Goal: Task Accomplishment & Management: Manage account settings

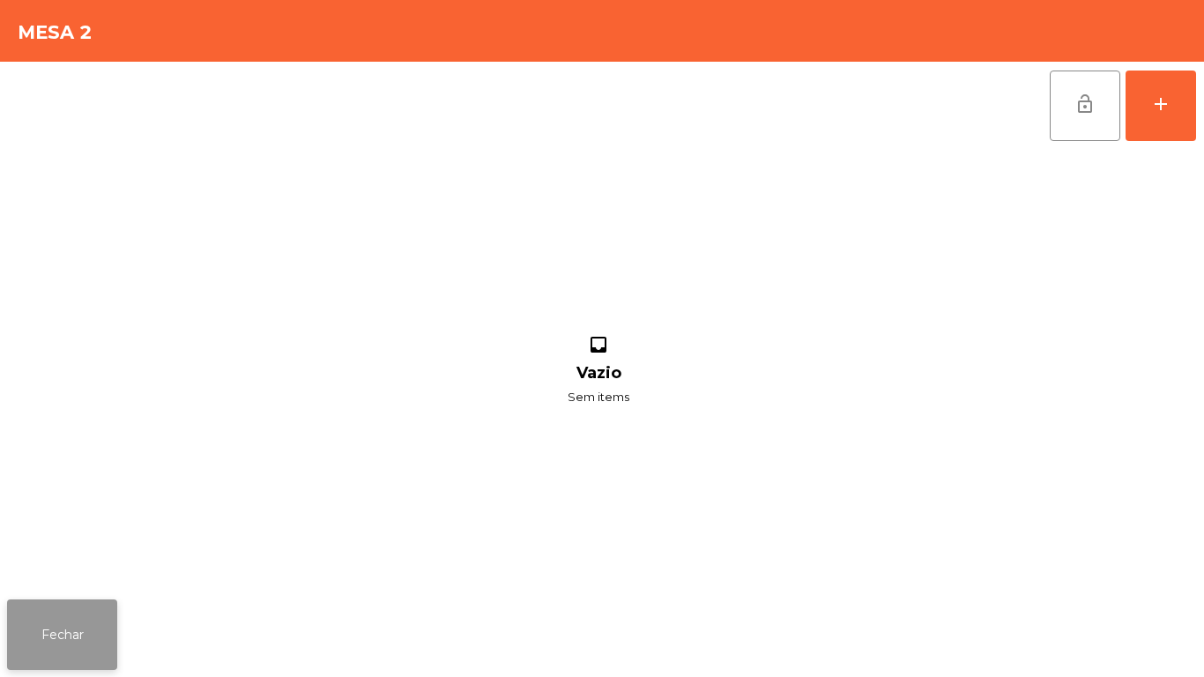
click at [90, 630] on button "Fechar" at bounding box center [62, 634] width 110 height 71
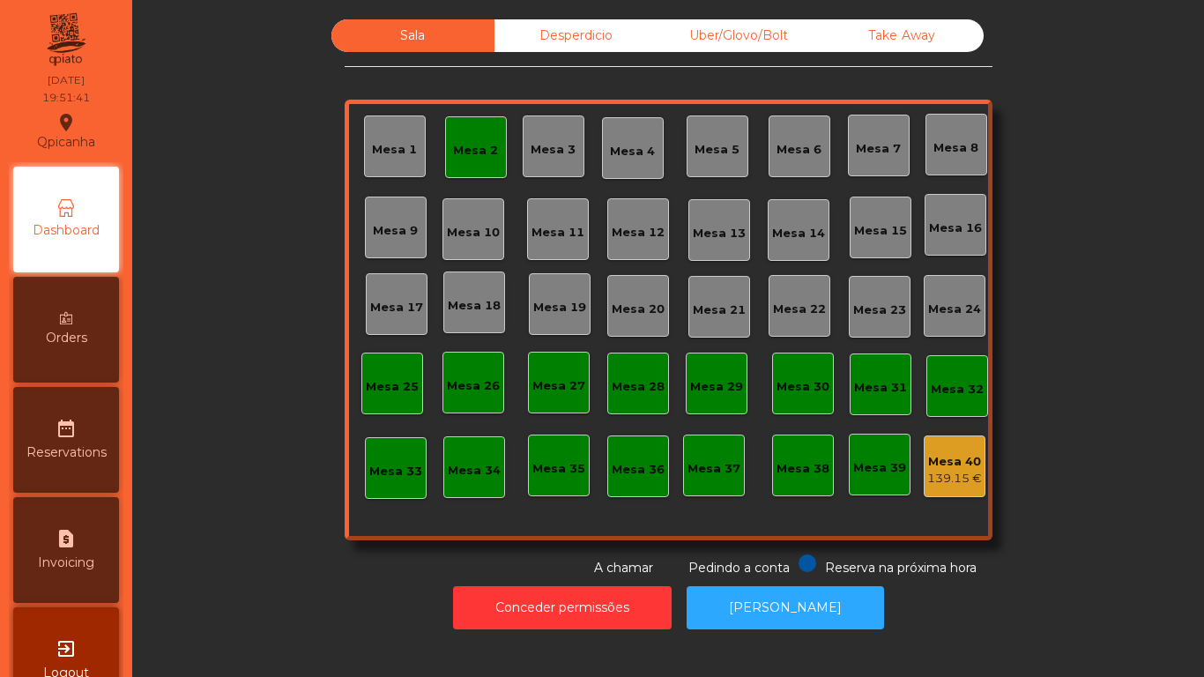
click at [458, 130] on div "Mesa 2" at bounding box center [476, 147] width 62 height 62
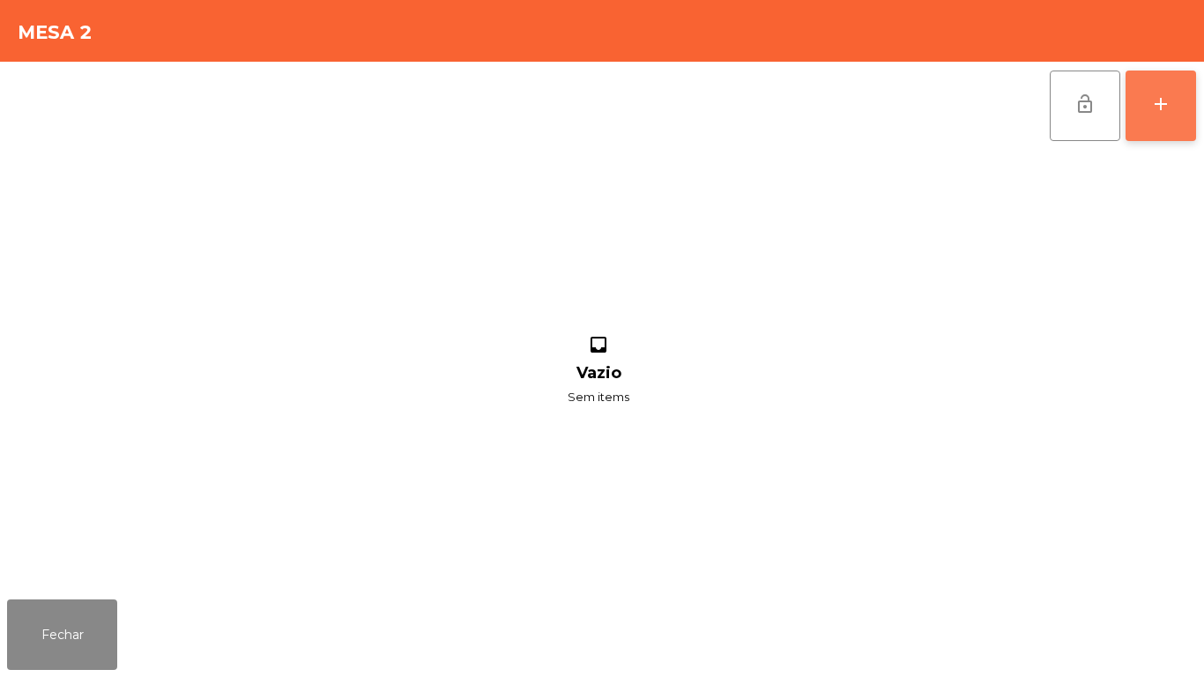
click at [1157, 118] on button "add" at bounding box center [1161, 106] width 71 height 71
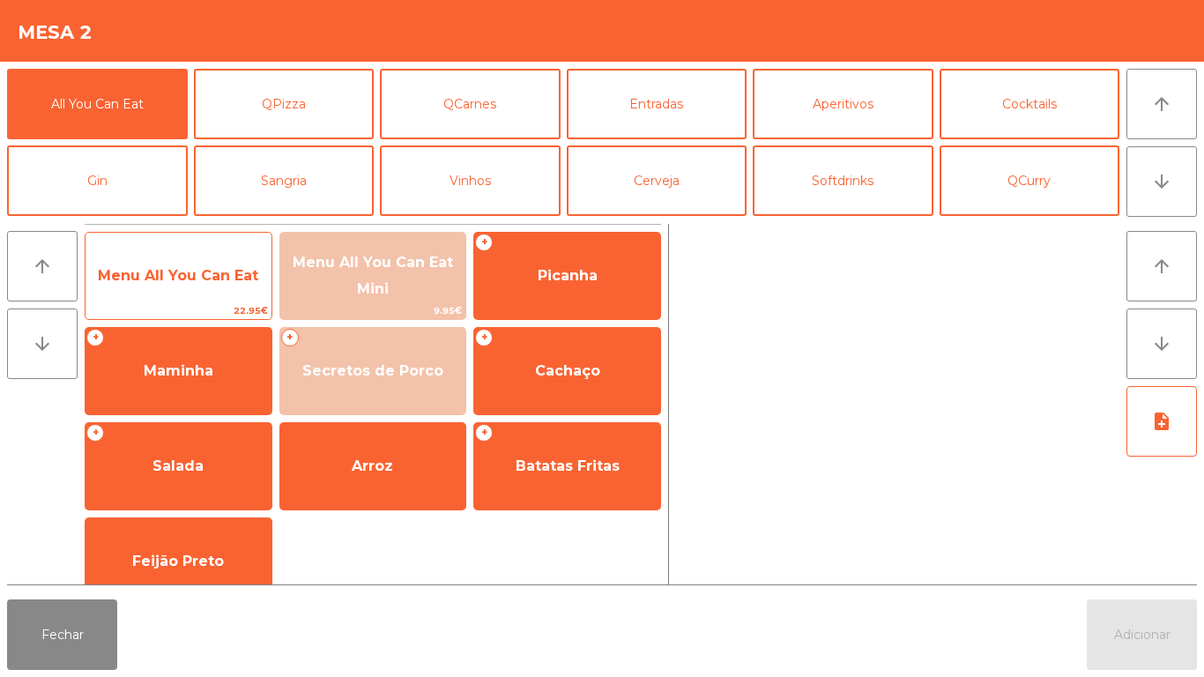
click at [221, 267] on span "Menu All You Can Eat" at bounding box center [178, 275] width 160 height 17
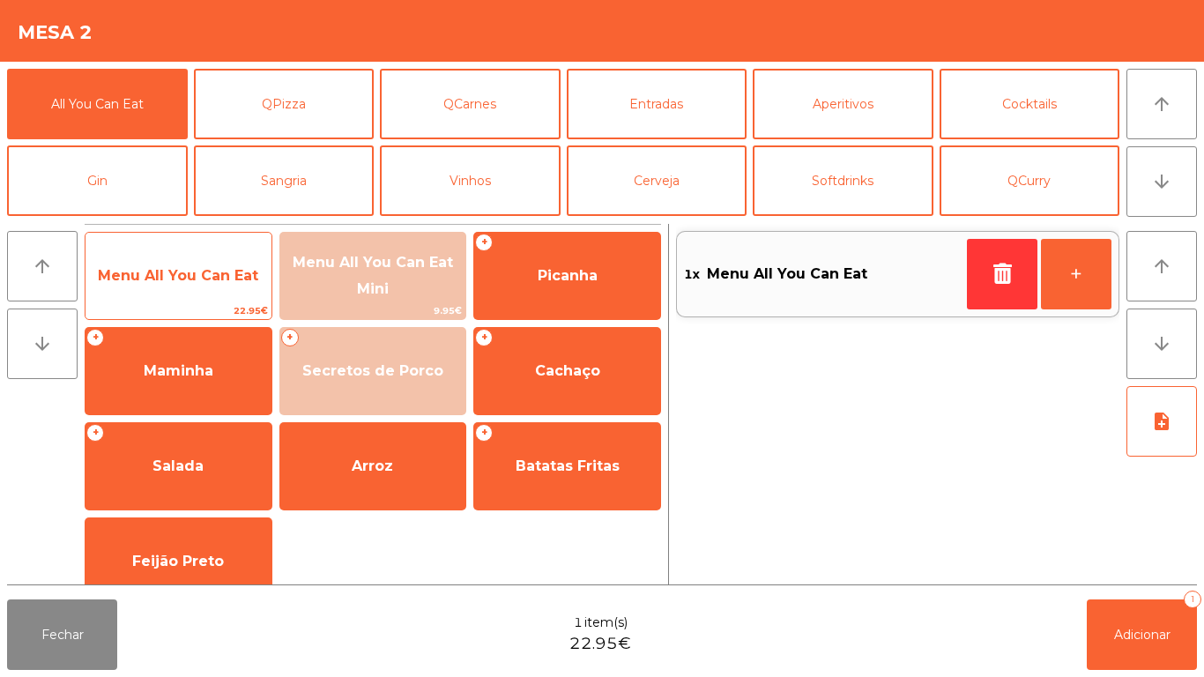
click at [215, 279] on span "Menu All You Can Eat" at bounding box center [178, 275] width 160 height 17
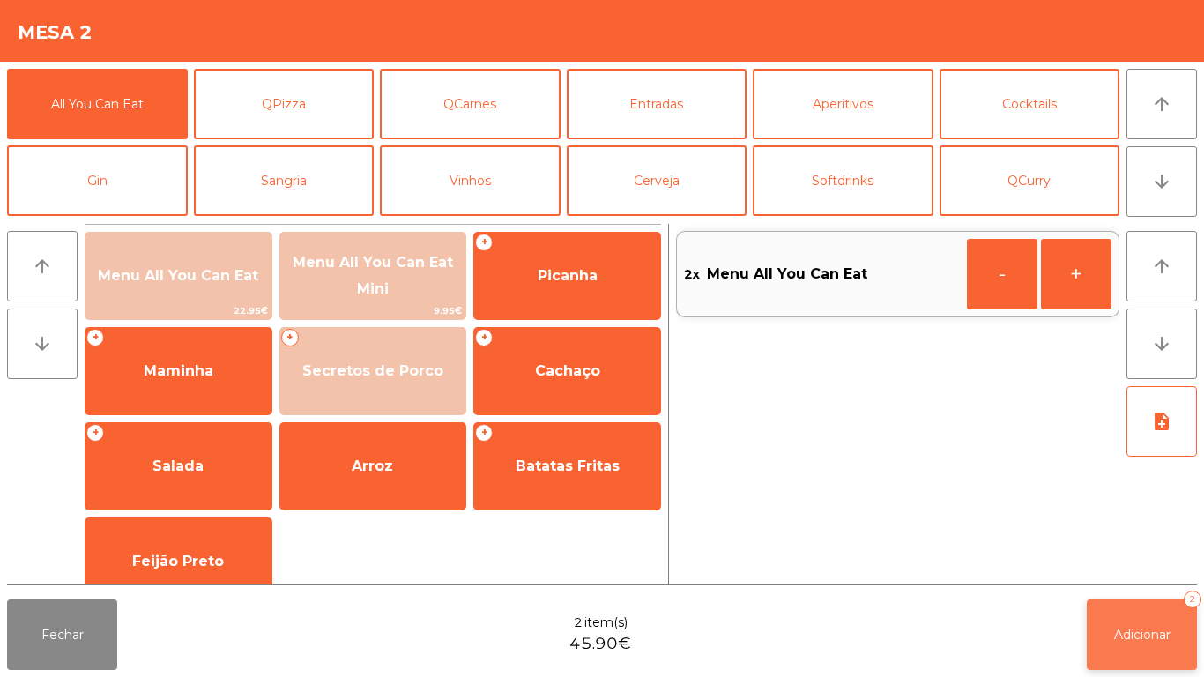
click at [1141, 623] on button "Adicionar 2" at bounding box center [1142, 634] width 110 height 71
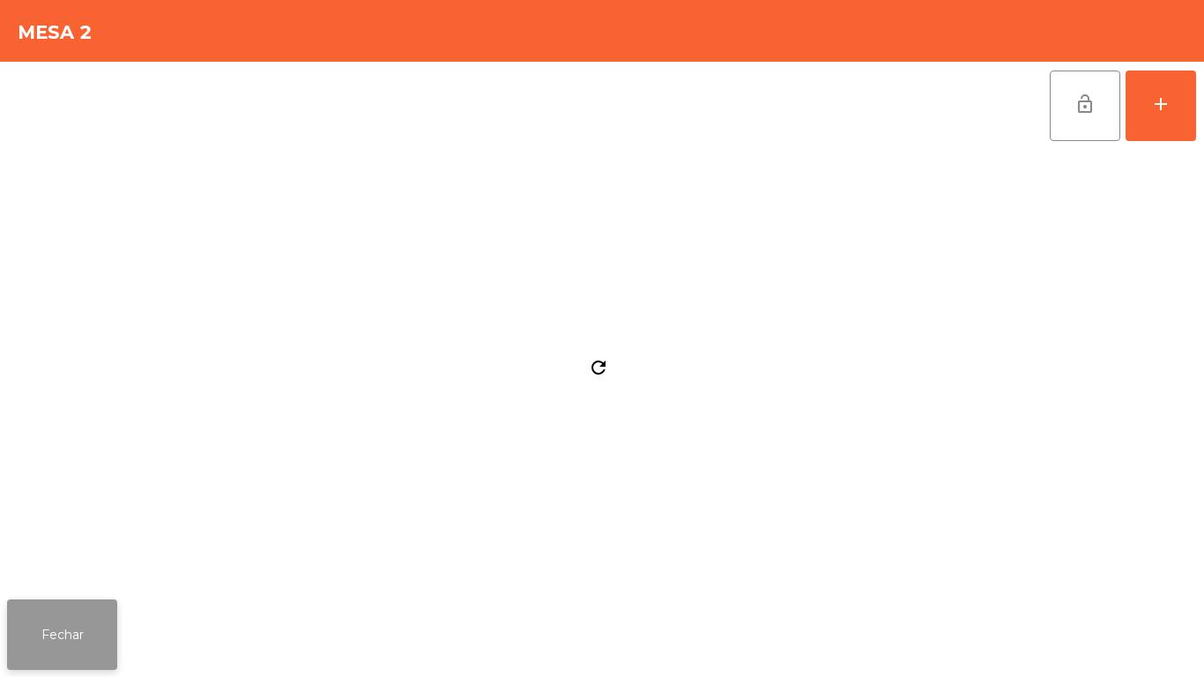
click at [74, 604] on button "Fechar" at bounding box center [62, 634] width 110 height 71
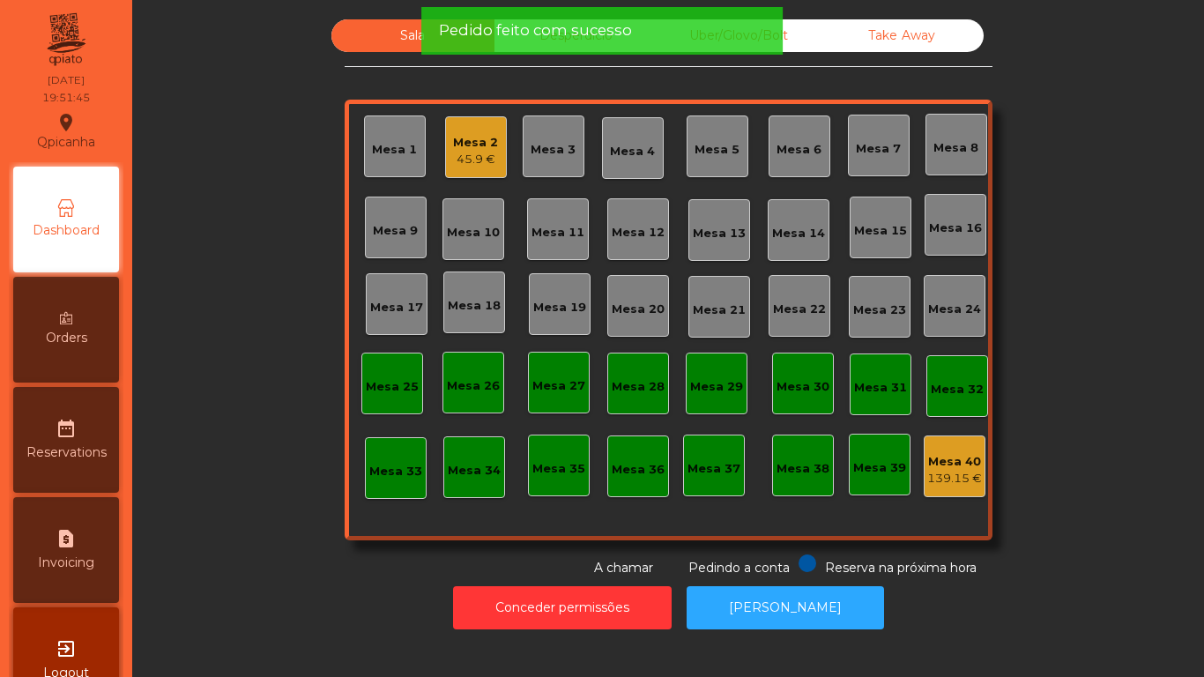
click at [867, 149] on div "Mesa 7" at bounding box center [878, 149] width 45 height 18
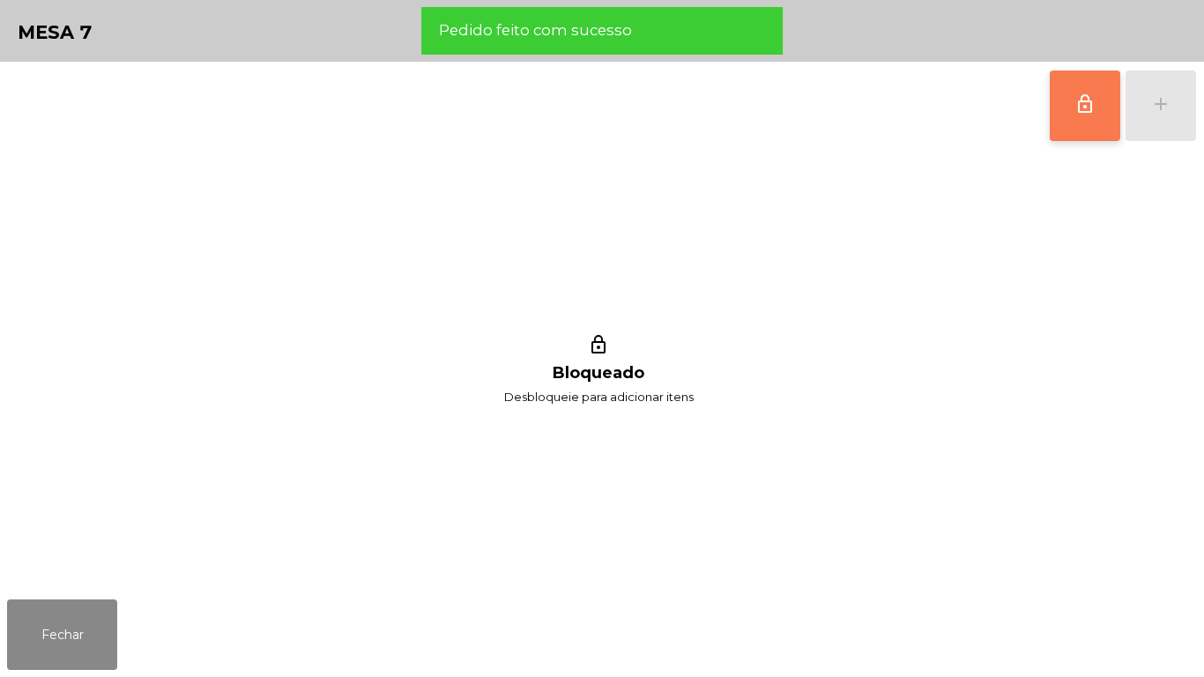
click at [1081, 108] on span "lock_outline" at bounding box center [1085, 103] width 21 height 21
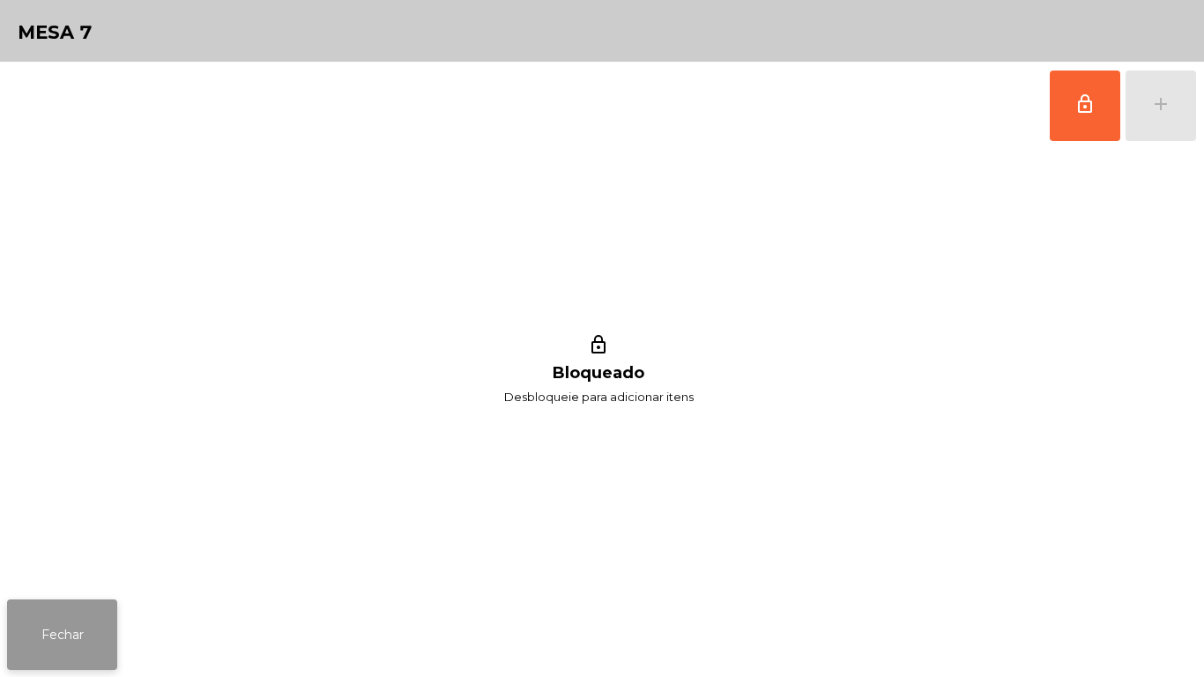
click at [71, 627] on button "Fechar" at bounding box center [62, 634] width 110 height 71
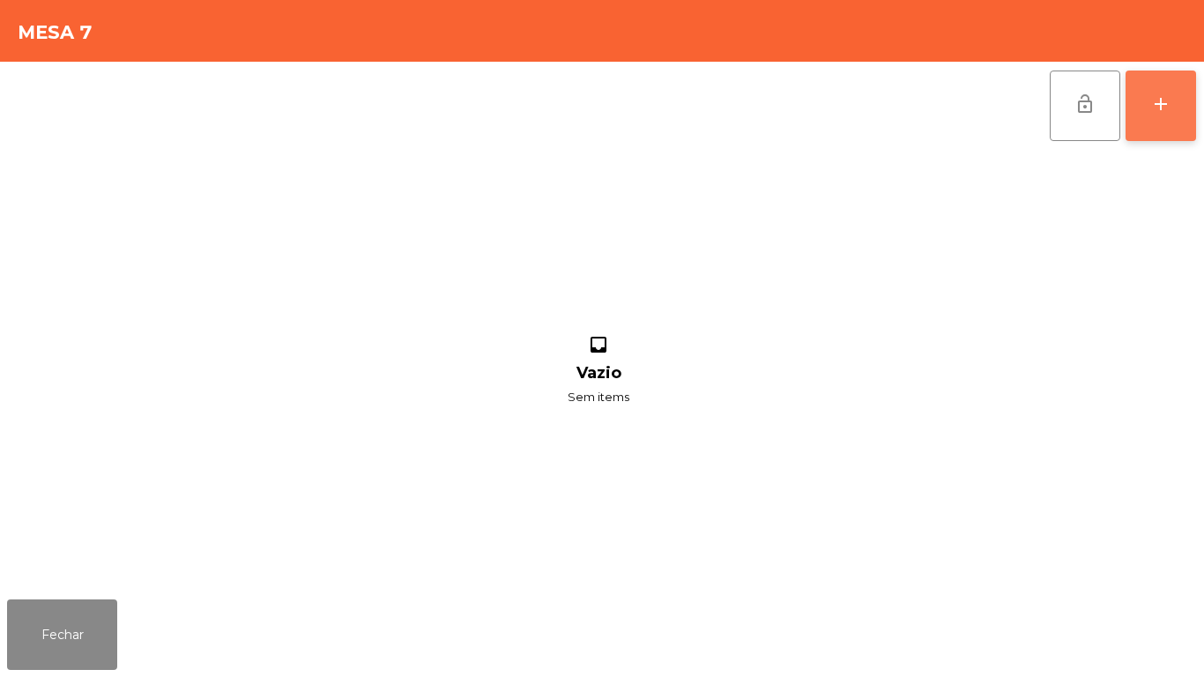
click at [1157, 120] on button "add" at bounding box center [1161, 106] width 71 height 71
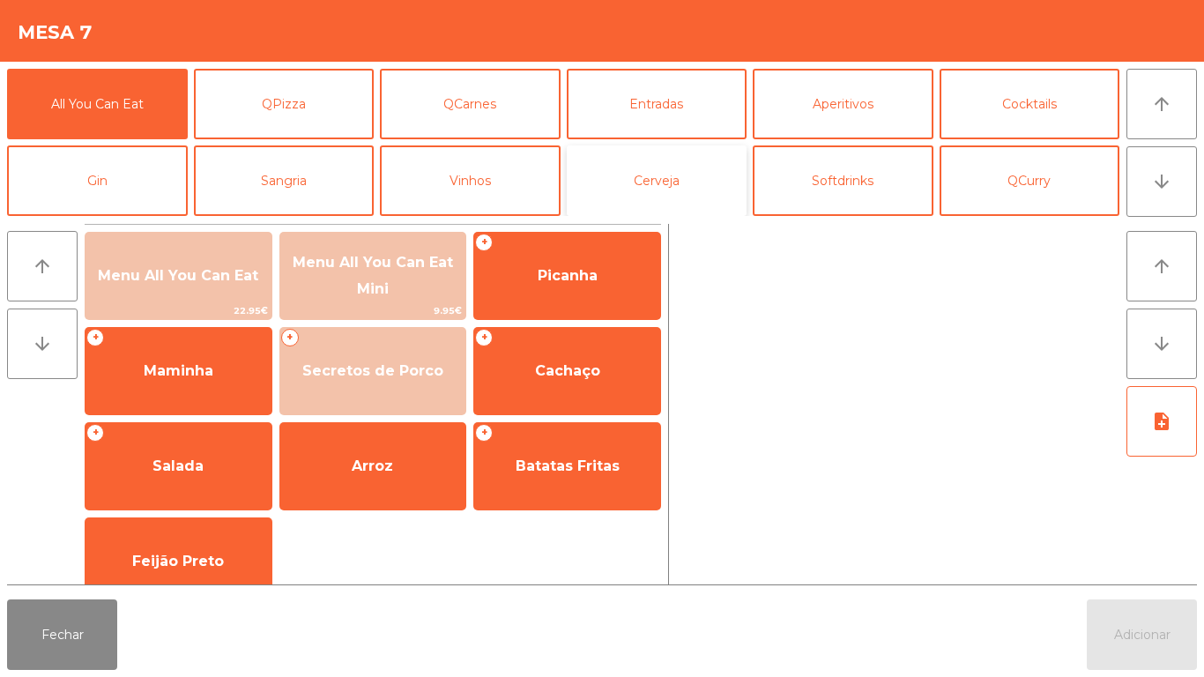
click at [700, 187] on button "Cerveja" at bounding box center [657, 180] width 181 height 71
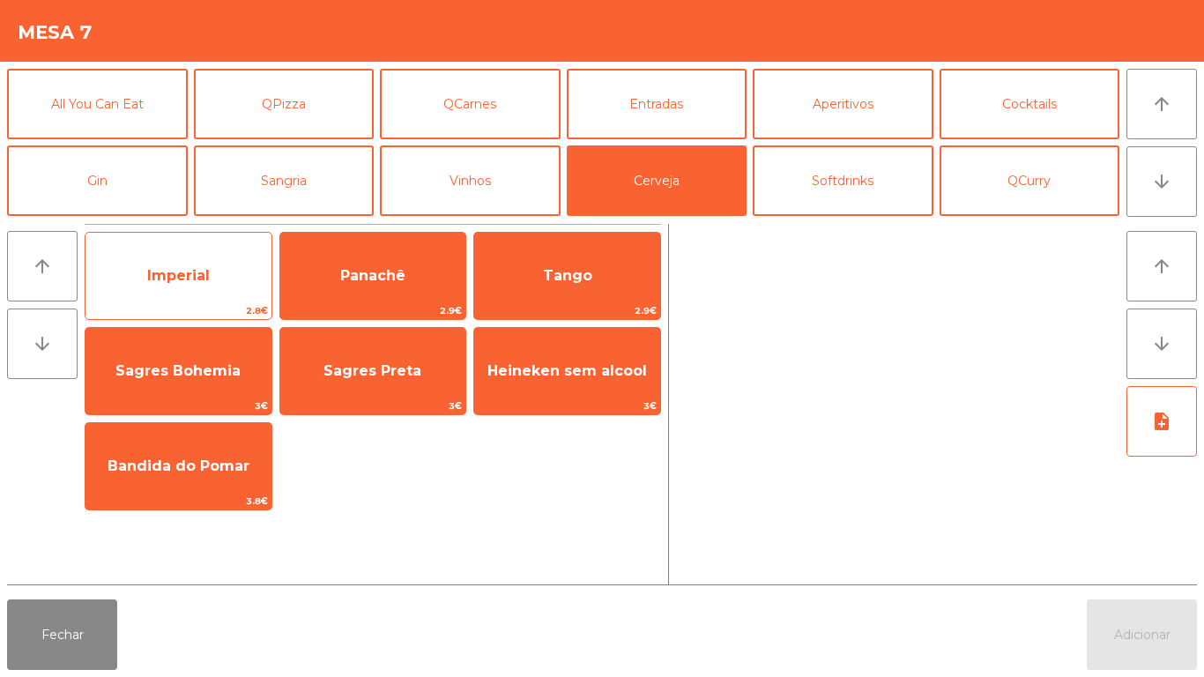
click at [228, 314] on span "2.8€" at bounding box center [179, 310] width 186 height 17
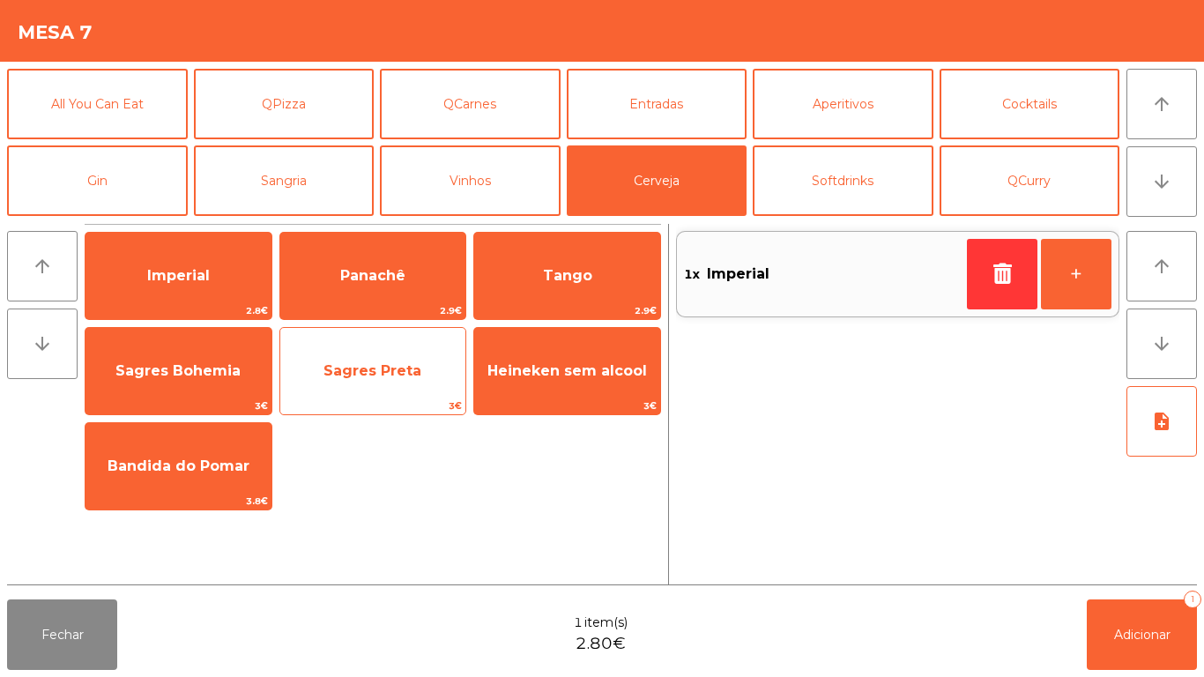
click at [422, 354] on span "Sagres Preta" at bounding box center [373, 371] width 186 height 48
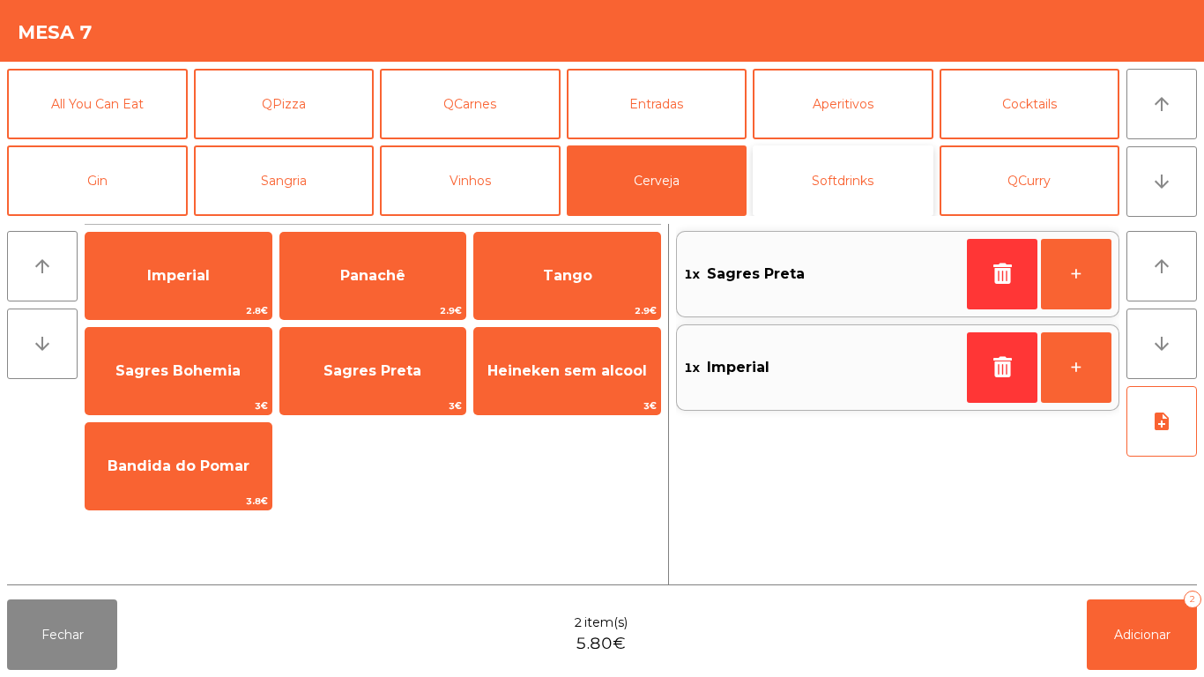
click at [845, 197] on button "Softdrinks" at bounding box center [843, 180] width 181 height 71
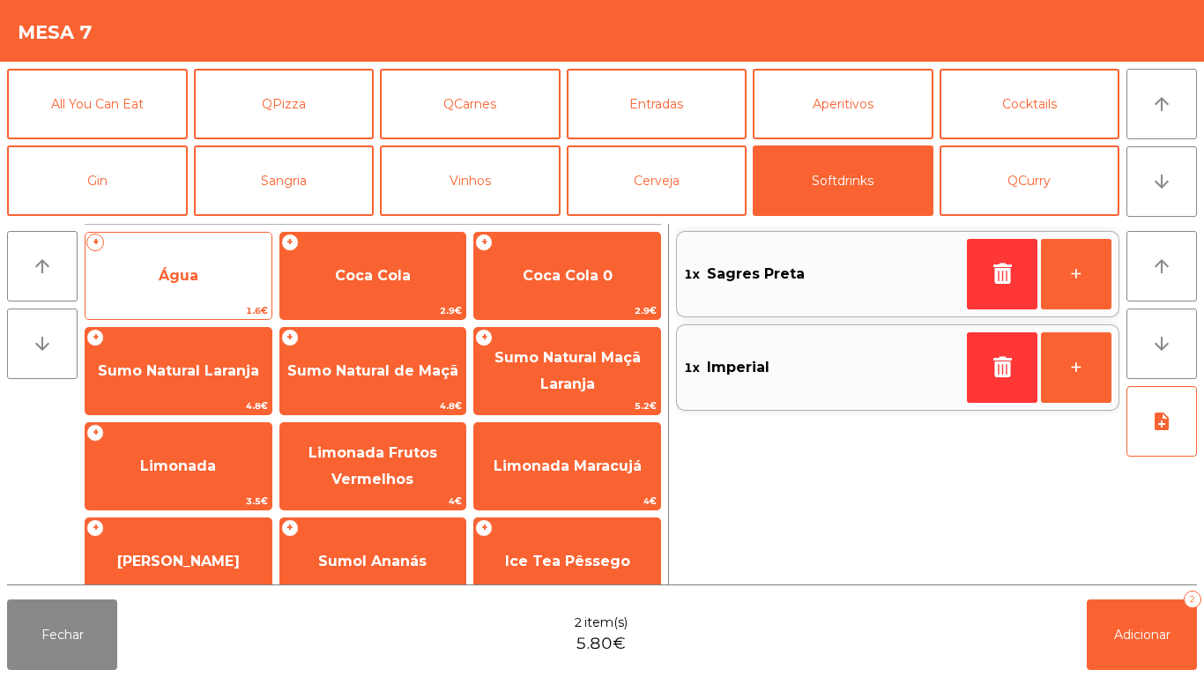
click at [203, 285] on span "Água" at bounding box center [179, 276] width 186 height 48
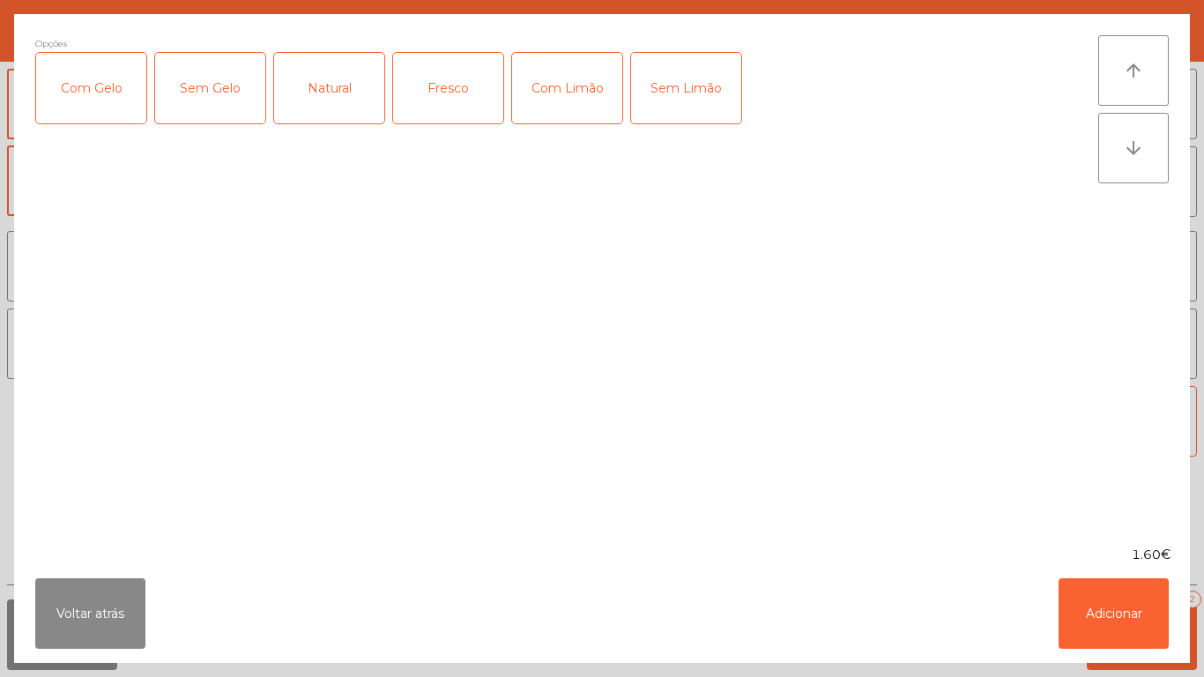
click at [340, 82] on div "Natural" at bounding box center [329, 88] width 110 height 71
click at [1074, 606] on button "Adicionar" at bounding box center [1114, 613] width 110 height 71
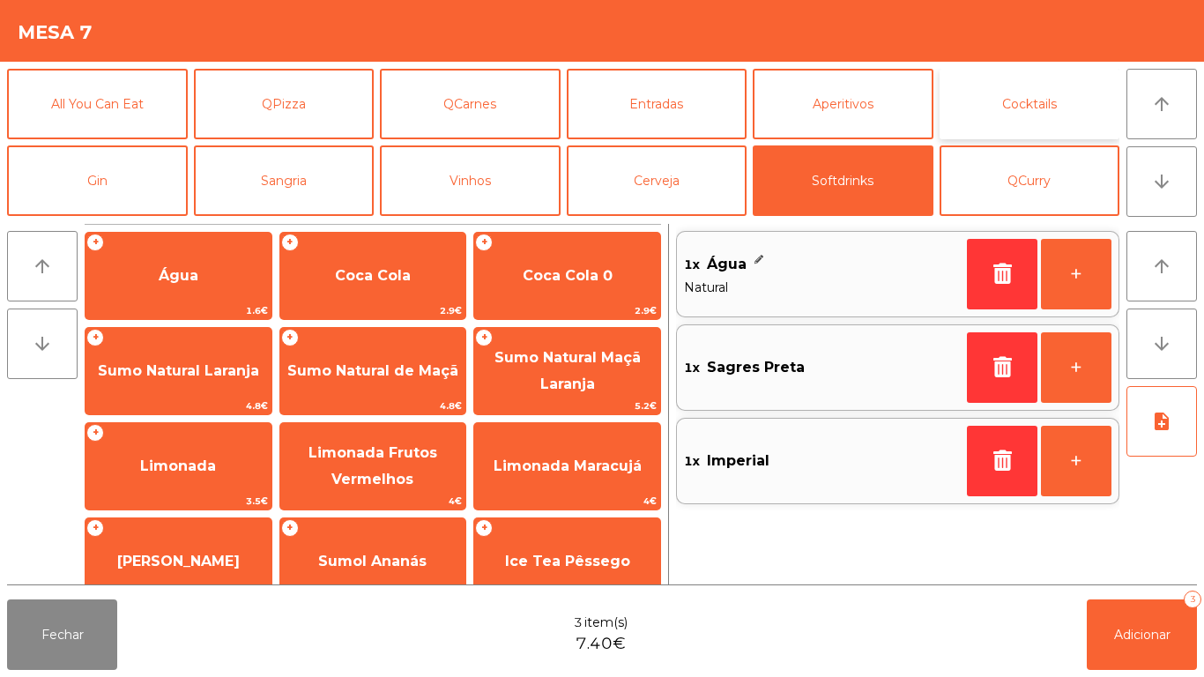
click at [1027, 109] on button "Cocktails" at bounding box center [1030, 104] width 181 height 71
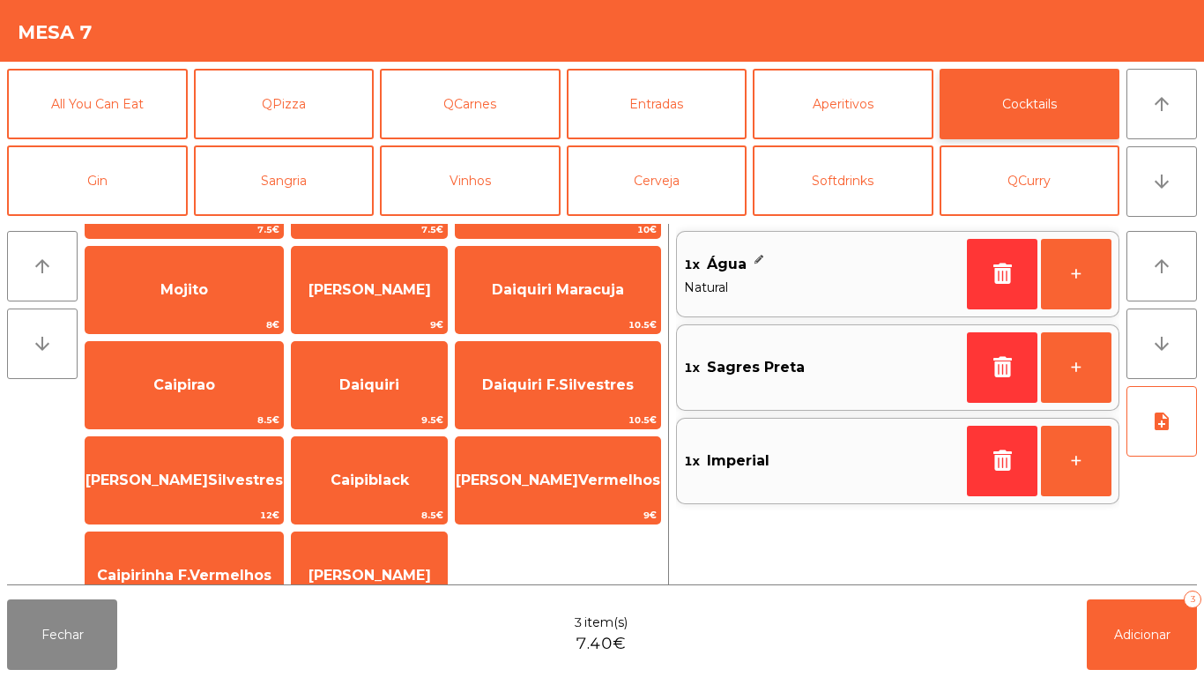
scroll to position [68, 0]
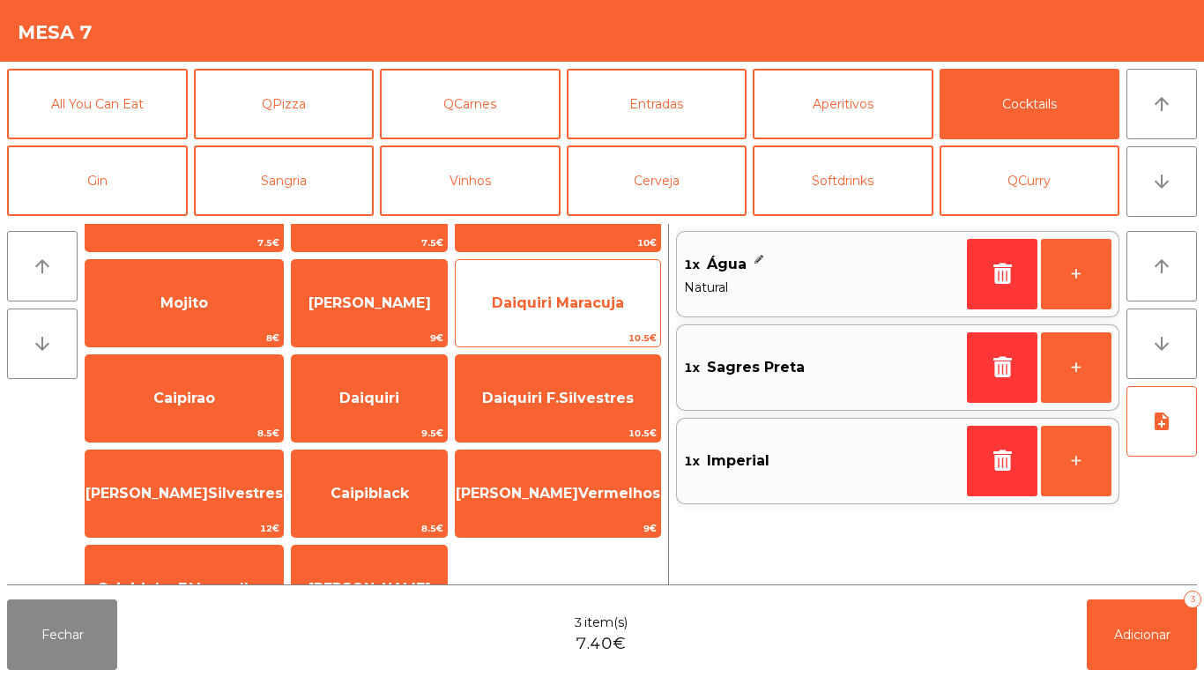
click at [594, 298] on span "Daiquiri Maracuja" at bounding box center [558, 302] width 132 height 17
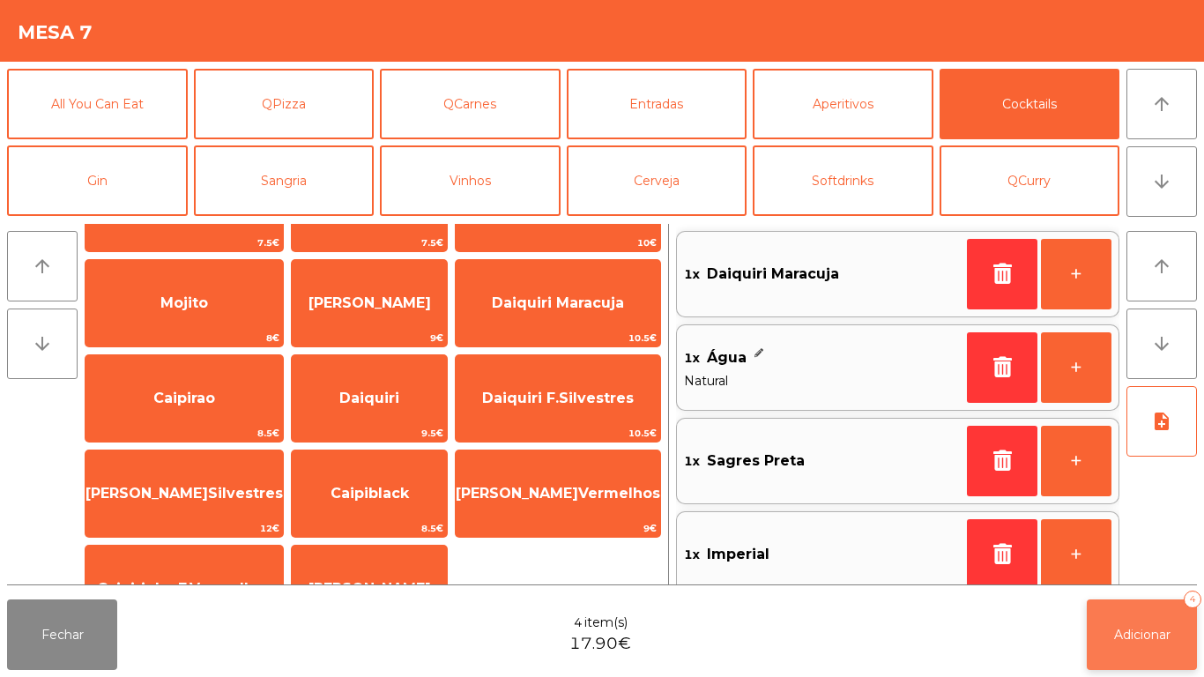
click at [1142, 630] on span "Adicionar" at bounding box center [1142, 635] width 56 height 16
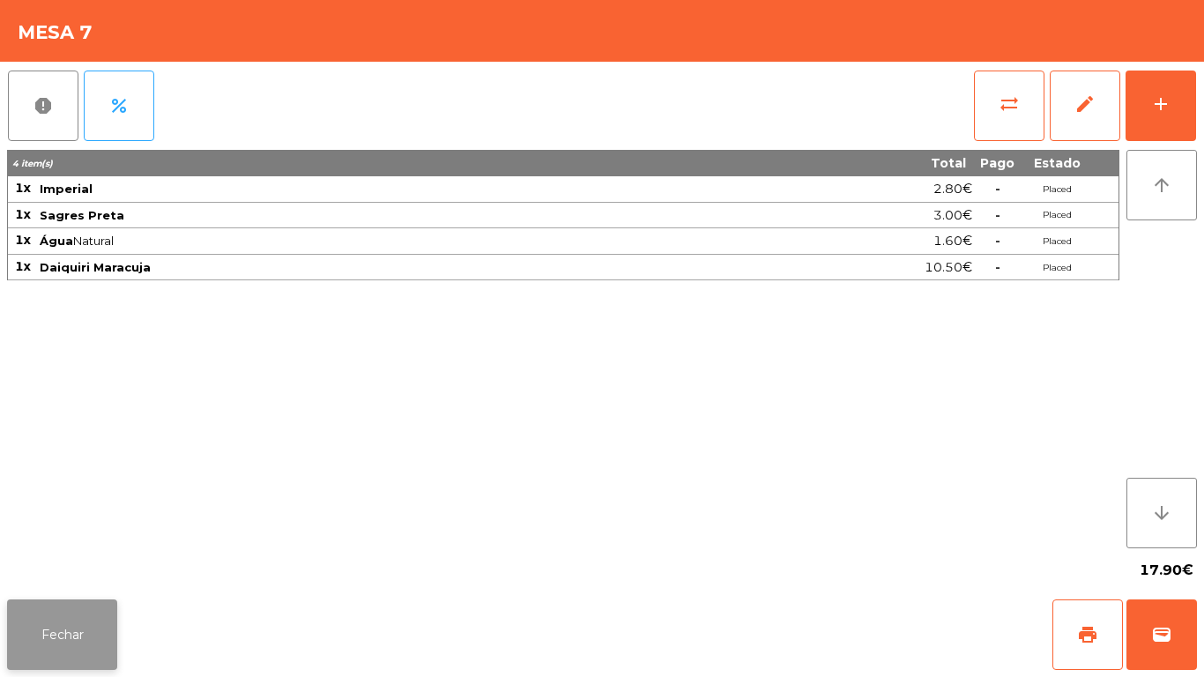
click at [71, 621] on button "Fechar" at bounding box center [62, 634] width 110 height 71
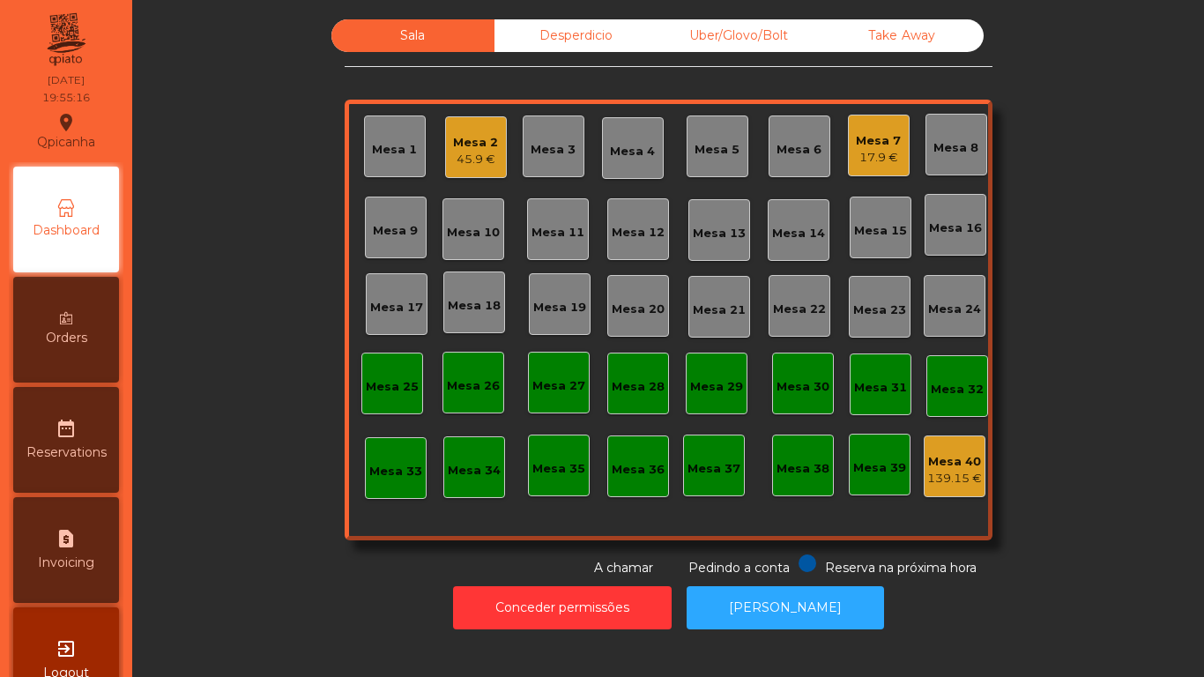
click at [487, 156] on div "45.9 €" at bounding box center [475, 160] width 45 height 18
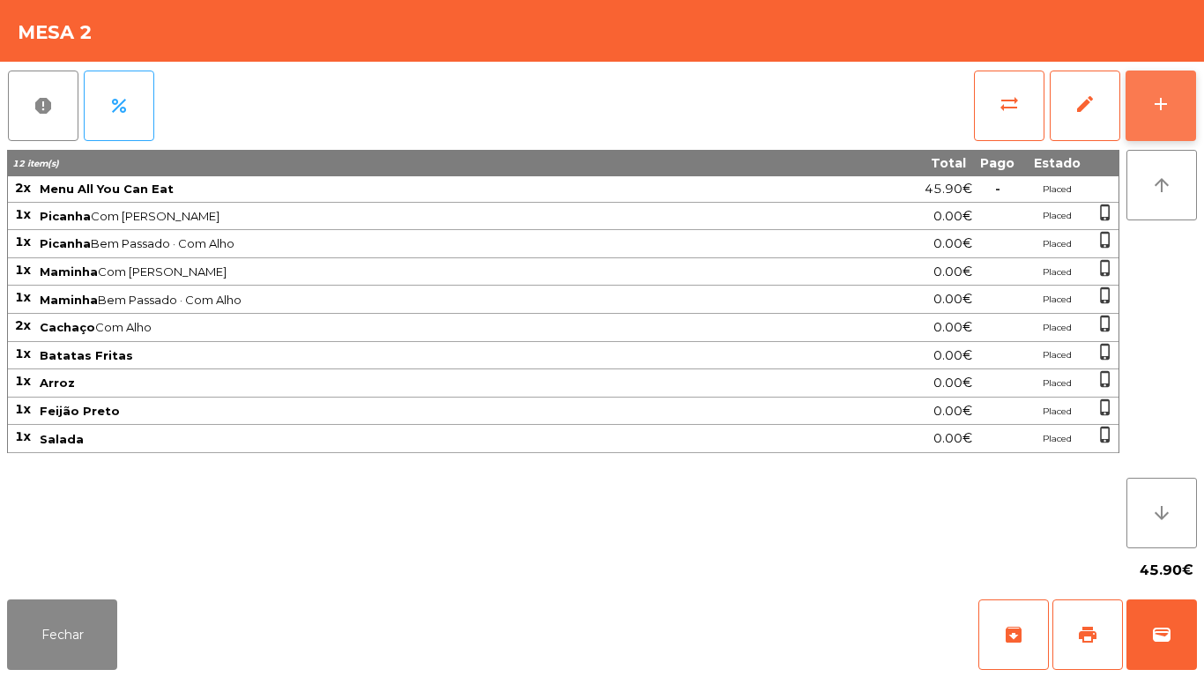
click at [1148, 97] on button "add" at bounding box center [1161, 106] width 71 height 71
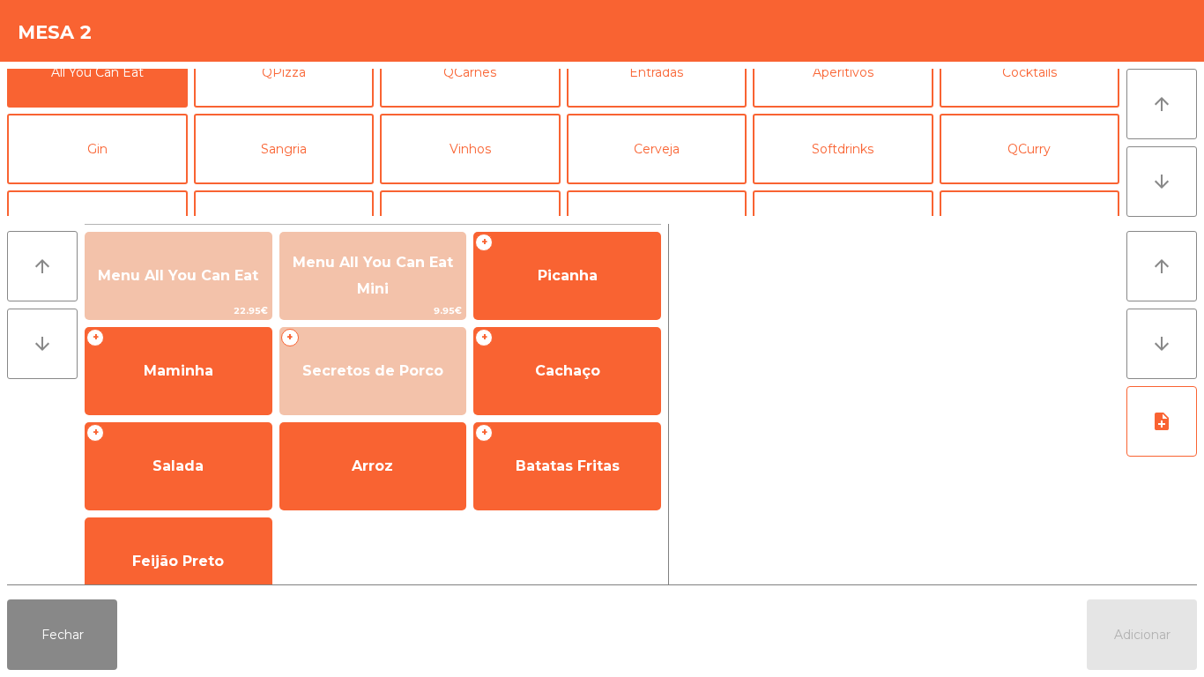
scroll to position [36, 0]
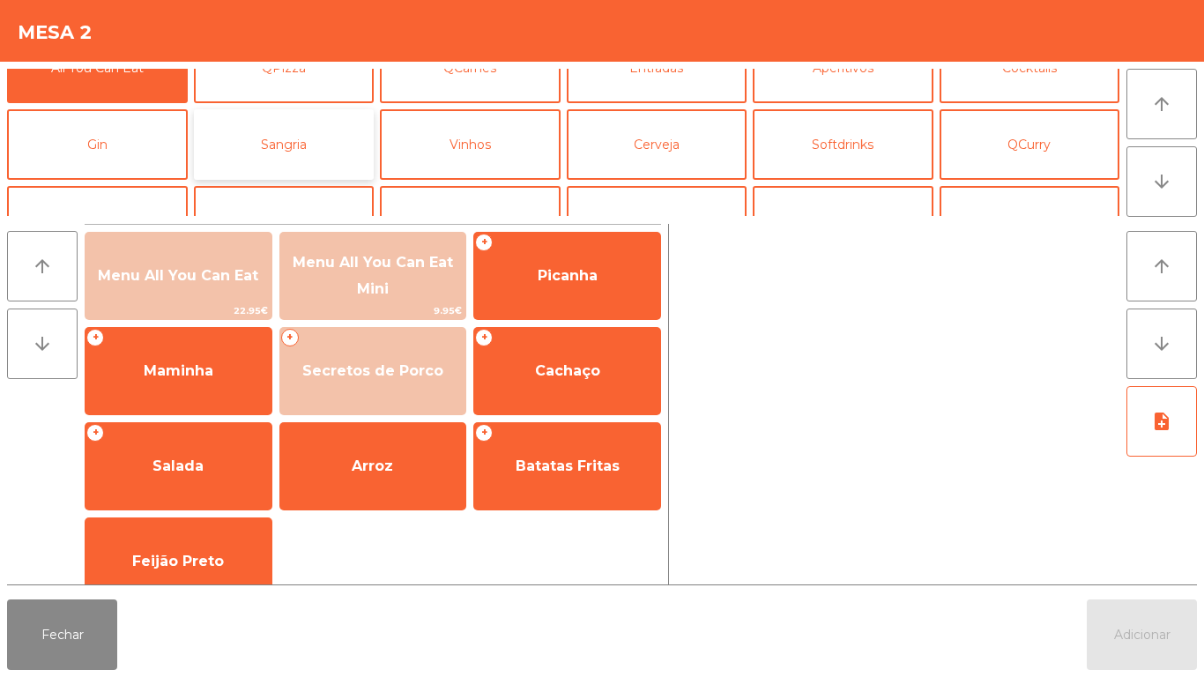
click at [300, 146] on button "Sangria" at bounding box center [284, 144] width 181 height 71
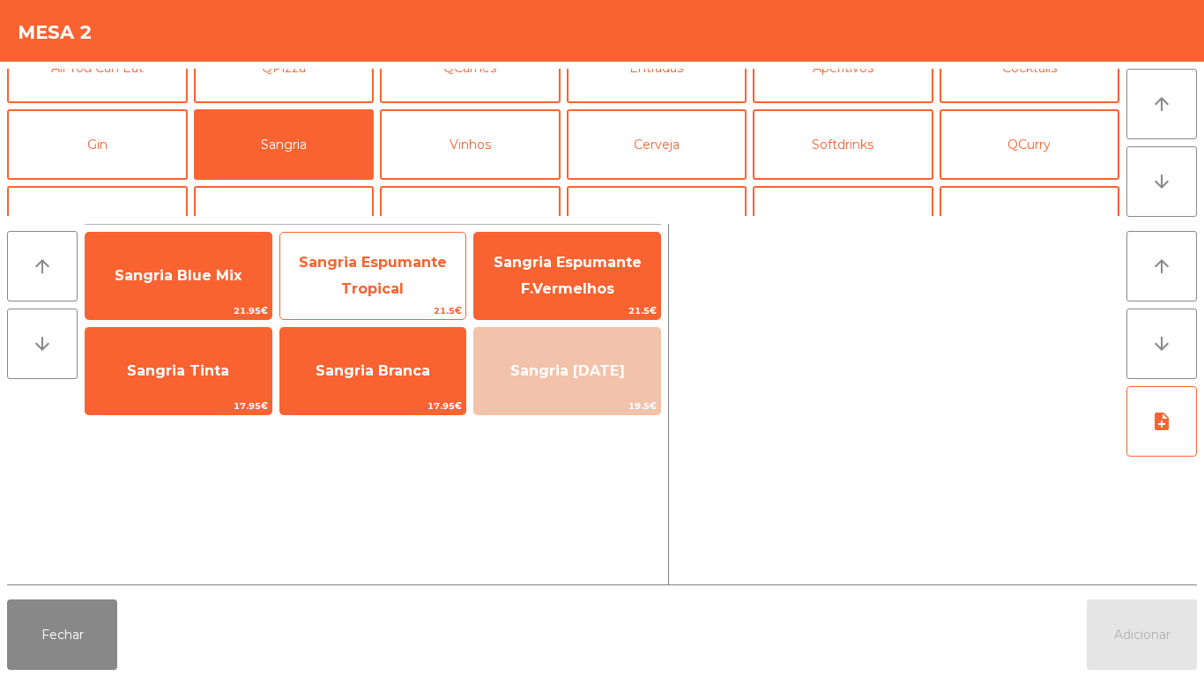
click at [361, 259] on span "Sangria Espumante Tropical" at bounding box center [373, 275] width 148 height 43
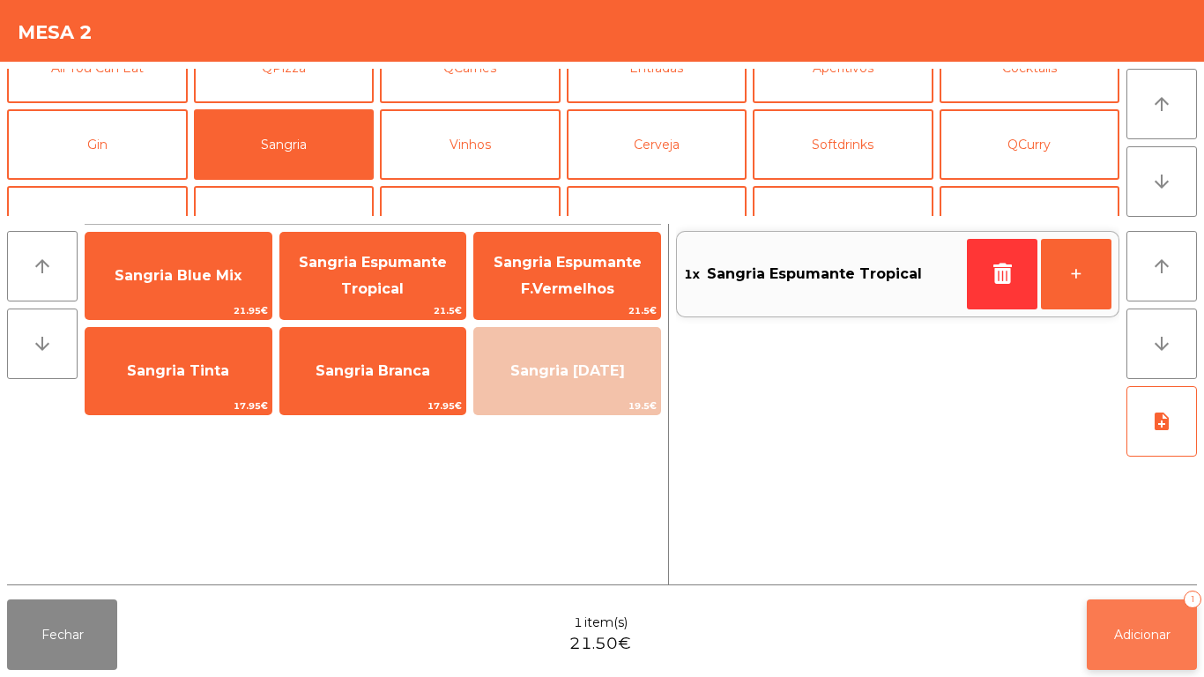
click at [1127, 615] on button "Adicionar 1" at bounding box center [1142, 634] width 110 height 71
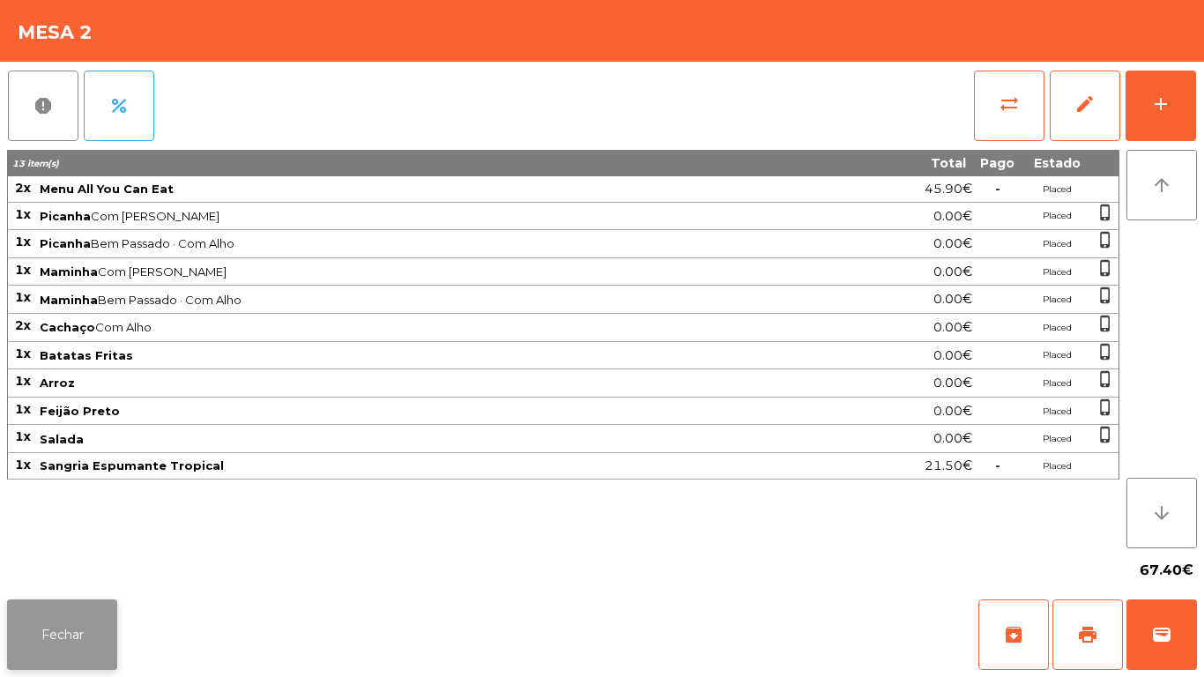
click at [60, 644] on button "Fechar" at bounding box center [62, 634] width 110 height 71
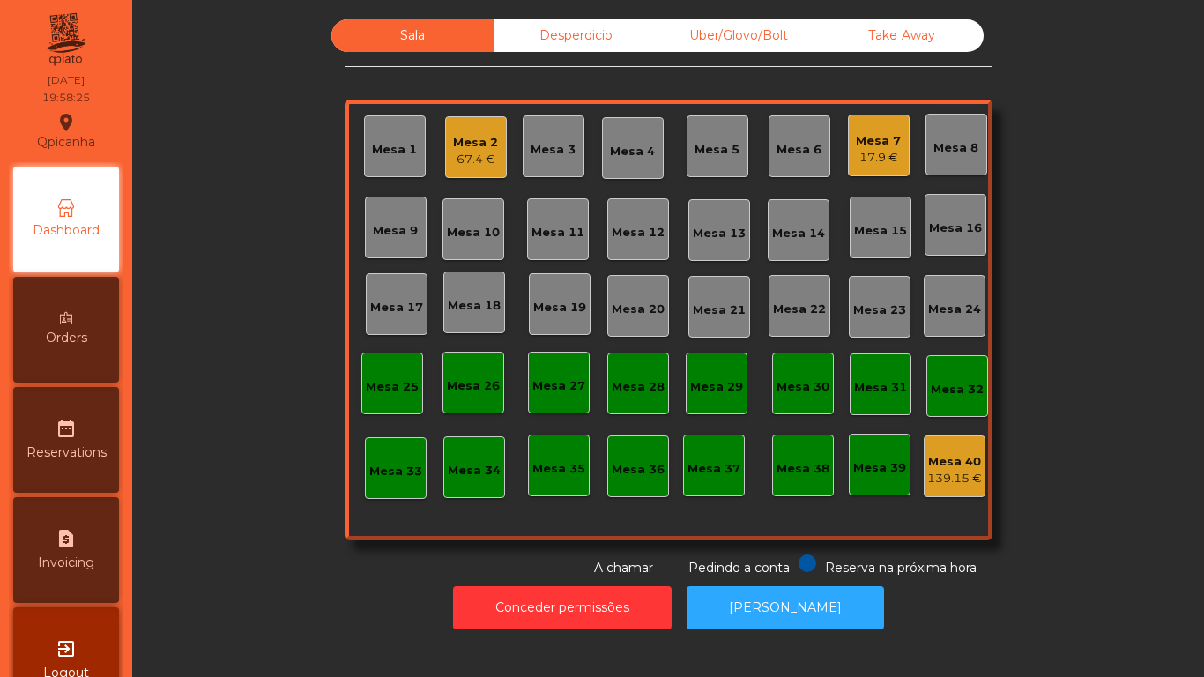
click at [886, 174] on div "Mesa 7 17.9 €" at bounding box center [879, 146] width 62 height 62
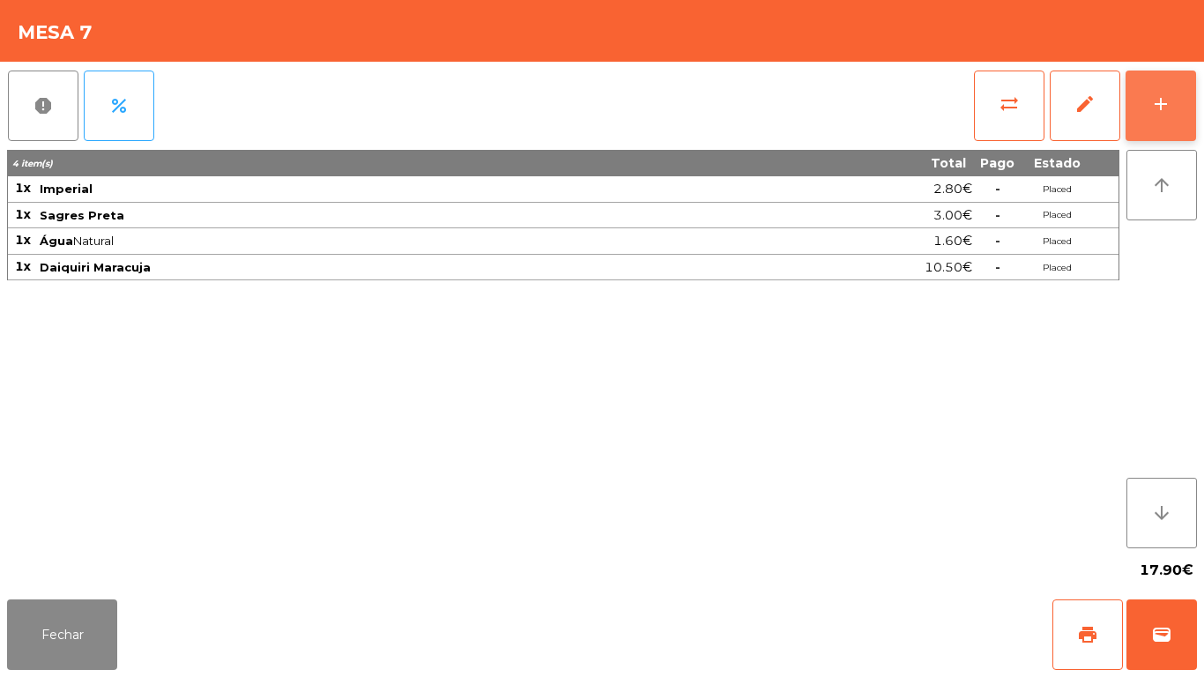
click at [1180, 90] on button "add" at bounding box center [1161, 106] width 71 height 71
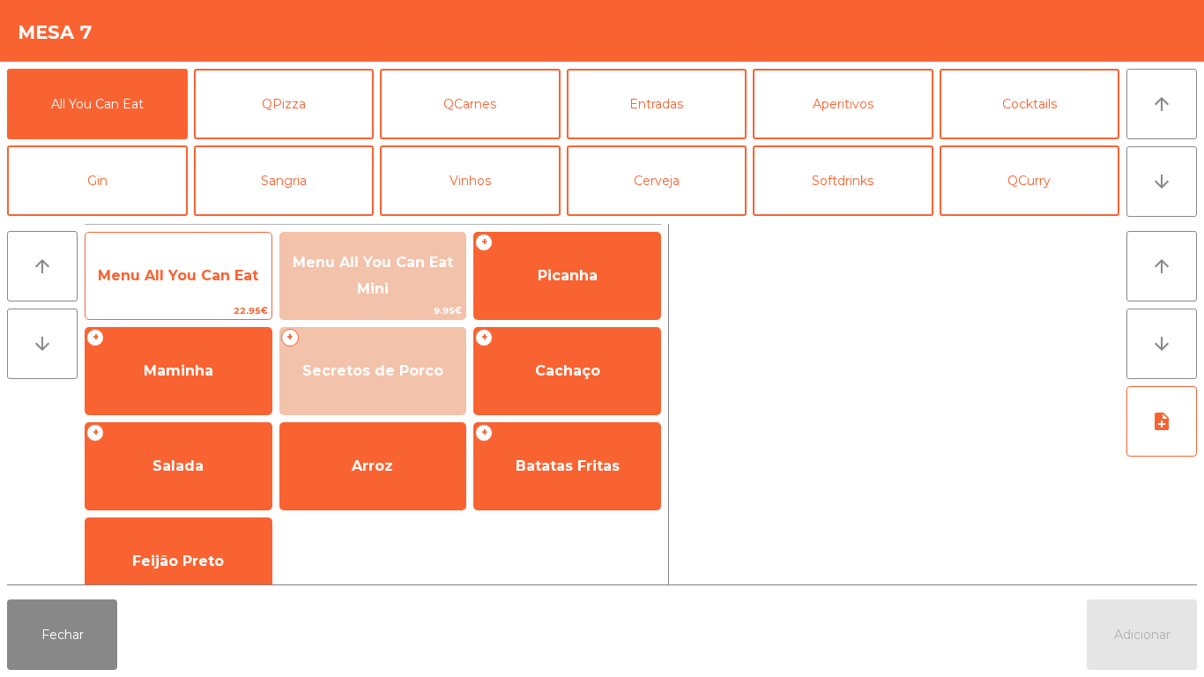
click at [159, 268] on span "Menu All You Can Eat" at bounding box center [178, 275] width 160 height 17
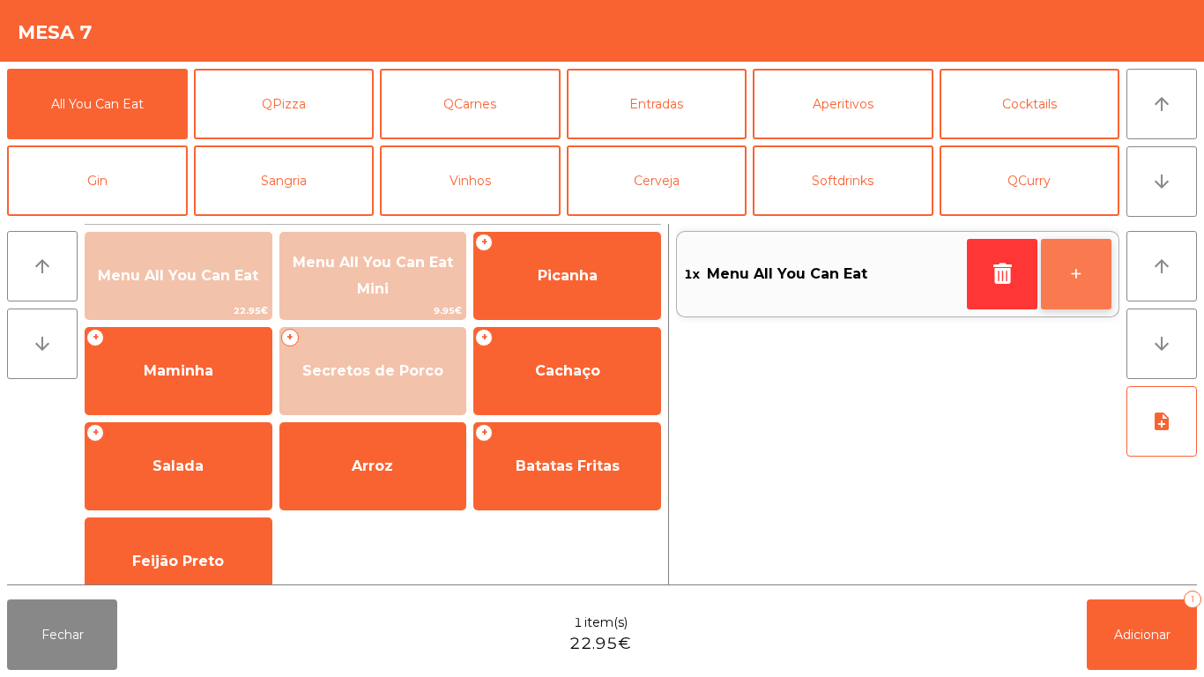
click at [1083, 279] on button "+" at bounding box center [1076, 274] width 71 height 71
click at [1072, 287] on button "+" at bounding box center [1076, 274] width 71 height 71
click at [1068, 287] on button "+" at bounding box center [1076, 274] width 71 height 71
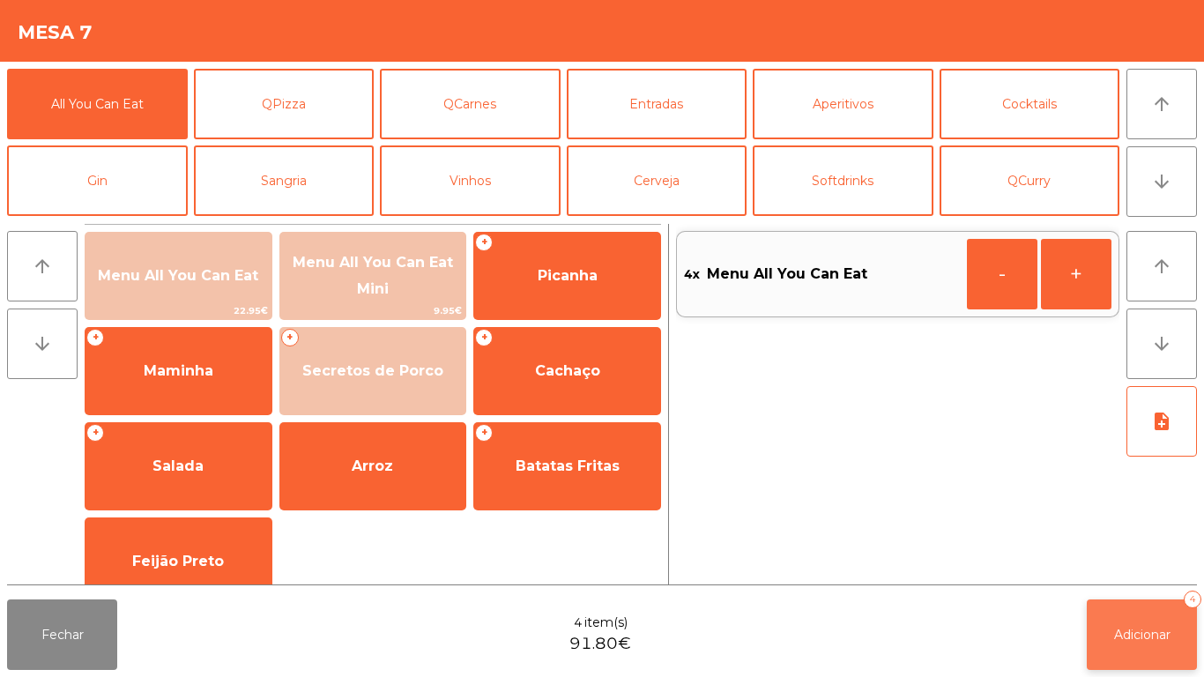
click at [1128, 631] on span "Adicionar" at bounding box center [1142, 635] width 56 height 16
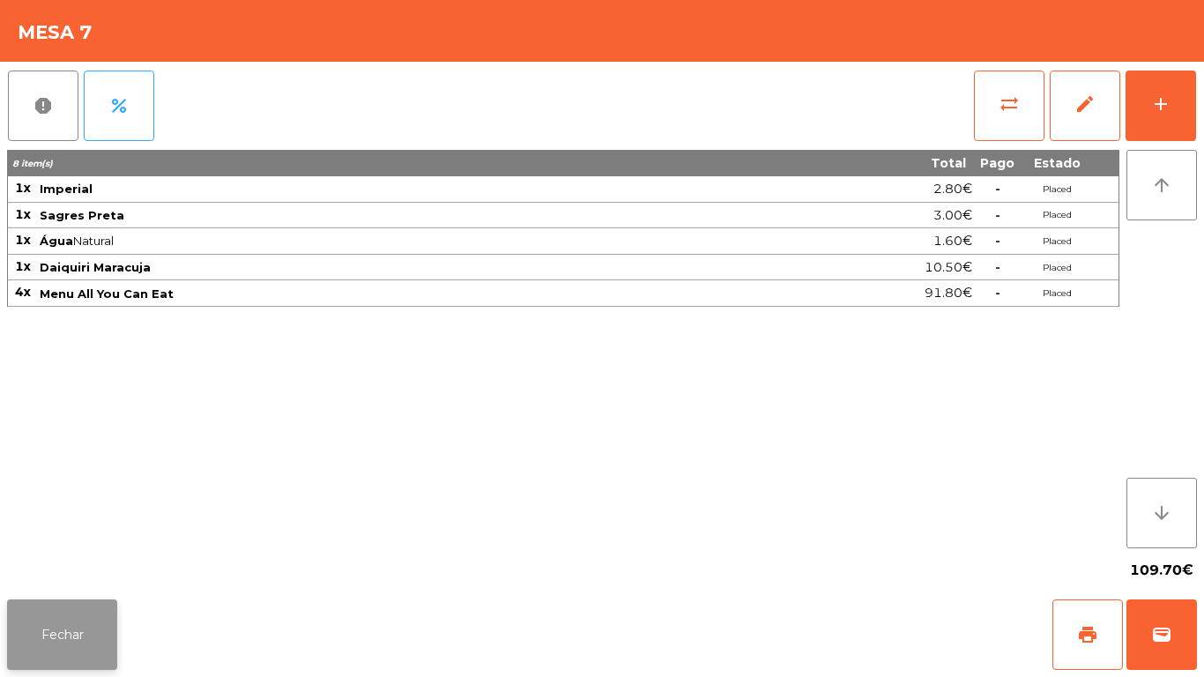
click at [88, 628] on button "Fechar" at bounding box center [62, 634] width 110 height 71
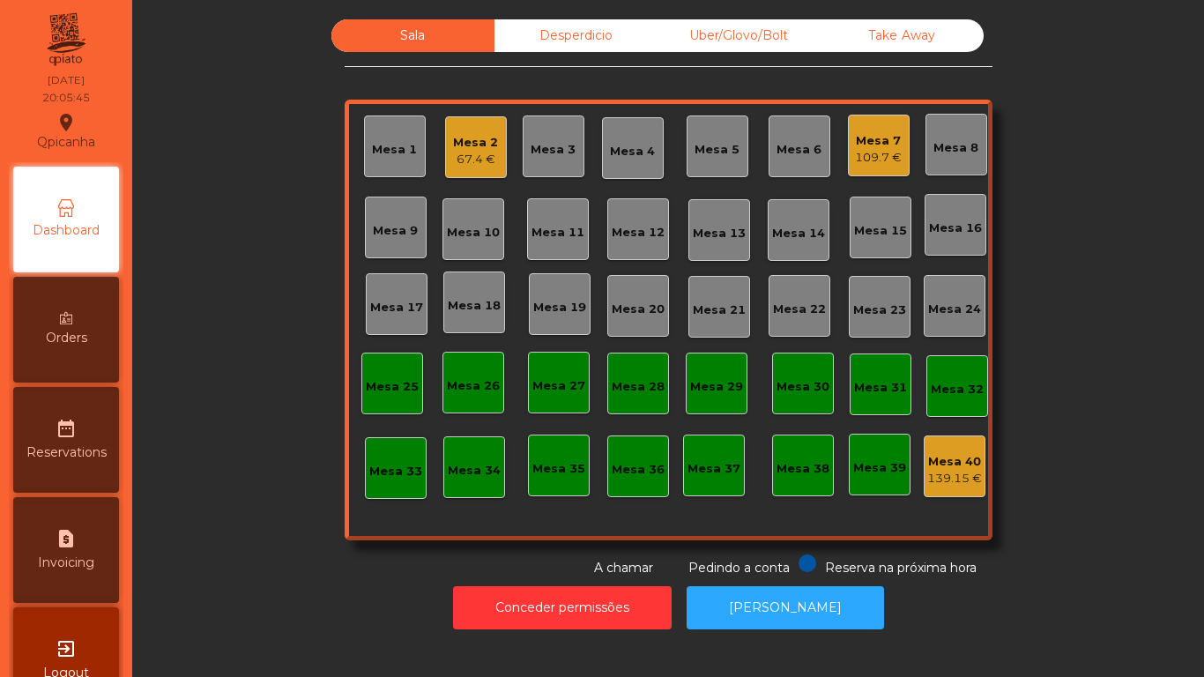
click at [555, 148] on div "Mesa 3" at bounding box center [553, 150] width 45 height 18
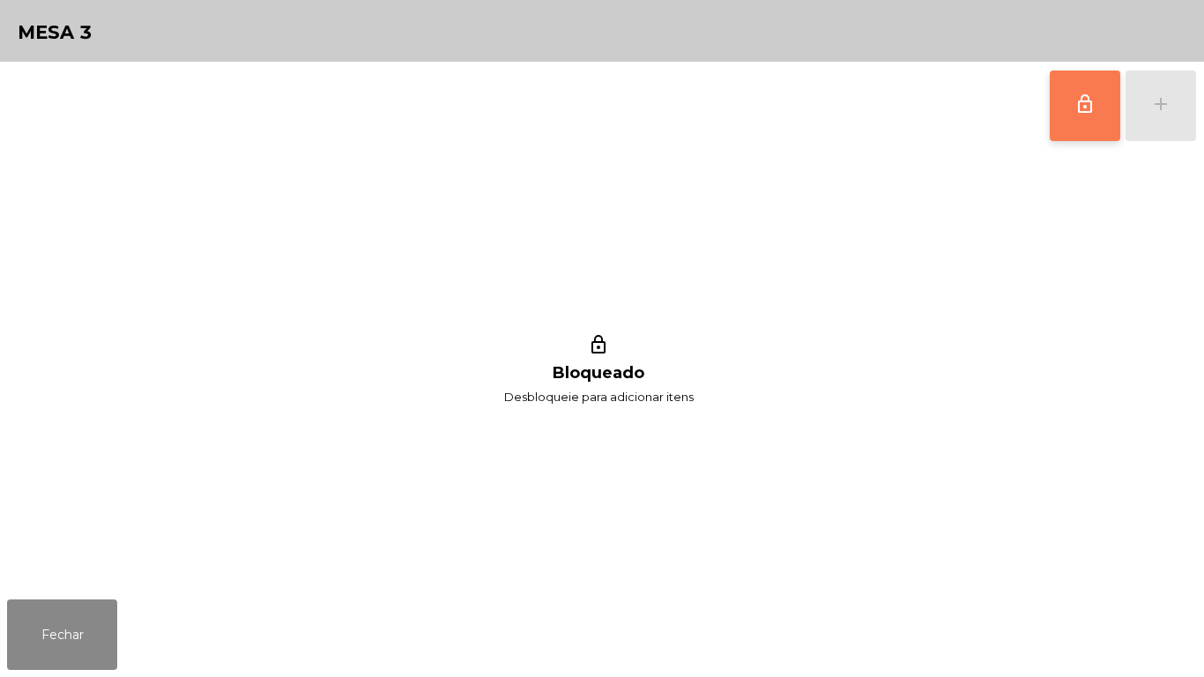
click at [1073, 103] on button "lock_outline" at bounding box center [1085, 106] width 71 height 71
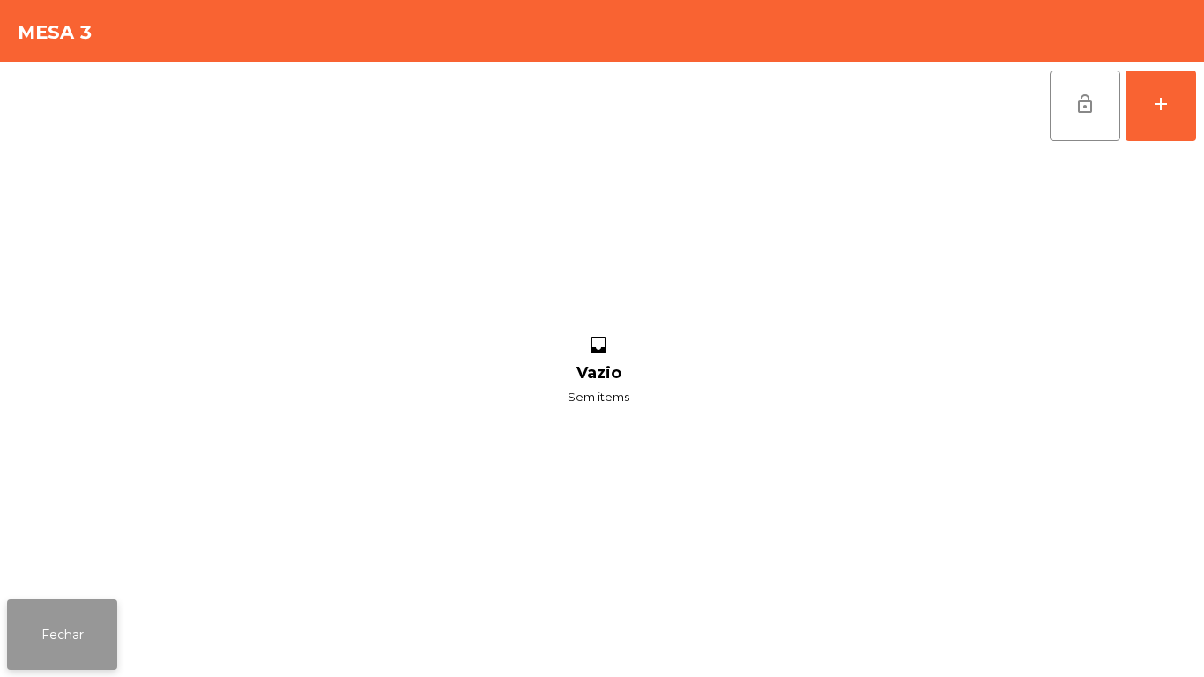
click at [64, 624] on button "Fechar" at bounding box center [62, 634] width 110 height 71
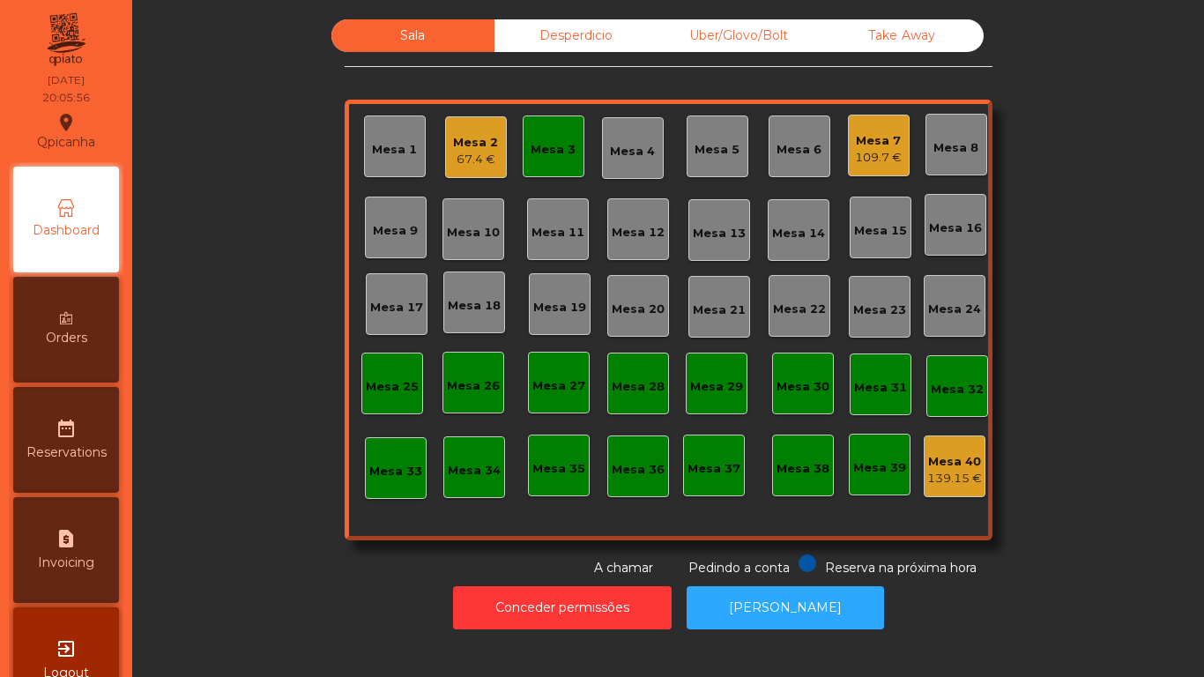
click at [553, 156] on div "Mesa 3" at bounding box center [553, 150] width 45 height 18
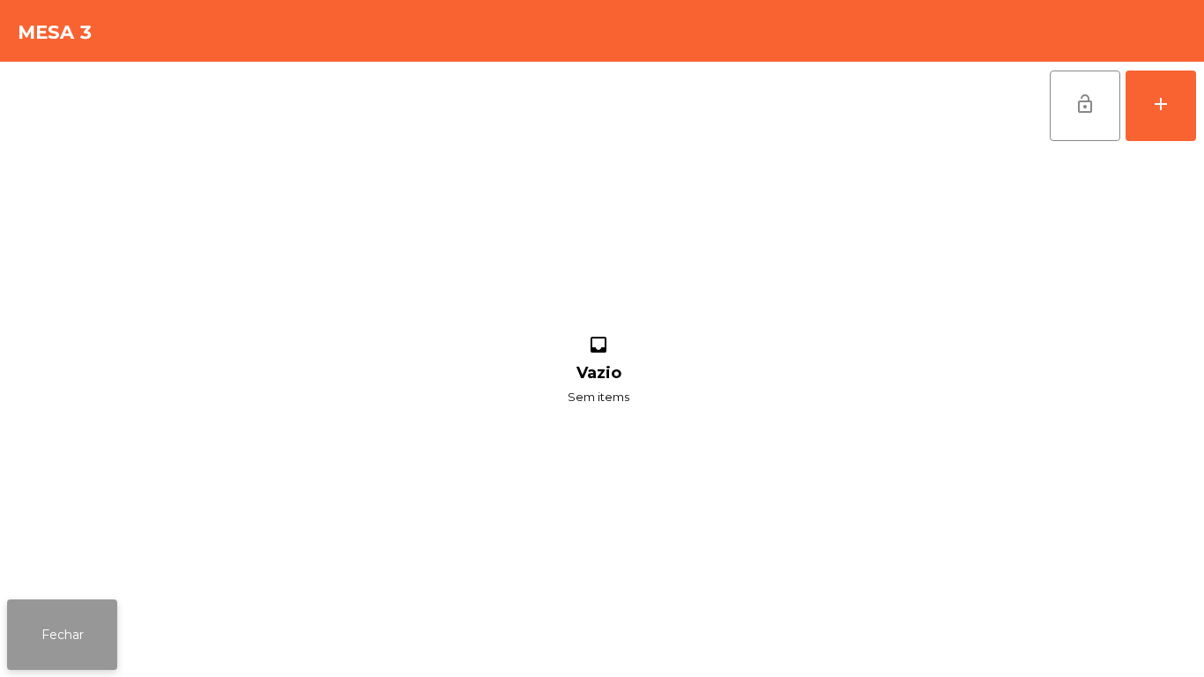
click at [78, 606] on button "Fechar" at bounding box center [62, 634] width 110 height 71
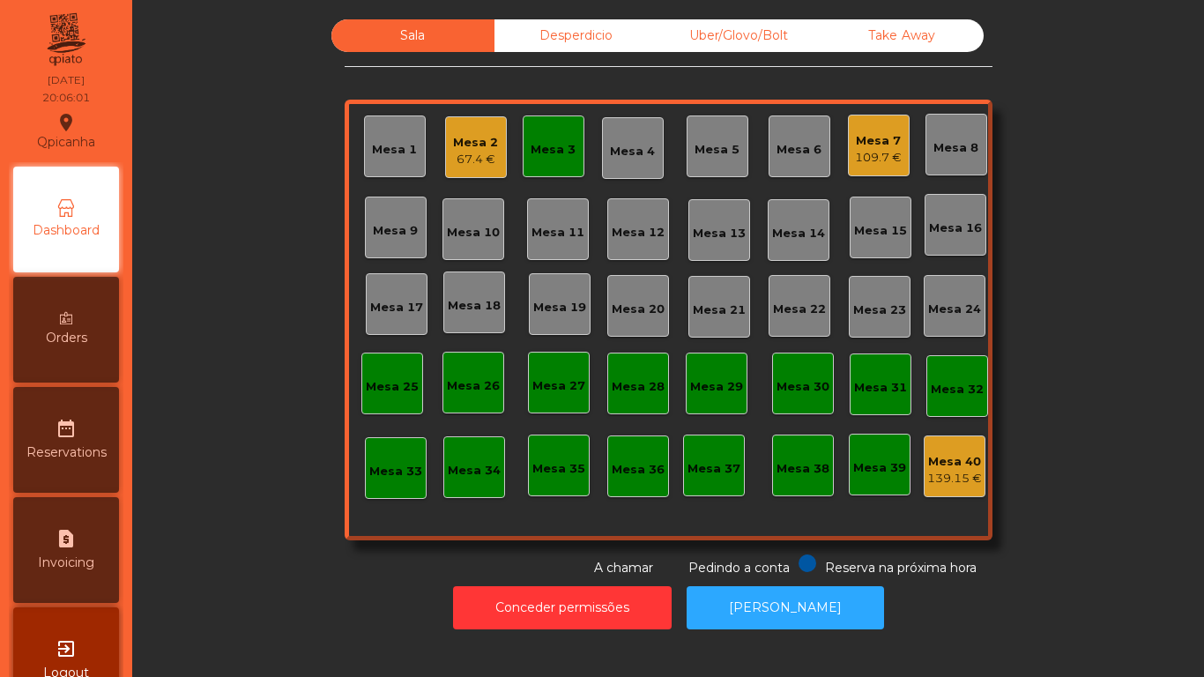
click at [547, 159] on div "Mesa 3" at bounding box center [554, 146] width 62 height 62
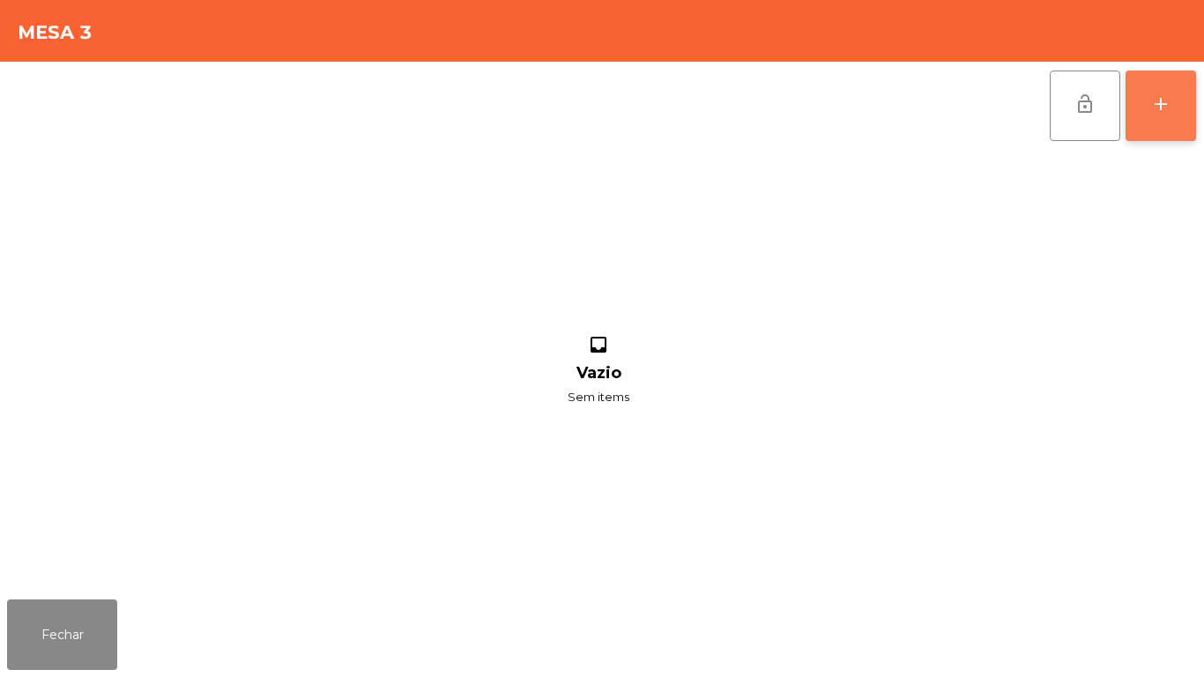
click at [1190, 120] on button "add" at bounding box center [1161, 106] width 71 height 71
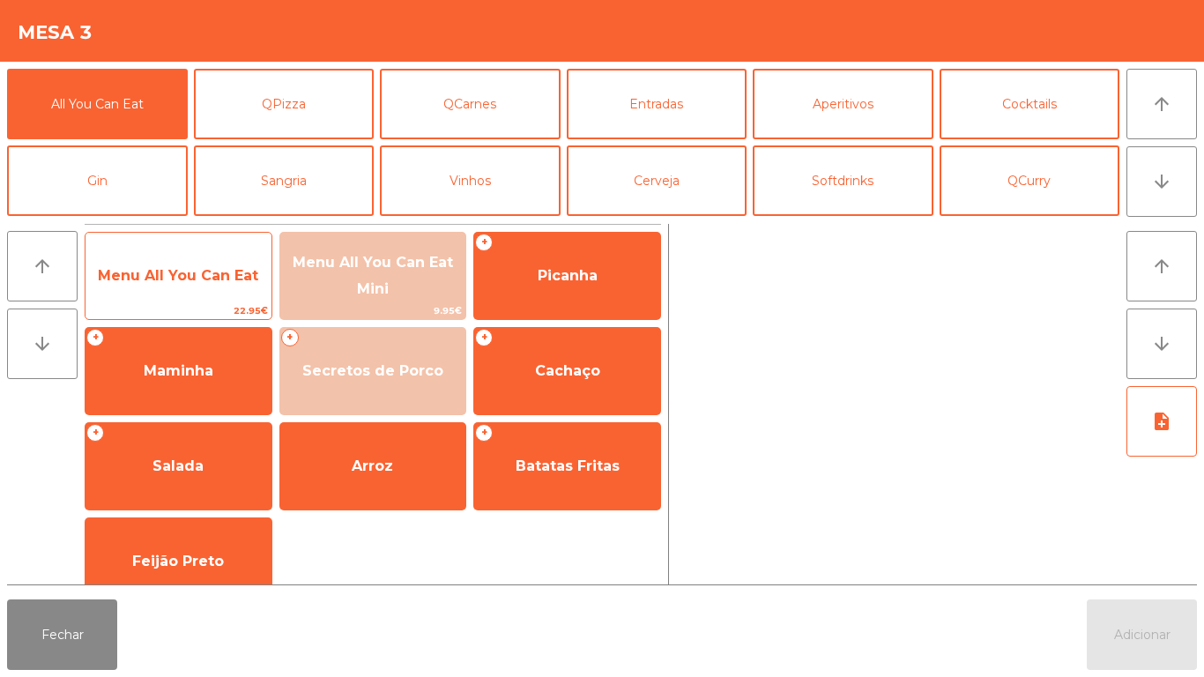
click at [148, 257] on span "Menu All You Can Eat" at bounding box center [179, 276] width 186 height 48
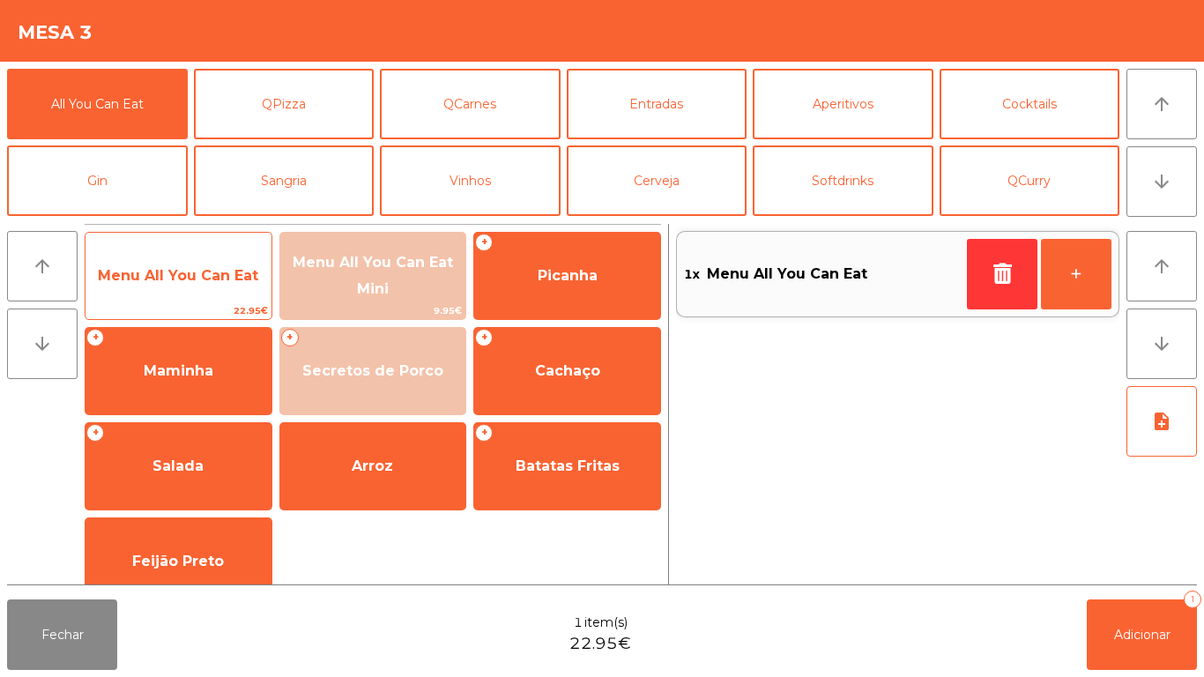
click at [162, 287] on span "Menu All You Can Eat" at bounding box center [179, 276] width 186 height 48
click at [182, 272] on span "Menu All You Can Eat" at bounding box center [178, 275] width 160 height 17
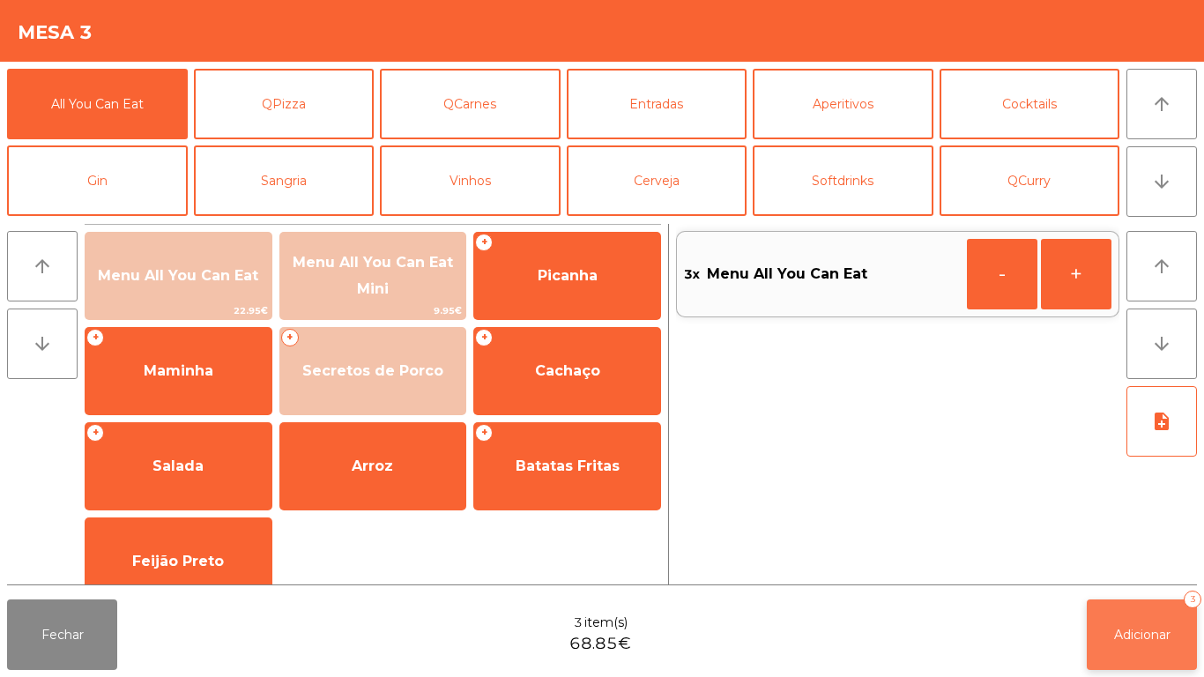
click at [1114, 636] on span "Adicionar" at bounding box center [1142, 635] width 56 height 16
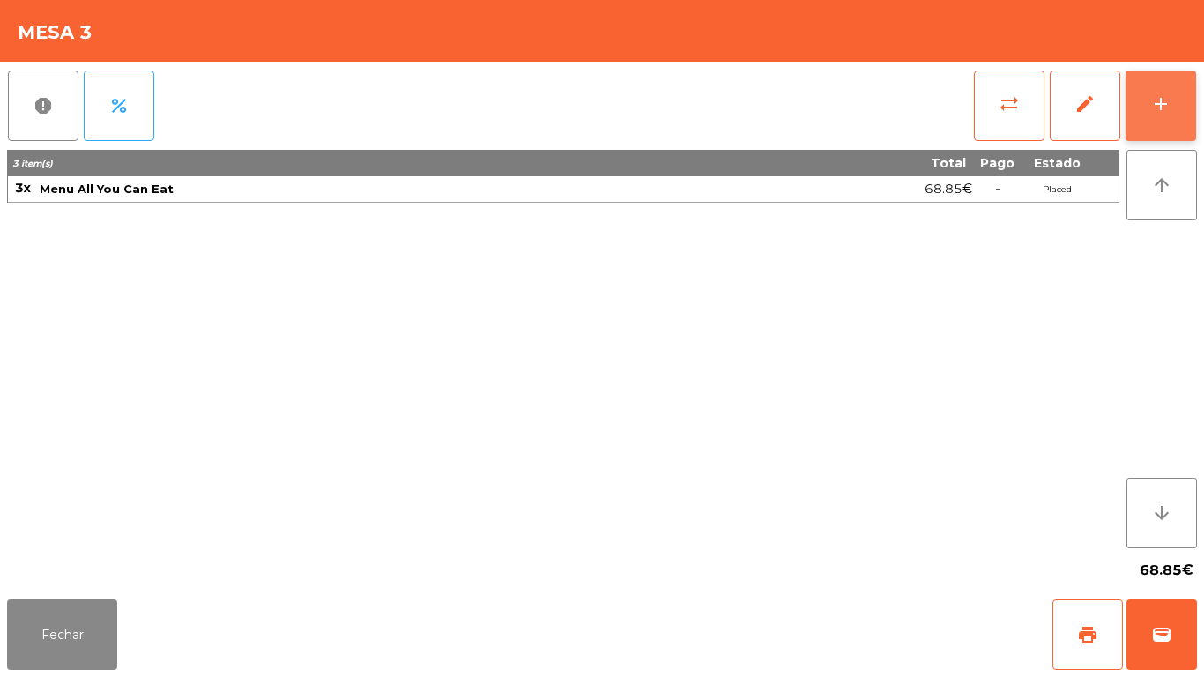
click at [1171, 95] on div "add" at bounding box center [1160, 103] width 21 height 21
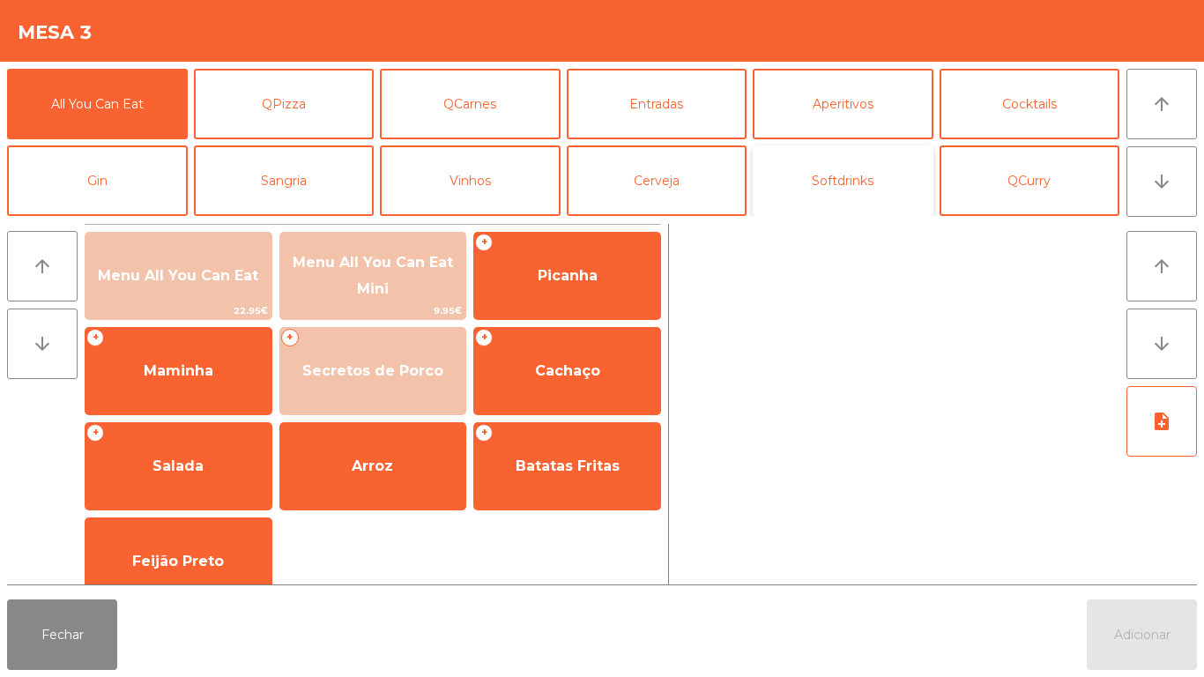
click at [860, 186] on button "Softdrinks" at bounding box center [843, 180] width 181 height 71
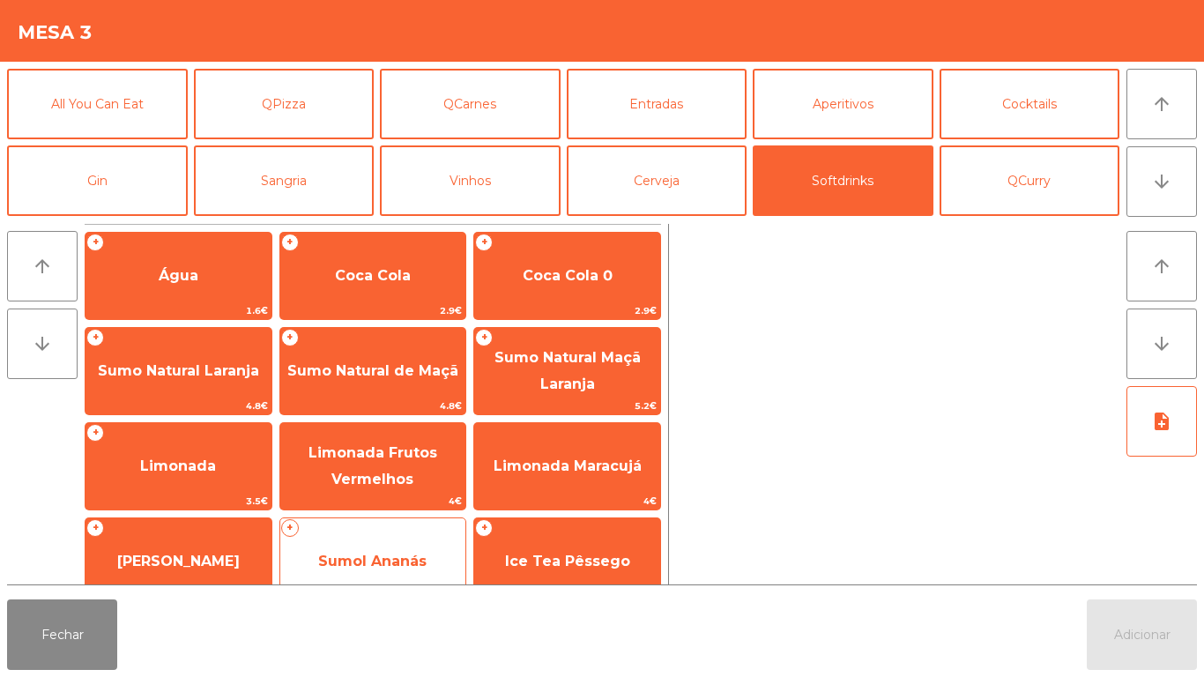
click at [368, 554] on span "Sumol Ananás" at bounding box center [372, 561] width 108 height 17
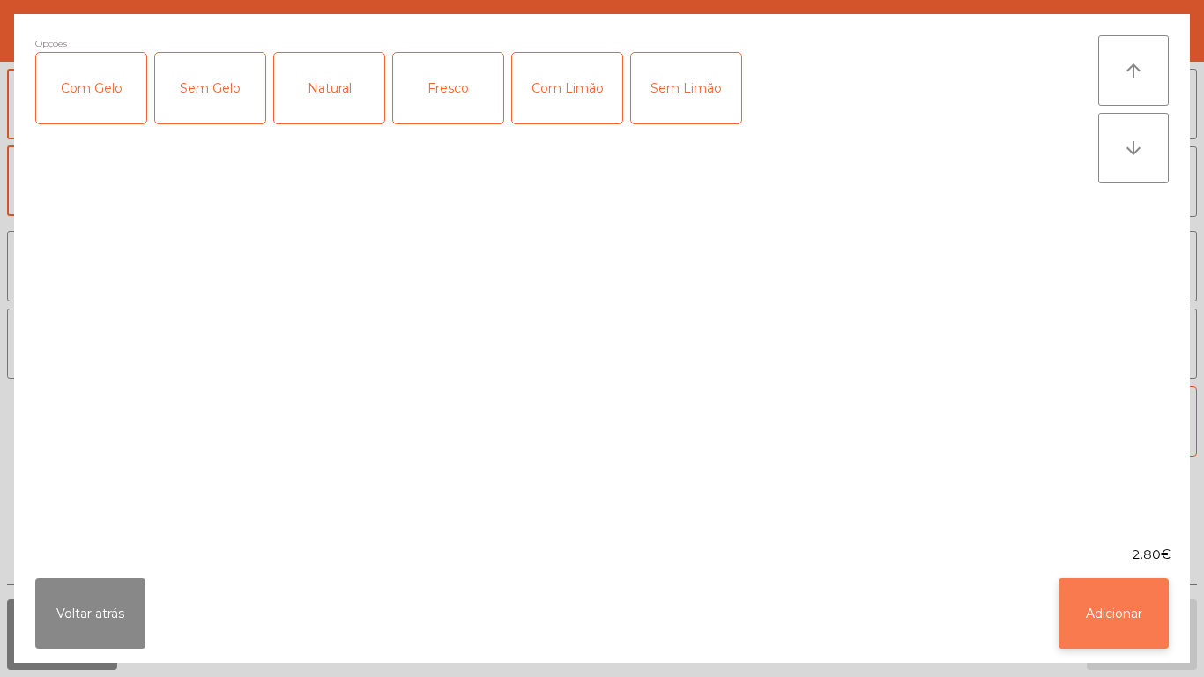
click at [1102, 620] on button "Adicionar" at bounding box center [1114, 613] width 110 height 71
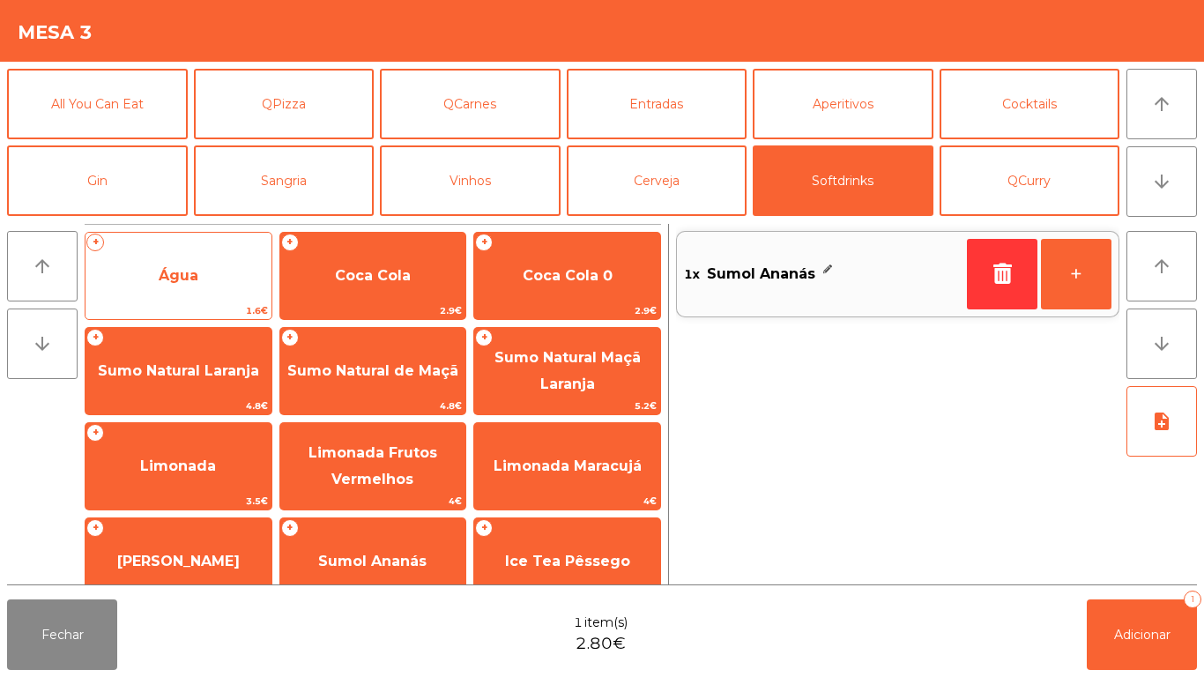
click at [175, 277] on span "Água" at bounding box center [179, 275] width 40 height 17
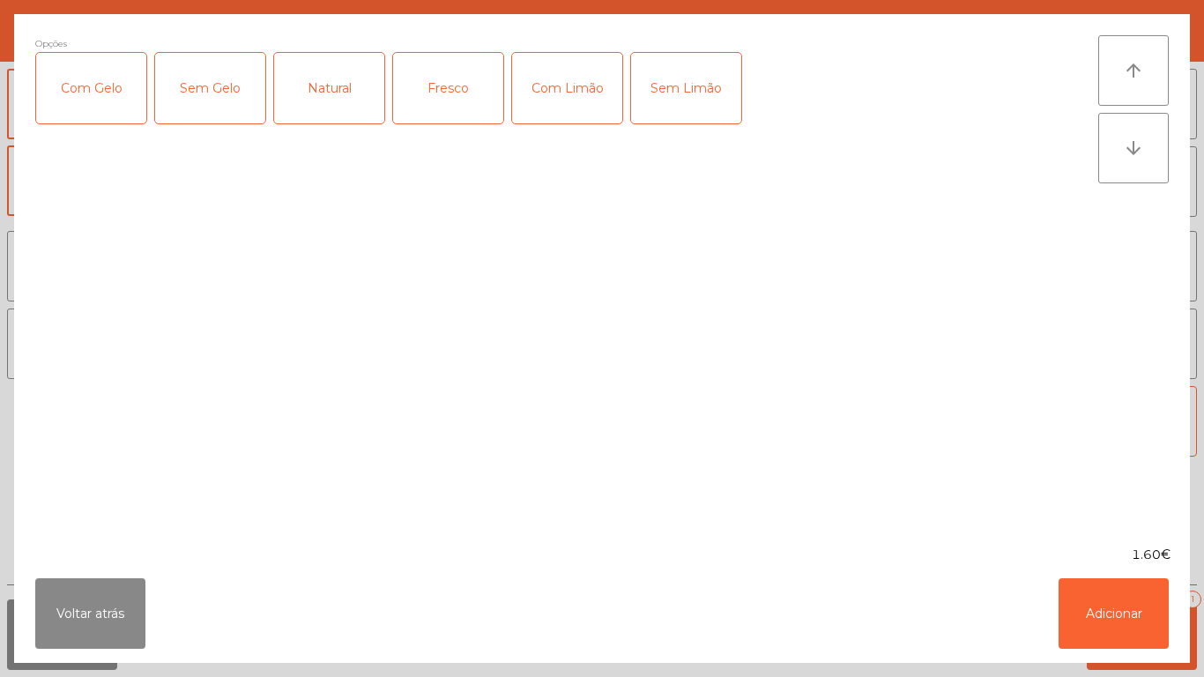
click at [448, 88] on div "Fresco" at bounding box center [448, 88] width 110 height 71
click at [1130, 607] on button "Adicionar" at bounding box center [1114, 613] width 110 height 71
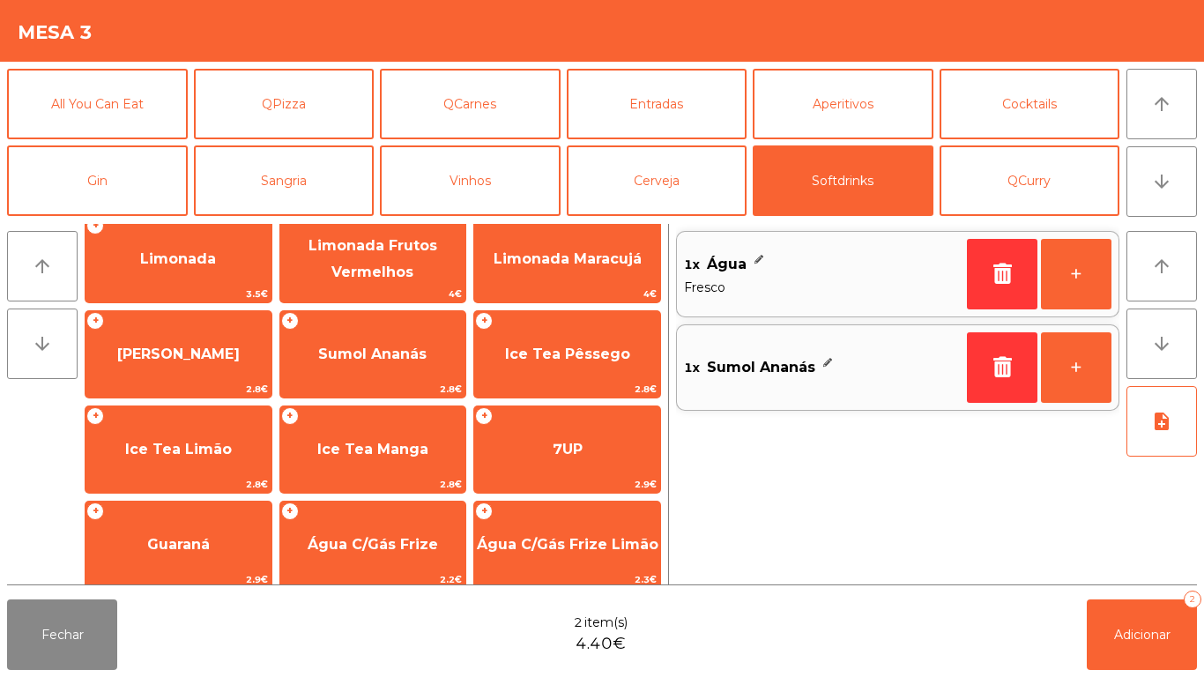
scroll to position [314, 0]
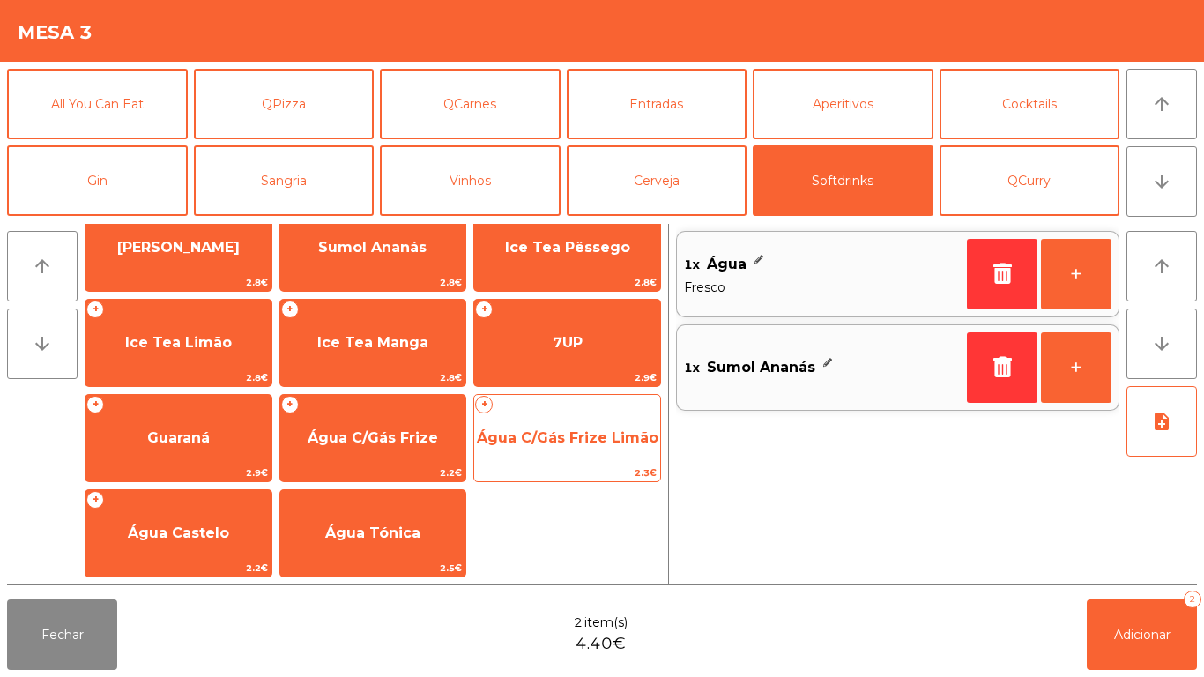
click at [547, 425] on span "Água C/Gás Frize Limão" at bounding box center [567, 438] width 186 height 48
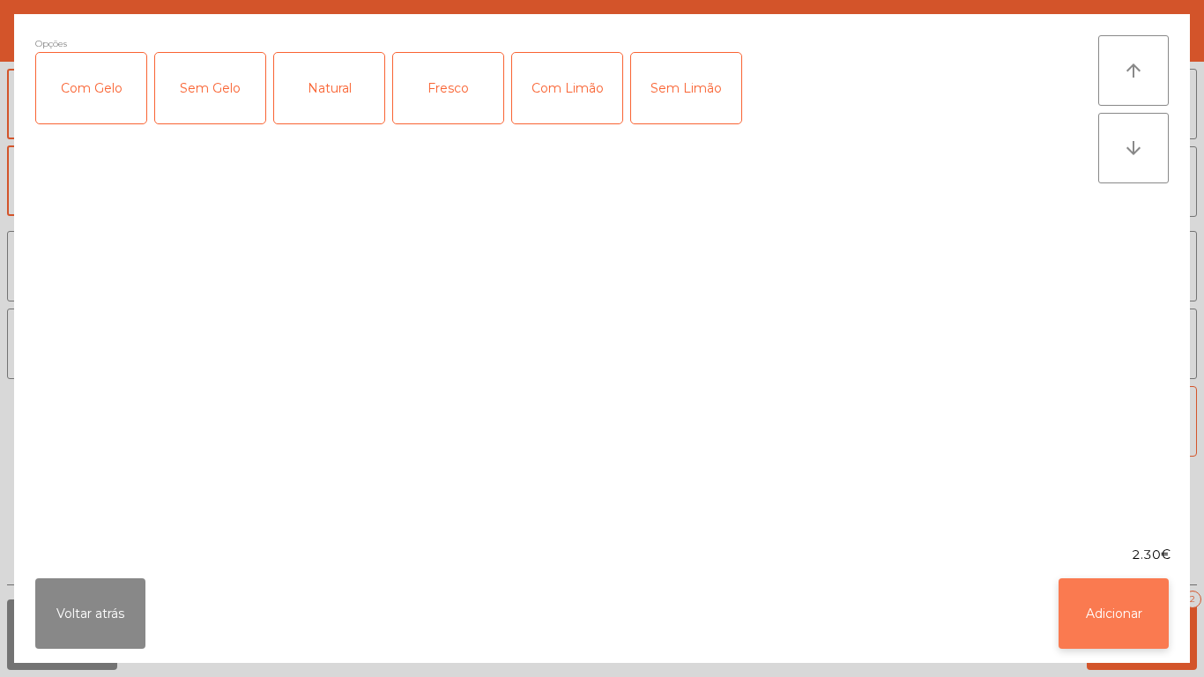
click at [1109, 607] on button "Adicionar" at bounding box center [1114, 613] width 110 height 71
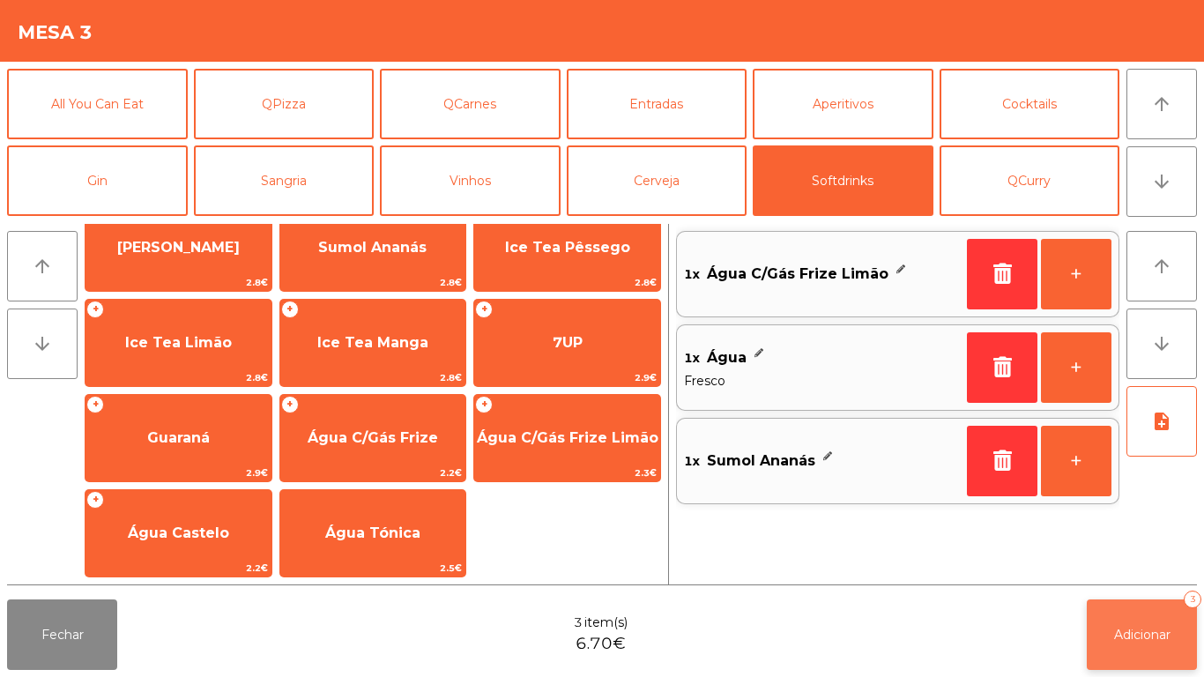
click at [1140, 627] on span "Adicionar" at bounding box center [1142, 635] width 56 height 16
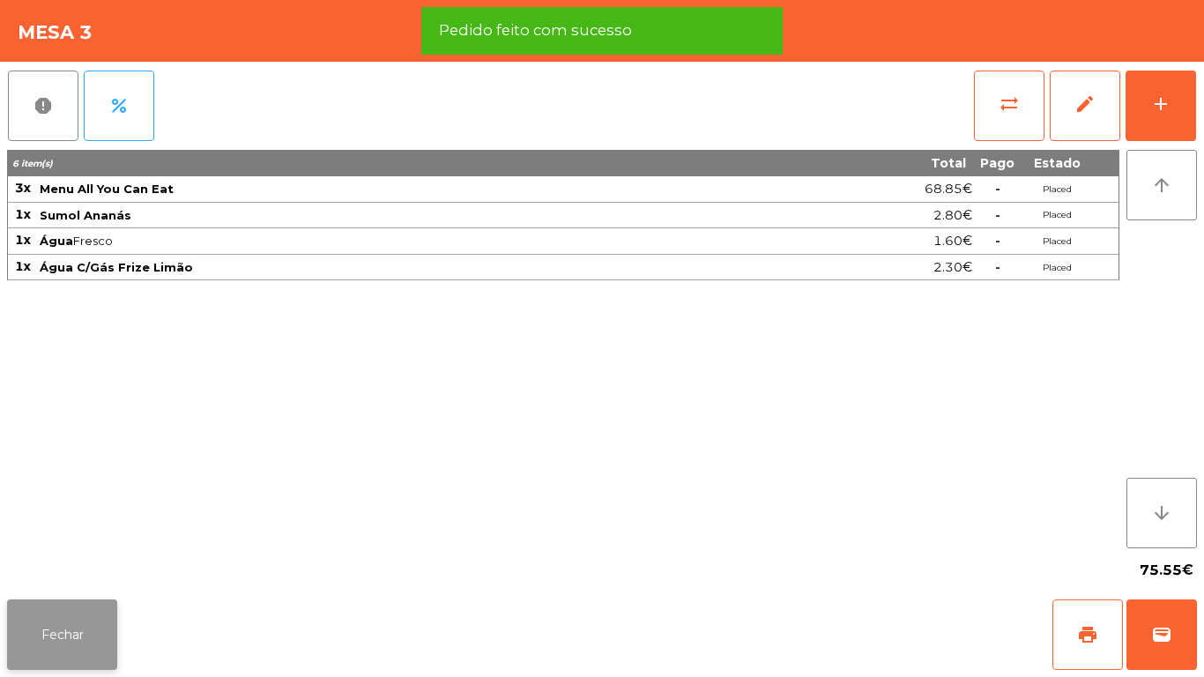
click at [74, 640] on button "Fechar" at bounding box center [62, 634] width 110 height 71
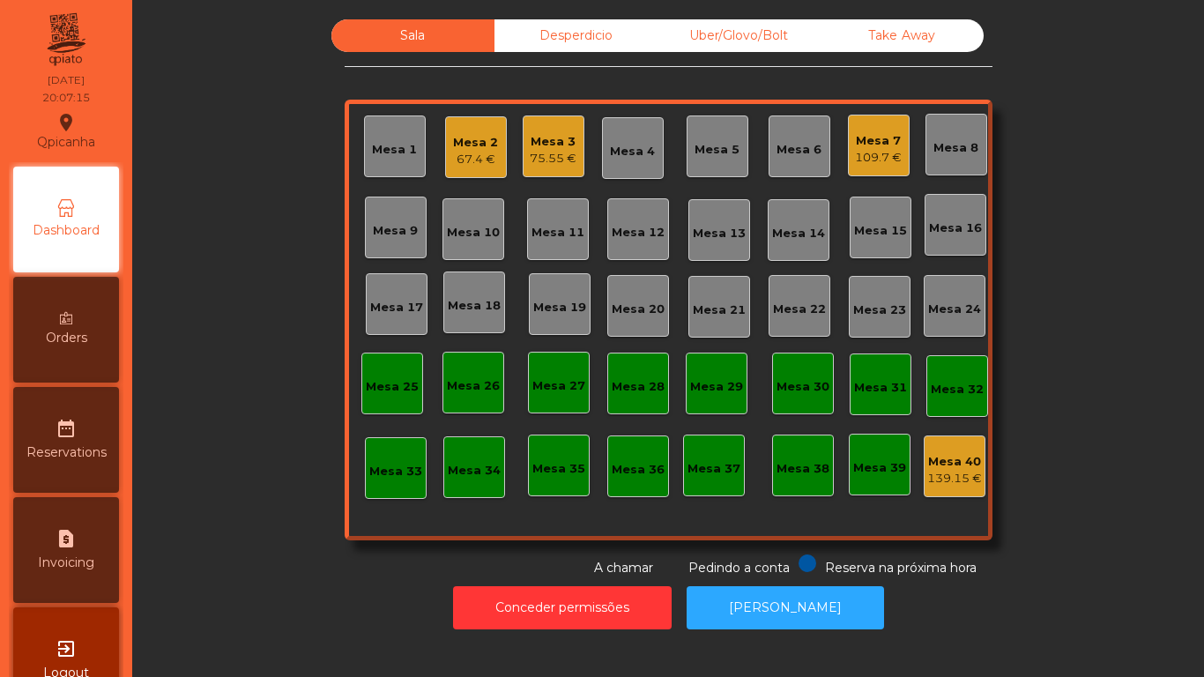
click at [858, 140] on div "Mesa 7" at bounding box center [878, 141] width 47 height 18
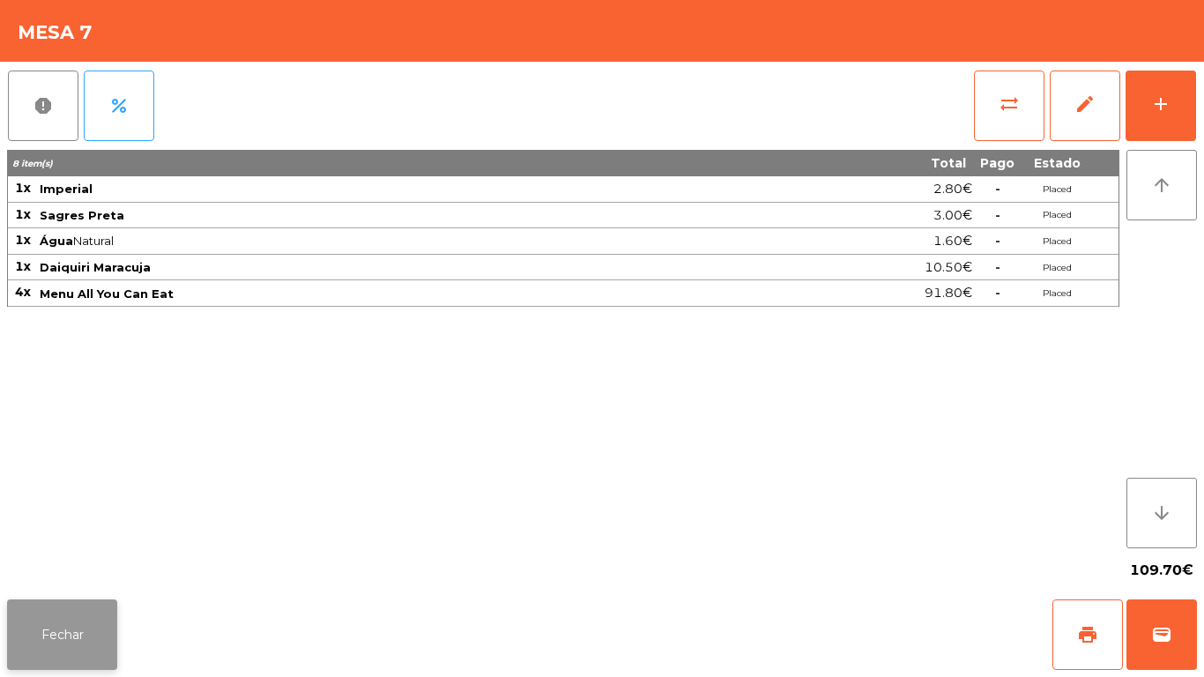
click at [77, 613] on button "Fechar" at bounding box center [62, 634] width 110 height 71
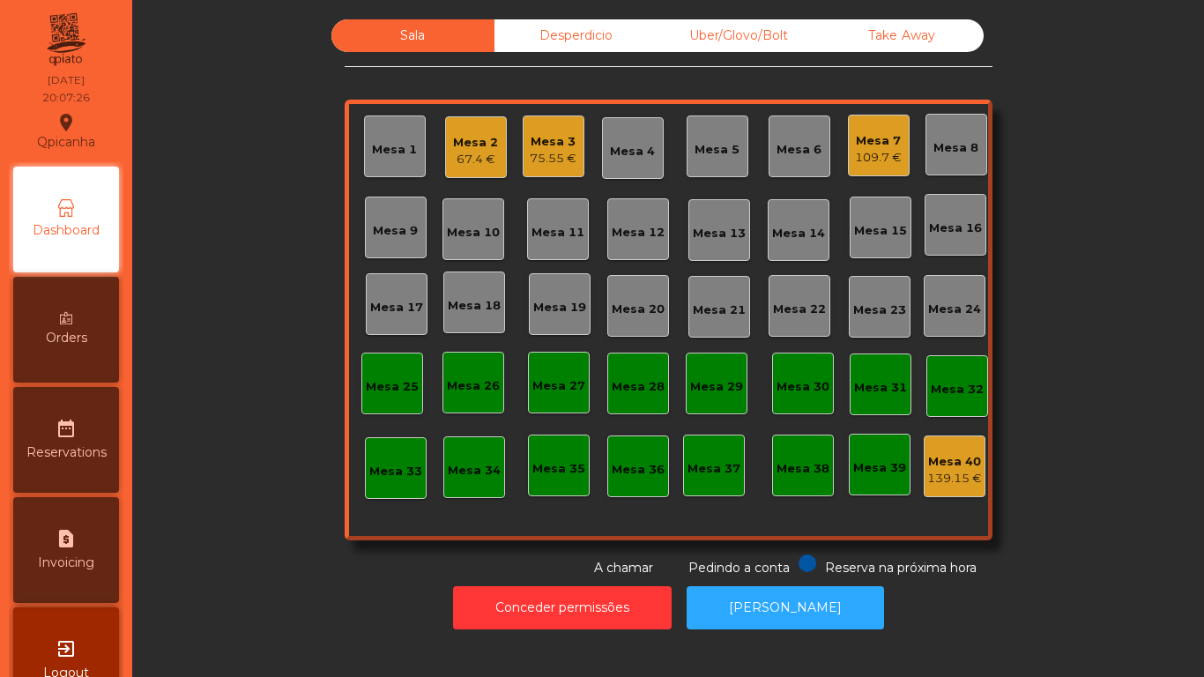
click at [384, 310] on div "Mesa 17" at bounding box center [396, 308] width 53 height 18
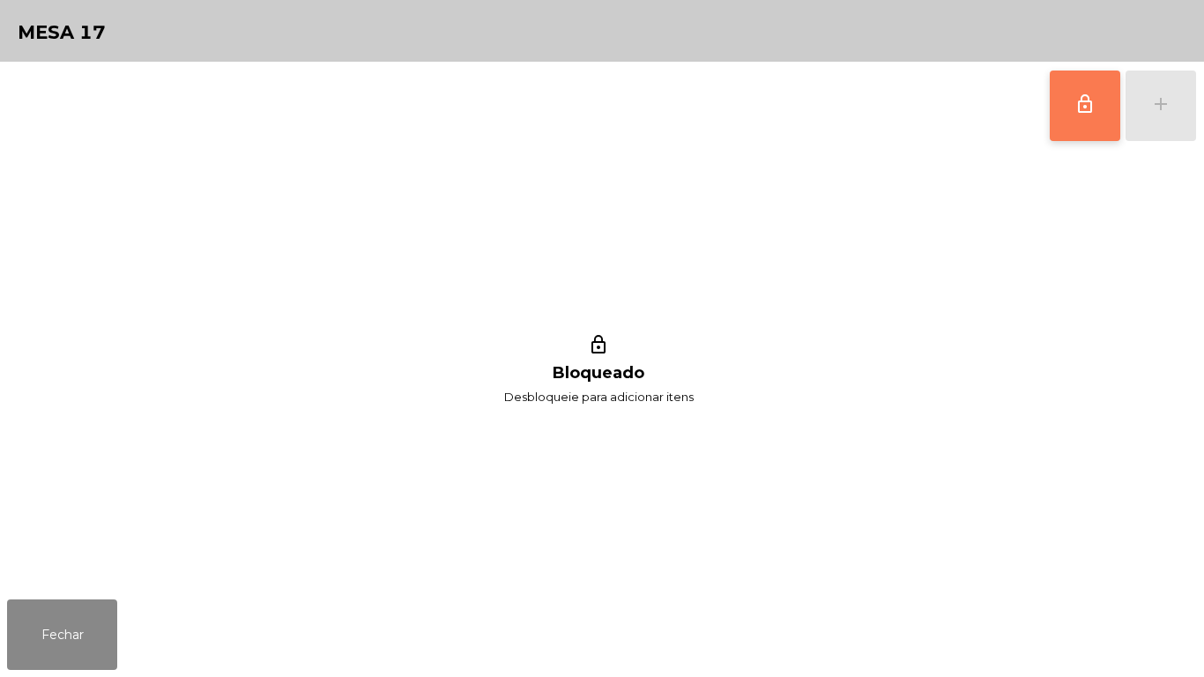
click at [1065, 111] on button "lock_outline" at bounding box center [1085, 106] width 71 height 71
click at [43, 642] on button "Fechar" at bounding box center [62, 634] width 110 height 71
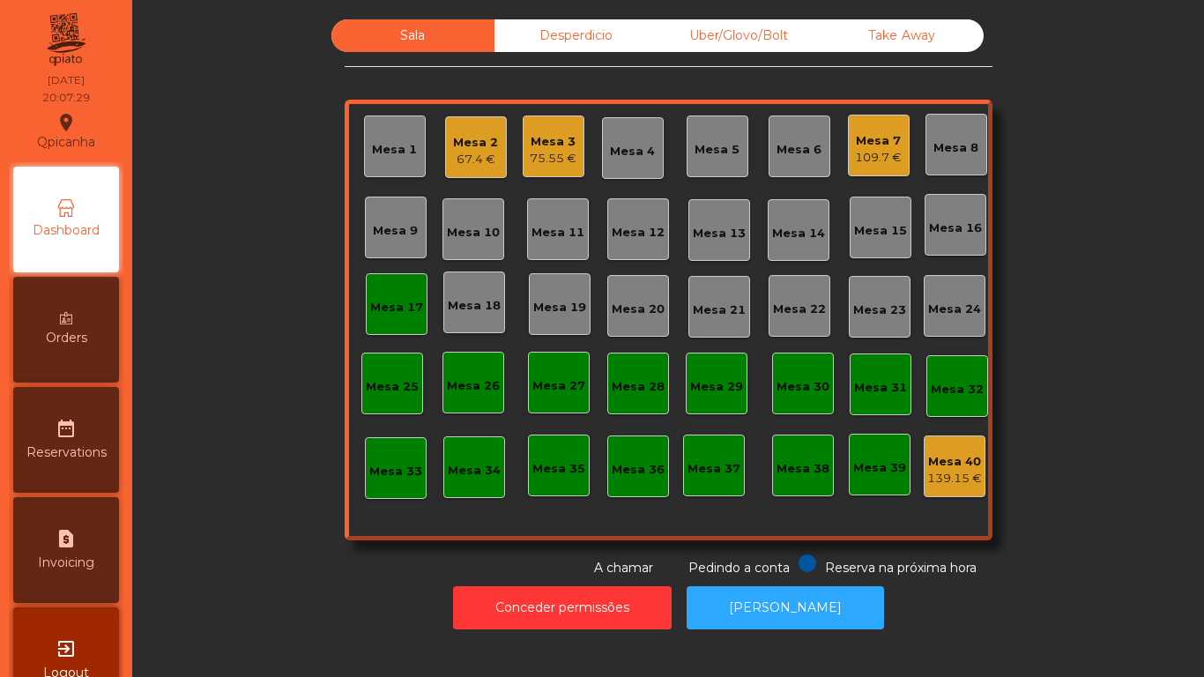
click at [872, 142] on div "Mesa 7" at bounding box center [878, 141] width 47 height 18
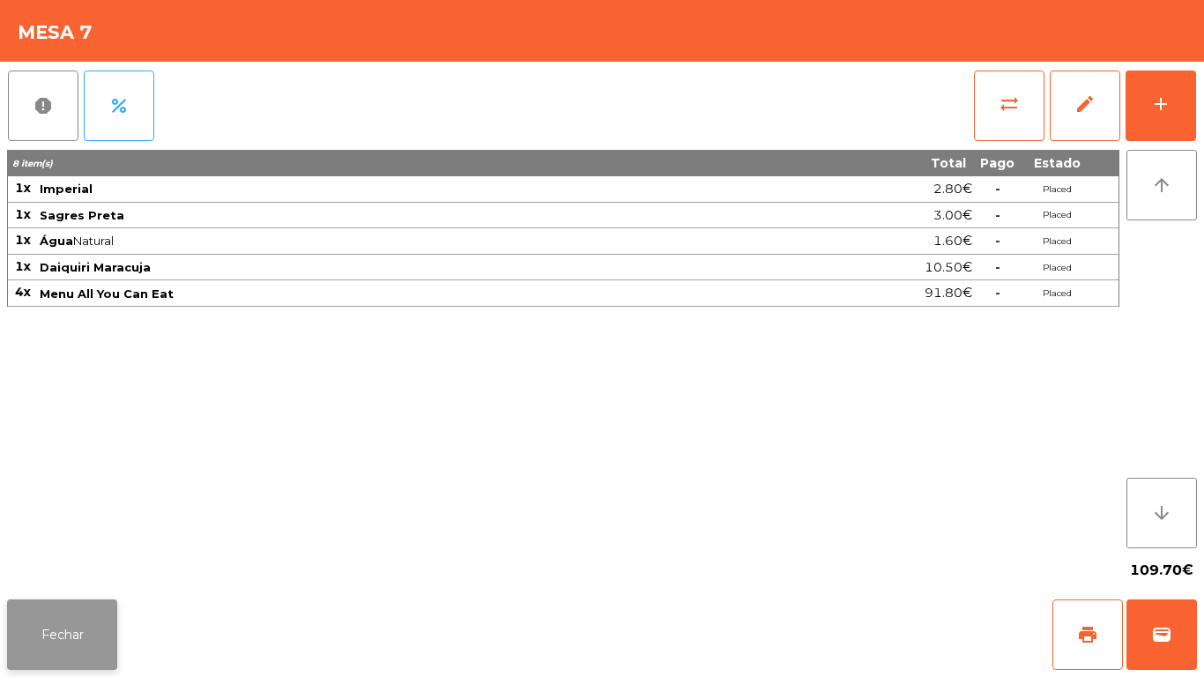
click at [81, 626] on button "Fechar" at bounding box center [62, 634] width 110 height 71
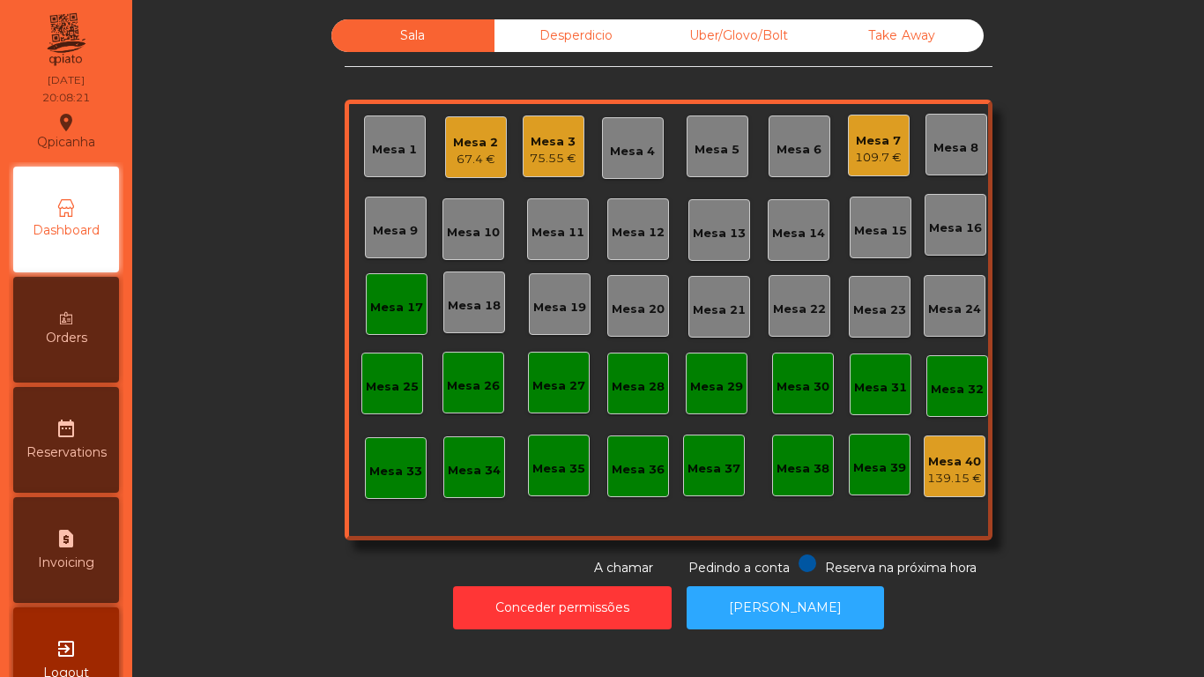
click at [406, 327] on div "Mesa 17" at bounding box center [397, 304] width 62 height 62
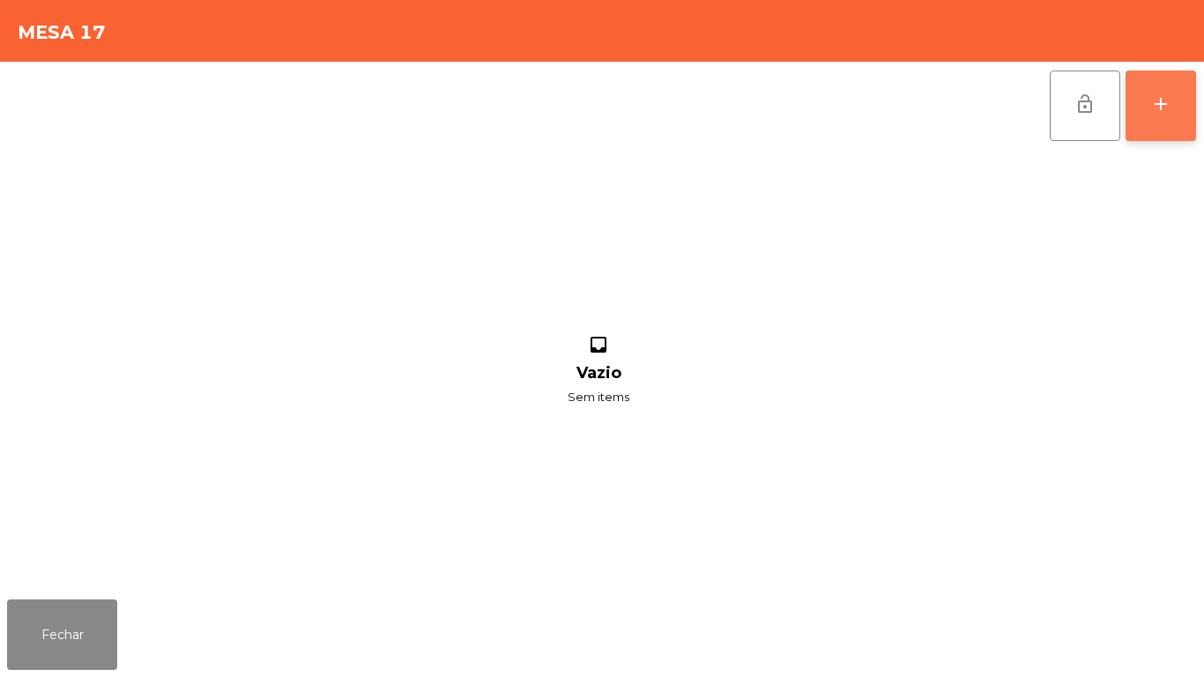
click at [1157, 138] on button "add" at bounding box center [1161, 106] width 71 height 71
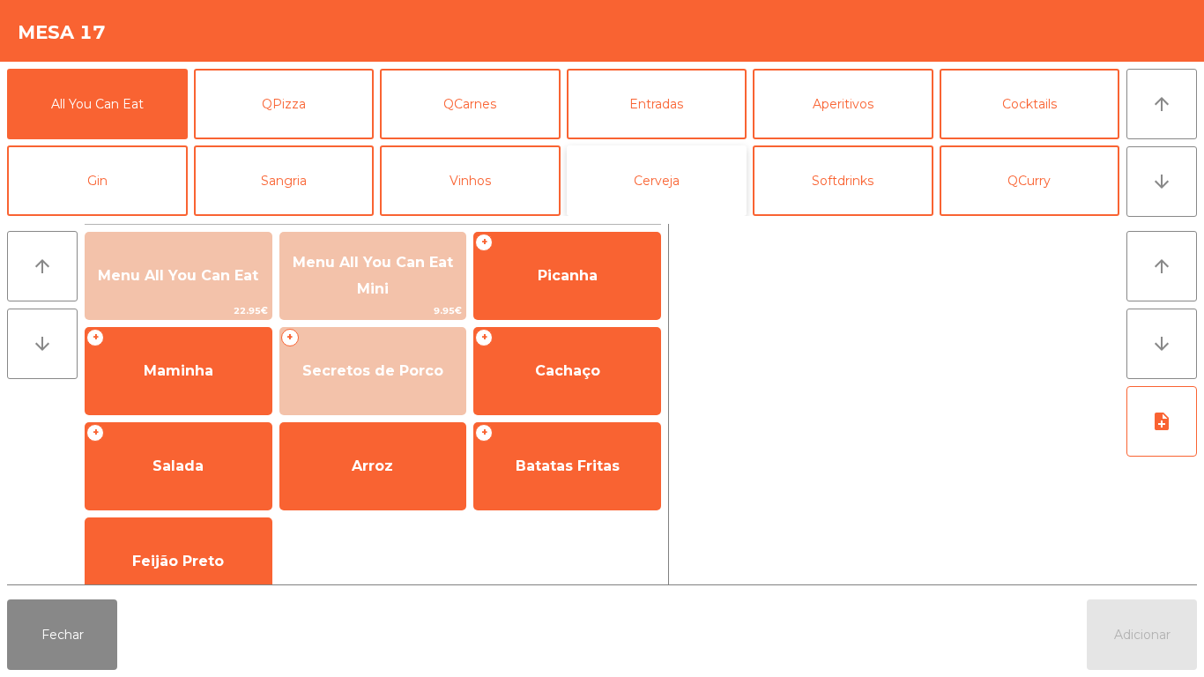
click at [690, 169] on button "Cerveja" at bounding box center [657, 180] width 181 height 71
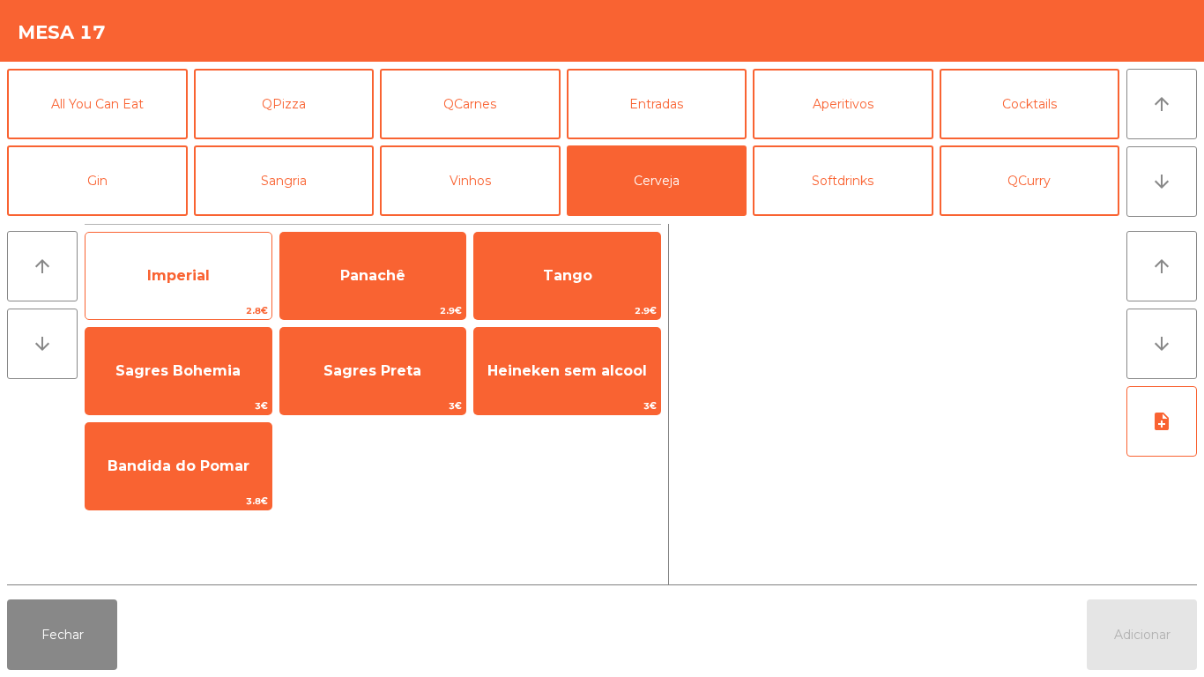
click at [172, 288] on span "Imperial" at bounding box center [179, 276] width 186 height 48
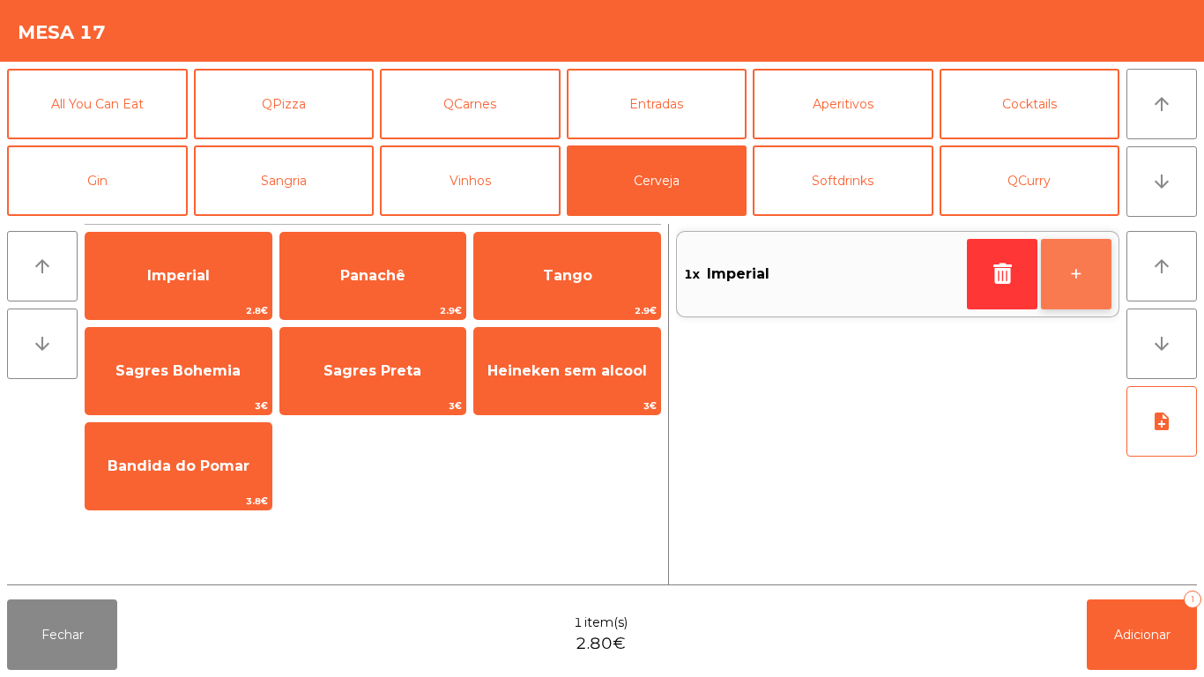
click at [1068, 267] on button "+" at bounding box center [1076, 274] width 71 height 71
click at [1067, 288] on button "+" at bounding box center [1076, 274] width 71 height 71
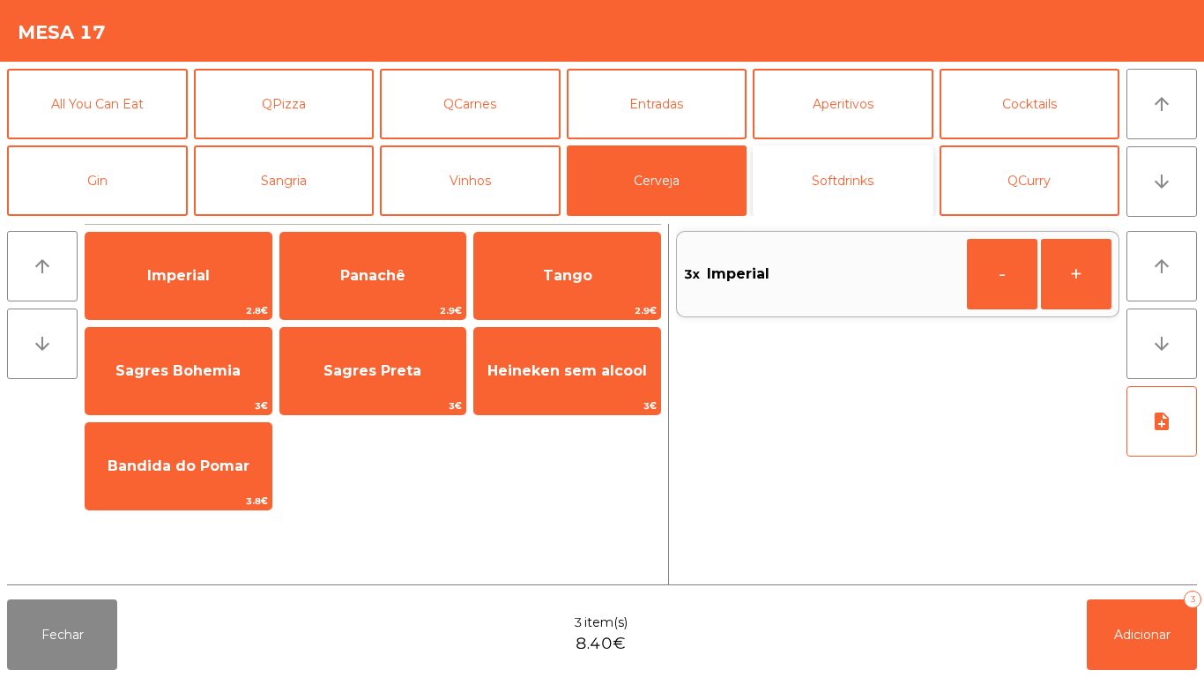
click at [876, 171] on button "Softdrinks" at bounding box center [843, 180] width 181 height 71
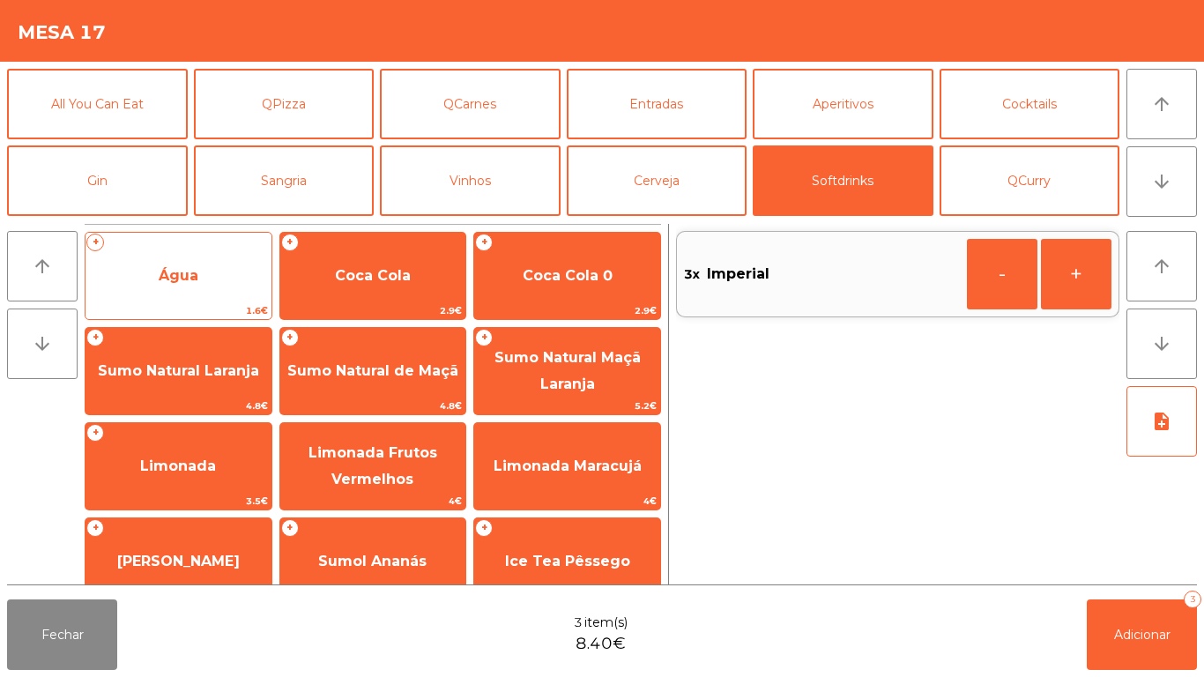
click at [204, 258] on span "Água" at bounding box center [179, 276] width 186 height 48
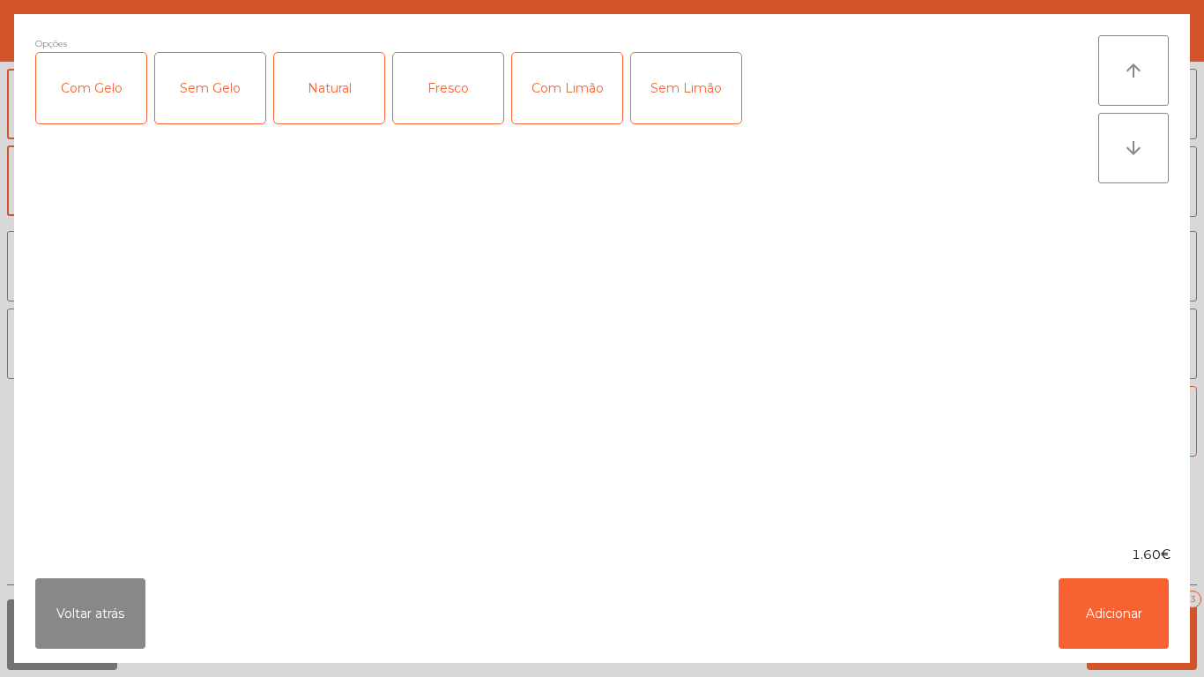
click at [432, 53] on div "Fresco" at bounding box center [448, 88] width 110 height 71
click at [1090, 614] on button "Adicionar" at bounding box center [1114, 613] width 110 height 71
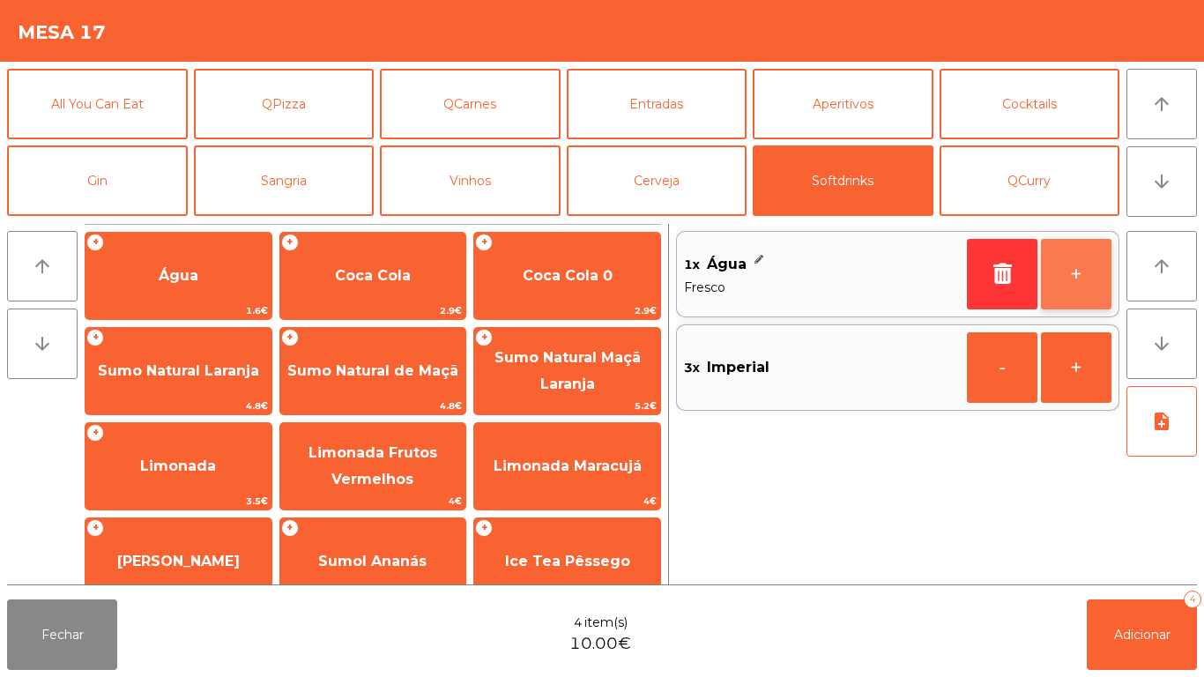
click at [1068, 260] on button "+" at bounding box center [1076, 274] width 71 height 71
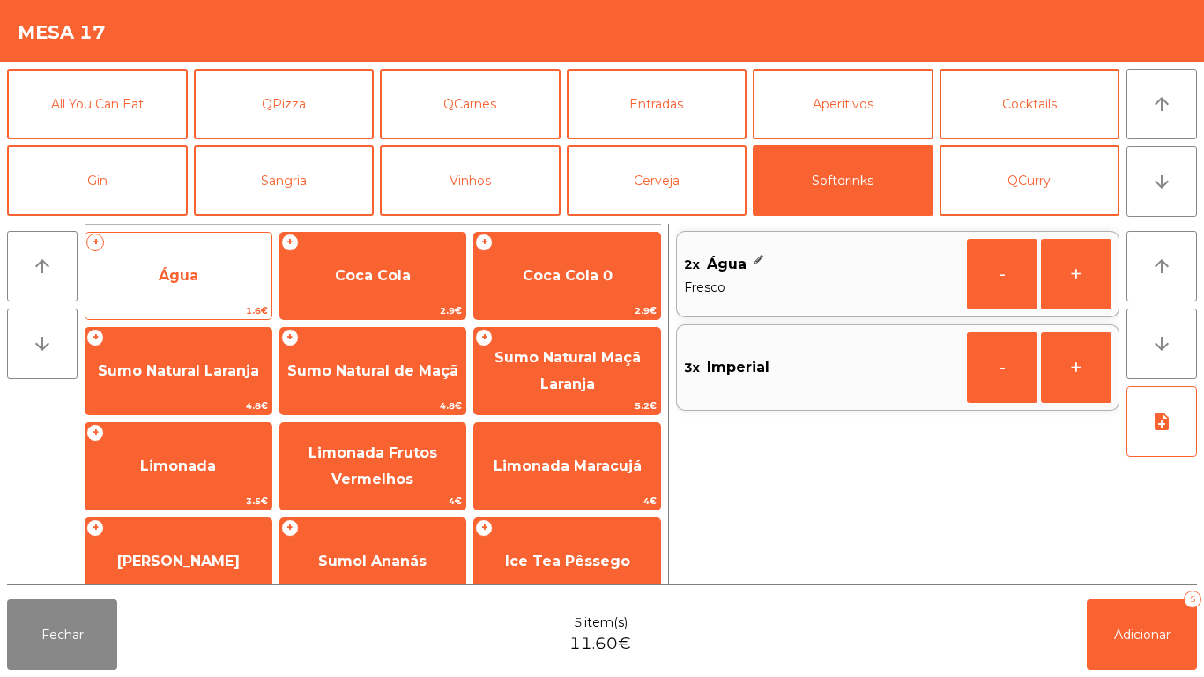
click at [169, 271] on span "Água" at bounding box center [179, 275] width 40 height 17
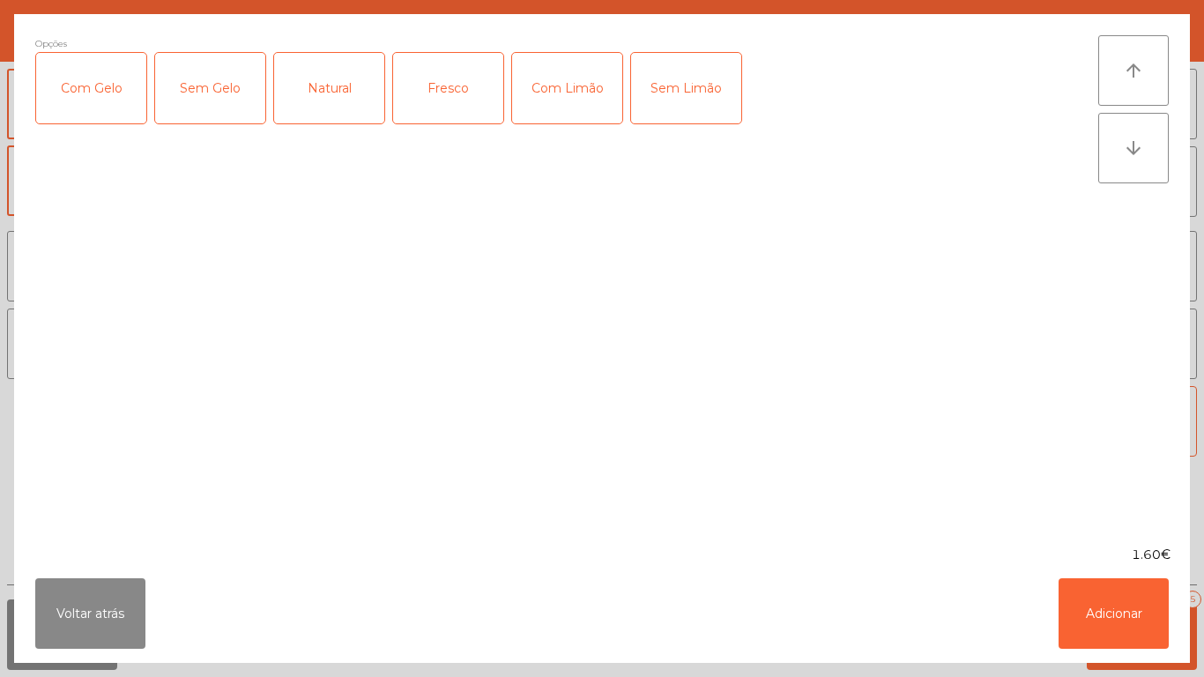
click at [343, 107] on div "Natural" at bounding box center [329, 88] width 110 height 71
click at [1143, 611] on button "Adicionar" at bounding box center [1114, 613] width 110 height 71
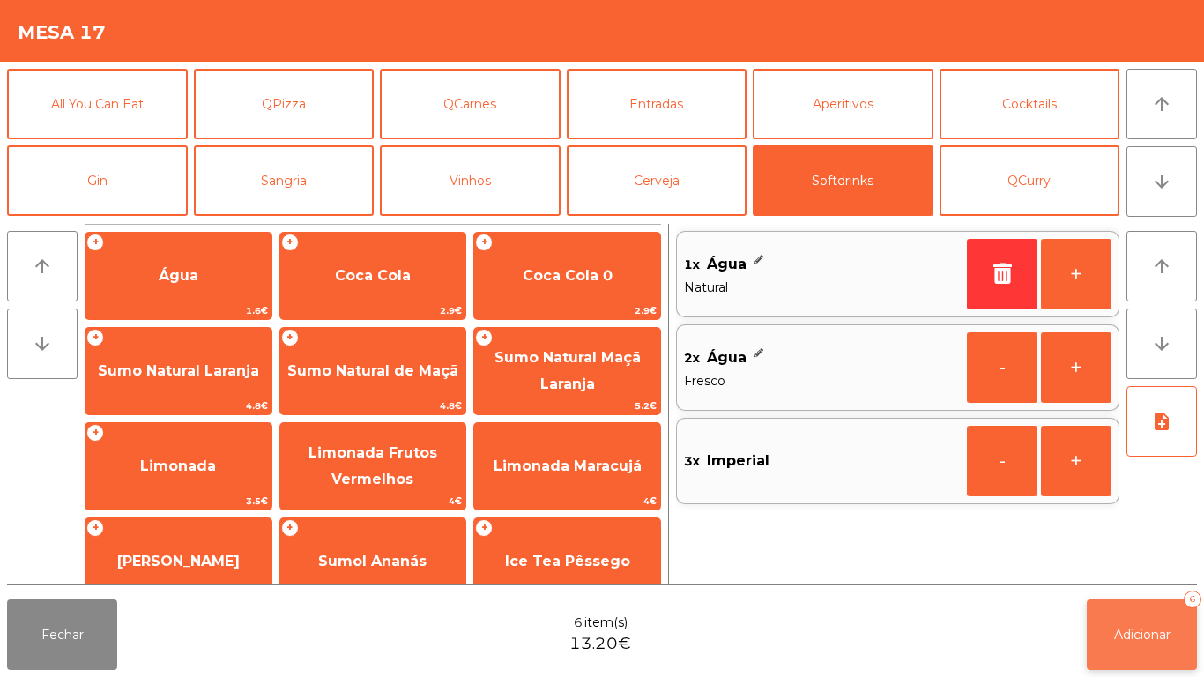
click at [1144, 611] on button "Adicionar 6" at bounding box center [1142, 634] width 110 height 71
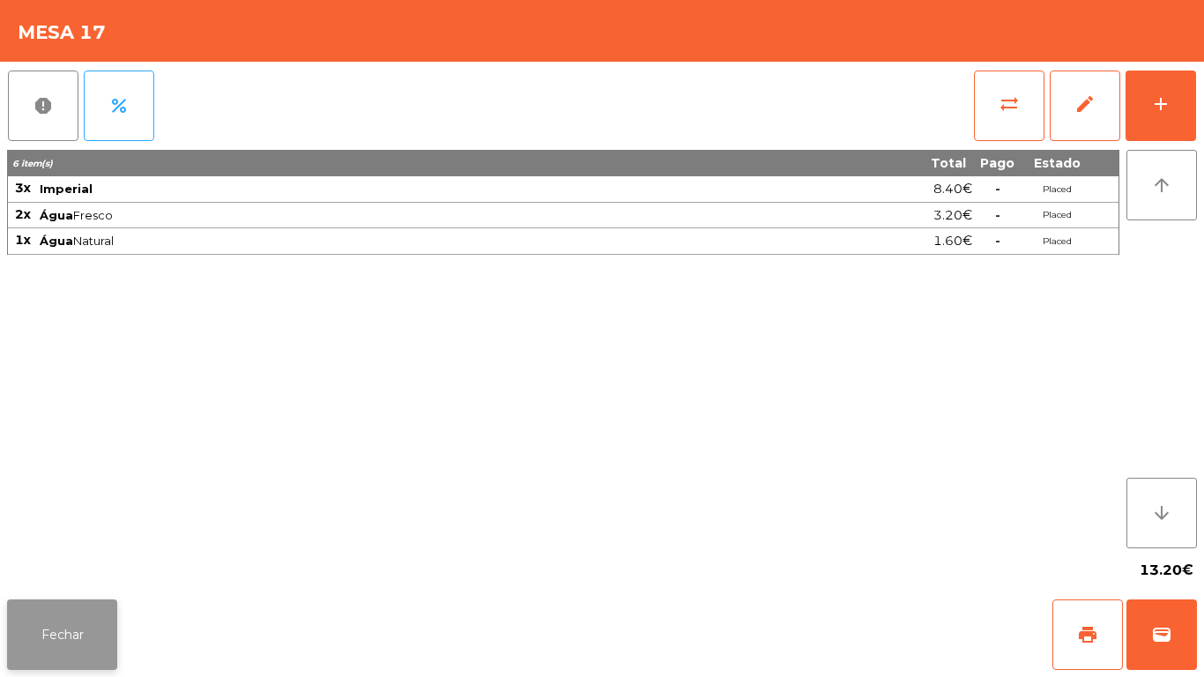
click at [73, 606] on button "Fechar" at bounding box center [62, 634] width 110 height 71
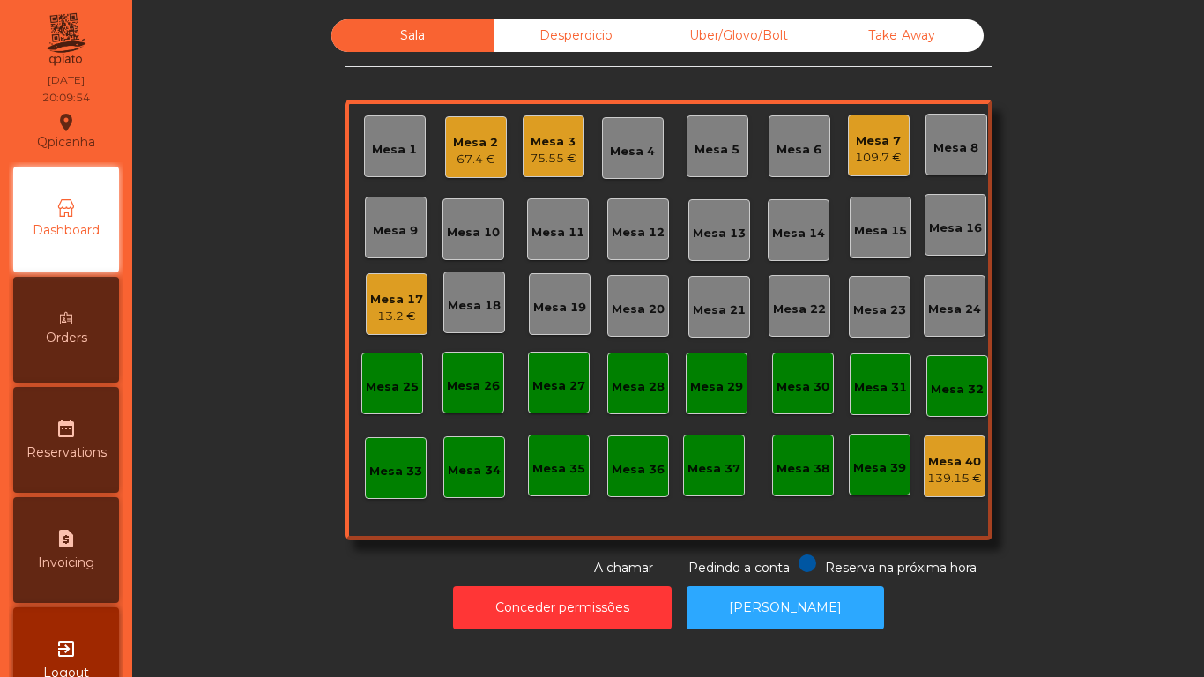
click at [96, 342] on div "Orders" at bounding box center [66, 330] width 106 height 106
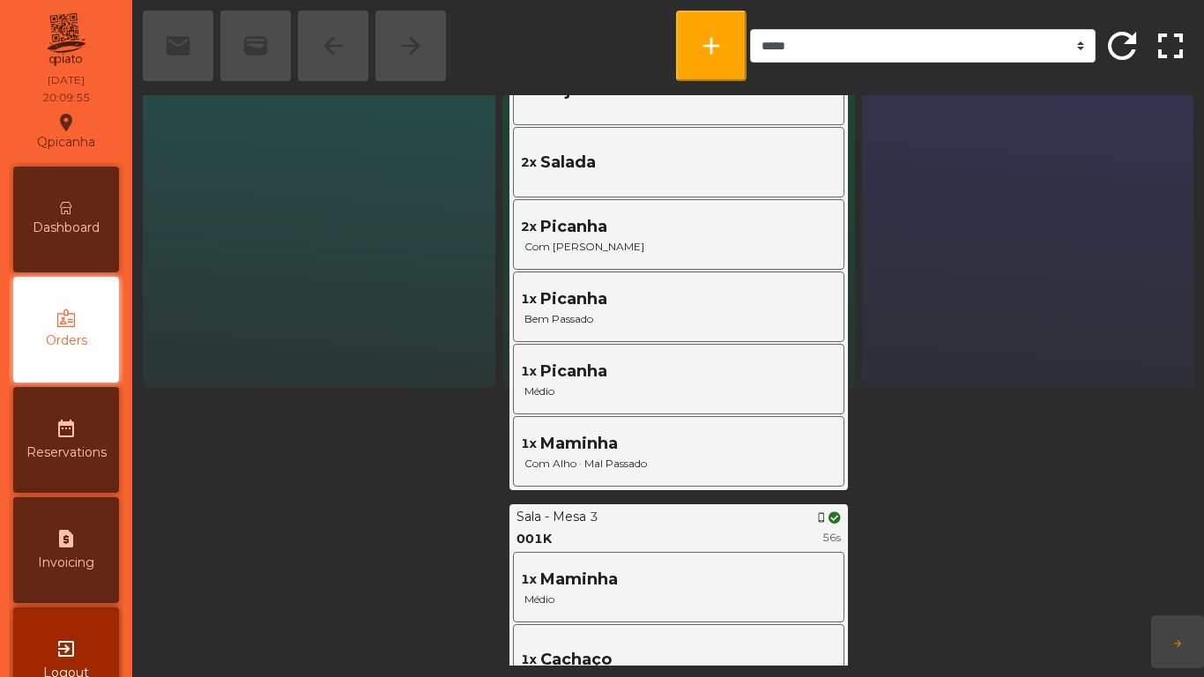
scroll to position [284, 0]
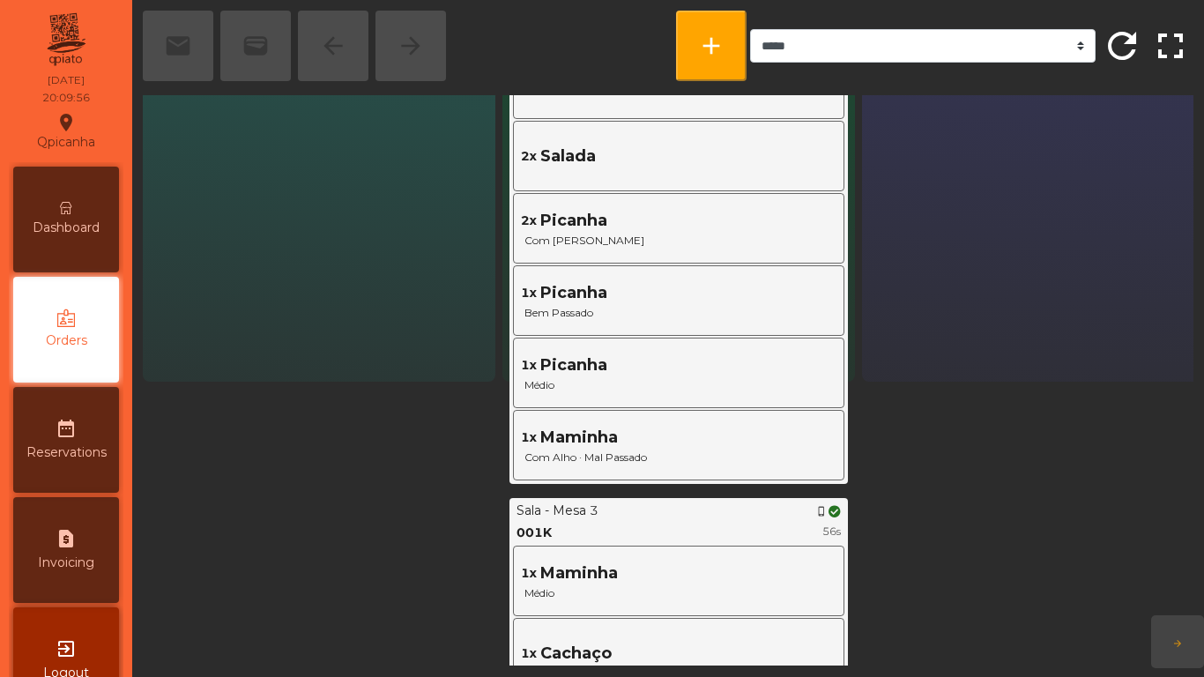
click at [71, 205] on icon at bounding box center [66, 208] width 12 height 12
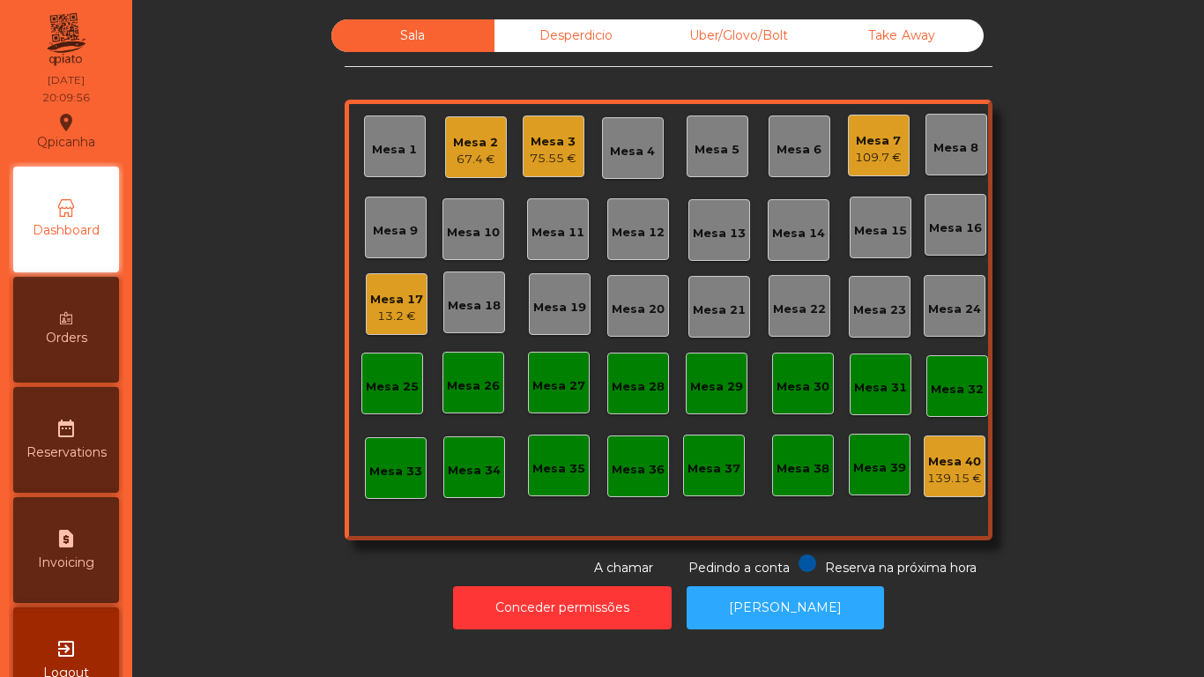
click at [540, 164] on div "75.55 €" at bounding box center [553, 159] width 47 height 18
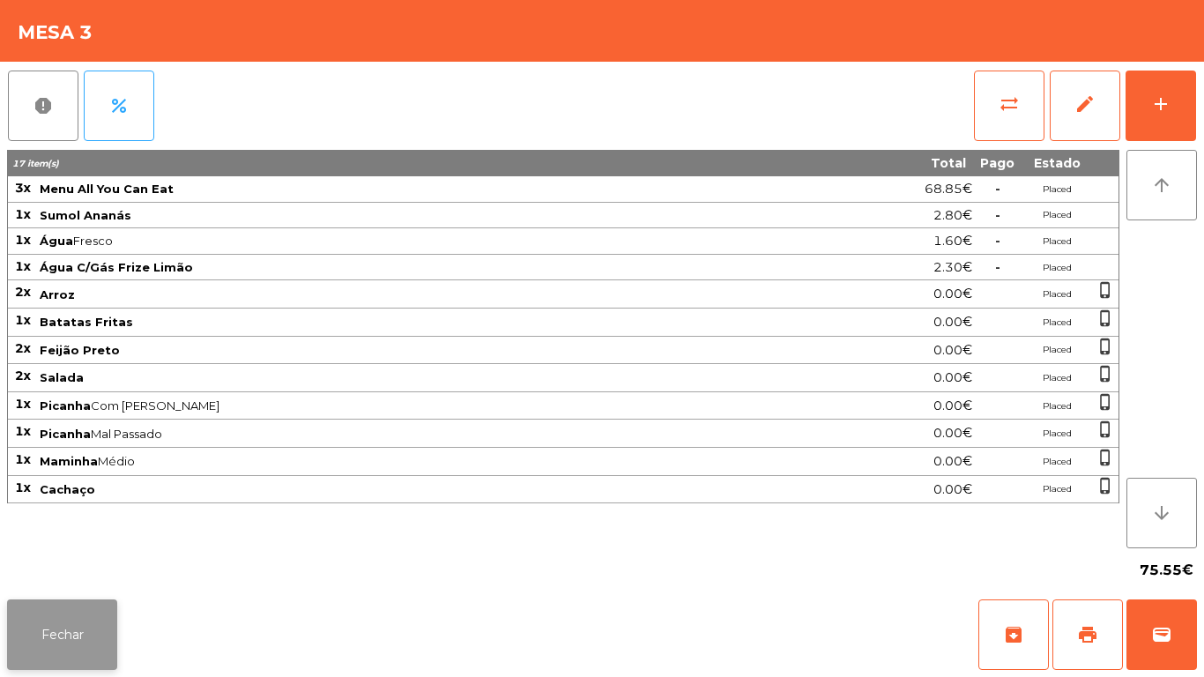
click at [64, 634] on button "Fechar" at bounding box center [62, 634] width 110 height 71
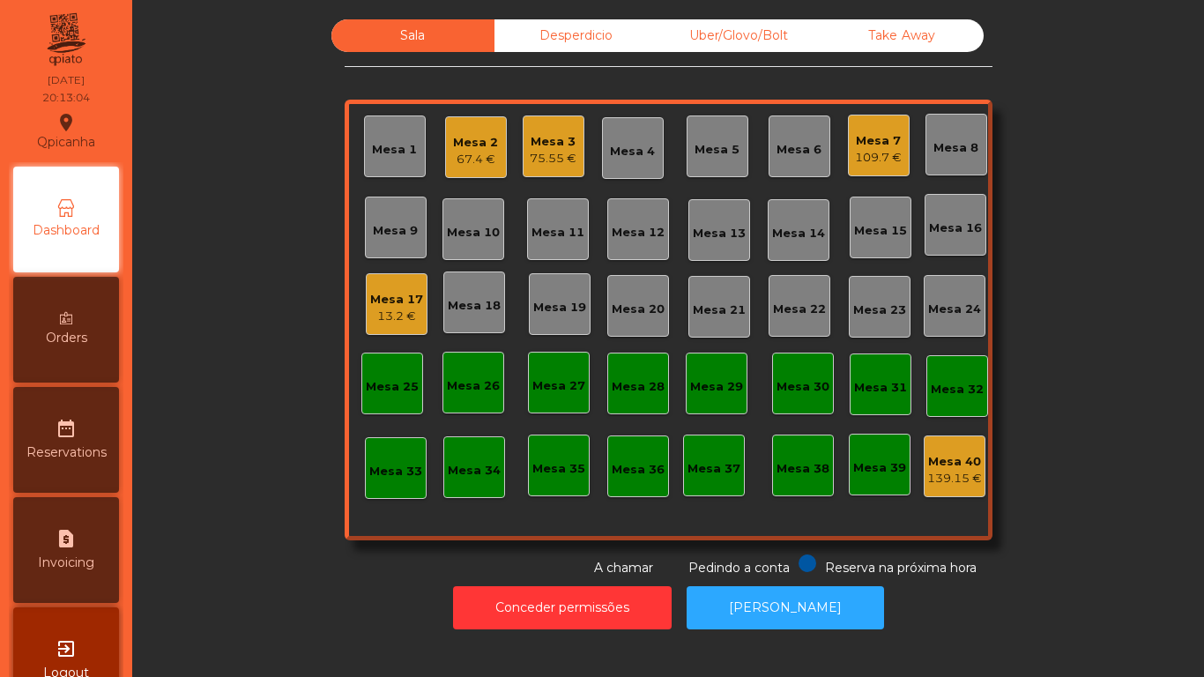
click at [563, 158] on div "75.55 €" at bounding box center [553, 159] width 47 height 18
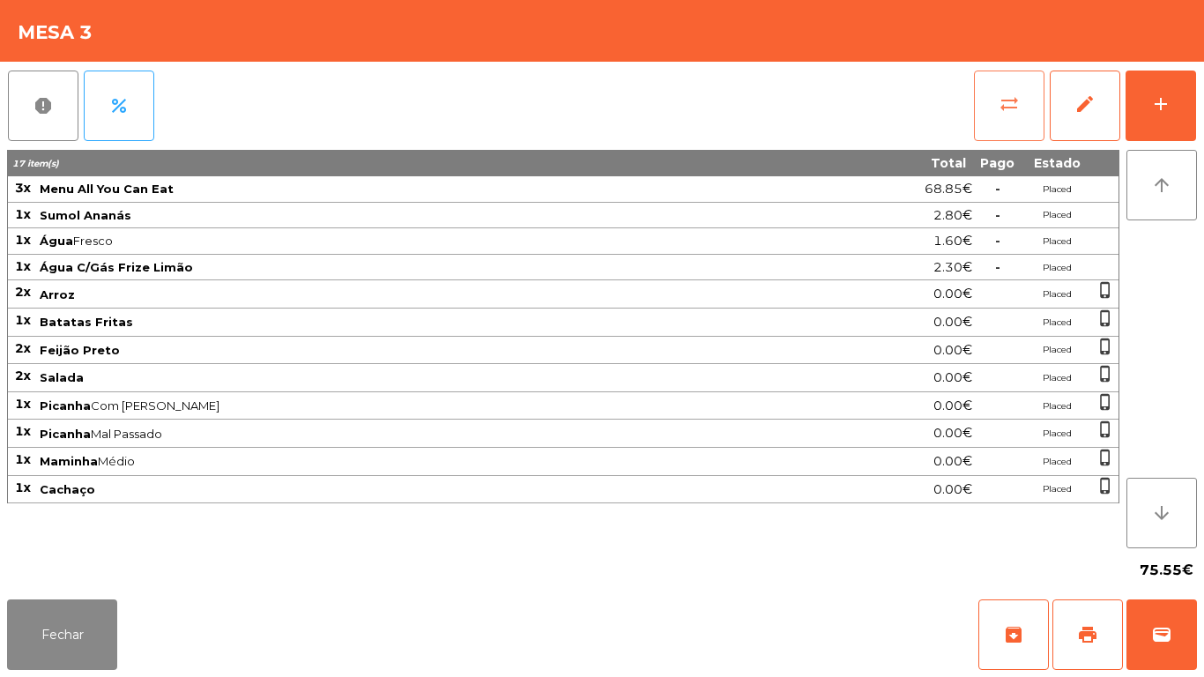
click at [975, 102] on button "sync_alt" at bounding box center [1009, 106] width 71 height 71
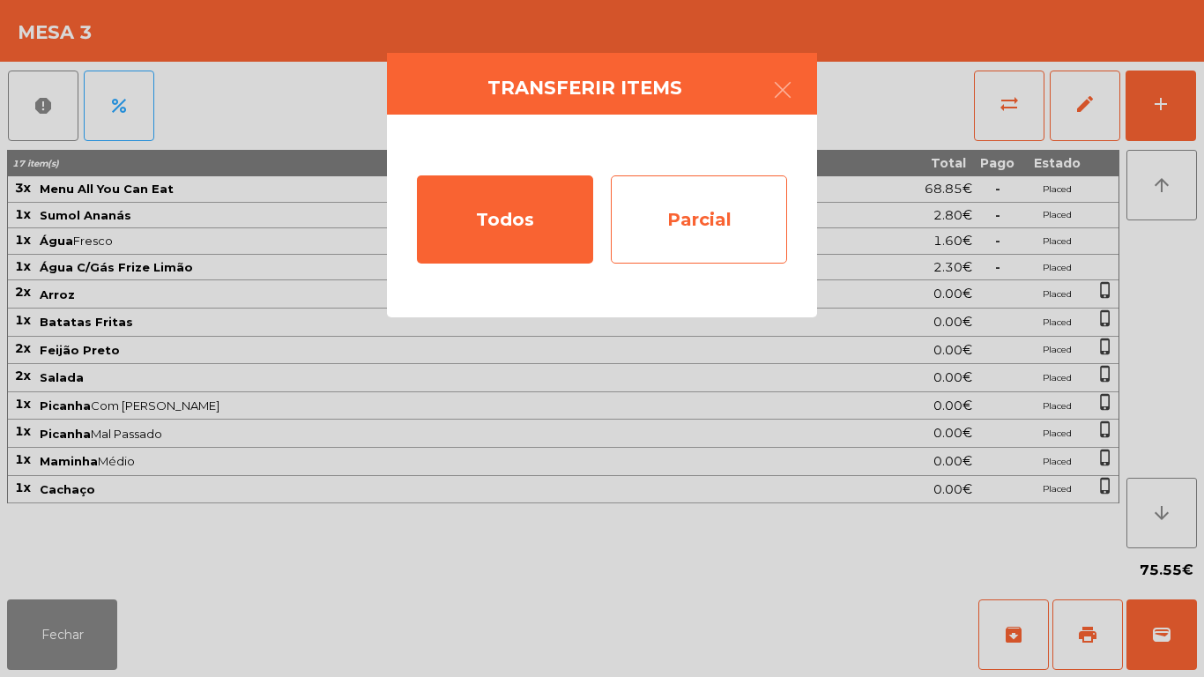
click at [719, 205] on div "Parcial" at bounding box center [699, 219] width 176 height 88
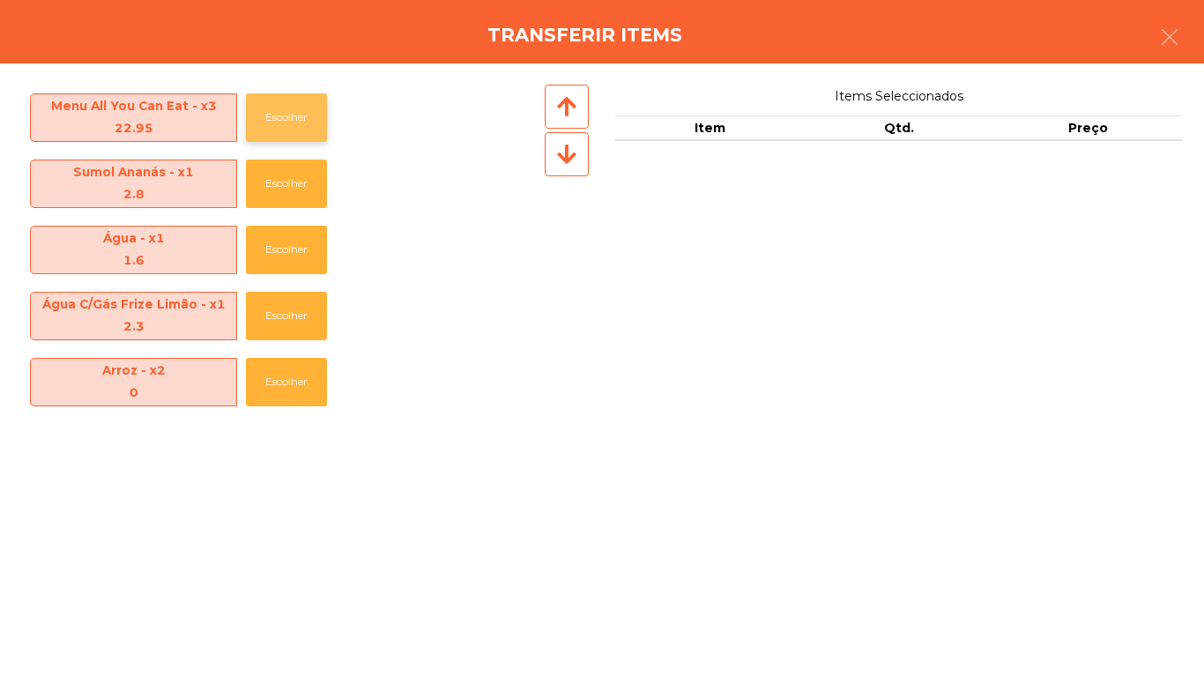
click at [307, 117] on button "Escolher" at bounding box center [286, 117] width 81 height 48
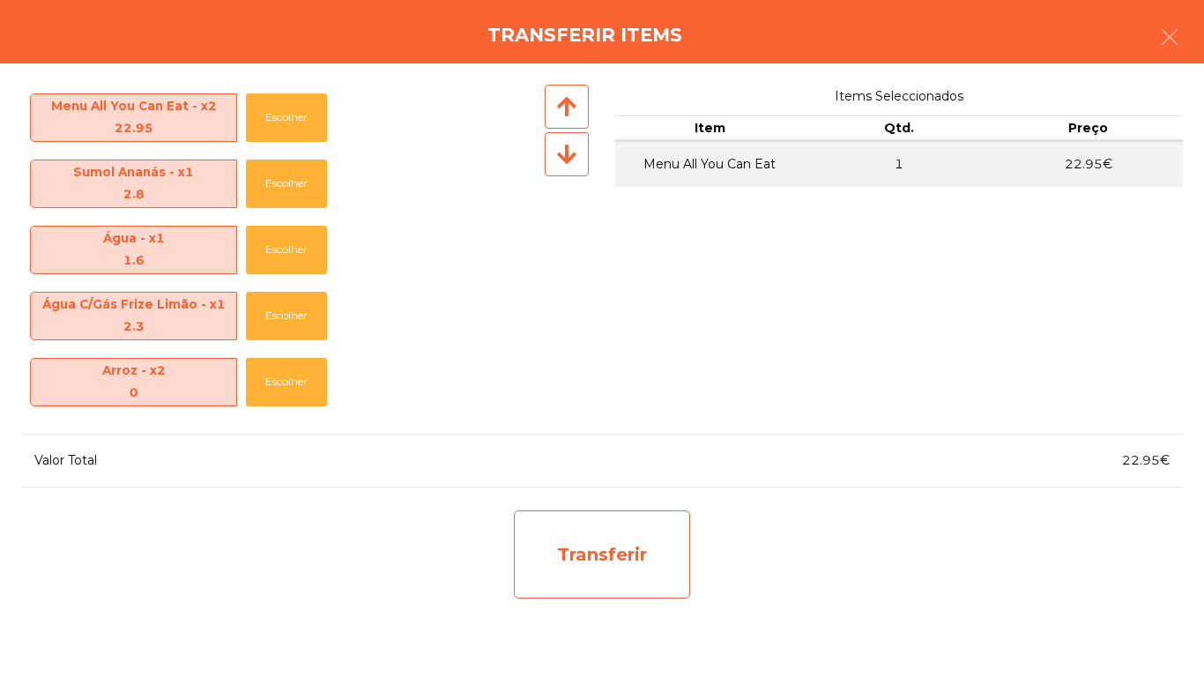
click at [689, 532] on div "Transferir" at bounding box center [602, 554] width 176 height 88
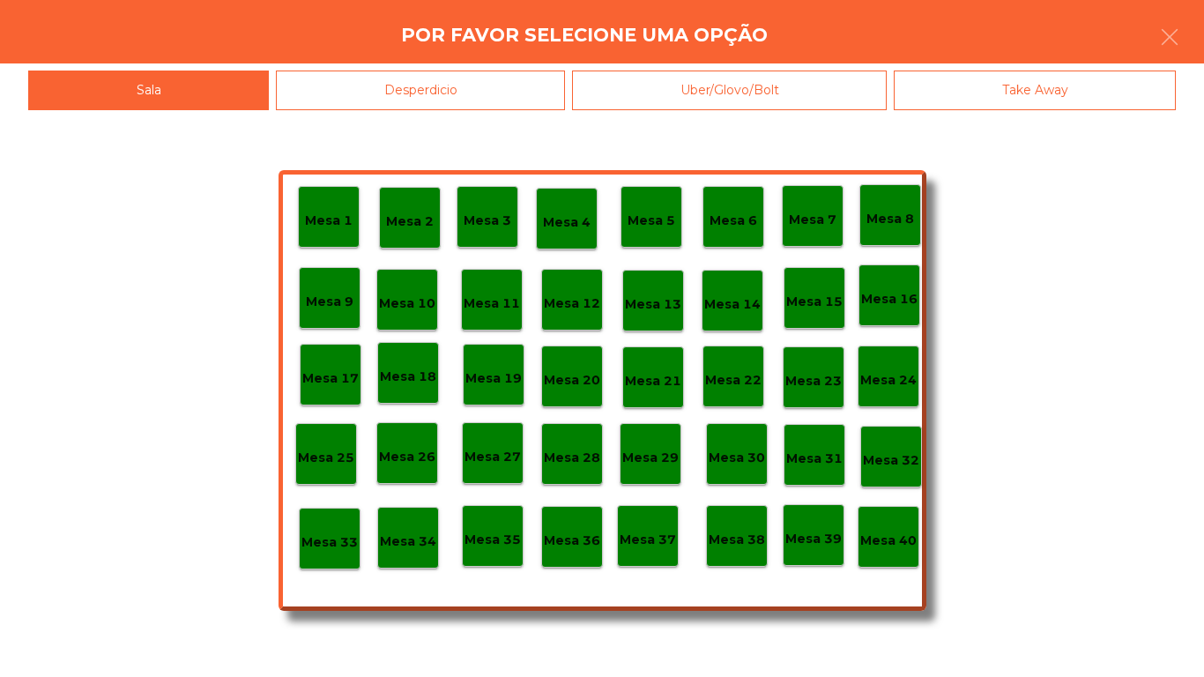
click at [354, 435] on div "Mesa 25" at bounding box center [326, 454] width 62 height 62
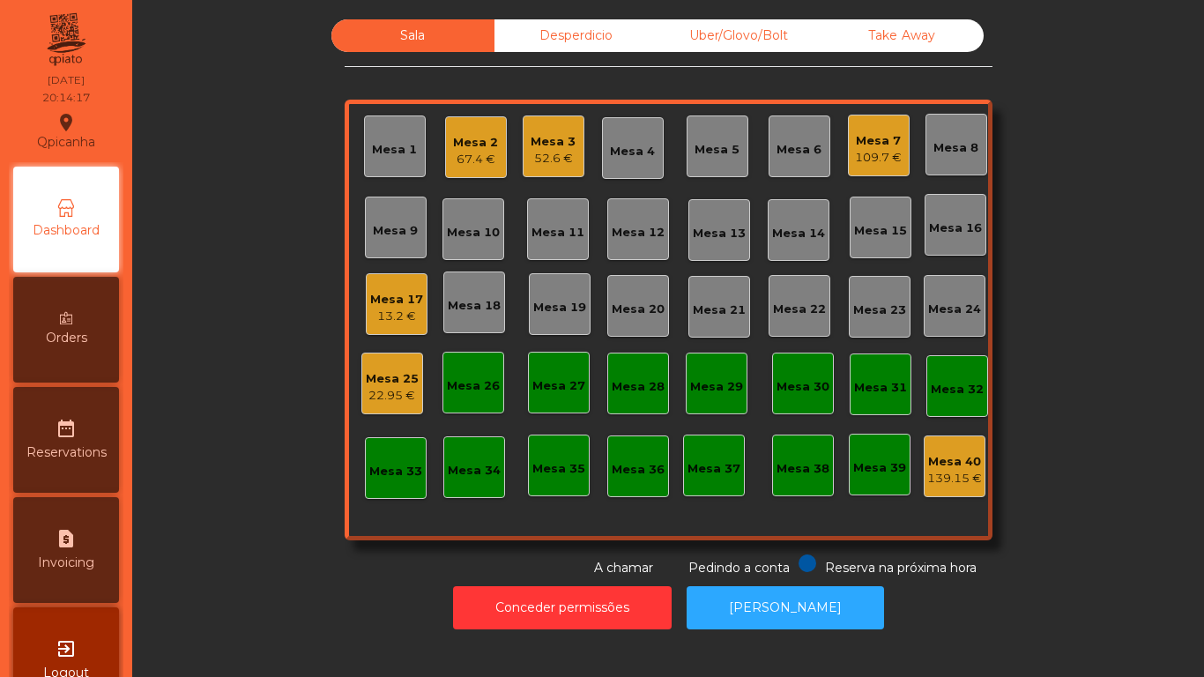
click at [377, 288] on div "Mesa 17 13.2 €" at bounding box center [396, 304] width 53 height 41
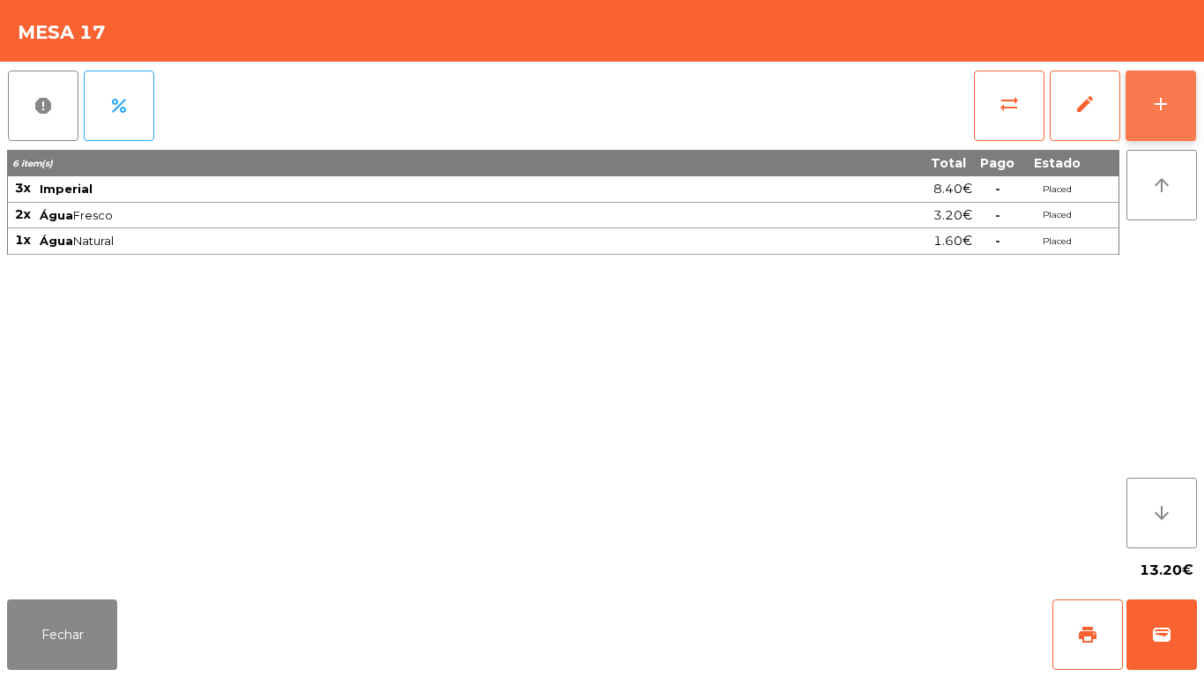
click at [1136, 108] on button "add" at bounding box center [1161, 106] width 71 height 71
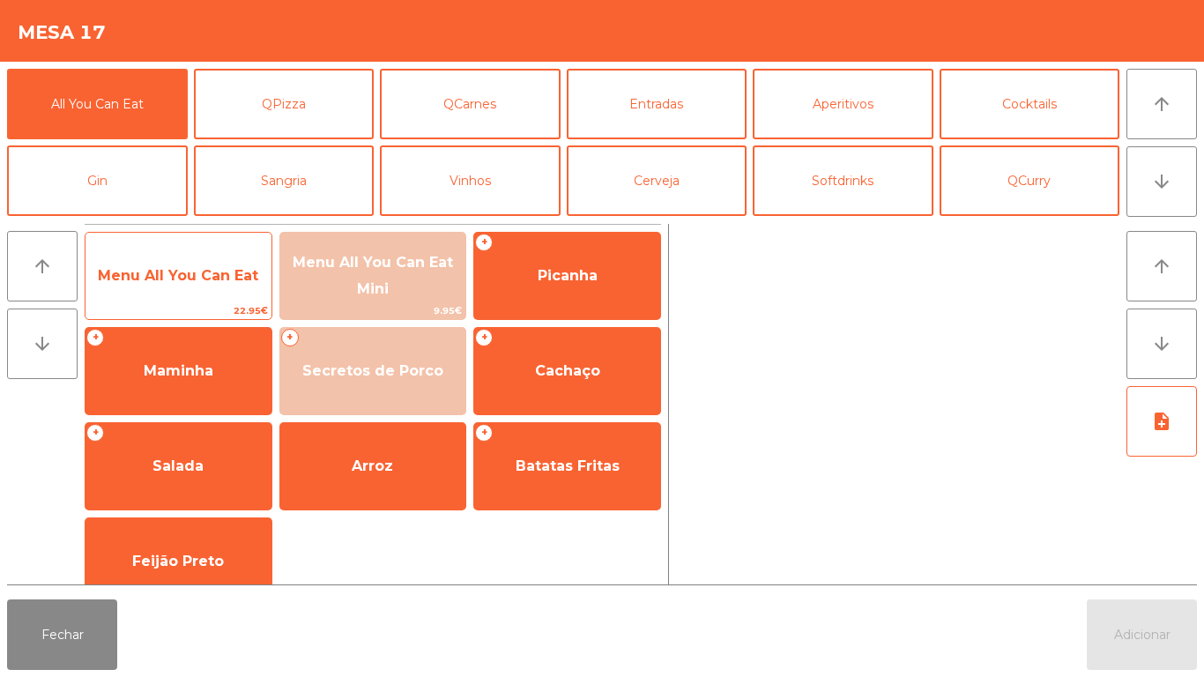
click at [205, 260] on span "Menu All You Can Eat" at bounding box center [179, 276] width 186 height 48
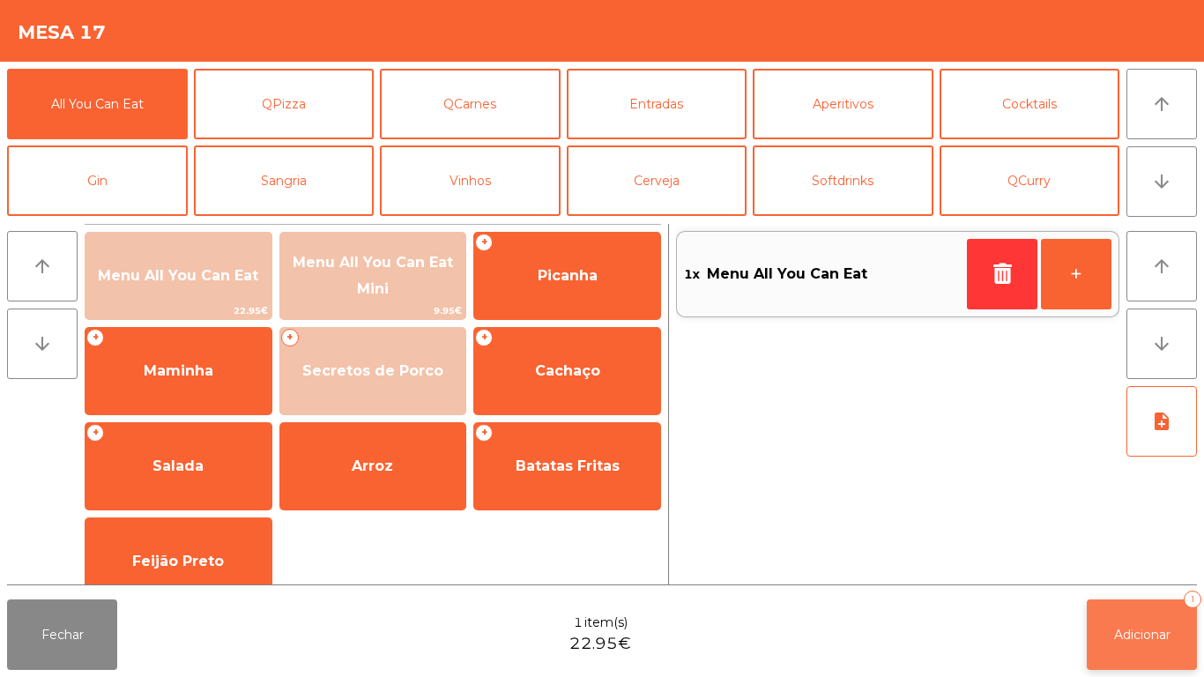
click at [1114, 625] on button "Adicionar 1" at bounding box center [1142, 634] width 110 height 71
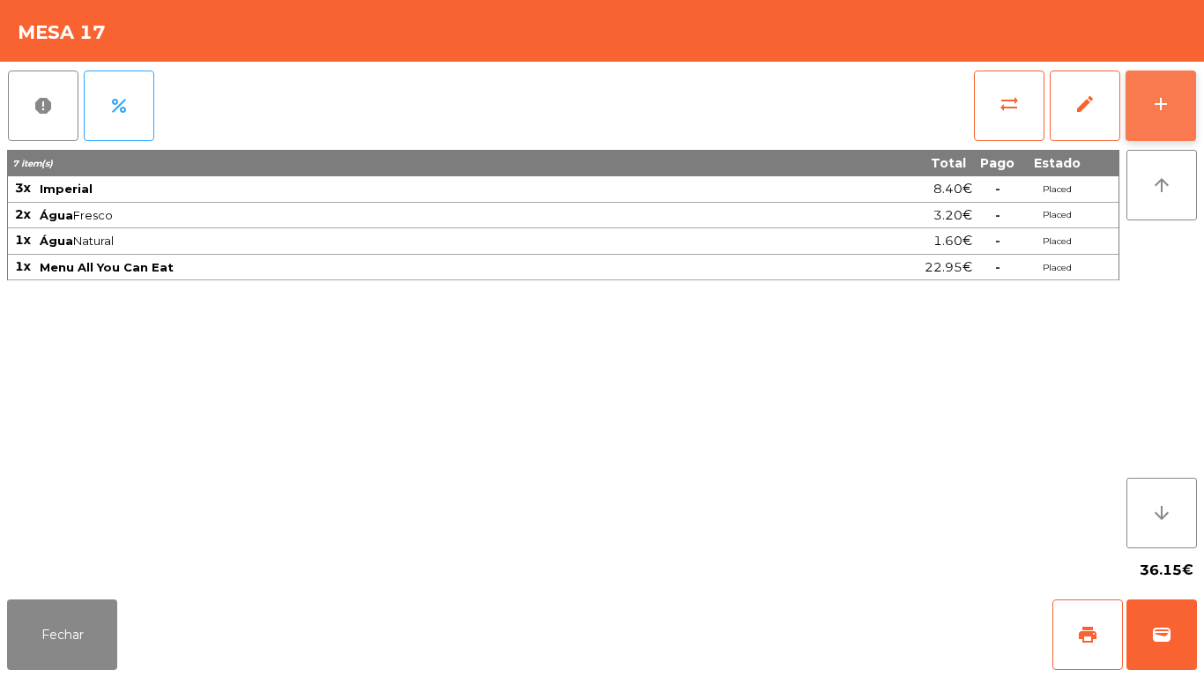
click at [1142, 99] on button "add" at bounding box center [1161, 106] width 71 height 71
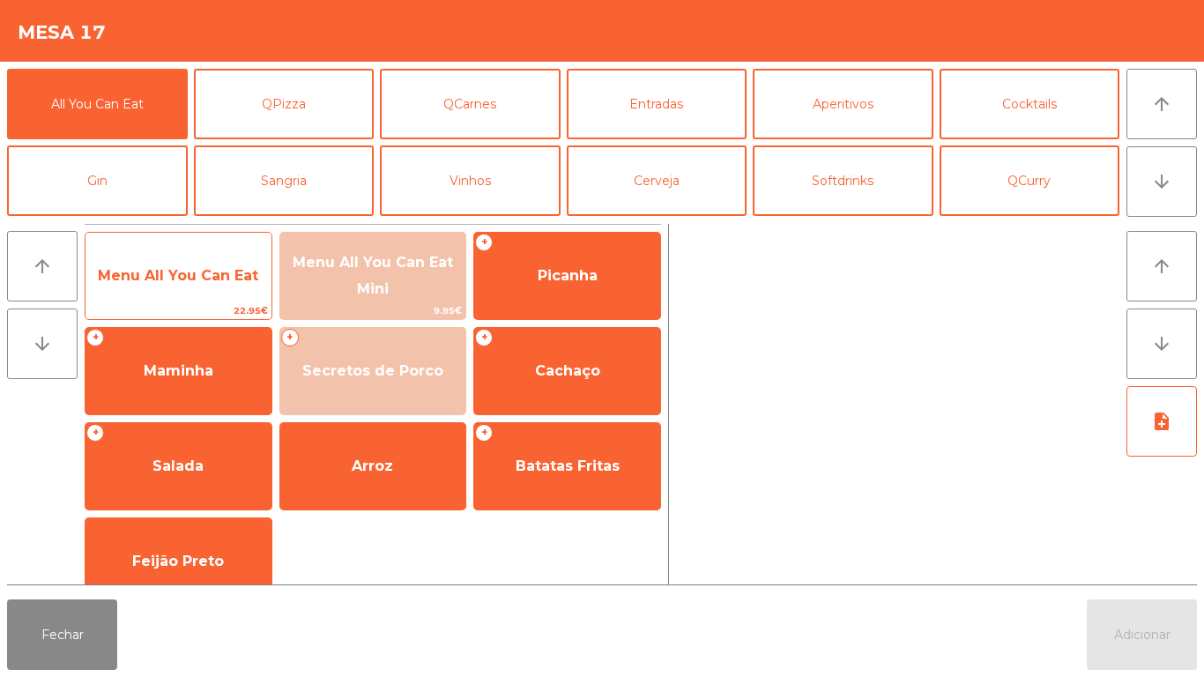
click at [212, 272] on span "Menu All You Can Eat" at bounding box center [178, 275] width 160 height 17
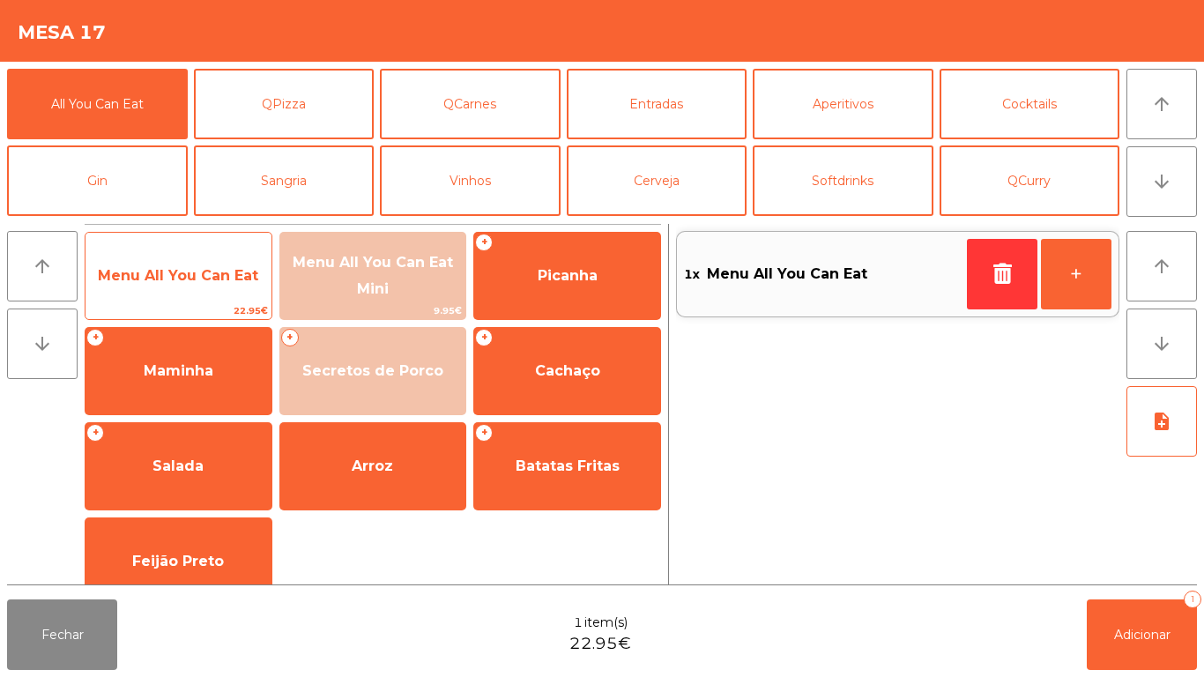
click at [212, 289] on span "Menu All You Can Eat" at bounding box center [179, 276] width 186 height 48
click at [224, 271] on span "Menu All You Can Eat" at bounding box center [178, 275] width 160 height 17
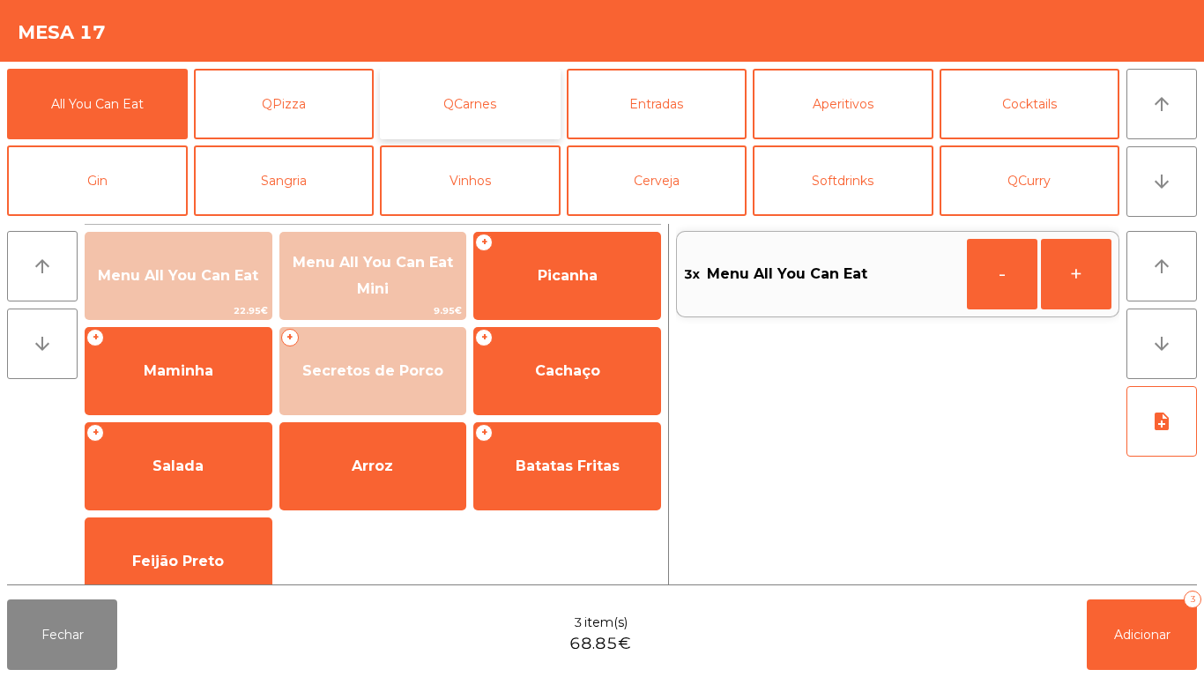
click at [492, 112] on button "QCarnes" at bounding box center [470, 104] width 181 height 71
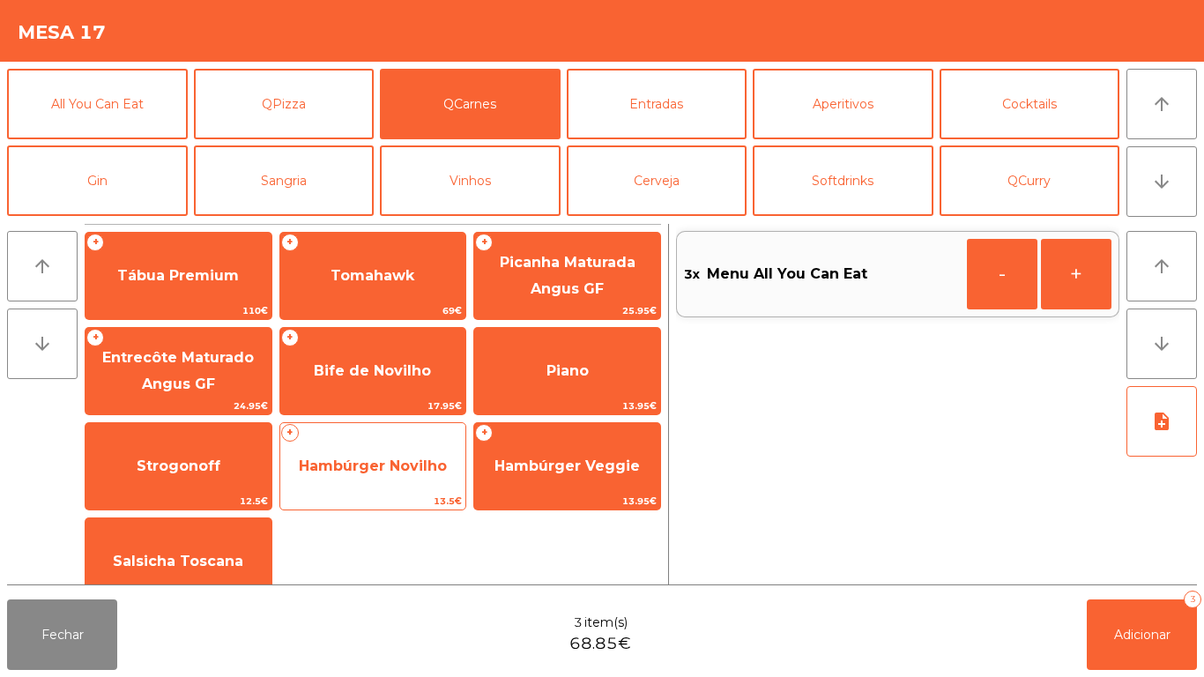
click at [389, 478] on span "Hambúrger Novilho" at bounding box center [373, 467] width 186 height 48
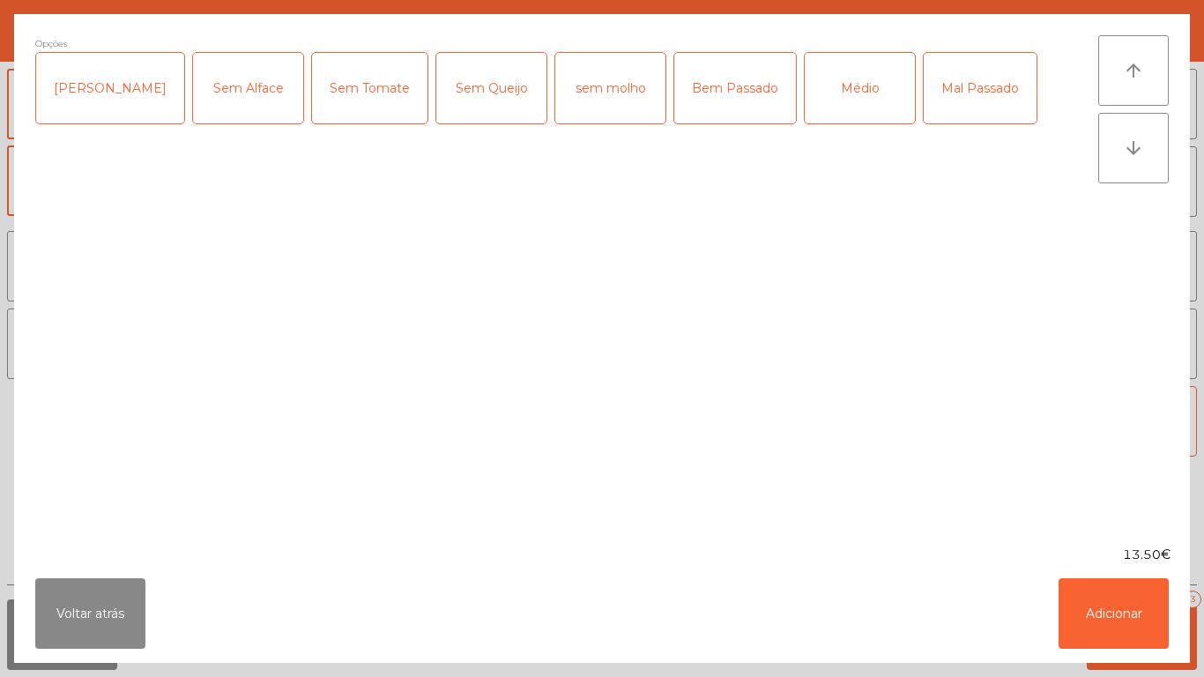
click at [815, 107] on div "Médio" at bounding box center [860, 88] width 110 height 71
click at [1106, 591] on button "Adicionar" at bounding box center [1114, 613] width 110 height 71
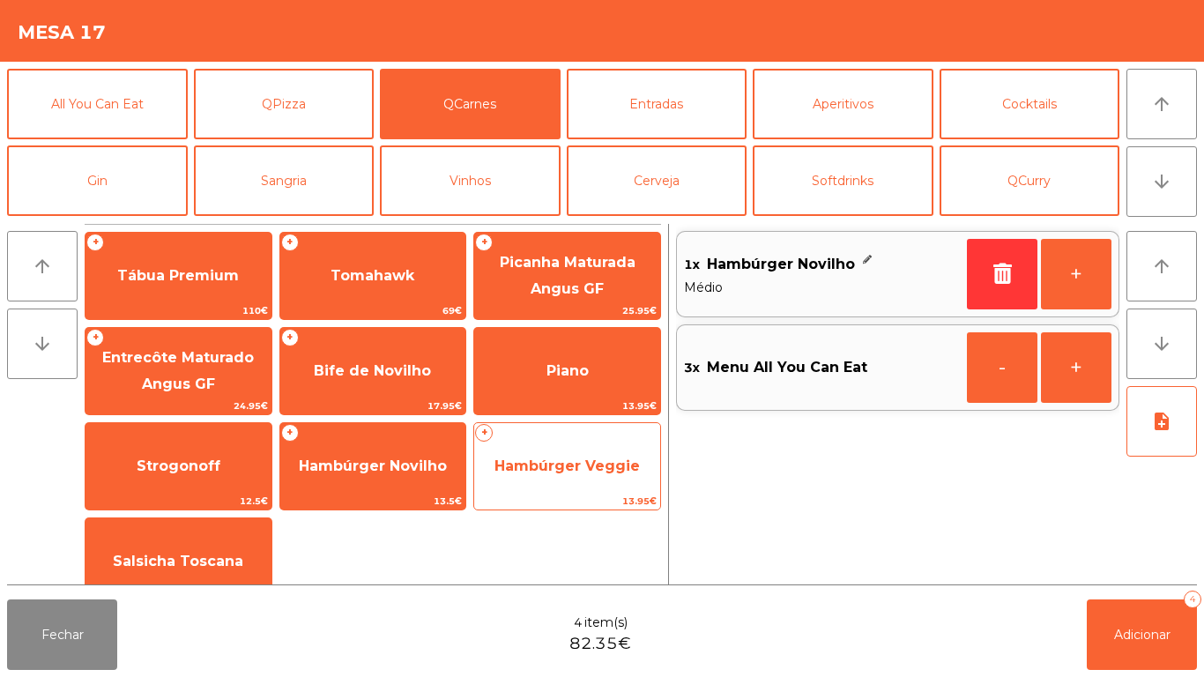
click at [569, 465] on span "Hambúrger Veggie" at bounding box center [567, 466] width 145 height 17
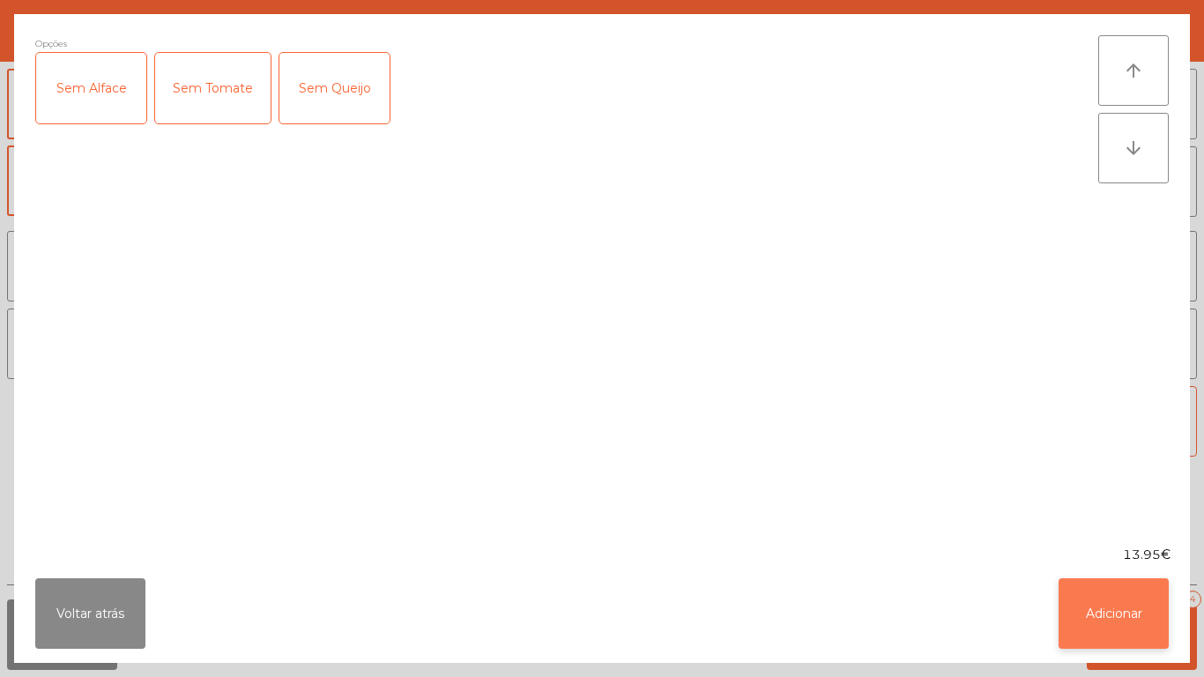
click at [1097, 616] on button "Adicionar" at bounding box center [1114, 613] width 110 height 71
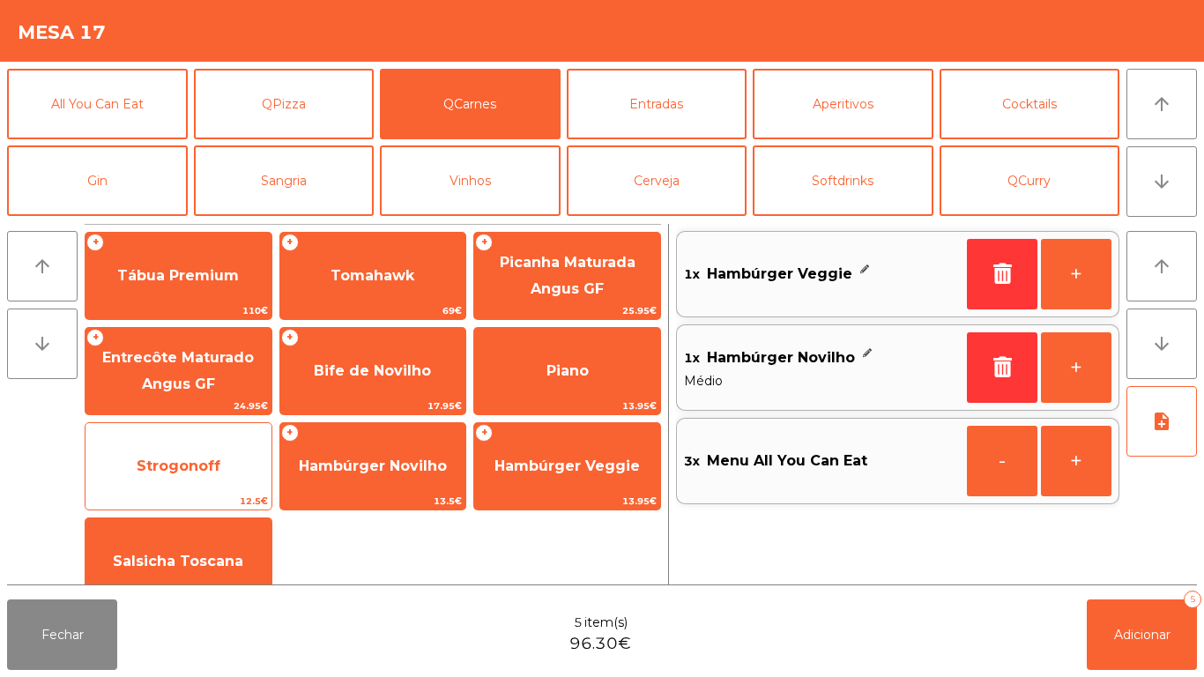
click at [200, 440] on div "Strogonoff 12.5€" at bounding box center [179, 466] width 188 height 88
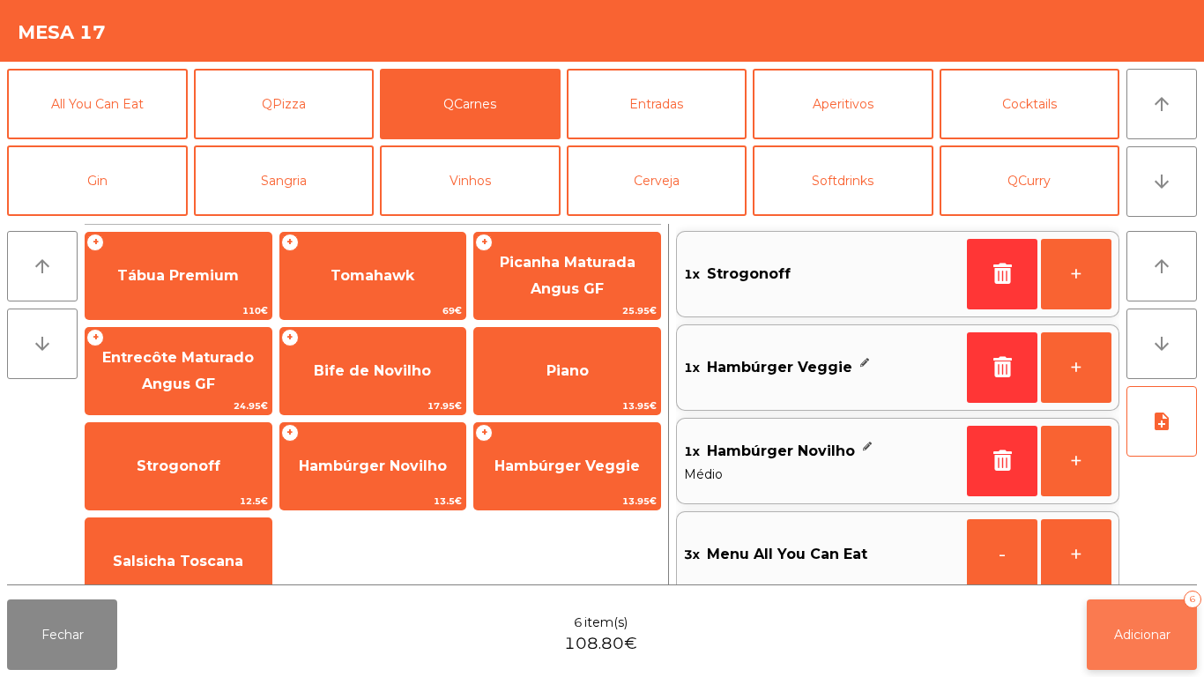
click at [1128, 606] on button "Adicionar 6" at bounding box center [1142, 634] width 110 height 71
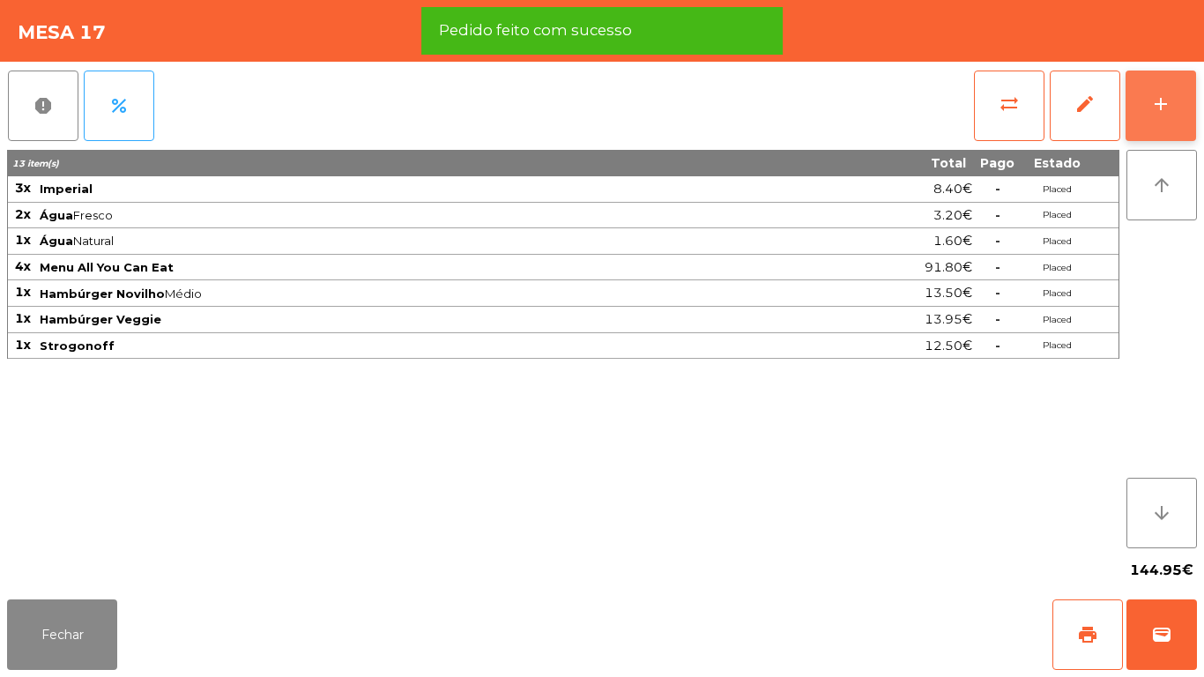
click at [1148, 119] on button "add" at bounding box center [1161, 106] width 71 height 71
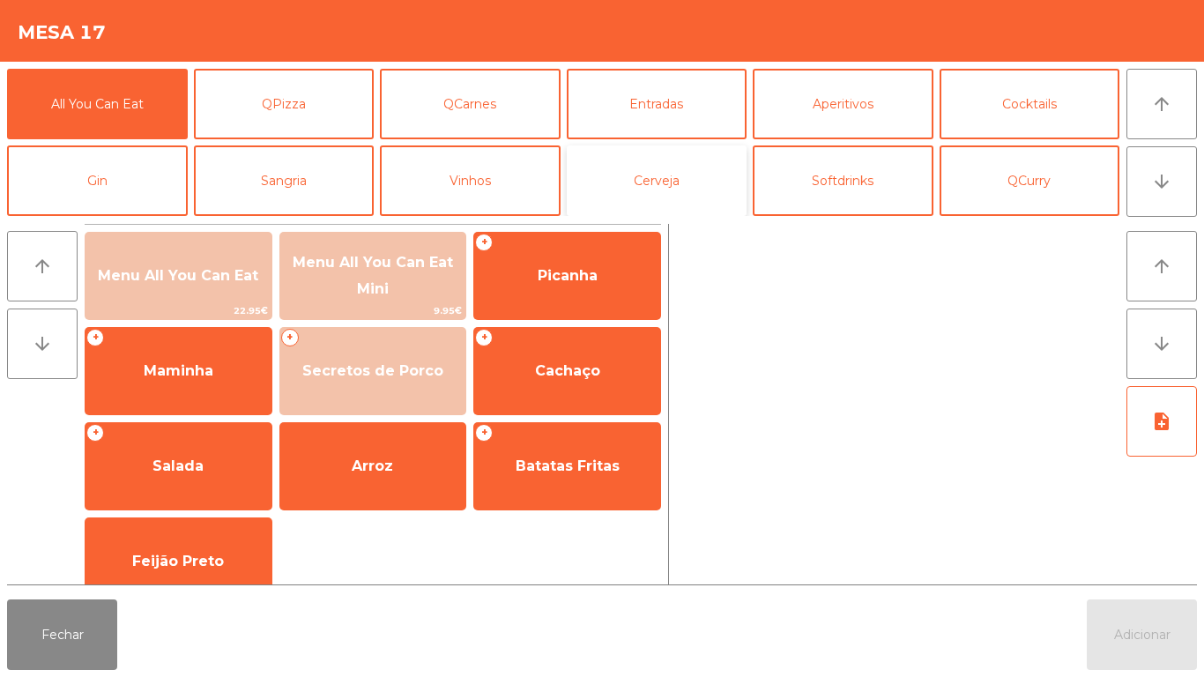
click at [645, 177] on button "Cerveja" at bounding box center [657, 180] width 181 height 71
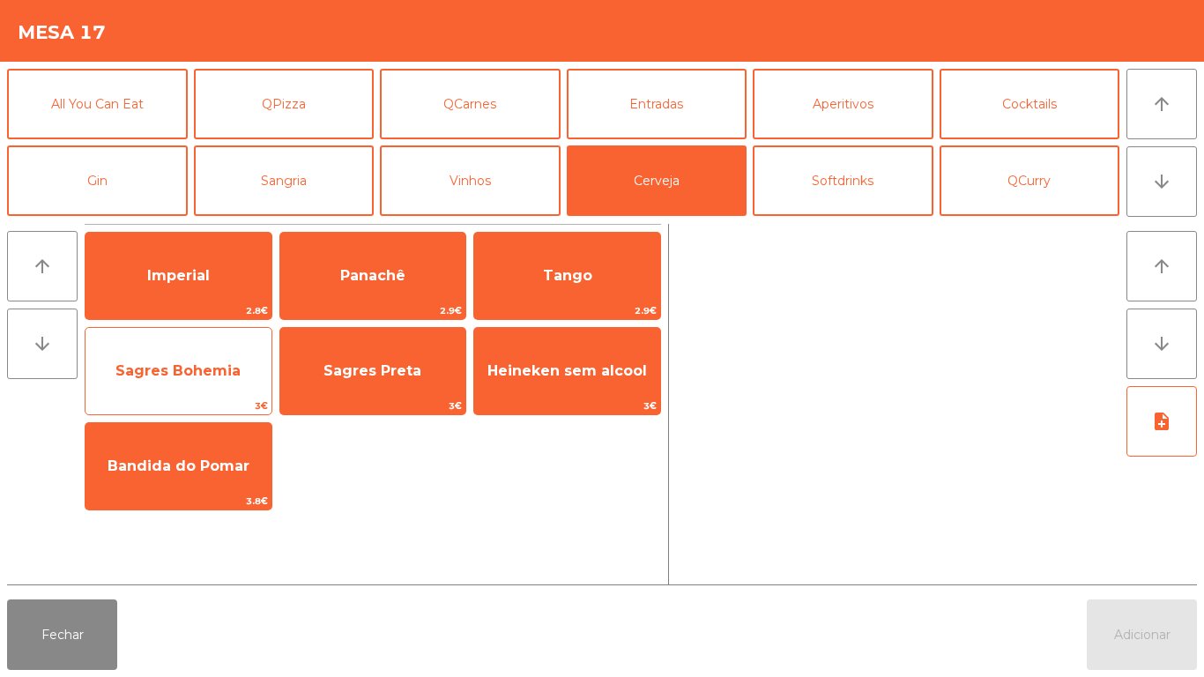
click at [197, 361] on span "Sagres Bohemia" at bounding box center [179, 371] width 186 height 48
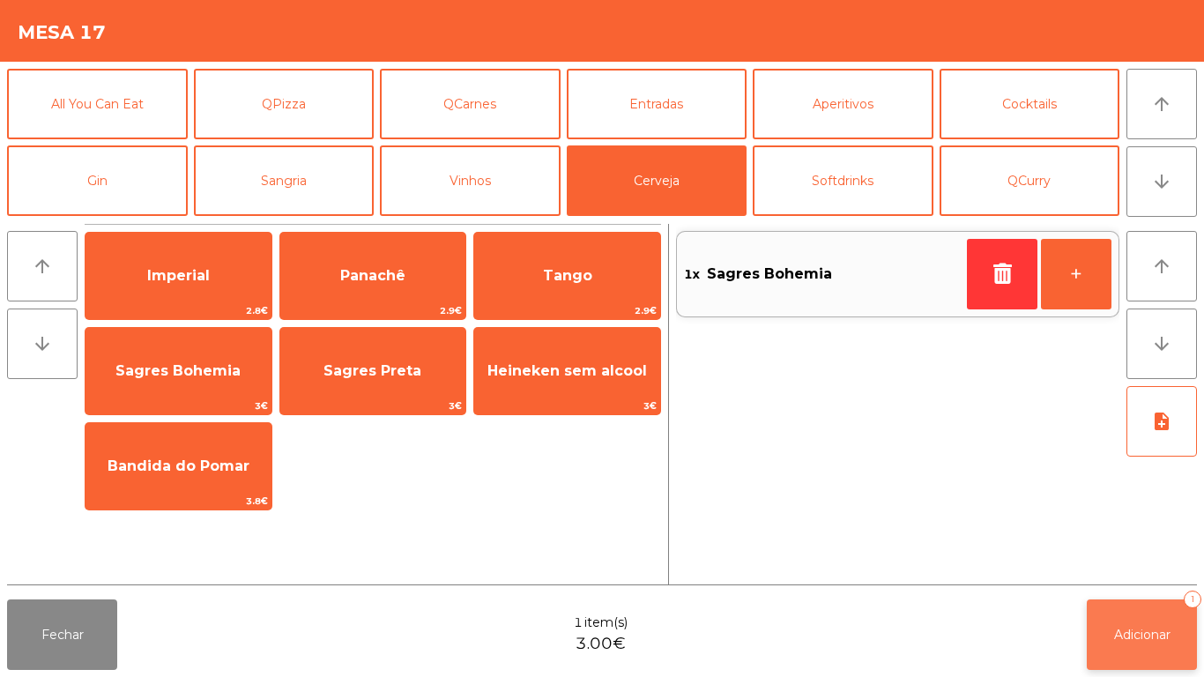
click at [1126, 633] on span "Adicionar" at bounding box center [1142, 635] width 56 height 16
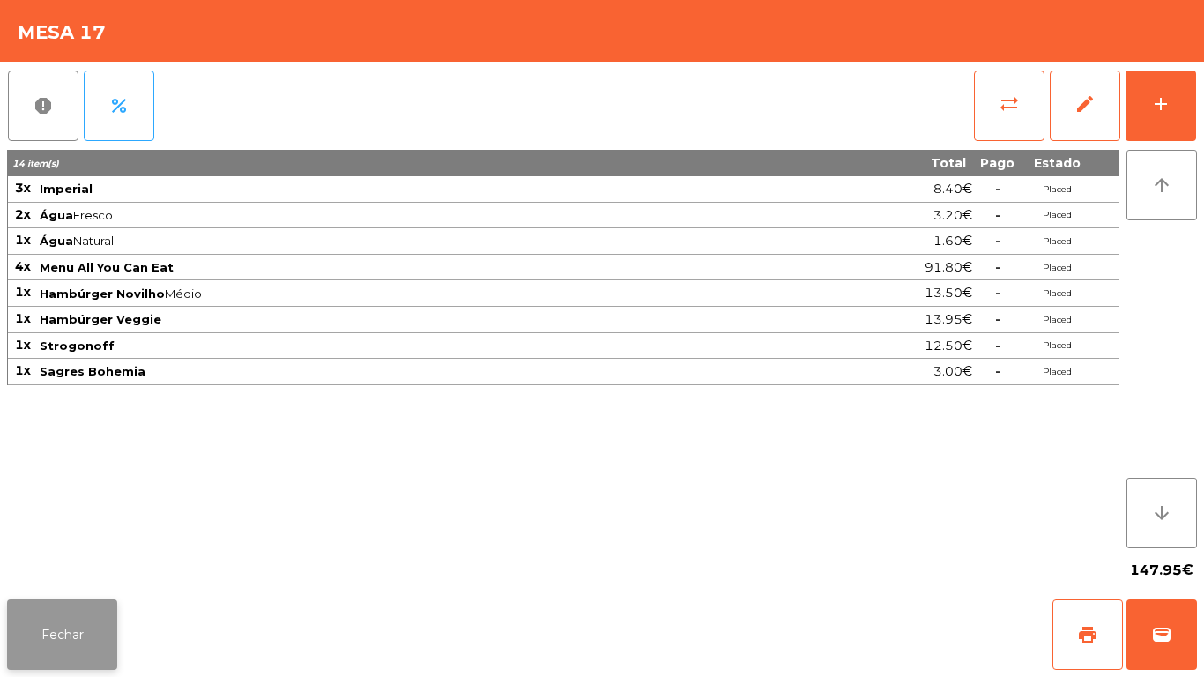
click at [107, 614] on button "Fechar" at bounding box center [62, 634] width 110 height 71
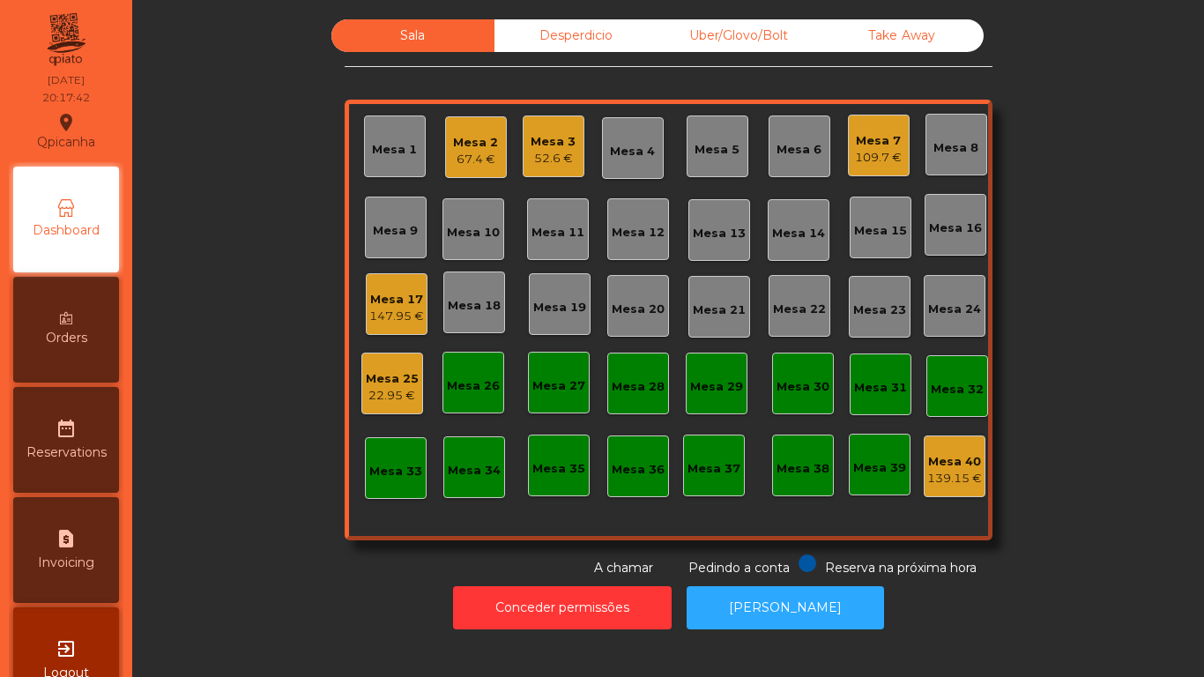
click at [477, 156] on div "67.4 €" at bounding box center [475, 160] width 45 height 18
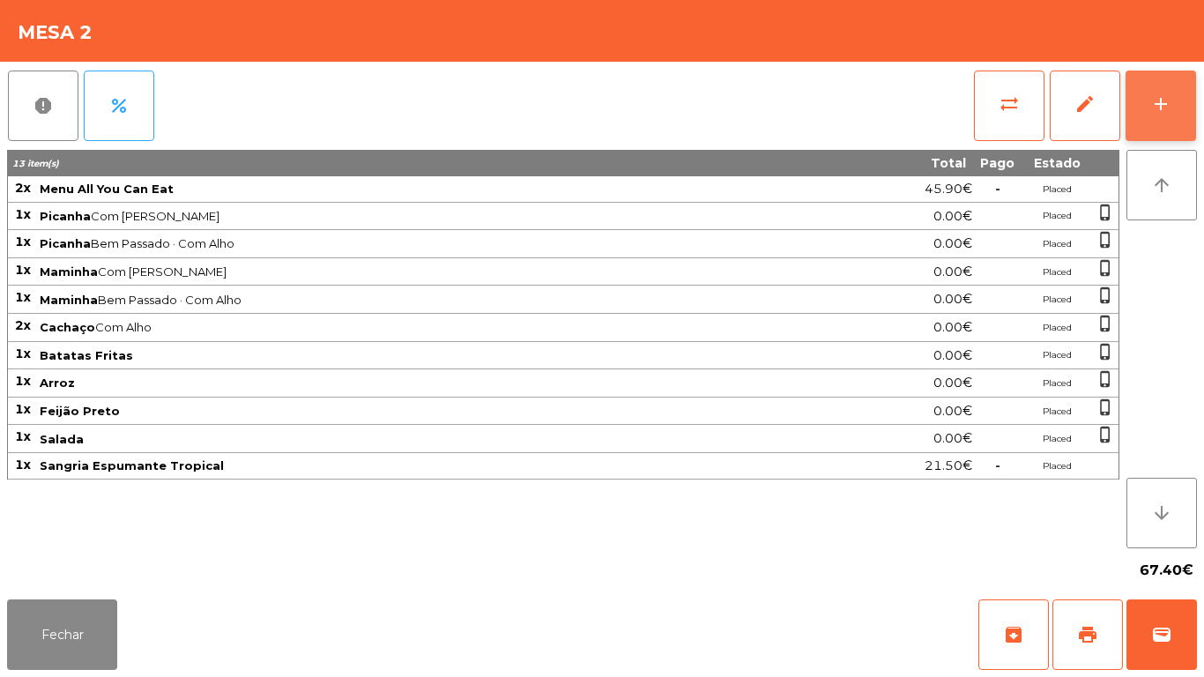
click at [1147, 91] on button "add" at bounding box center [1161, 106] width 71 height 71
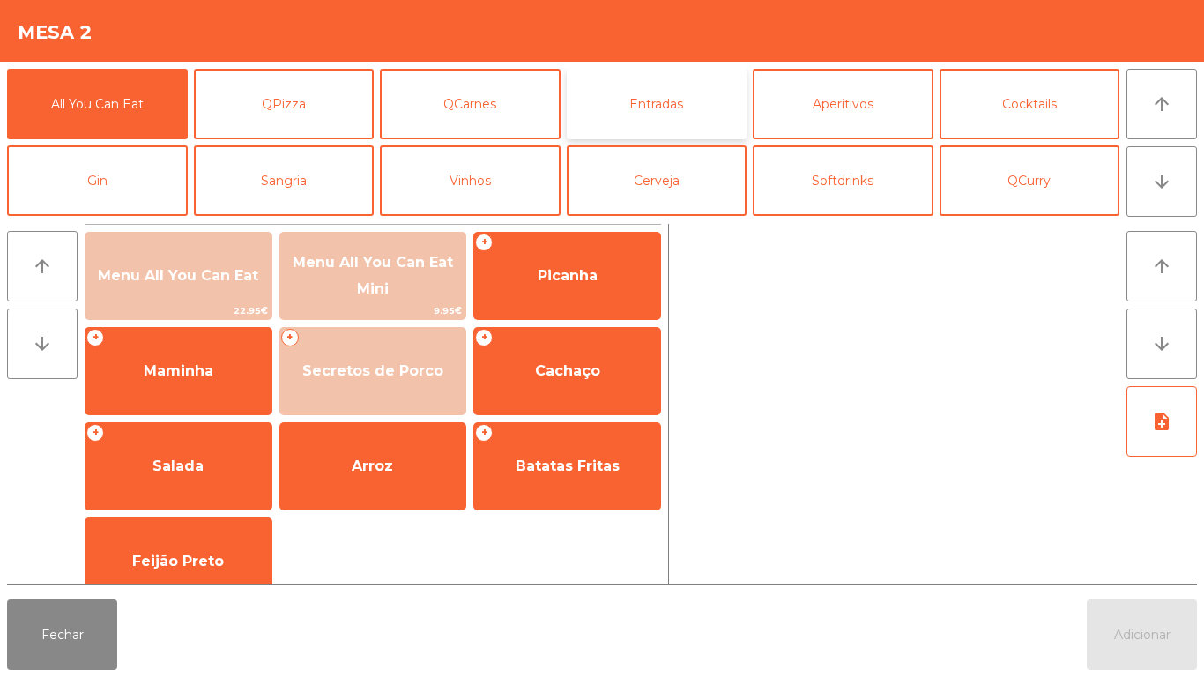
click at [673, 120] on button "Entradas" at bounding box center [657, 104] width 181 height 71
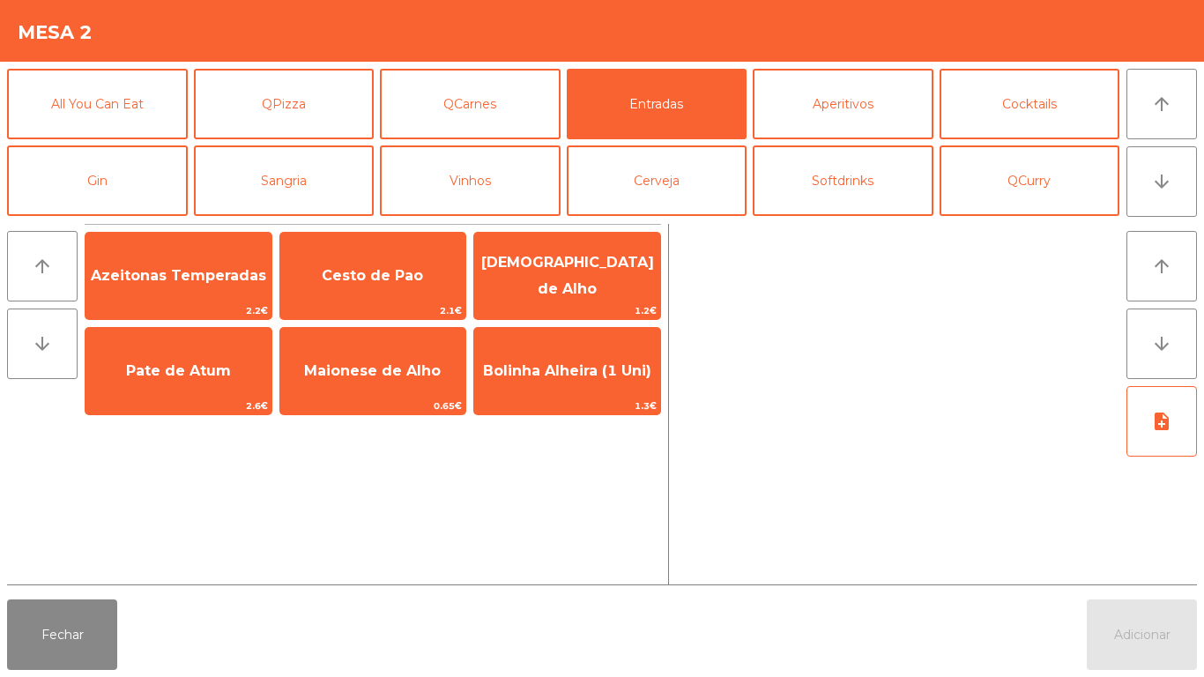
click at [61, 676] on div "Fechar Adicionar" at bounding box center [602, 634] width 1204 height 85
click at [81, 635] on button "Fechar" at bounding box center [62, 634] width 110 height 71
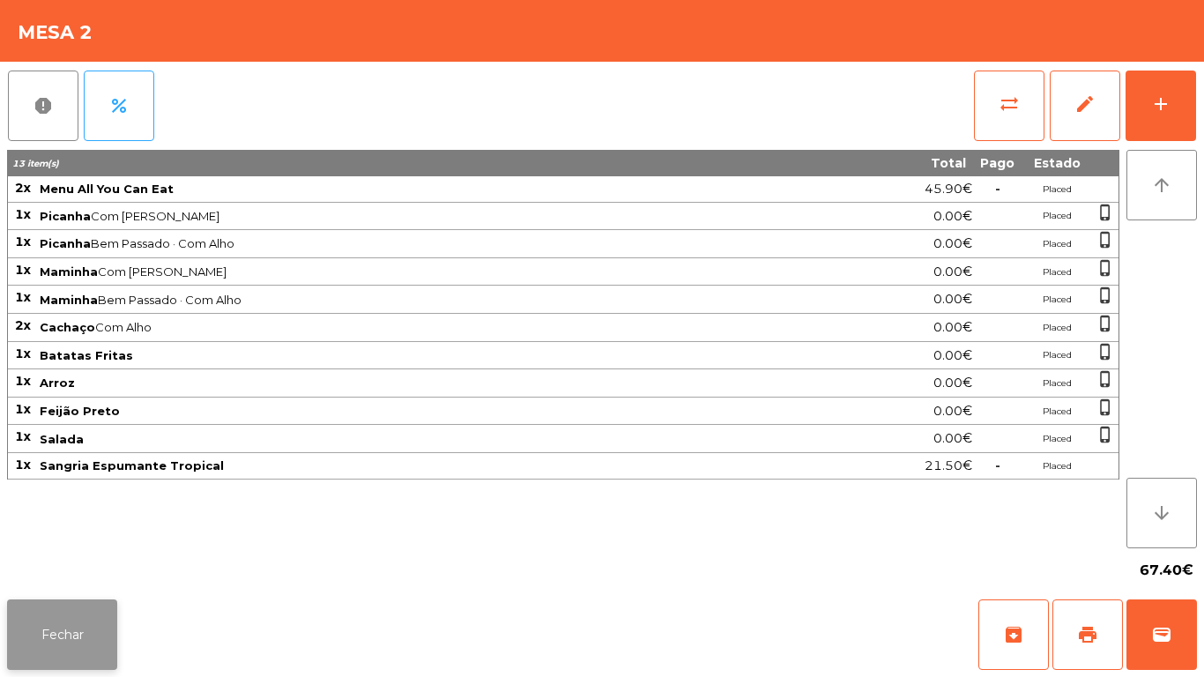
click at [66, 612] on button "Fechar" at bounding box center [62, 634] width 110 height 71
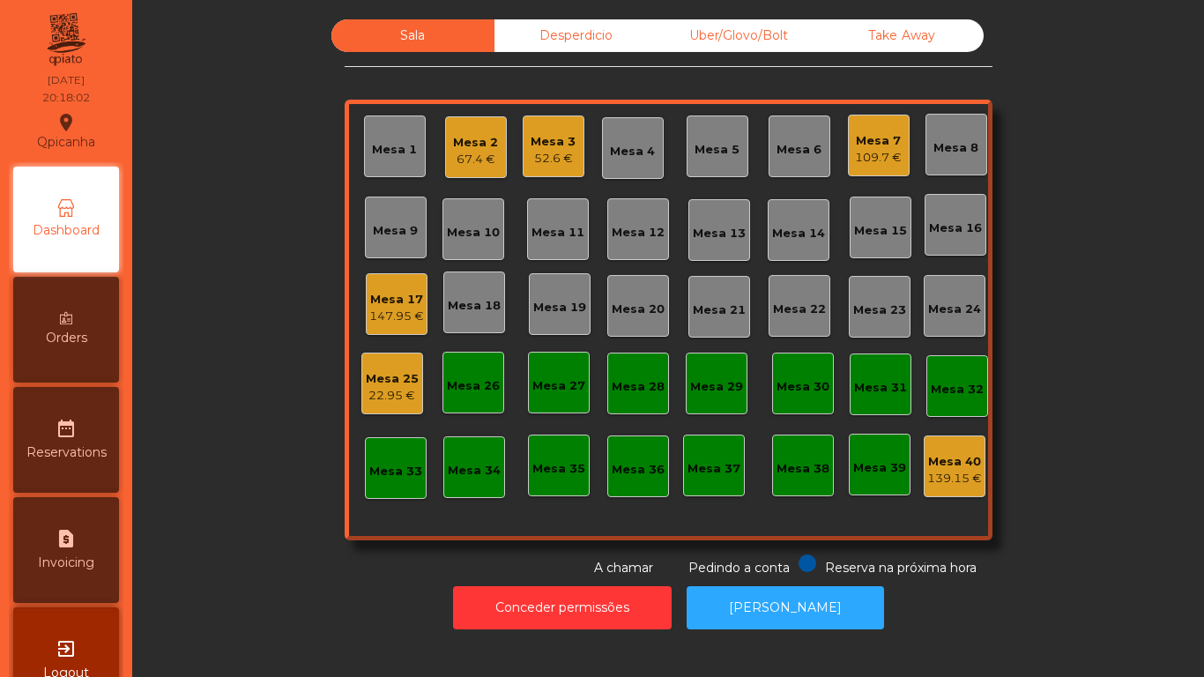
click at [861, 148] on div "Mesa 7" at bounding box center [878, 141] width 47 height 18
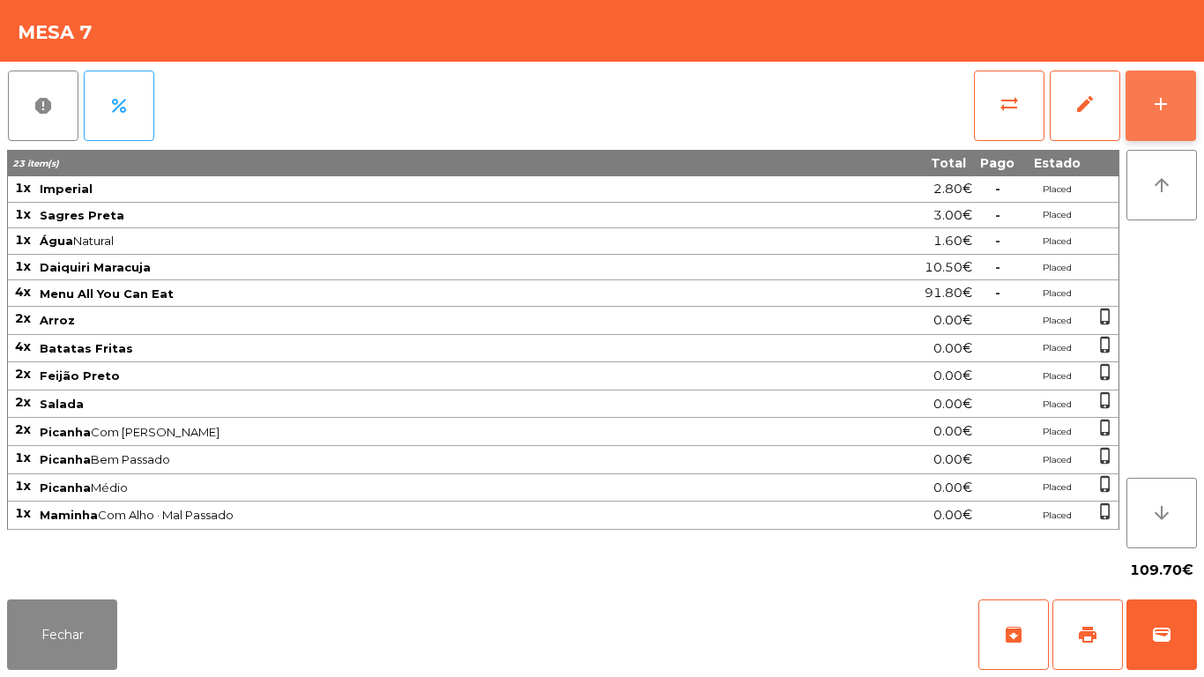
click at [1150, 106] on div "add" at bounding box center [1160, 103] width 21 height 21
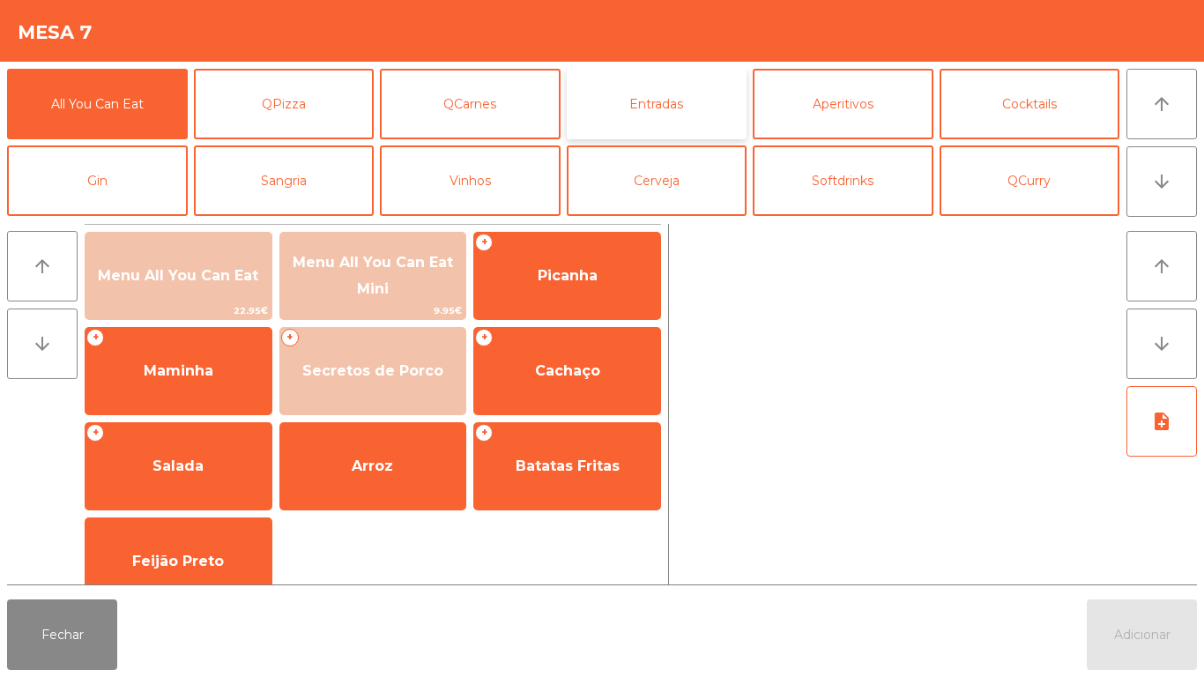
click at [644, 86] on button "Entradas" at bounding box center [657, 104] width 181 height 71
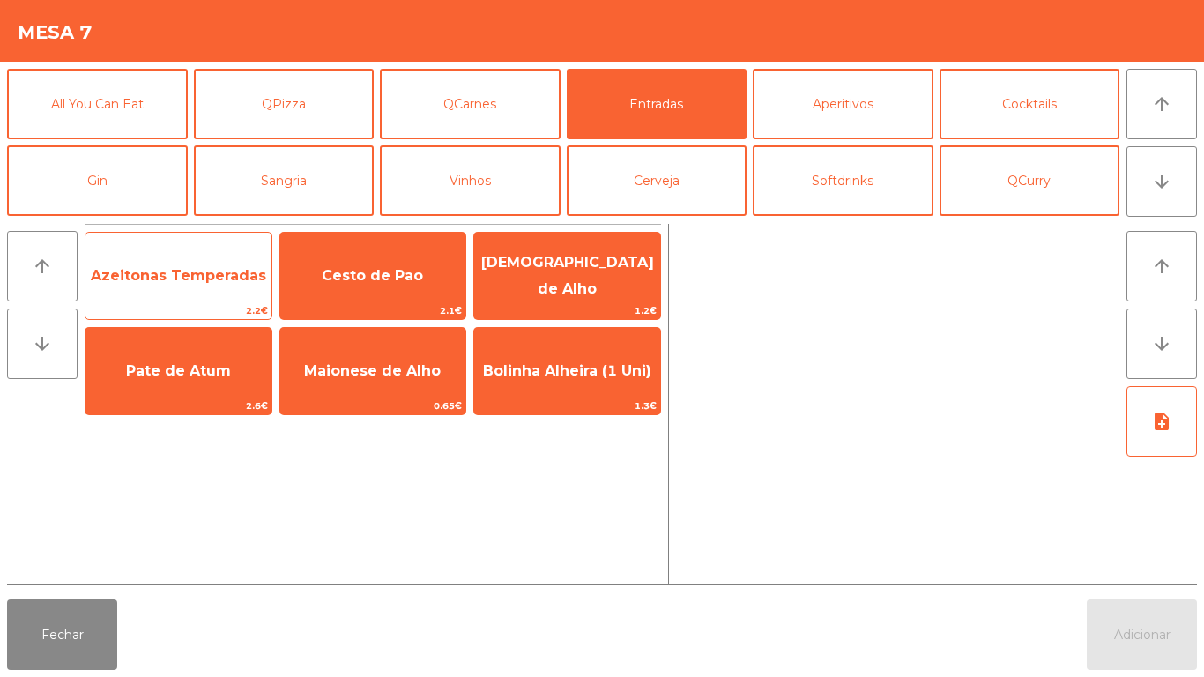
click at [182, 284] on span "Azeitonas Temperadas" at bounding box center [179, 276] width 186 height 48
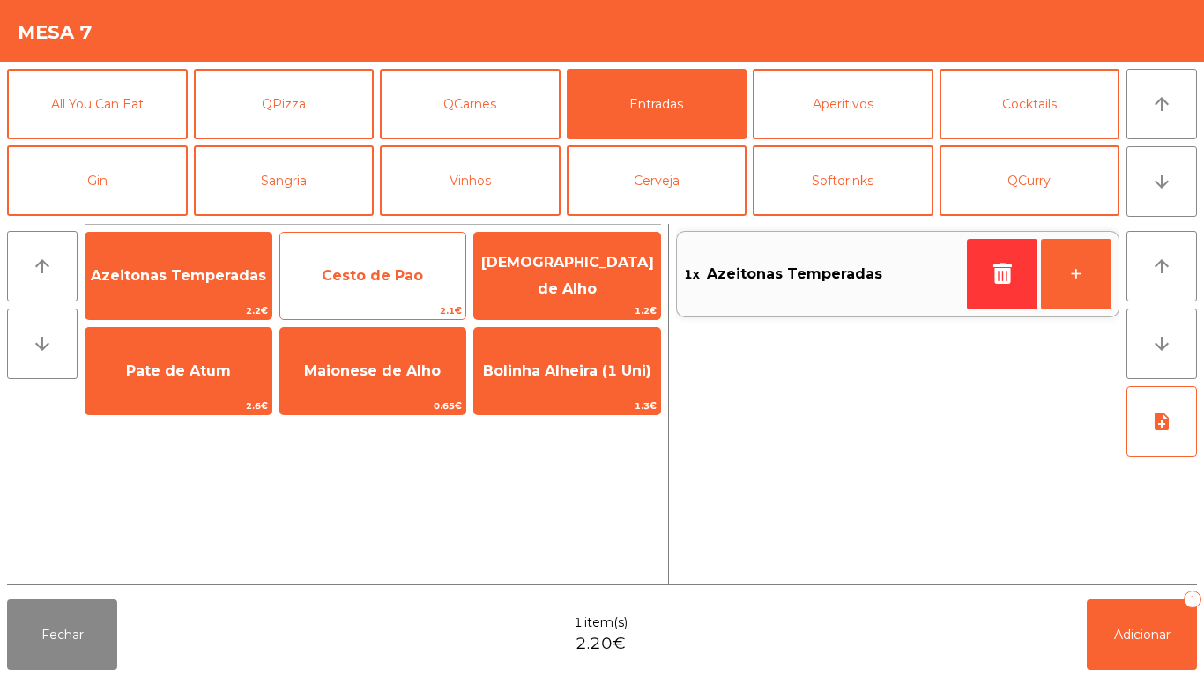
click at [352, 276] on span "Cesto de Pao" at bounding box center [372, 275] width 101 height 17
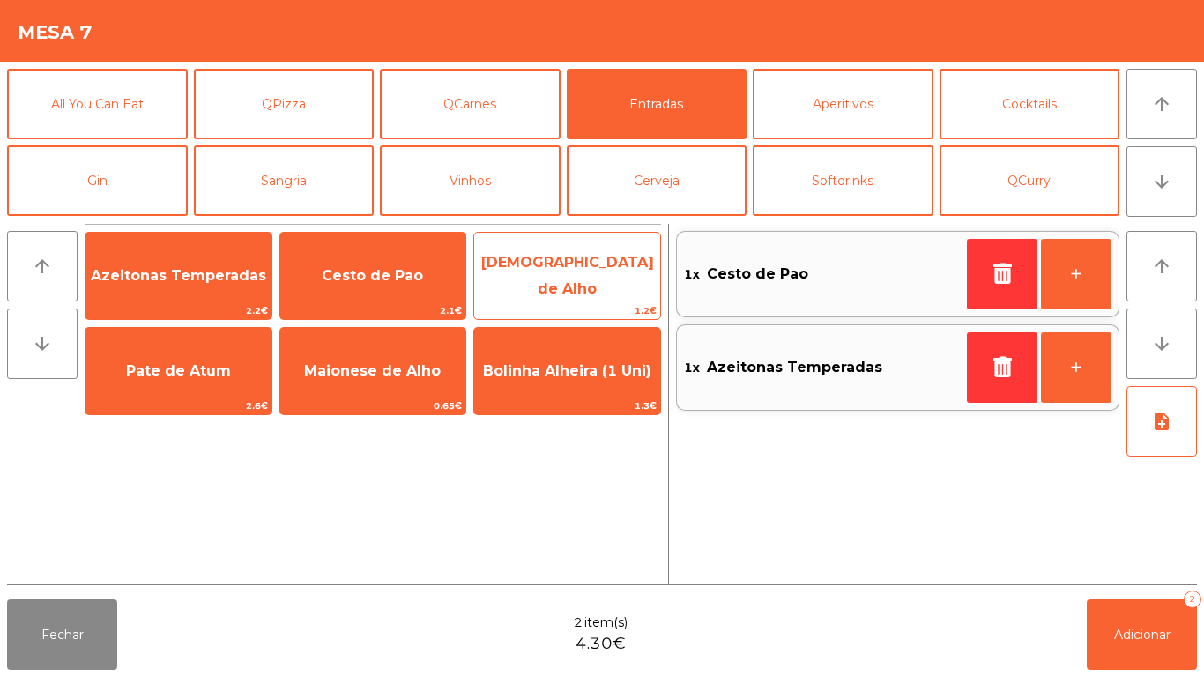
click at [597, 288] on span "[DEMOGRAPHIC_DATA] de Alho" at bounding box center [567, 276] width 186 height 75
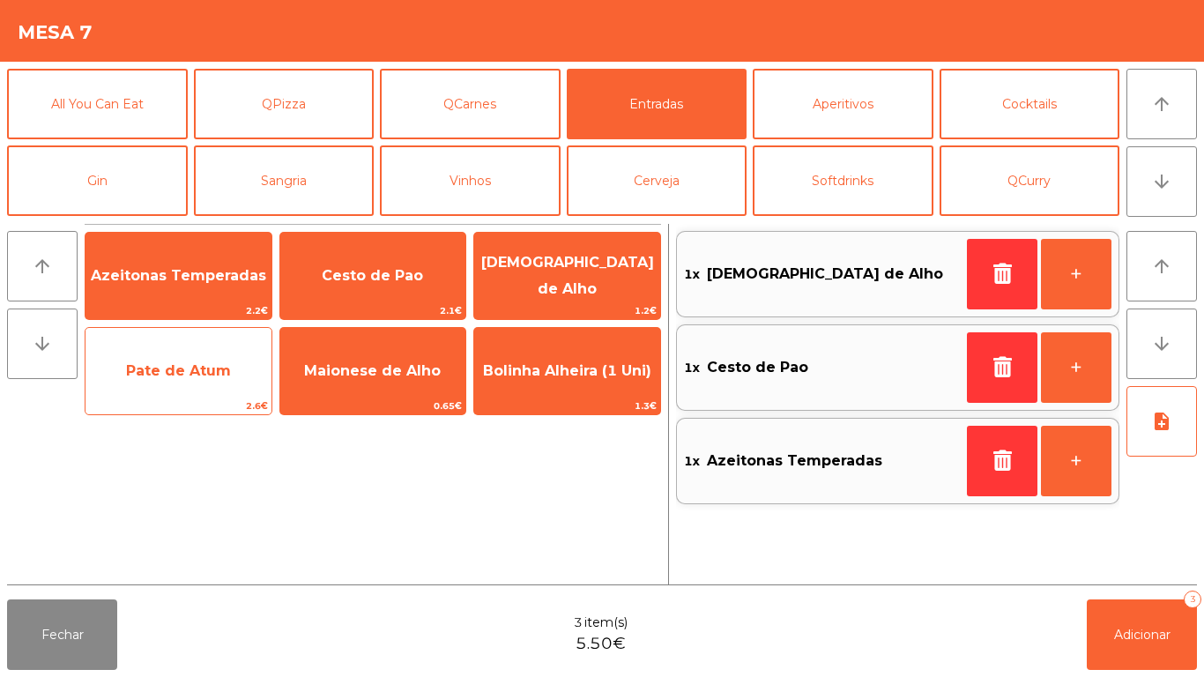
click at [161, 367] on span "Pate de Atum" at bounding box center [178, 370] width 105 height 17
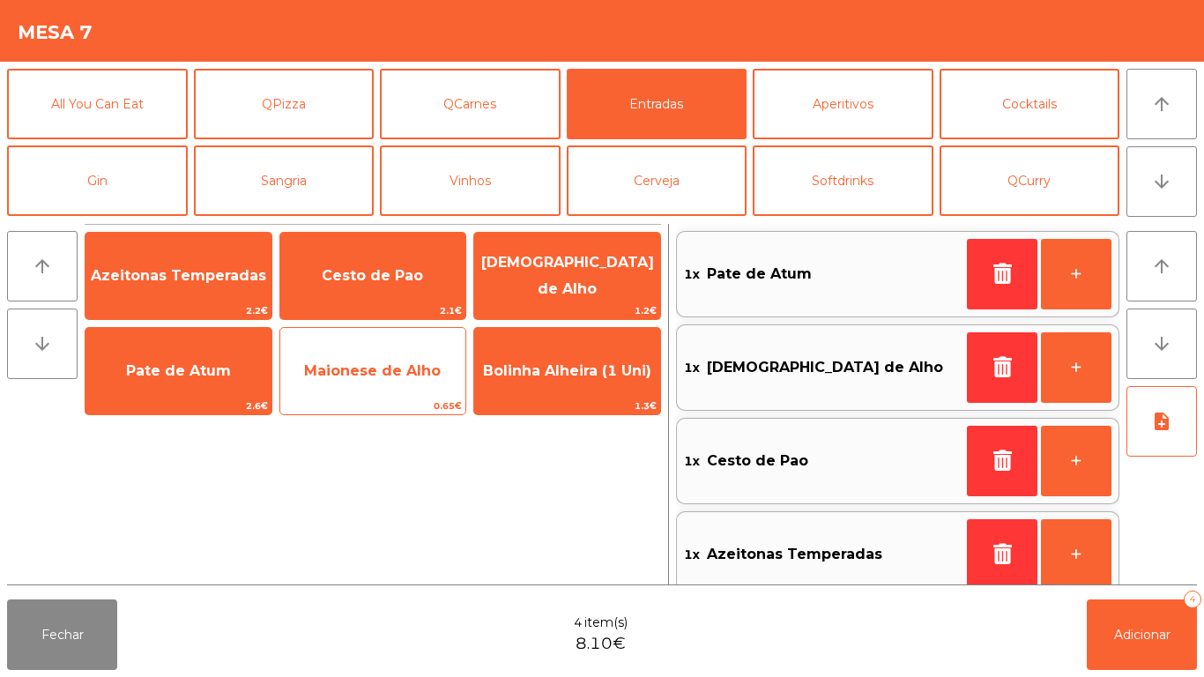
click at [383, 355] on span "Maionese de Alho" at bounding box center [373, 371] width 186 height 48
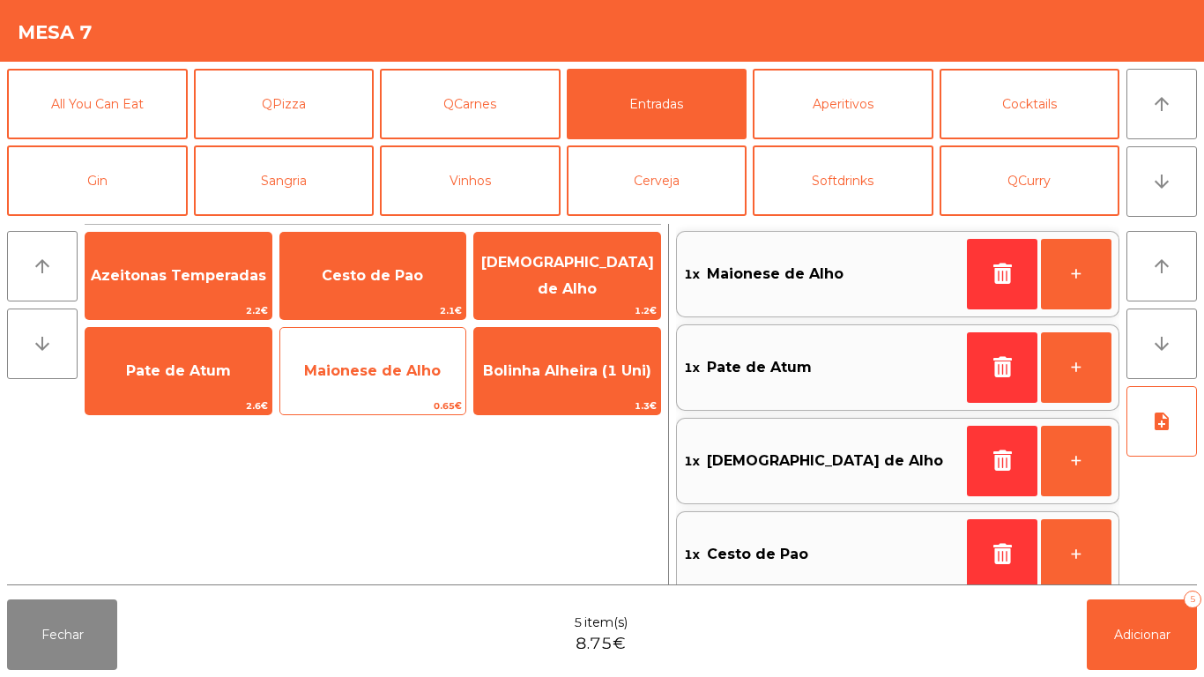
scroll to position [7, 0]
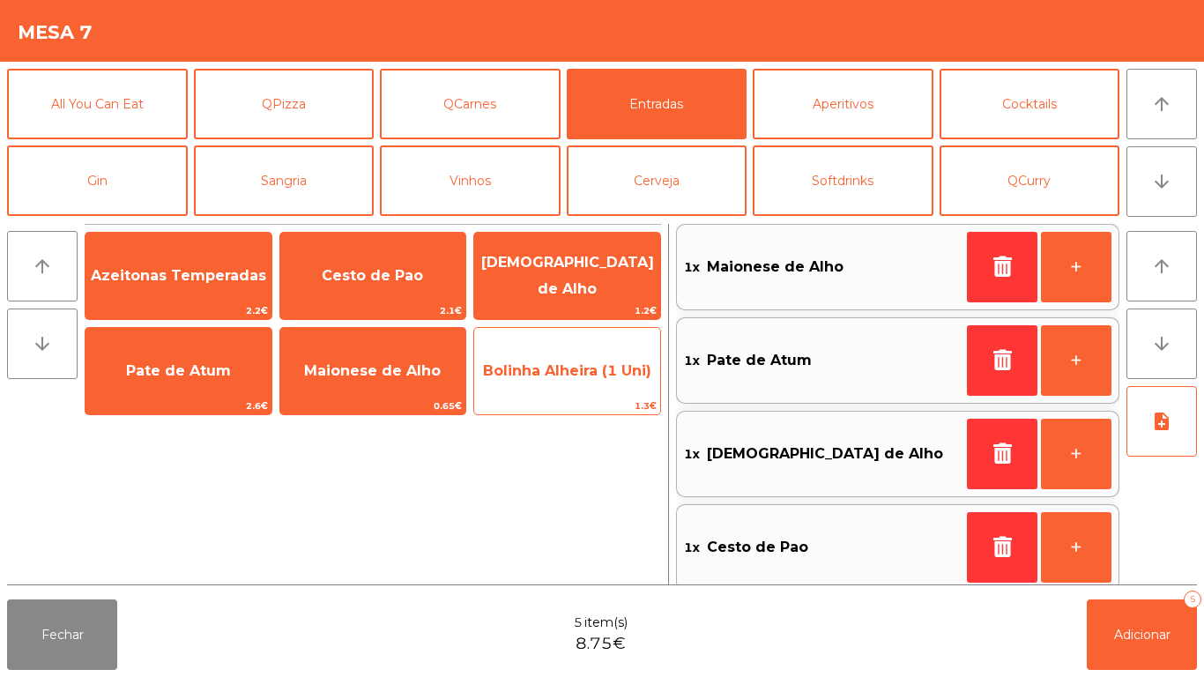
click at [610, 366] on span "Bolinha Alheira (1 Uni)" at bounding box center [567, 370] width 168 height 17
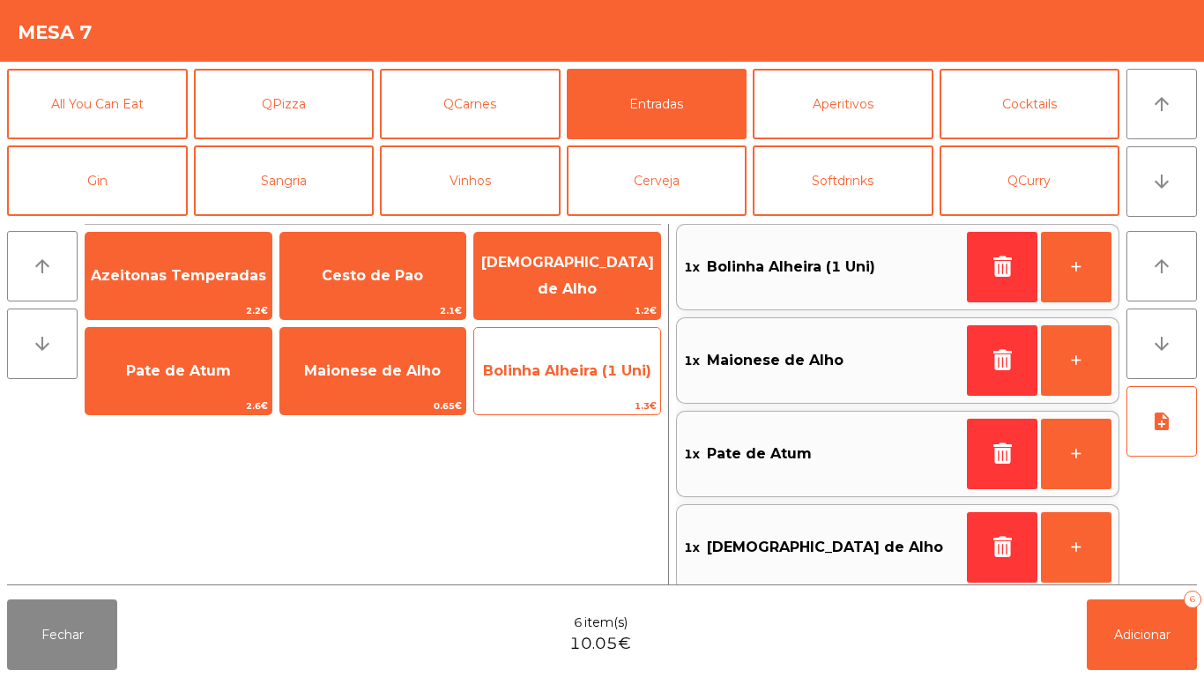
click at [588, 375] on span "Bolinha Alheira (1 Uni)" at bounding box center [567, 370] width 168 height 17
click at [583, 360] on span "Bolinha Alheira (1 Uni)" at bounding box center [567, 371] width 186 height 48
click at [569, 375] on span "Bolinha Alheira (1 Uni)" at bounding box center [567, 370] width 168 height 17
click at [560, 369] on span "Bolinha Alheira (1 Uni)" at bounding box center [567, 370] width 168 height 17
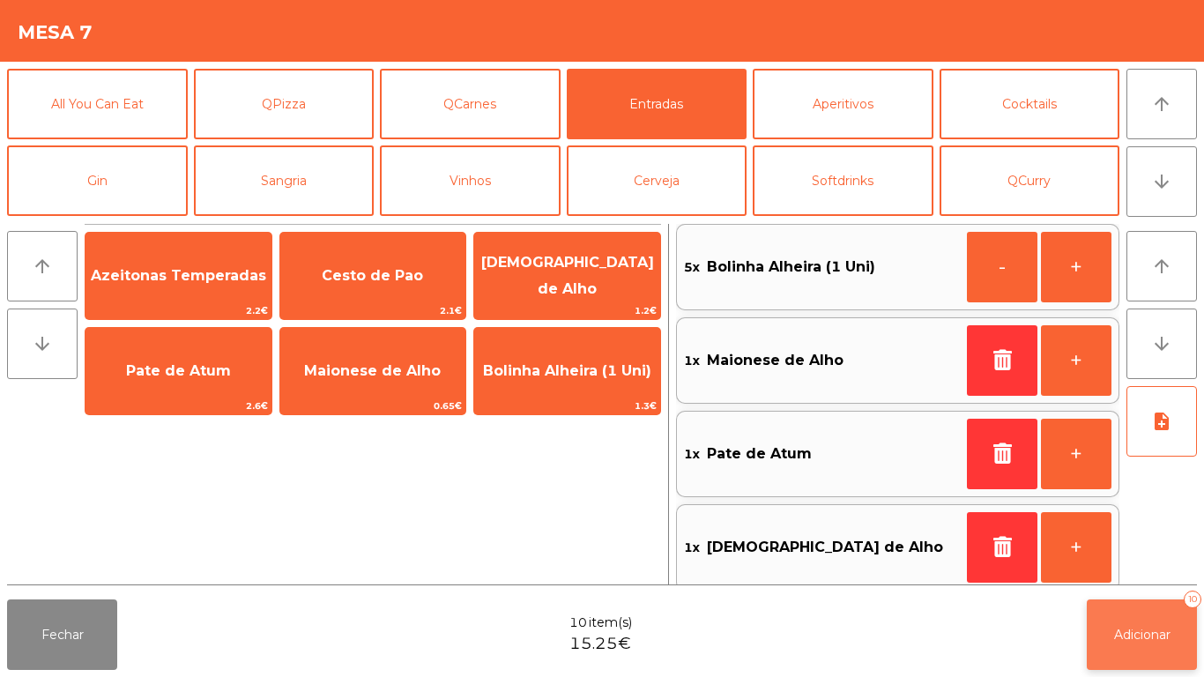
click at [1139, 602] on button "Adicionar 10" at bounding box center [1142, 634] width 110 height 71
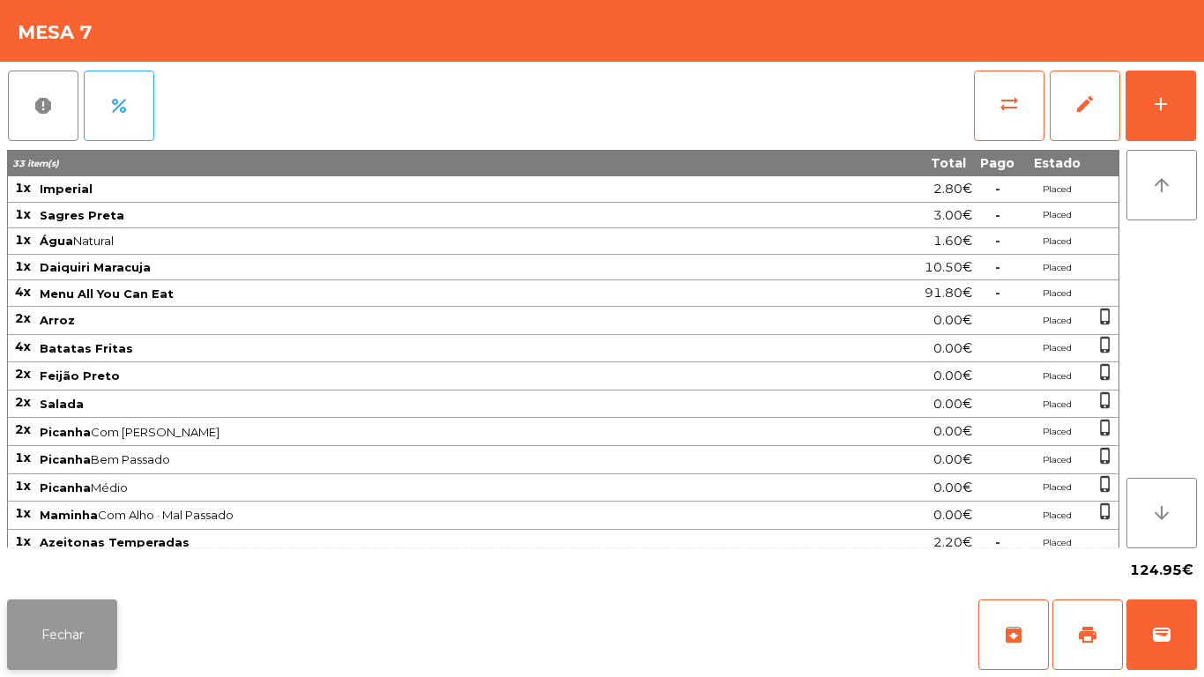
click at [84, 621] on button "Fechar" at bounding box center [62, 634] width 110 height 71
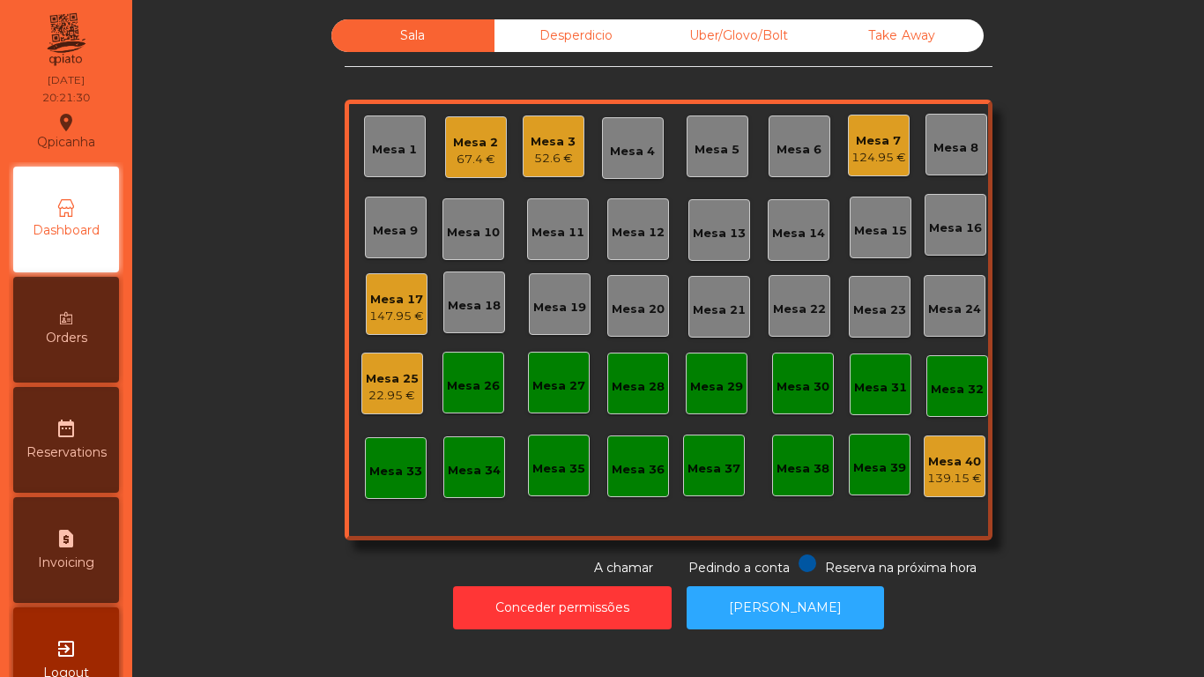
click at [541, 231] on div "Mesa 11" at bounding box center [558, 233] width 53 height 18
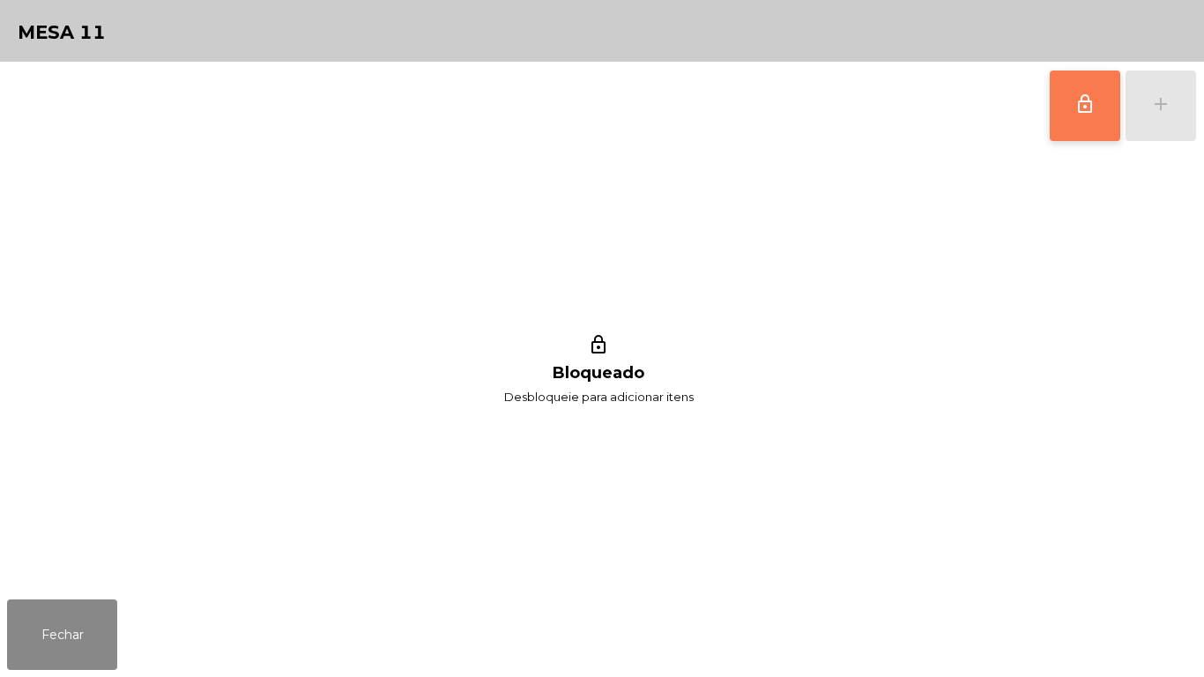
click at [1079, 128] on button "lock_outline" at bounding box center [1085, 106] width 71 height 71
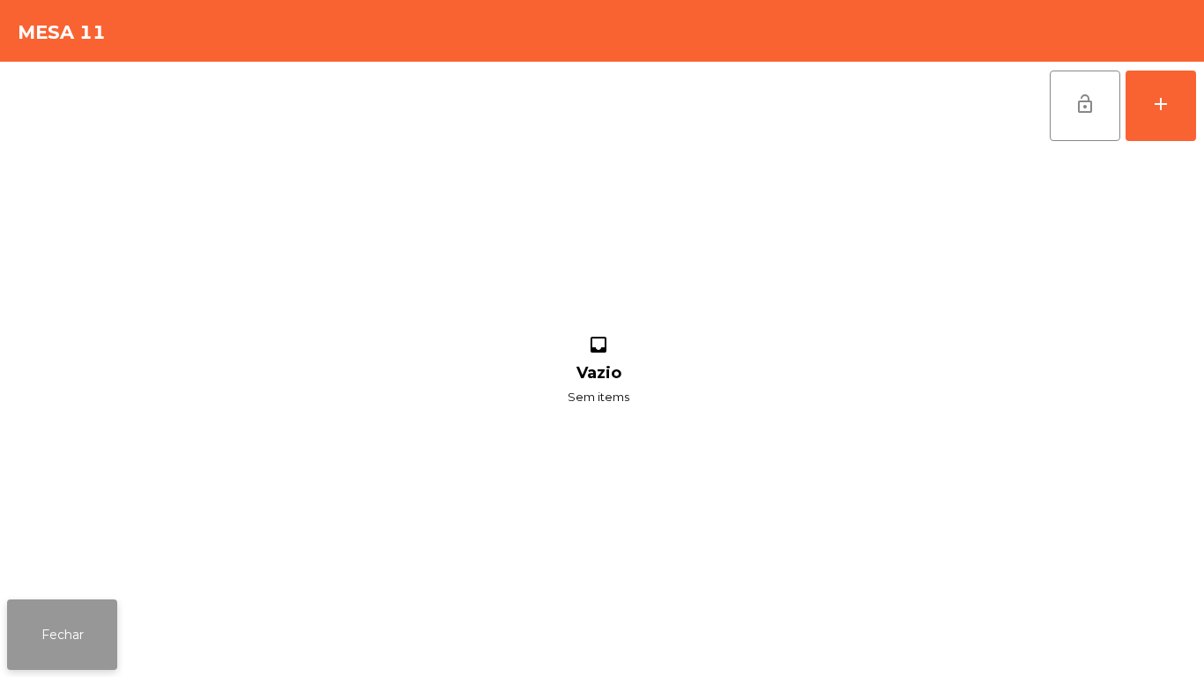
click at [73, 633] on button "Fechar" at bounding box center [62, 634] width 110 height 71
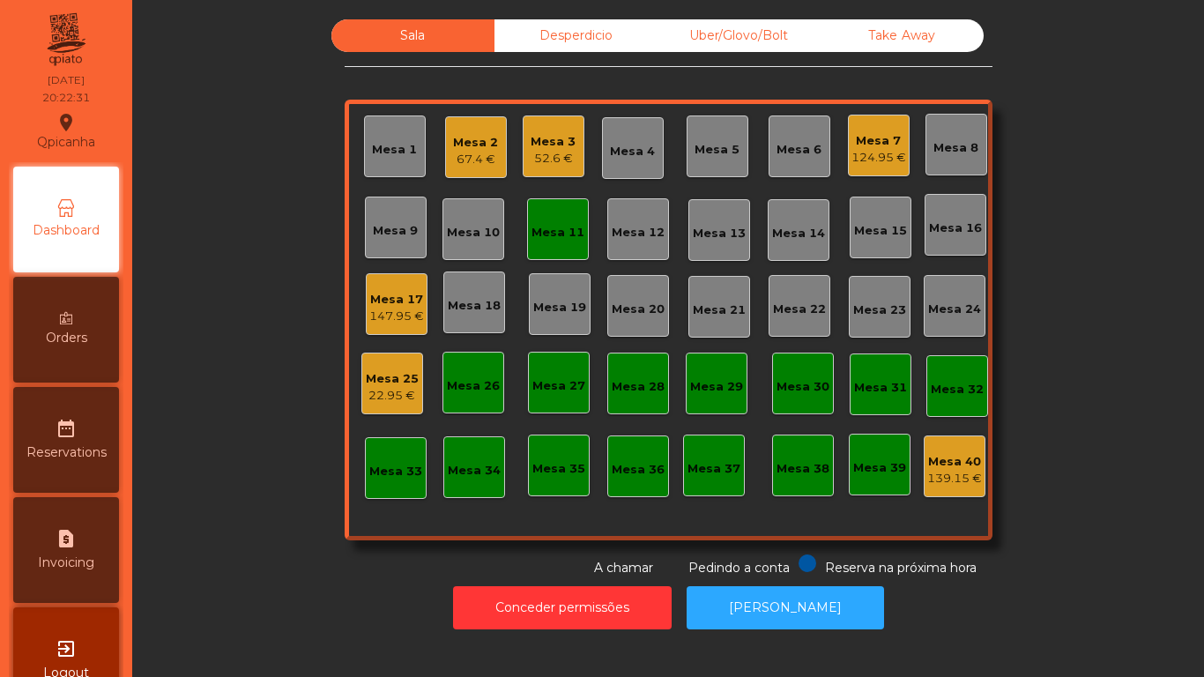
click at [529, 242] on div "Mesa 11" at bounding box center [558, 229] width 62 height 62
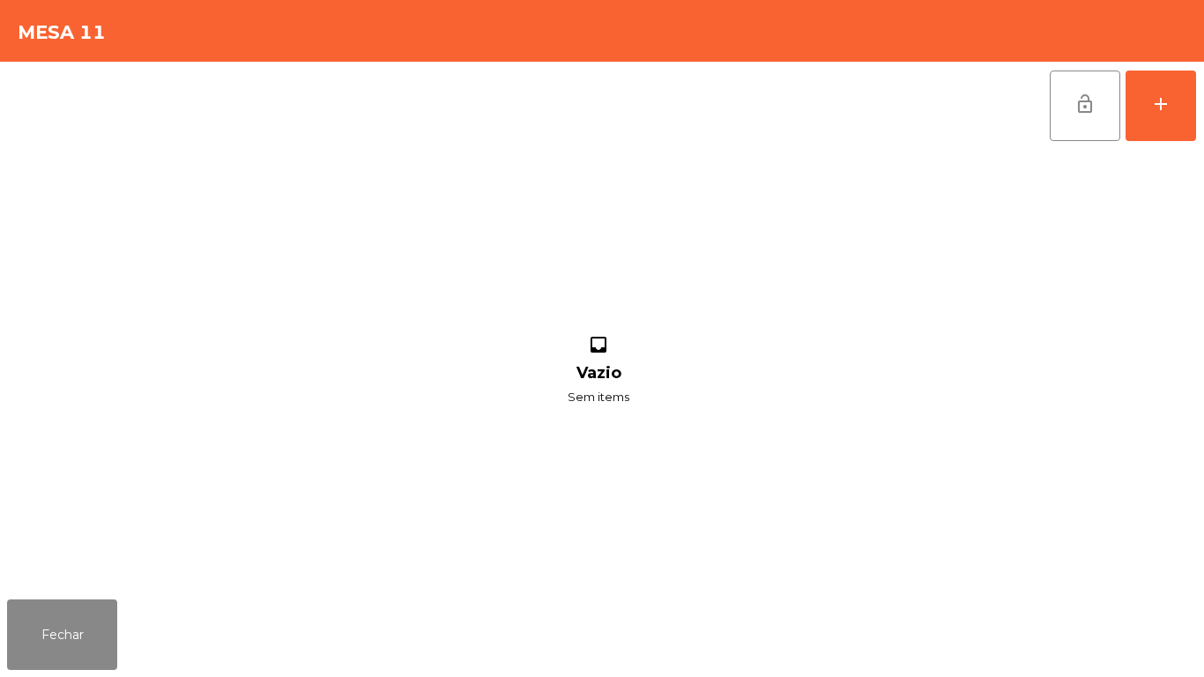
click at [1203, 93] on div "lock_open add inbox Vazio Sem items" at bounding box center [602, 327] width 1204 height 531
click at [1149, 116] on button "add" at bounding box center [1161, 106] width 71 height 71
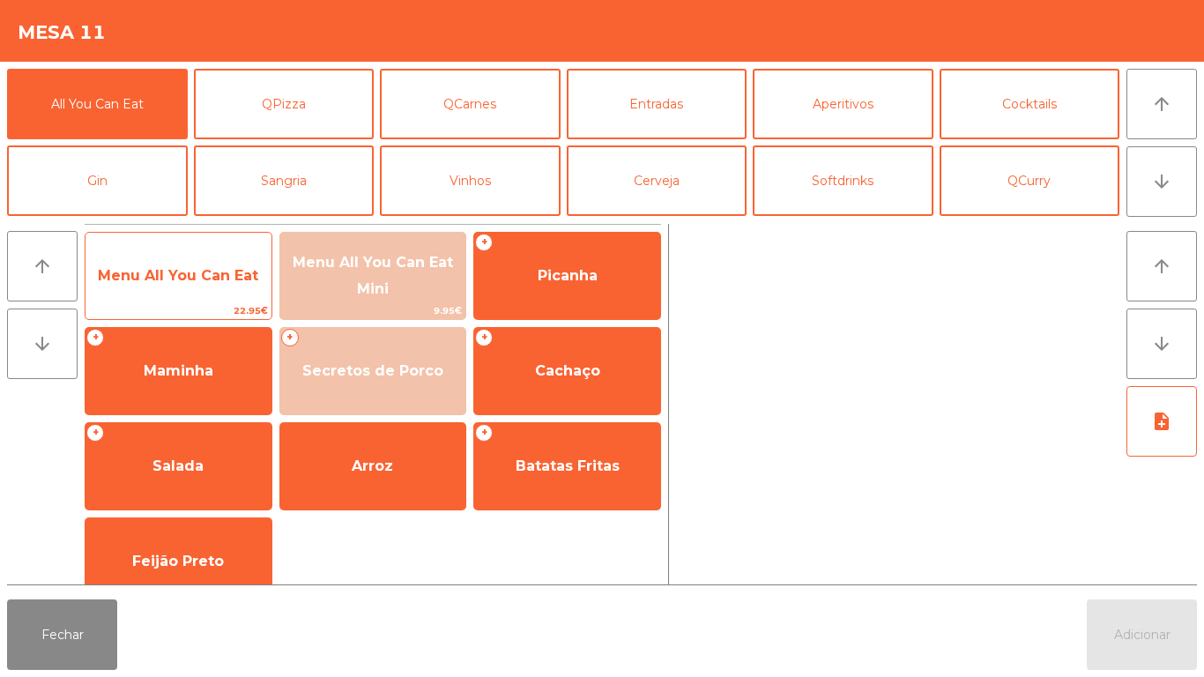
click at [204, 293] on span "Menu All You Can Eat" at bounding box center [179, 276] width 186 height 48
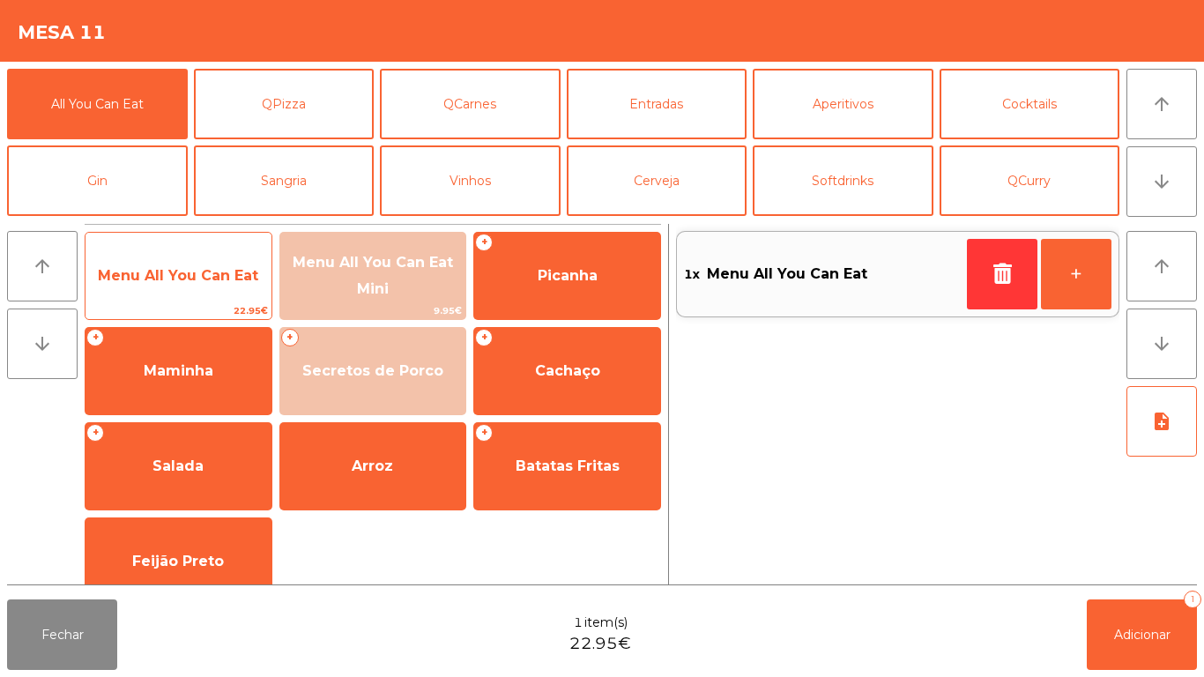
click at [195, 289] on span "Menu All You Can Eat" at bounding box center [179, 276] width 186 height 48
click at [193, 270] on span "Menu All You Can Eat" at bounding box center [178, 275] width 160 height 17
click at [191, 279] on span "Menu All You Can Eat" at bounding box center [178, 275] width 160 height 17
click at [191, 287] on span "Menu All You Can Eat" at bounding box center [179, 276] width 186 height 48
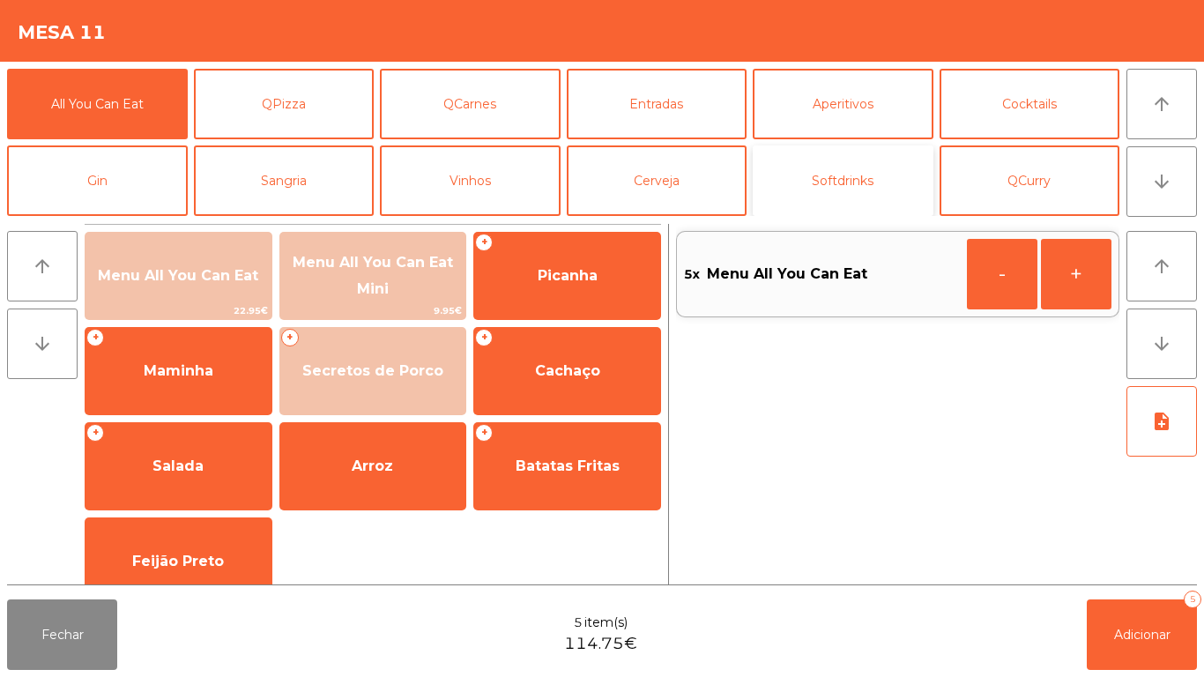
click at [868, 174] on button "Softdrinks" at bounding box center [843, 180] width 181 height 71
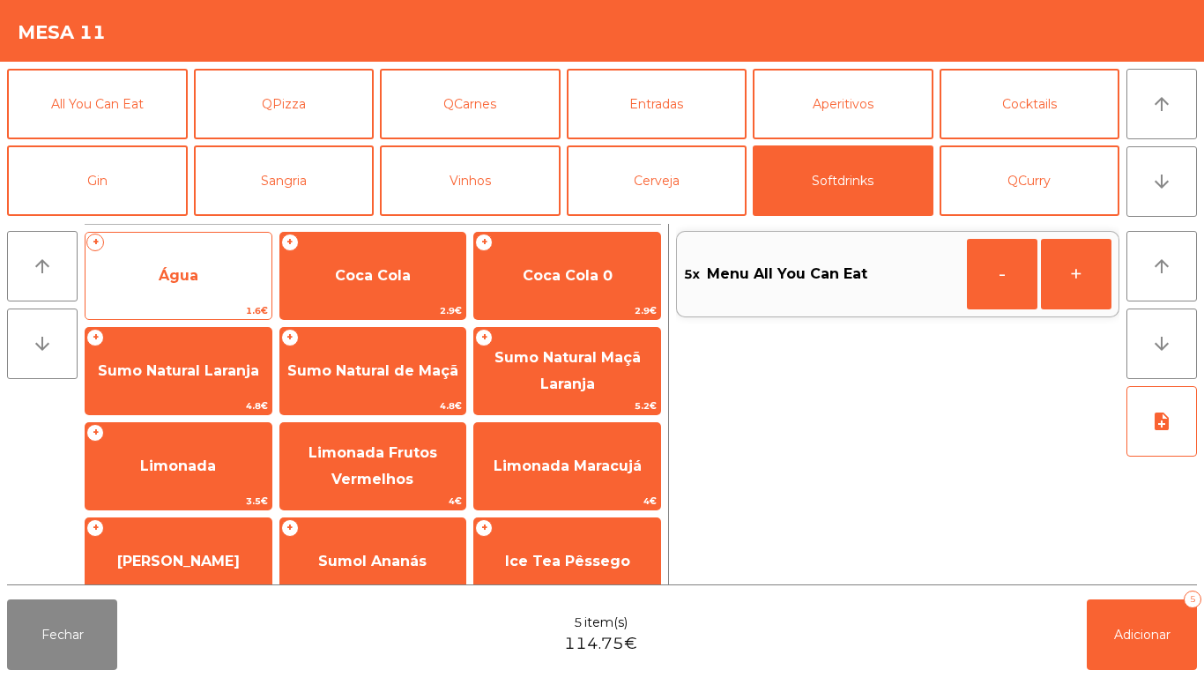
click at [191, 270] on span "Água" at bounding box center [179, 275] width 40 height 17
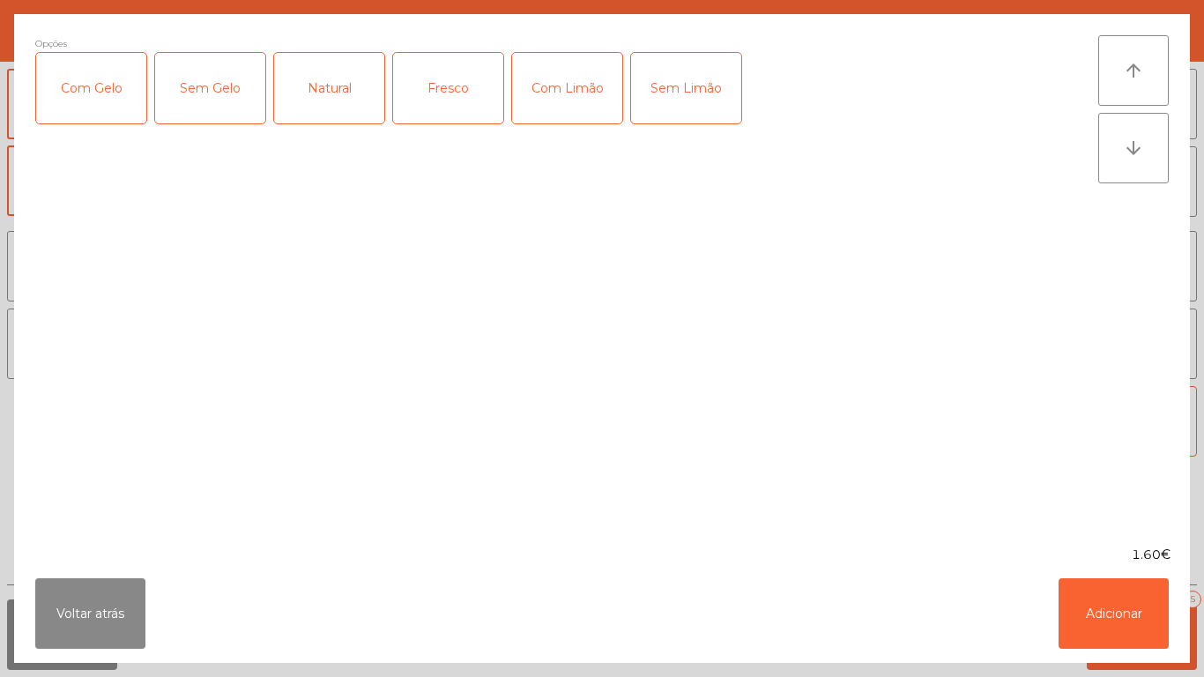
click at [449, 86] on div "Fresco" at bounding box center [448, 88] width 110 height 71
click at [1086, 594] on button "Adicionar" at bounding box center [1114, 613] width 110 height 71
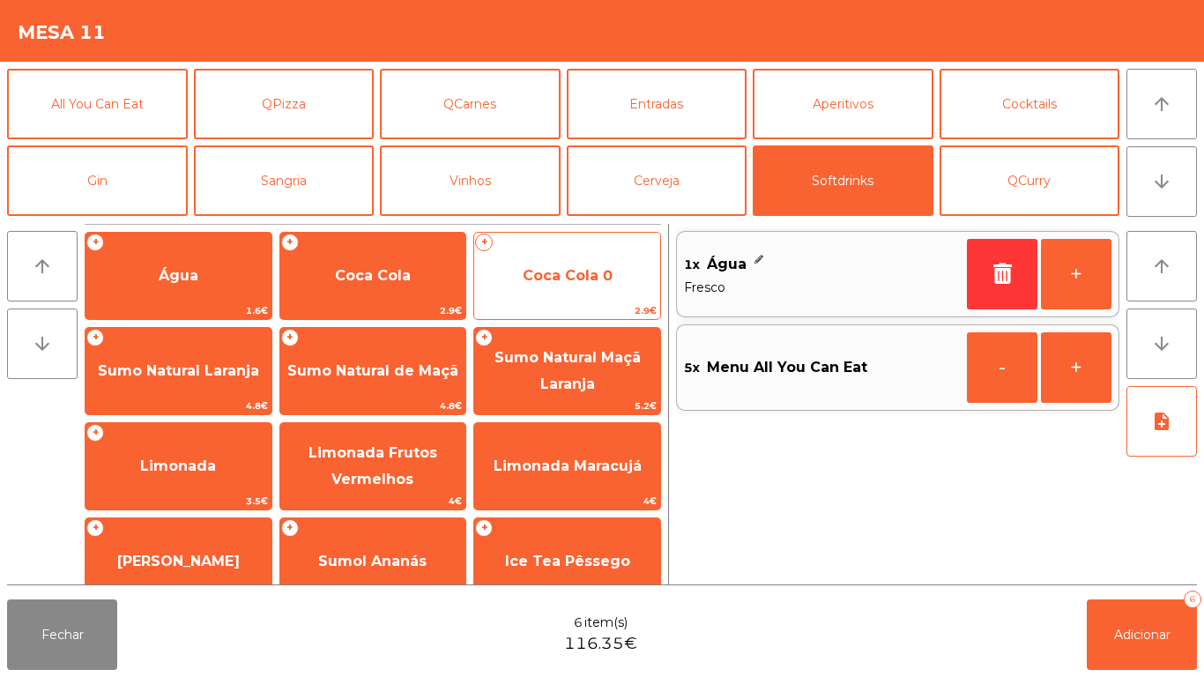
click at [572, 303] on span "2.9€" at bounding box center [567, 310] width 186 height 17
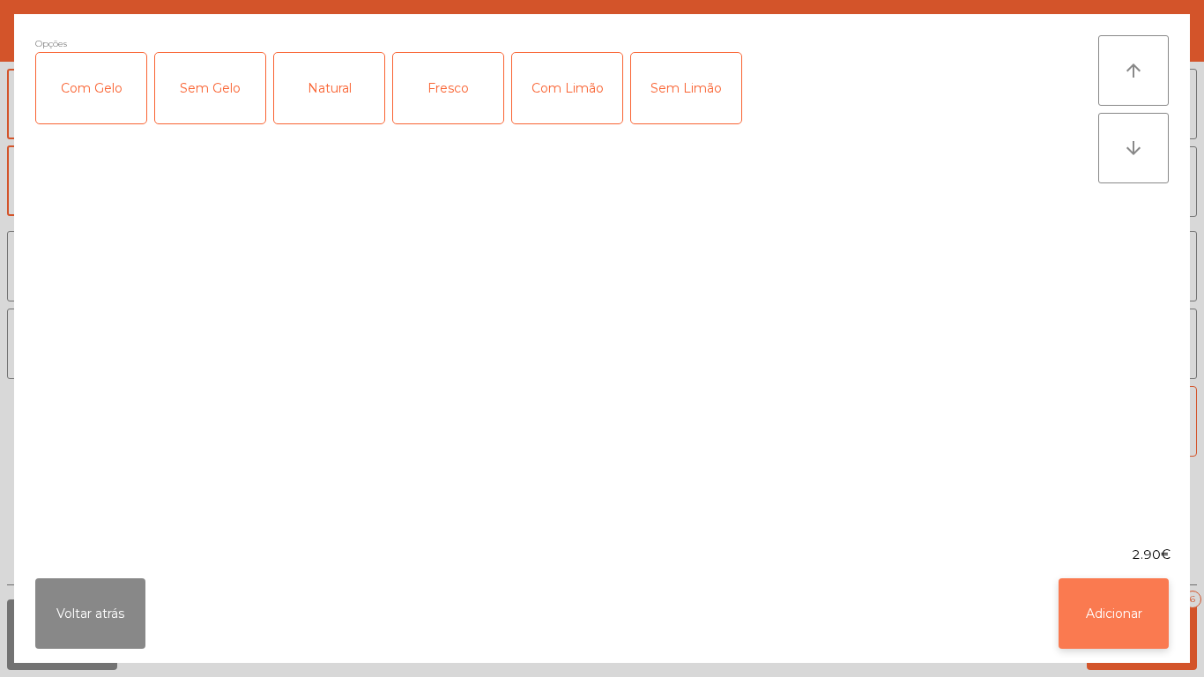
click at [1132, 605] on button "Adicionar" at bounding box center [1114, 613] width 110 height 71
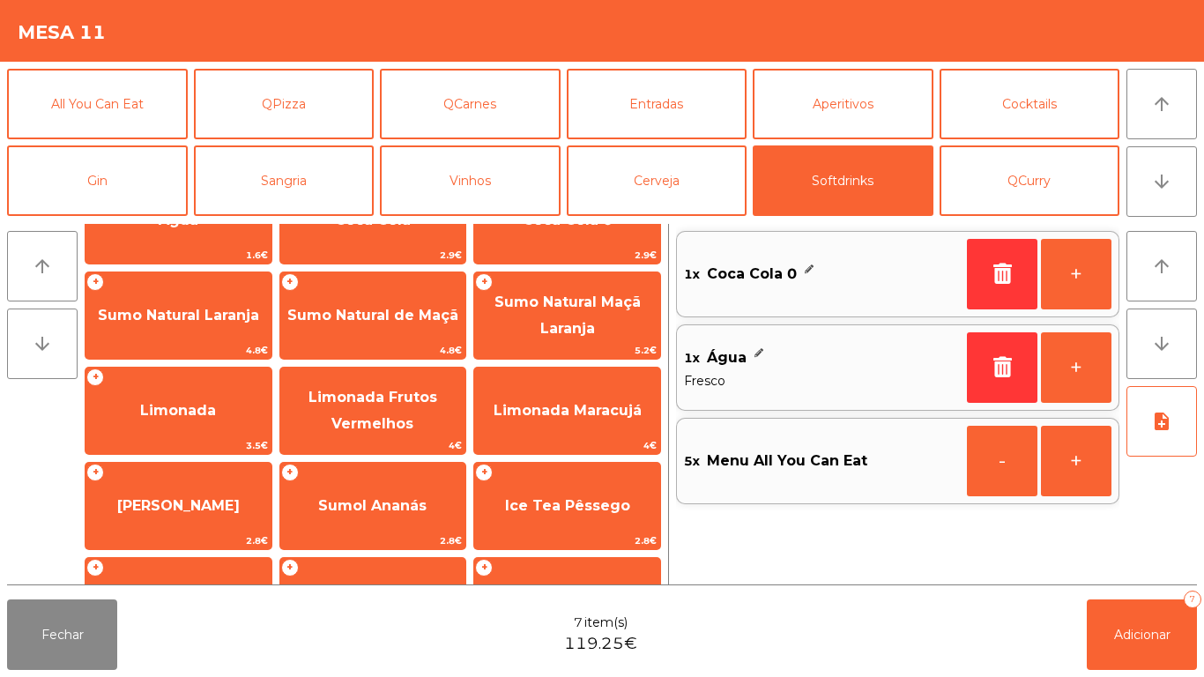
scroll to position [232, 0]
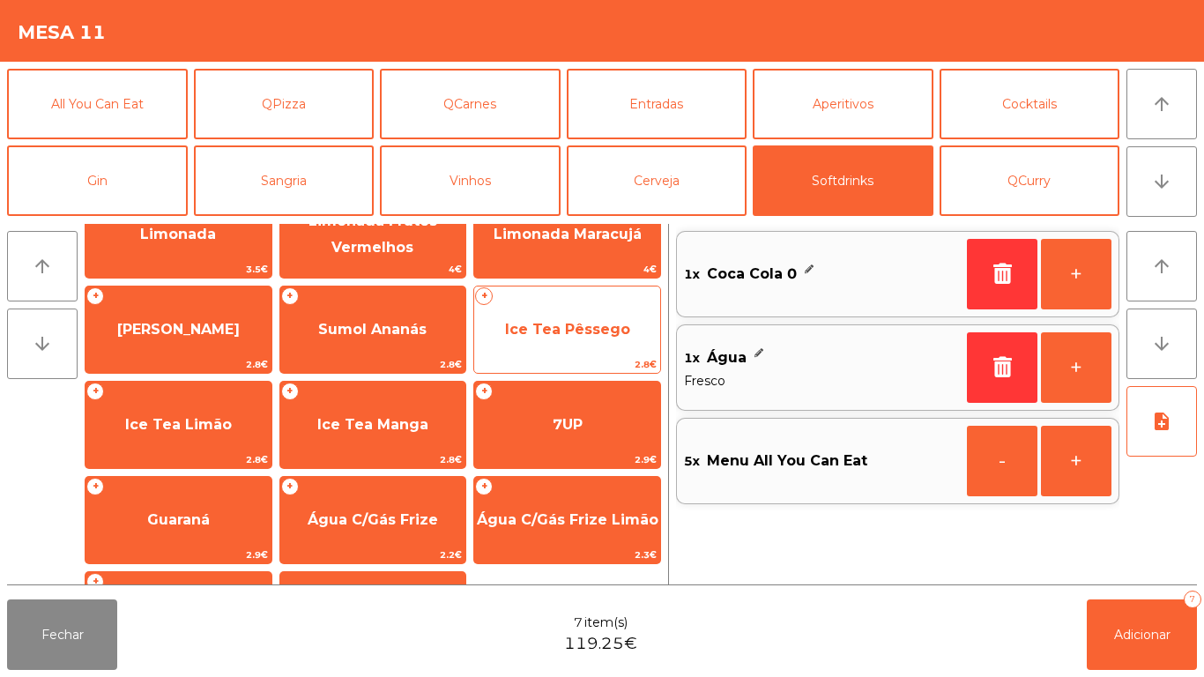
click at [568, 339] on span "Ice Tea Pêssego" at bounding box center [567, 330] width 186 height 48
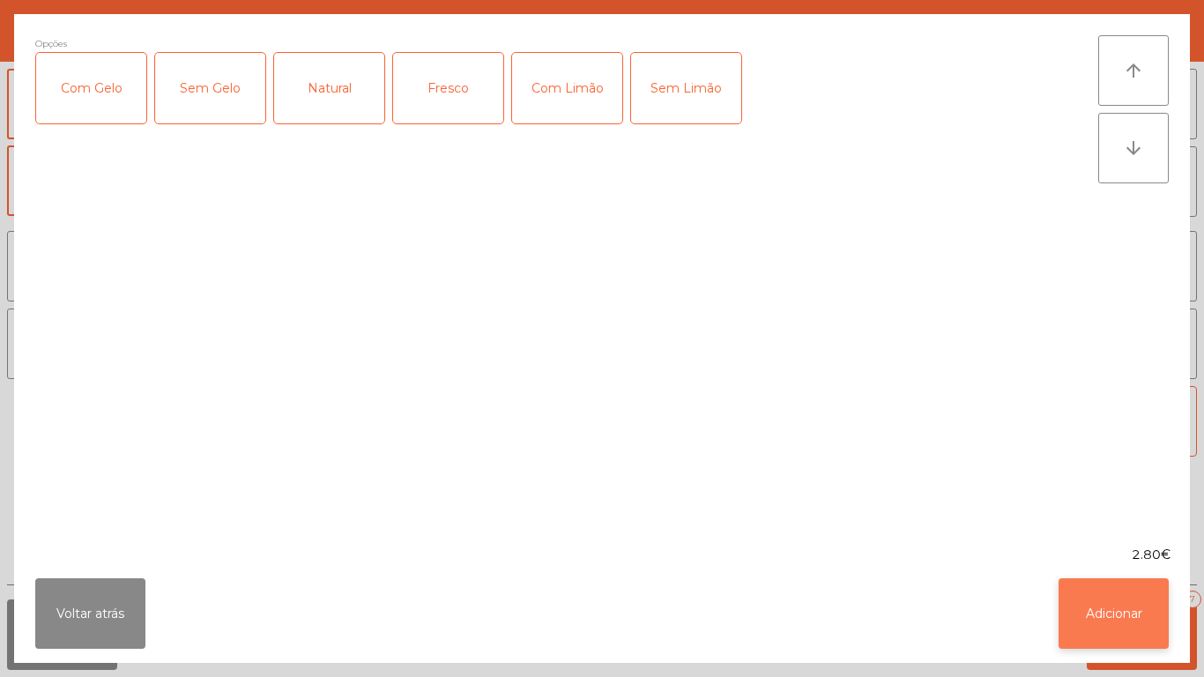
click at [1106, 591] on button "Adicionar" at bounding box center [1114, 613] width 110 height 71
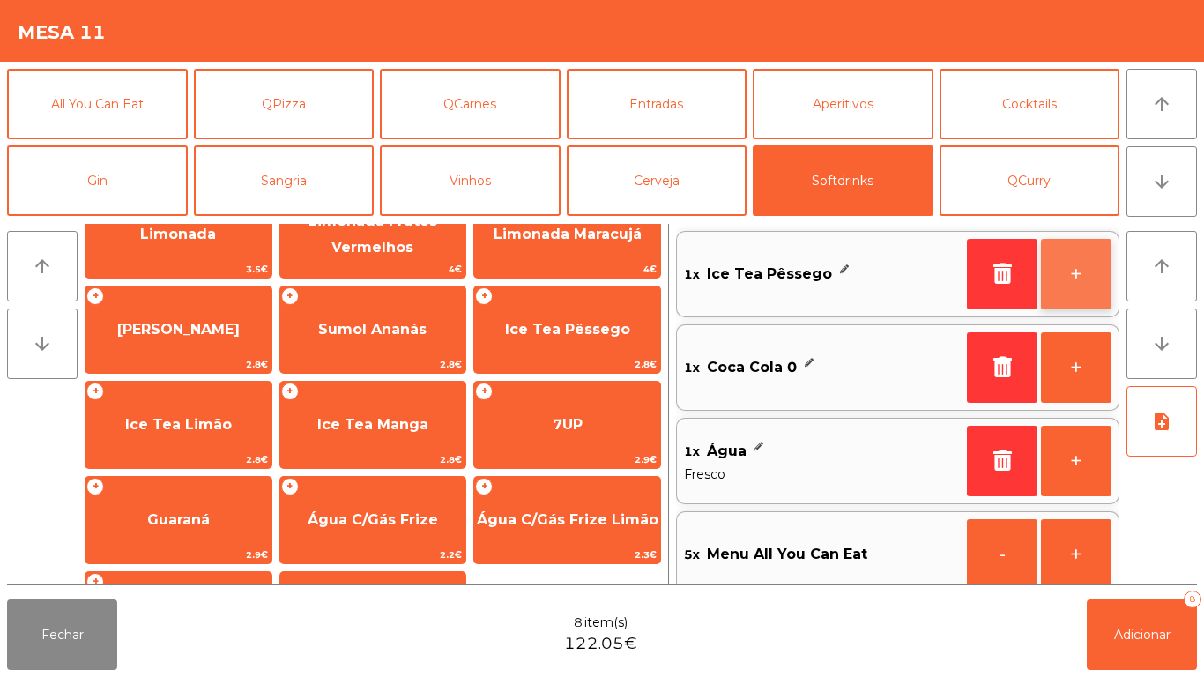
click at [1078, 267] on button "+" at bounding box center [1076, 274] width 71 height 71
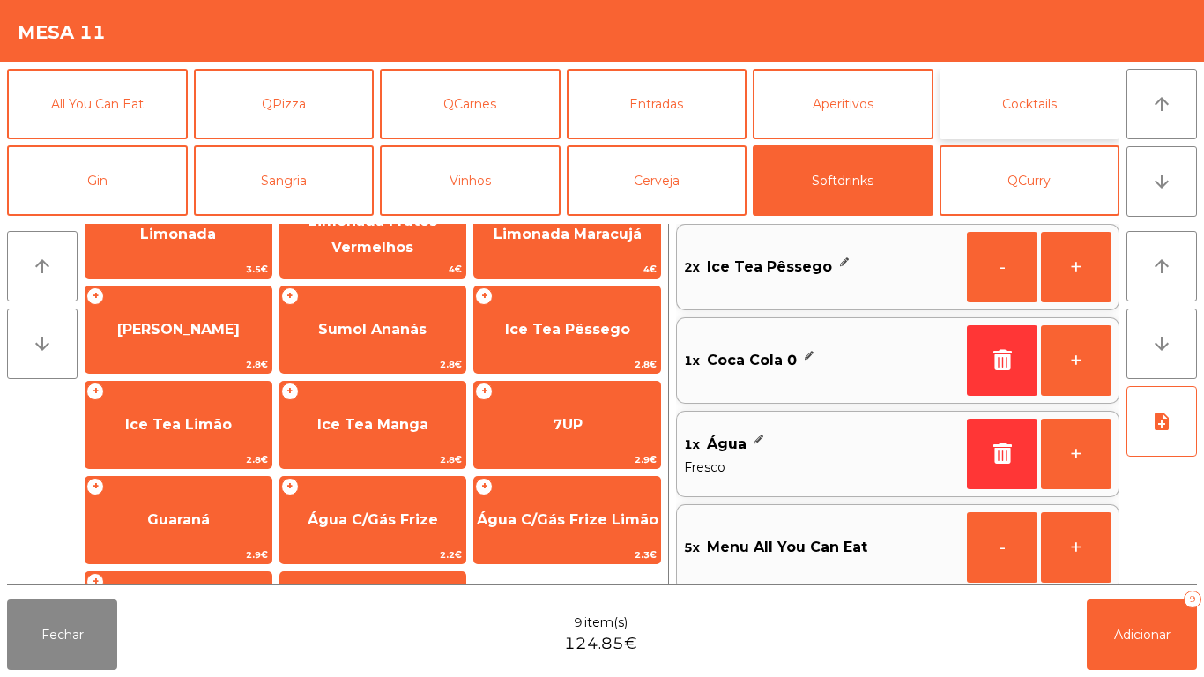
click at [1034, 110] on button "Cocktails" at bounding box center [1030, 104] width 181 height 71
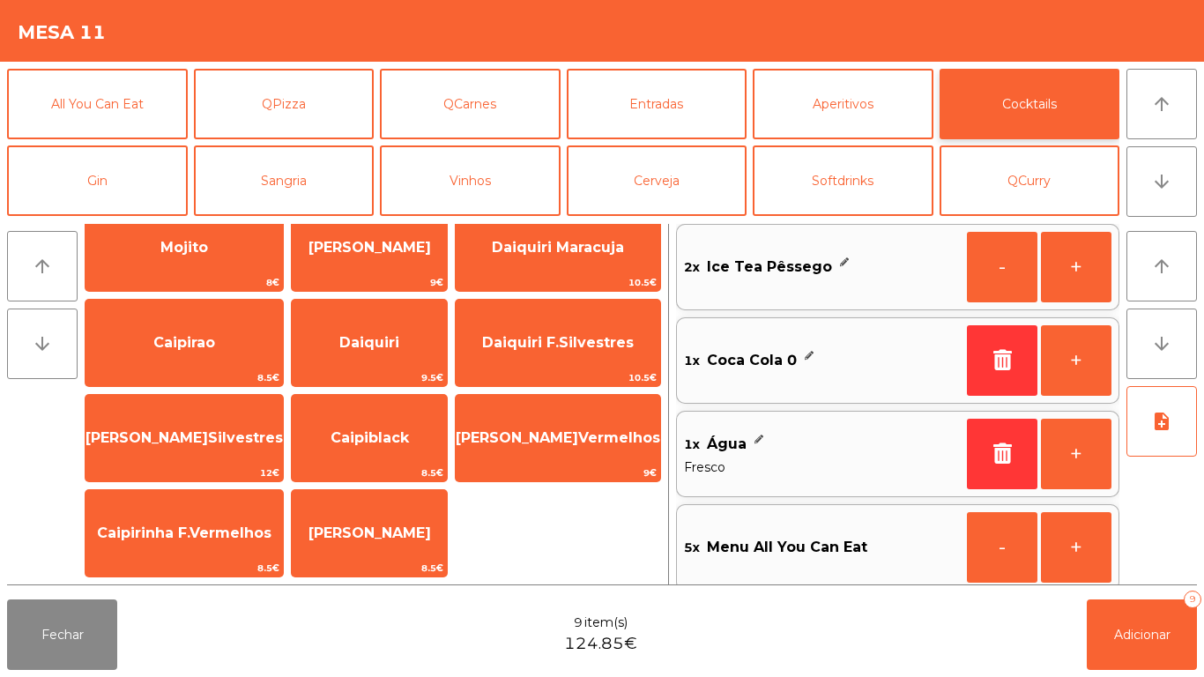
scroll to position [0, 0]
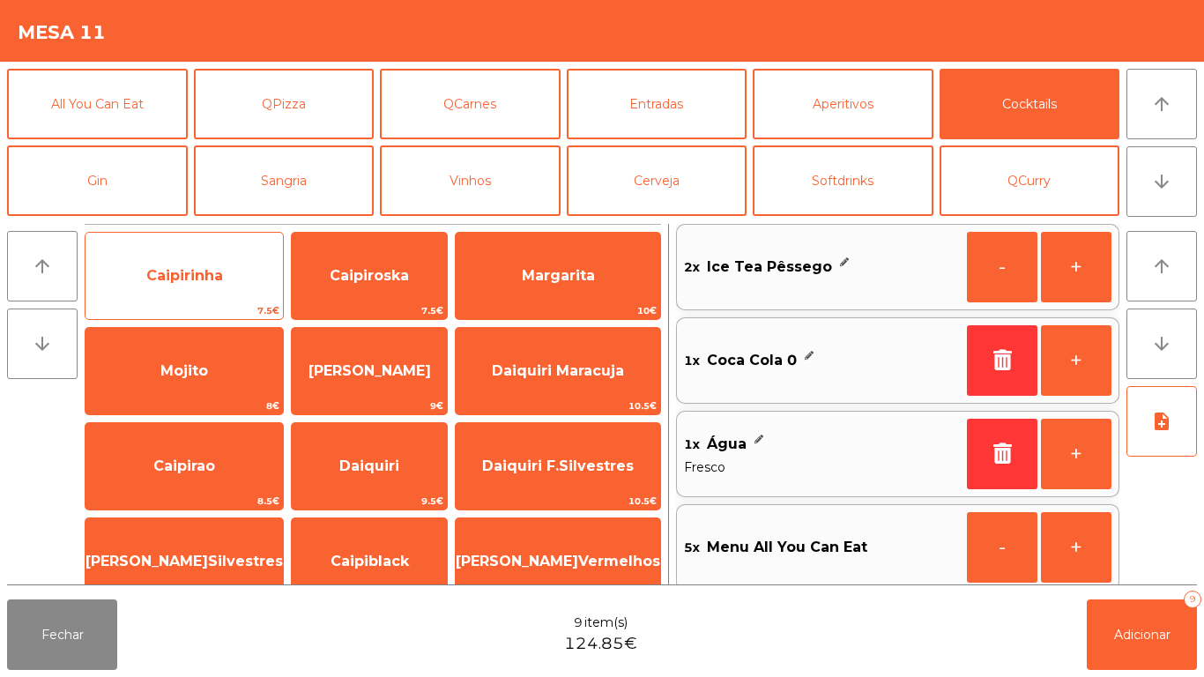
click at [183, 267] on span "Caipirinha" at bounding box center [184, 275] width 77 height 17
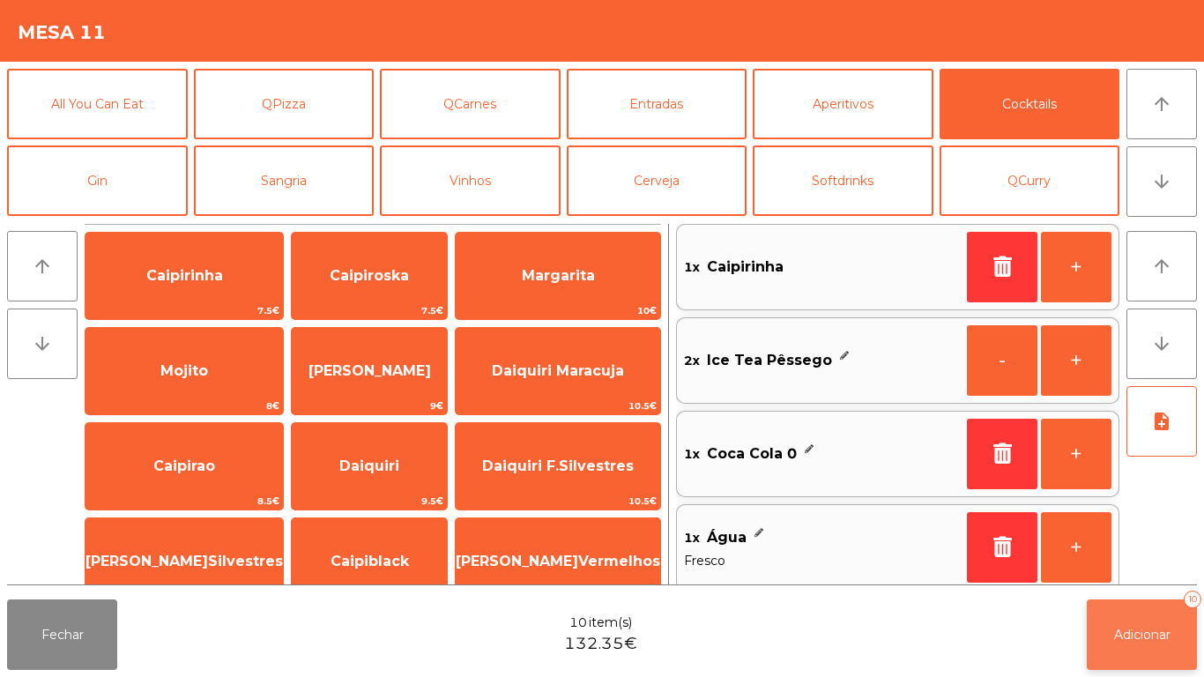
click at [1138, 619] on button "Adicionar 10" at bounding box center [1142, 634] width 110 height 71
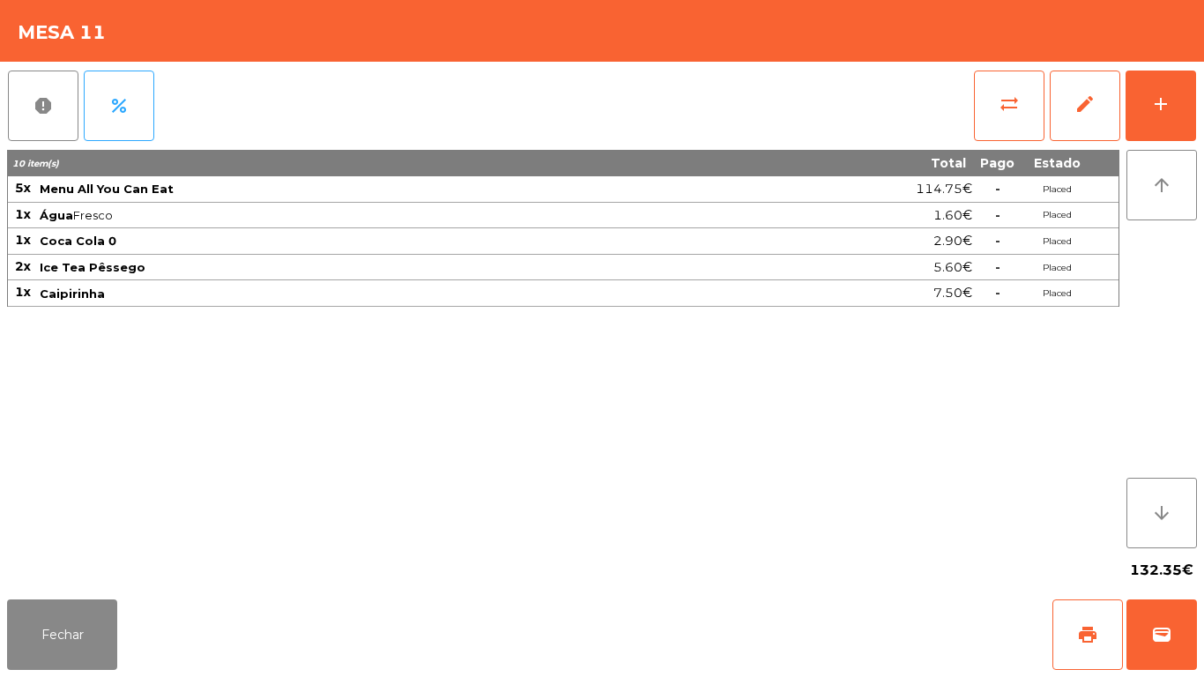
click at [336, 187] on span "Menu All You Can Eat" at bounding box center [367, 189] width 654 height 14
click at [101, 632] on button "Fechar" at bounding box center [62, 634] width 110 height 71
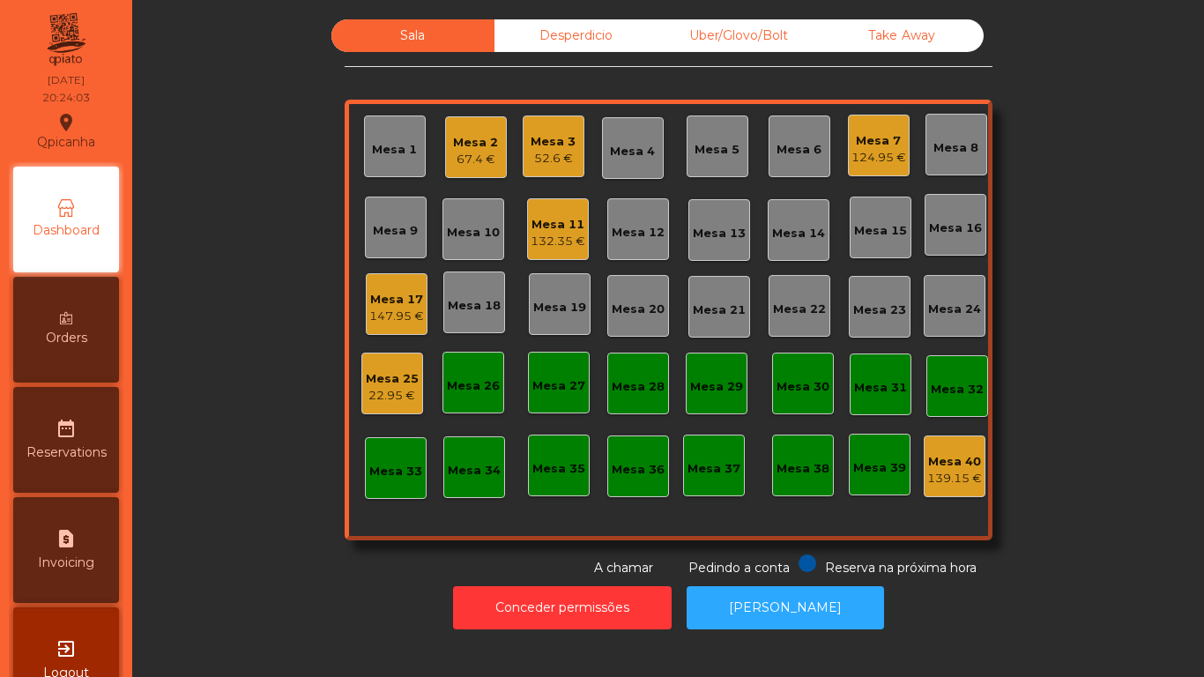
click at [561, 228] on div "Mesa 11" at bounding box center [558, 225] width 55 height 18
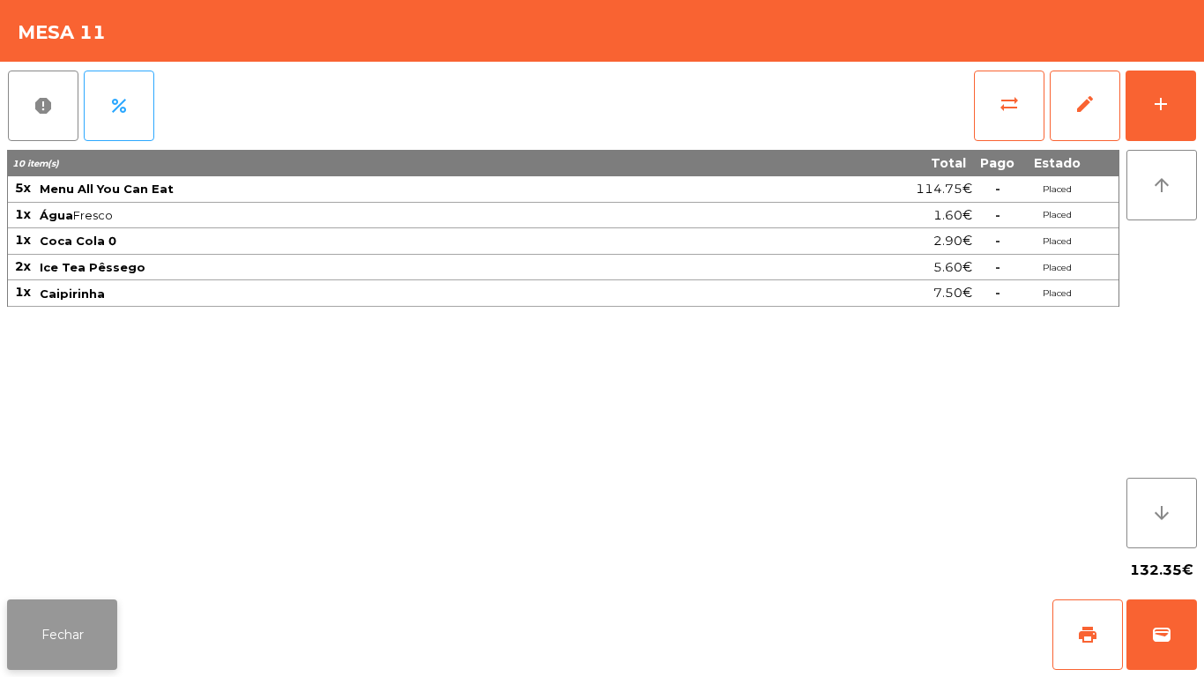
click at [75, 632] on button "Fechar" at bounding box center [62, 634] width 110 height 71
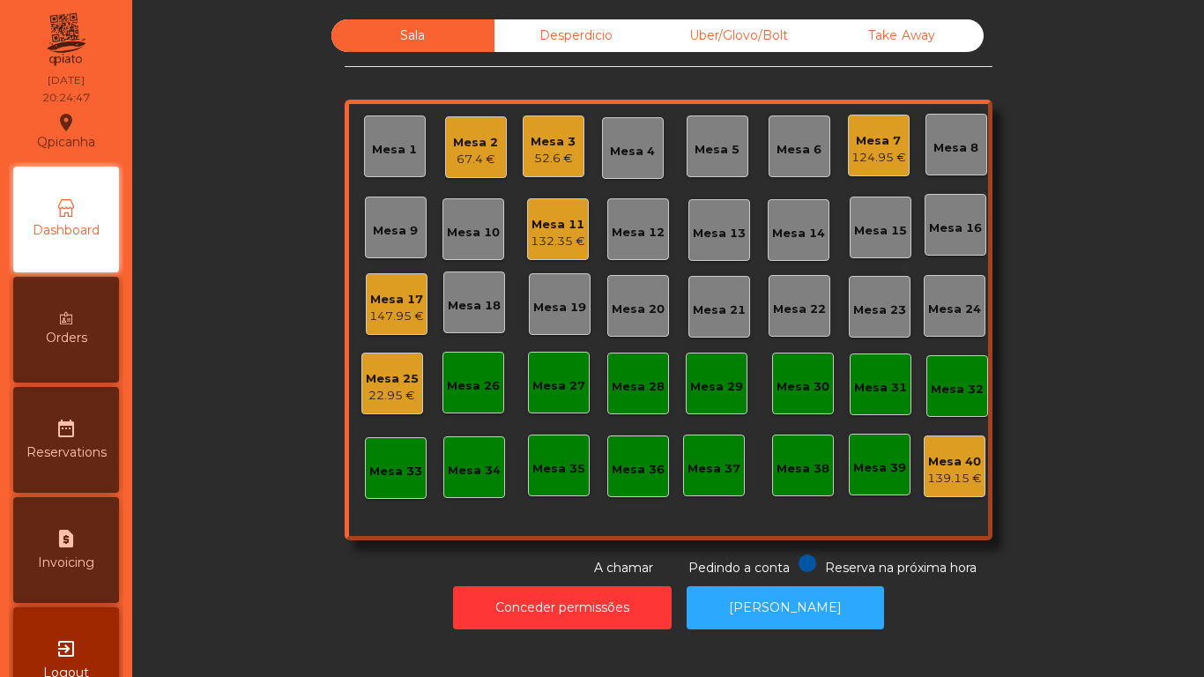
click at [83, 332] on span "Orders" at bounding box center [66, 338] width 41 height 19
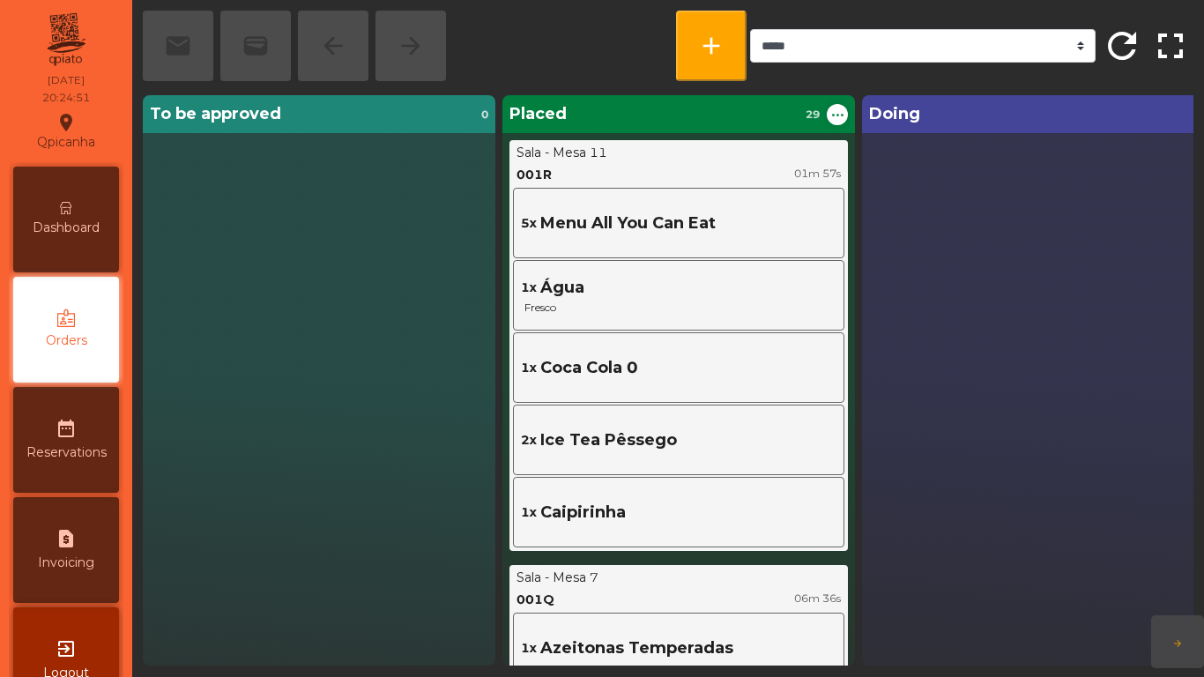
click at [85, 220] on span "Dashboard" at bounding box center [66, 228] width 67 height 19
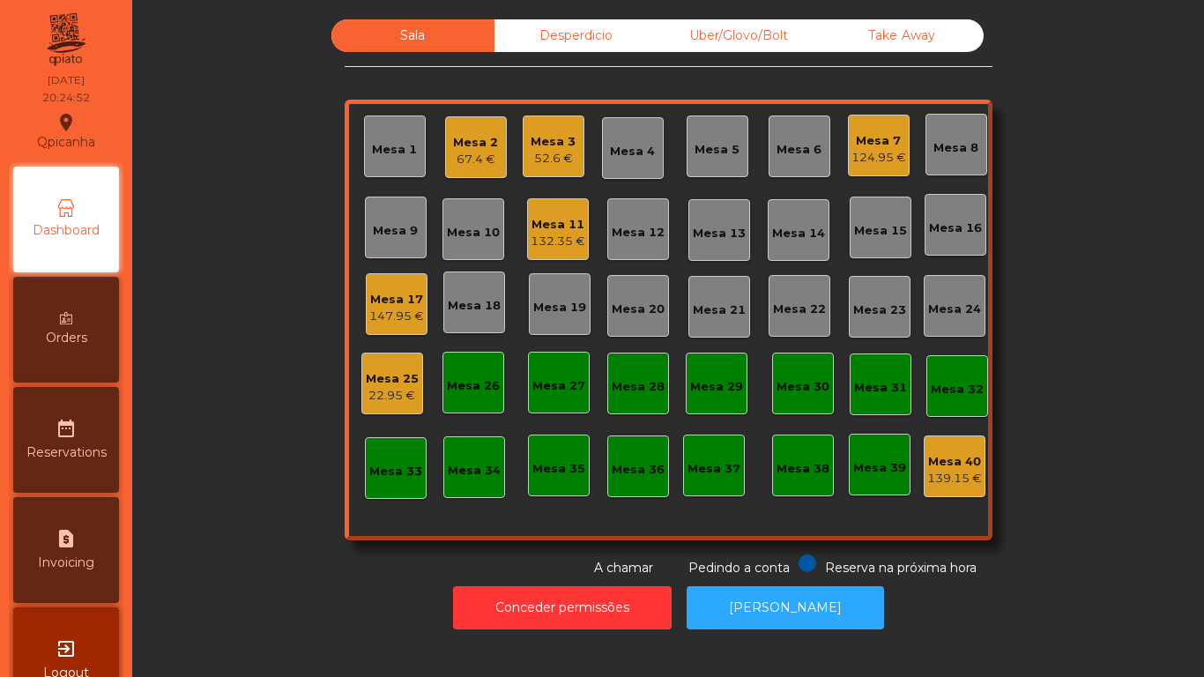
click at [552, 230] on div "Mesa 11" at bounding box center [558, 225] width 55 height 18
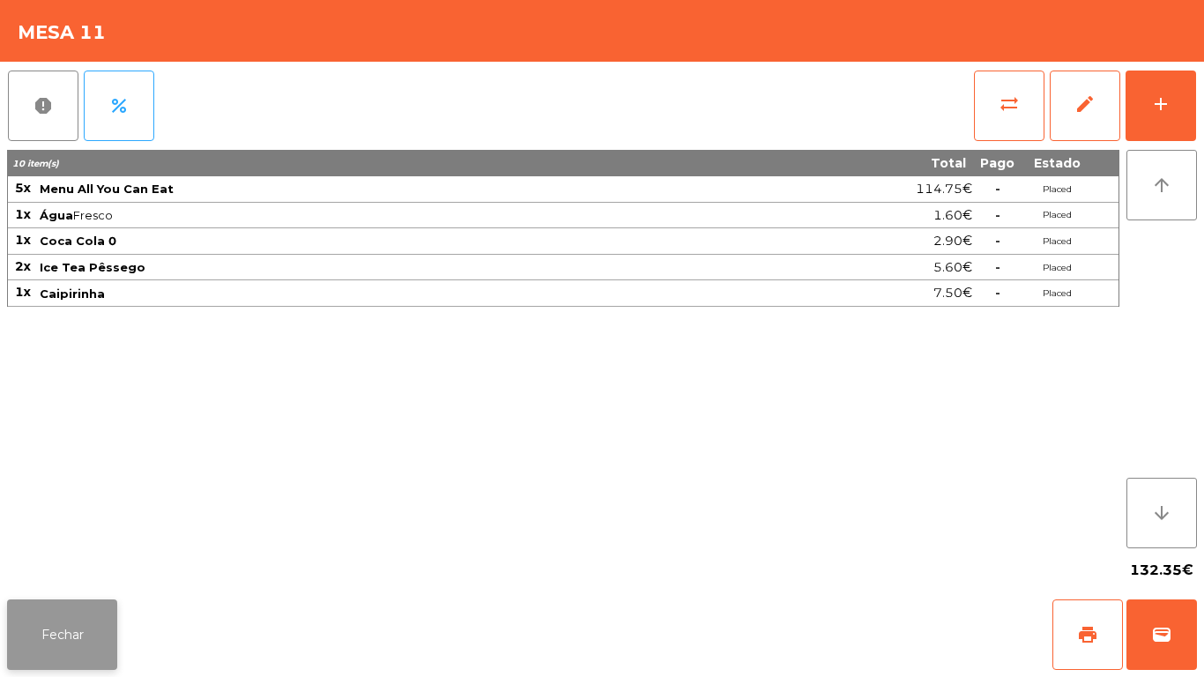
click at [88, 614] on button "Fechar" at bounding box center [62, 634] width 110 height 71
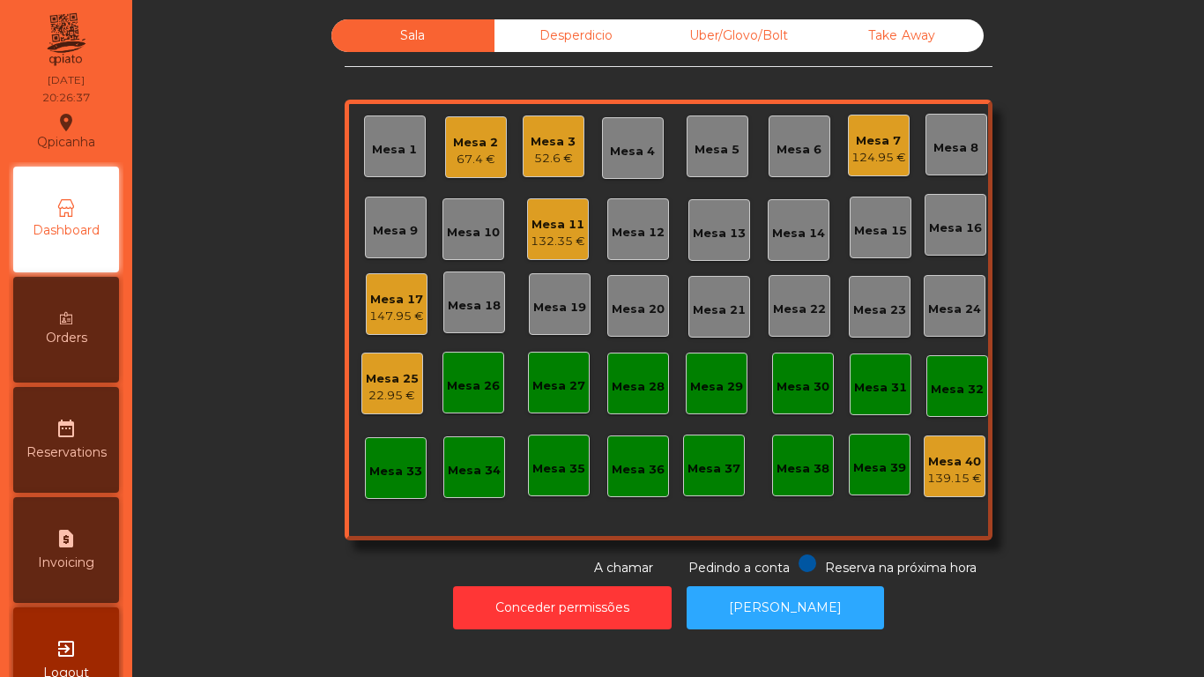
click at [410, 308] on div "147.95 €" at bounding box center [396, 317] width 55 height 18
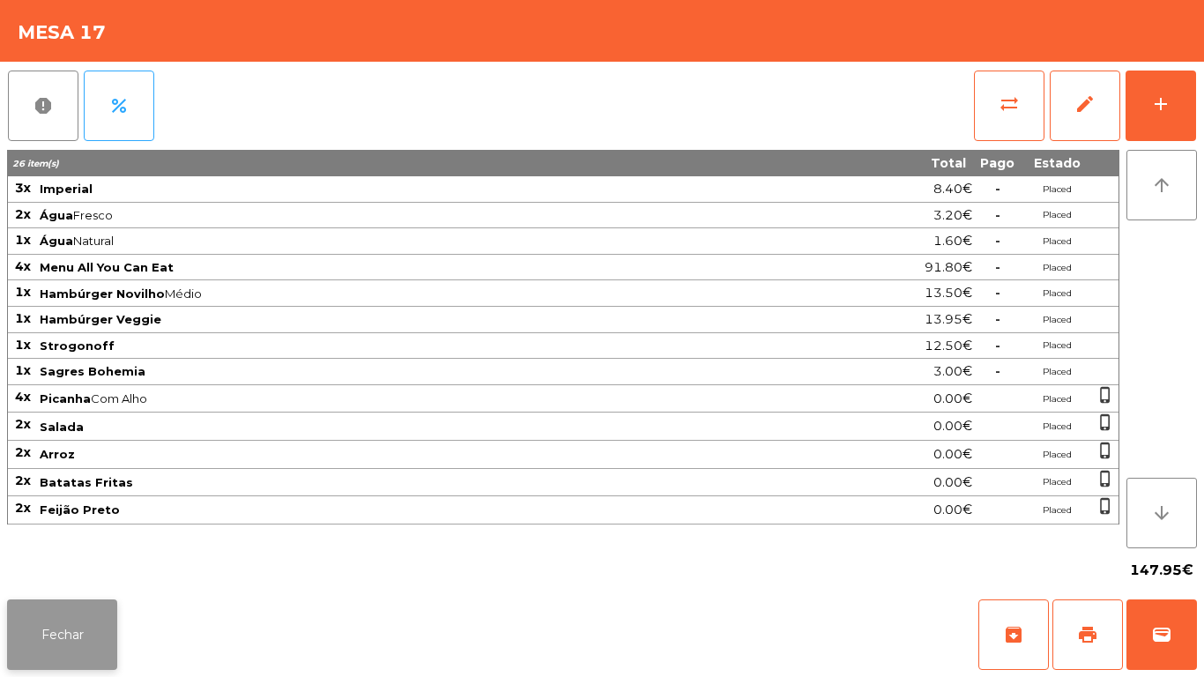
click at [101, 623] on button "Fechar" at bounding box center [62, 634] width 110 height 71
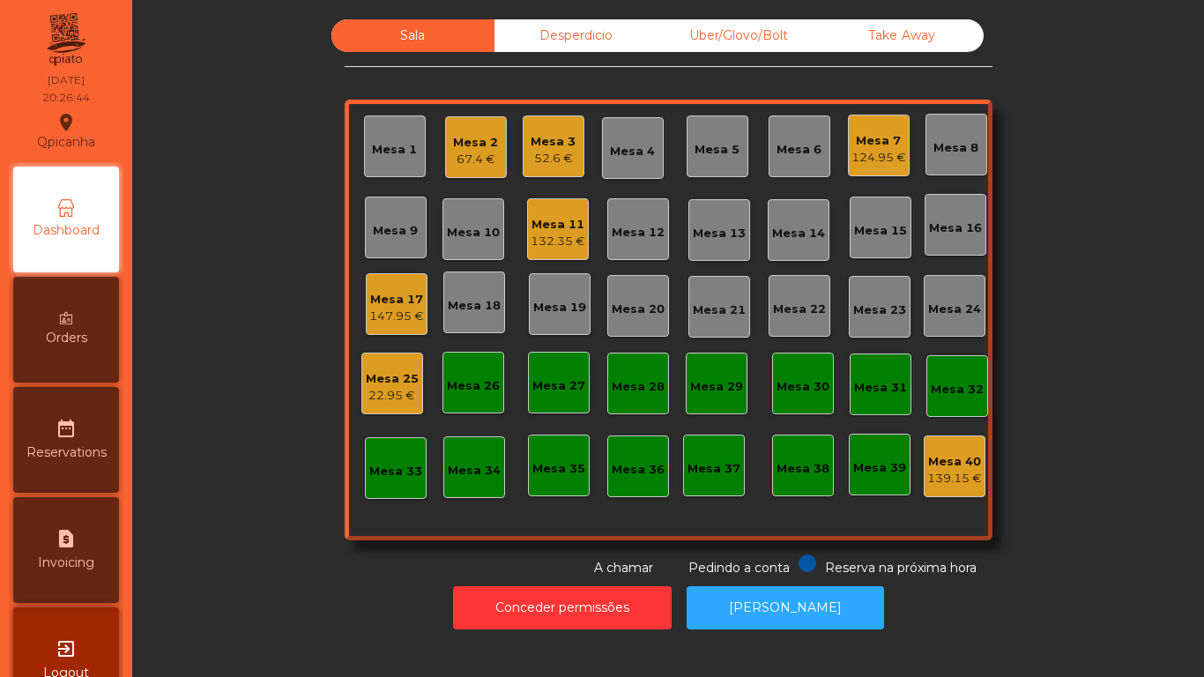
click at [560, 233] on div "132.35 €" at bounding box center [558, 242] width 55 height 18
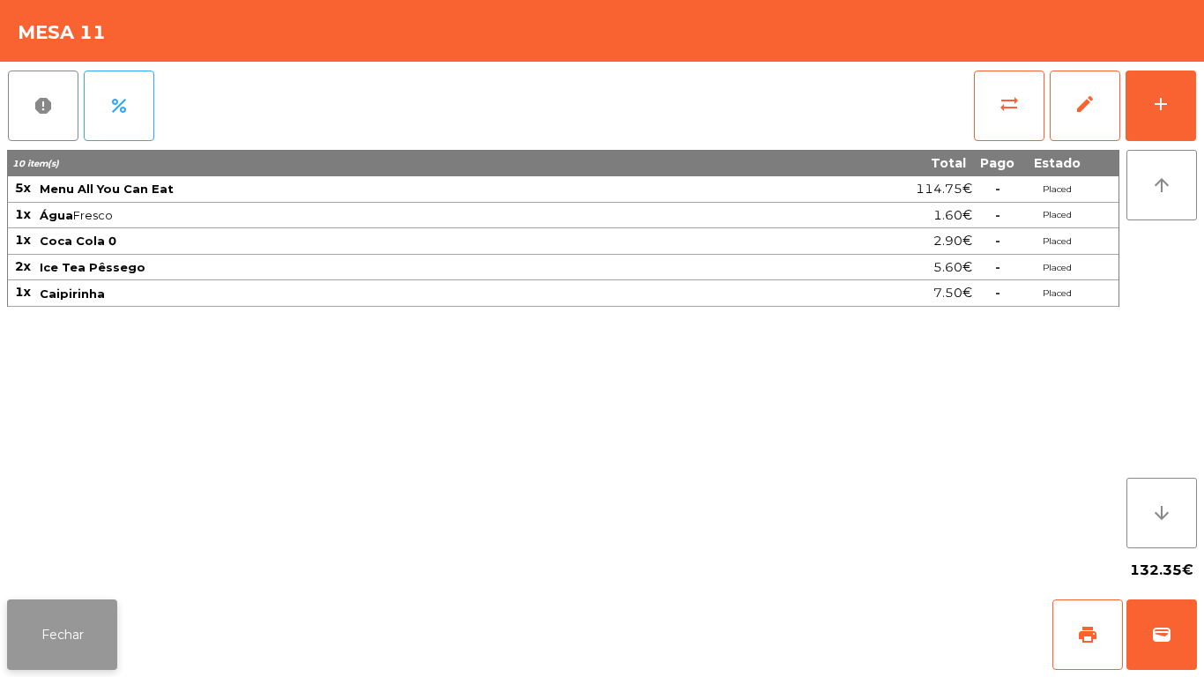
click at [71, 603] on button "Fechar" at bounding box center [62, 634] width 110 height 71
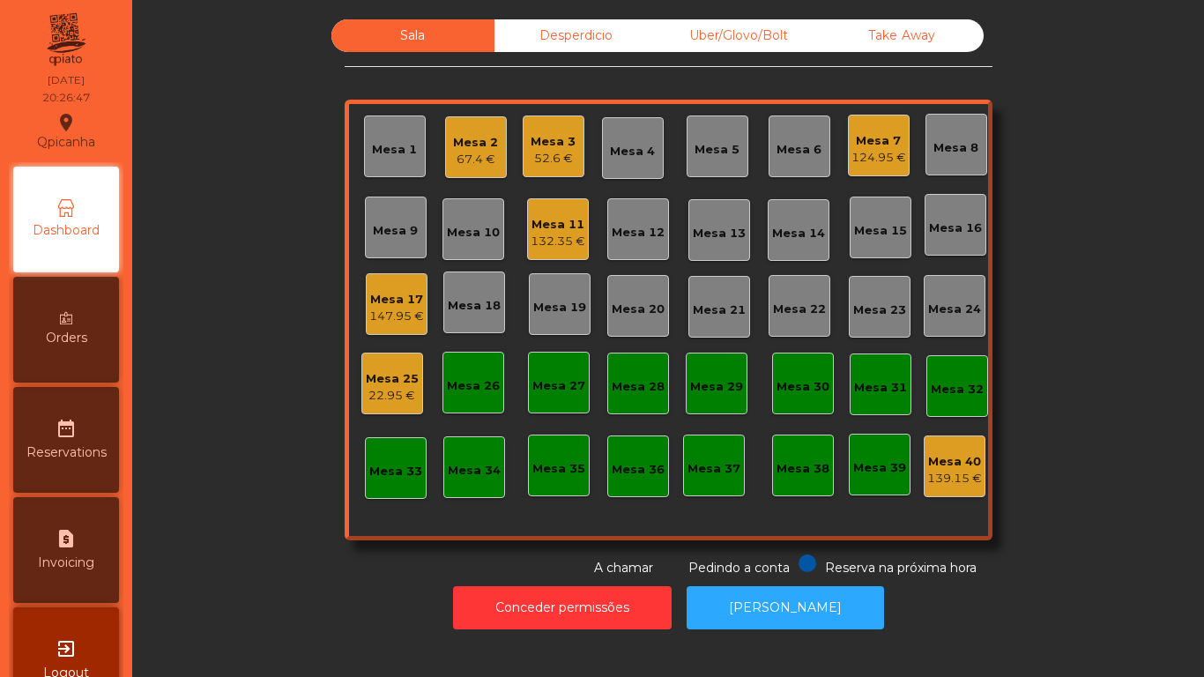
click at [406, 353] on div "Mesa 25 22.95 €" at bounding box center [392, 384] width 62 height 62
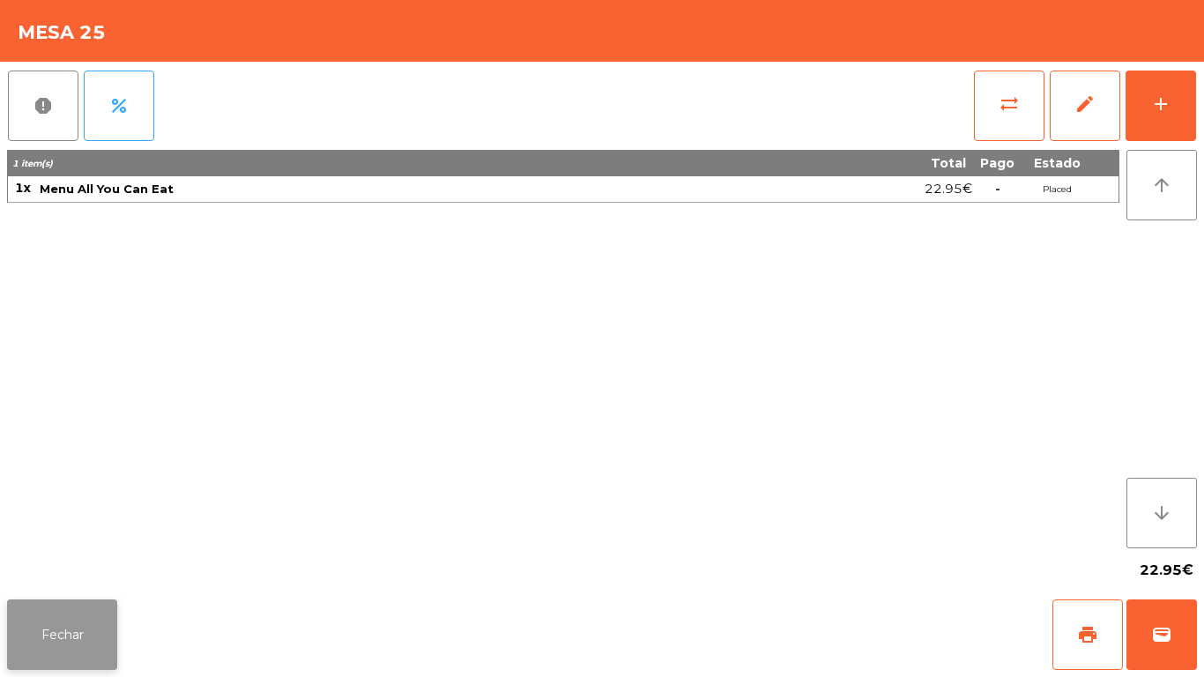
click at [109, 616] on button "Fechar" at bounding box center [62, 634] width 110 height 71
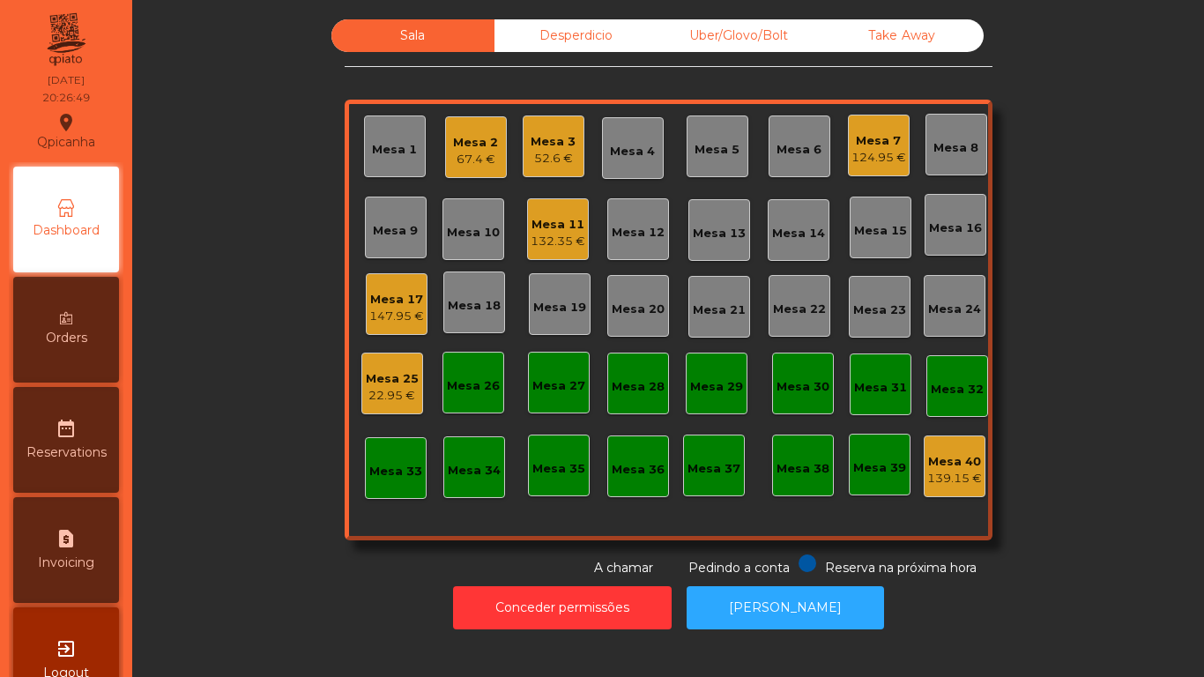
click at [393, 303] on div "Mesa 17" at bounding box center [396, 300] width 55 height 18
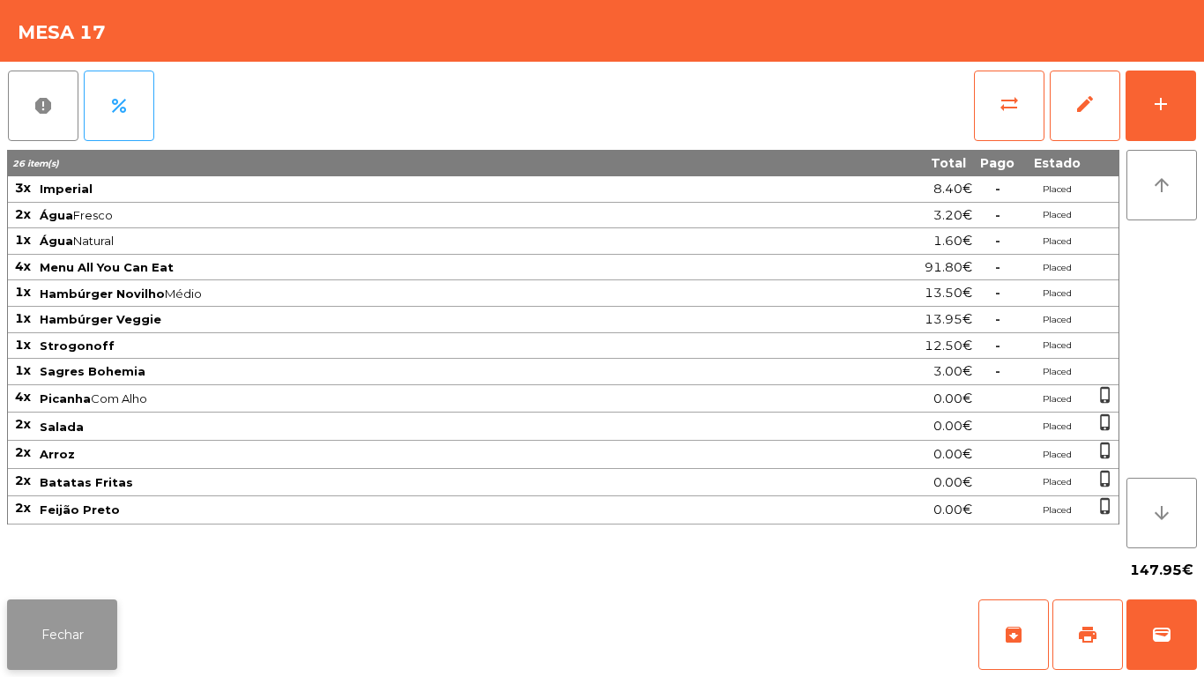
click at [84, 600] on button "Fechar" at bounding box center [62, 634] width 110 height 71
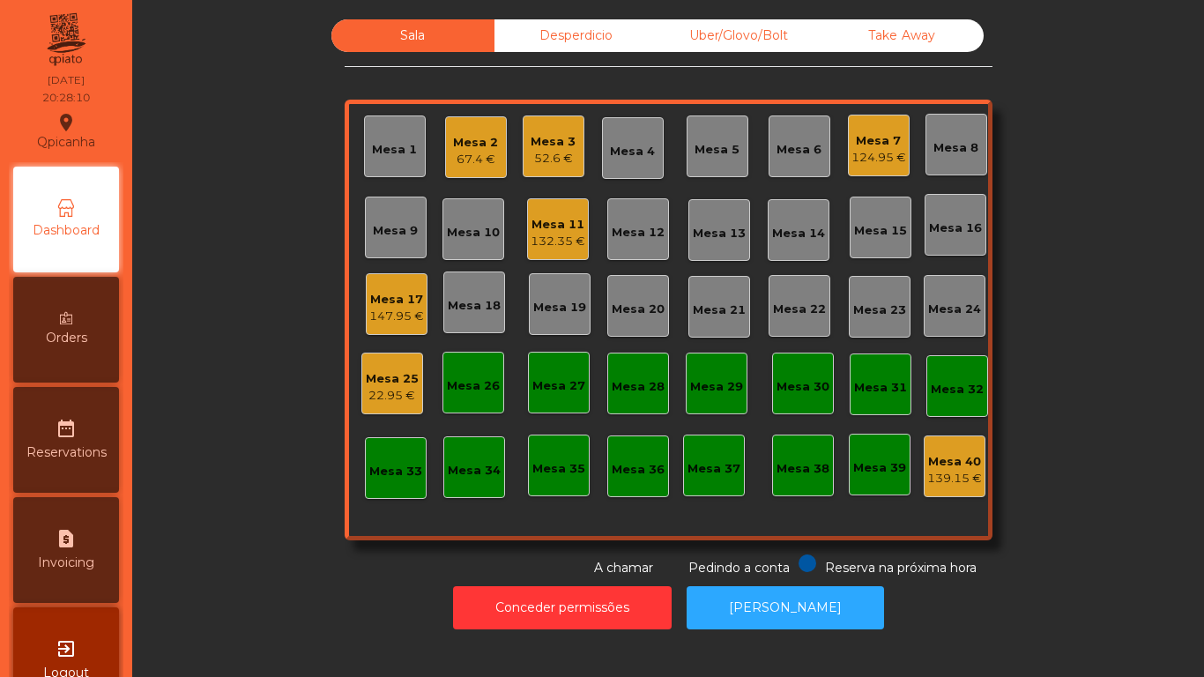
click at [559, 227] on div "Mesa 11" at bounding box center [558, 225] width 55 height 18
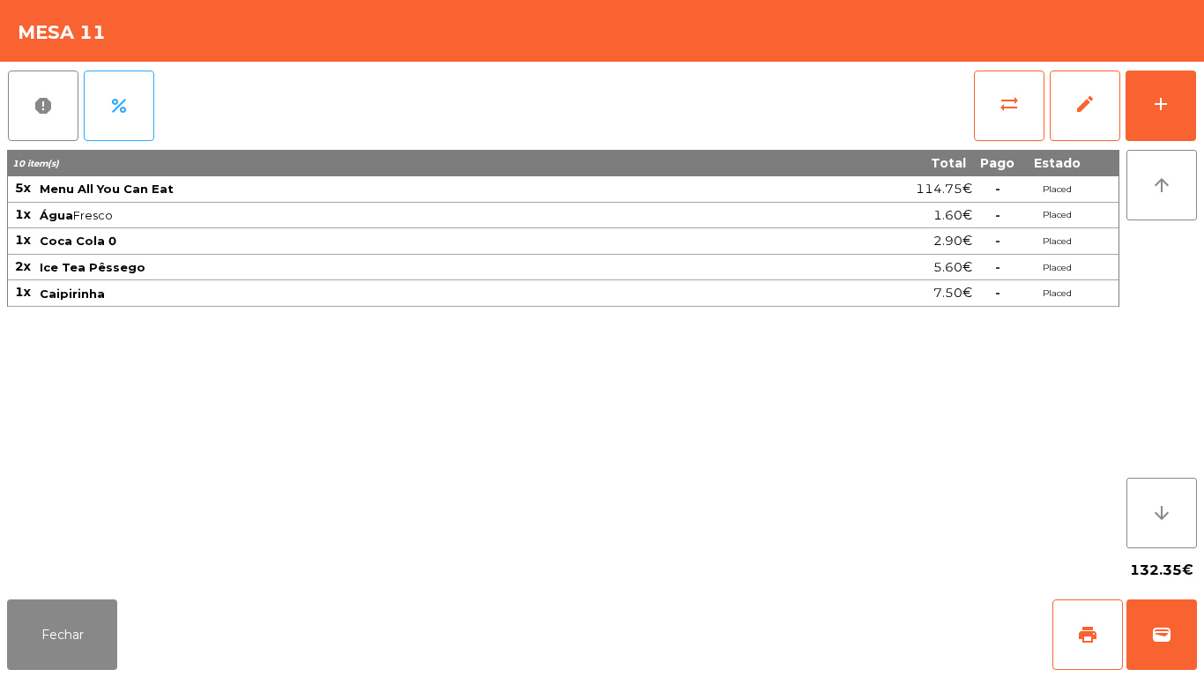
click at [89, 676] on div "Fechar print wallet" at bounding box center [602, 634] width 1204 height 85
click at [87, 637] on button "Fechar" at bounding box center [62, 634] width 110 height 71
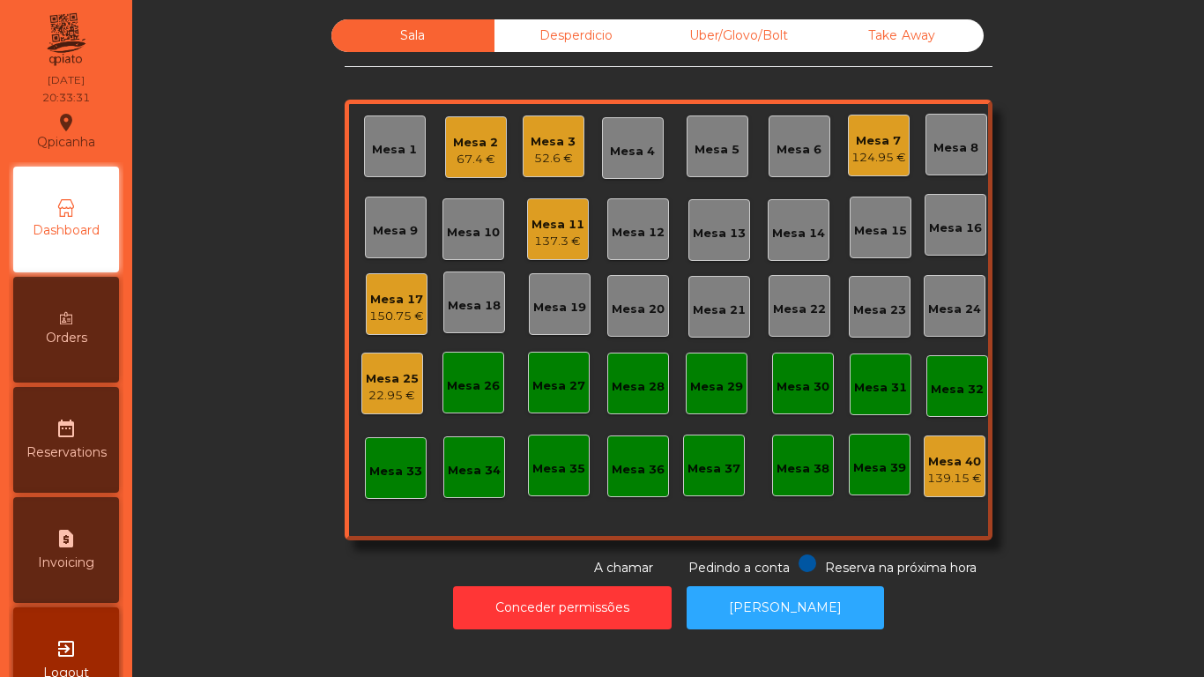
click at [450, 308] on div "Mesa 18" at bounding box center [474, 306] width 53 height 18
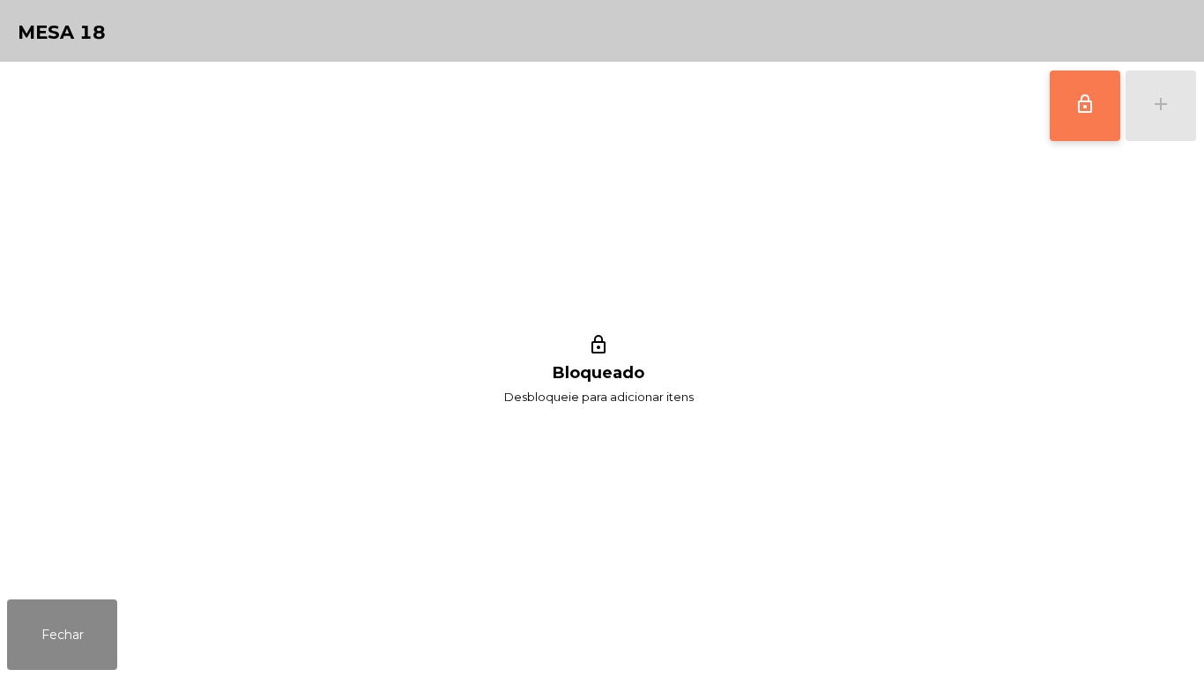
click at [1075, 115] on button "lock_outline" at bounding box center [1085, 106] width 71 height 71
click at [88, 614] on button "Fechar" at bounding box center [62, 634] width 110 height 71
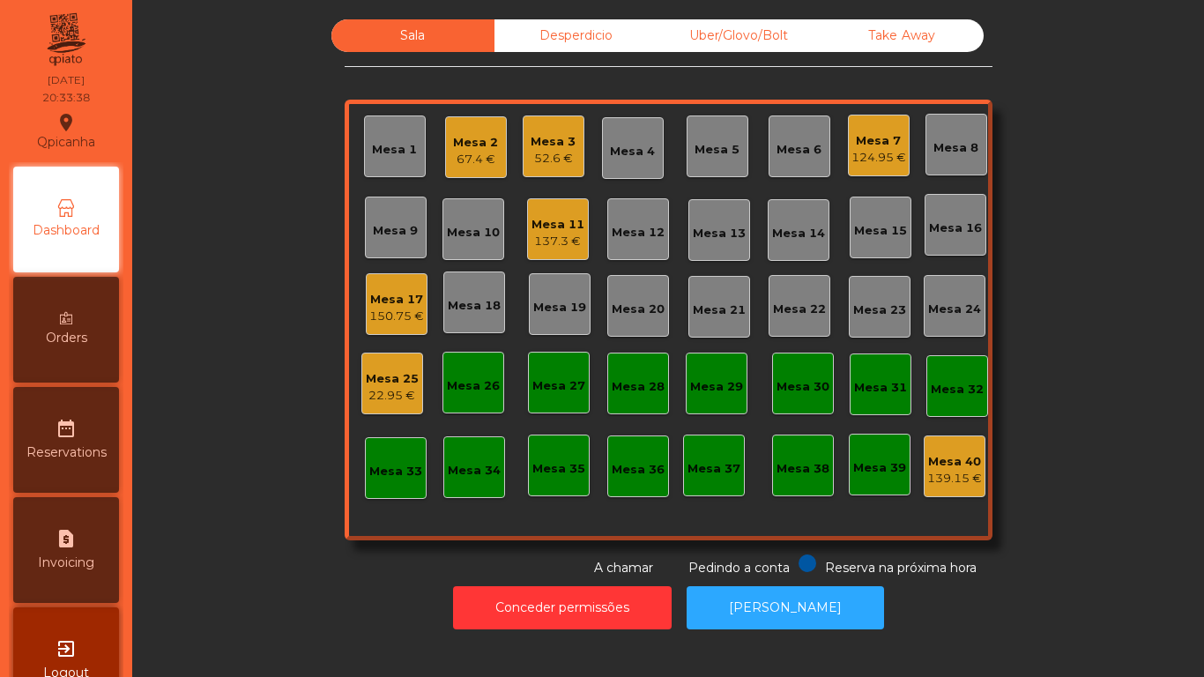
click at [481, 315] on div "Mesa 18" at bounding box center [474, 303] width 62 height 62
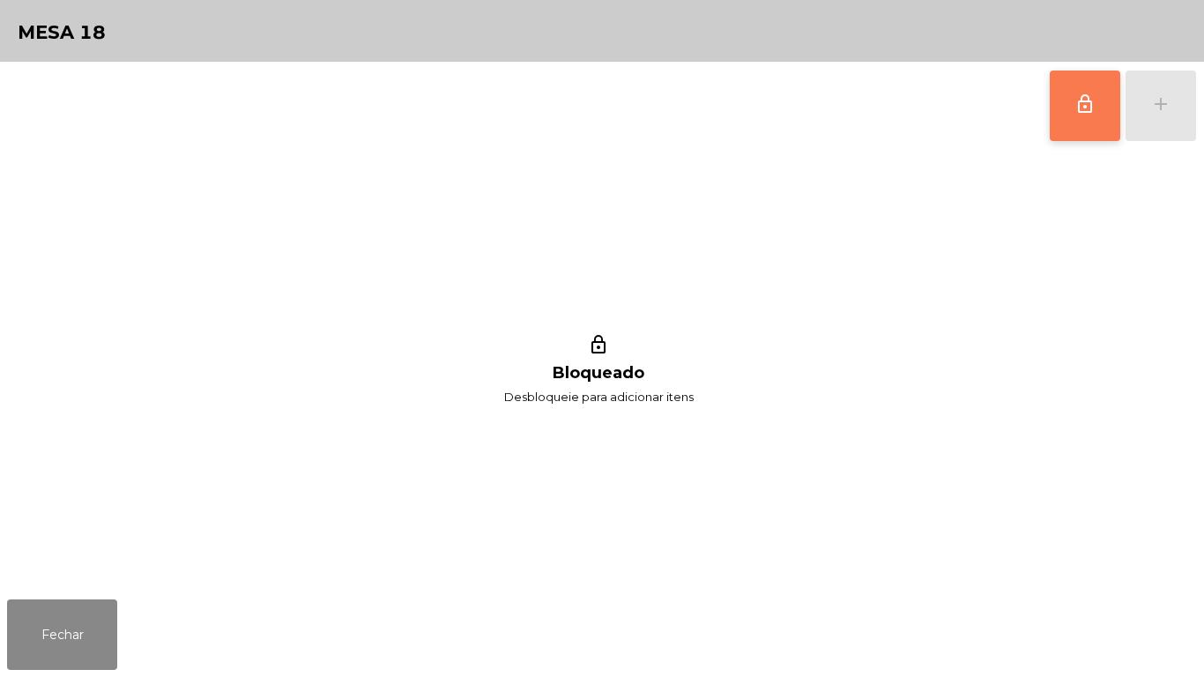
click at [1098, 115] on button "lock_outline" at bounding box center [1085, 106] width 71 height 71
click at [1068, 122] on button "lock_outline" at bounding box center [1085, 106] width 71 height 71
click at [83, 614] on button "Fechar" at bounding box center [62, 634] width 110 height 71
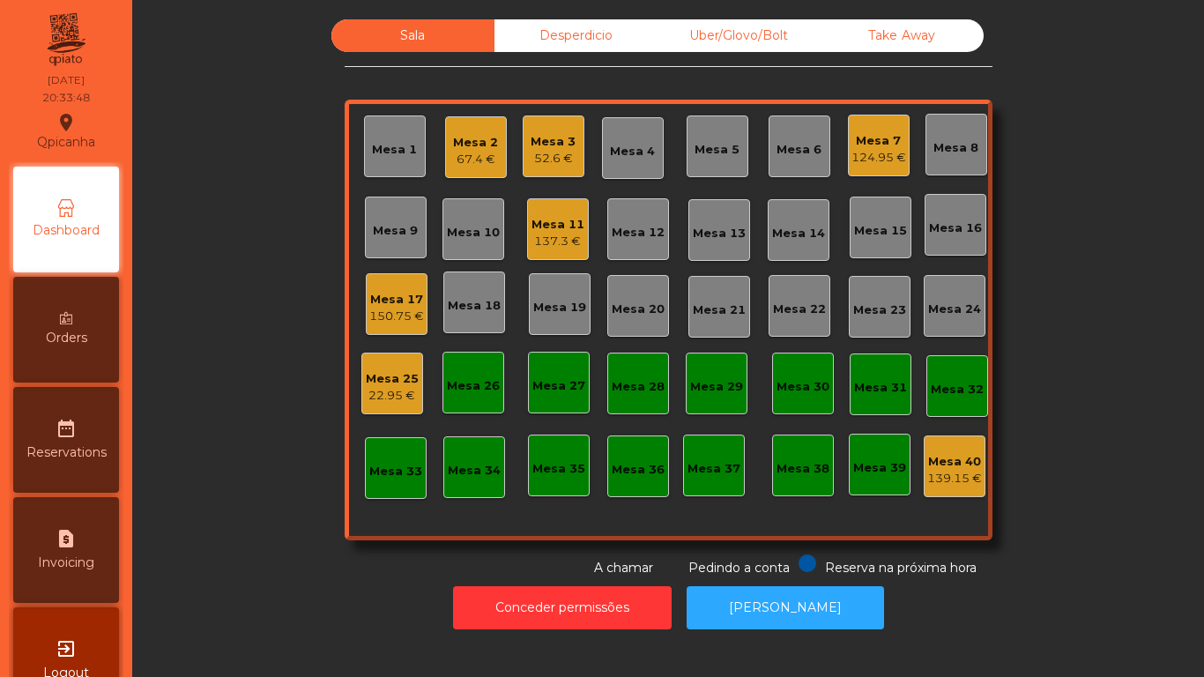
click at [473, 311] on div "Mesa 18" at bounding box center [474, 306] width 53 height 18
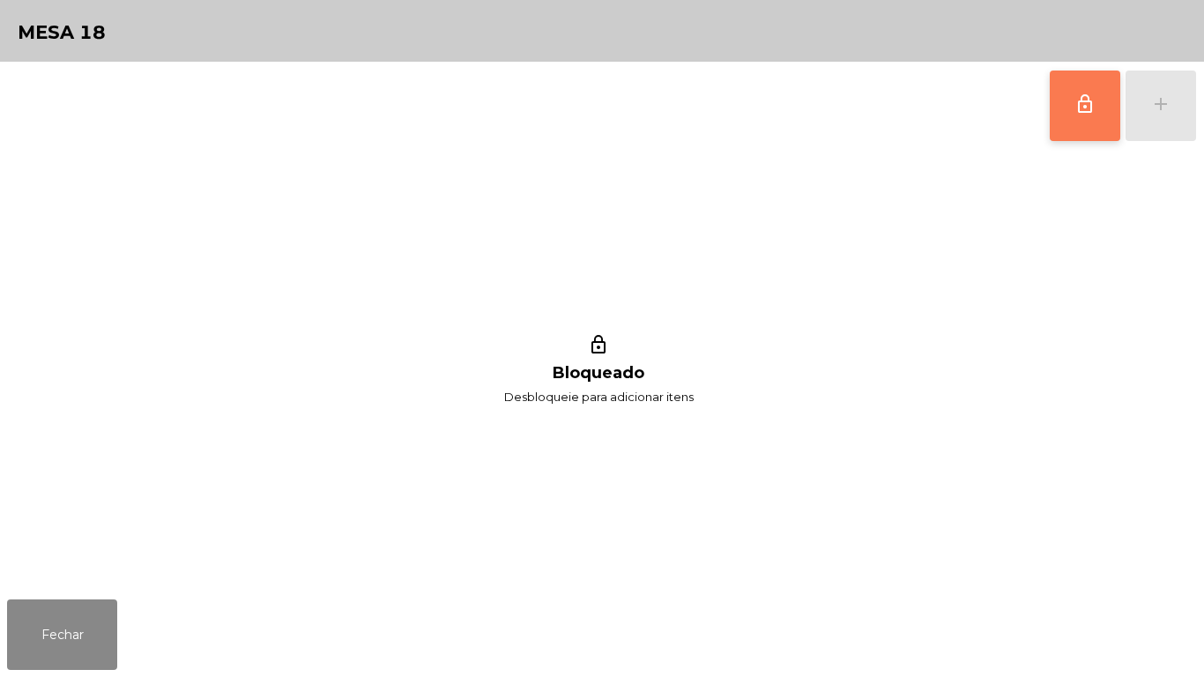
click at [1080, 101] on span "lock_outline" at bounding box center [1085, 103] width 21 height 21
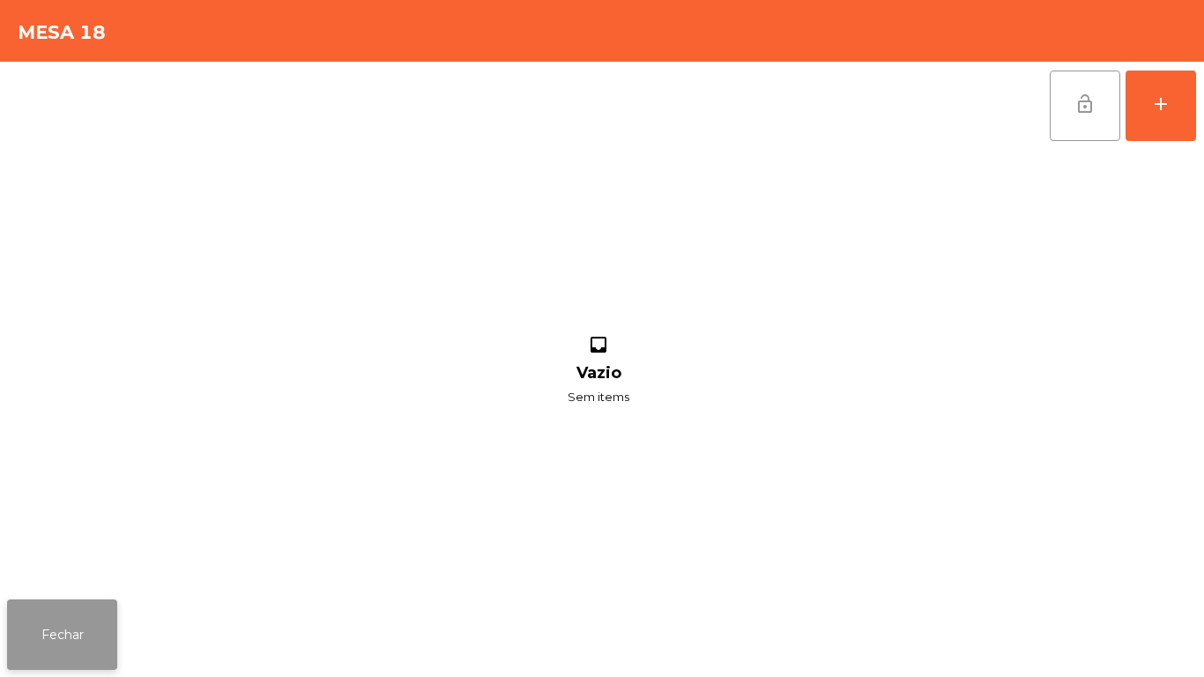
click at [63, 629] on button "Fechar" at bounding box center [62, 634] width 110 height 71
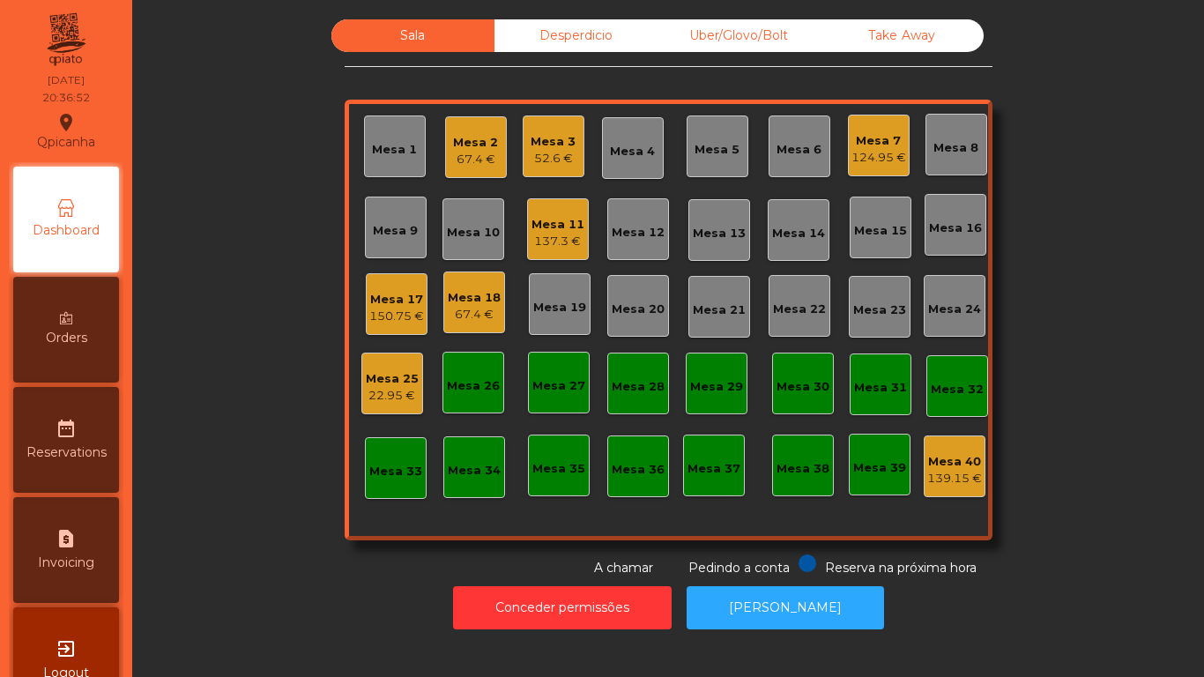
click at [475, 301] on div "Mesa 18" at bounding box center [474, 298] width 53 height 18
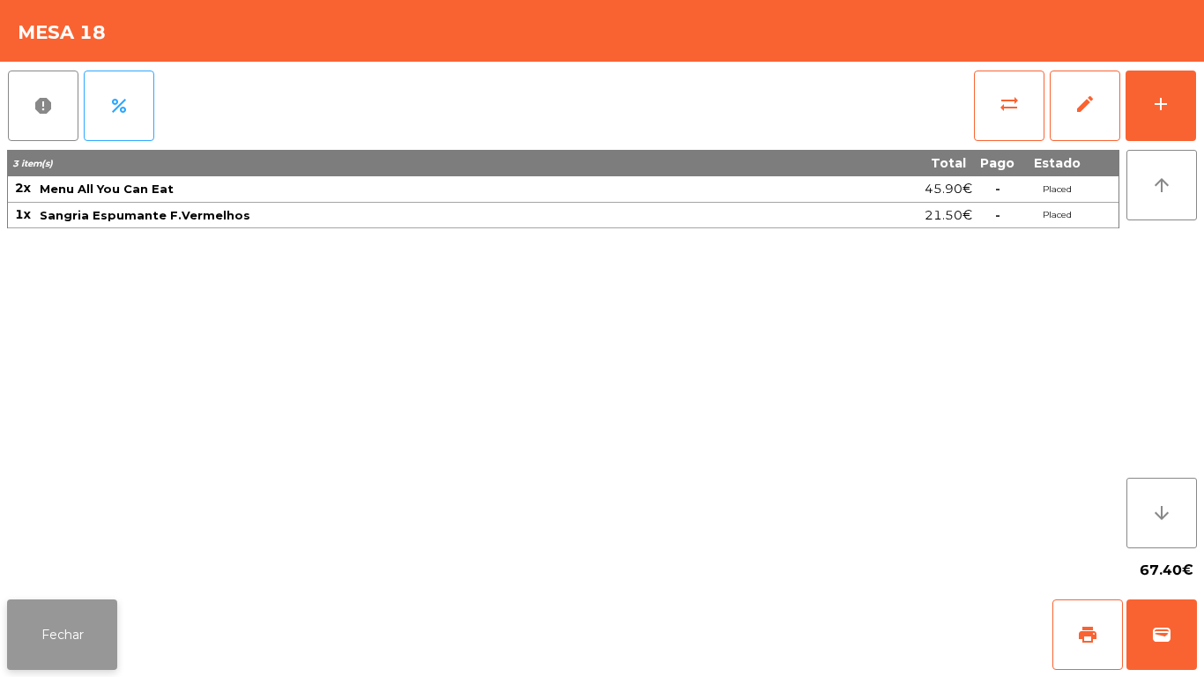
click at [70, 624] on button "Fechar" at bounding box center [62, 634] width 110 height 71
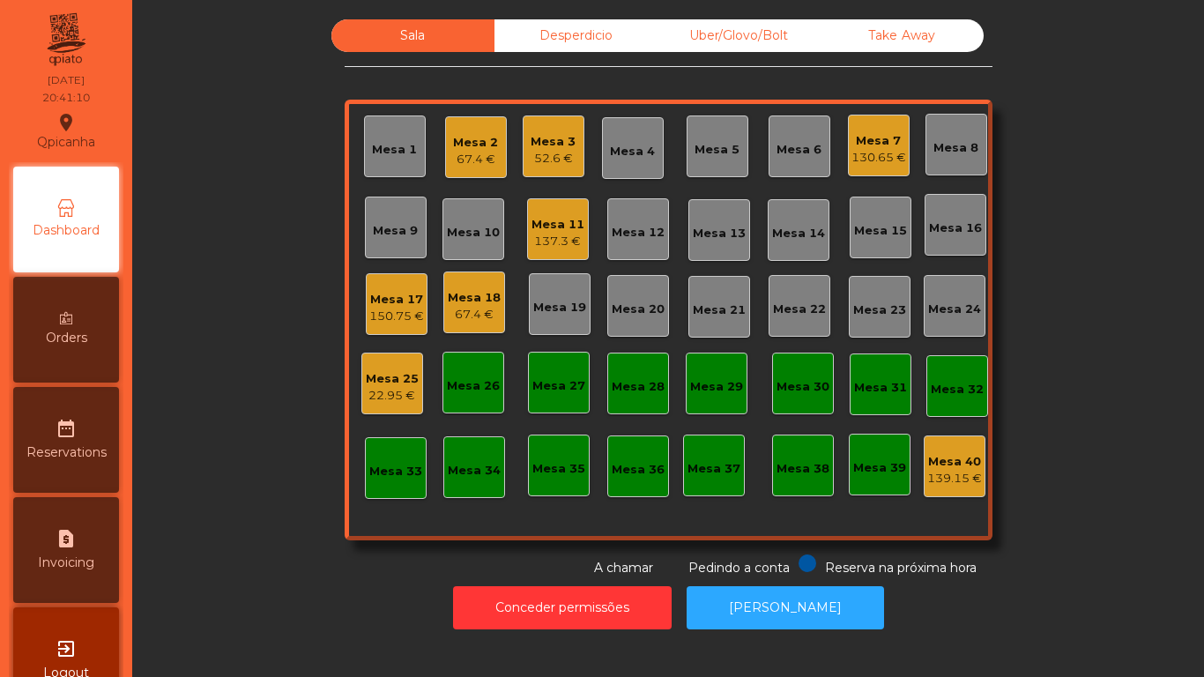
click at [396, 299] on div "Mesa 17" at bounding box center [396, 300] width 55 height 18
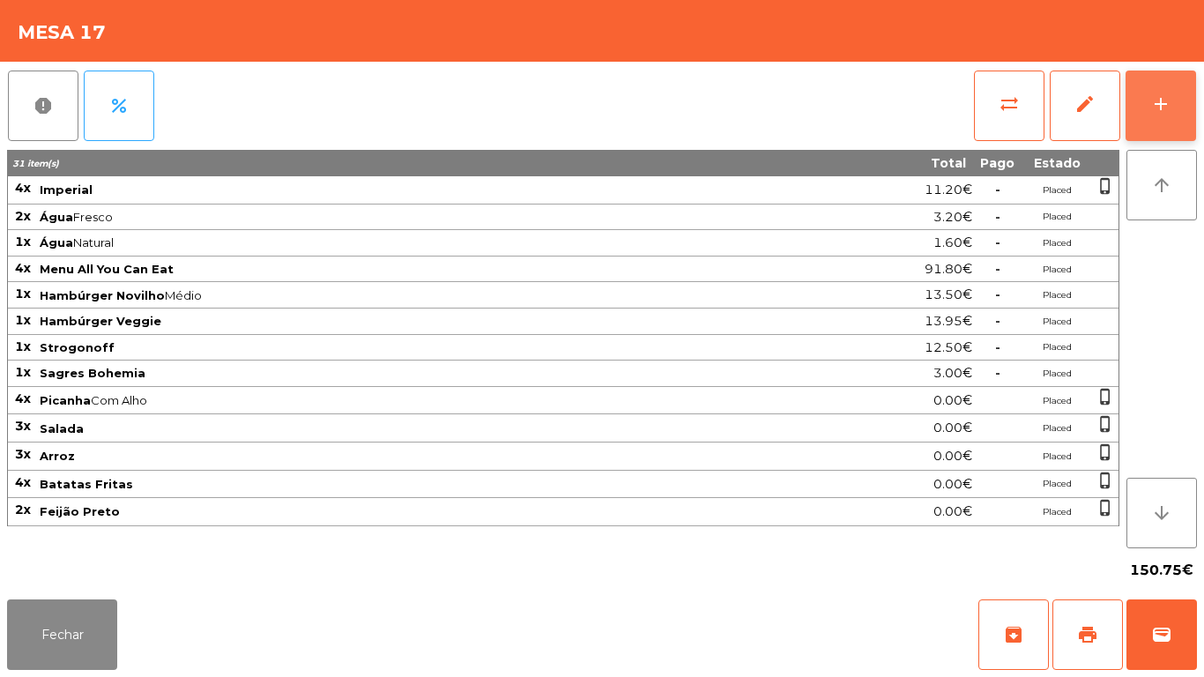
click at [1150, 109] on div "add" at bounding box center [1160, 103] width 21 height 21
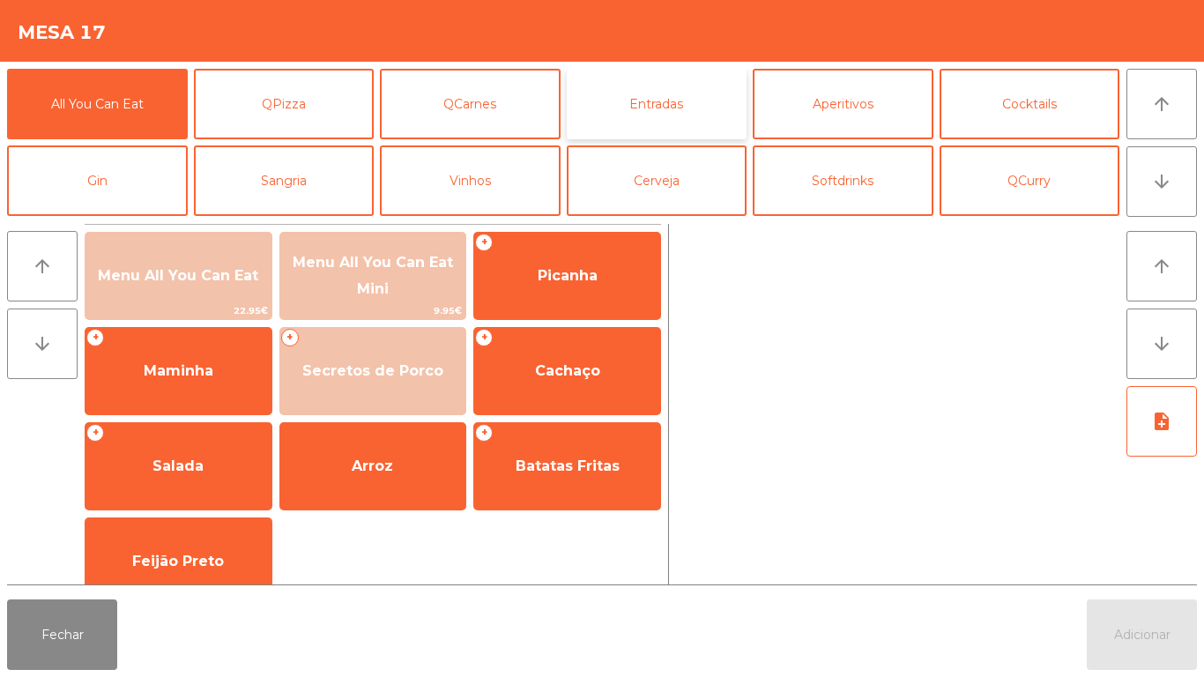
click at [663, 116] on button "Entradas" at bounding box center [657, 104] width 181 height 71
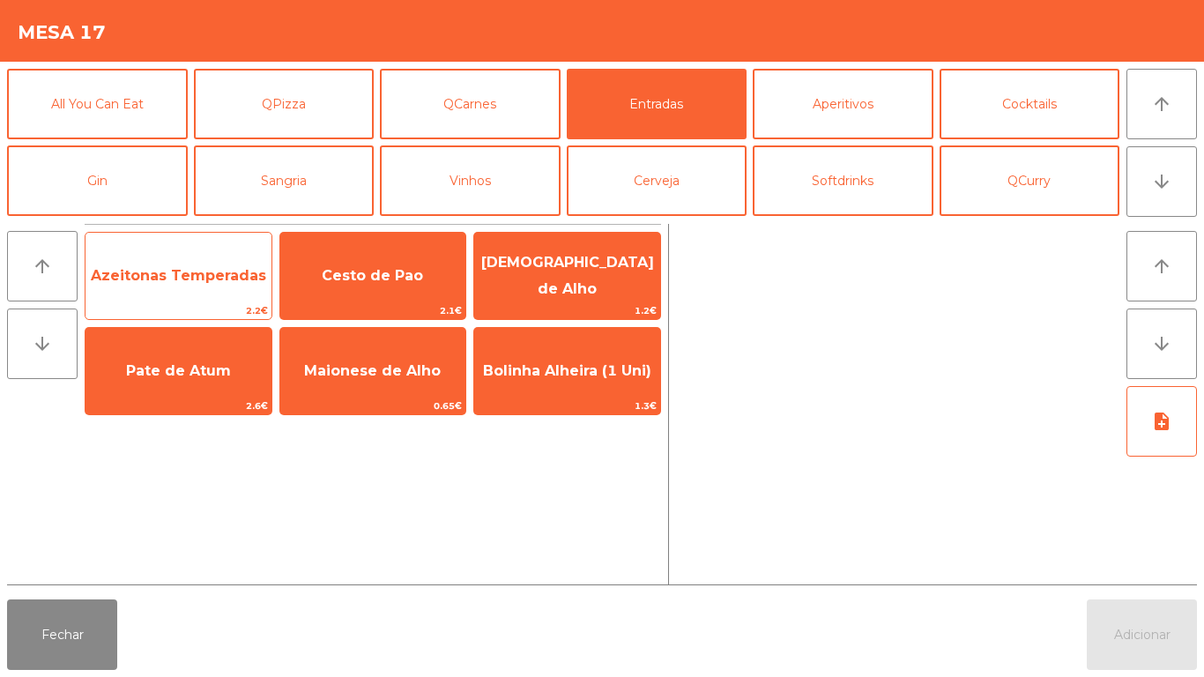
click at [181, 297] on span "Azeitonas Temperadas" at bounding box center [179, 276] width 186 height 48
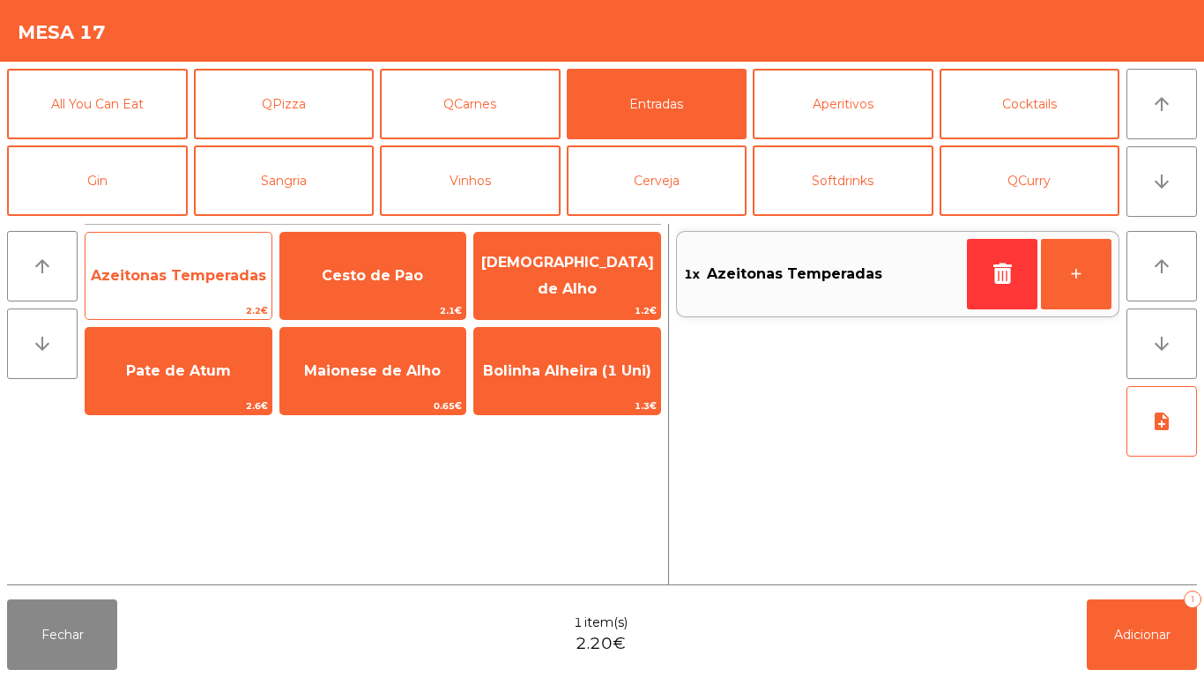
click at [190, 283] on span "Azeitonas Temperadas" at bounding box center [178, 275] width 175 height 17
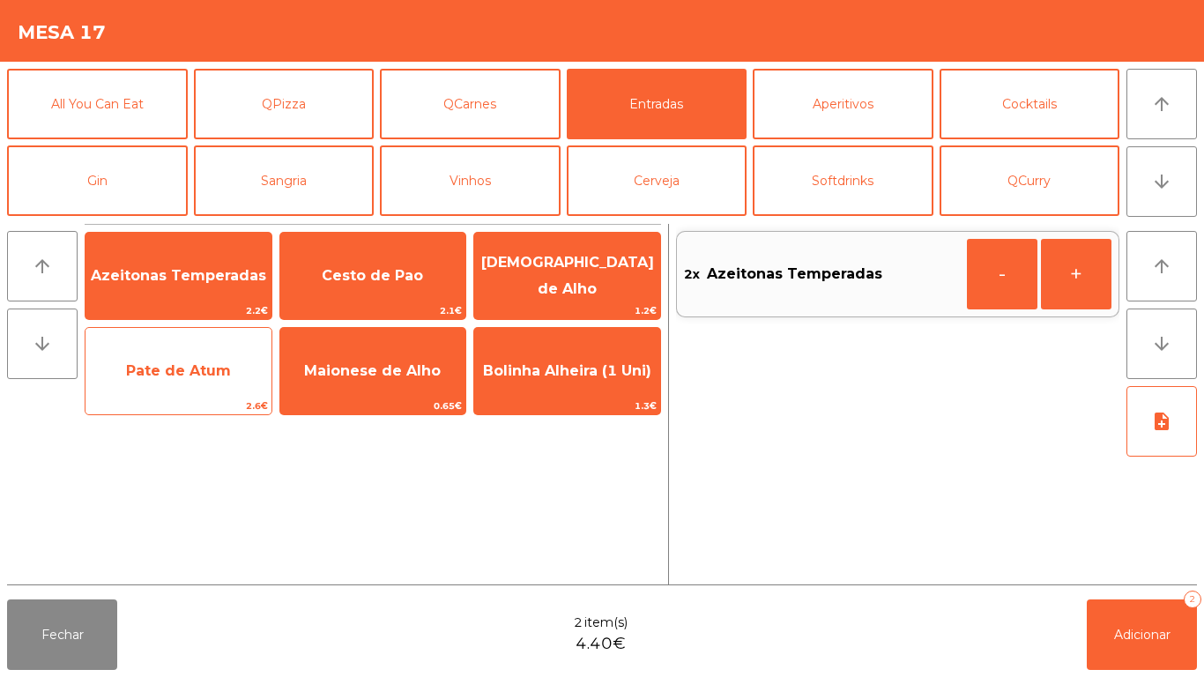
click at [189, 376] on span "Pate de Atum" at bounding box center [178, 370] width 105 height 17
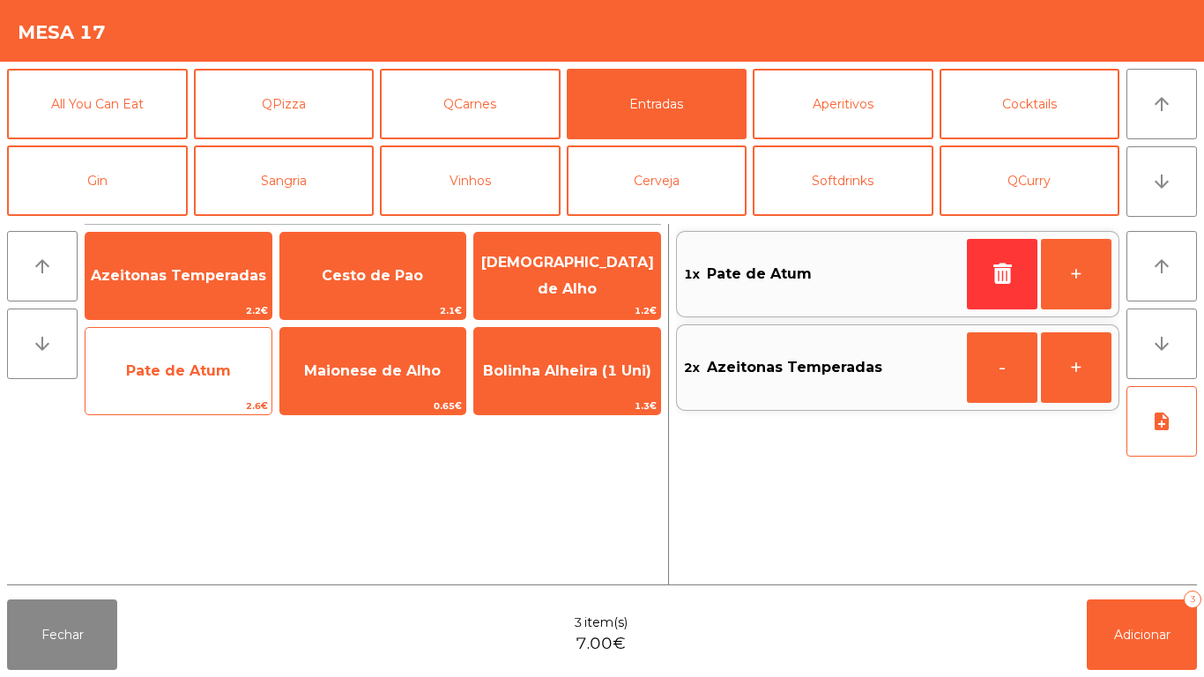
click at [191, 378] on span "Pate de Atum" at bounding box center [178, 370] width 105 height 17
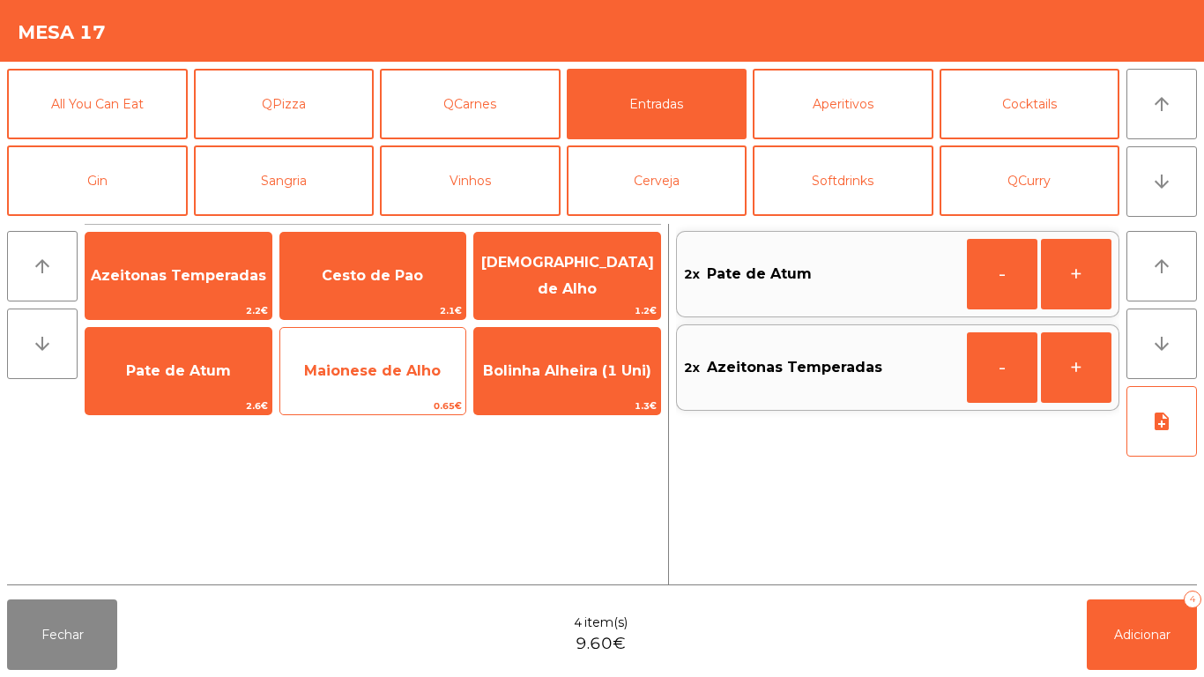
click at [378, 383] on span "Maionese de Alho" at bounding box center [373, 371] width 186 height 48
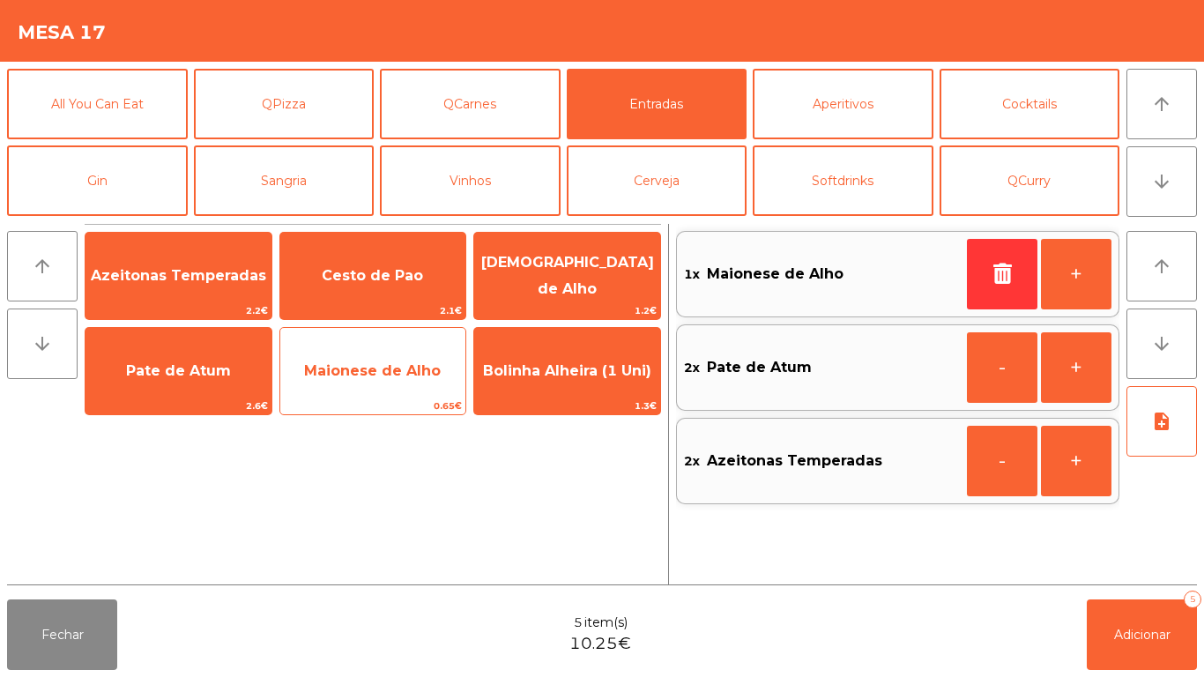
click at [386, 375] on span "Maionese de Alho" at bounding box center [372, 370] width 137 height 17
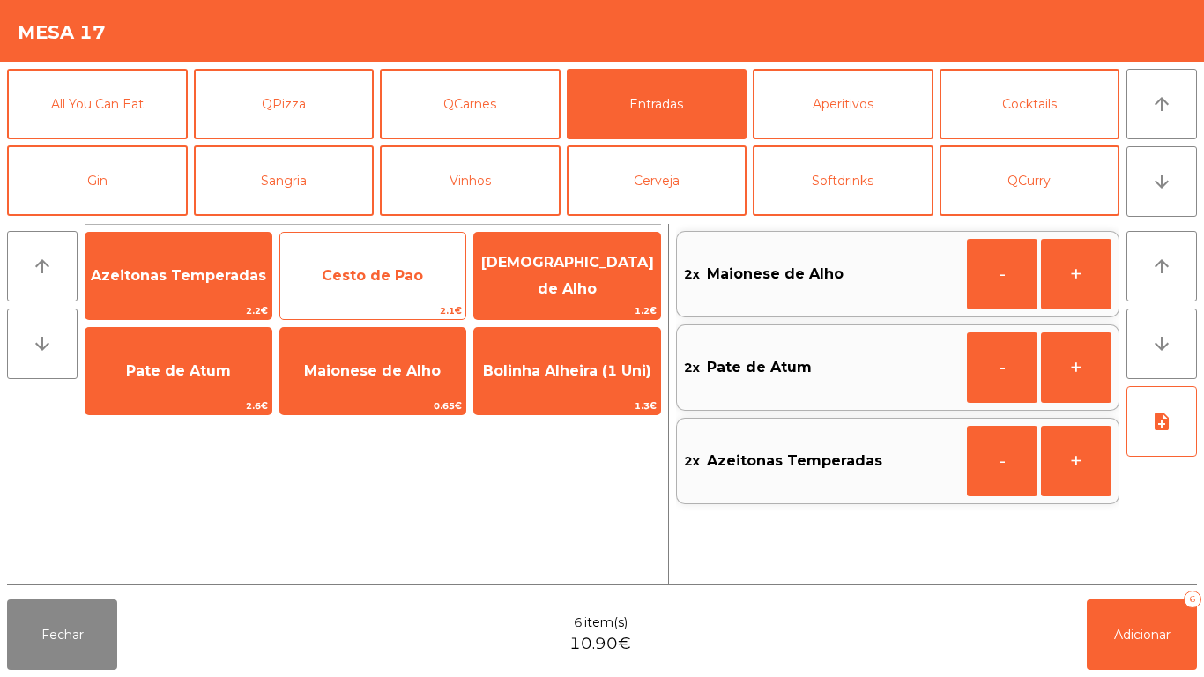
click at [380, 279] on span "Cesto de Pao" at bounding box center [372, 275] width 101 height 17
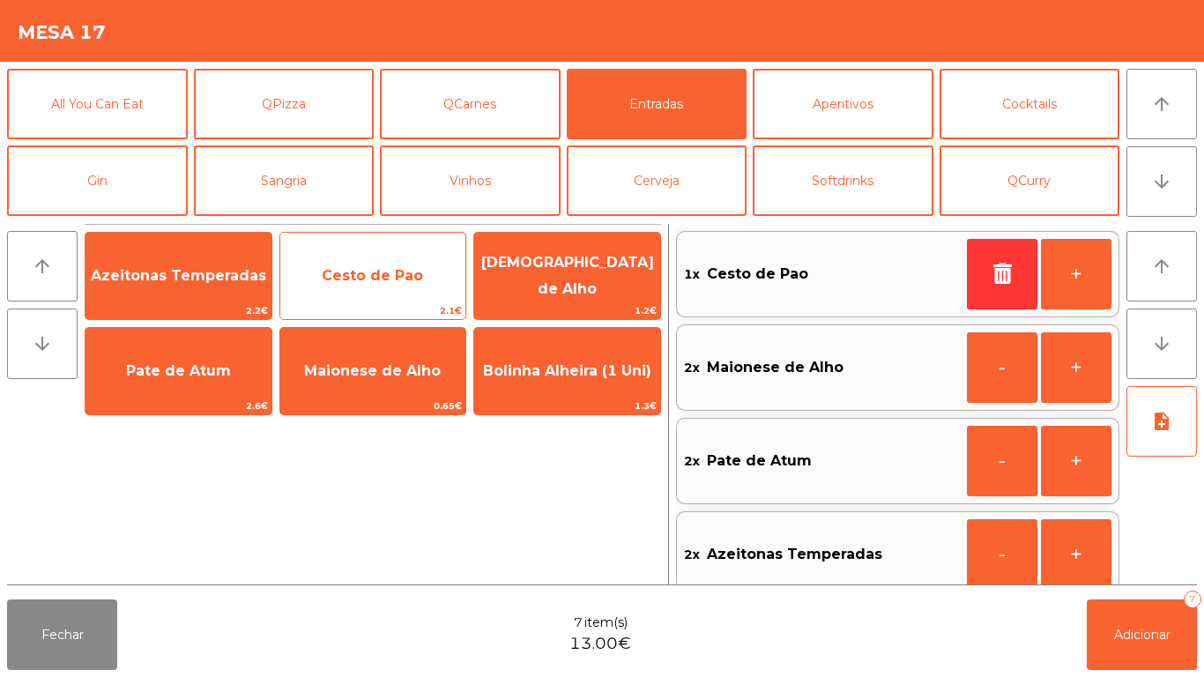
click at [387, 273] on span "Cesto de Pao" at bounding box center [372, 275] width 101 height 17
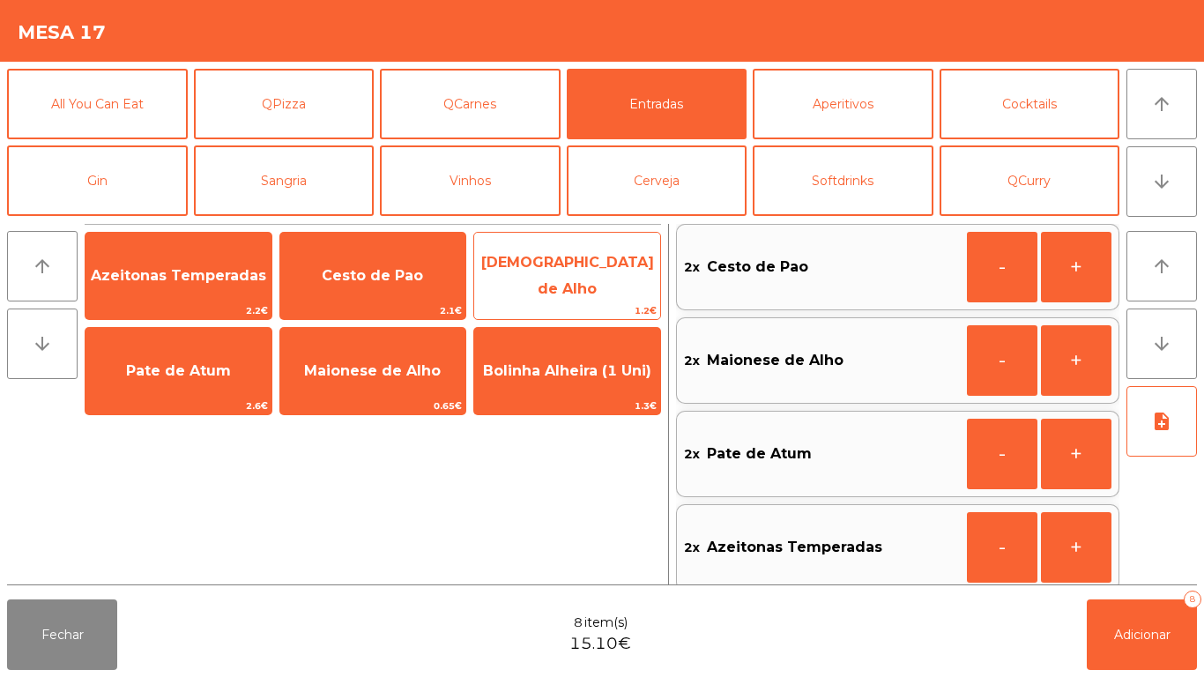
click at [556, 275] on span "[DEMOGRAPHIC_DATA] de Alho" at bounding box center [567, 275] width 173 height 43
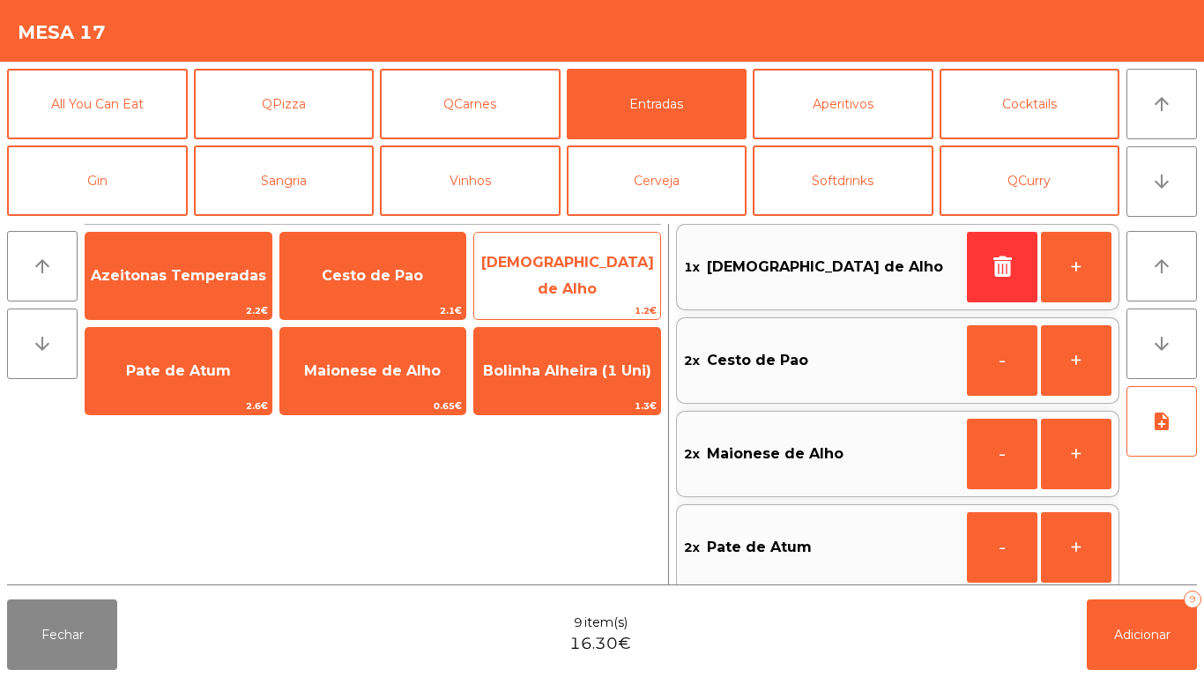
click at [571, 280] on span "[DEMOGRAPHIC_DATA] de Alho" at bounding box center [567, 275] width 173 height 43
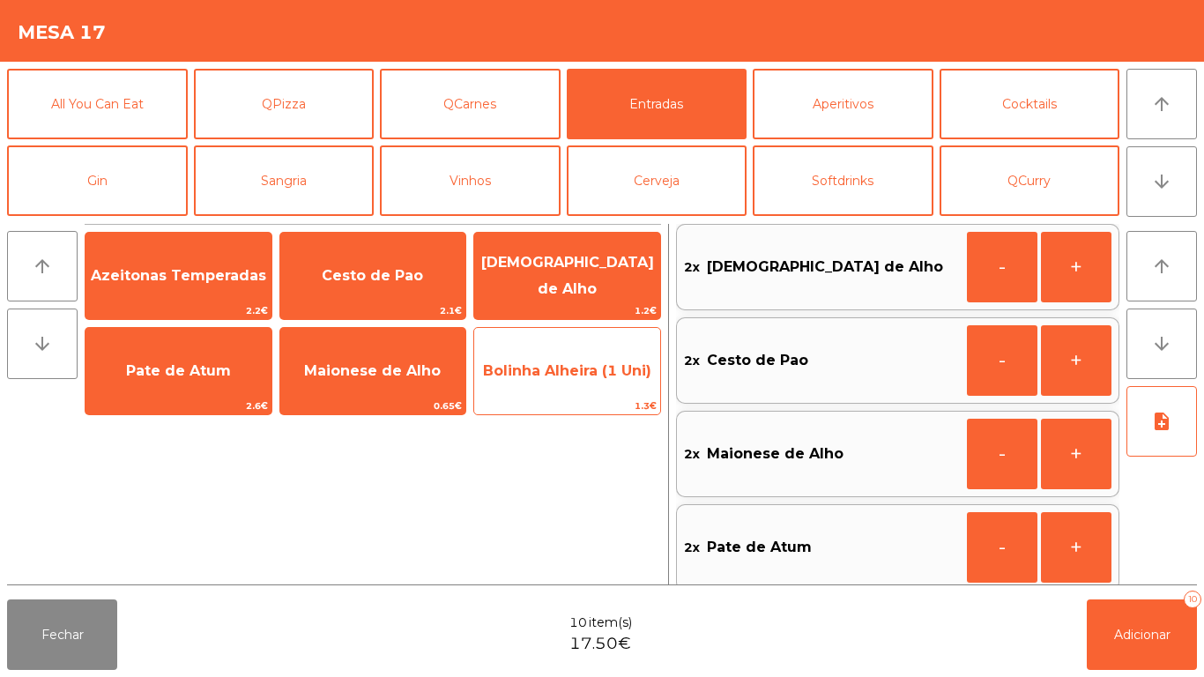
click at [564, 366] on span "Bolinha Alheira (1 Uni)" at bounding box center [567, 370] width 168 height 17
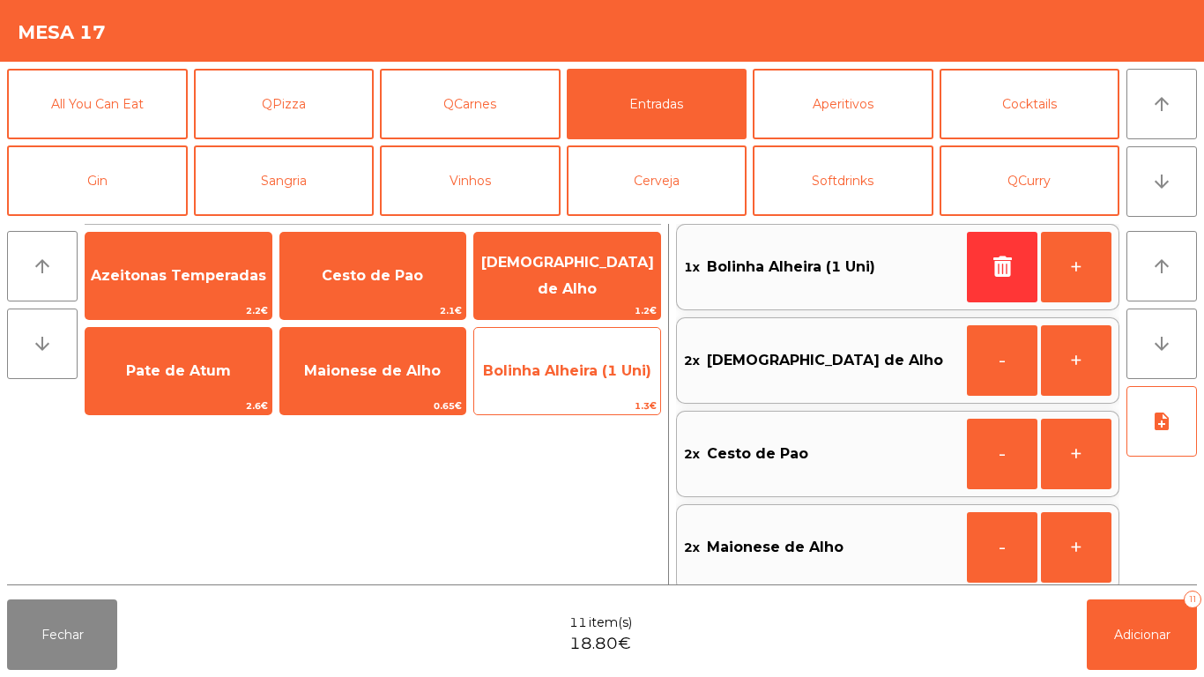
click at [571, 376] on span "Bolinha Alheira (1 Uni)" at bounding box center [567, 370] width 168 height 17
click at [572, 377] on span "Bolinha Alheira (1 Uni)" at bounding box center [567, 370] width 168 height 17
click at [574, 381] on span "Bolinha Alheira (1 Uni)" at bounding box center [567, 371] width 186 height 48
click at [570, 375] on span "Bolinha Alheira (1 Uni)" at bounding box center [567, 370] width 168 height 17
click at [567, 361] on span "Bolinha Alheira (1 Uni)" at bounding box center [567, 371] width 186 height 48
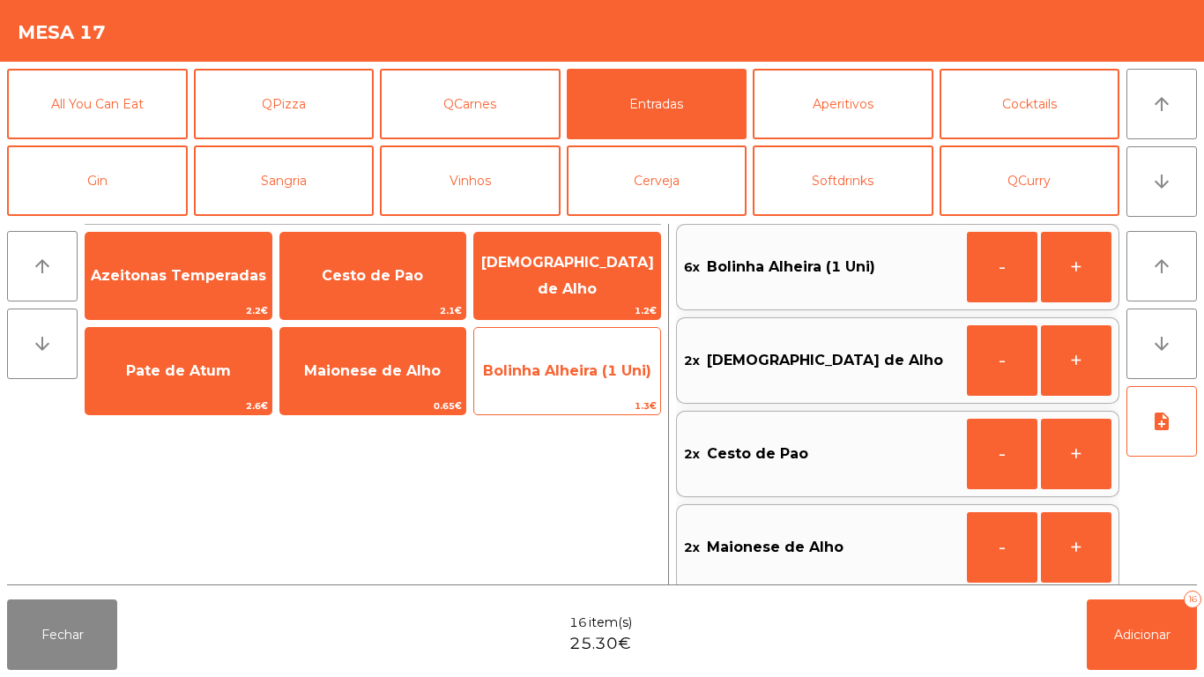
click at [562, 358] on span "Bolinha Alheira (1 Uni)" at bounding box center [567, 371] width 186 height 48
click at [556, 359] on span "Bolinha Alheira (1 Uni)" at bounding box center [567, 371] width 186 height 48
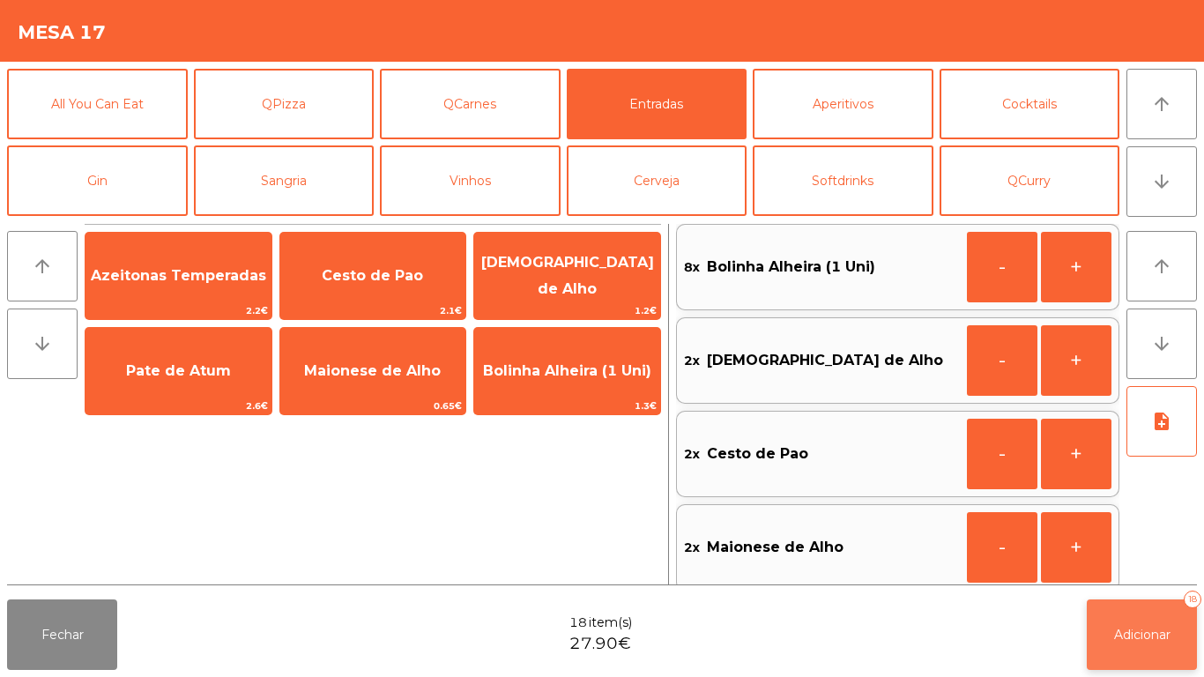
click at [1142, 643] on button "Adicionar 18" at bounding box center [1142, 634] width 110 height 71
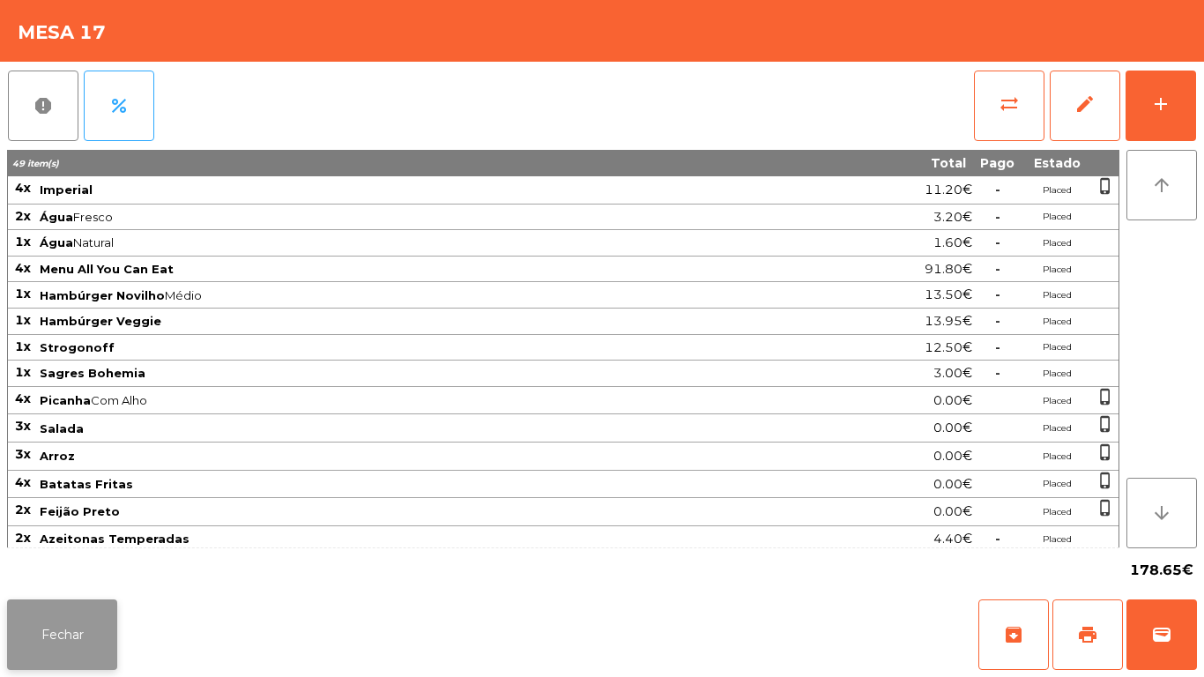
click at [106, 633] on button "Fechar" at bounding box center [62, 634] width 110 height 71
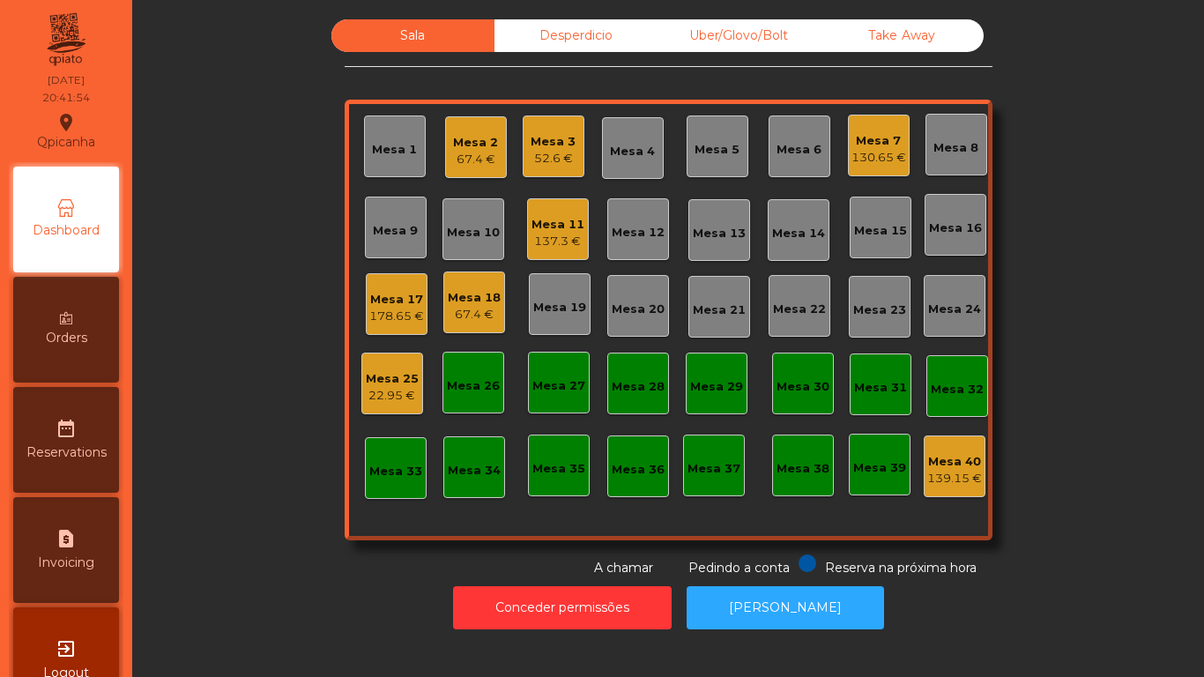
click at [463, 301] on div "Mesa 18" at bounding box center [474, 298] width 53 height 18
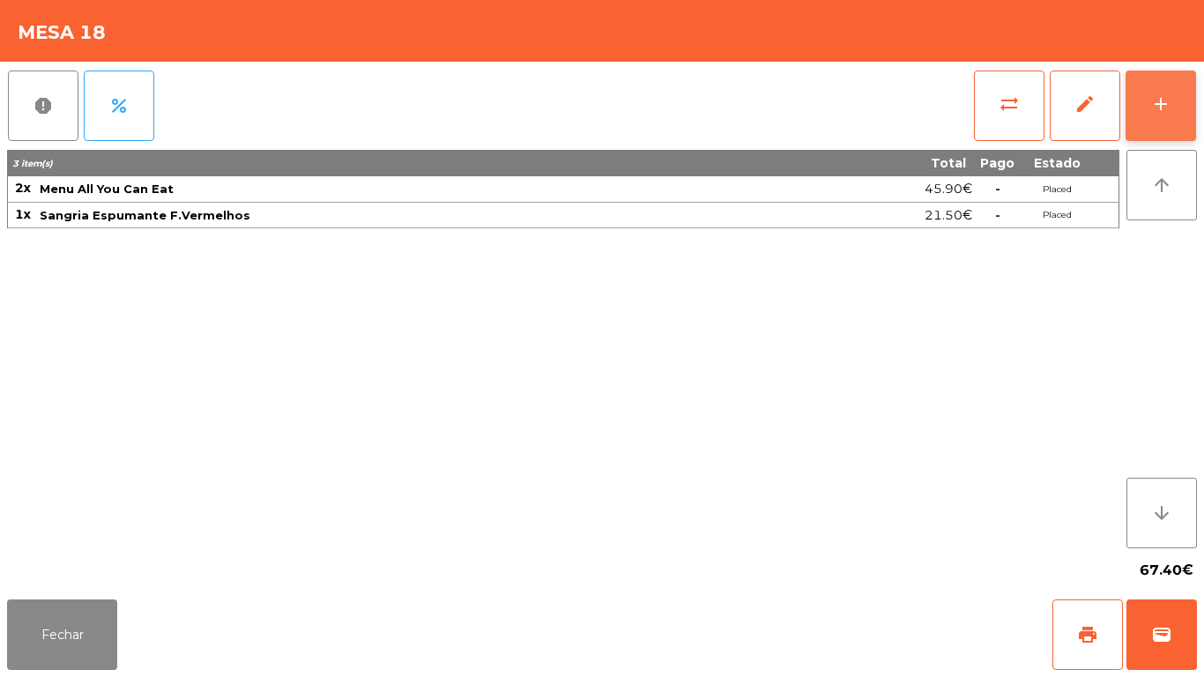
click at [1142, 97] on button "add" at bounding box center [1161, 106] width 71 height 71
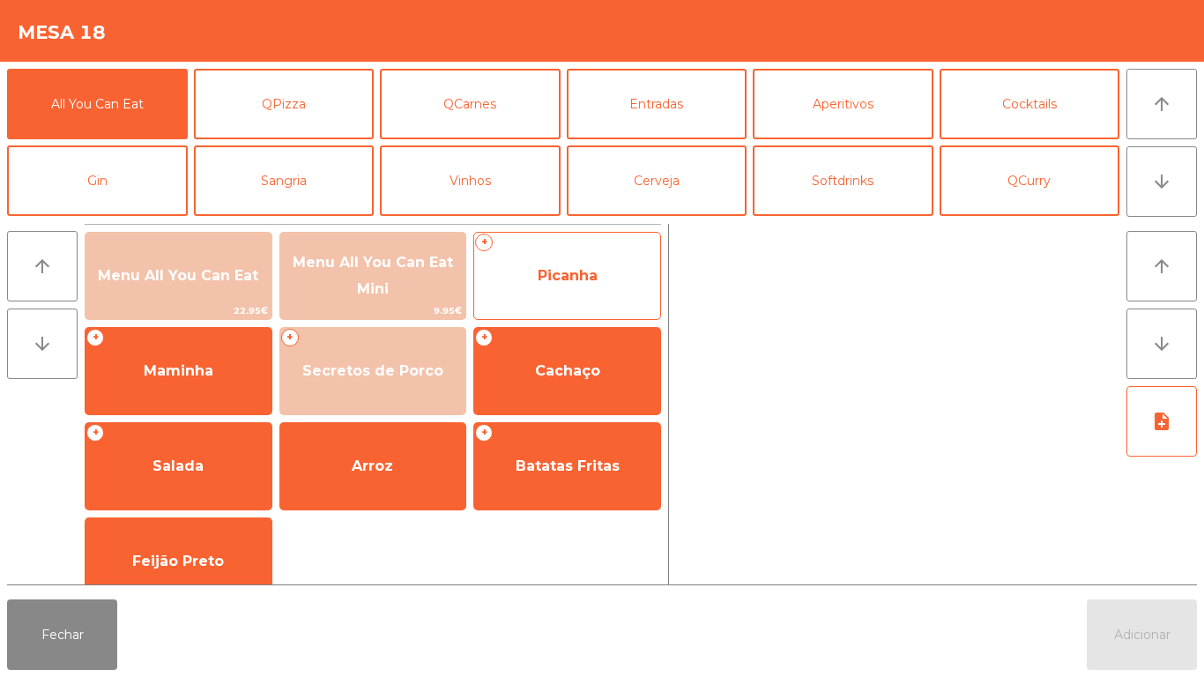
click at [572, 279] on span "Picanha" at bounding box center [568, 275] width 60 height 17
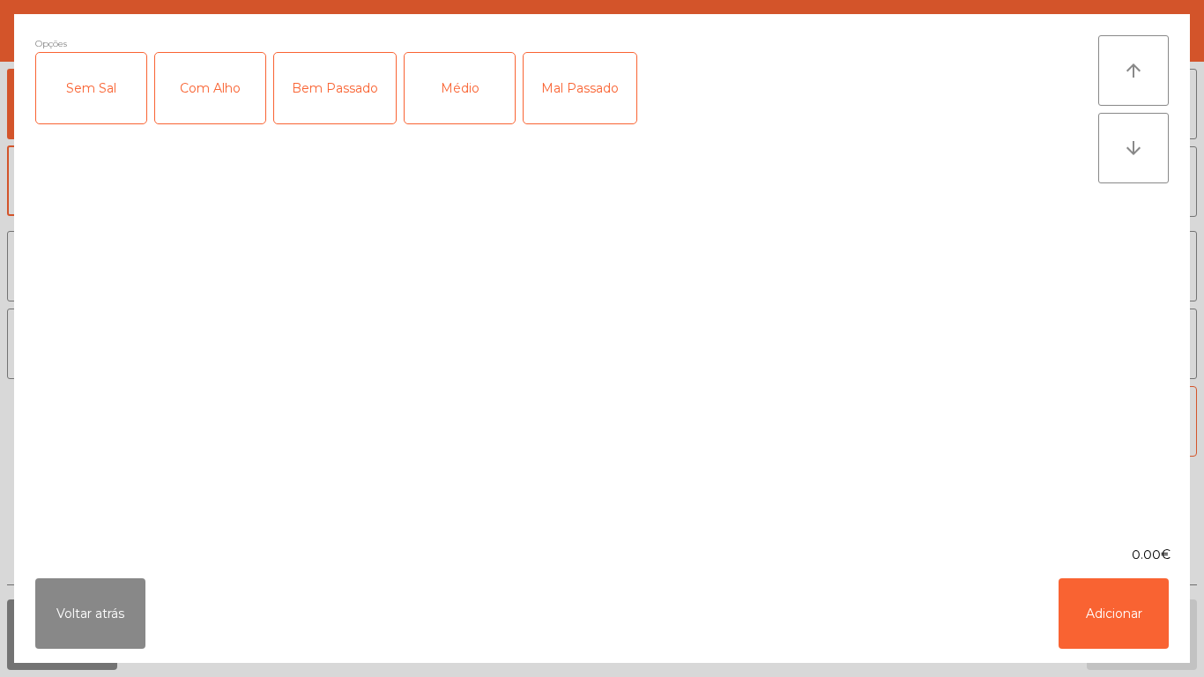
click at [474, 98] on div "Médio" at bounding box center [460, 88] width 110 height 71
click at [214, 84] on div "Com Alho" at bounding box center [210, 88] width 110 height 71
click at [1121, 621] on button "Adicionar" at bounding box center [1114, 613] width 110 height 71
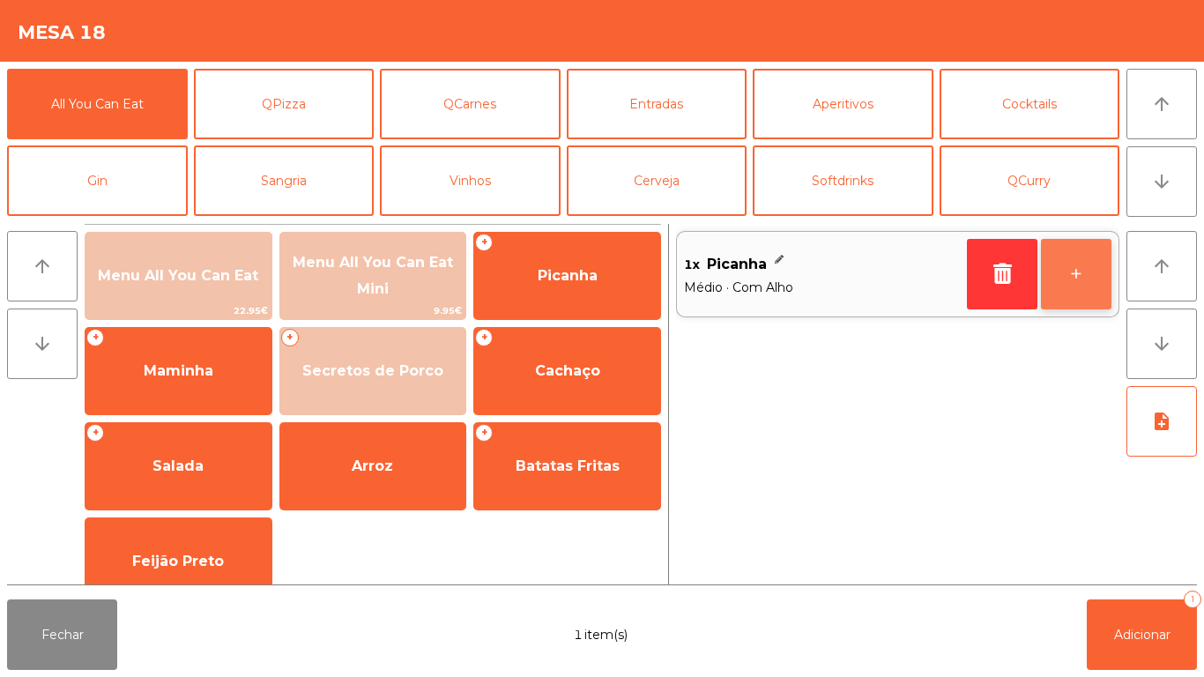
click at [1071, 252] on button "+" at bounding box center [1076, 274] width 71 height 71
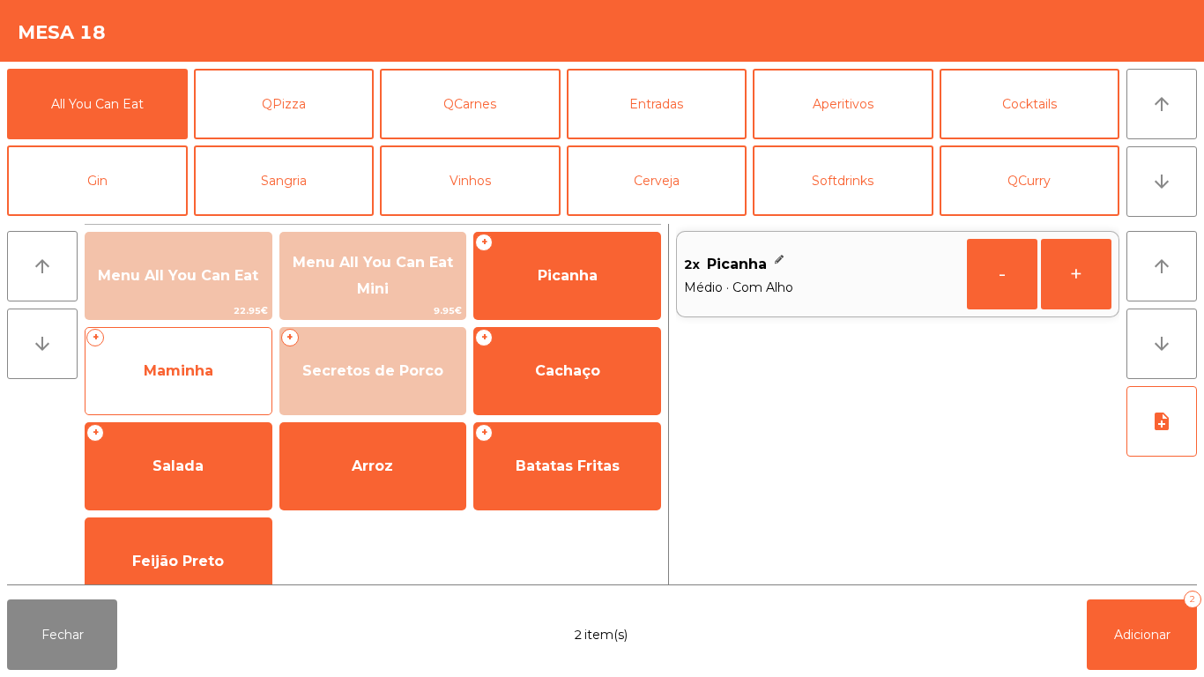
click at [212, 343] on div "+ Maminha" at bounding box center [179, 371] width 188 height 88
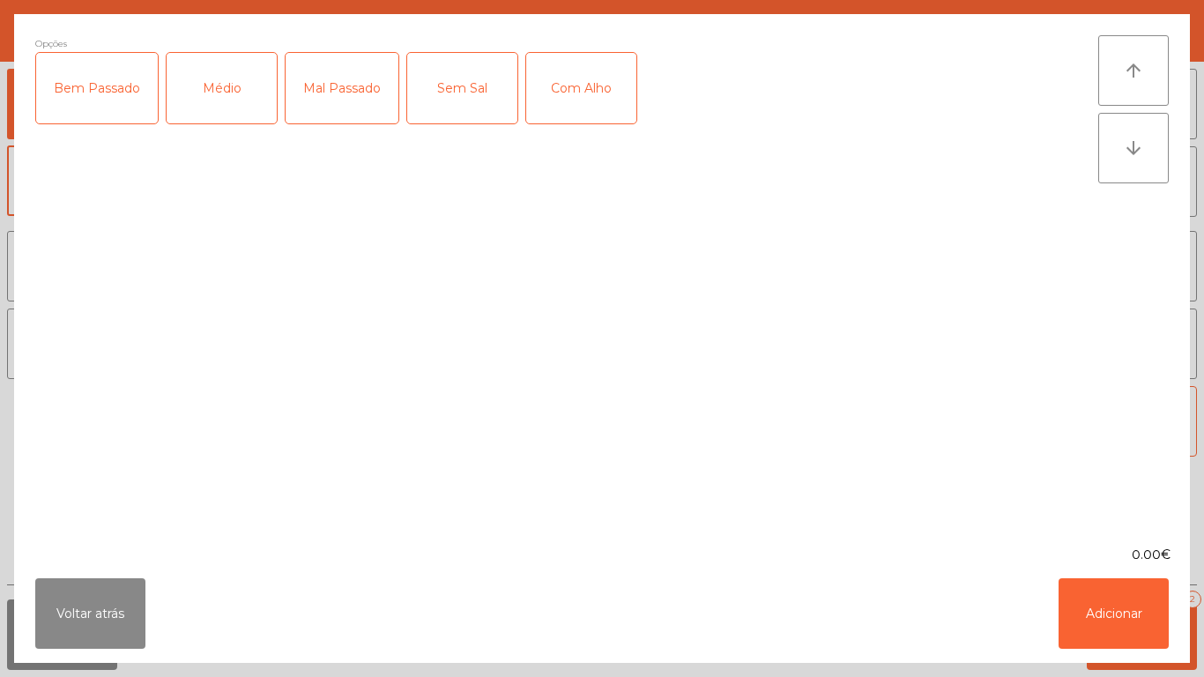
click at [227, 90] on div "Médio" at bounding box center [222, 88] width 110 height 71
click at [587, 84] on div "Com Alho" at bounding box center [581, 88] width 110 height 71
click at [1098, 621] on button "Adicionar" at bounding box center [1114, 613] width 110 height 71
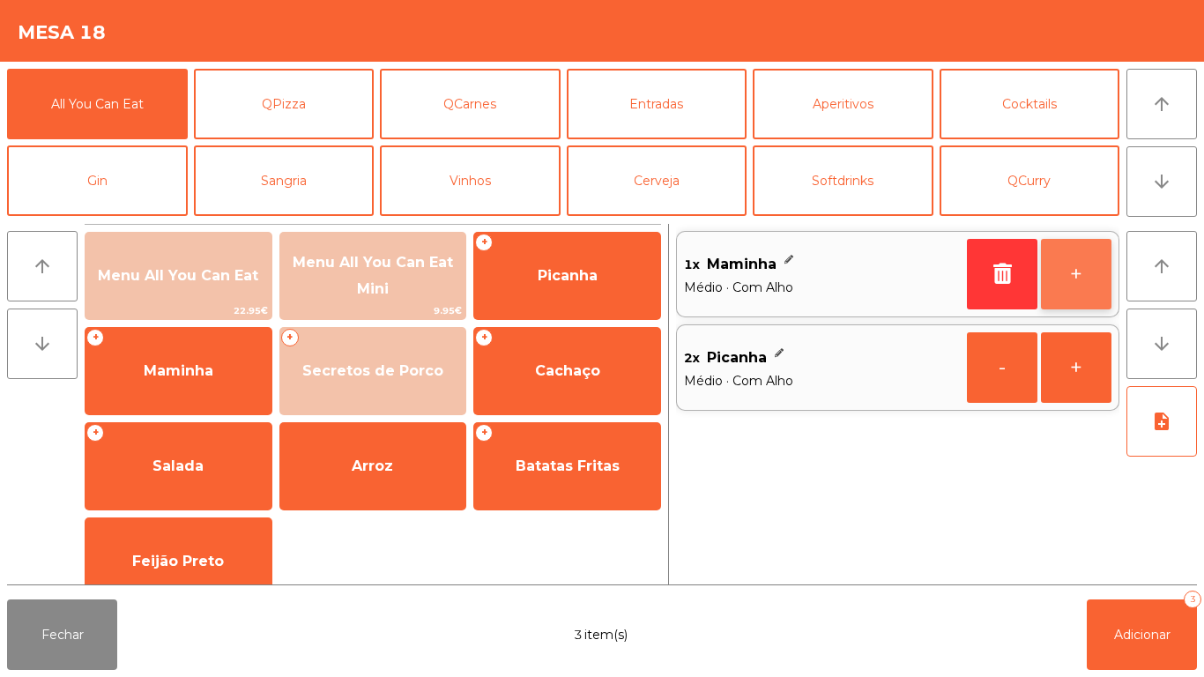
click at [1066, 270] on button "+" at bounding box center [1076, 274] width 71 height 71
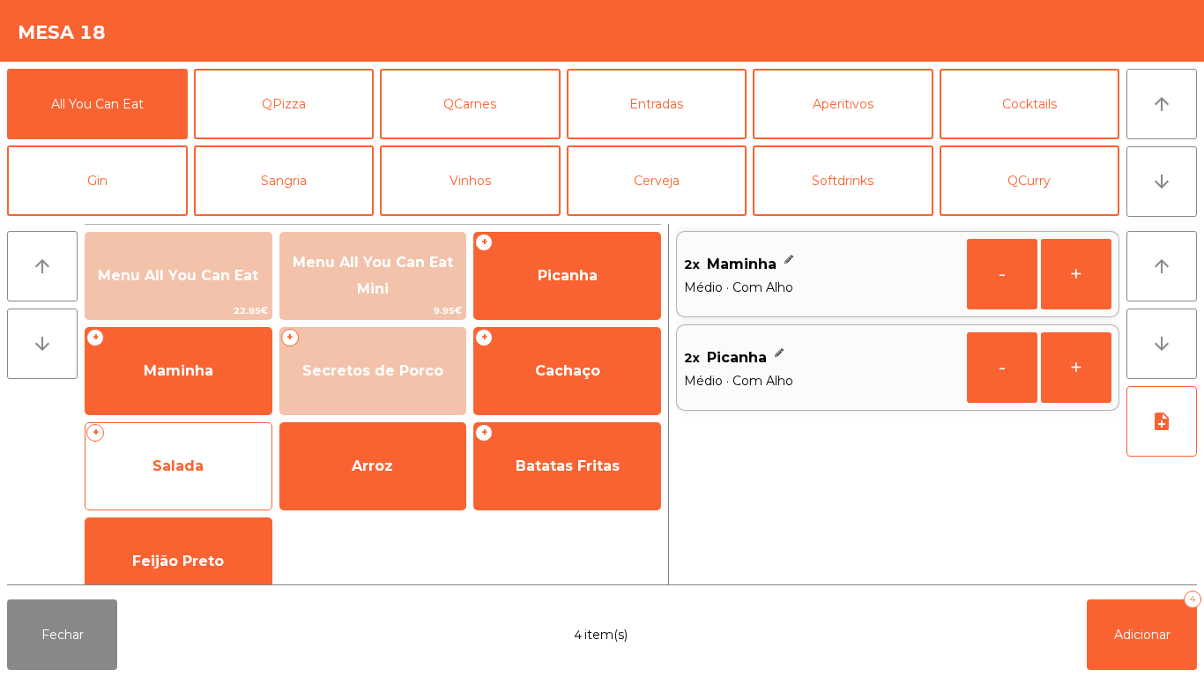
click at [192, 459] on span "Salada" at bounding box center [178, 466] width 51 height 17
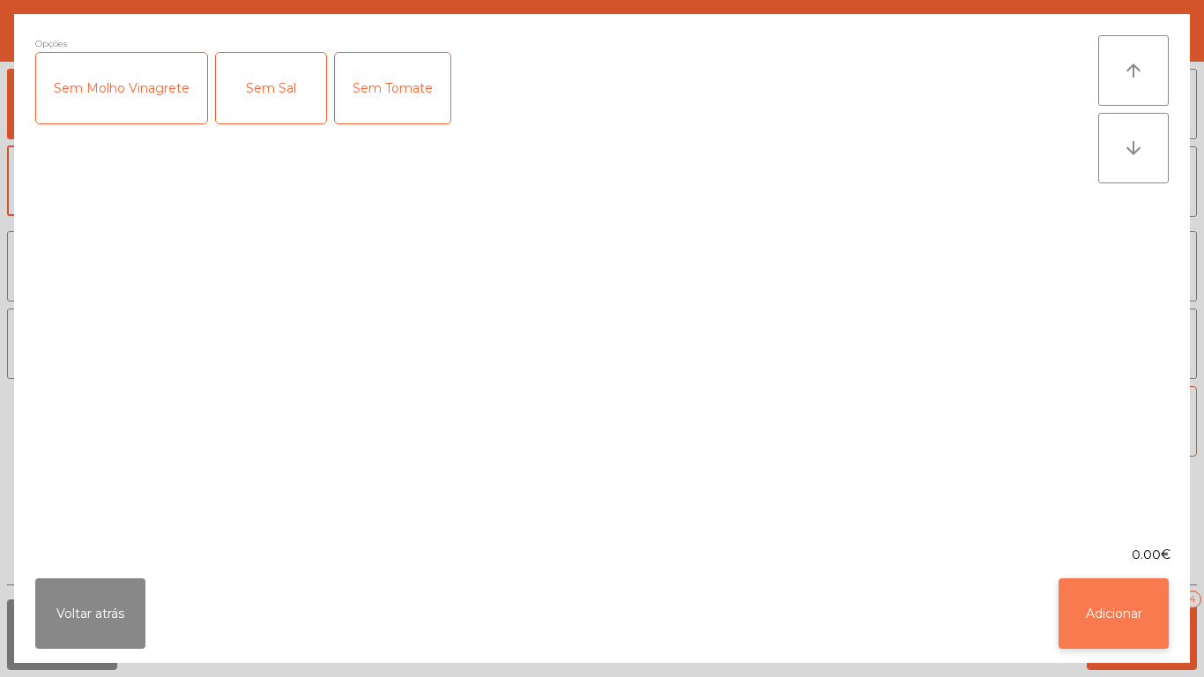
click at [1146, 629] on button "Adicionar" at bounding box center [1114, 613] width 110 height 71
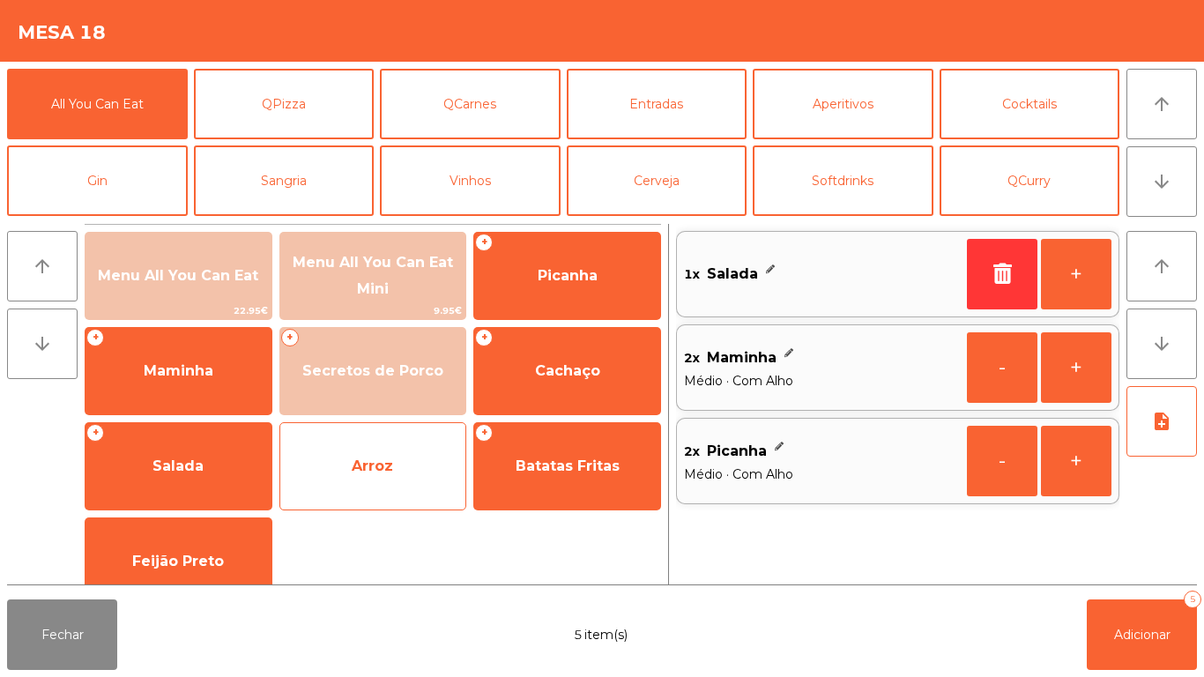
click at [368, 454] on span "Arroz" at bounding box center [373, 467] width 186 height 48
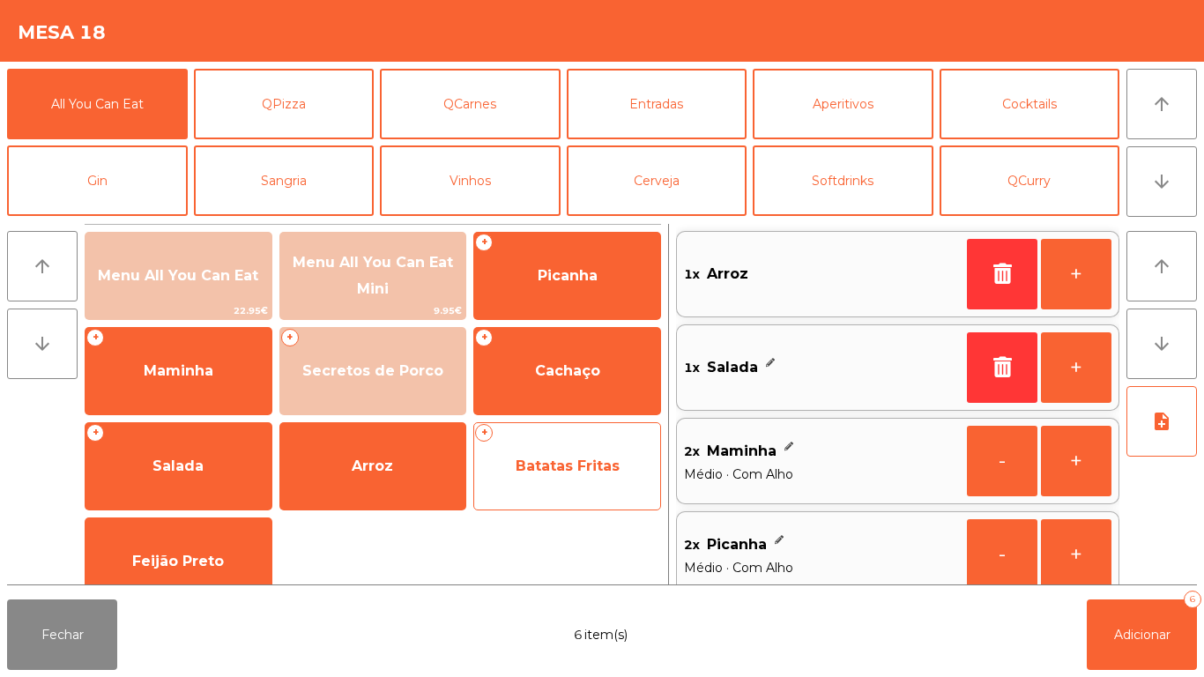
click at [584, 458] on span "Batatas Fritas" at bounding box center [568, 466] width 104 height 17
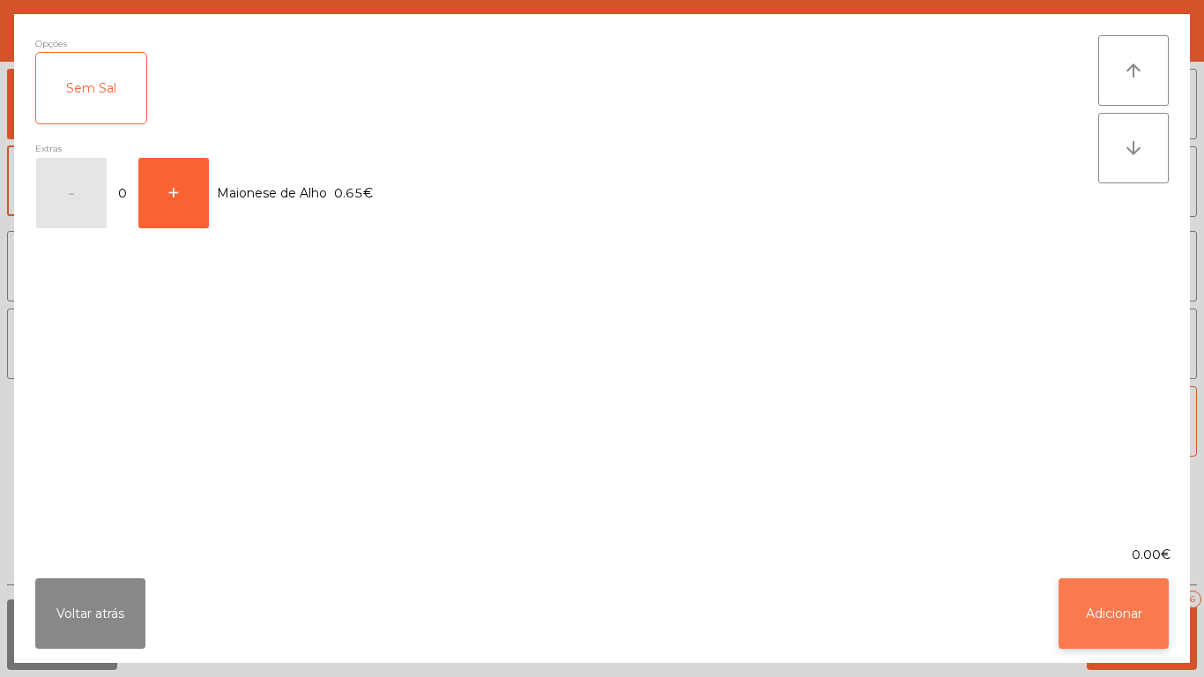
click at [1126, 603] on button "Adicionar" at bounding box center [1114, 613] width 110 height 71
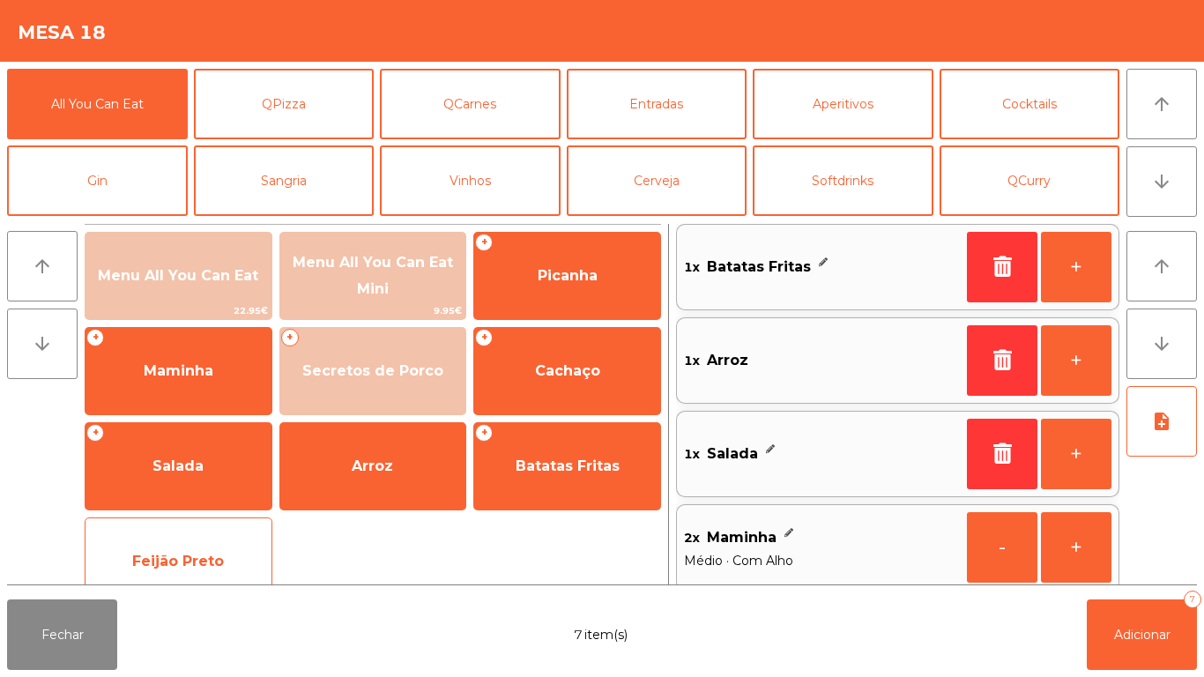
click at [212, 528] on div "Feijão Preto" at bounding box center [179, 561] width 188 height 88
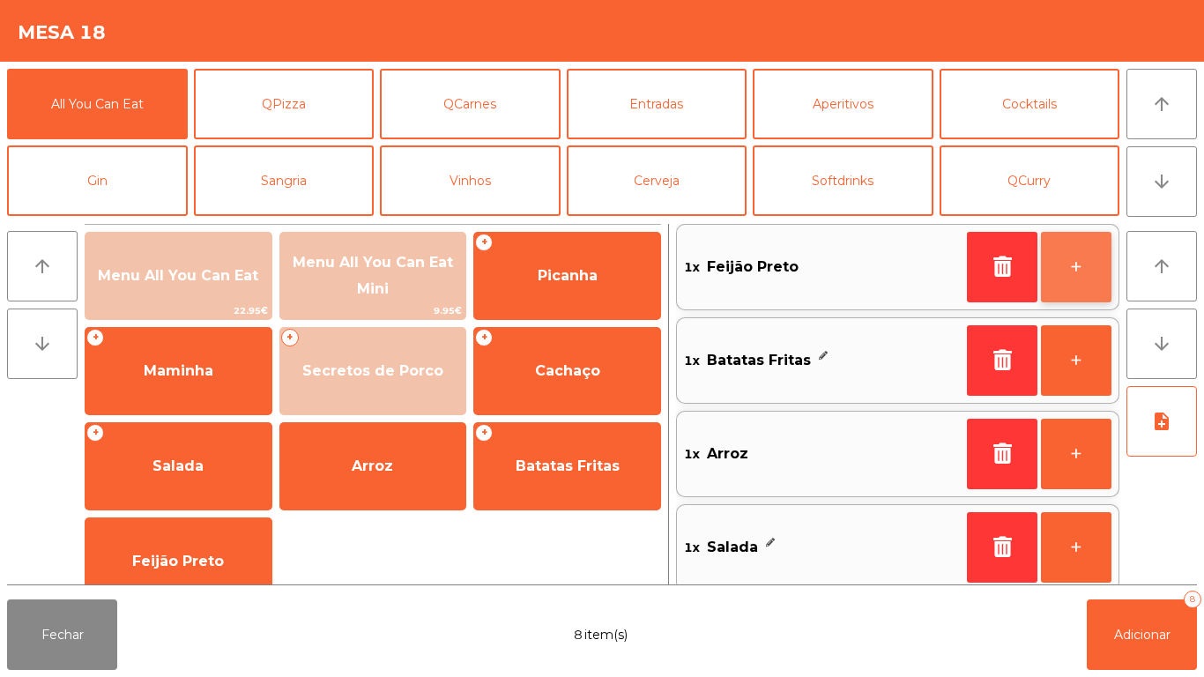
click at [1056, 252] on button "+" at bounding box center [1076, 267] width 71 height 71
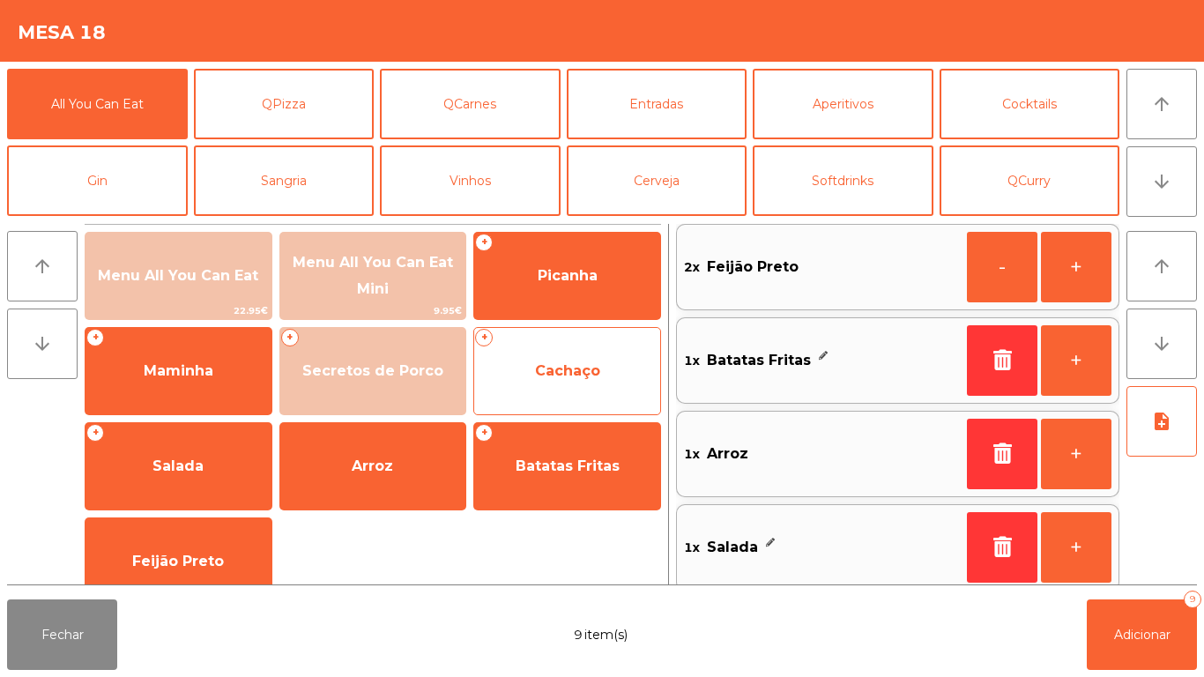
click at [585, 355] on span "Cachaço" at bounding box center [567, 371] width 186 height 48
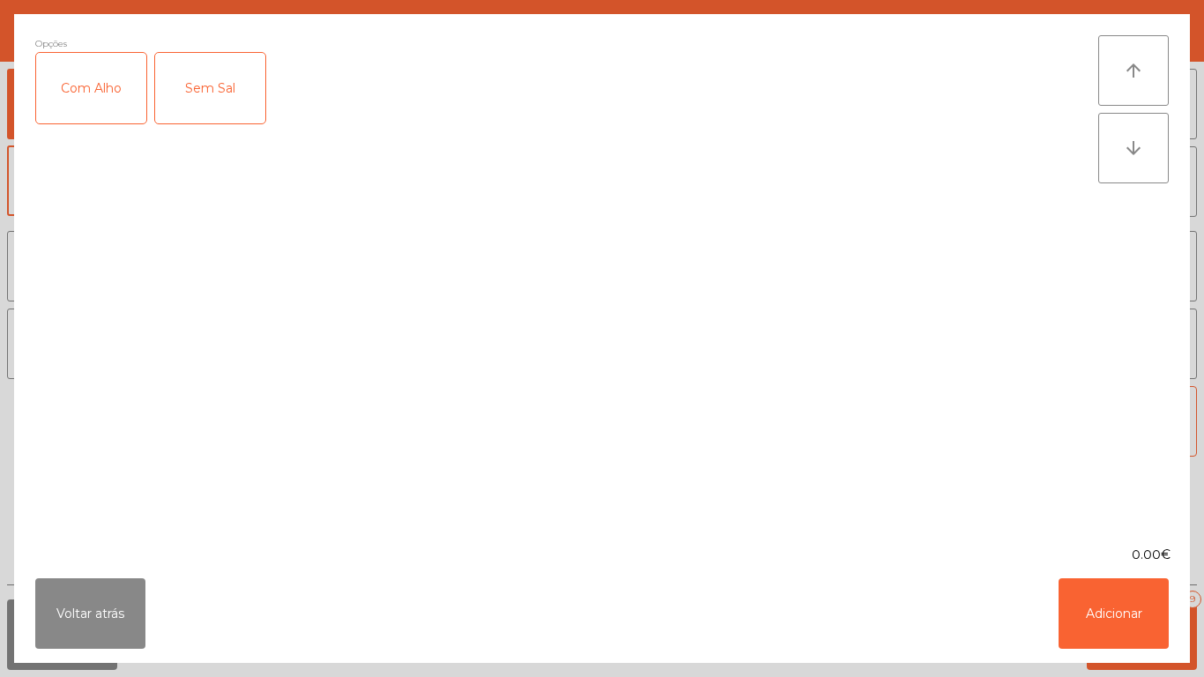
click at [75, 82] on div "Com Alho" at bounding box center [91, 88] width 110 height 71
click at [1080, 585] on button "Adicionar" at bounding box center [1114, 613] width 110 height 71
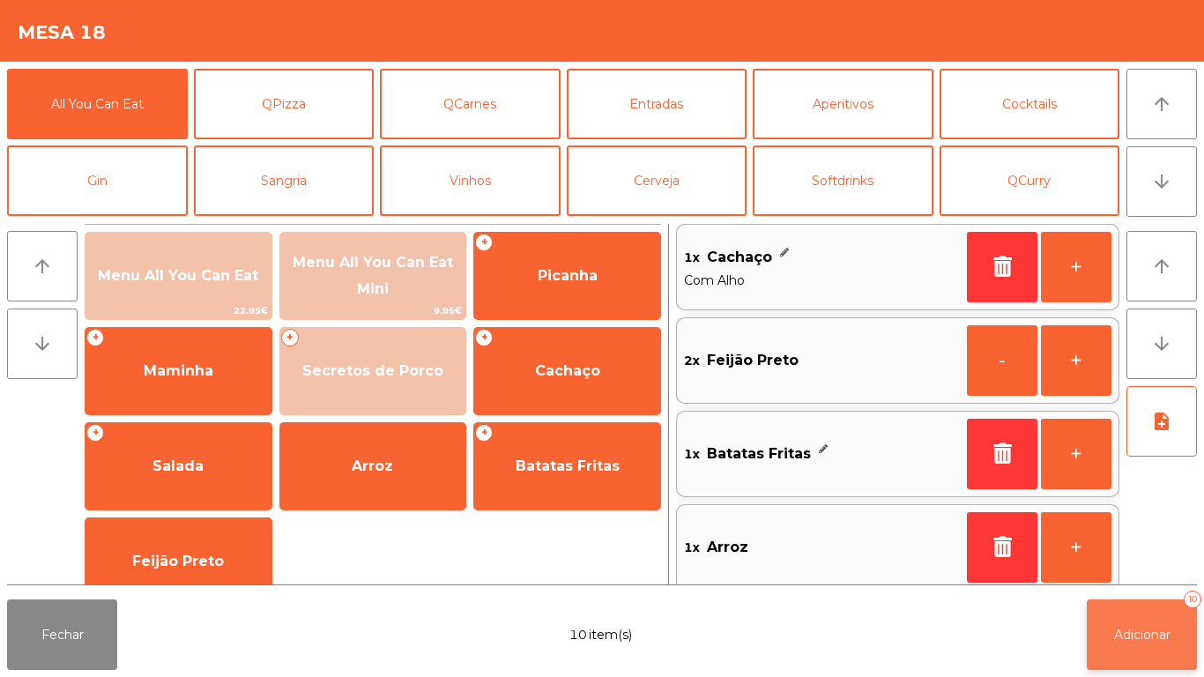
click at [1150, 639] on span "Adicionar" at bounding box center [1142, 635] width 56 height 16
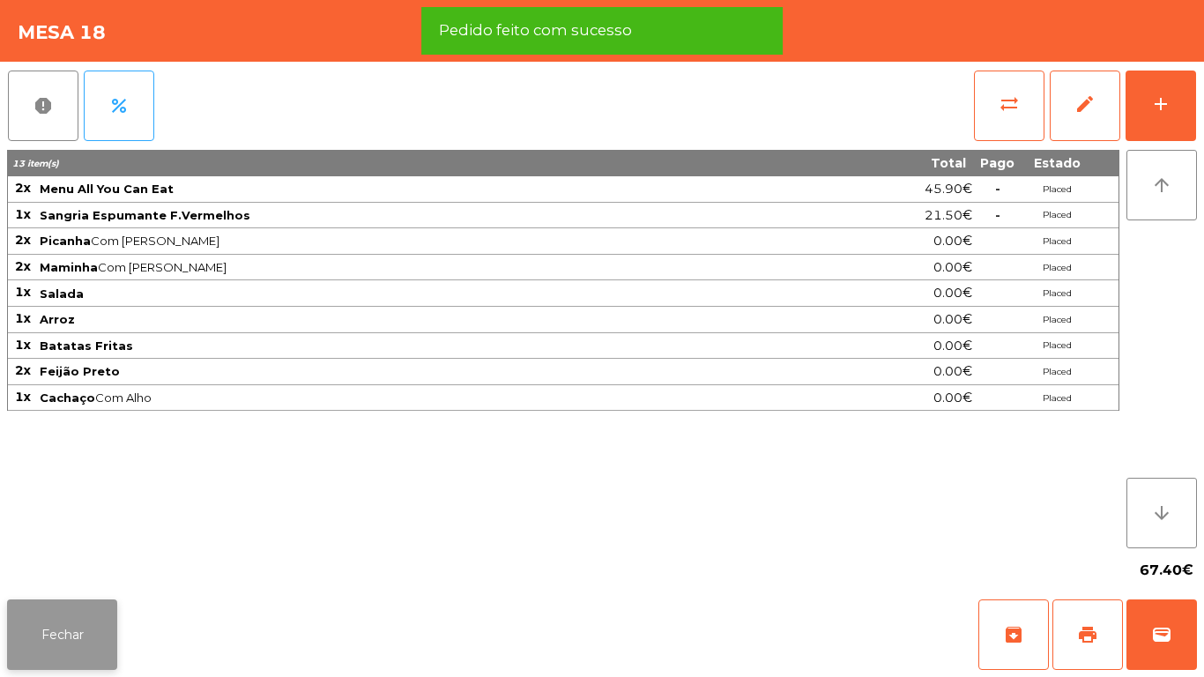
click at [61, 638] on button "Fechar" at bounding box center [62, 634] width 110 height 71
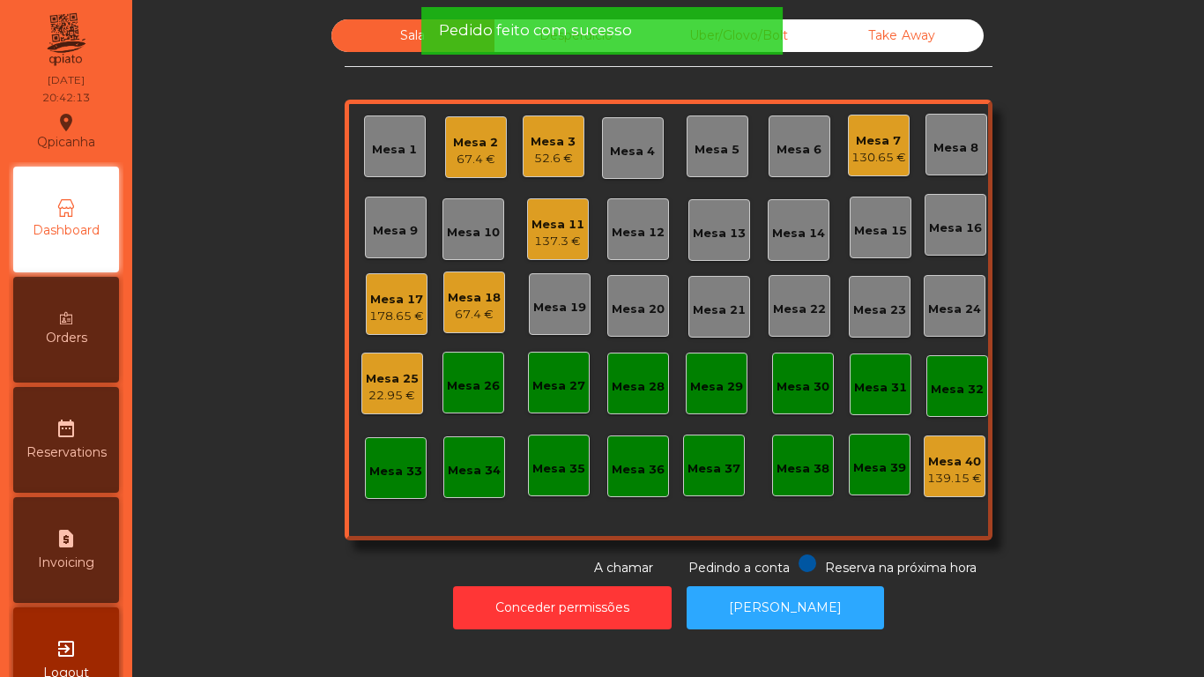
click at [391, 301] on div "Mesa 17" at bounding box center [396, 300] width 55 height 18
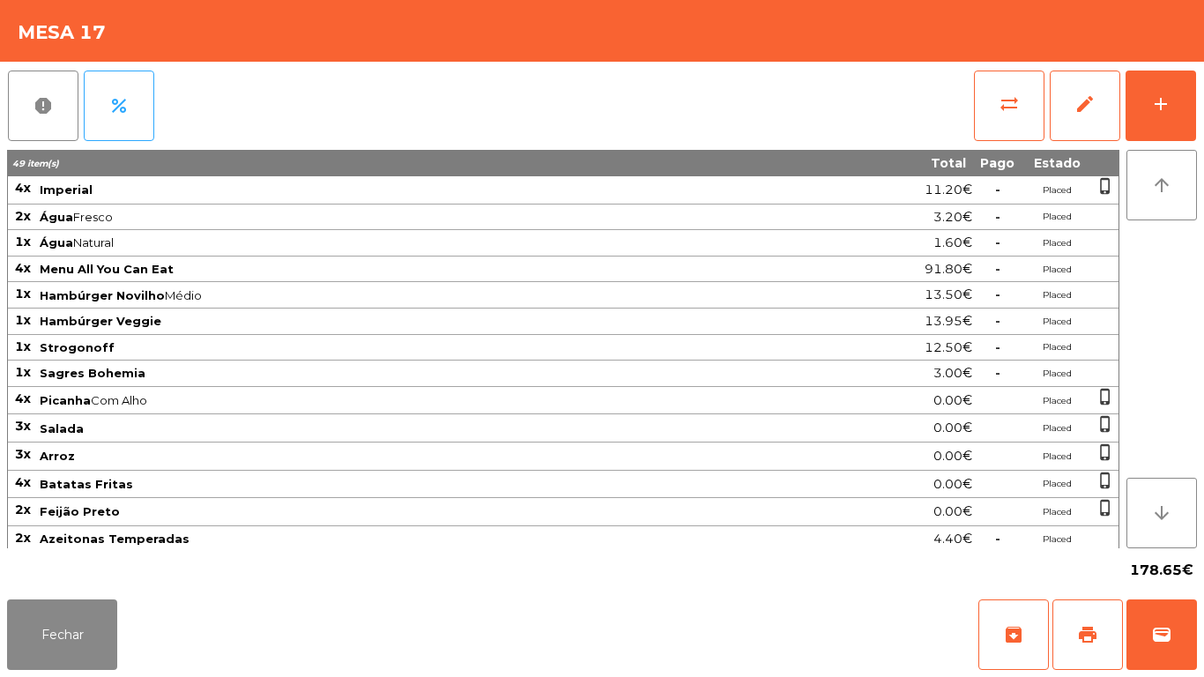
scroll to position [134, 0]
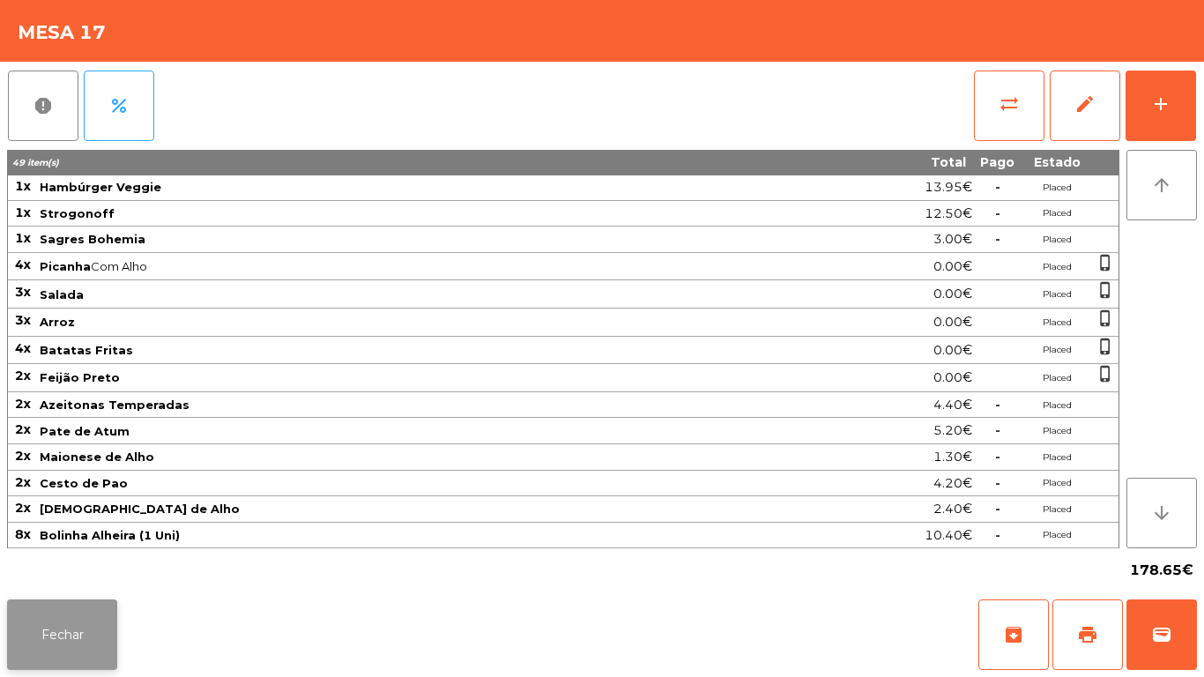
click at [92, 617] on button "Fechar" at bounding box center [62, 634] width 110 height 71
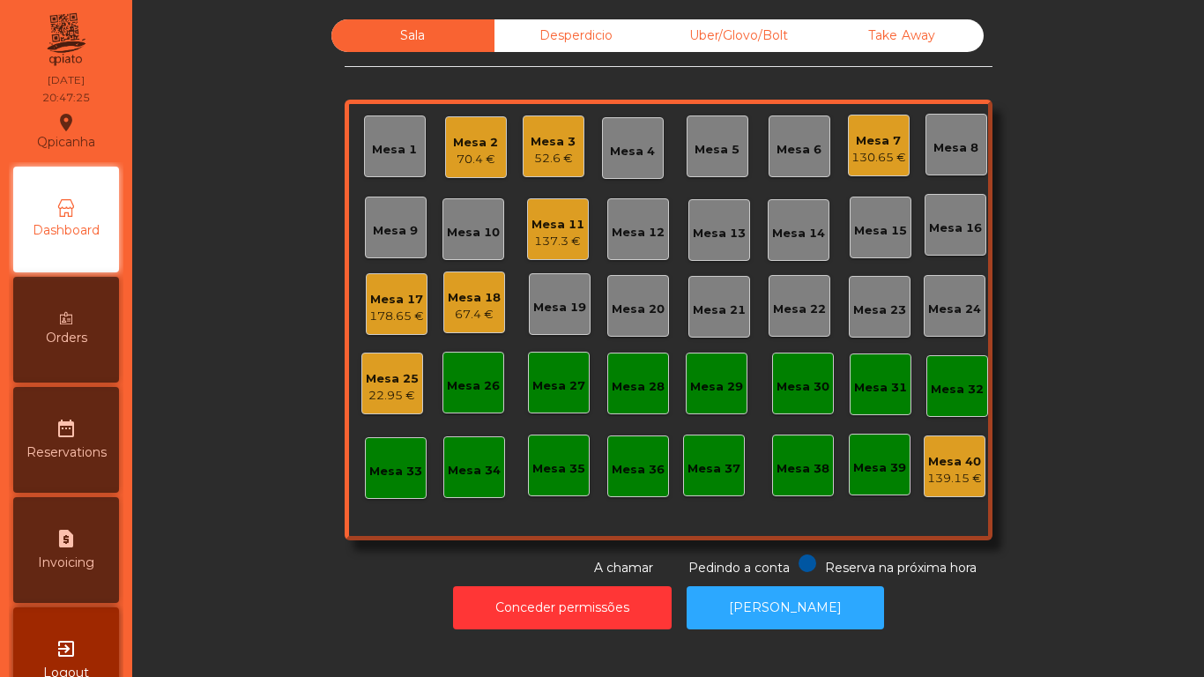
click at [538, 229] on div "Mesa 11" at bounding box center [558, 225] width 53 height 18
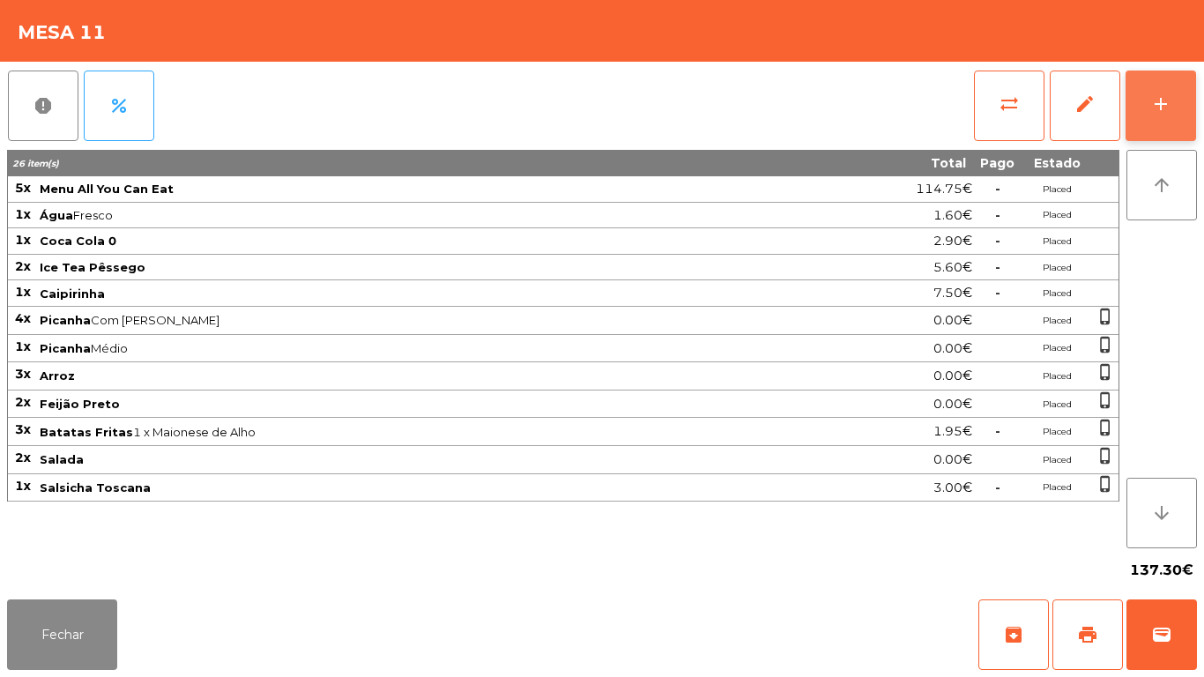
click at [1144, 88] on button "add" at bounding box center [1161, 106] width 71 height 71
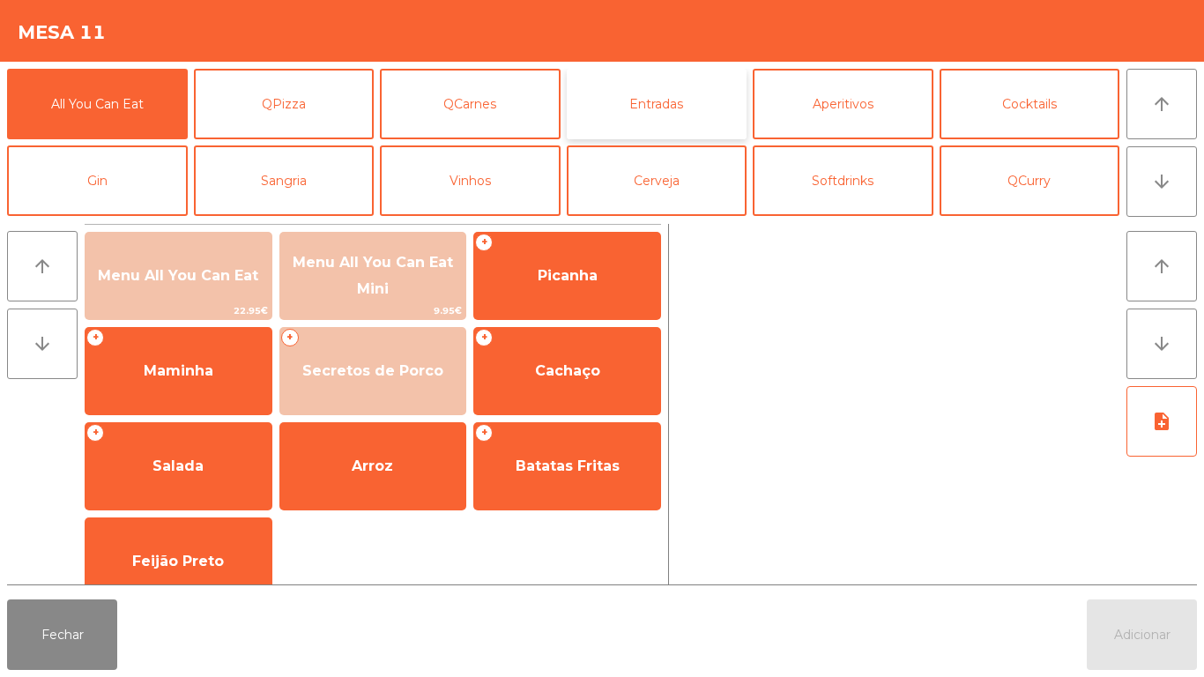
click at [676, 110] on button "Entradas" at bounding box center [657, 104] width 181 height 71
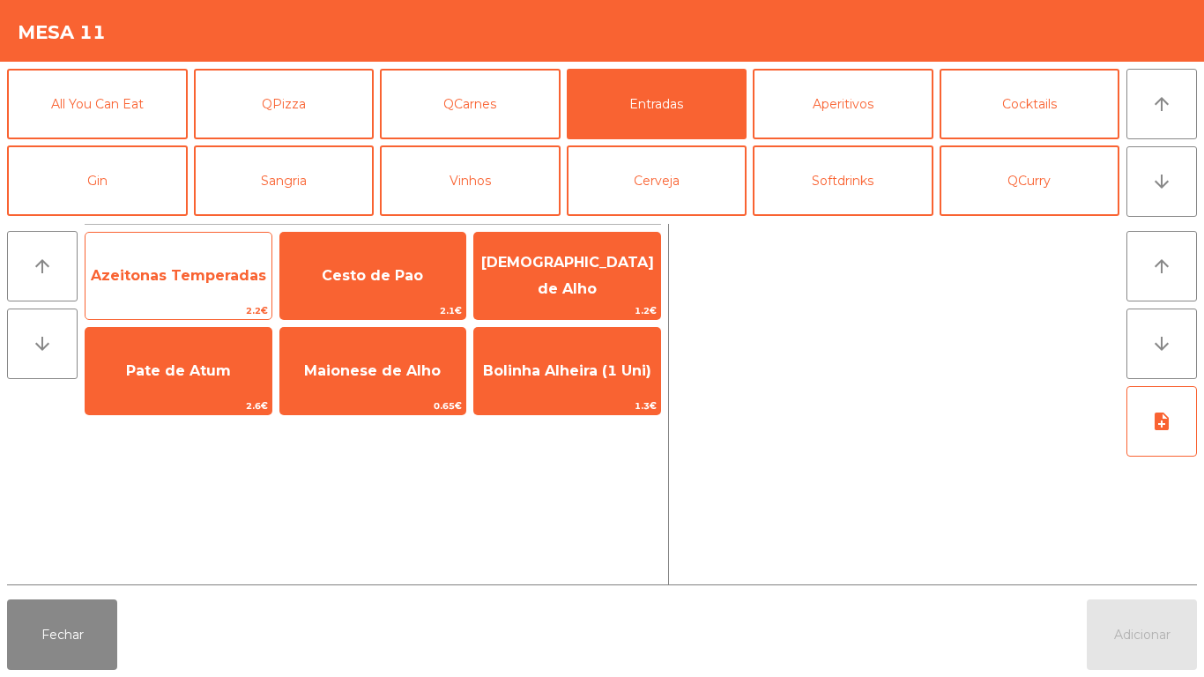
click at [226, 279] on span "Azeitonas Temperadas" at bounding box center [178, 275] width 175 height 17
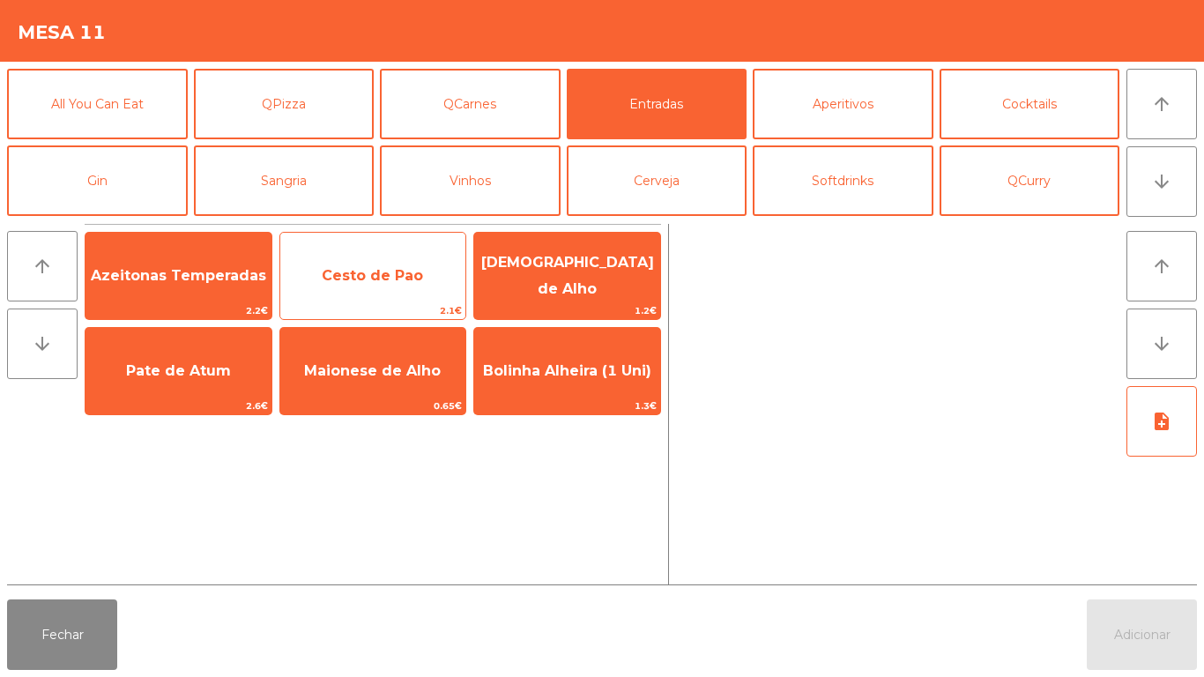
click at [392, 277] on span "Cesto de Pao" at bounding box center [372, 275] width 101 height 17
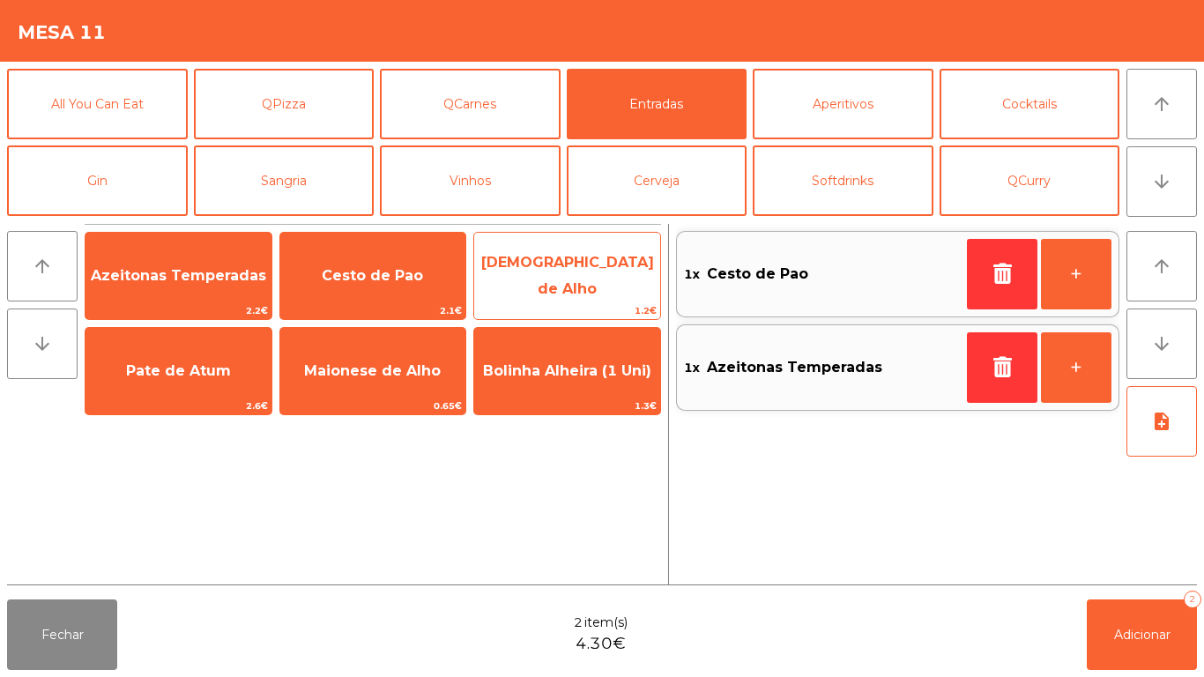
click at [585, 261] on span "[DEMOGRAPHIC_DATA] de Alho" at bounding box center [567, 276] width 186 height 75
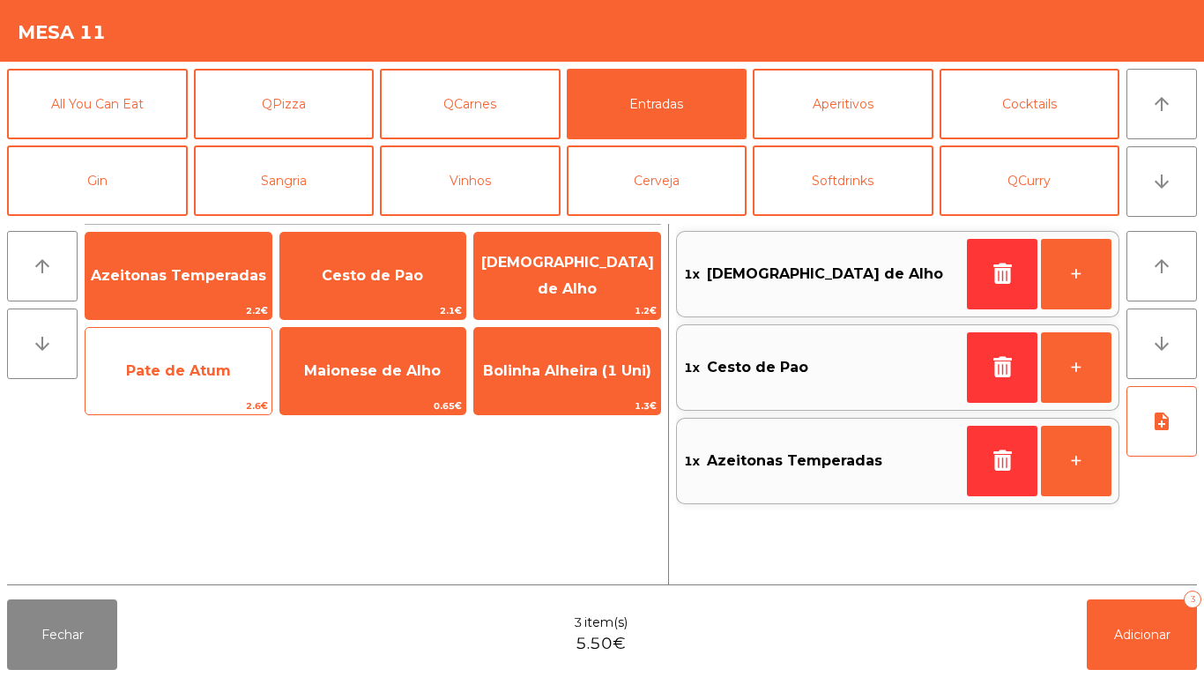
click at [175, 348] on span "Pate de Atum" at bounding box center [179, 371] width 186 height 48
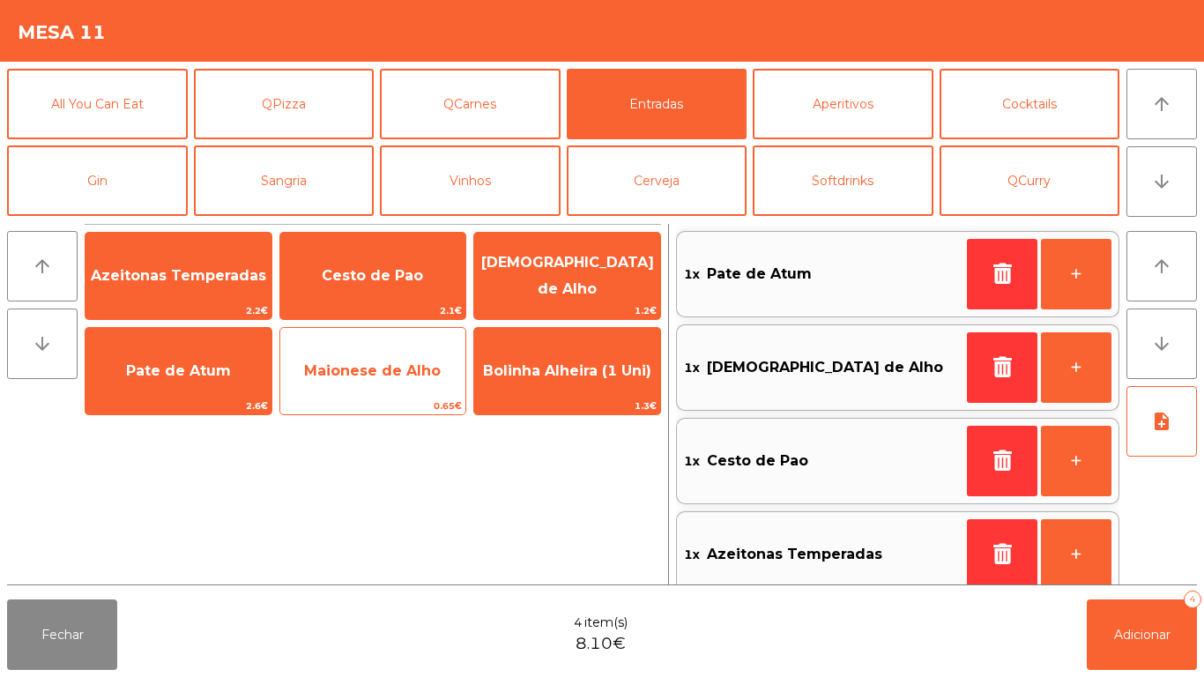
click at [391, 374] on span "Maionese de Alho" at bounding box center [372, 370] width 137 height 17
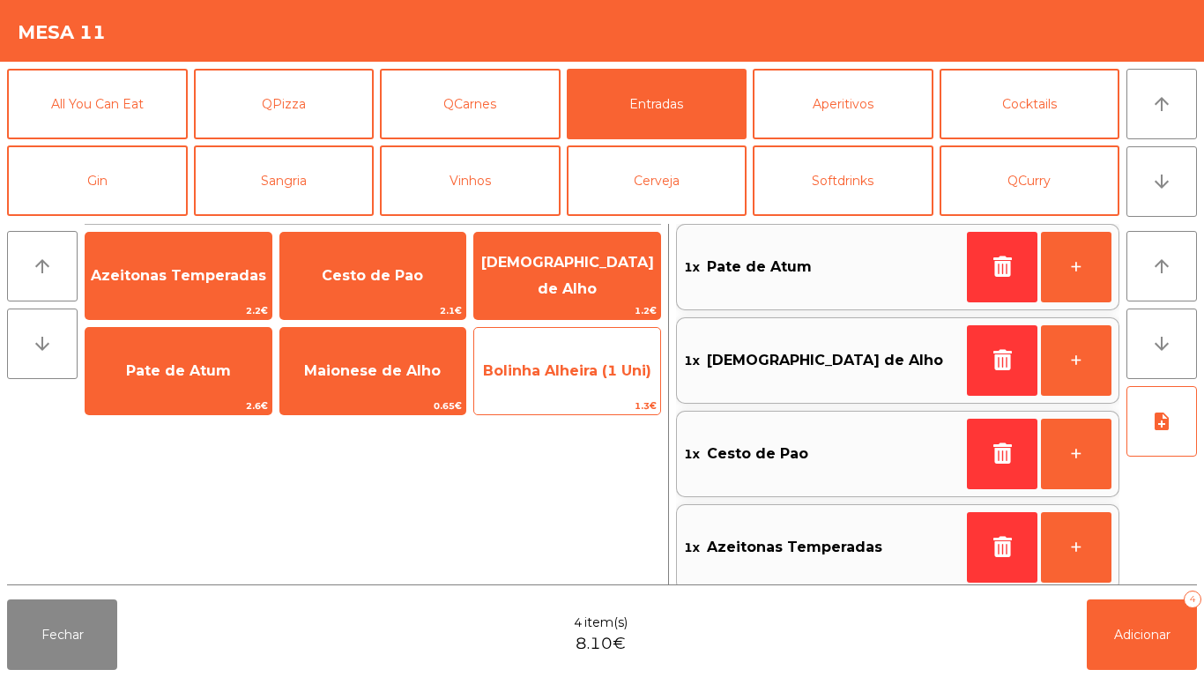
click at [601, 359] on span "Bolinha Alheira (1 Uni)" at bounding box center [567, 371] width 186 height 48
click at [590, 362] on span "Bolinha Alheira (1 Uni)" at bounding box center [567, 370] width 168 height 17
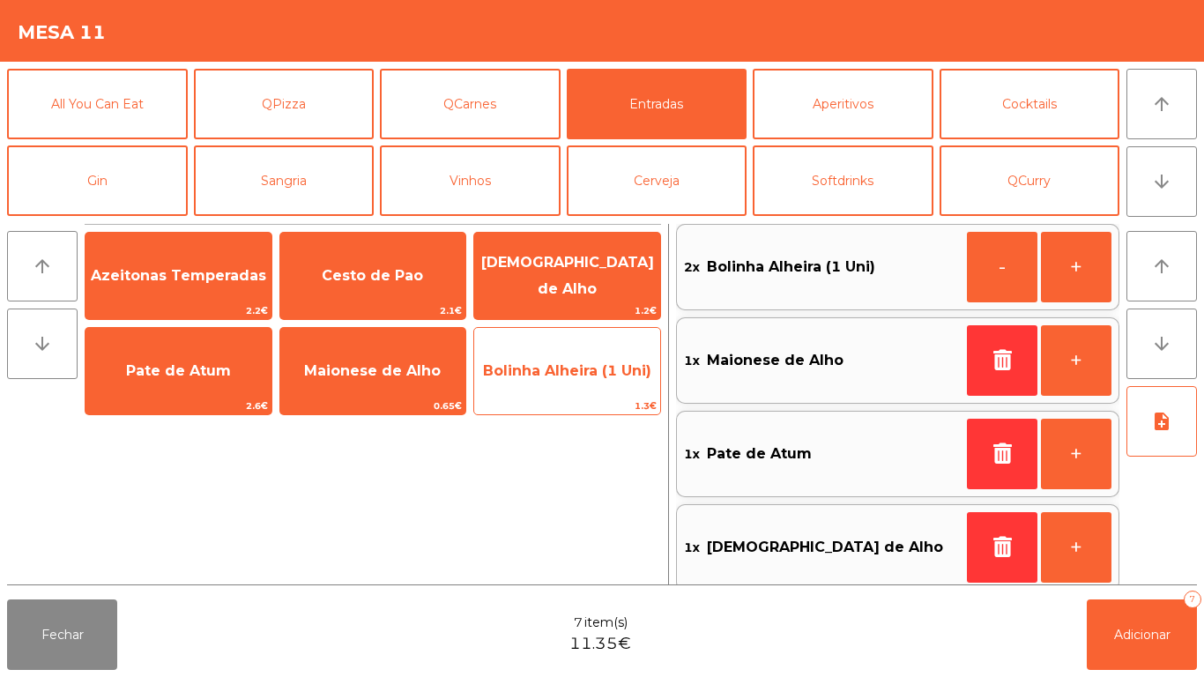
click at [570, 370] on span "Bolinha Alheira (1 Uni)" at bounding box center [567, 370] width 168 height 17
click at [580, 366] on span "Bolinha Alheira (1 Uni)" at bounding box center [567, 370] width 168 height 17
click at [571, 379] on span "Bolinha Alheira (1 Uni)" at bounding box center [567, 371] width 186 height 48
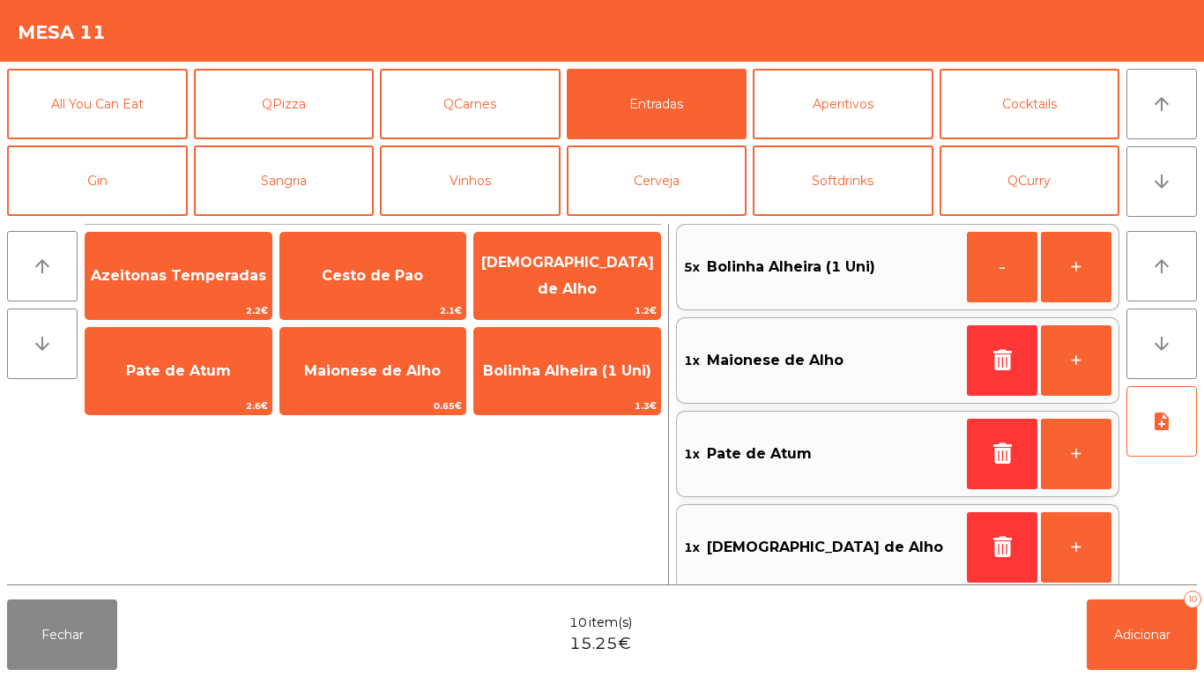
click at [1168, 584] on div "arrow_upward arrow_downward Azeitonas Temperadas 2.2€ Cesto de Pao 2.1€ Manteig…" at bounding box center [602, 404] width 1190 height 361
click at [1160, 603] on button "Adicionar 10" at bounding box center [1142, 634] width 110 height 71
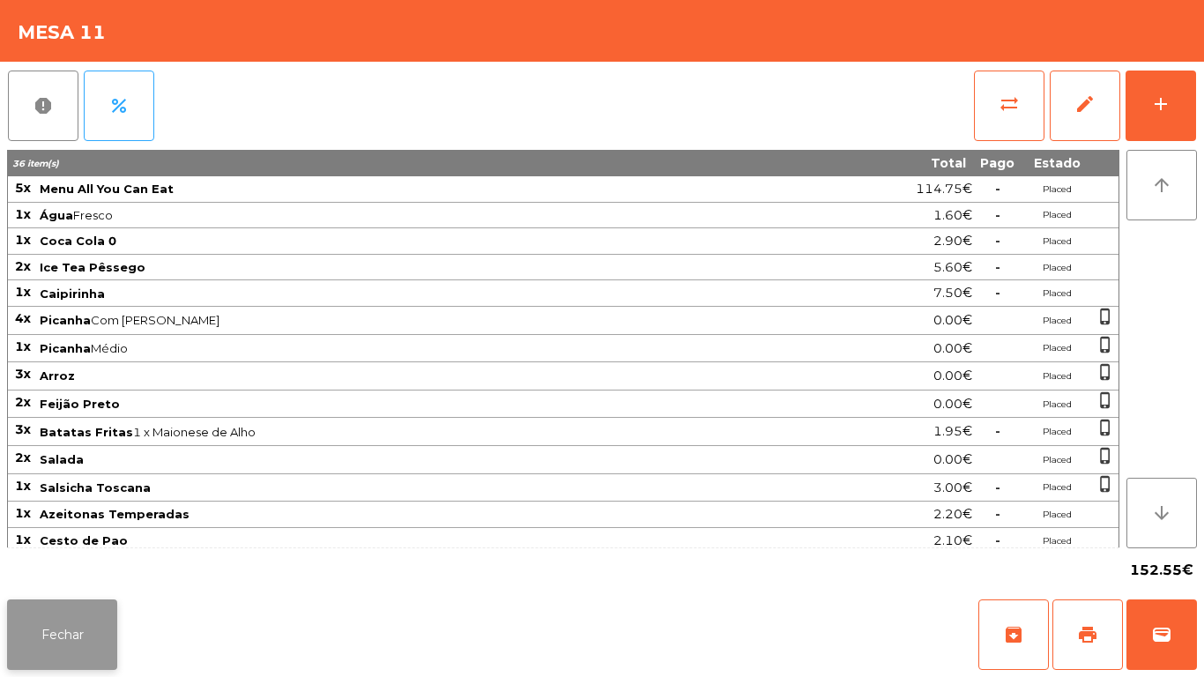
click at [88, 621] on button "Fechar" at bounding box center [62, 634] width 110 height 71
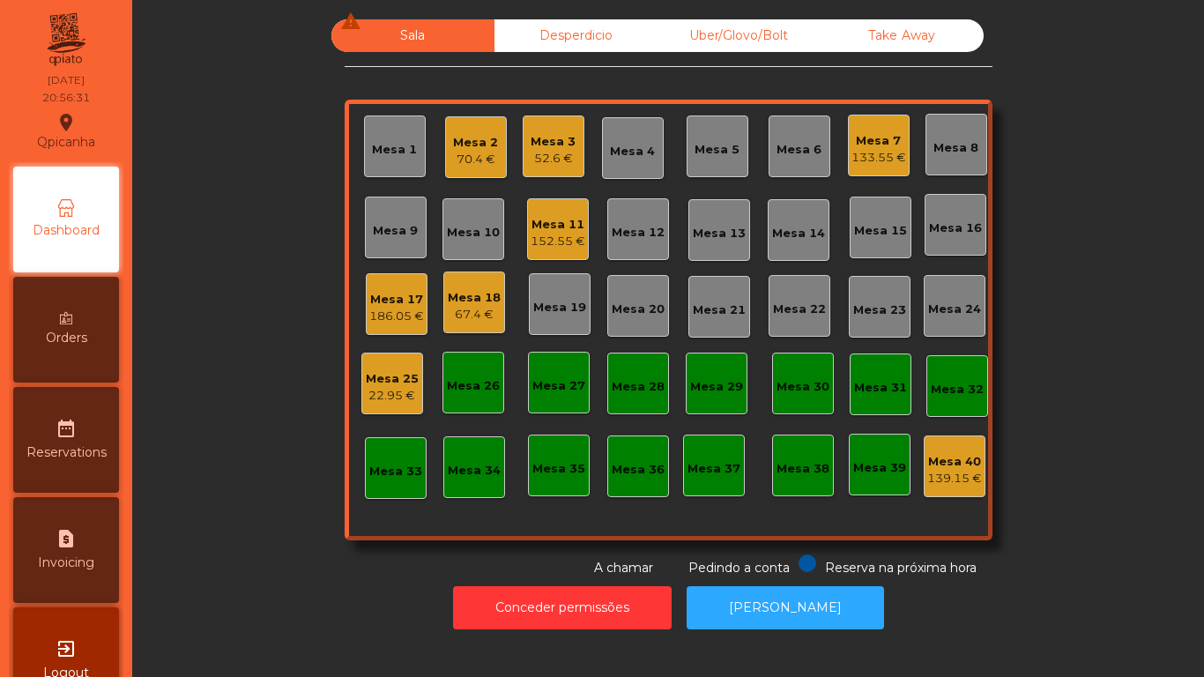
click at [384, 306] on div "Mesa 17" at bounding box center [396, 300] width 55 height 18
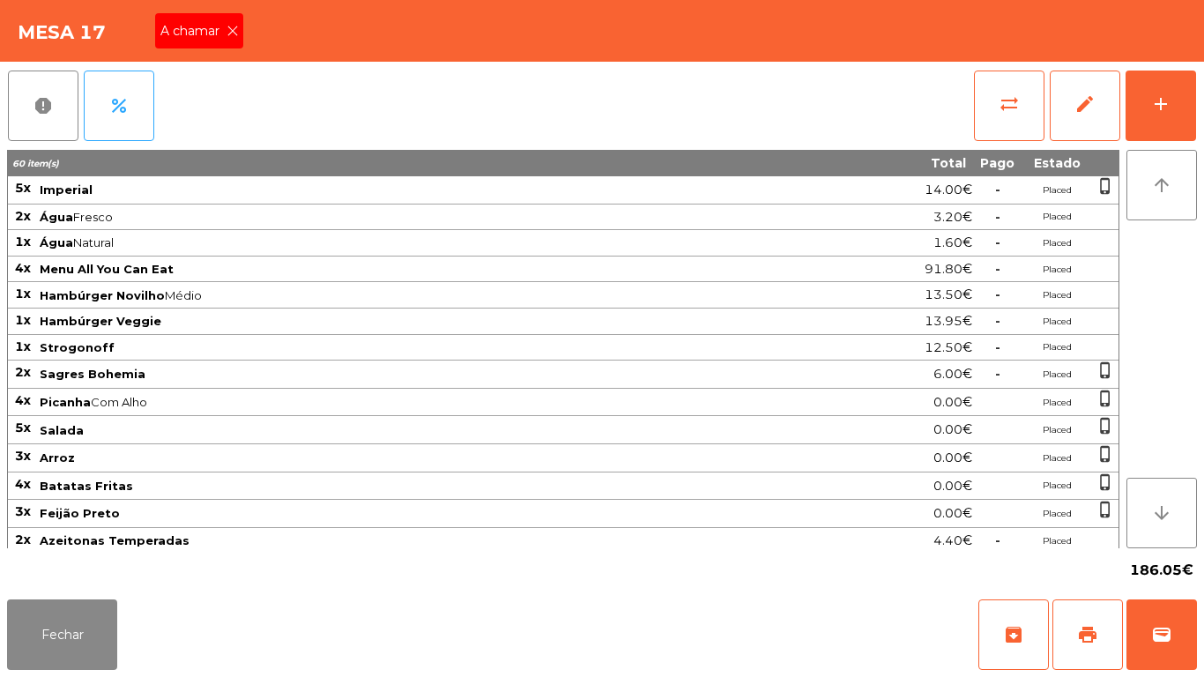
click at [240, 79] on div "report percent sync_alt edit add" at bounding box center [602, 106] width 1190 height 88
click at [232, 31] on icon at bounding box center [233, 31] width 12 height 12
click at [79, 622] on button "Fechar" at bounding box center [62, 634] width 110 height 71
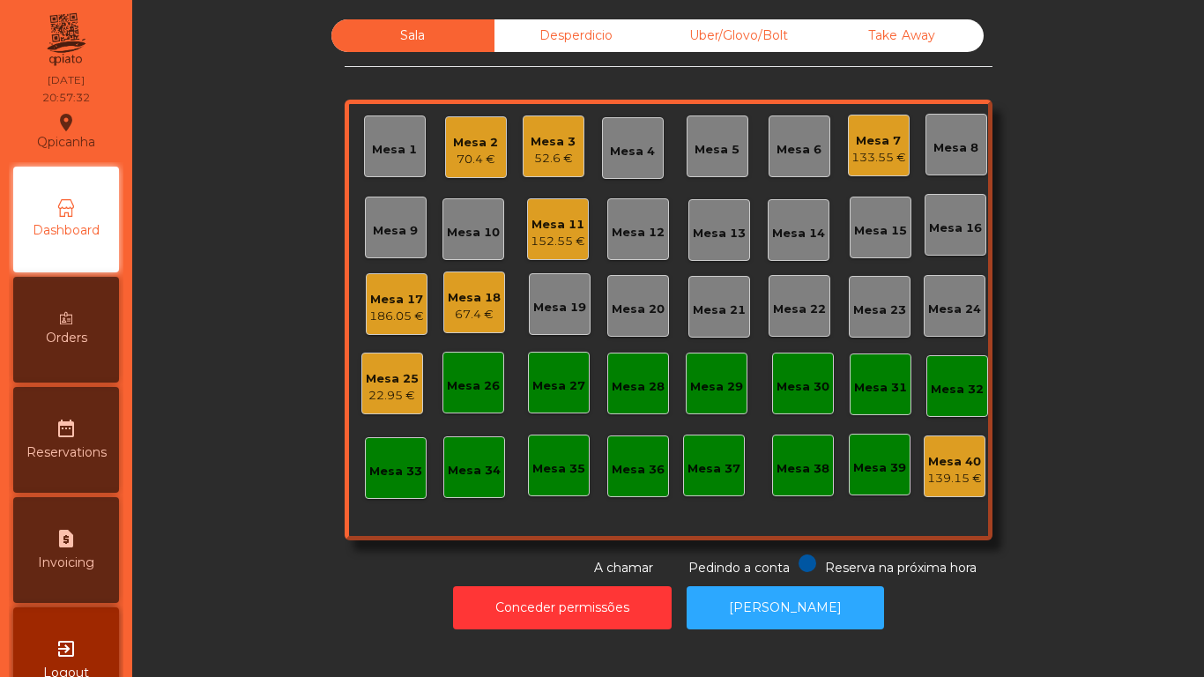
click at [465, 327] on div "Mesa 18 67.4 €" at bounding box center [474, 303] width 62 height 62
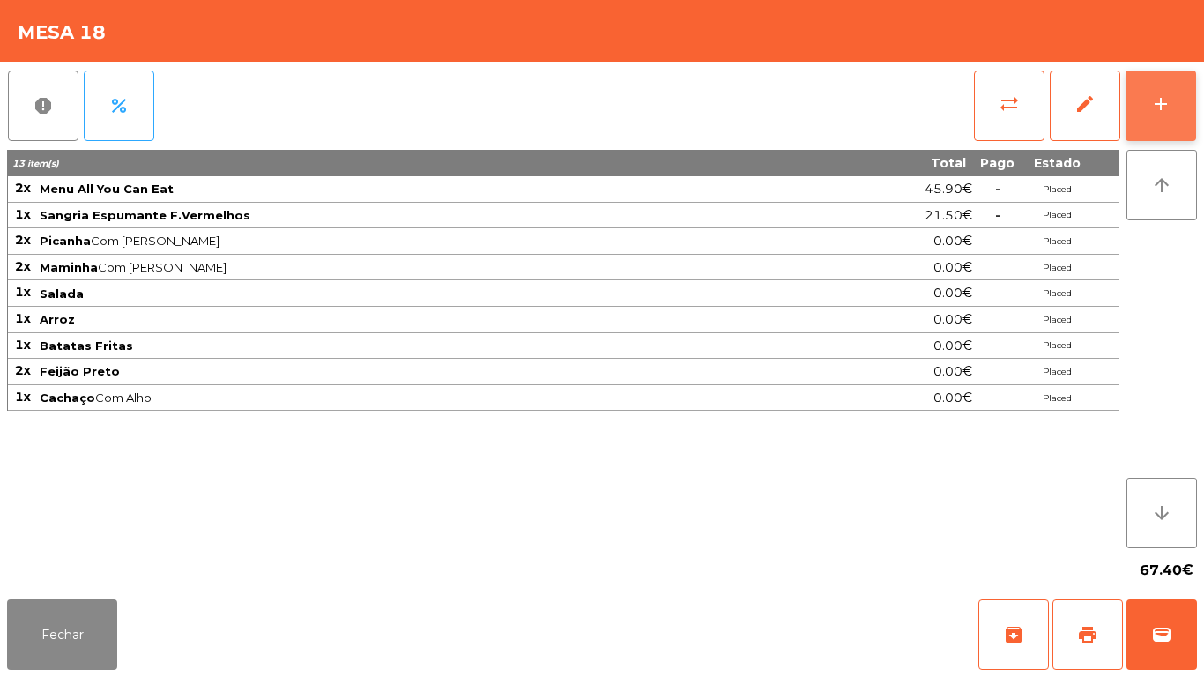
click at [1162, 111] on div "add" at bounding box center [1160, 103] width 21 height 21
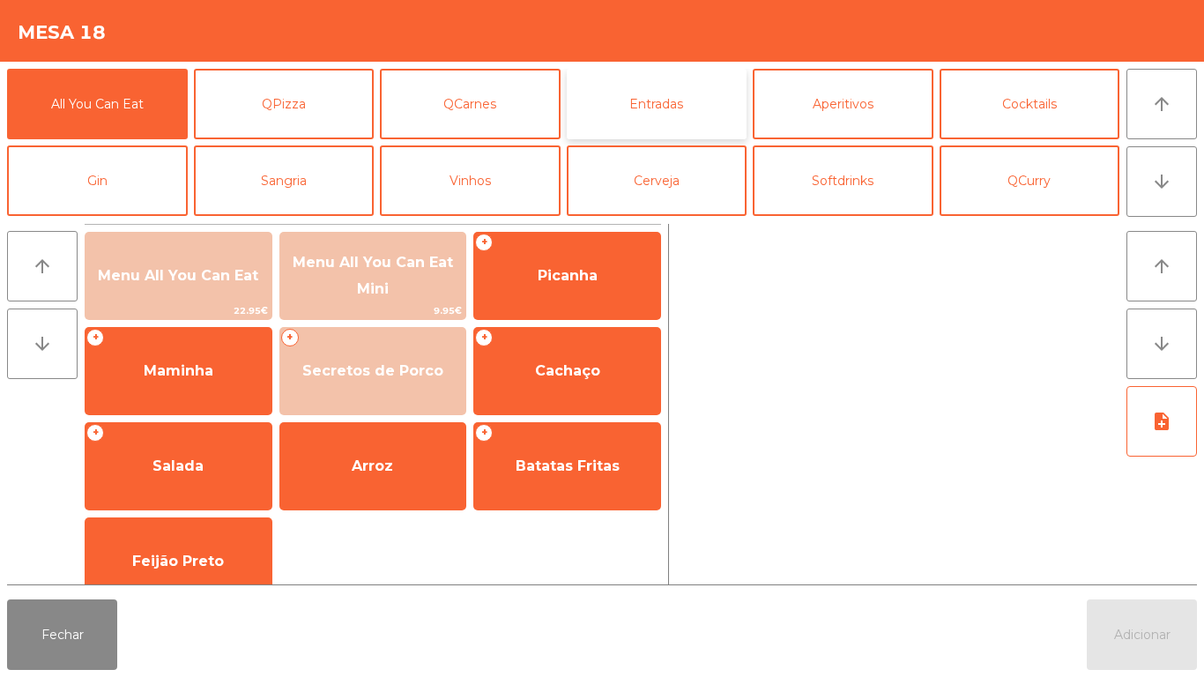
click at [619, 89] on button "Entradas" at bounding box center [657, 104] width 181 height 71
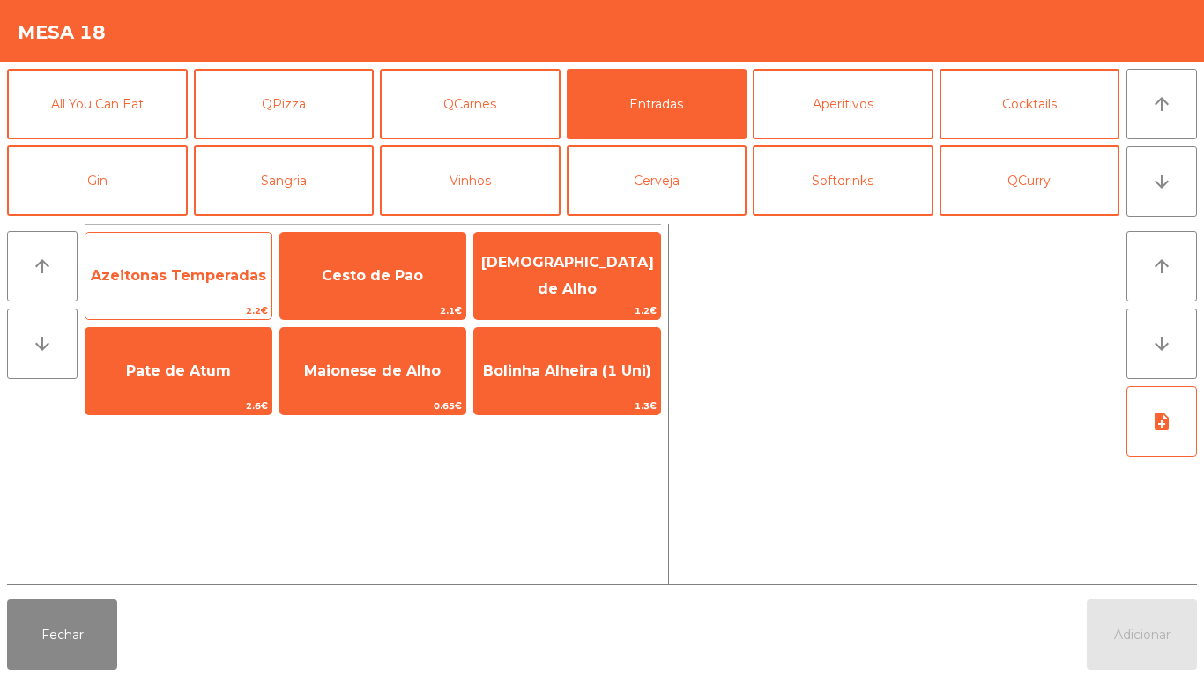
click at [183, 269] on span "Azeitonas Temperadas" at bounding box center [178, 275] width 175 height 17
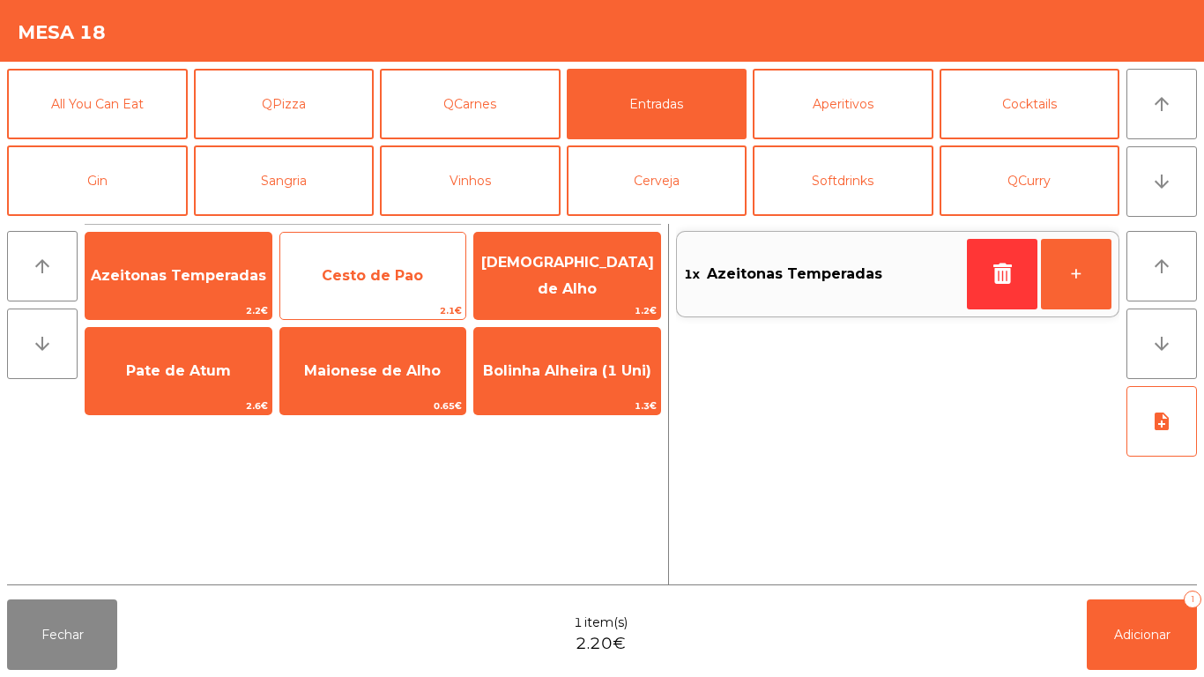
click at [399, 290] on span "Cesto de Pao" at bounding box center [373, 276] width 186 height 48
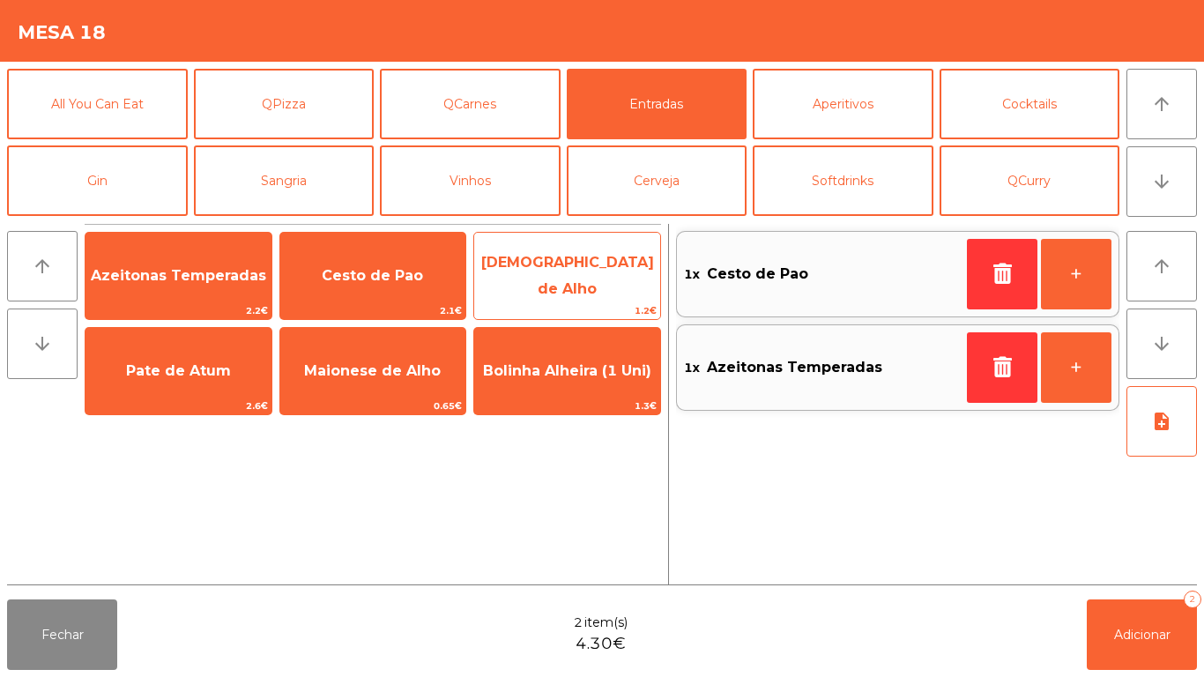
click at [584, 297] on span "[DEMOGRAPHIC_DATA] de Alho" at bounding box center [567, 276] width 186 height 75
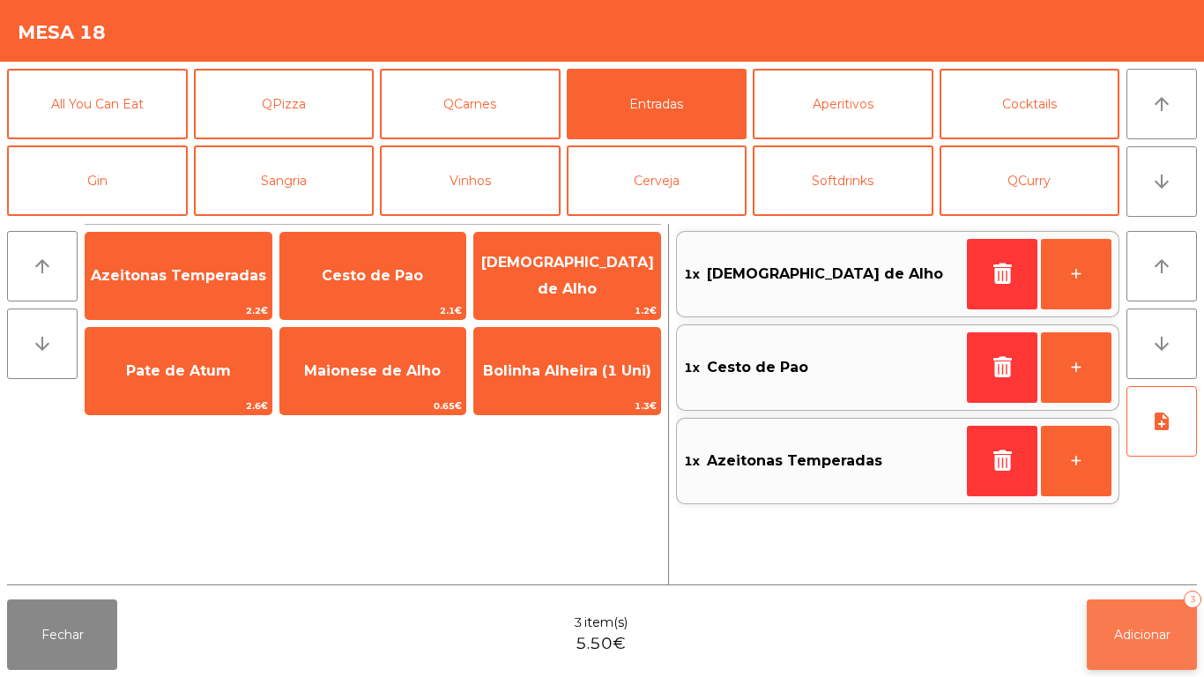
click at [1140, 627] on span "Adicionar" at bounding box center [1142, 635] width 56 height 16
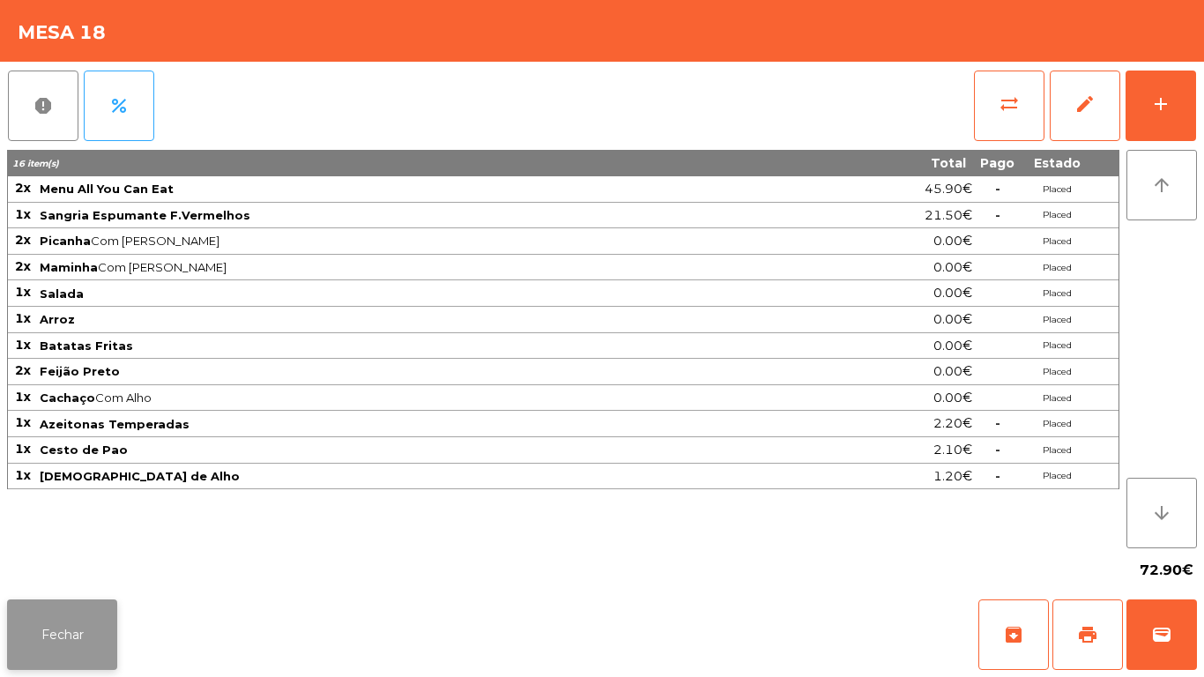
click at [48, 617] on button "Fechar" at bounding box center [62, 634] width 110 height 71
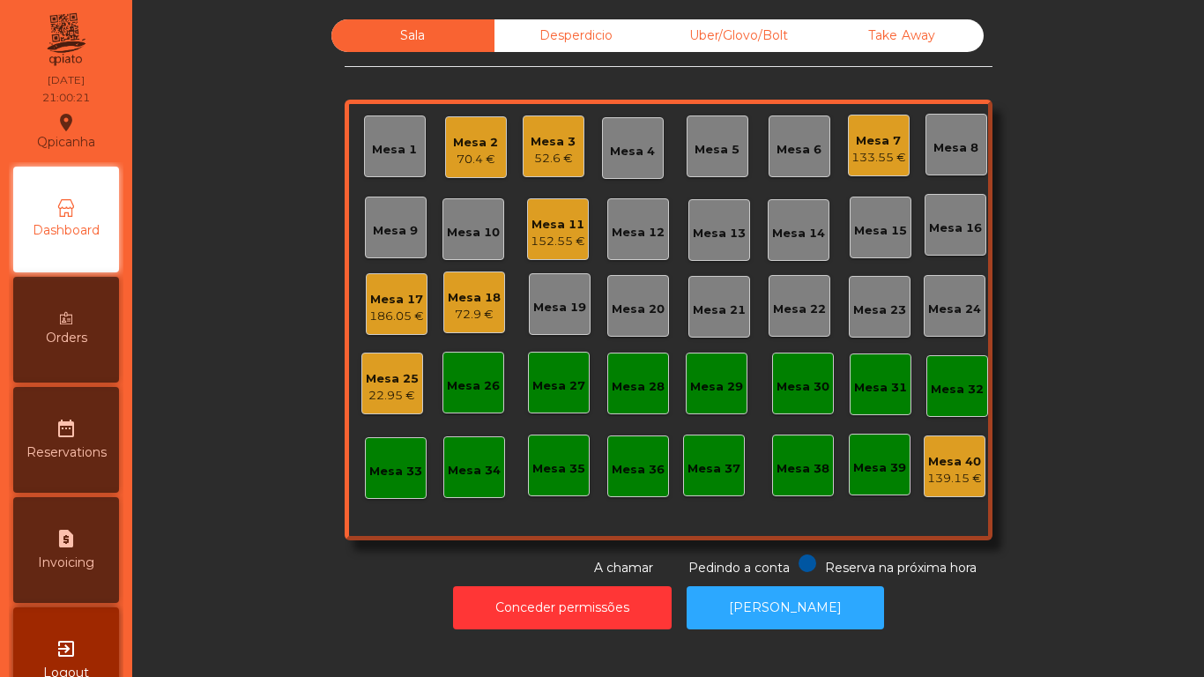
click at [852, 150] on div "133.55 €" at bounding box center [879, 158] width 55 height 18
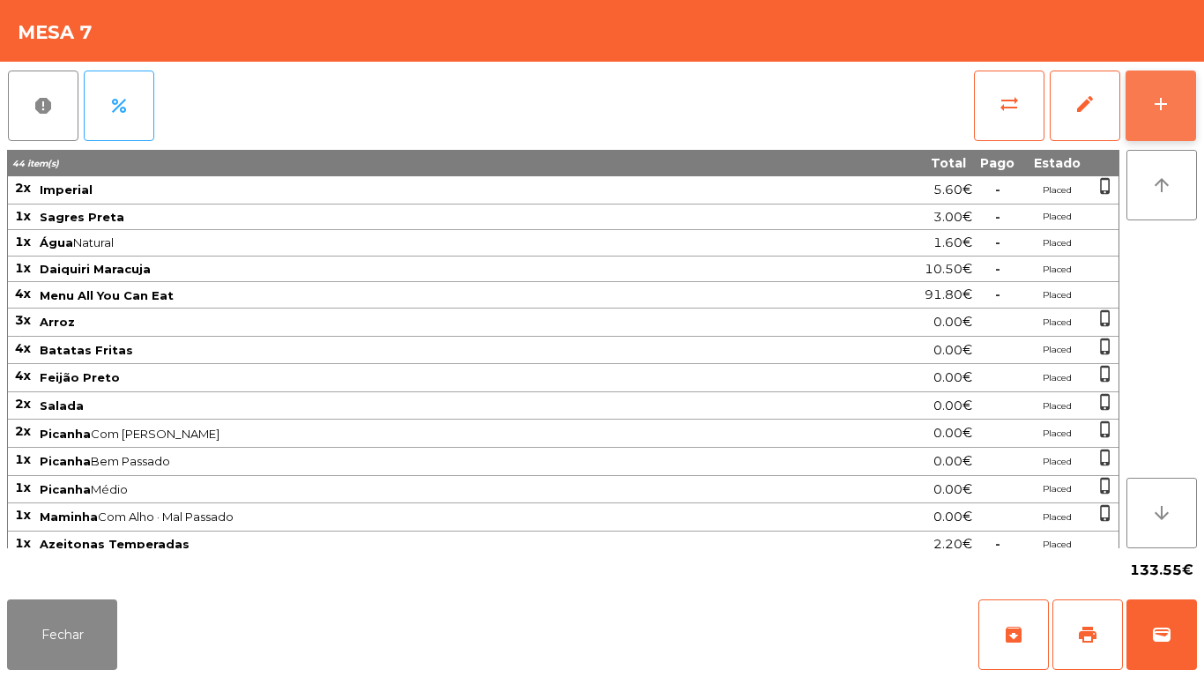
click at [1143, 114] on button "add" at bounding box center [1161, 106] width 71 height 71
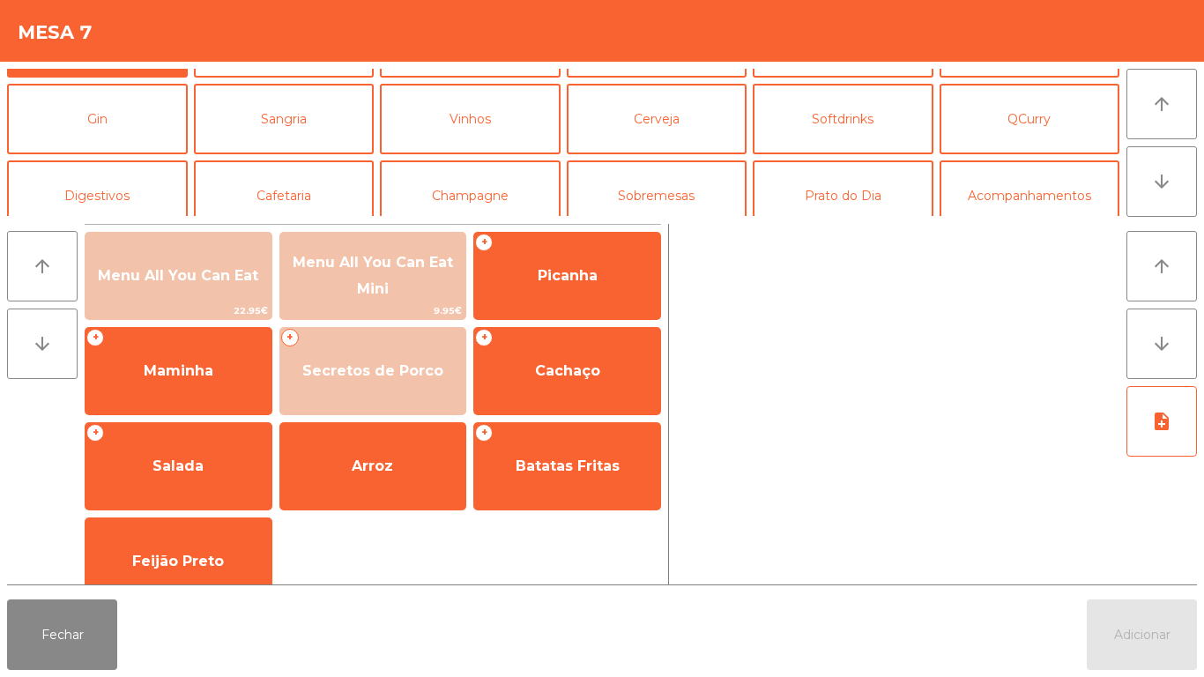
scroll to position [75, 0]
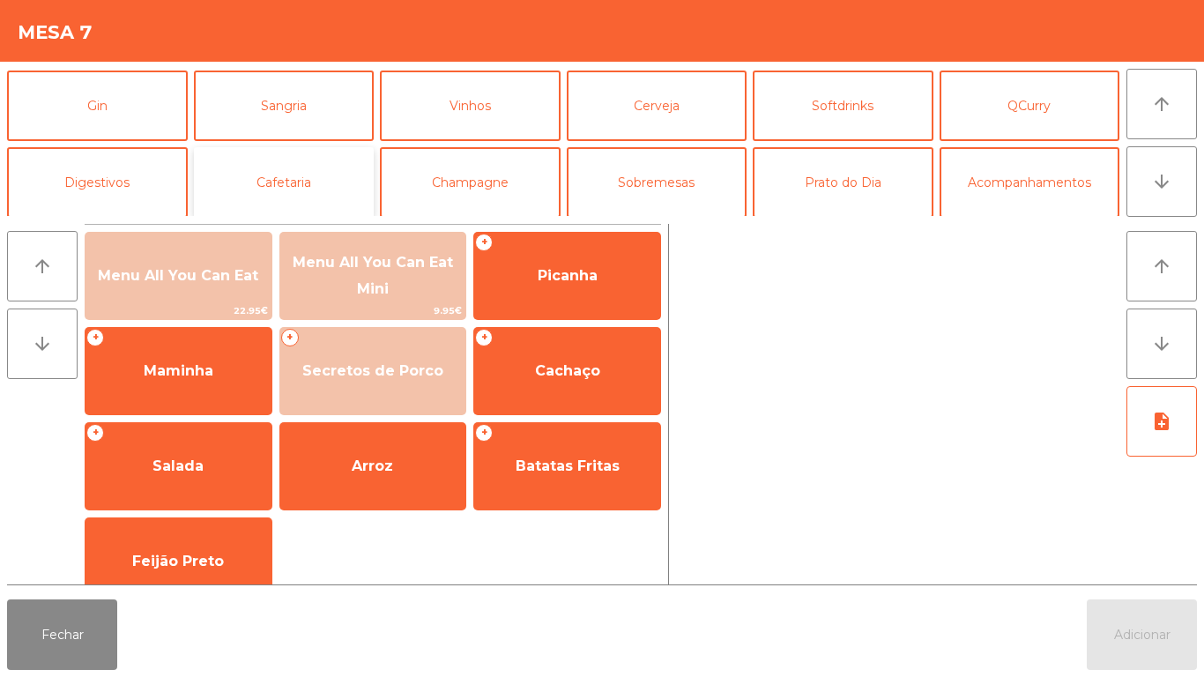
click at [279, 192] on button "Cafetaria" at bounding box center [284, 182] width 181 height 71
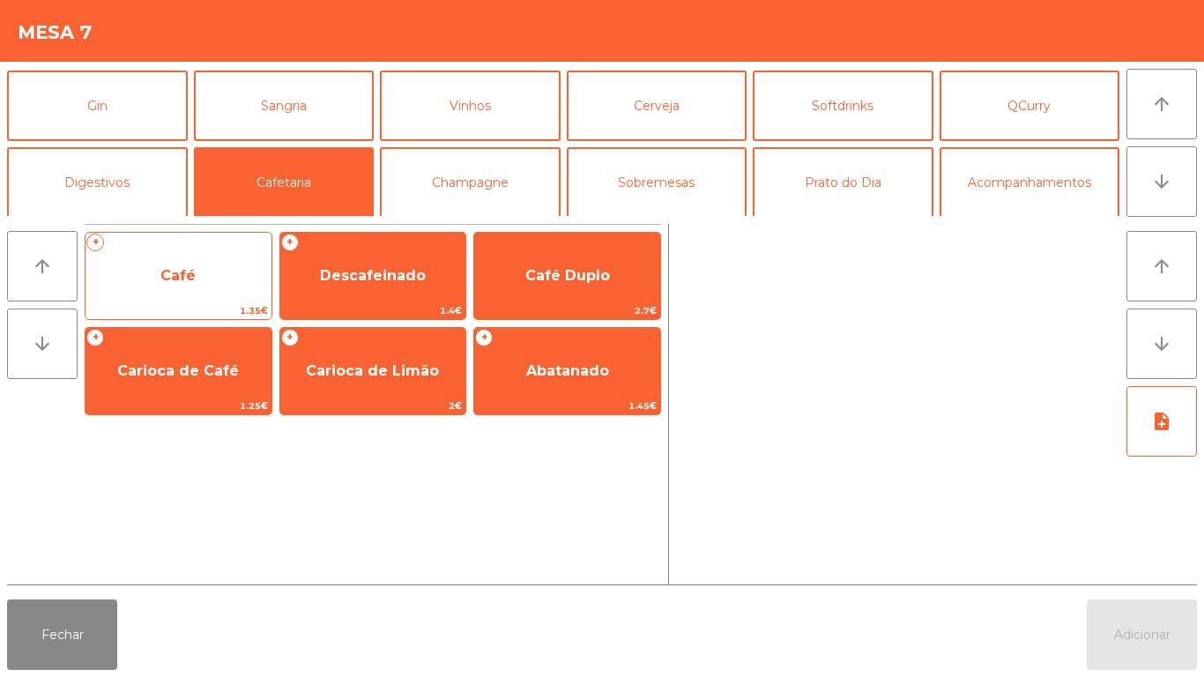
click at [186, 283] on span "Café" at bounding box center [177, 275] width 35 height 17
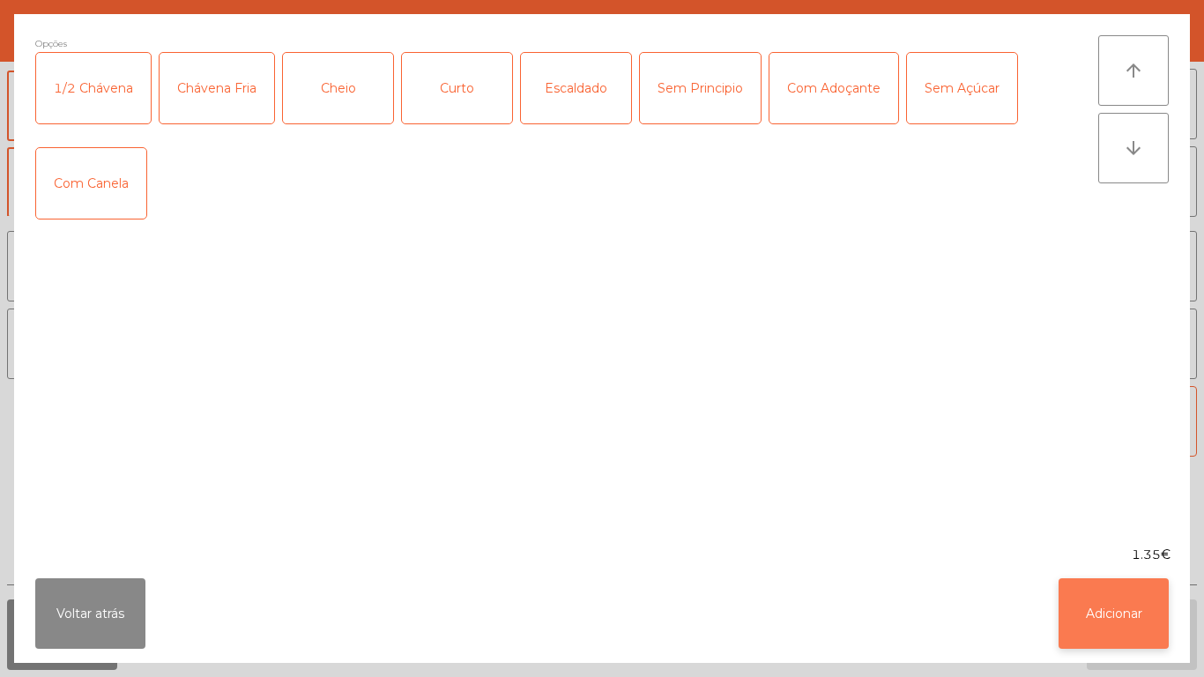
click at [1095, 604] on button "Adicionar" at bounding box center [1114, 613] width 110 height 71
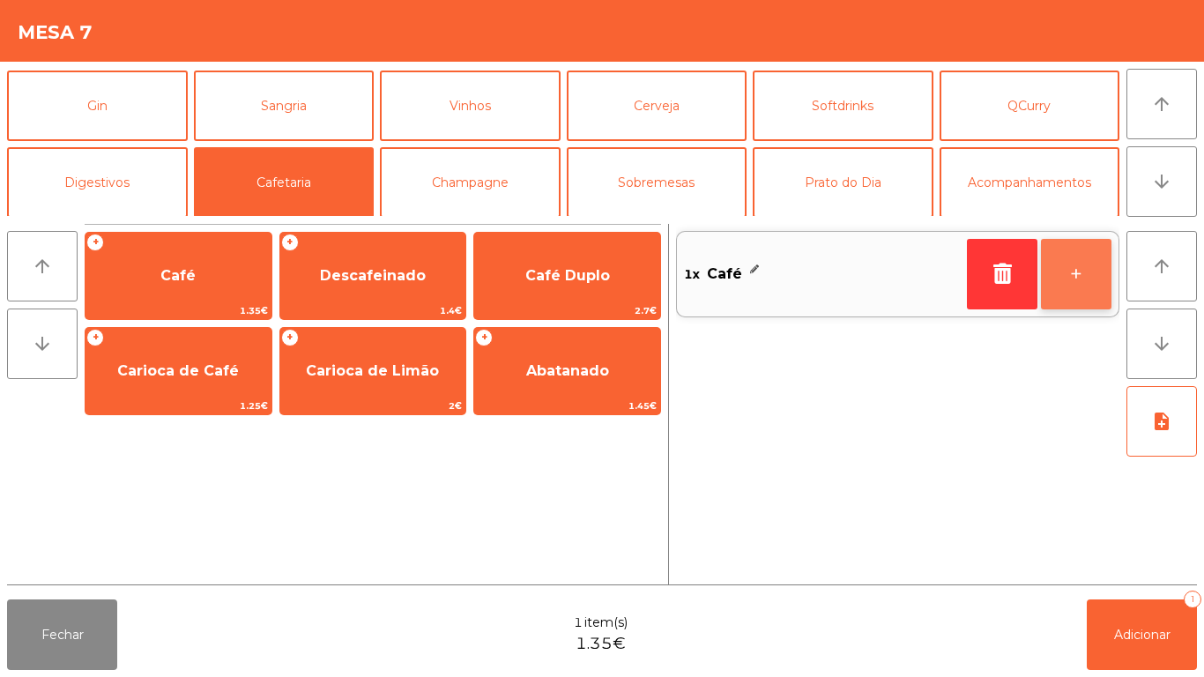
click at [1078, 254] on button "+" at bounding box center [1076, 274] width 71 height 71
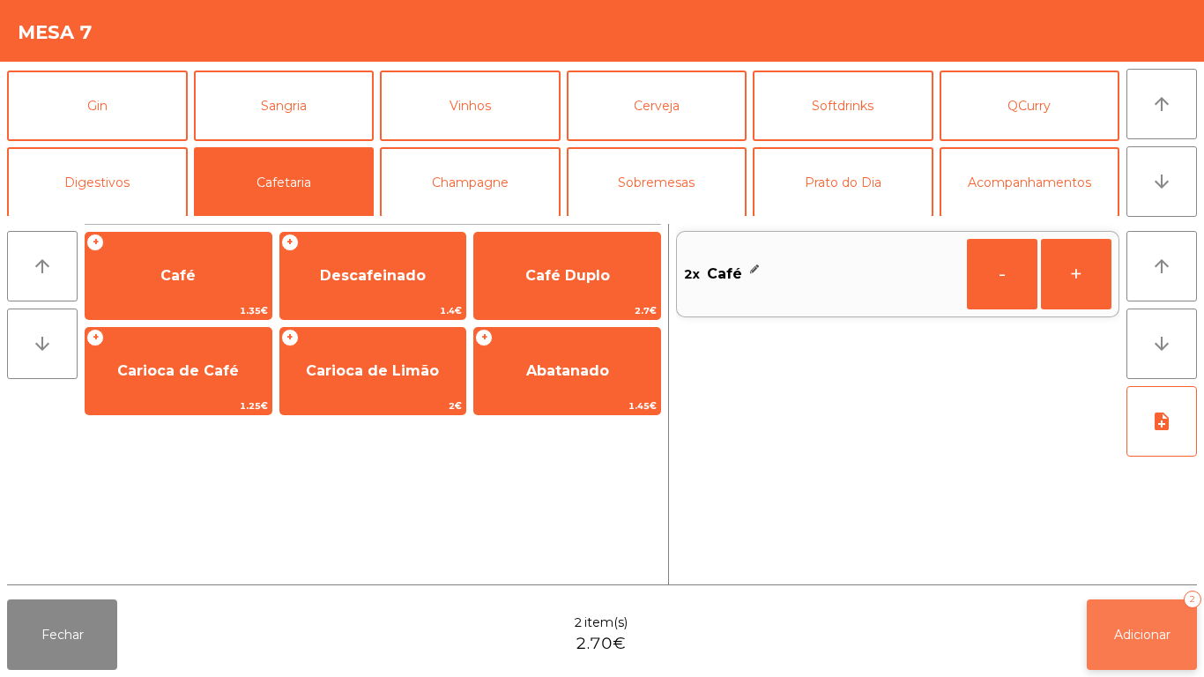
click at [1134, 650] on button "Adicionar 2" at bounding box center [1142, 634] width 110 height 71
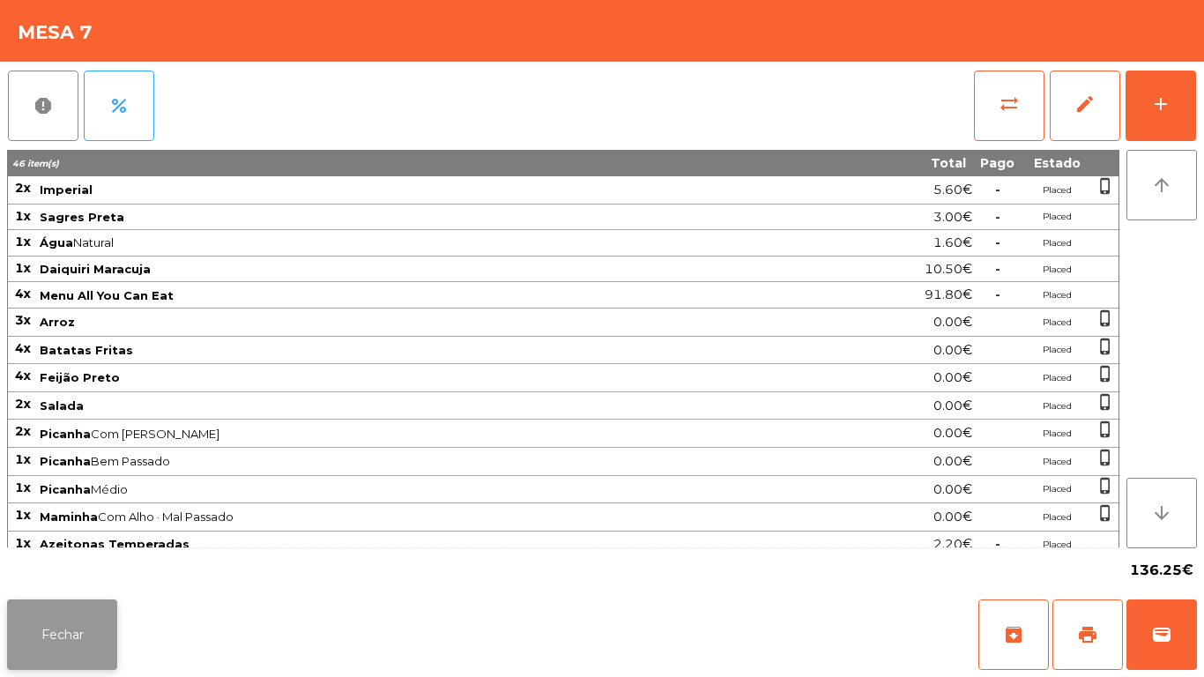
click at [41, 633] on button "Fechar" at bounding box center [62, 634] width 110 height 71
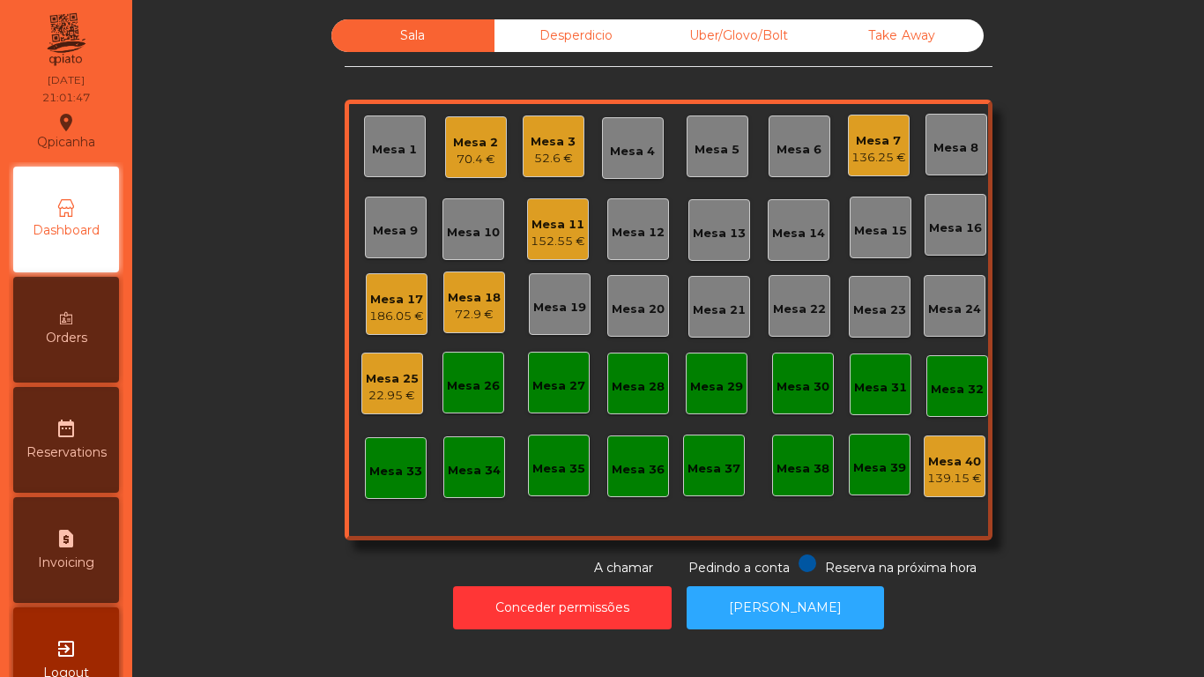
click at [795, 229] on div "Mesa 14" at bounding box center [798, 234] width 53 height 18
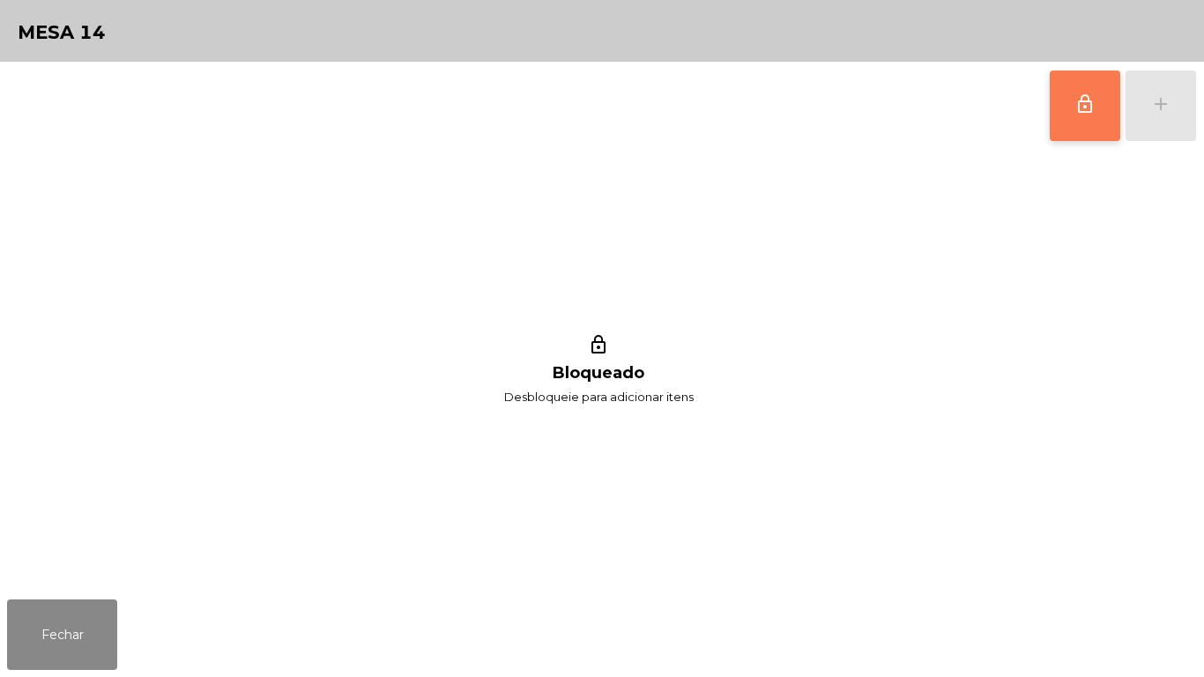
click at [1083, 105] on span "lock_outline" at bounding box center [1085, 103] width 21 height 21
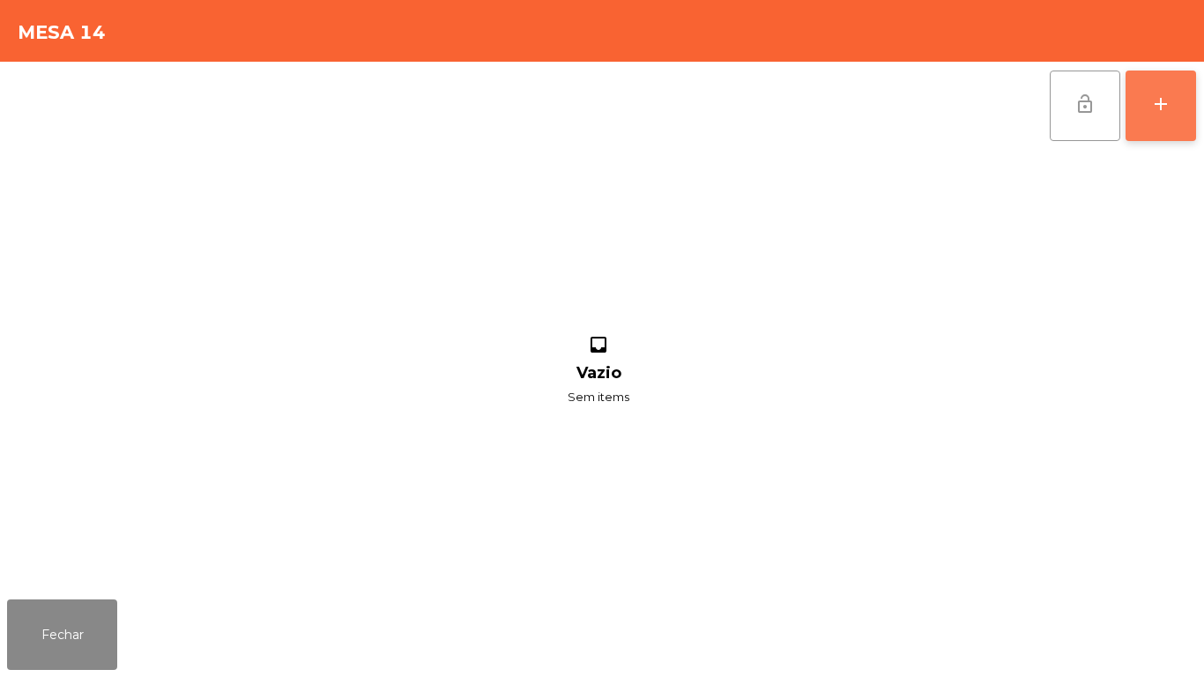
click at [1182, 111] on button "add" at bounding box center [1161, 106] width 71 height 71
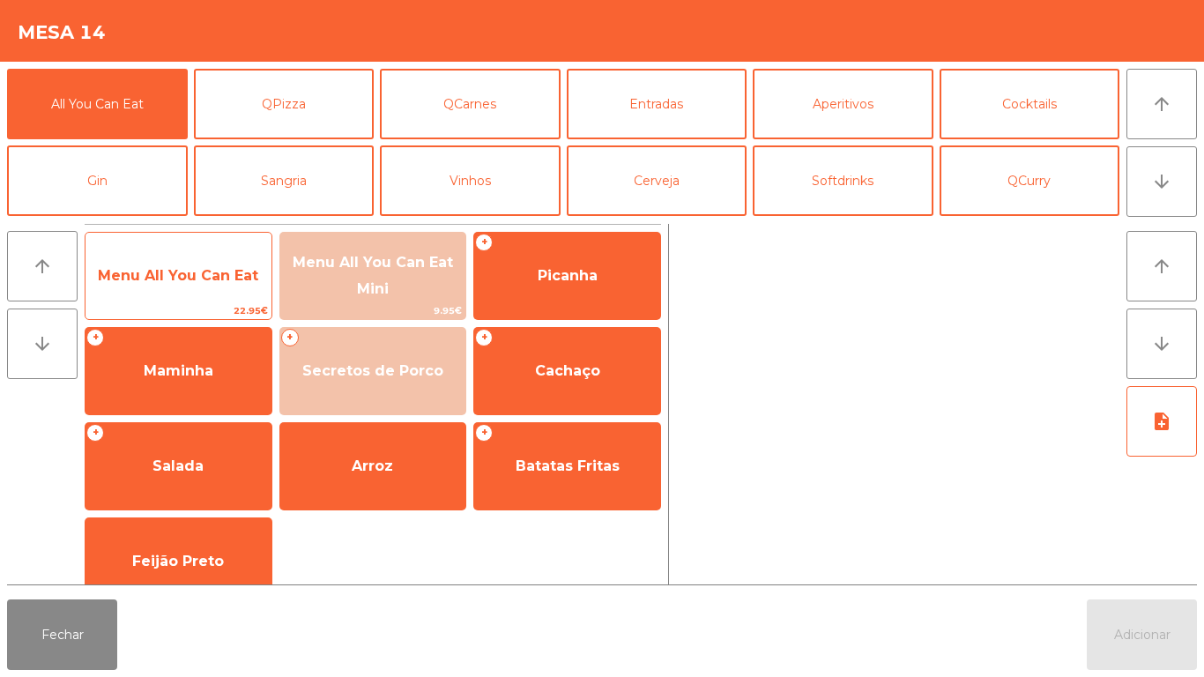
click at [174, 270] on span "Menu All You Can Eat" at bounding box center [178, 275] width 160 height 17
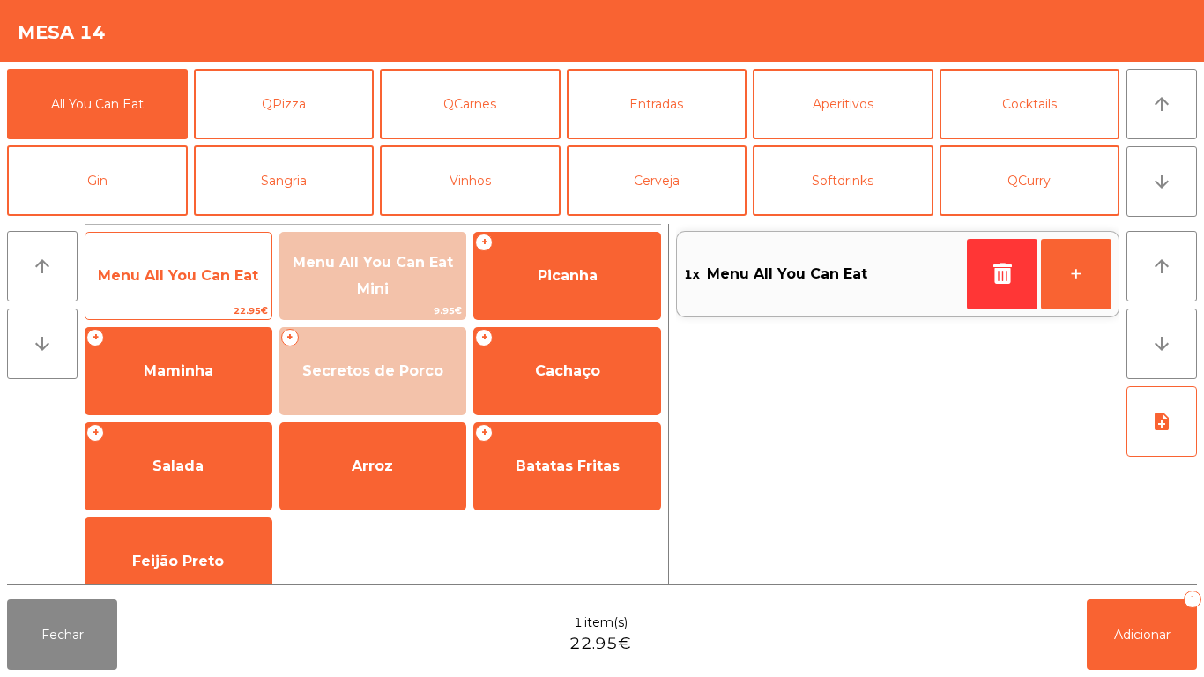
click at [174, 274] on span "Menu All You Can Eat" at bounding box center [178, 275] width 160 height 17
click at [176, 279] on span "Menu All You Can Eat" at bounding box center [178, 275] width 160 height 17
click at [180, 267] on span "Menu All You Can Eat" at bounding box center [178, 275] width 160 height 17
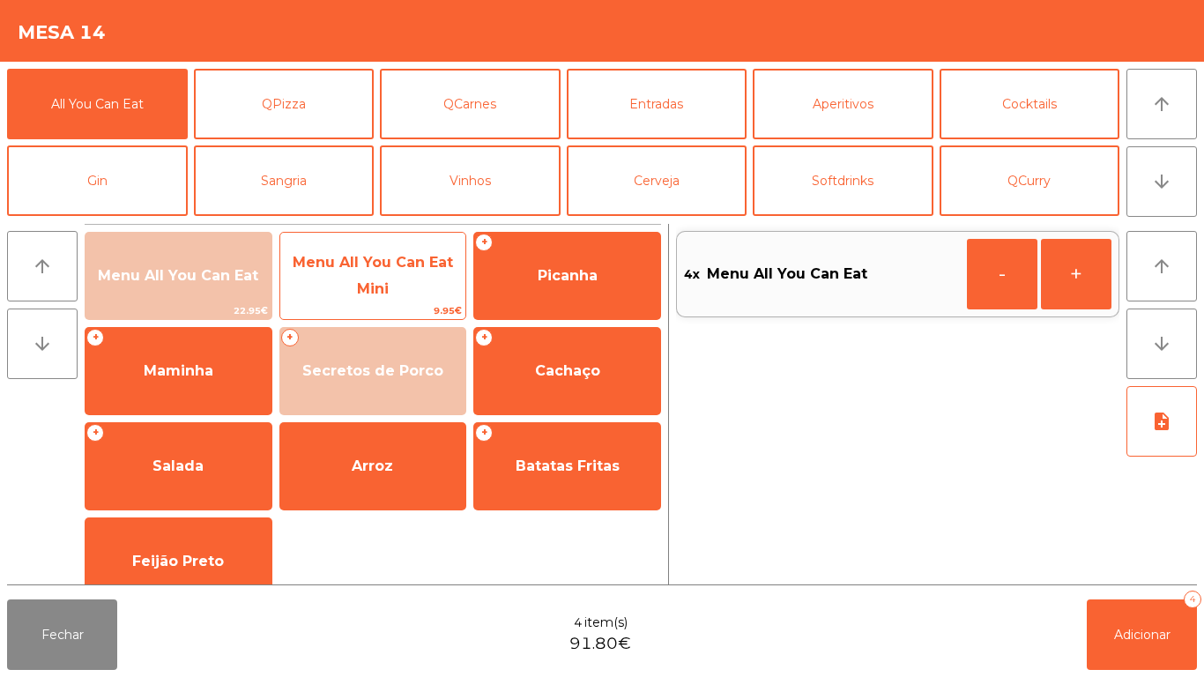
click at [393, 282] on span "Menu All You Can Eat Mini" at bounding box center [373, 276] width 186 height 75
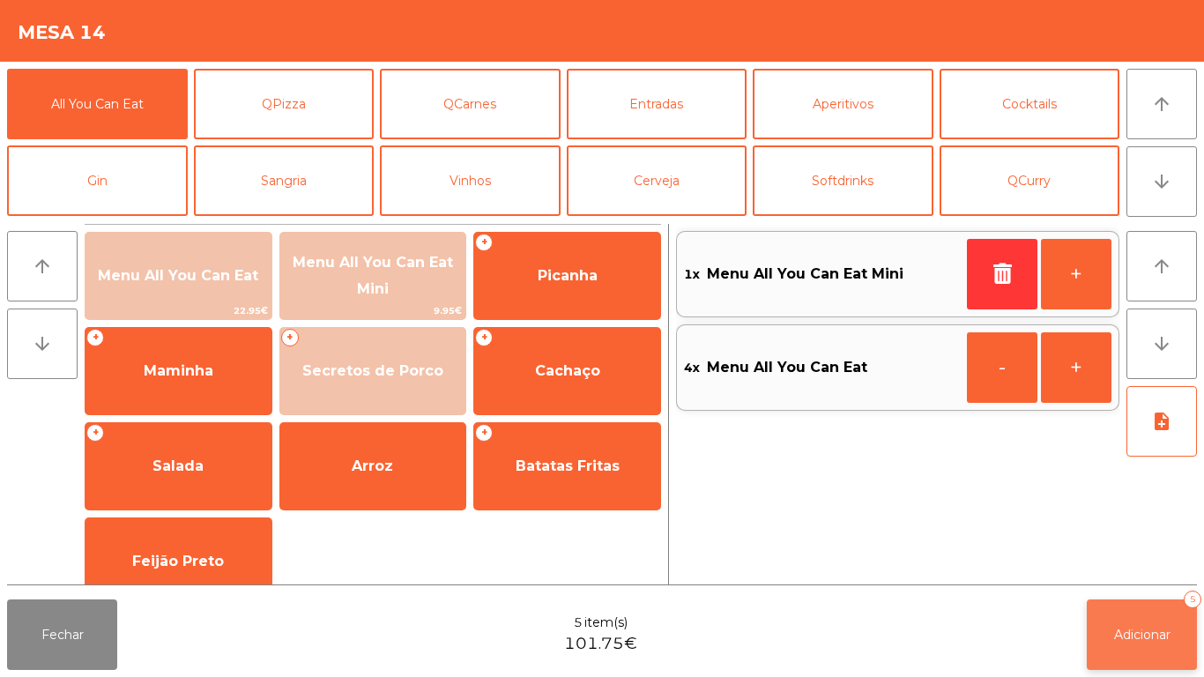
click at [1143, 624] on button "Adicionar 5" at bounding box center [1142, 634] width 110 height 71
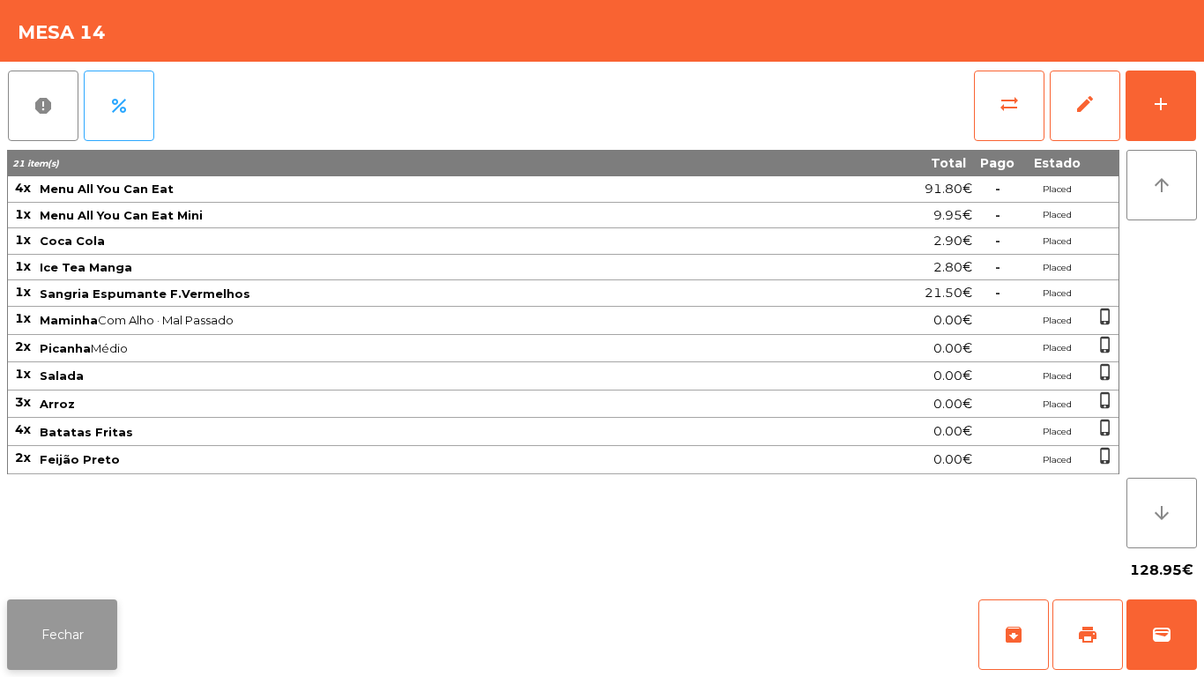
click at [62, 604] on button "Fechar" at bounding box center [62, 634] width 110 height 71
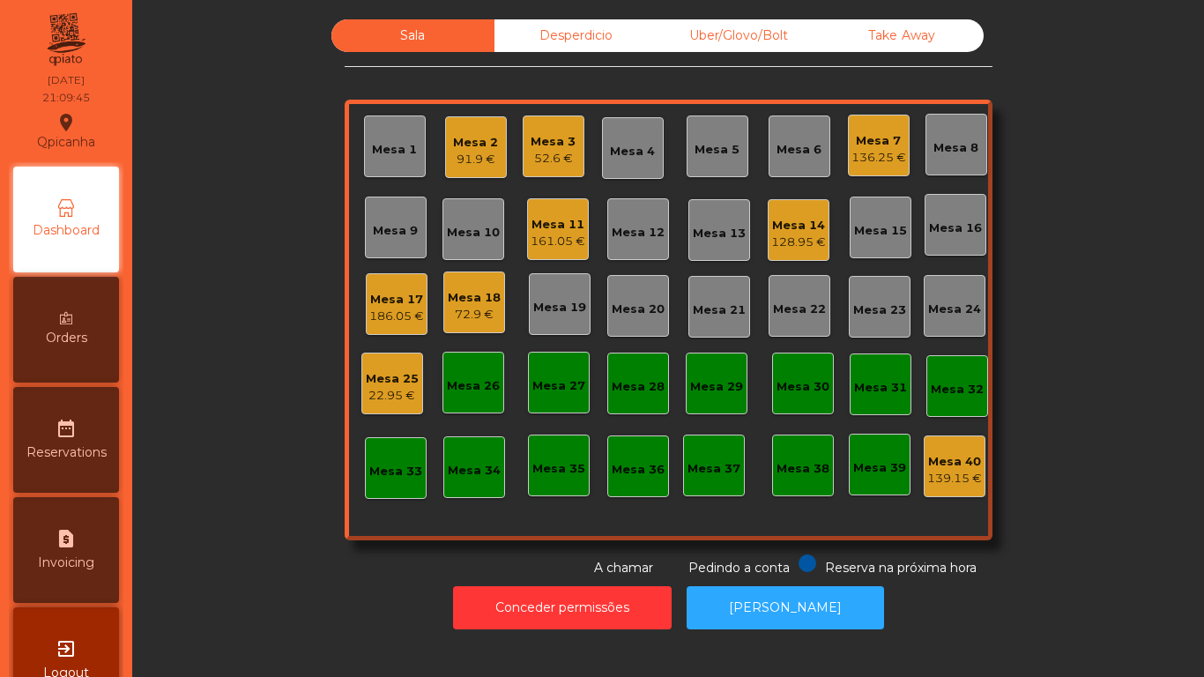
click at [795, 239] on div "128.95 €" at bounding box center [798, 243] width 55 height 18
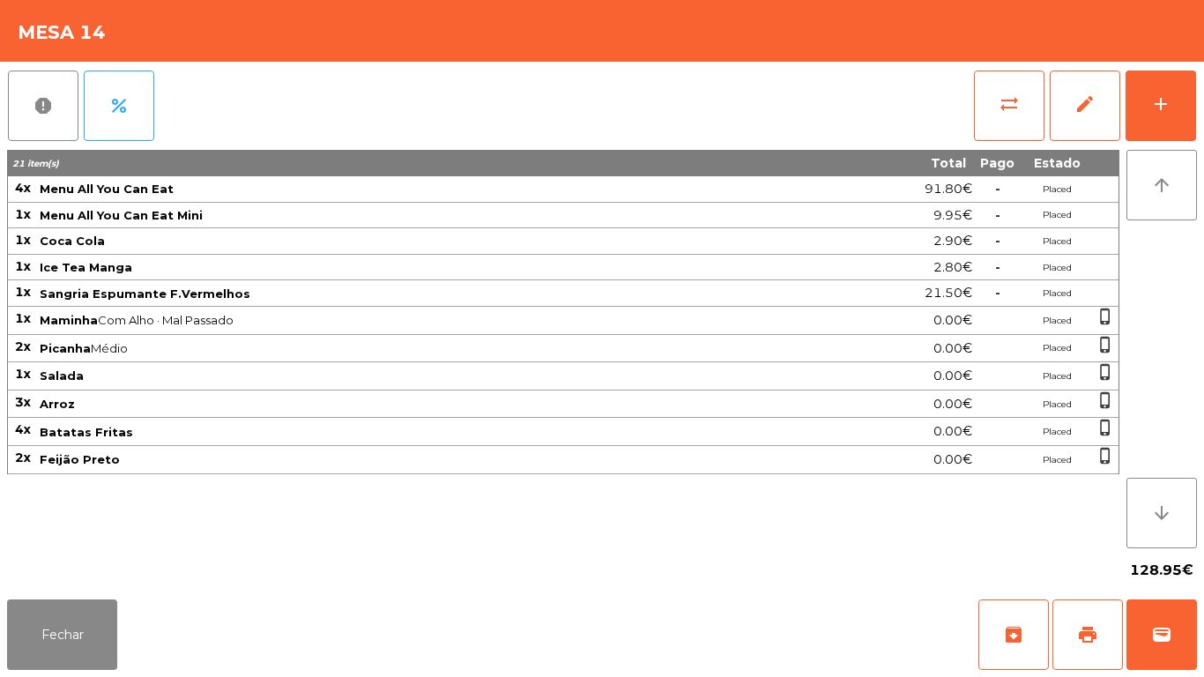
click at [76, 577] on div "128.95€" at bounding box center [602, 570] width 1190 height 44
click at [95, 616] on button "Fechar" at bounding box center [62, 634] width 110 height 71
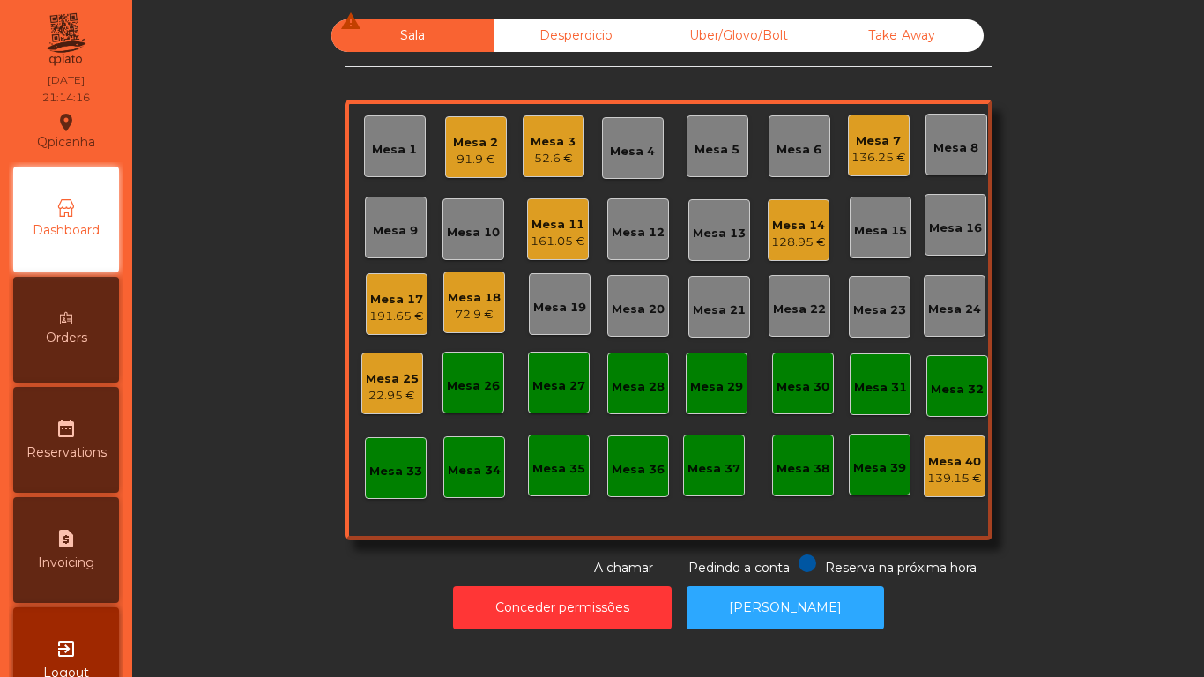
click at [859, 152] on div "136.25 €" at bounding box center [879, 158] width 55 height 18
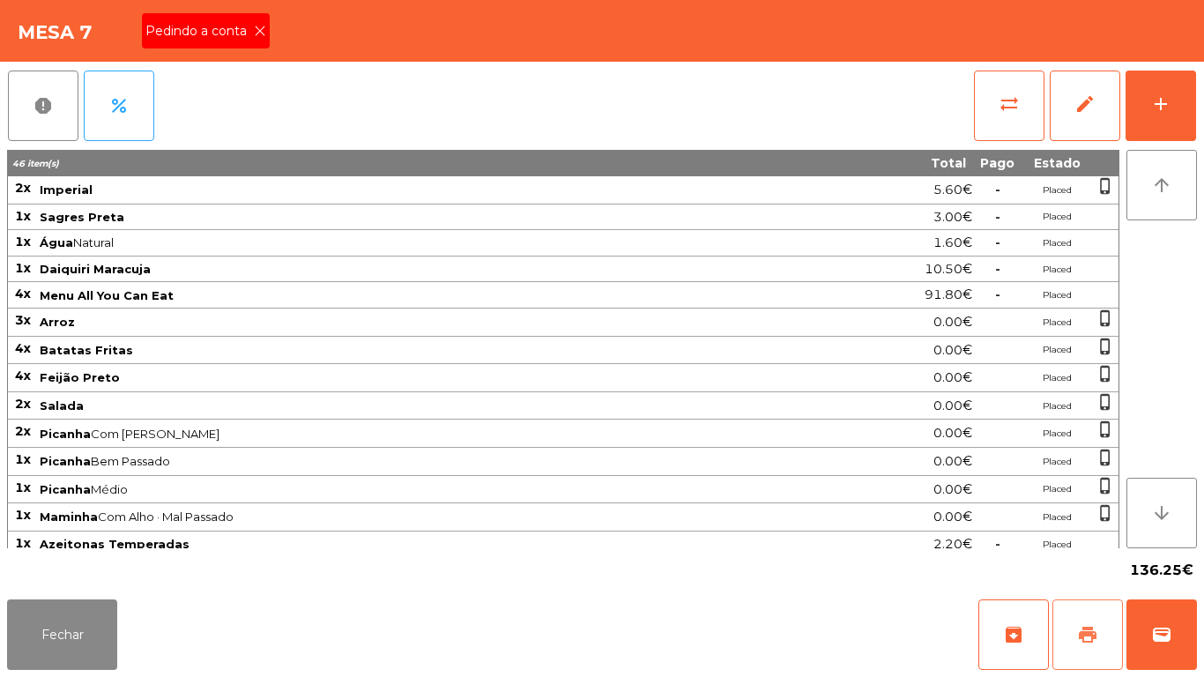
click at [1081, 614] on button "print" at bounding box center [1088, 634] width 71 height 71
click at [258, 14] on div "Pedindo a conta" at bounding box center [206, 30] width 128 height 35
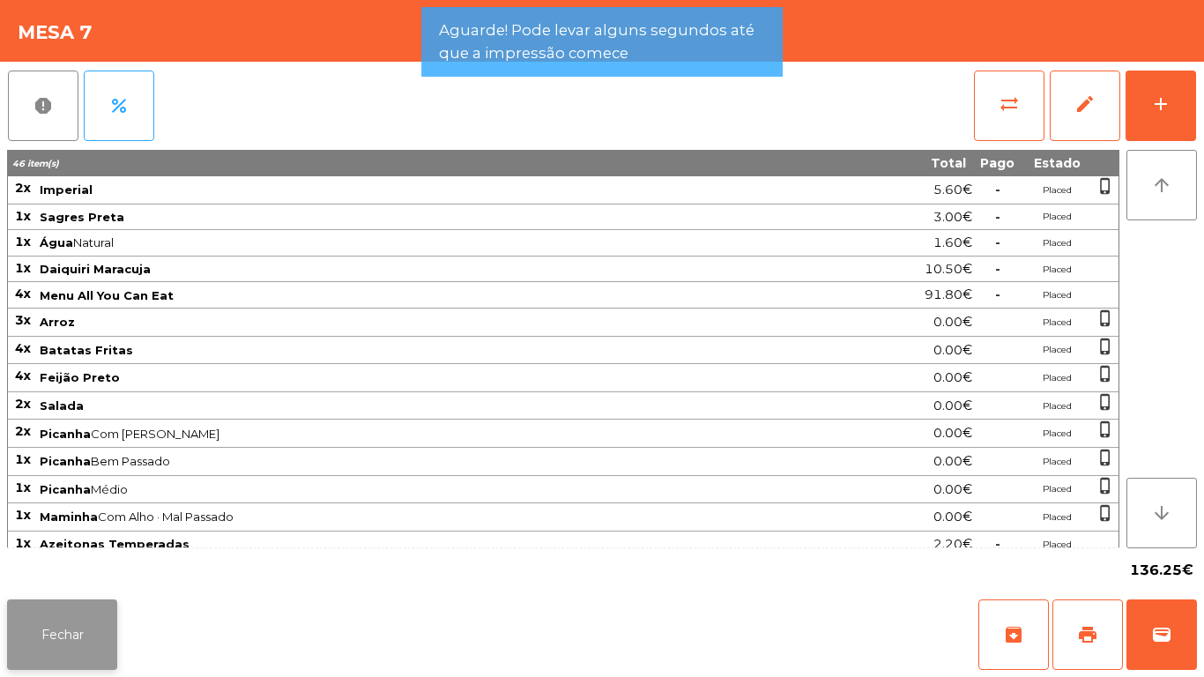
click at [85, 606] on button "Fechar" at bounding box center [62, 634] width 110 height 71
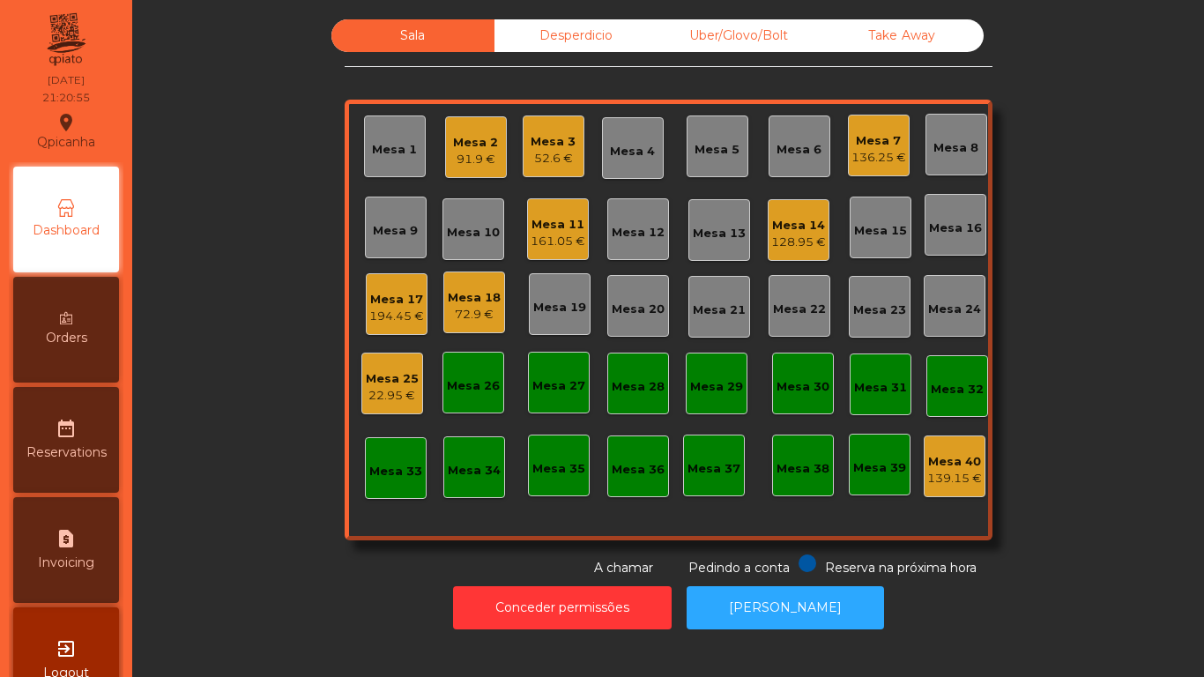
click at [856, 158] on div "136.25 €" at bounding box center [879, 158] width 55 height 18
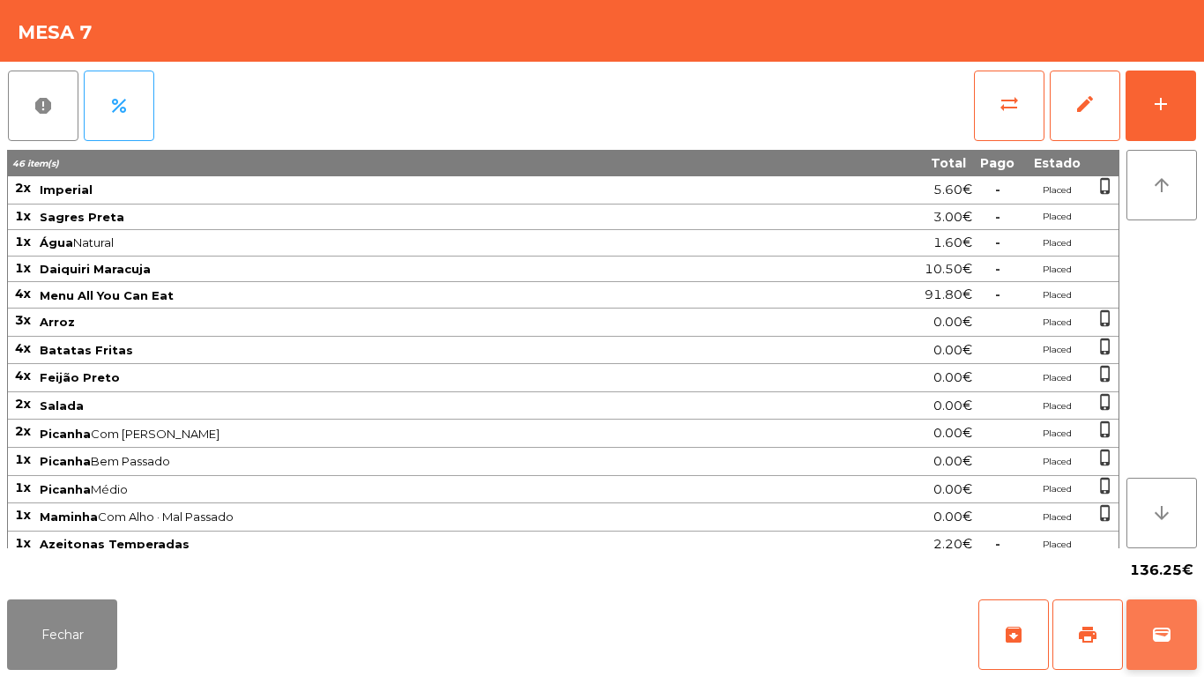
click at [1159, 645] on button "wallet" at bounding box center [1162, 634] width 71 height 71
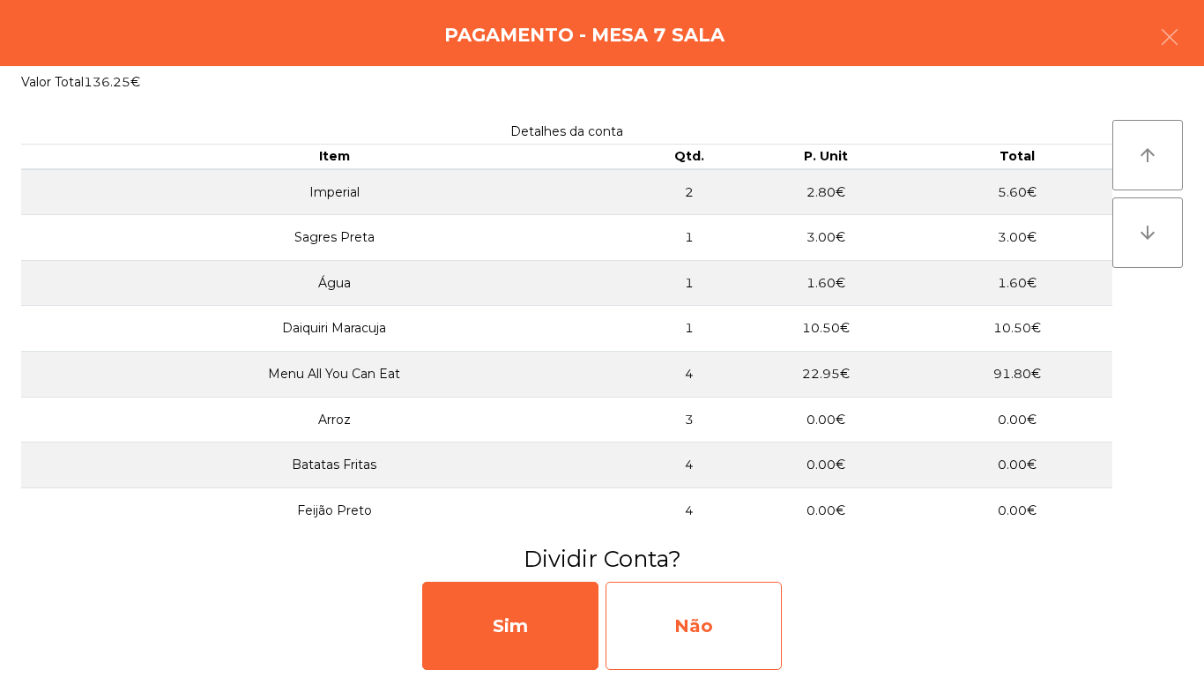
click at [743, 608] on div "Não" at bounding box center [694, 626] width 176 height 88
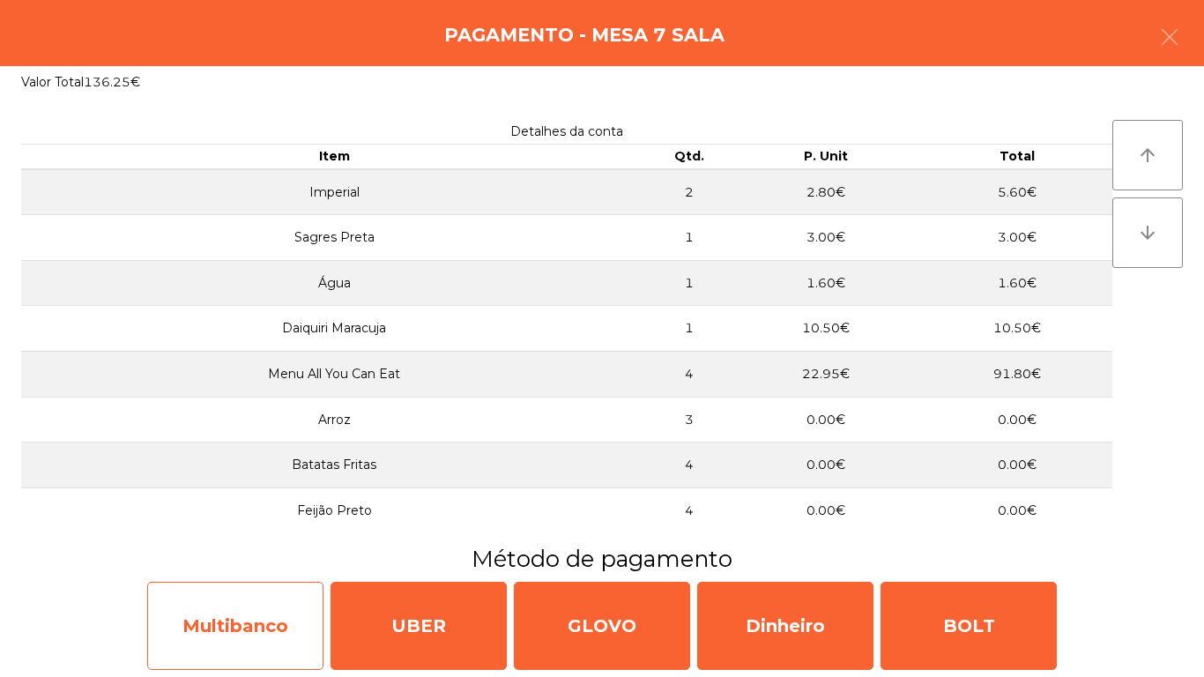
click at [272, 605] on div "Multibanco" at bounding box center [235, 626] width 176 height 88
select select "**"
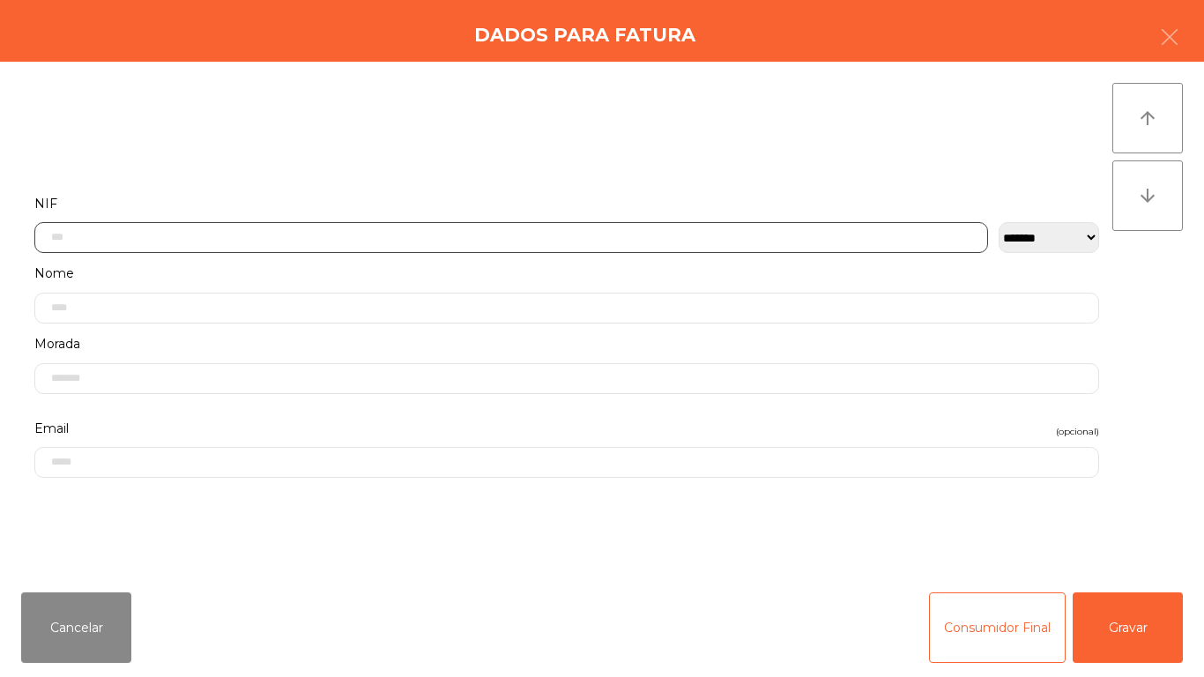
click at [406, 237] on input "text" at bounding box center [511, 237] width 954 height 31
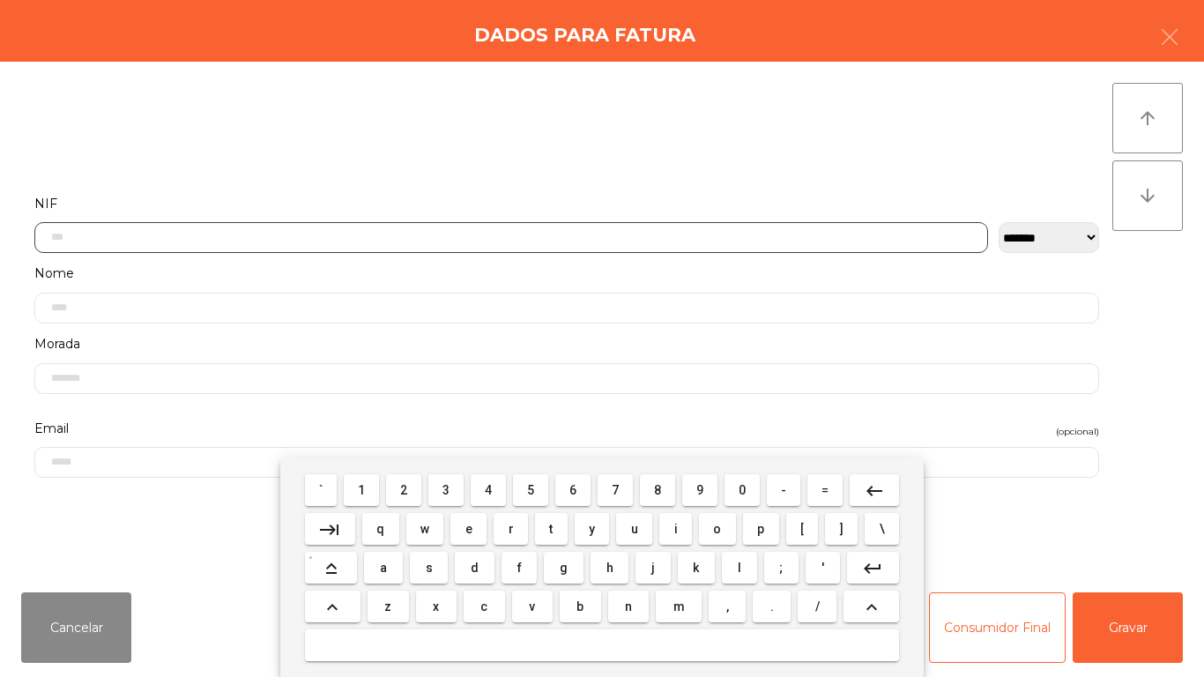
scroll to position [108, 0]
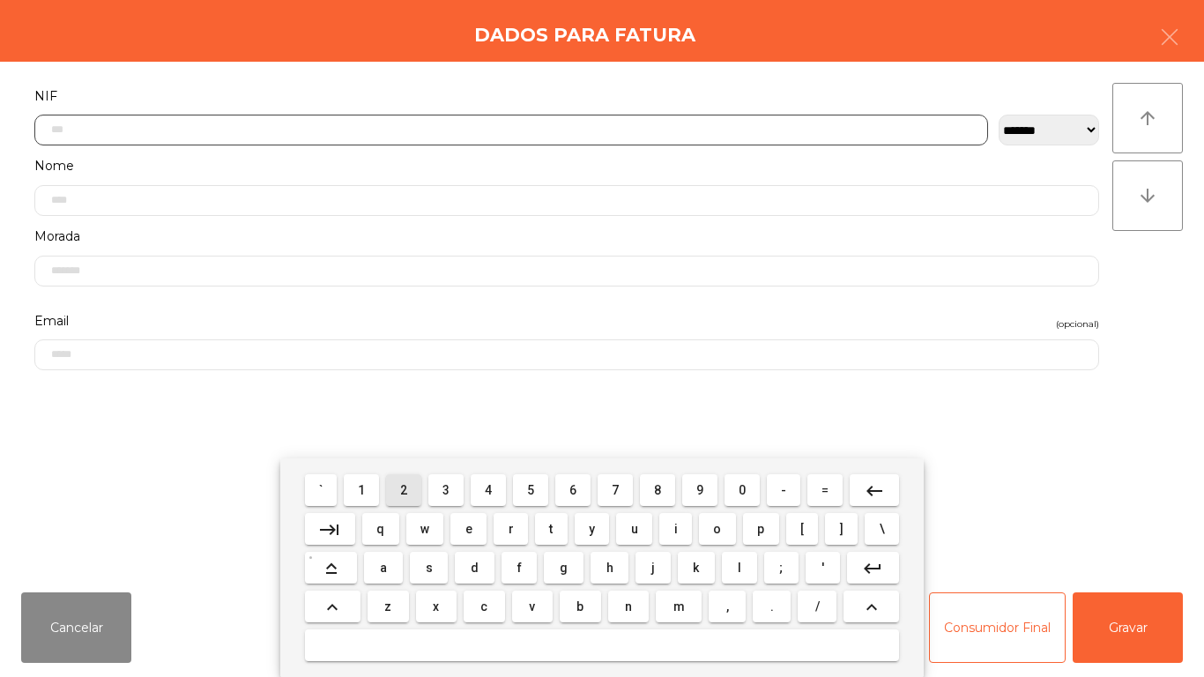
click at [405, 489] on span "2" at bounding box center [403, 490] width 7 height 14
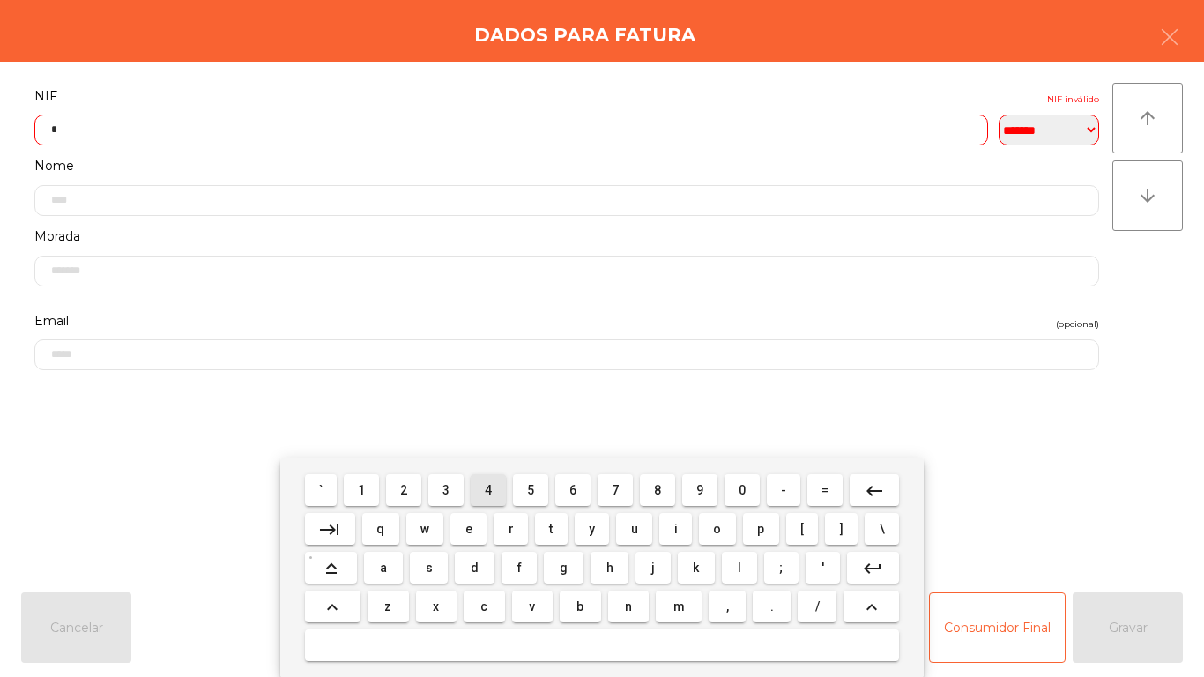
click at [488, 489] on span "4" at bounding box center [488, 490] width 7 height 14
click at [866, 485] on mat-icon "keyboard_backspace" at bounding box center [874, 490] width 21 height 21
click at [532, 483] on span "5" at bounding box center [530, 490] width 7 height 14
click at [405, 489] on span "2" at bounding box center [403, 490] width 7 height 14
click at [504, 493] on button "4" at bounding box center [488, 490] width 35 height 32
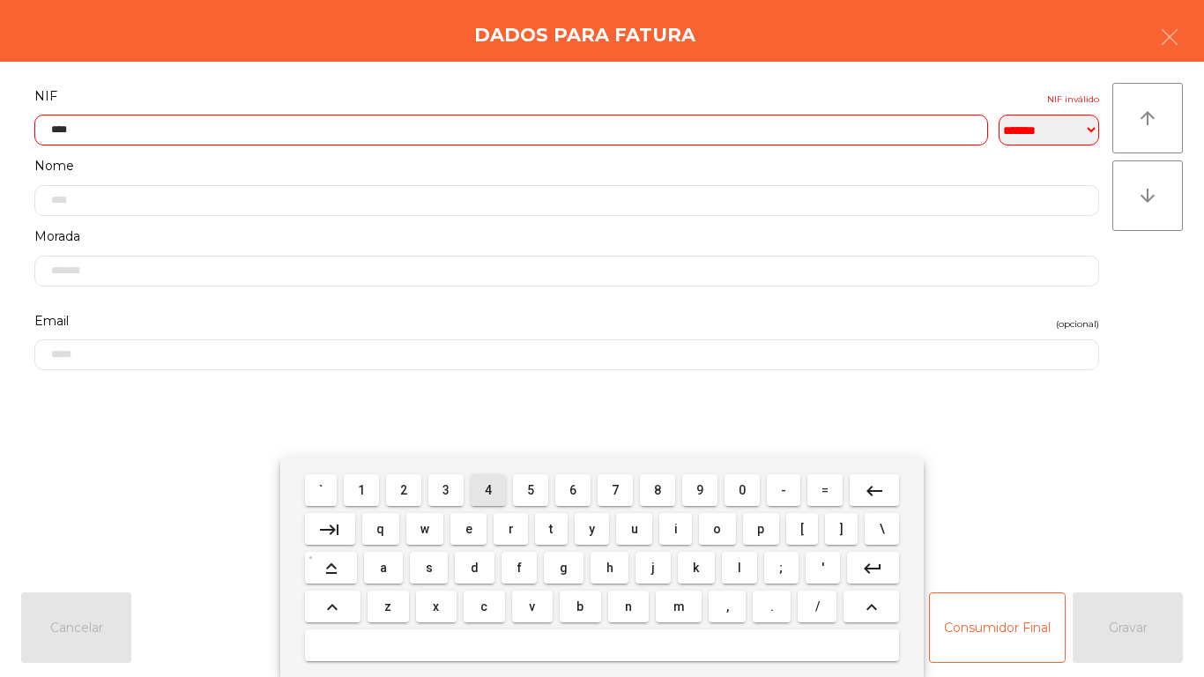
click at [375, 486] on button "1" at bounding box center [361, 490] width 35 height 32
click at [701, 489] on span "9" at bounding box center [699, 490] width 7 height 14
click at [488, 489] on span "4" at bounding box center [488, 490] width 7 height 14
click at [361, 490] on span "1" at bounding box center [361, 490] width 7 height 14
click at [502, 488] on button "4" at bounding box center [488, 490] width 35 height 32
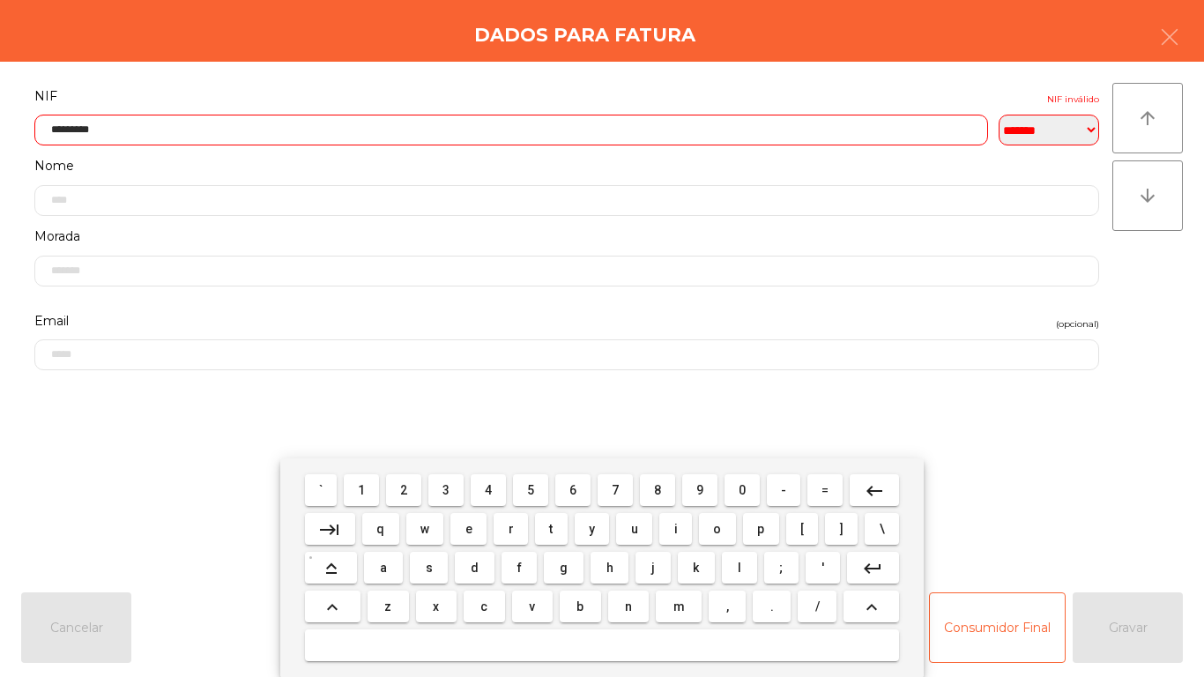
click at [872, 475] on button "keyboard_backspace" at bounding box center [874, 490] width 49 height 32
click at [376, 485] on button "1" at bounding box center [361, 490] width 35 height 32
click at [866, 485] on mat-icon "keyboard_backspace" at bounding box center [874, 490] width 21 height 21
click at [405, 487] on span "2" at bounding box center [403, 490] width 7 height 14
click at [871, 483] on mat-icon "keyboard_backspace" at bounding box center [874, 490] width 21 height 21
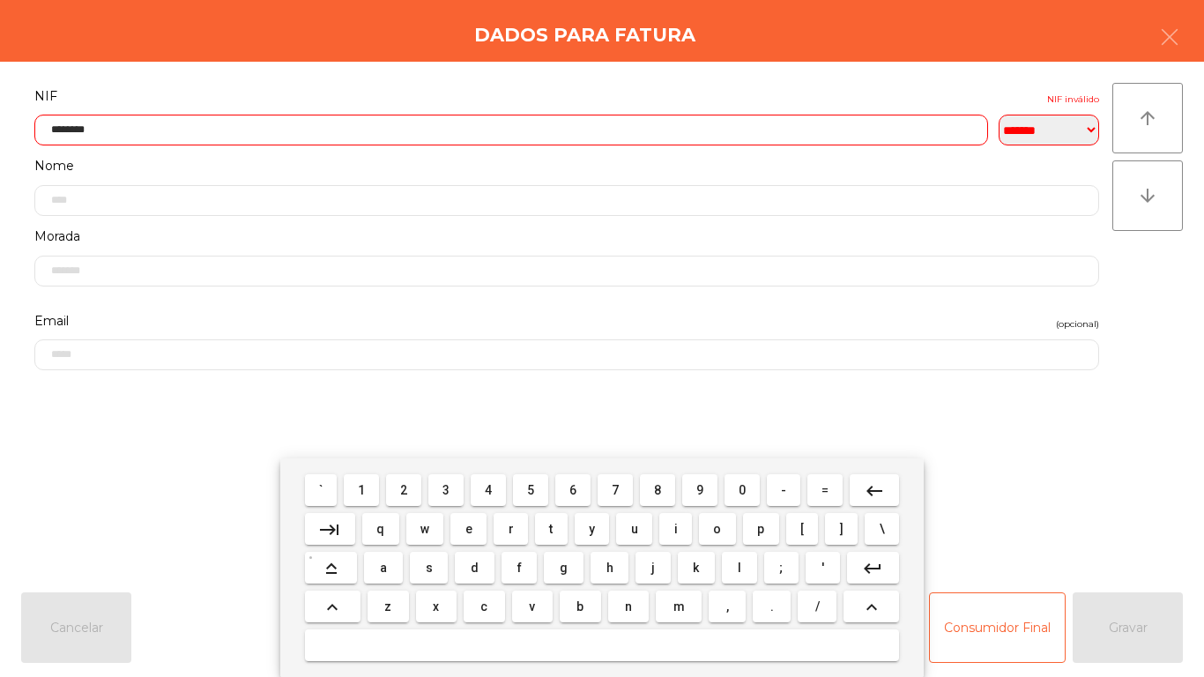
click at [447, 489] on span "3" at bounding box center [446, 490] width 7 height 14
type input "*********"
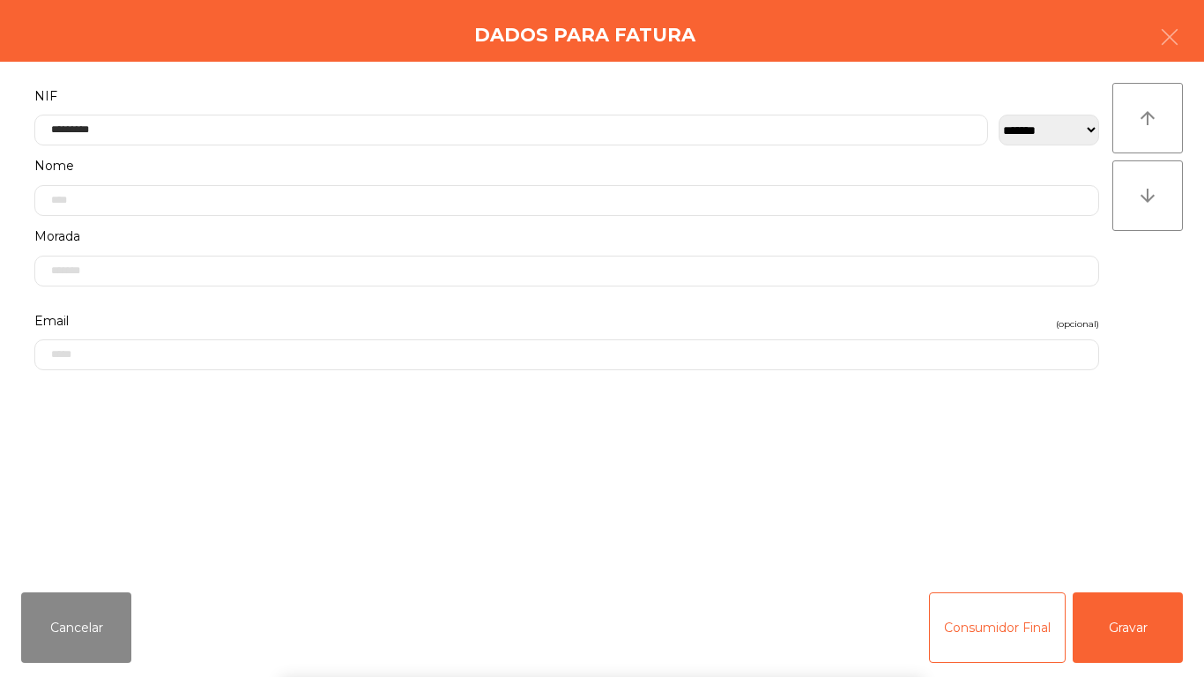
click at [1173, 614] on div "` 1 2 3 4 5 6 7 8 9 0 - = keyboard_backspace keyboard_tab q w e r t y u i o p […" at bounding box center [602, 567] width 1204 height 219
click at [1141, 609] on button "Gravar" at bounding box center [1128, 627] width 110 height 71
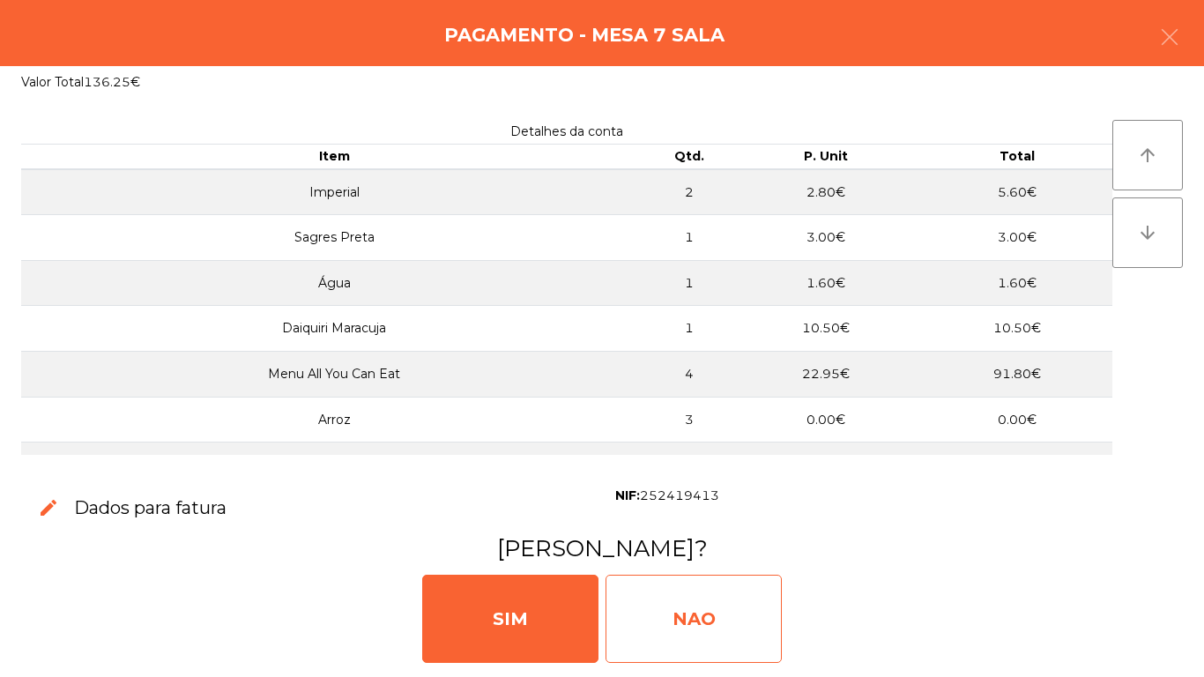
click at [716, 621] on div "NAO" at bounding box center [694, 619] width 176 height 88
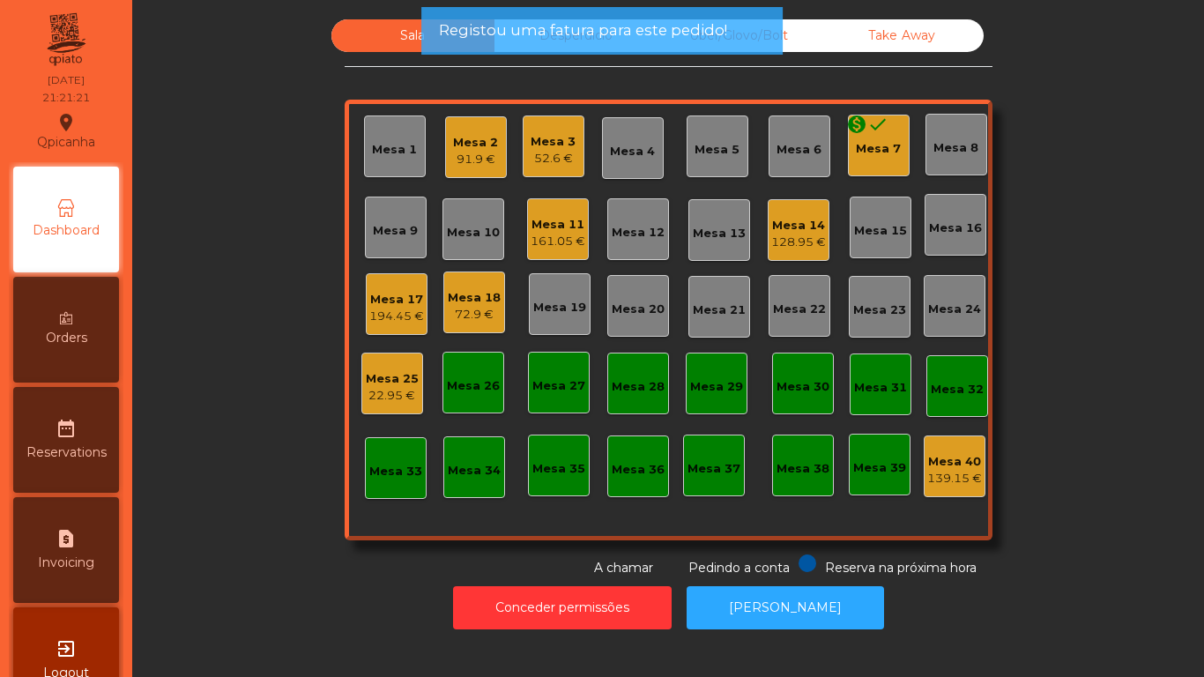
click at [879, 159] on div "monetization_on done Mesa 7" at bounding box center [879, 146] width 62 height 62
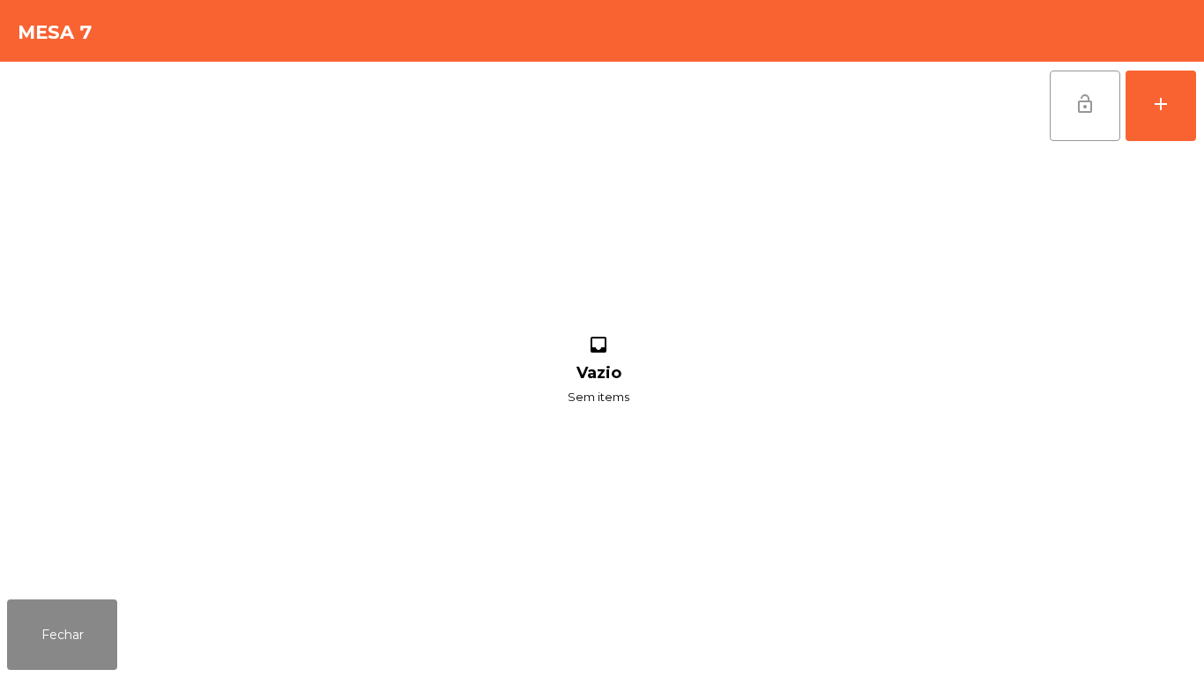
click at [1071, 122] on button "lock_open" at bounding box center [1085, 106] width 71 height 71
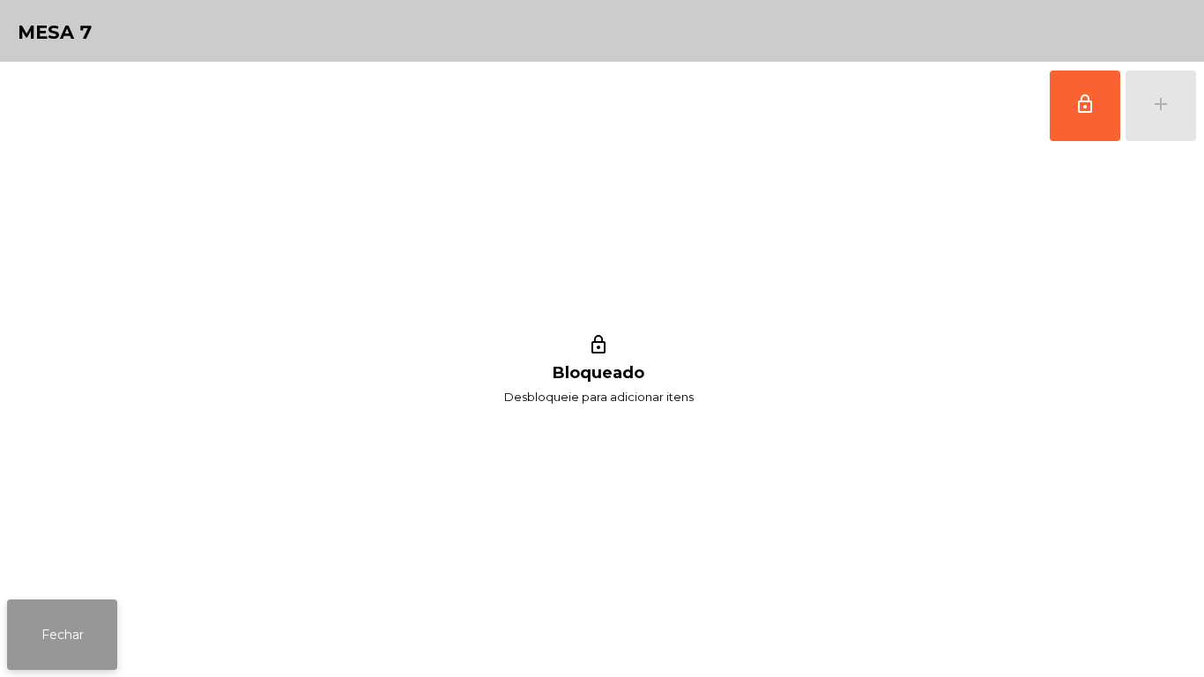
click at [95, 632] on button "Fechar" at bounding box center [62, 634] width 110 height 71
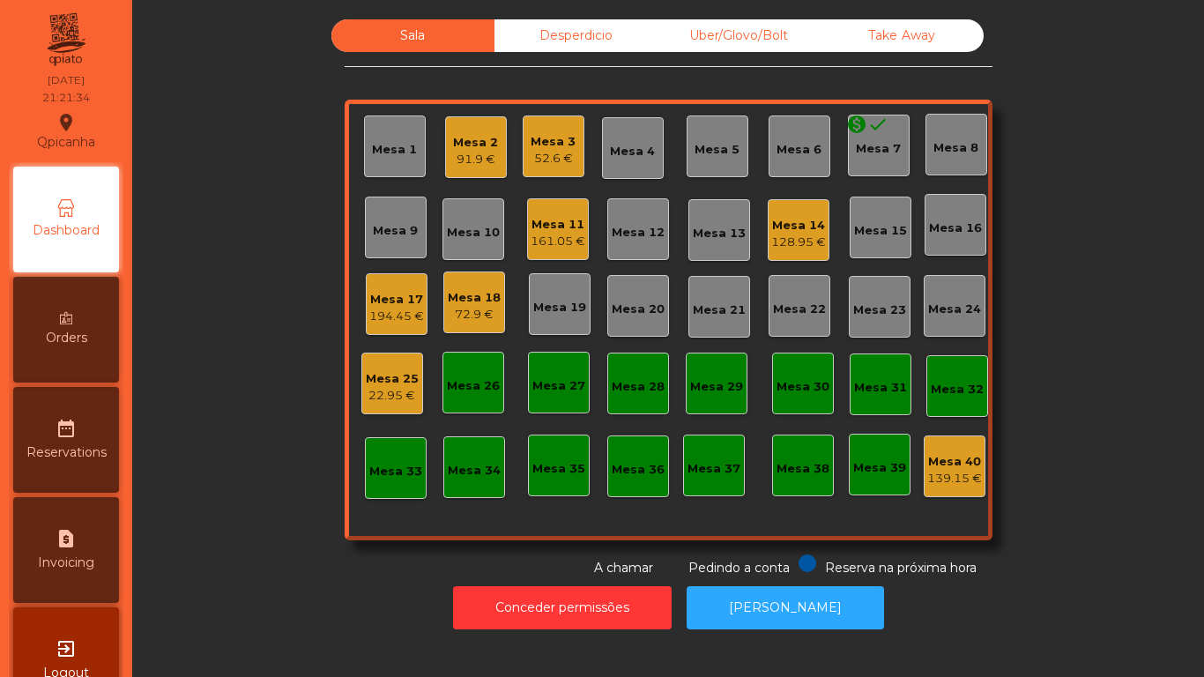
click at [792, 236] on div "128.95 €" at bounding box center [798, 243] width 55 height 18
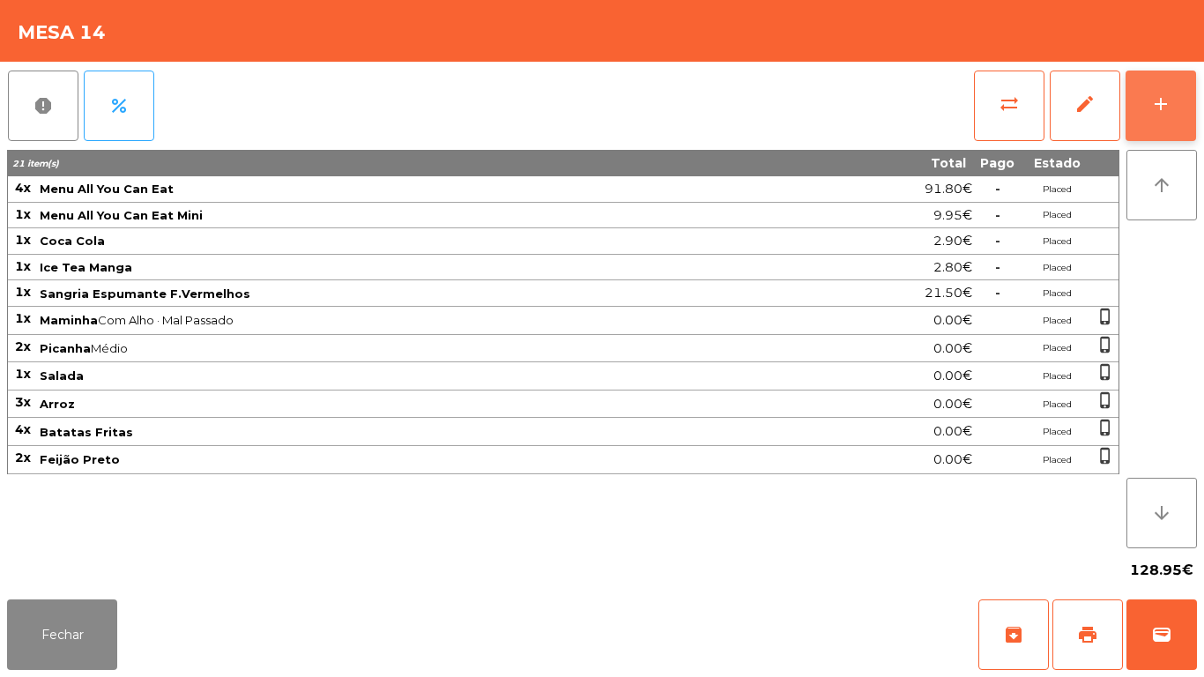
click at [1161, 100] on div "add" at bounding box center [1160, 103] width 21 height 21
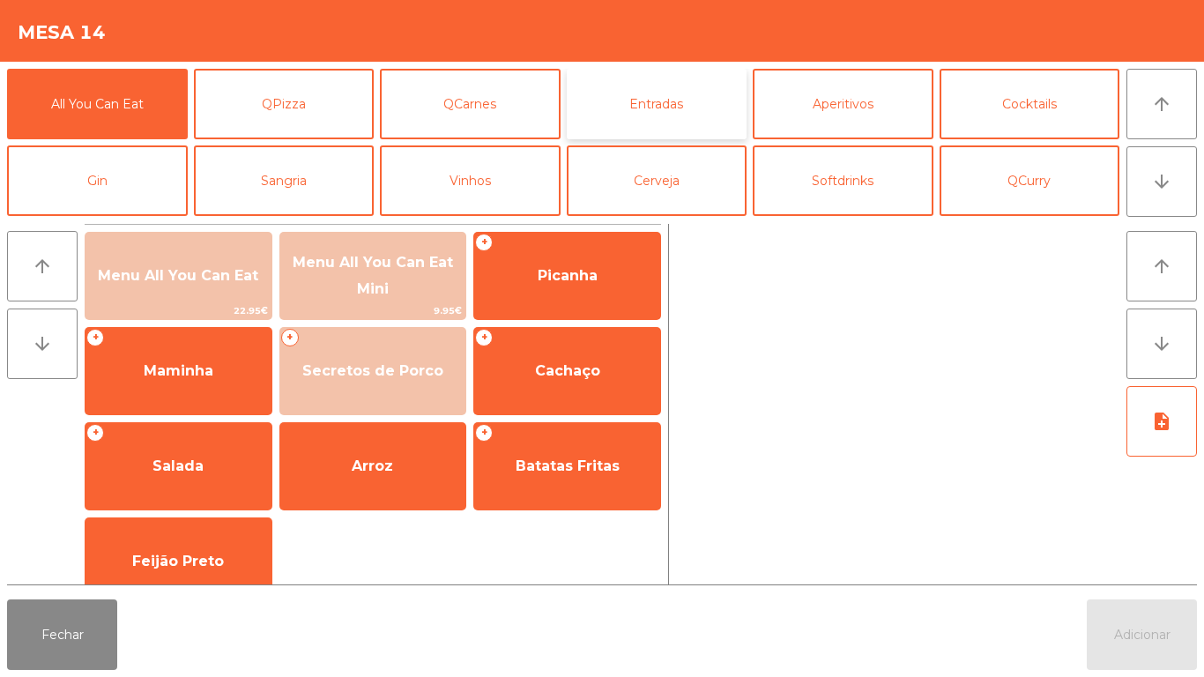
click at [635, 108] on button "Entradas" at bounding box center [657, 104] width 181 height 71
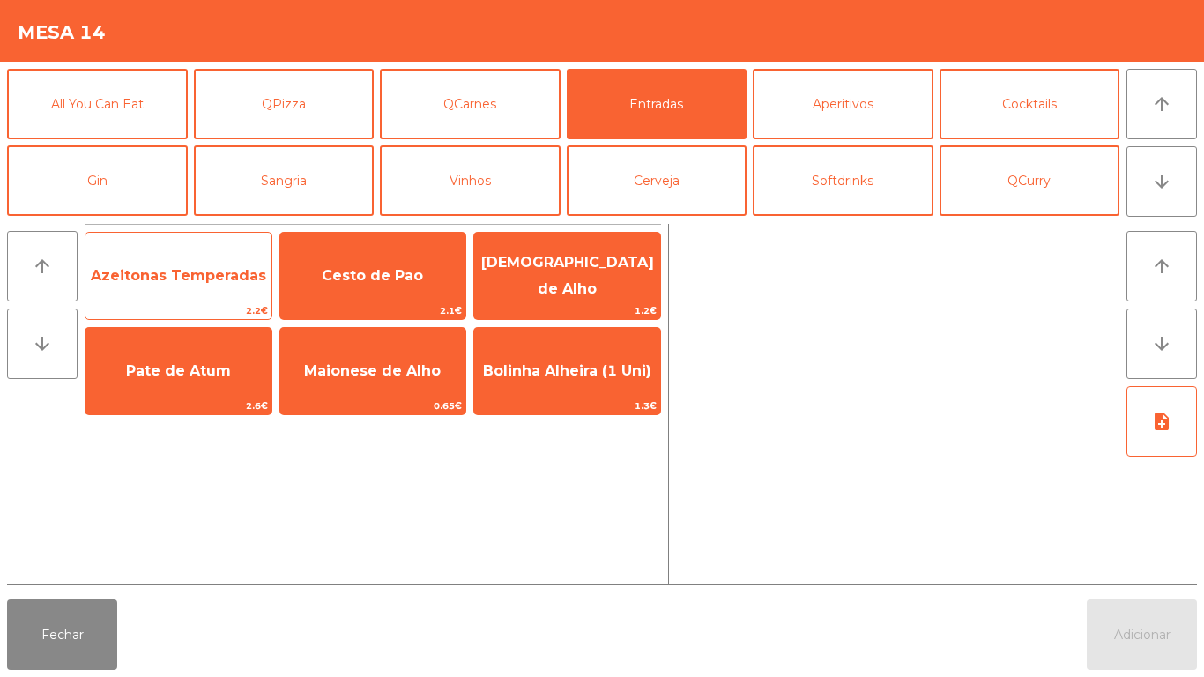
click at [192, 271] on span "Azeitonas Temperadas" at bounding box center [178, 275] width 175 height 17
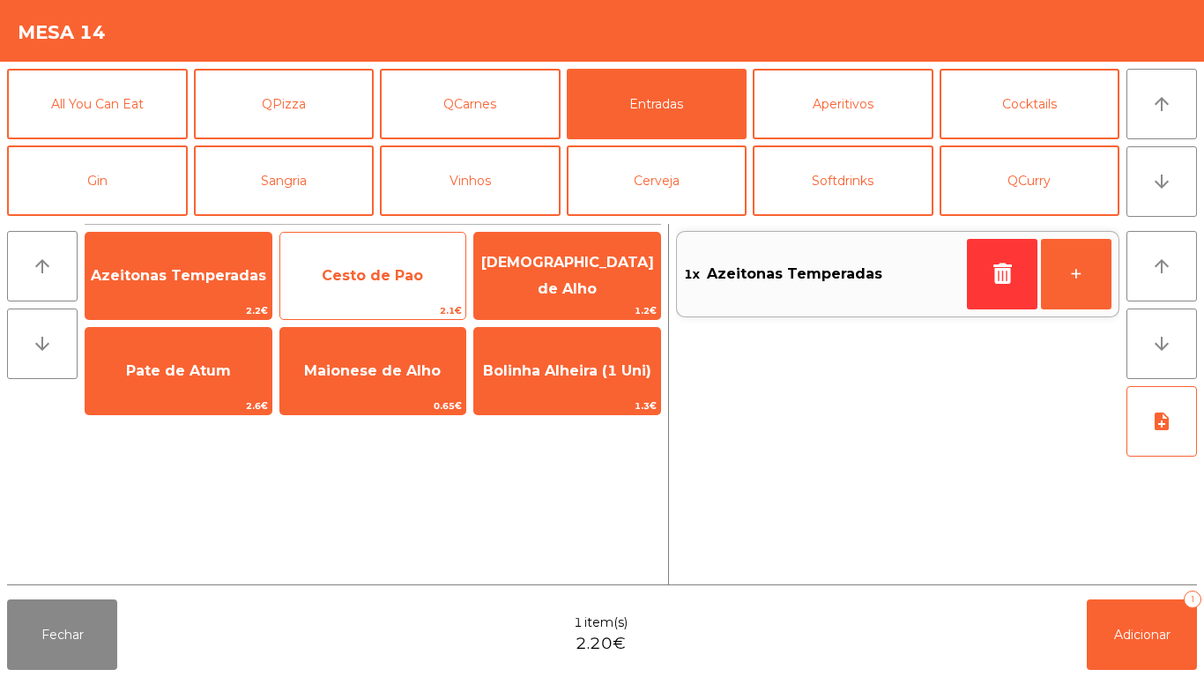
click at [418, 274] on span "Cesto de Pao" at bounding box center [372, 275] width 101 height 17
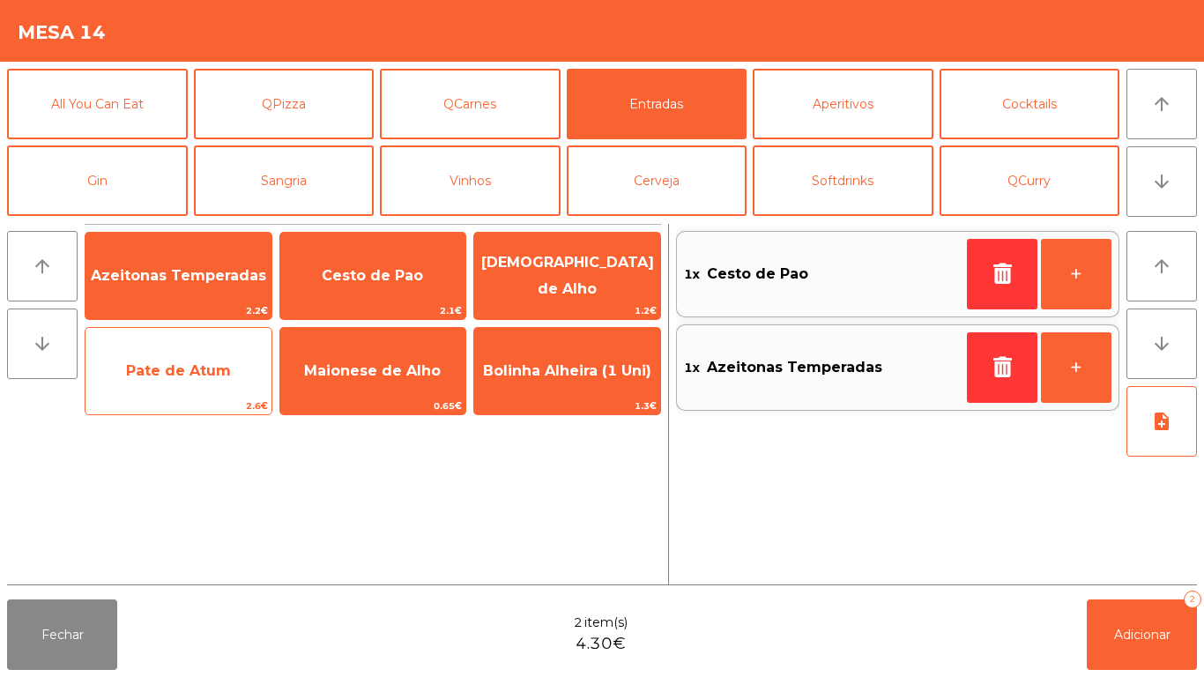
click at [182, 352] on span "Pate de Atum" at bounding box center [179, 371] width 186 height 48
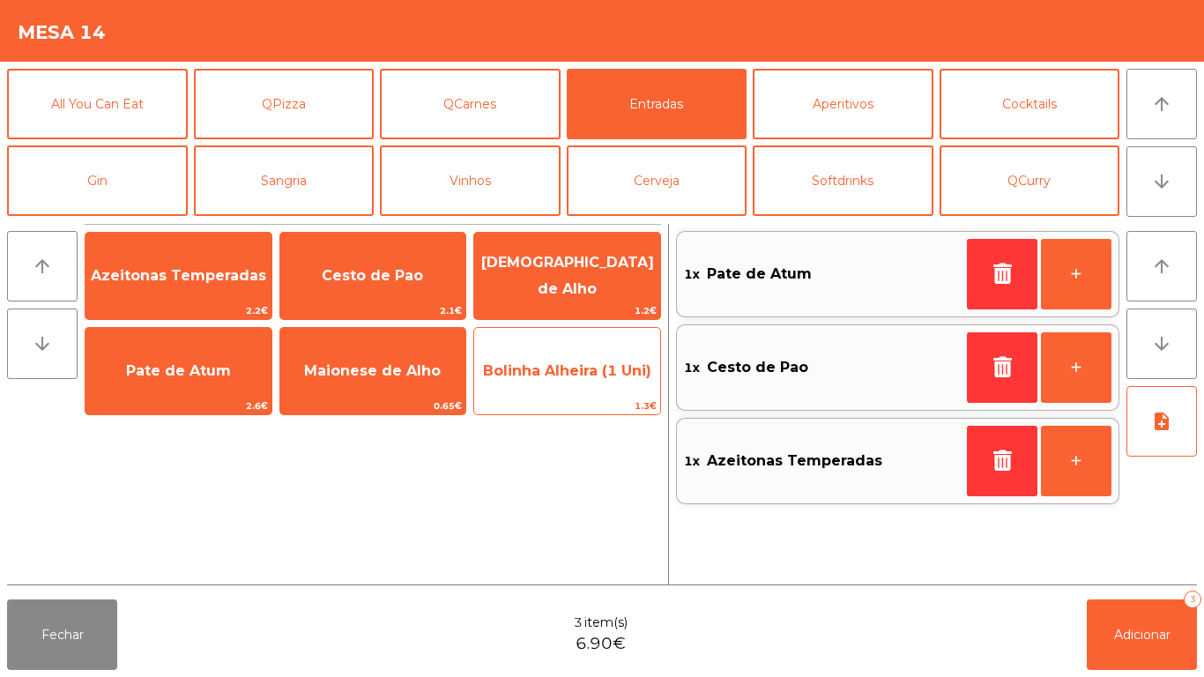
click at [569, 373] on span "Bolinha Alheira (1 Uni)" at bounding box center [567, 370] width 168 height 17
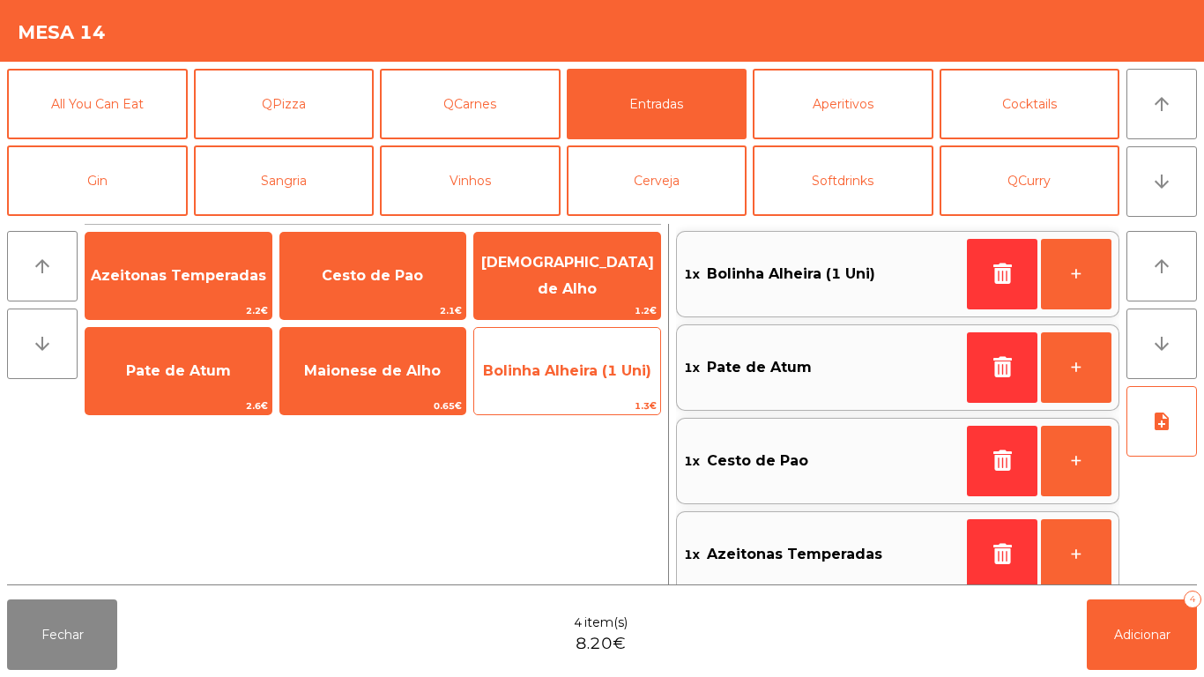
click at [565, 373] on span "Bolinha Alheira (1 Uni)" at bounding box center [567, 370] width 168 height 17
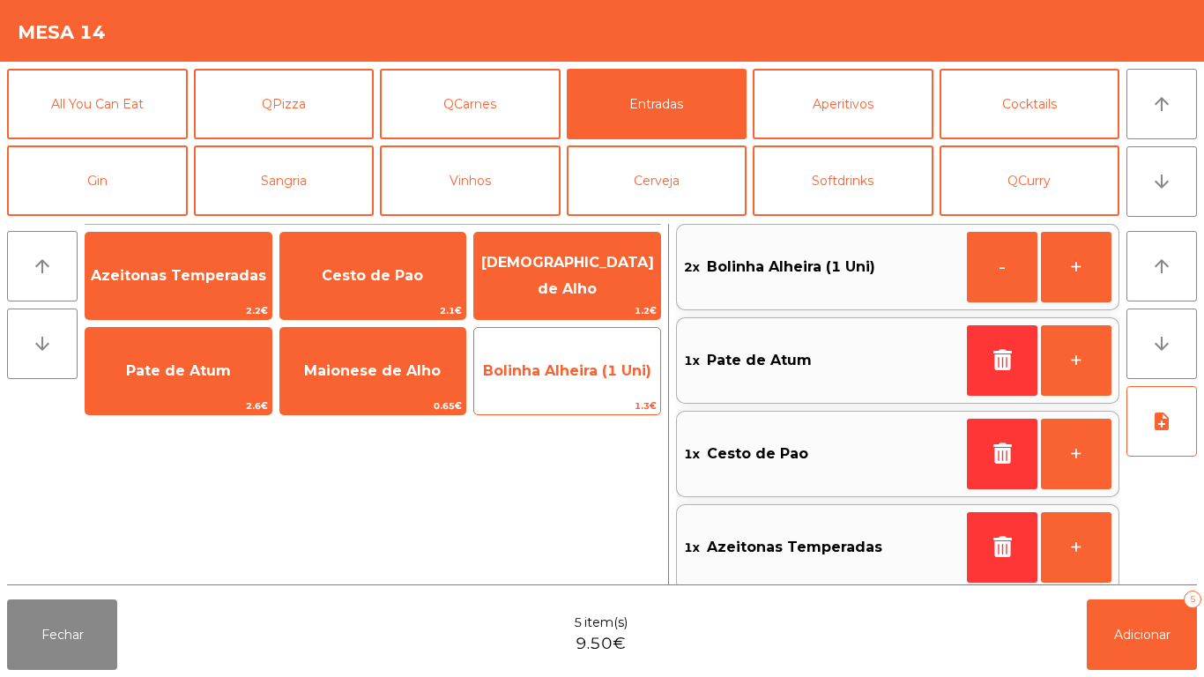
click at [578, 353] on span "Bolinha Alheira (1 Uni)" at bounding box center [567, 371] width 186 height 48
click at [605, 362] on span "Bolinha Alheira (1 Uni)" at bounding box center [567, 370] width 168 height 17
click at [601, 369] on span "Bolinha Alheira (1 Uni)" at bounding box center [567, 370] width 168 height 17
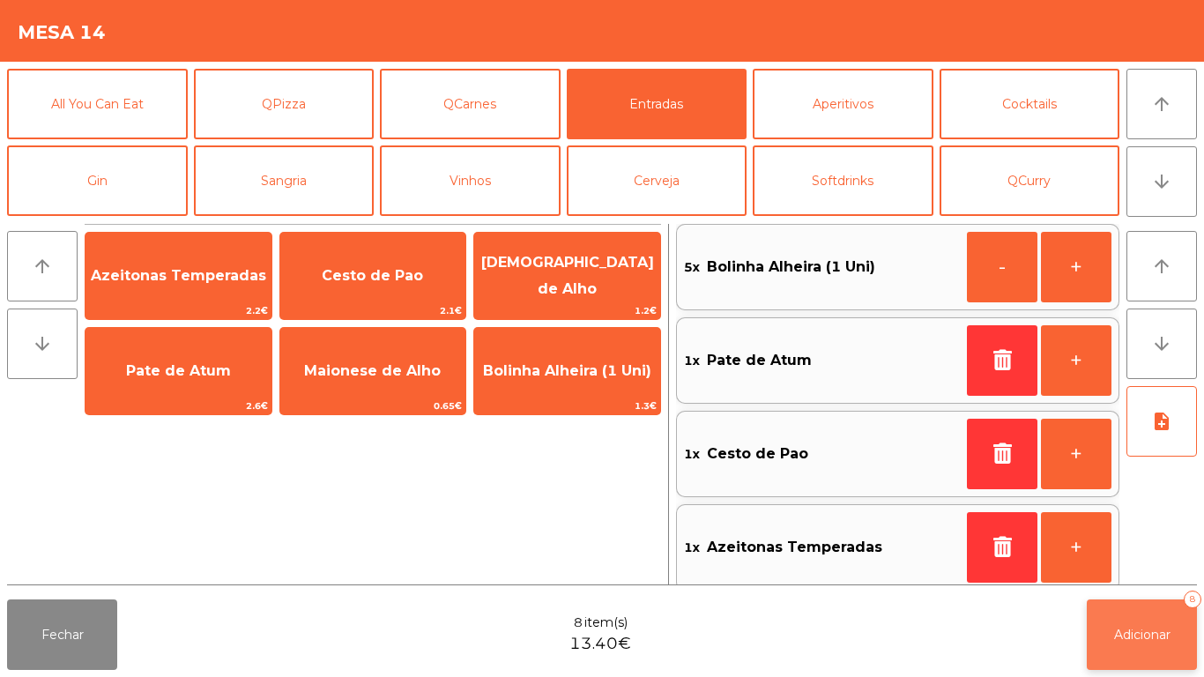
click at [1118, 615] on button "Adicionar 8" at bounding box center [1142, 634] width 110 height 71
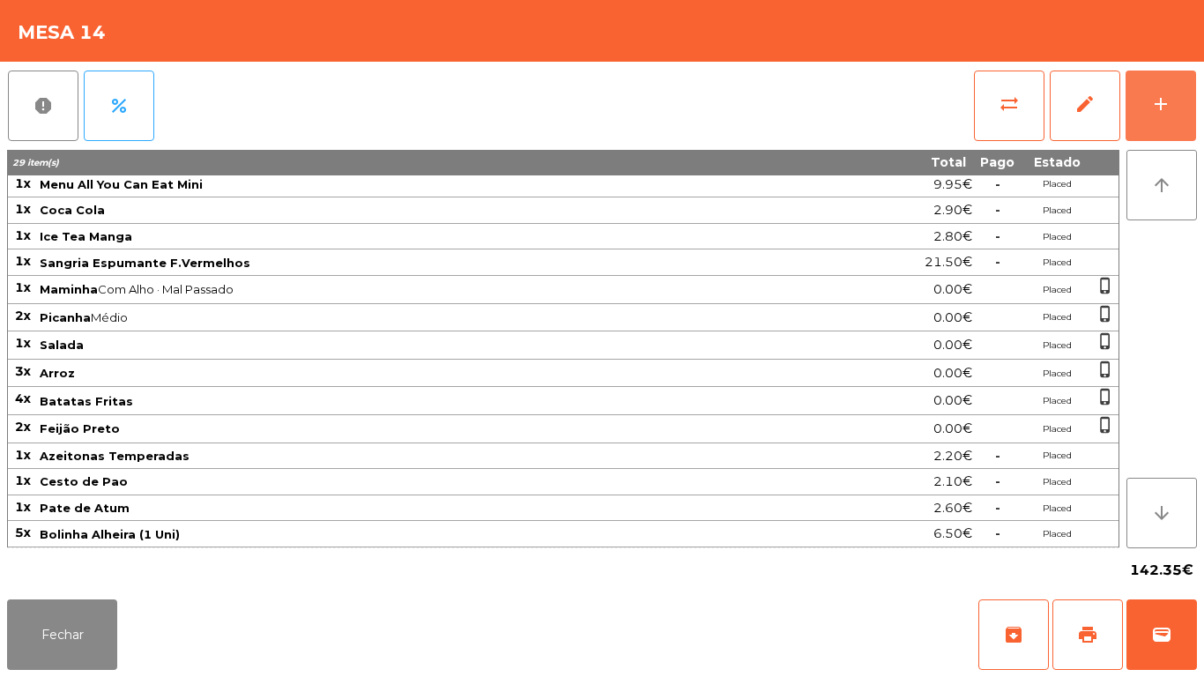
scroll to position [0, 0]
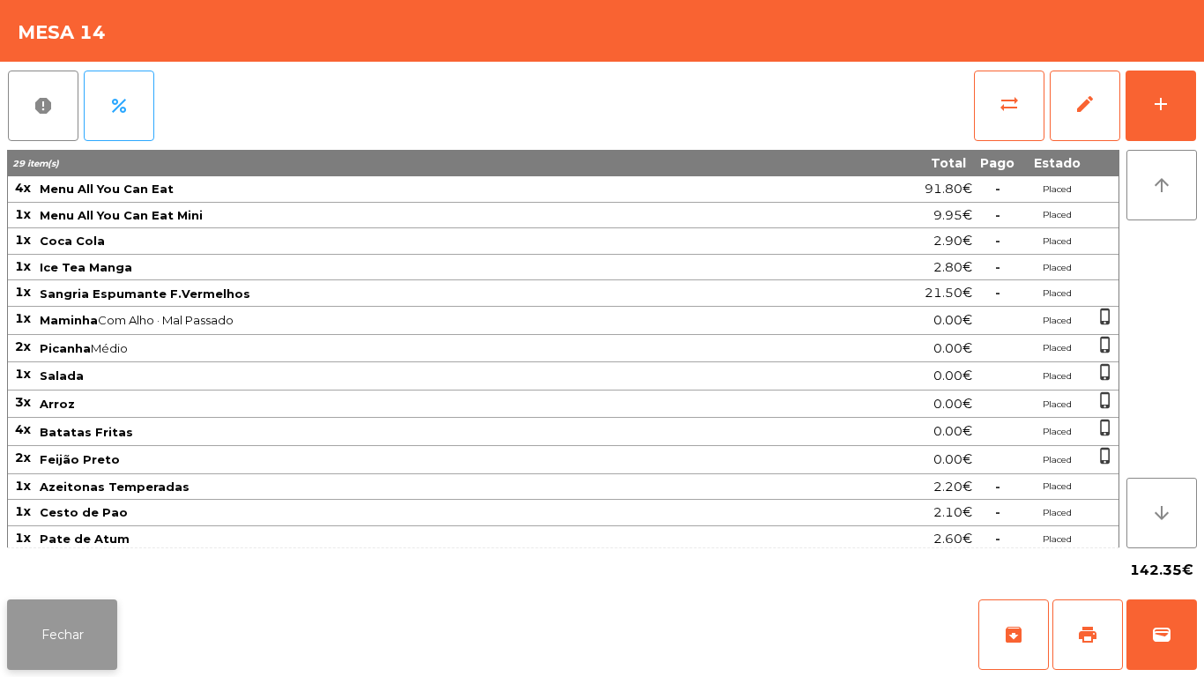
click at [88, 607] on button "Fechar" at bounding box center [62, 634] width 110 height 71
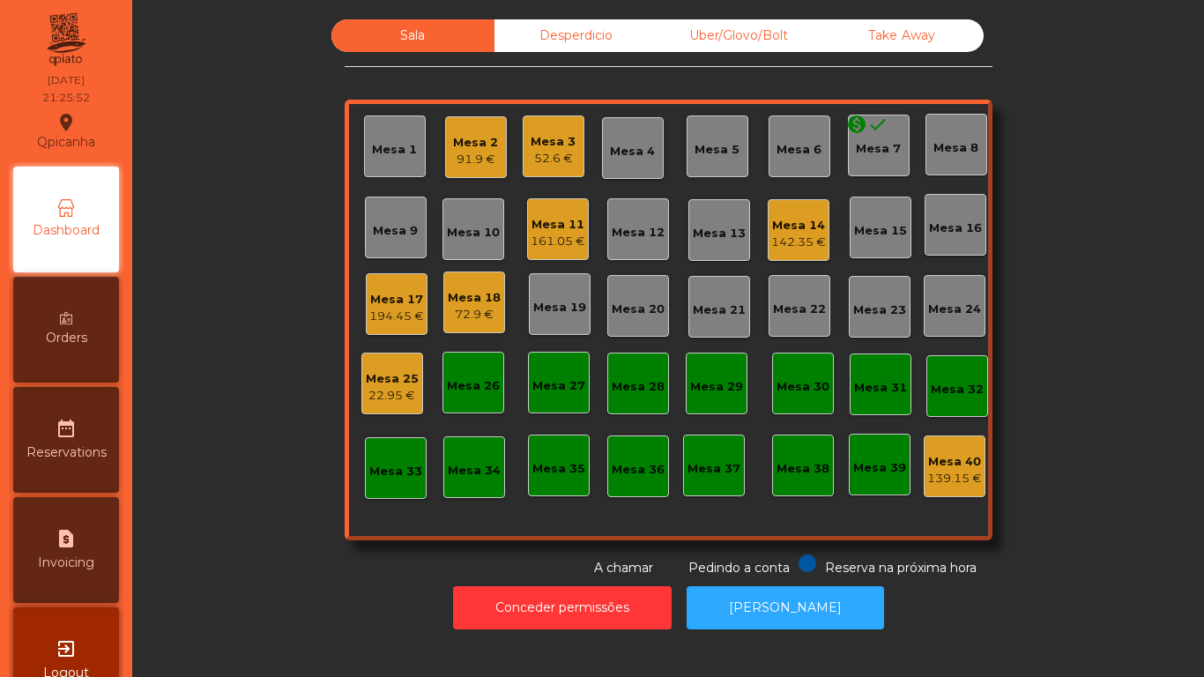
click at [468, 312] on div "72.9 €" at bounding box center [474, 315] width 53 height 18
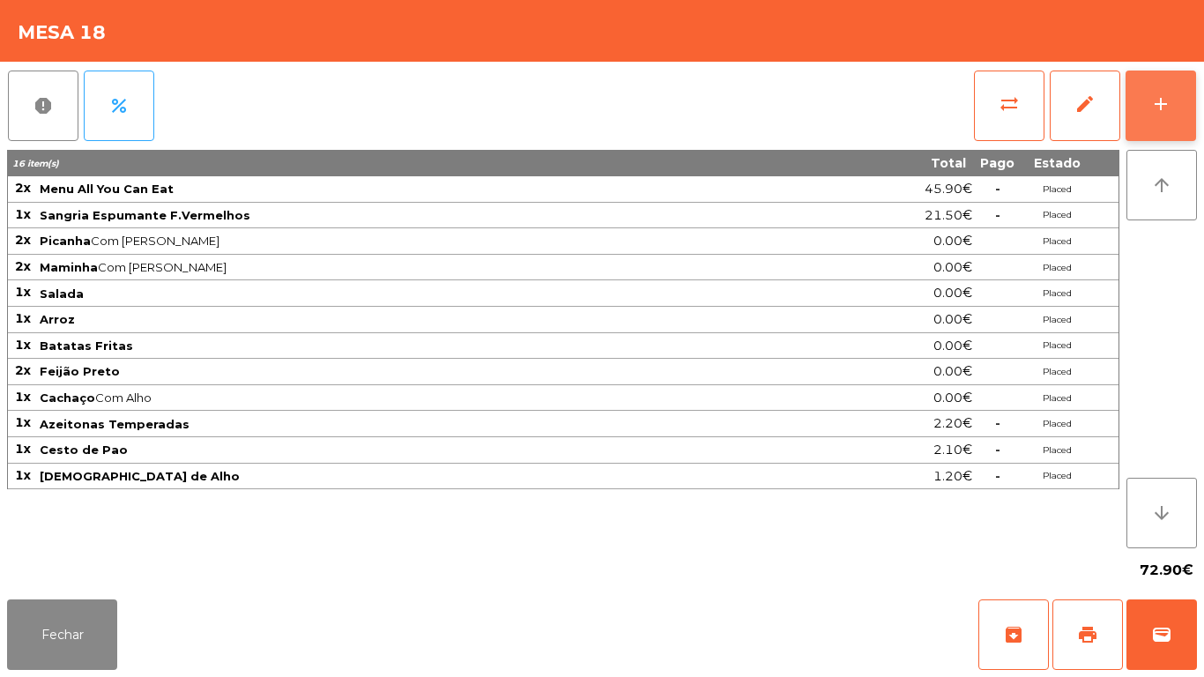
click at [1179, 136] on button "add" at bounding box center [1161, 106] width 71 height 71
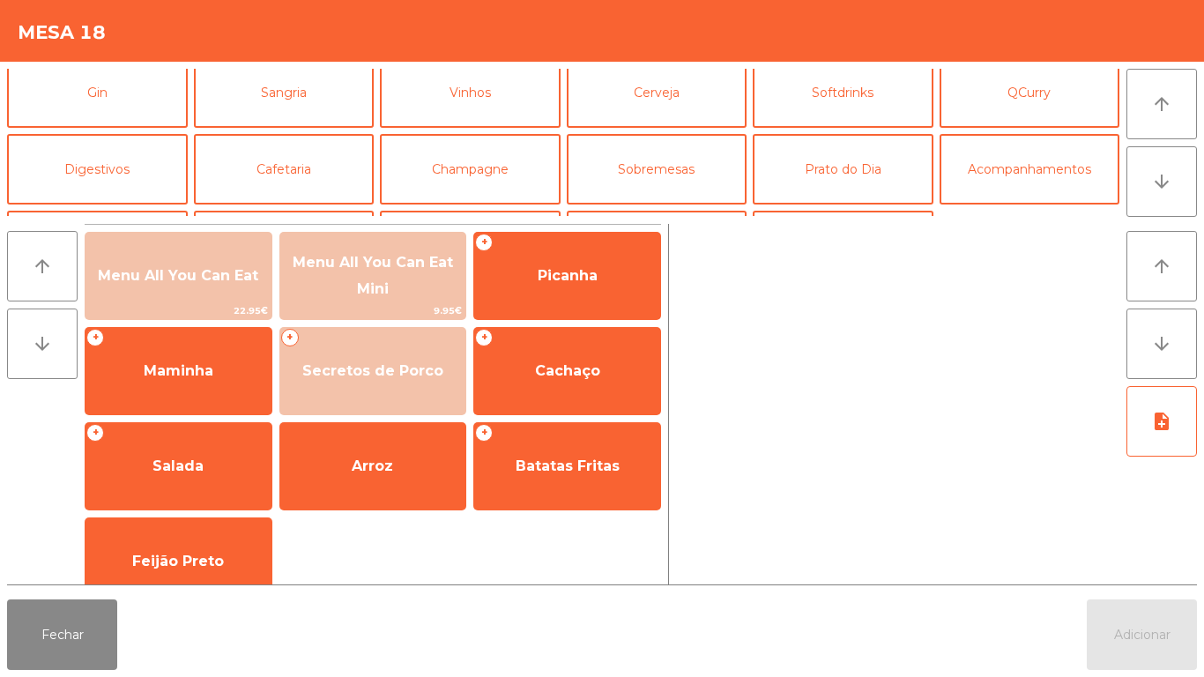
scroll to position [85, 0]
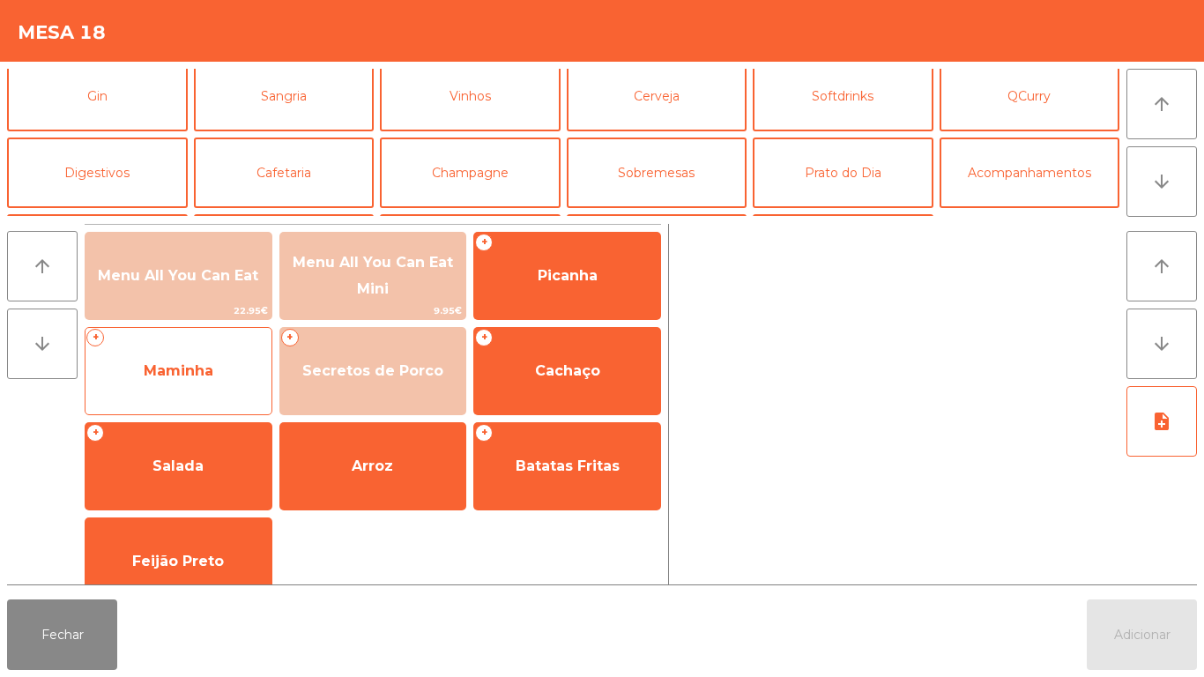
click at [205, 378] on span "Maminha" at bounding box center [179, 370] width 70 height 17
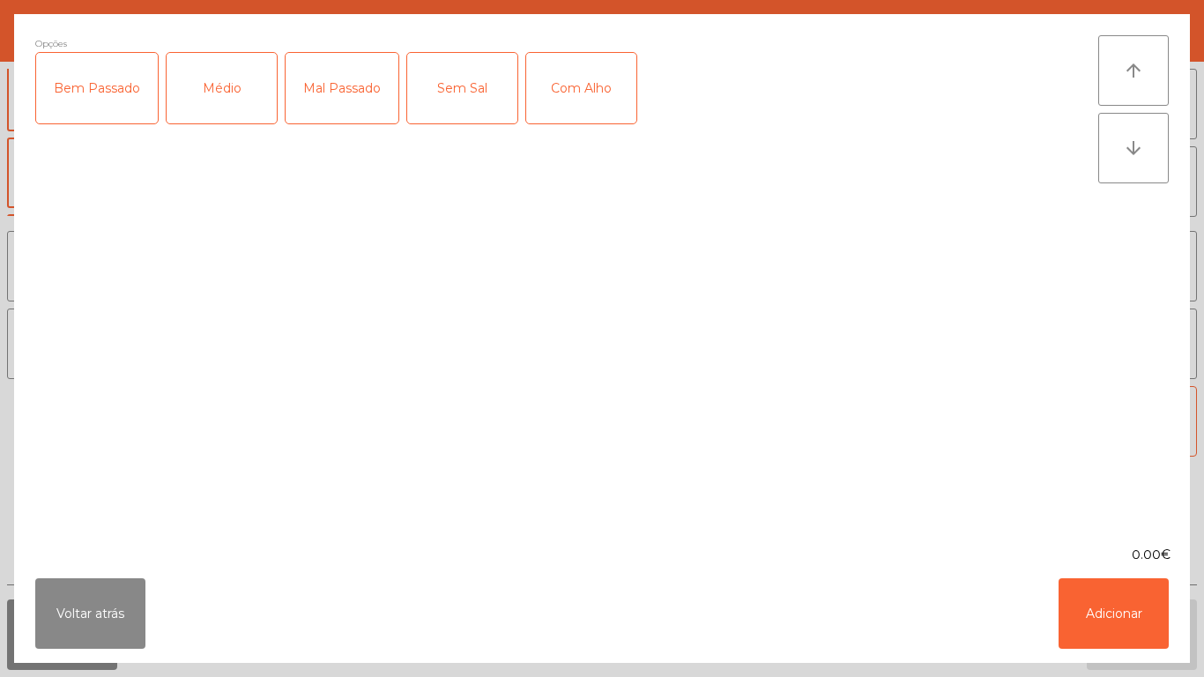
click at [232, 100] on div "Médio" at bounding box center [222, 88] width 110 height 71
click at [571, 101] on div "Com Alho" at bounding box center [581, 88] width 110 height 71
click at [1095, 597] on button "Adicionar" at bounding box center [1114, 613] width 110 height 71
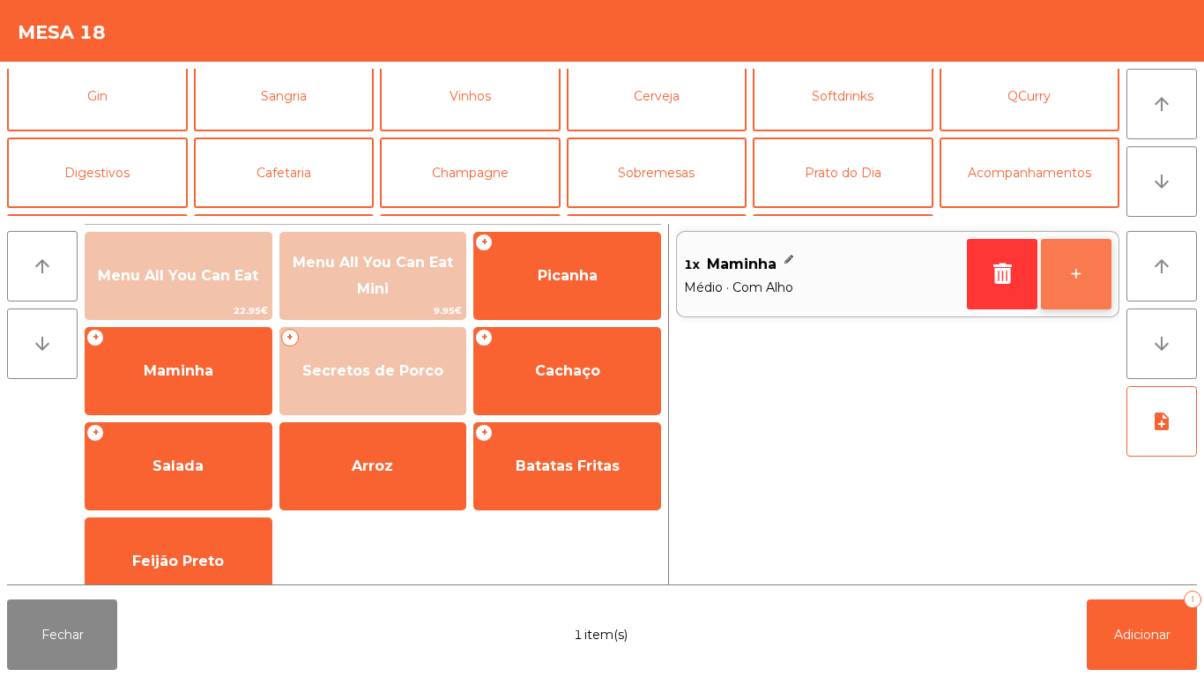
click at [1066, 291] on button "+" at bounding box center [1076, 274] width 71 height 71
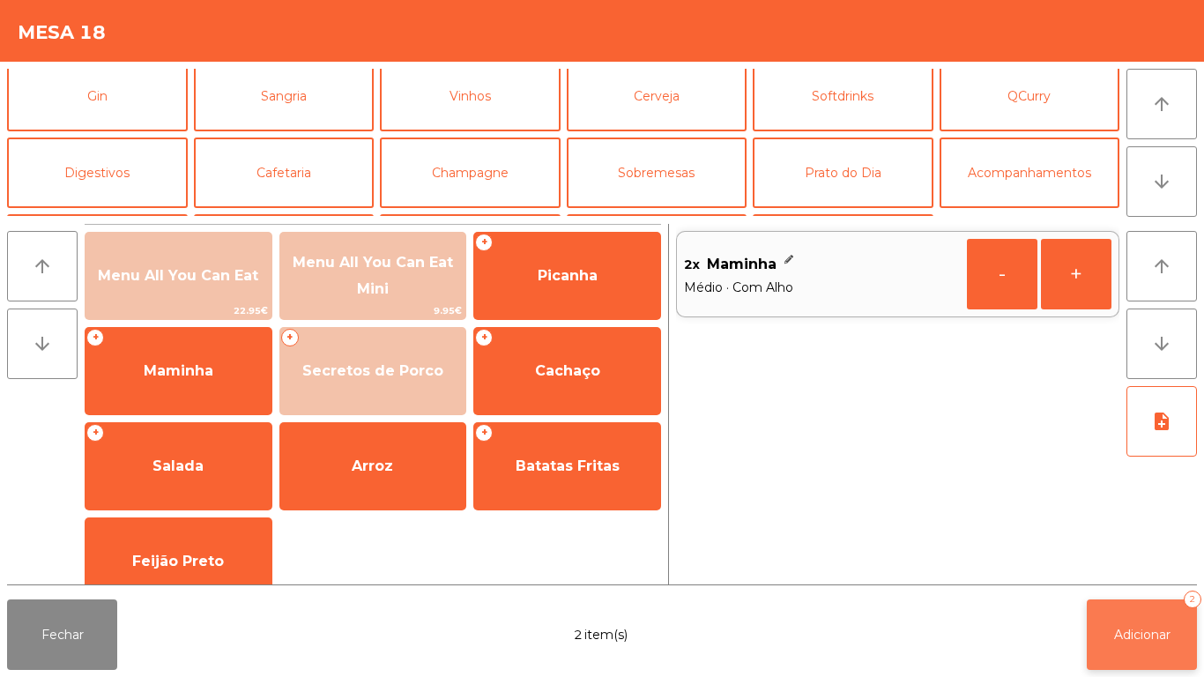
click at [1144, 625] on button "Adicionar 2" at bounding box center [1142, 634] width 110 height 71
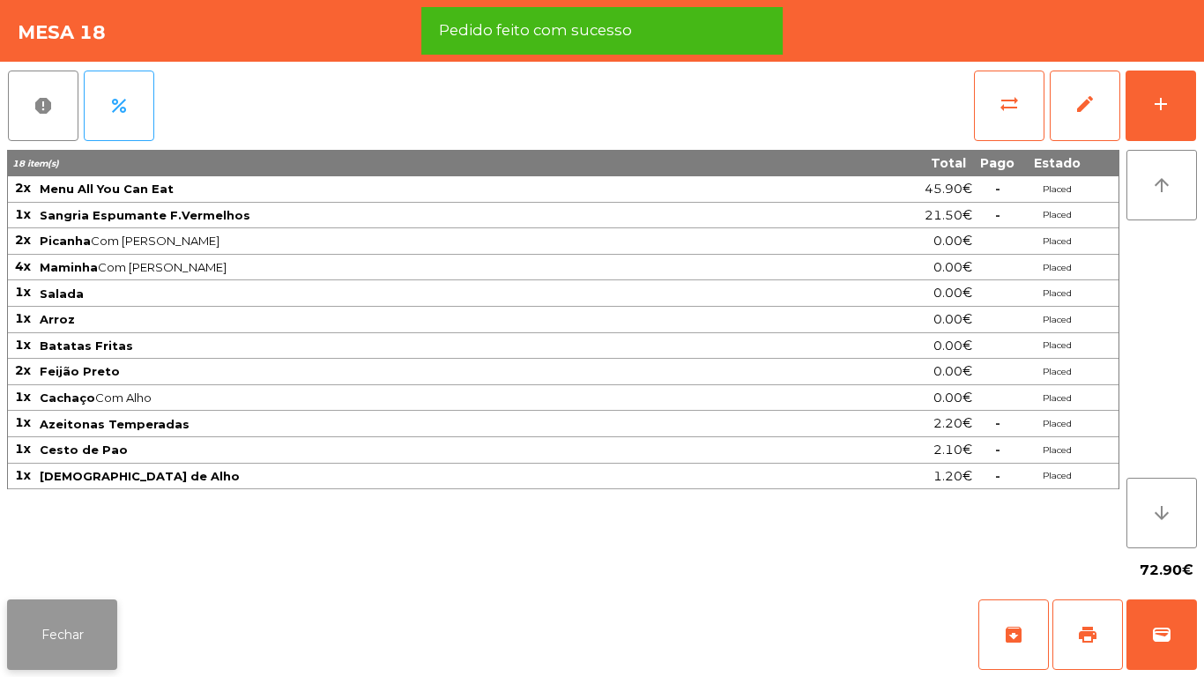
click at [83, 609] on button "Fechar" at bounding box center [62, 634] width 110 height 71
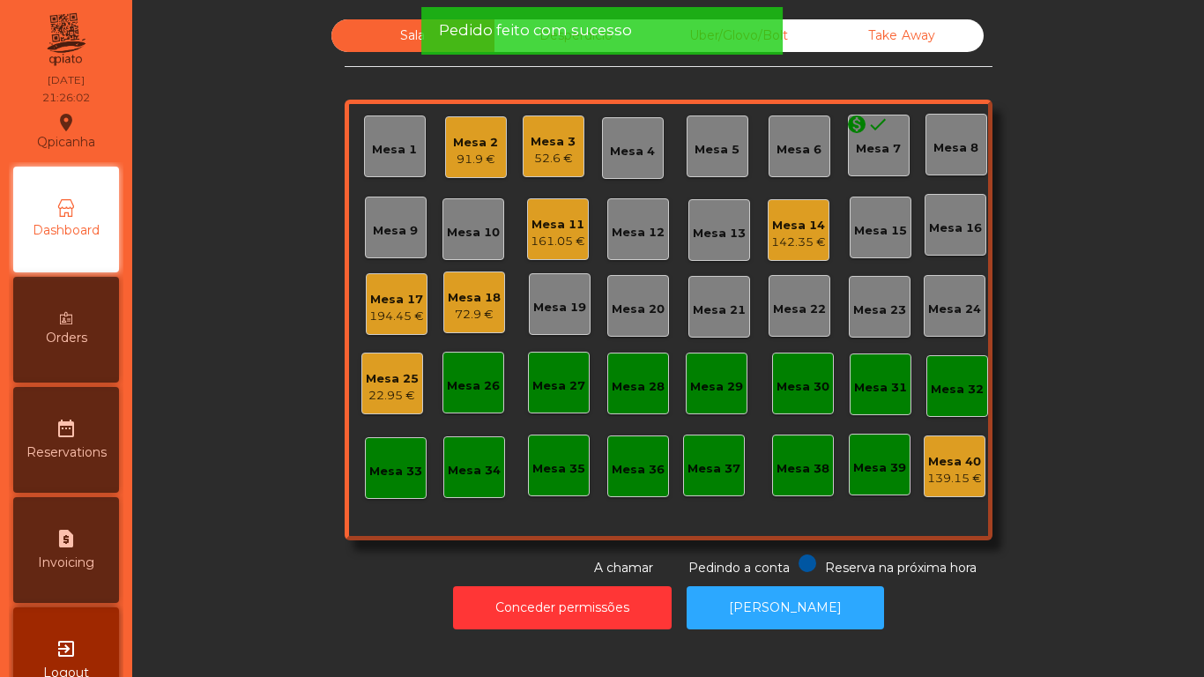
click at [406, 291] on div "Mesa 17" at bounding box center [396, 300] width 55 height 18
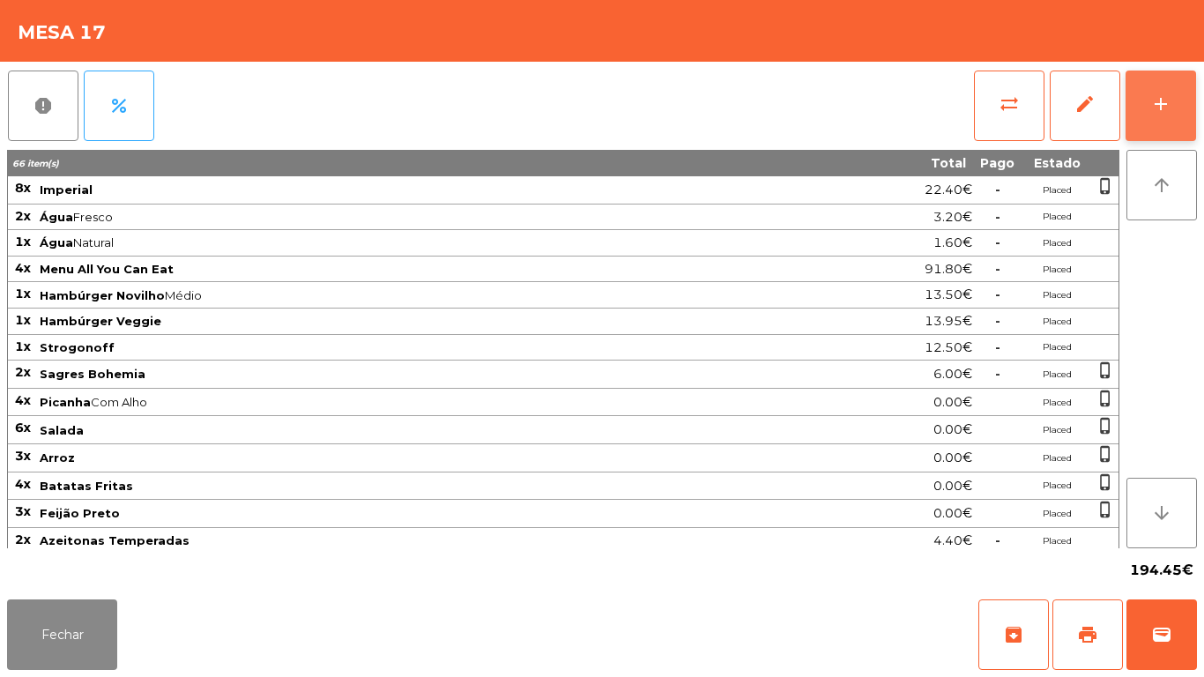
click at [1171, 98] on div "add" at bounding box center [1160, 103] width 21 height 21
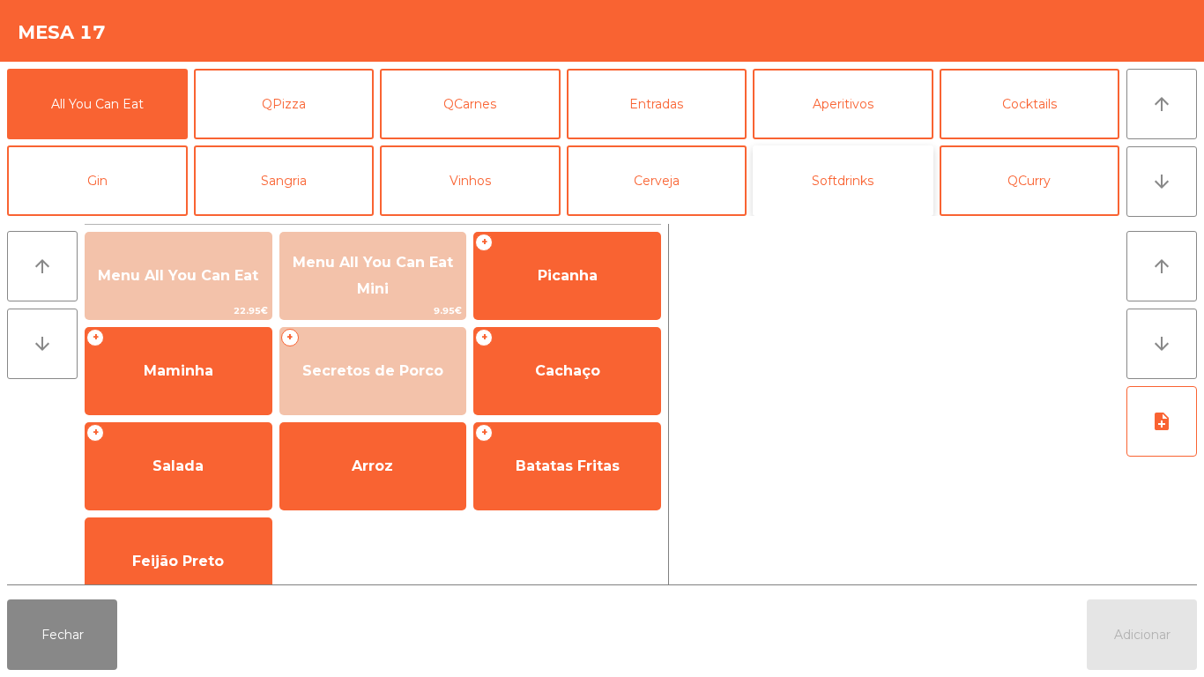
click at [855, 191] on button "Softdrinks" at bounding box center [843, 180] width 181 height 71
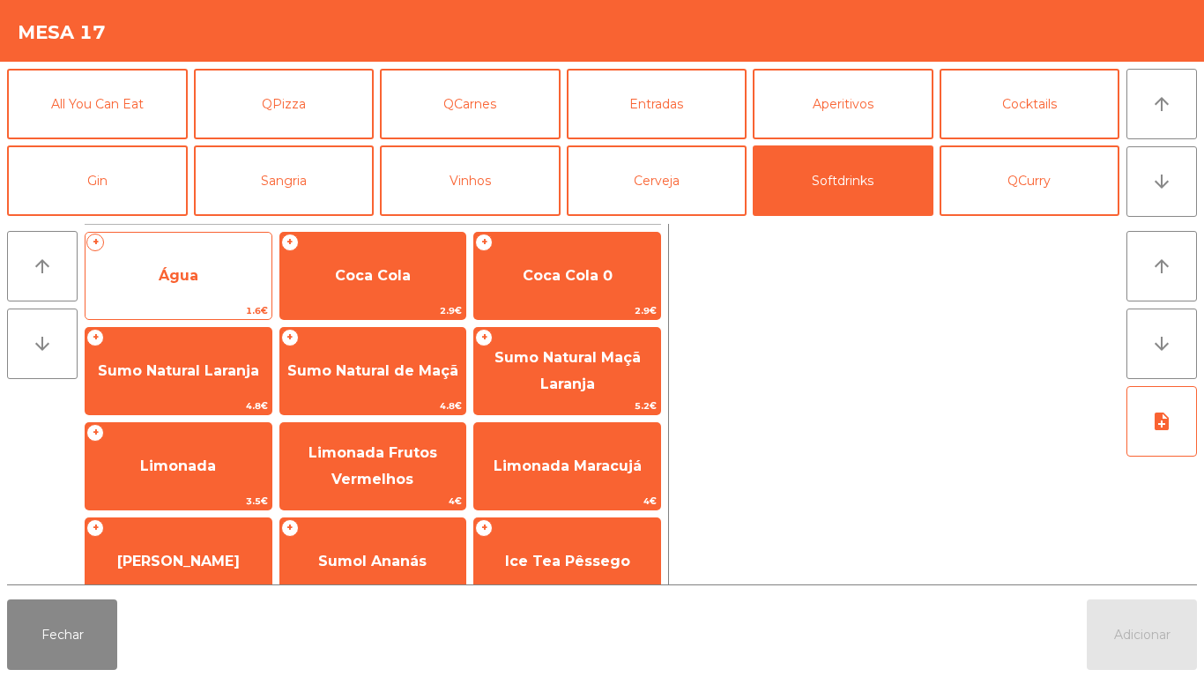
click at [193, 297] on span "Água" at bounding box center [179, 276] width 186 height 48
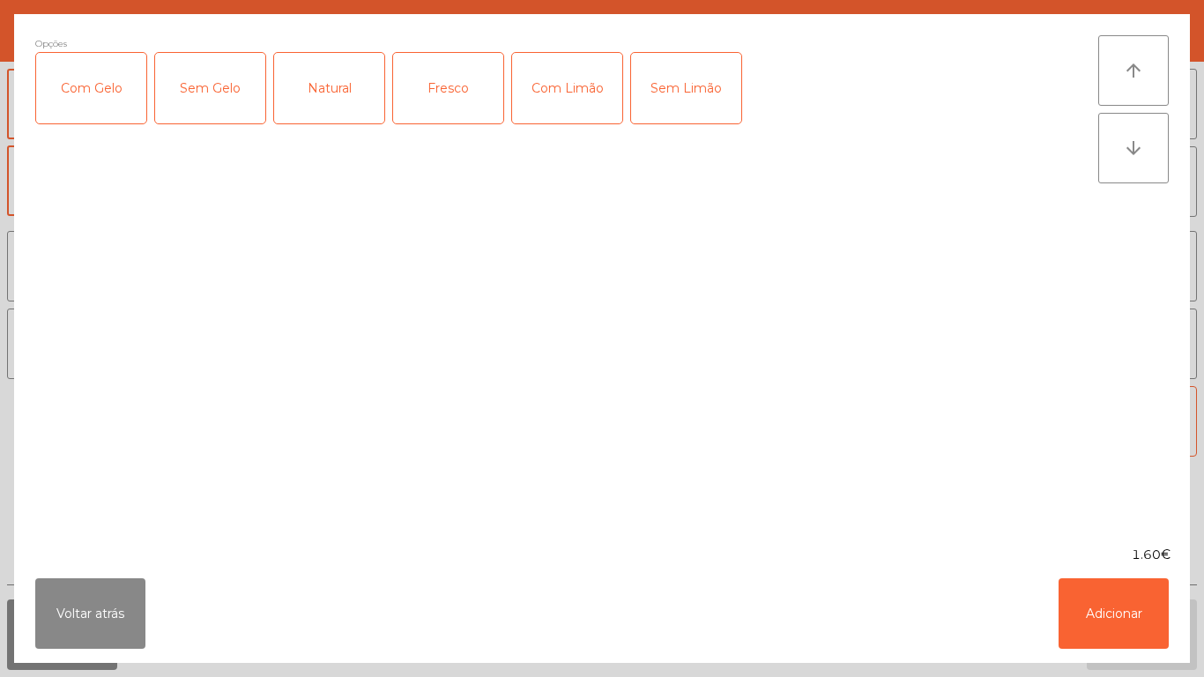
click at [462, 85] on div "Fresco" at bounding box center [448, 88] width 110 height 71
click at [1094, 618] on button "Adicionar" at bounding box center [1114, 613] width 110 height 71
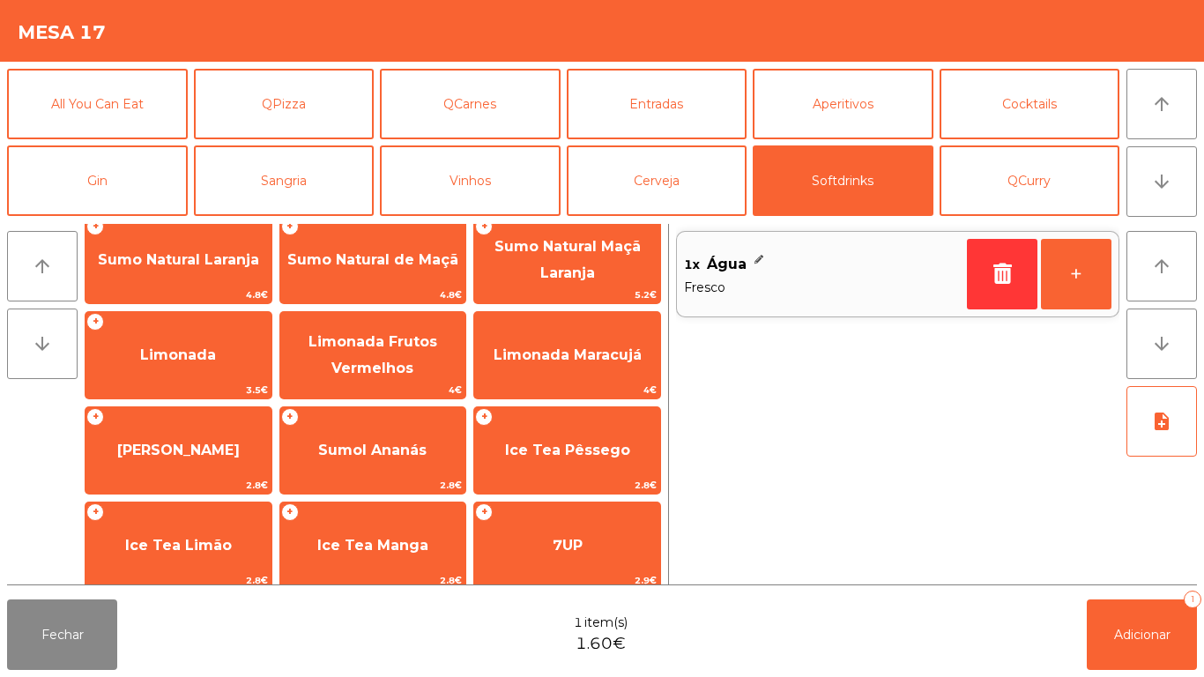
scroll to position [107, 0]
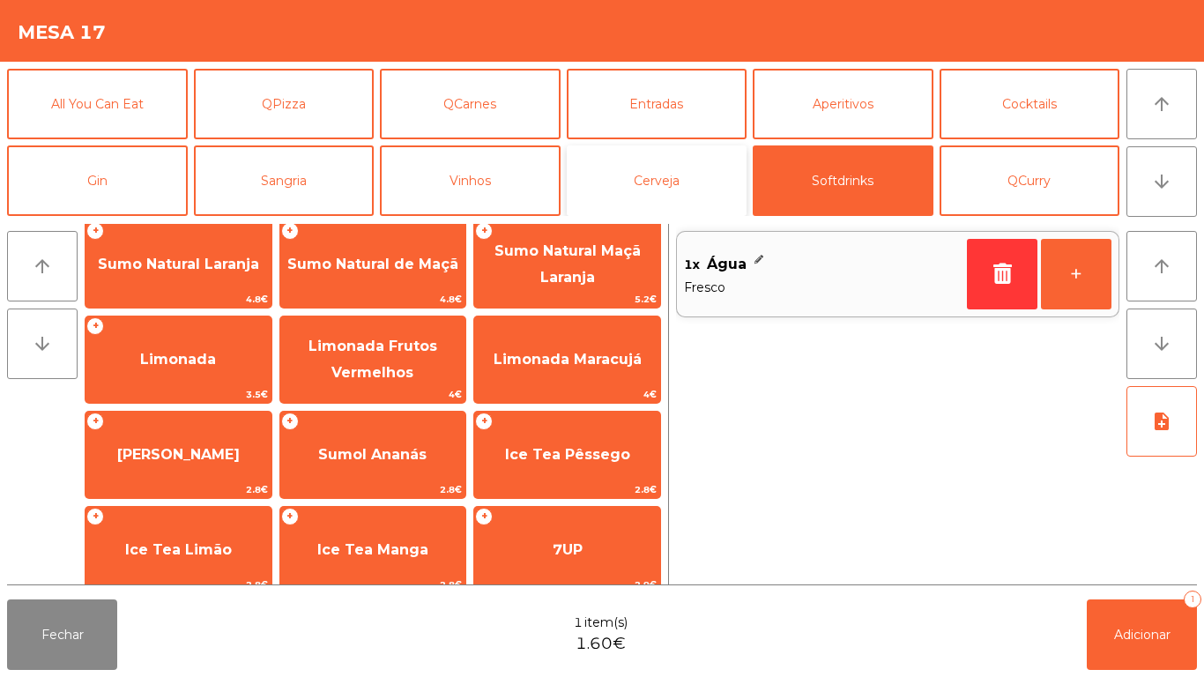
click at [693, 166] on button "Cerveja" at bounding box center [657, 180] width 181 height 71
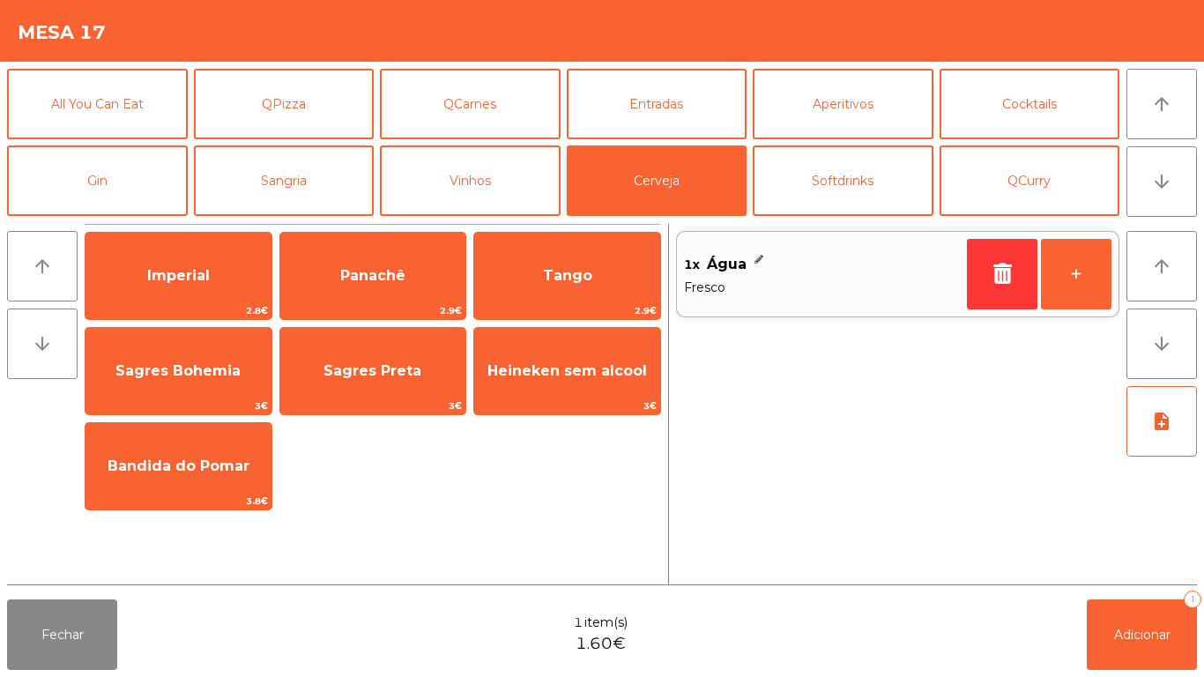
scroll to position [0, 0]
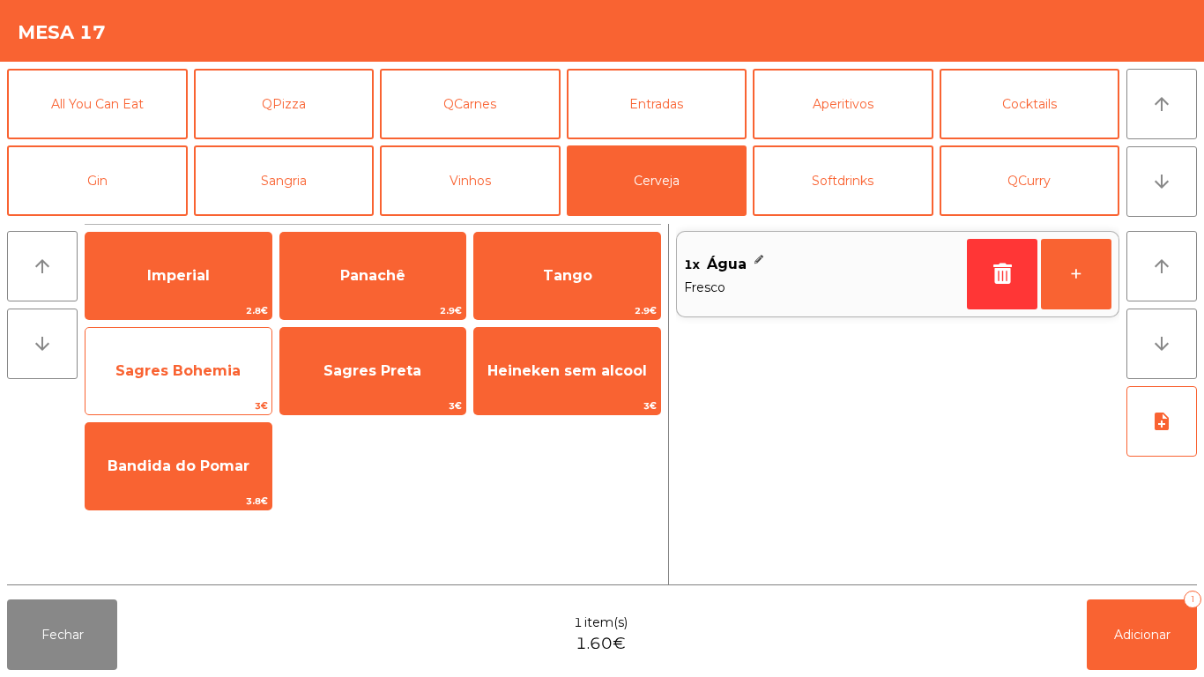
click at [205, 358] on span "Sagres Bohemia" at bounding box center [179, 371] width 186 height 48
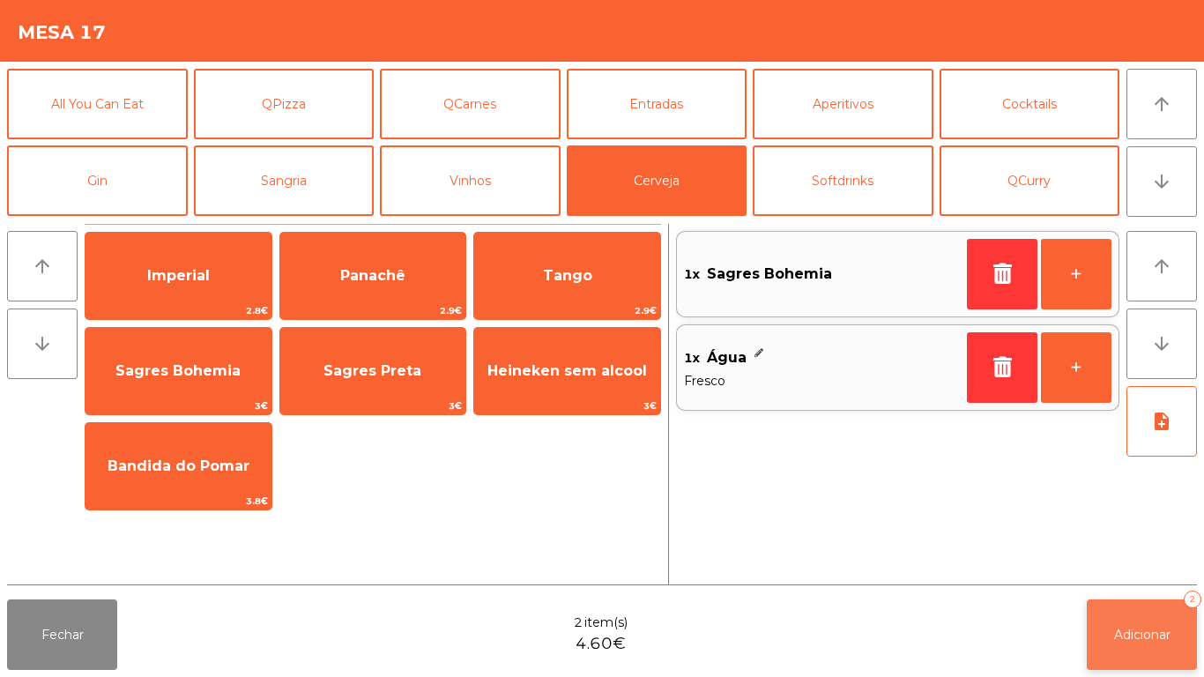
click at [1138, 617] on button "Adicionar 2" at bounding box center [1142, 634] width 110 height 71
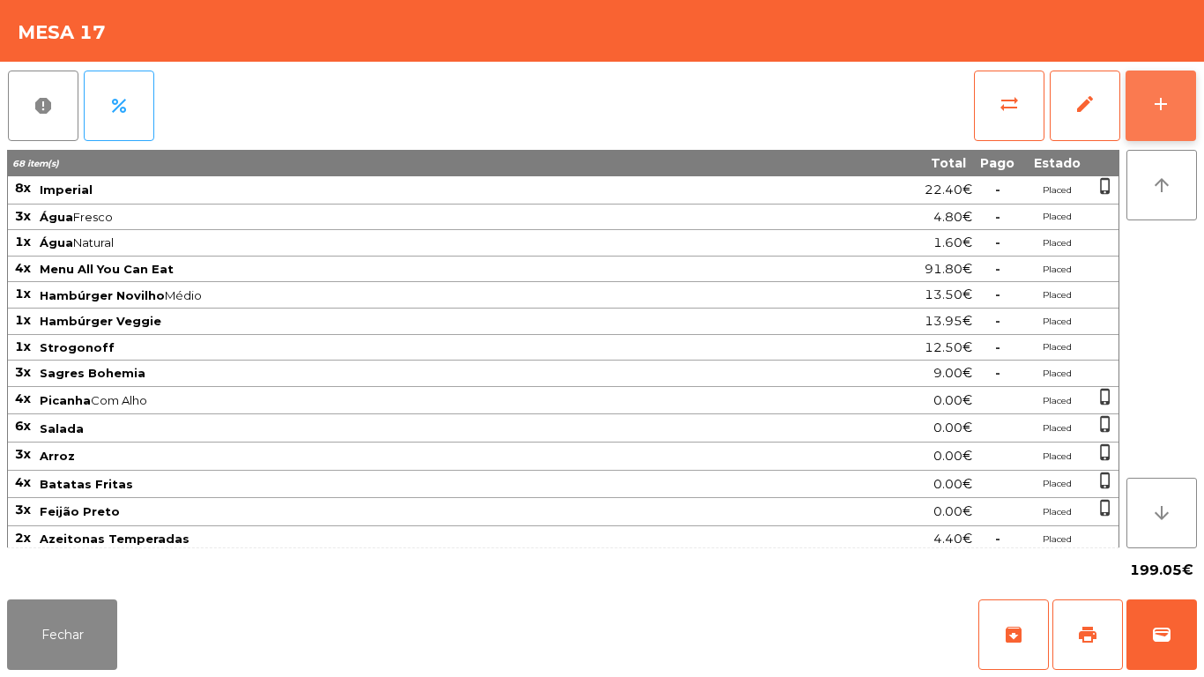
click at [1172, 100] on button "add" at bounding box center [1161, 106] width 71 height 71
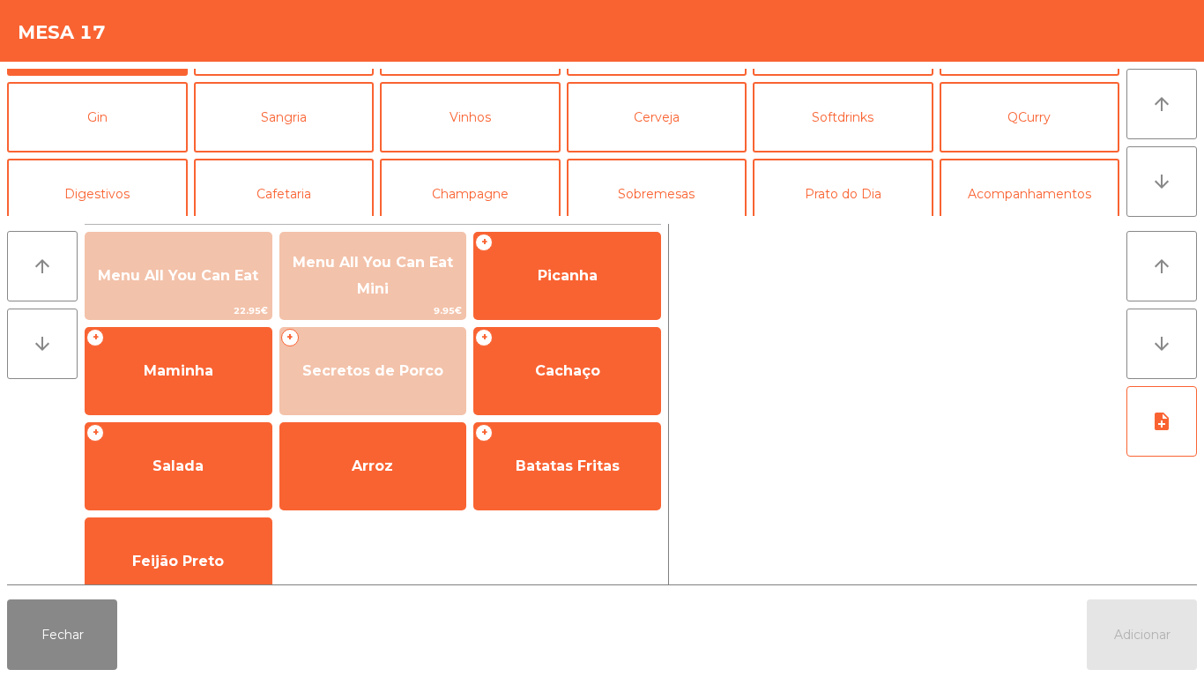
scroll to position [72, 0]
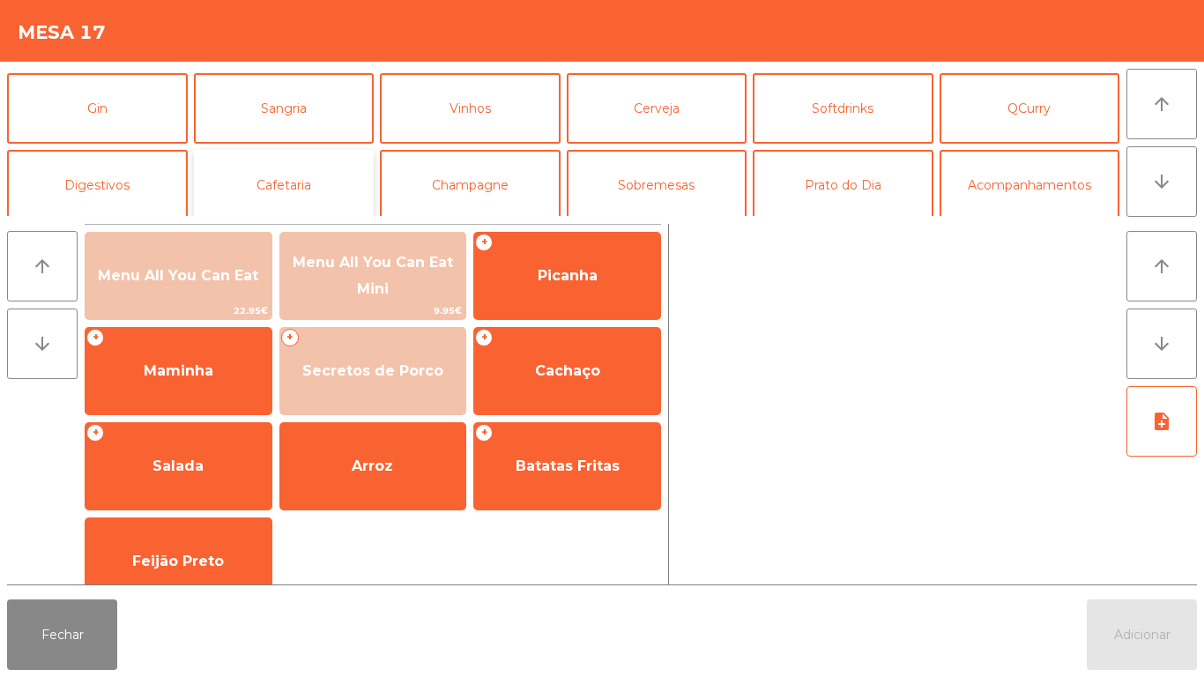
click at [286, 192] on button "Cafetaria" at bounding box center [284, 185] width 181 height 71
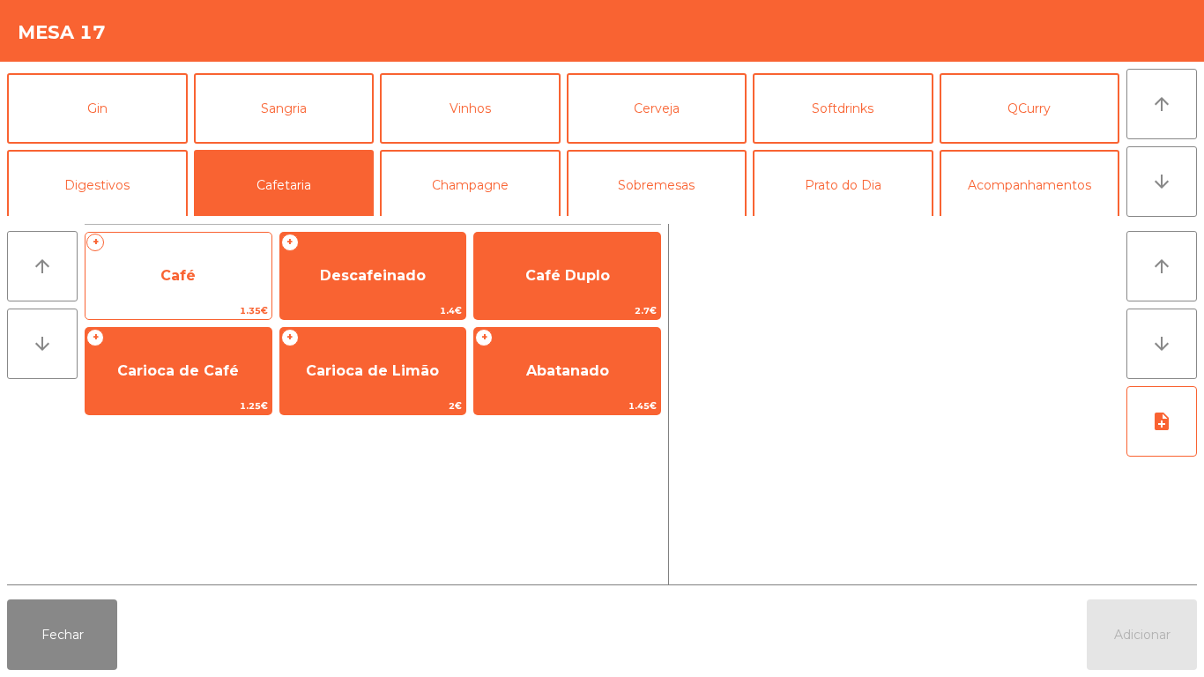
click at [179, 277] on span "Café" at bounding box center [177, 275] width 35 height 17
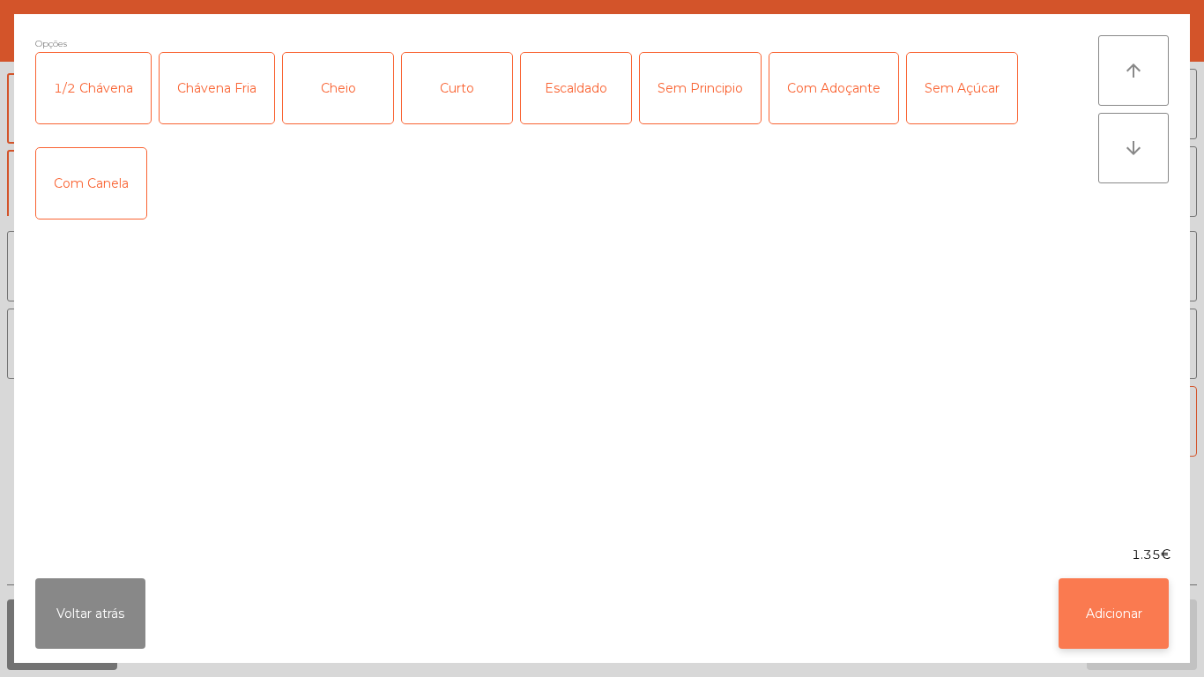
click at [1099, 630] on button "Adicionar" at bounding box center [1114, 613] width 110 height 71
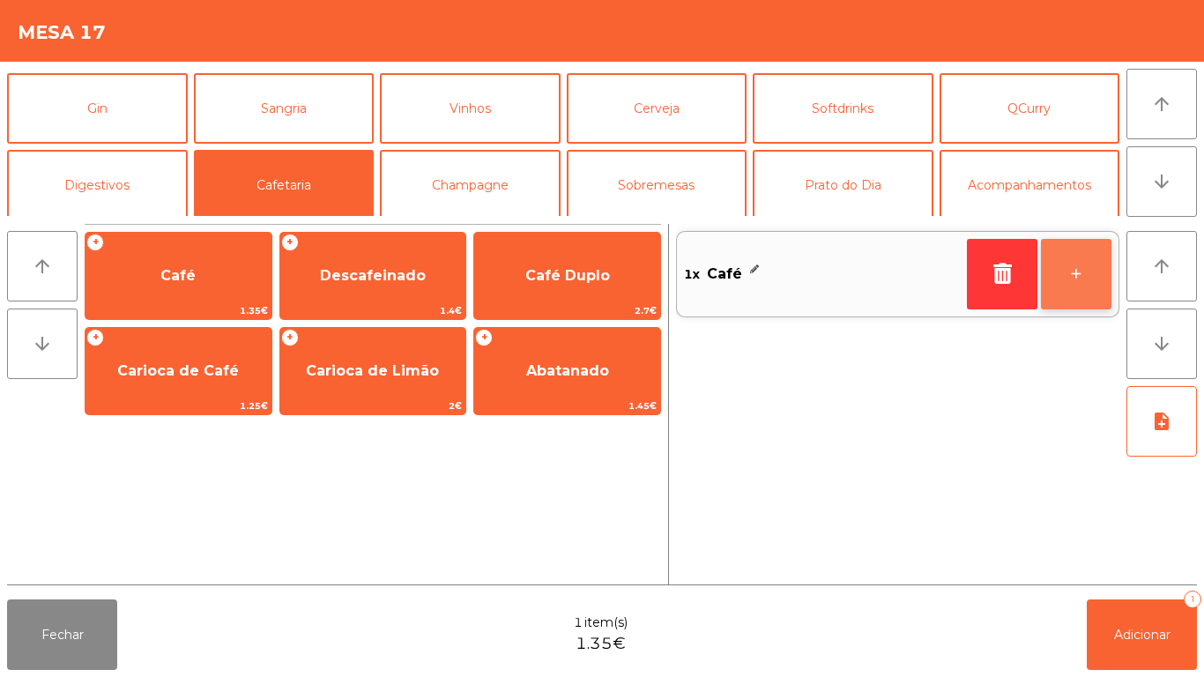
click at [1061, 258] on button "+" at bounding box center [1076, 274] width 71 height 71
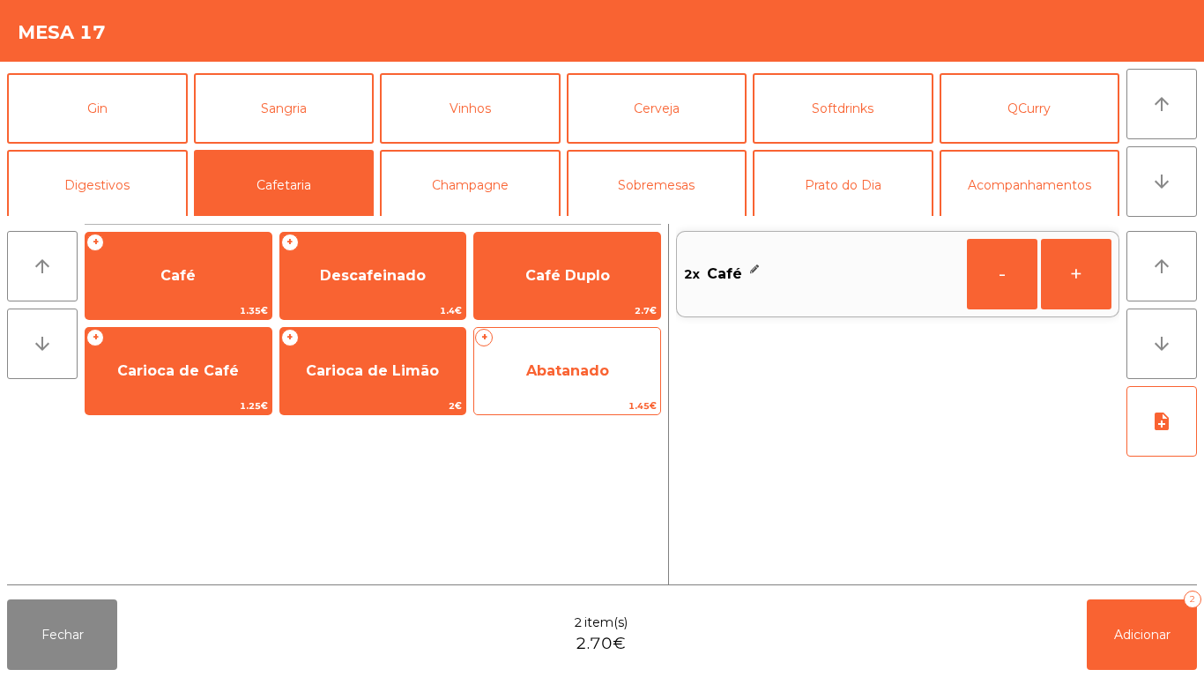
click at [564, 370] on span "Abatanado" at bounding box center [567, 370] width 83 height 17
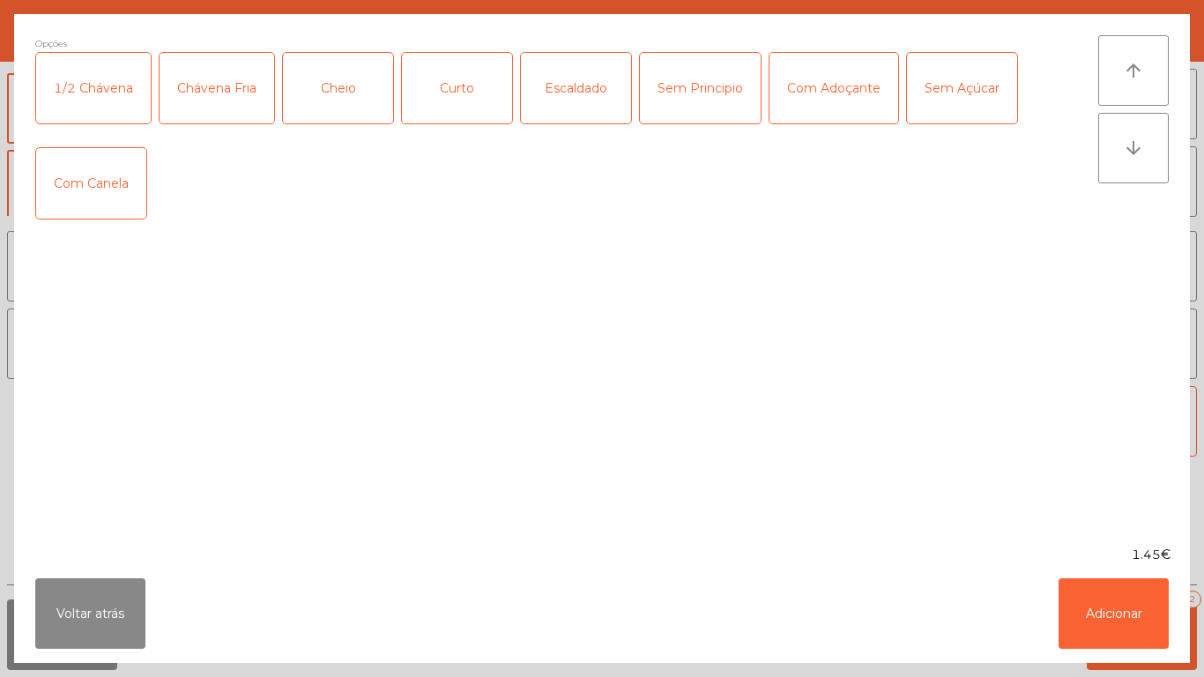
click at [1112, 559] on div "1.45€" at bounding box center [602, 555] width 1176 height 19
click at [1094, 596] on button "Adicionar" at bounding box center [1114, 613] width 110 height 71
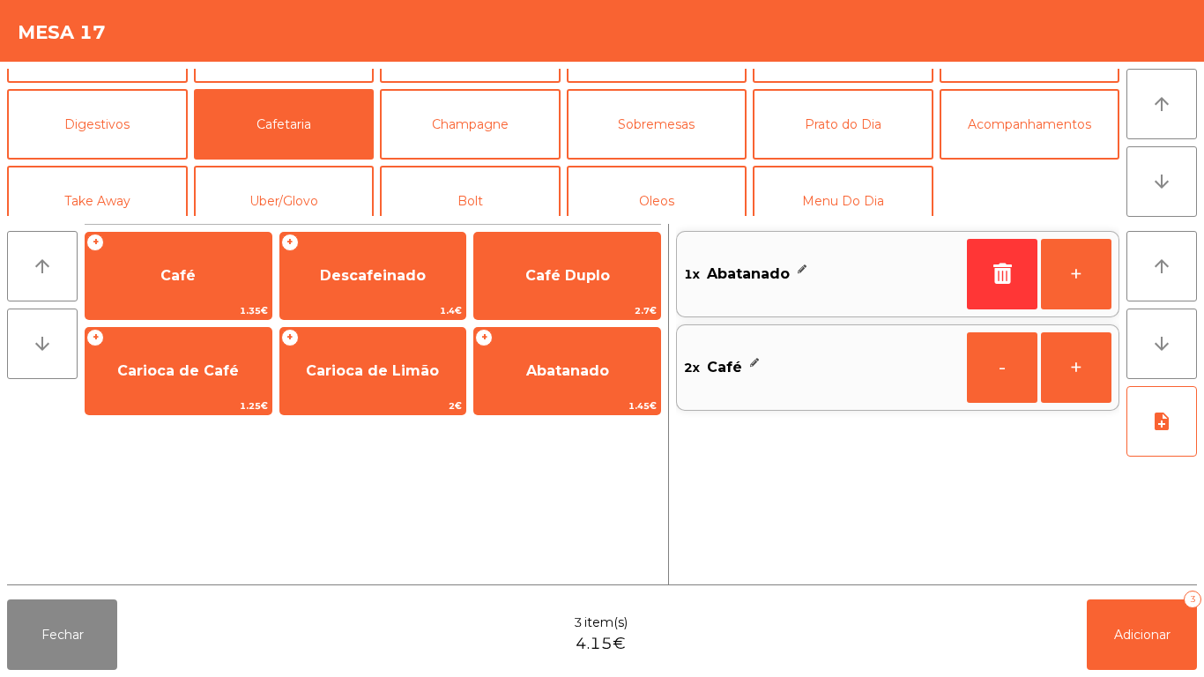
scroll to position [137, 0]
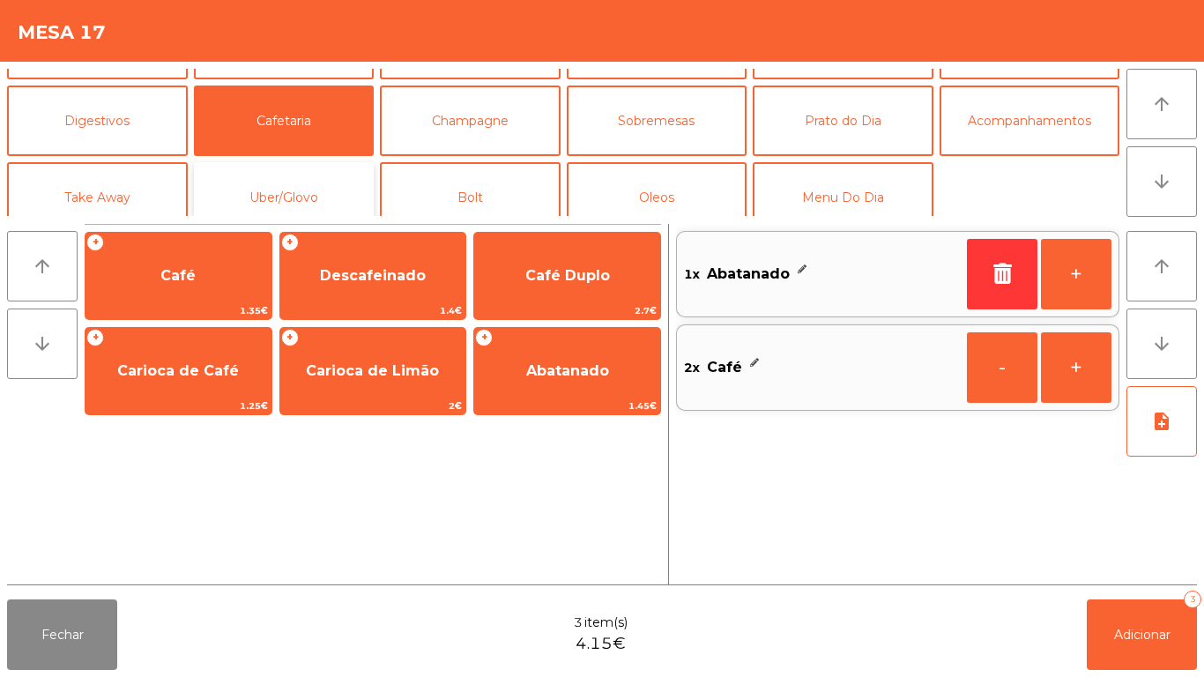
click at [315, 192] on button "Uber/Glovo" at bounding box center [284, 197] width 181 height 71
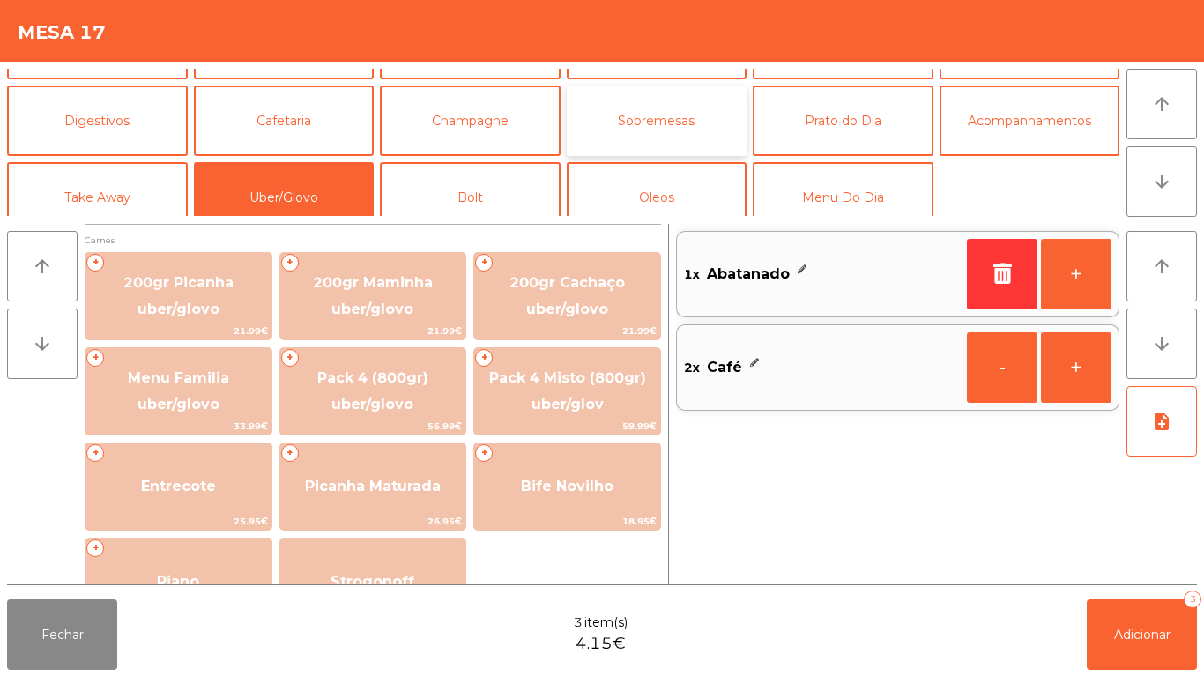
click at [720, 127] on button "Sobremesas" at bounding box center [657, 121] width 181 height 71
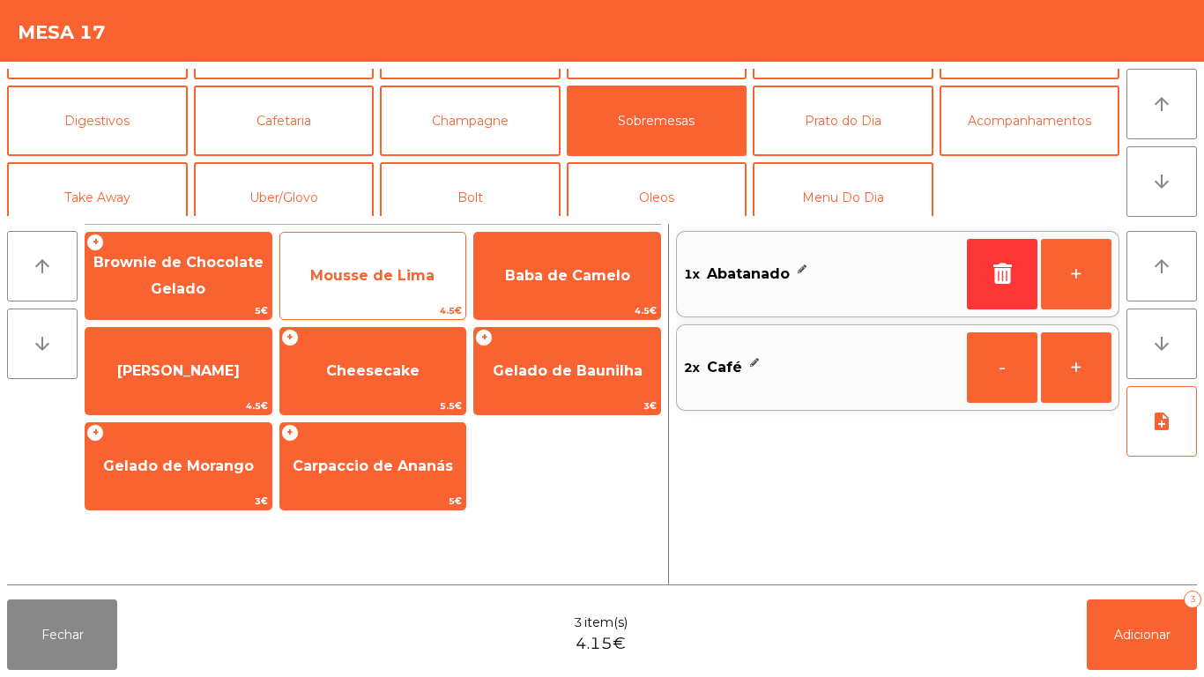
click at [379, 257] on span "Mousse de Lima" at bounding box center [373, 276] width 186 height 48
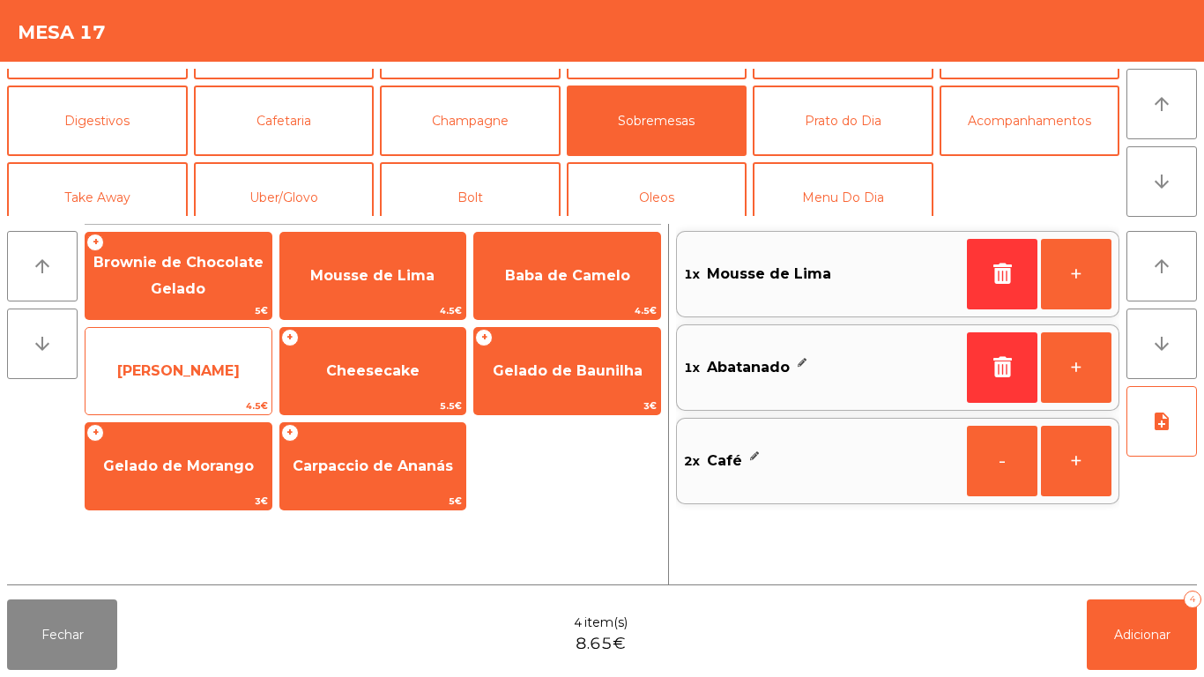
click at [191, 376] on span "[PERSON_NAME]" at bounding box center [178, 370] width 123 height 17
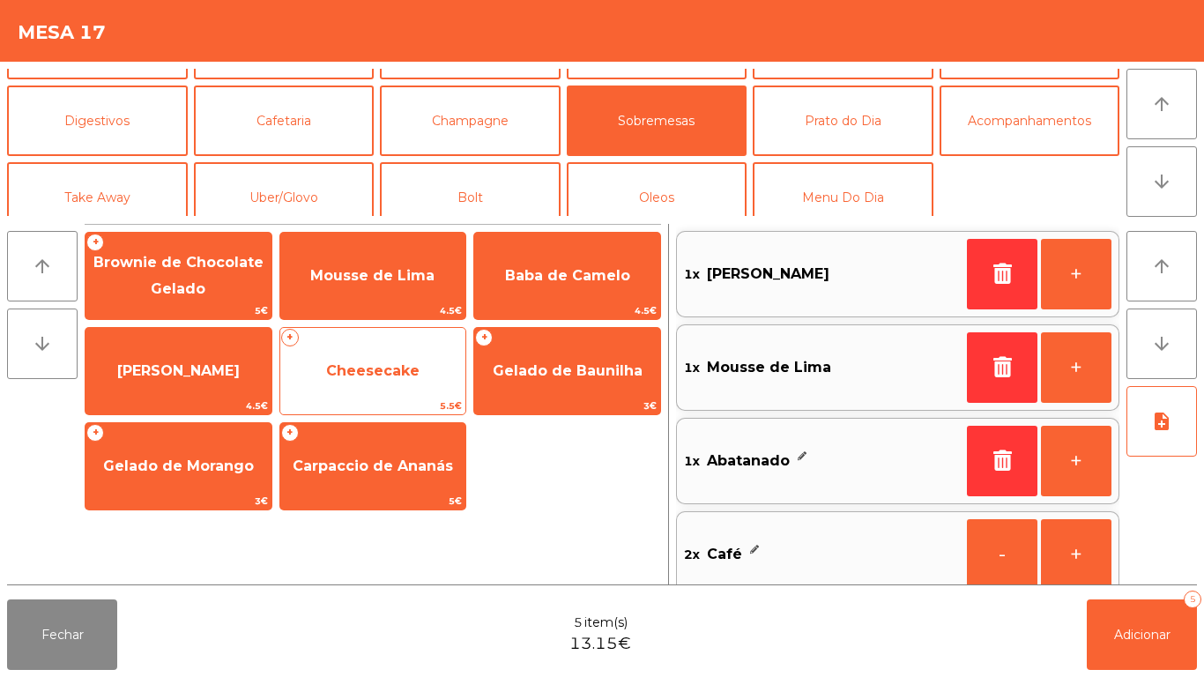
click at [412, 363] on span "Cheesecake" at bounding box center [372, 370] width 93 height 17
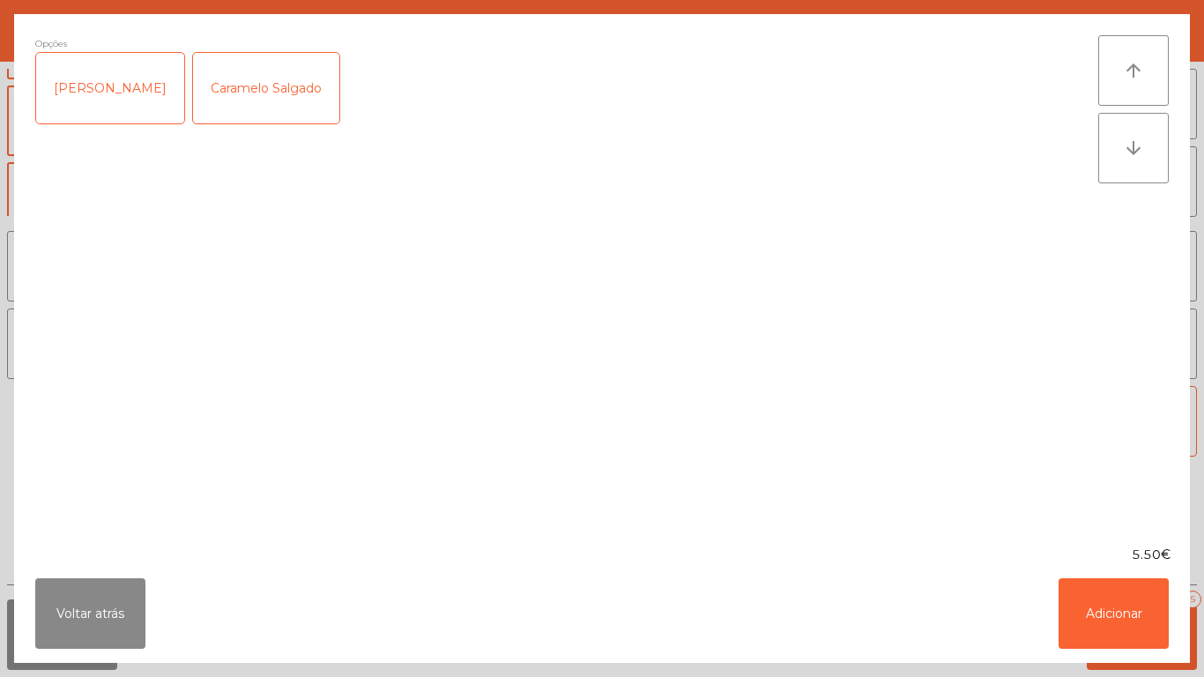
click at [122, 100] on div "[PERSON_NAME]" at bounding box center [110, 88] width 148 height 71
click at [1105, 582] on button "Adicionar" at bounding box center [1114, 613] width 110 height 71
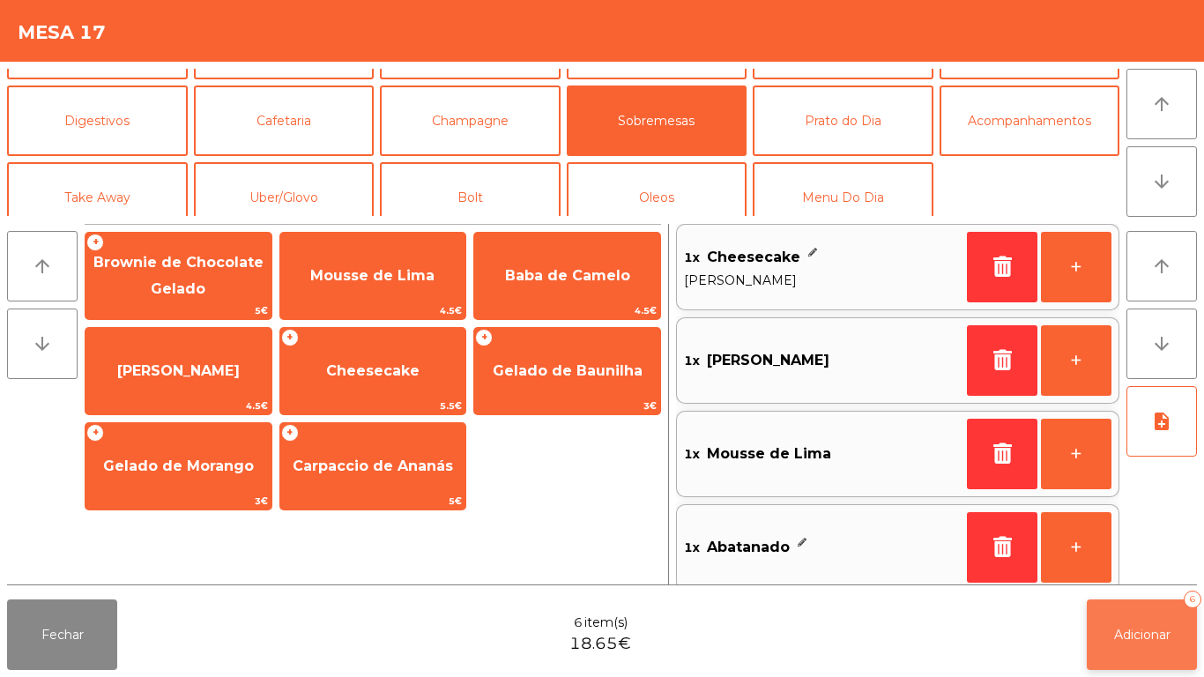
click at [1137, 633] on span "Adicionar" at bounding box center [1142, 635] width 56 height 16
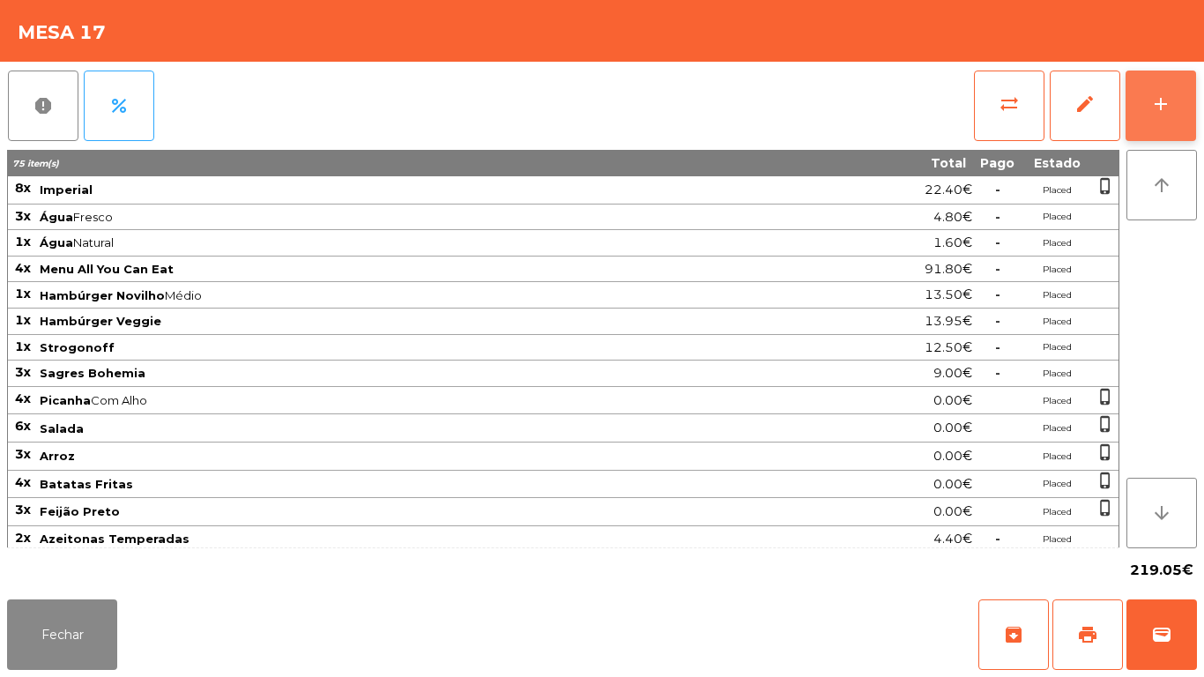
click at [1163, 114] on div "add" at bounding box center [1160, 103] width 21 height 21
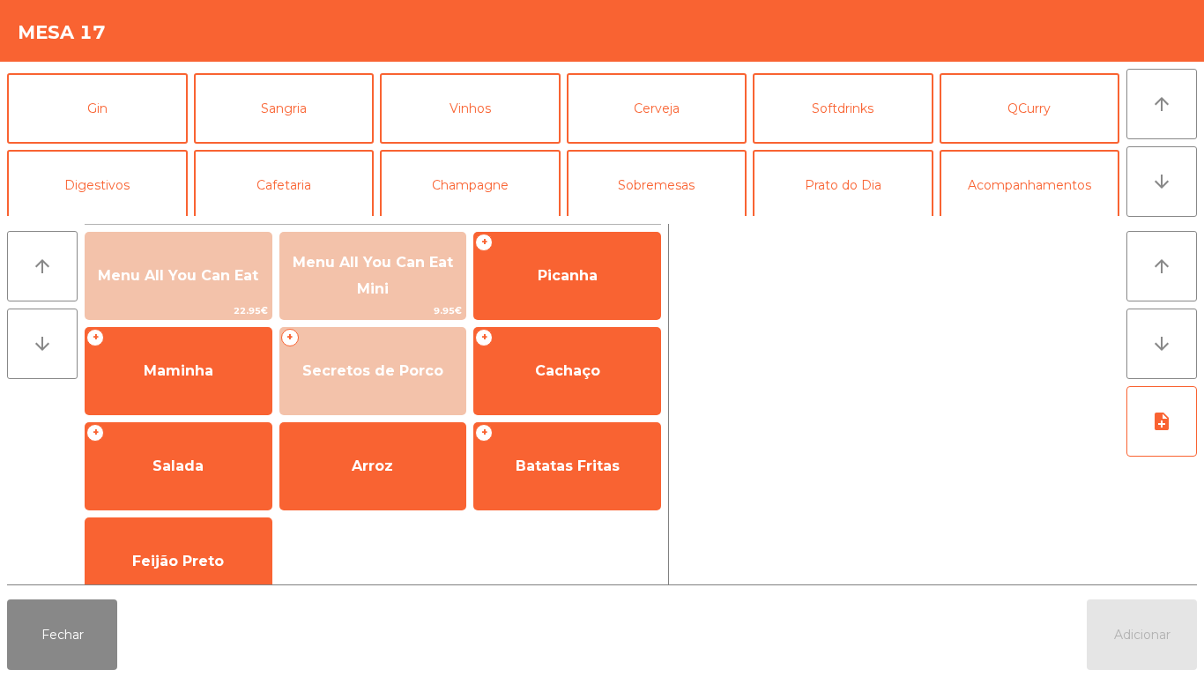
scroll to position [93, 0]
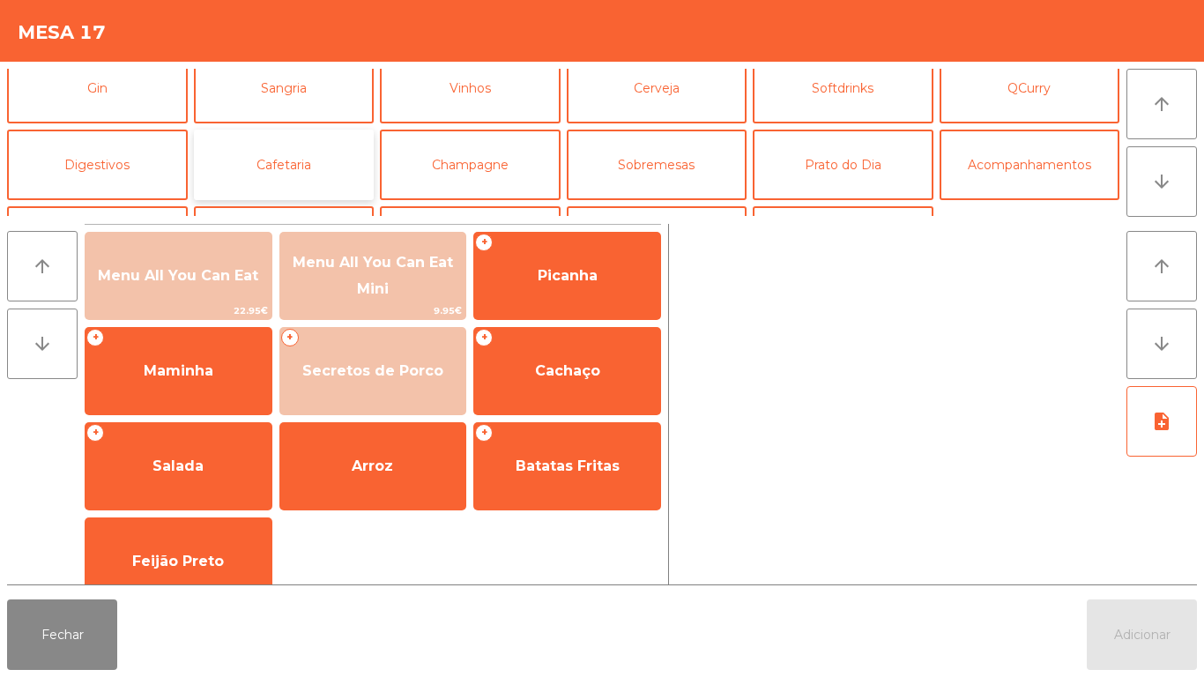
click at [295, 153] on button "Cafetaria" at bounding box center [284, 165] width 181 height 71
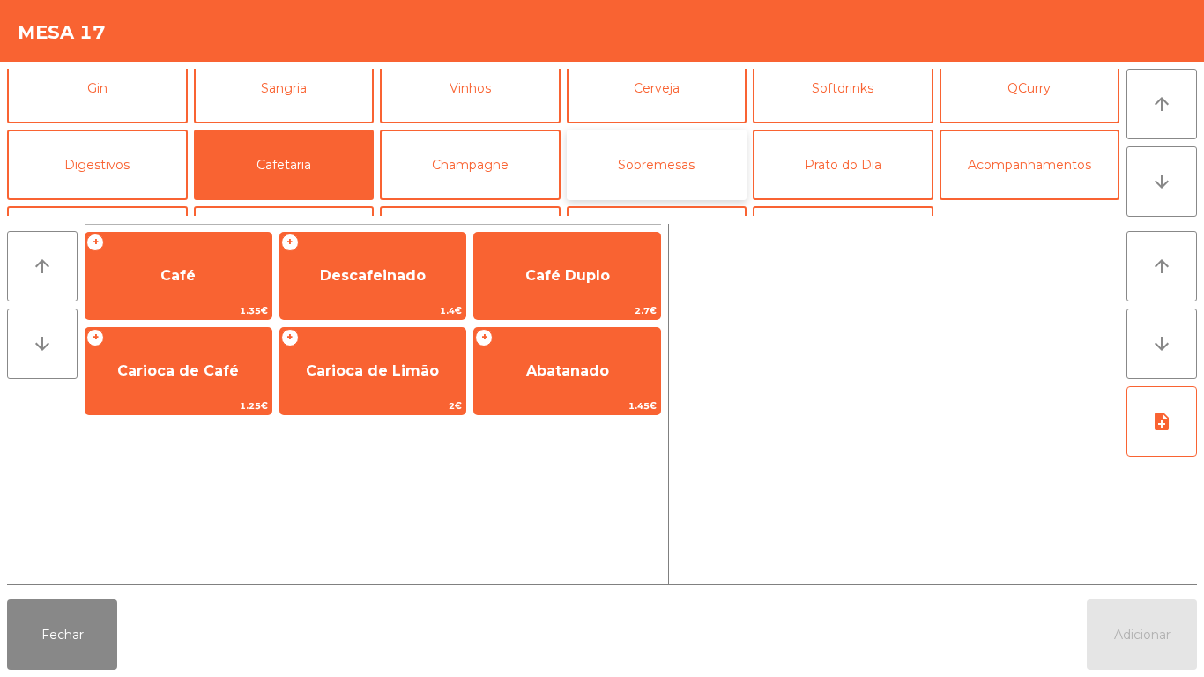
click at [674, 174] on button "Sobremesas" at bounding box center [657, 165] width 181 height 71
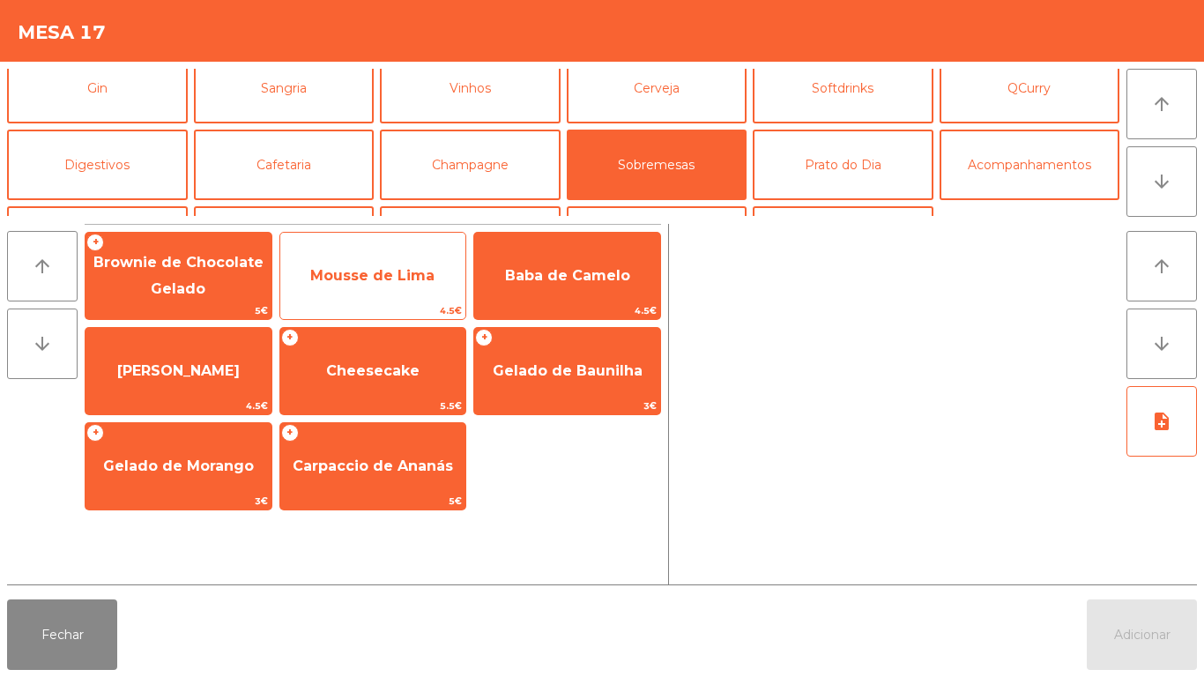
click at [393, 285] on span "Mousse de Lima" at bounding box center [373, 276] width 186 height 48
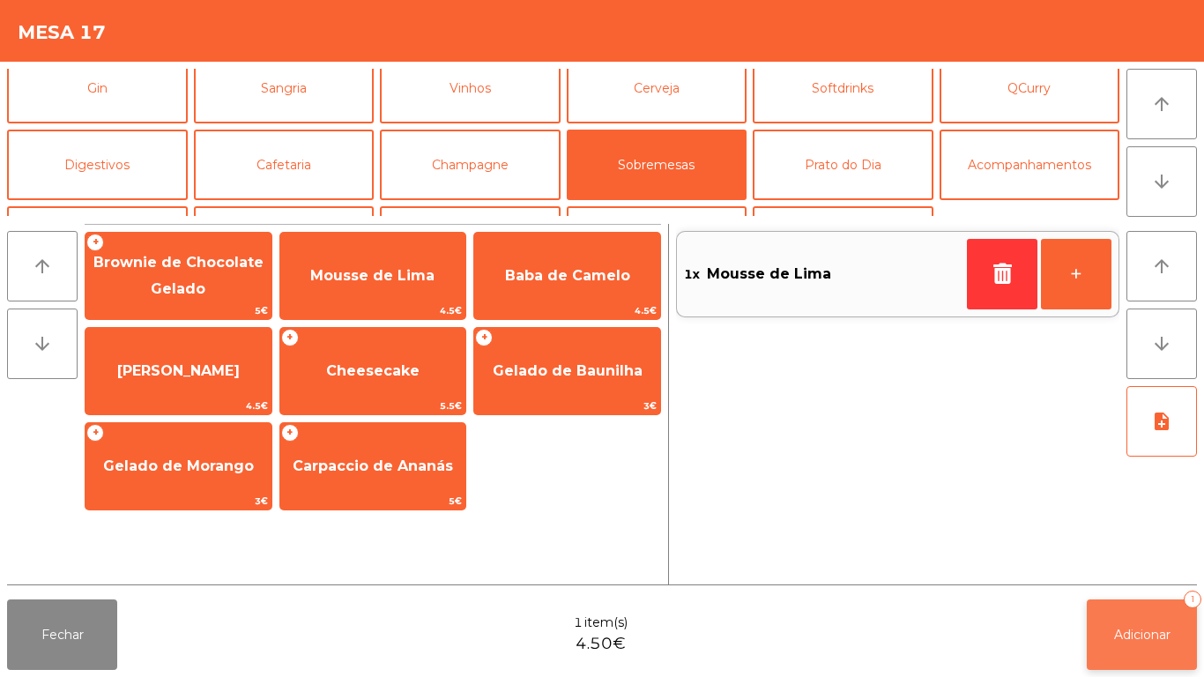
click at [1141, 628] on span "Adicionar" at bounding box center [1142, 635] width 56 height 16
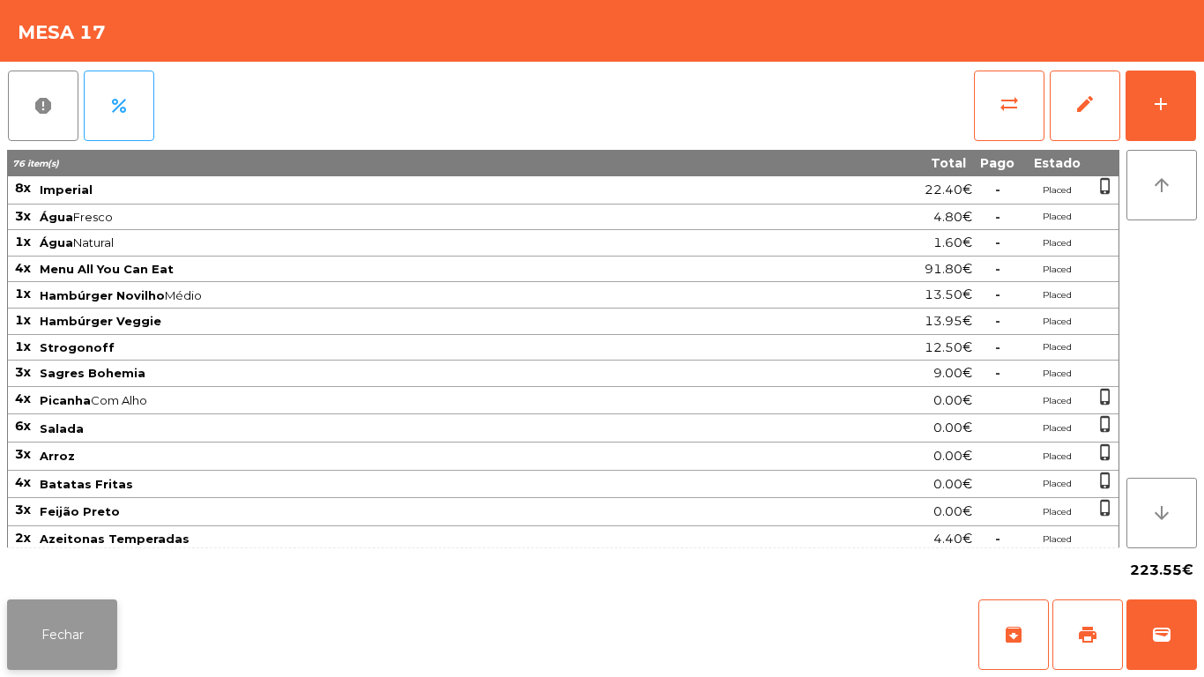
click at [67, 600] on button "Fechar" at bounding box center [62, 634] width 110 height 71
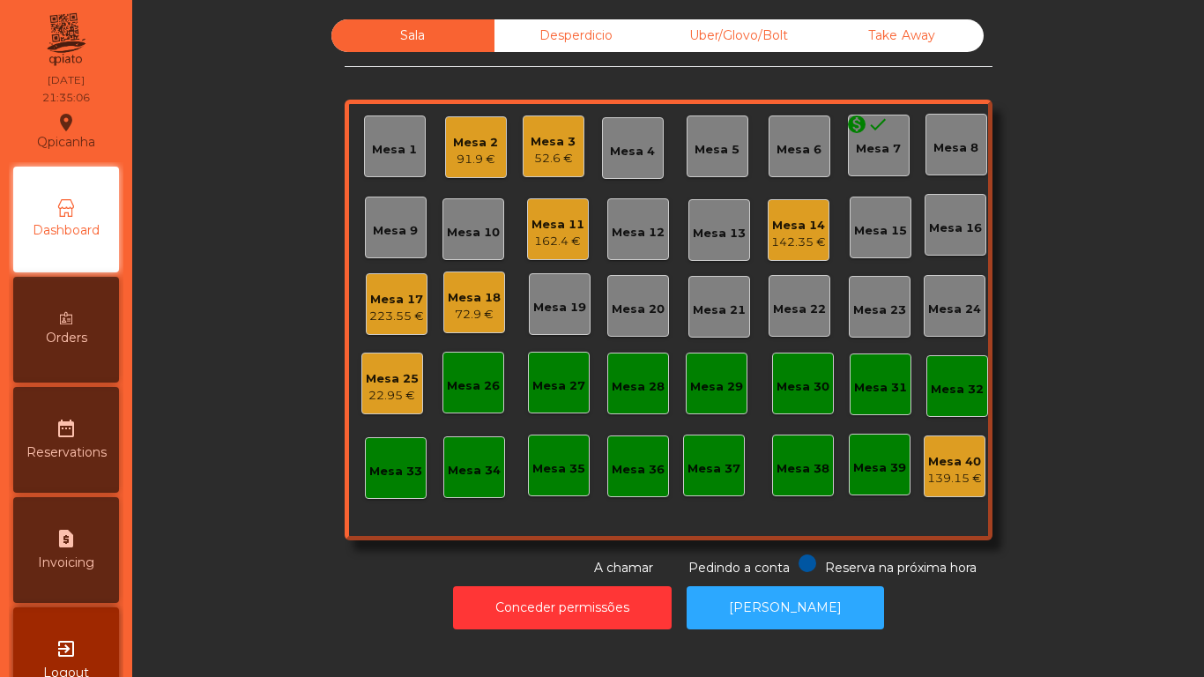
click at [551, 222] on div "Mesa 11" at bounding box center [558, 225] width 53 height 18
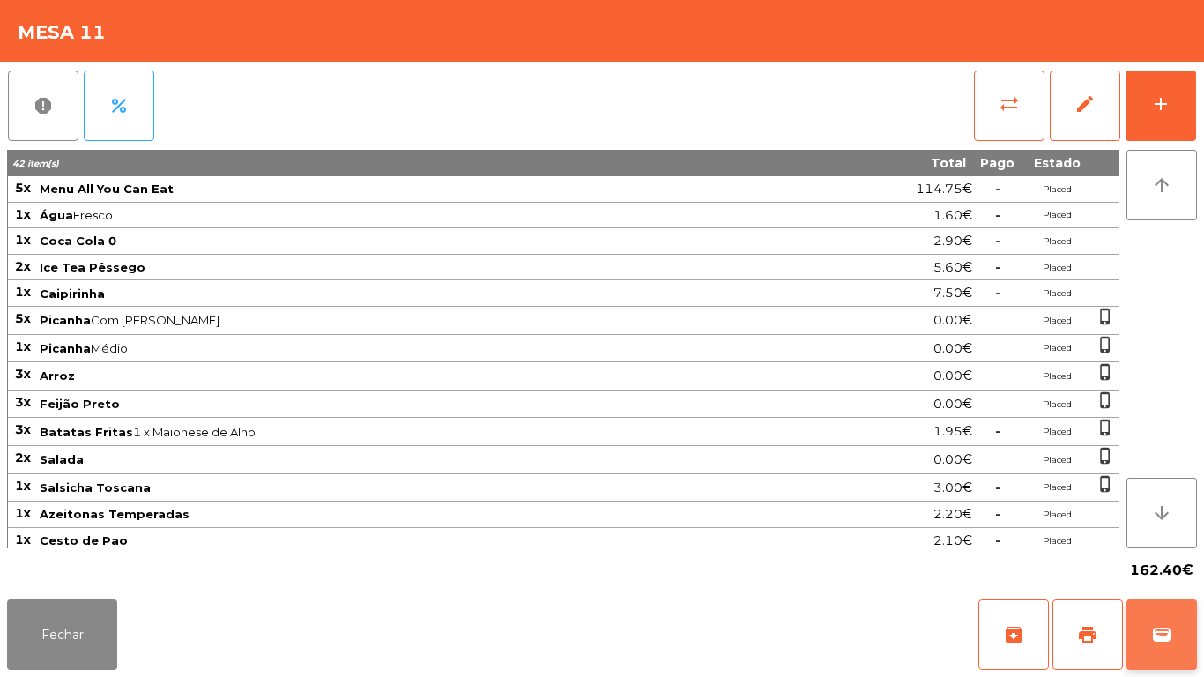
click at [1171, 607] on button "wallet" at bounding box center [1162, 634] width 71 height 71
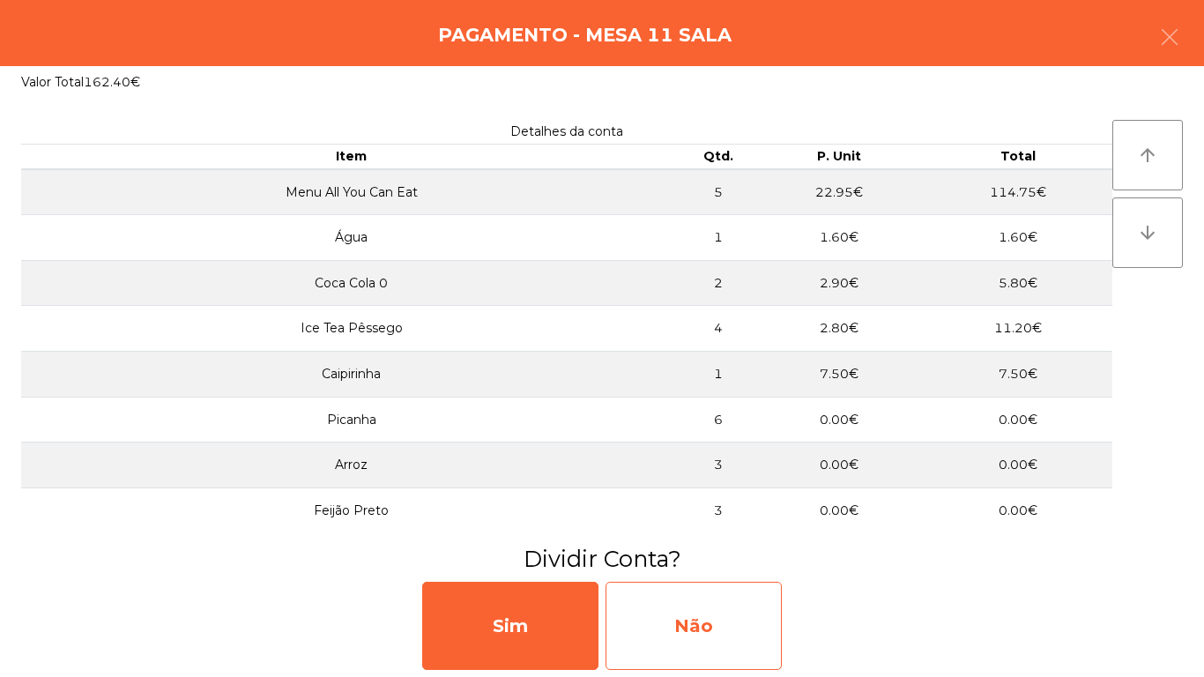
click at [729, 600] on div "Não" at bounding box center [694, 626] width 176 height 88
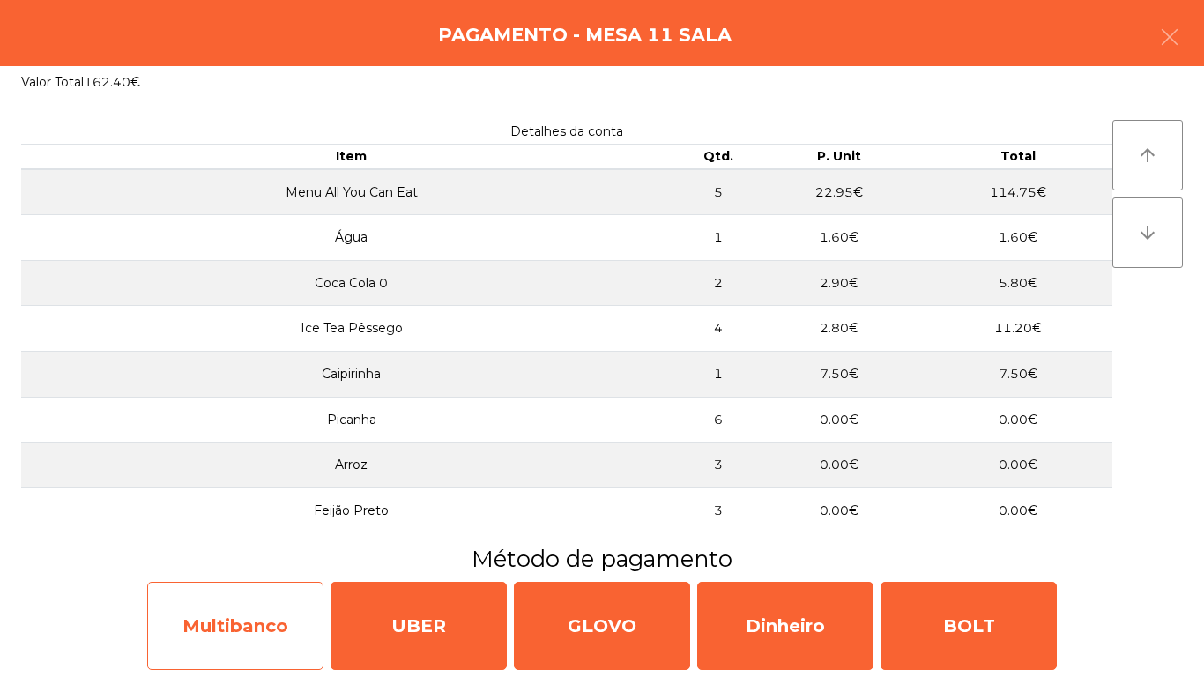
click at [220, 634] on div "Multibanco" at bounding box center [235, 626] width 176 height 88
select select "**"
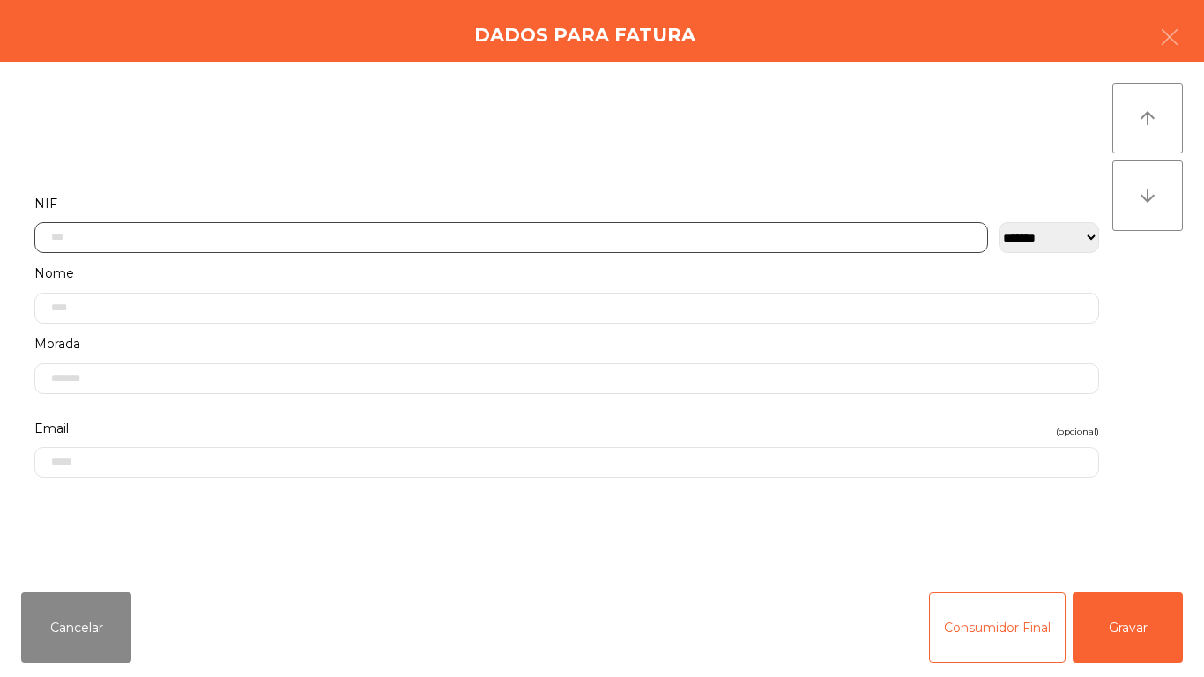
click at [358, 234] on input "text" at bounding box center [511, 237] width 954 height 31
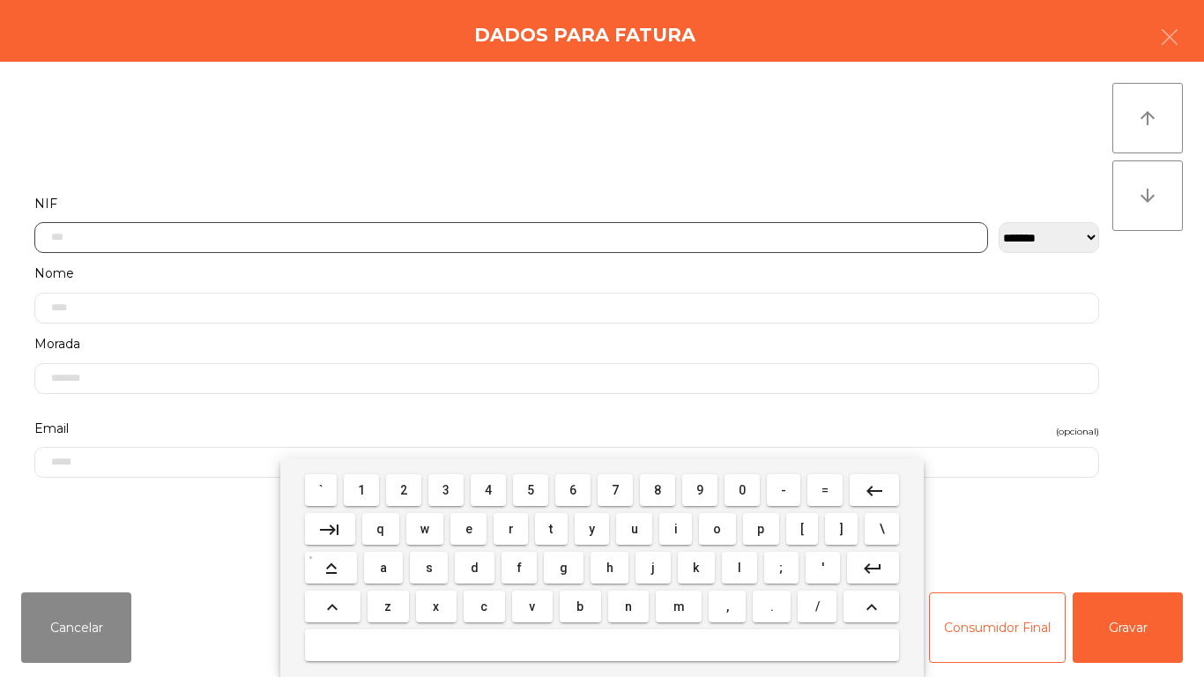
scroll to position [108, 0]
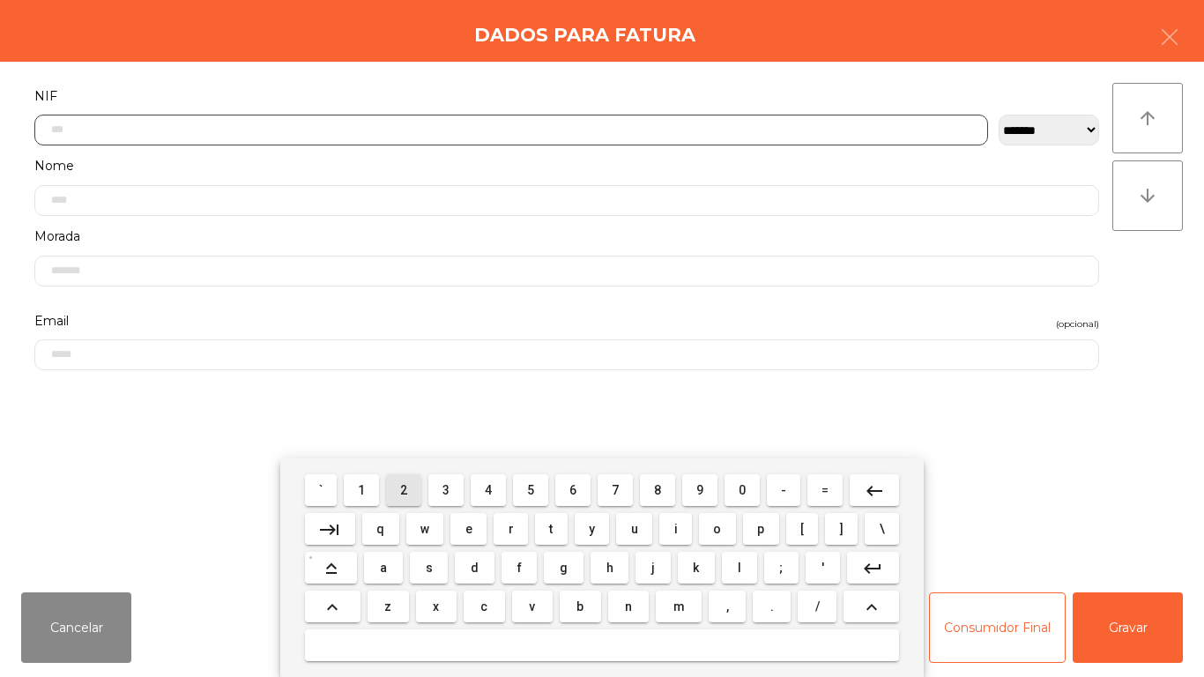
click at [405, 489] on span "2" at bounding box center [403, 490] width 7 height 14
click at [362, 490] on span "1" at bounding box center [361, 490] width 7 height 14
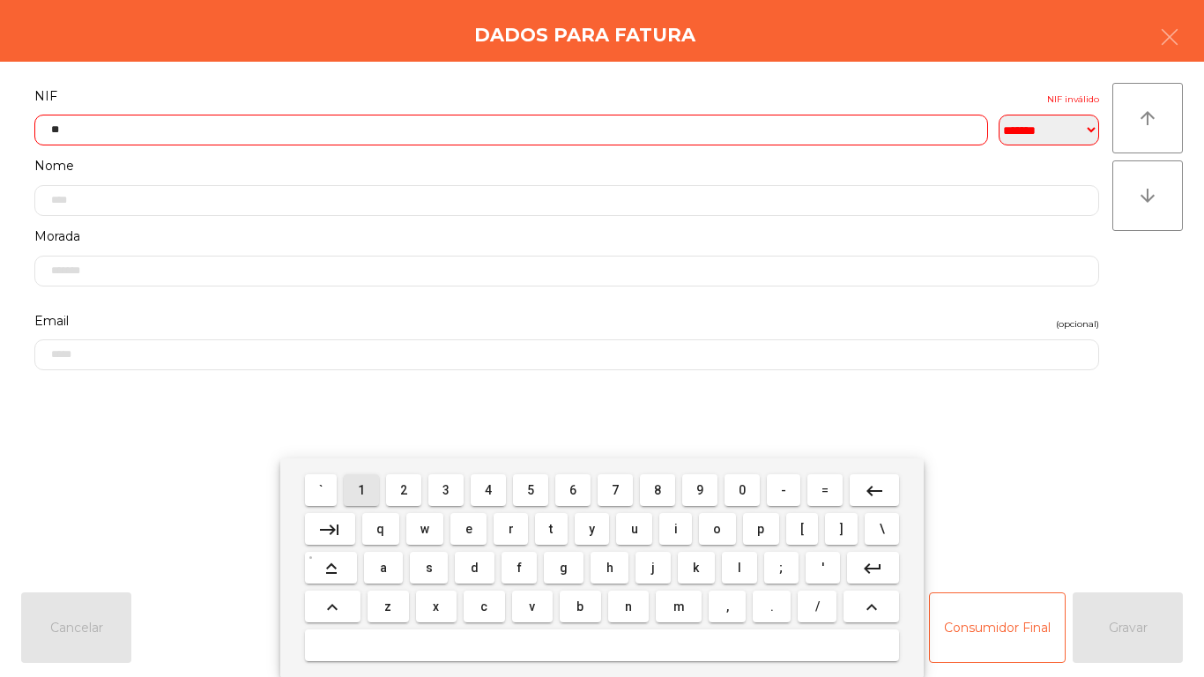
click at [450, 485] on span "3" at bounding box center [446, 490] width 7 height 14
click at [569, 491] on span "6" at bounding box center [572, 490] width 7 height 14
click at [447, 487] on span "3" at bounding box center [446, 490] width 7 height 14
click at [655, 487] on span "8" at bounding box center [657, 490] width 7 height 14
click at [743, 487] on span "0" at bounding box center [742, 490] width 7 height 14
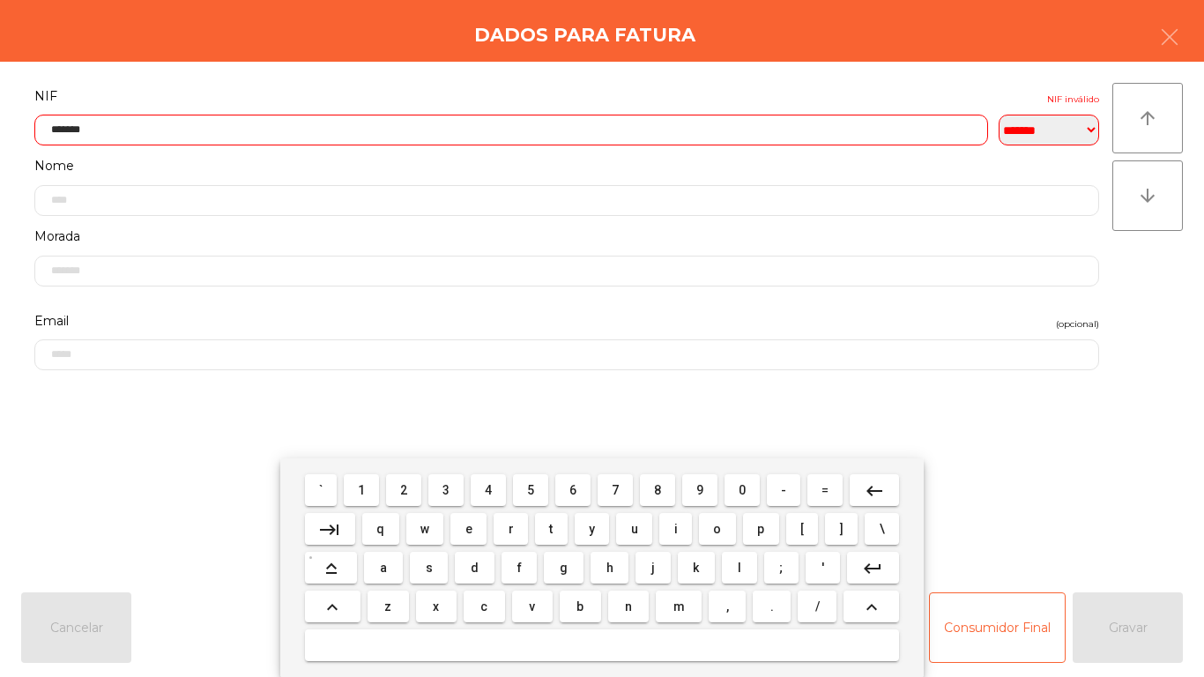
click at [658, 488] on span "8" at bounding box center [657, 490] width 7 height 14
type input "*********"
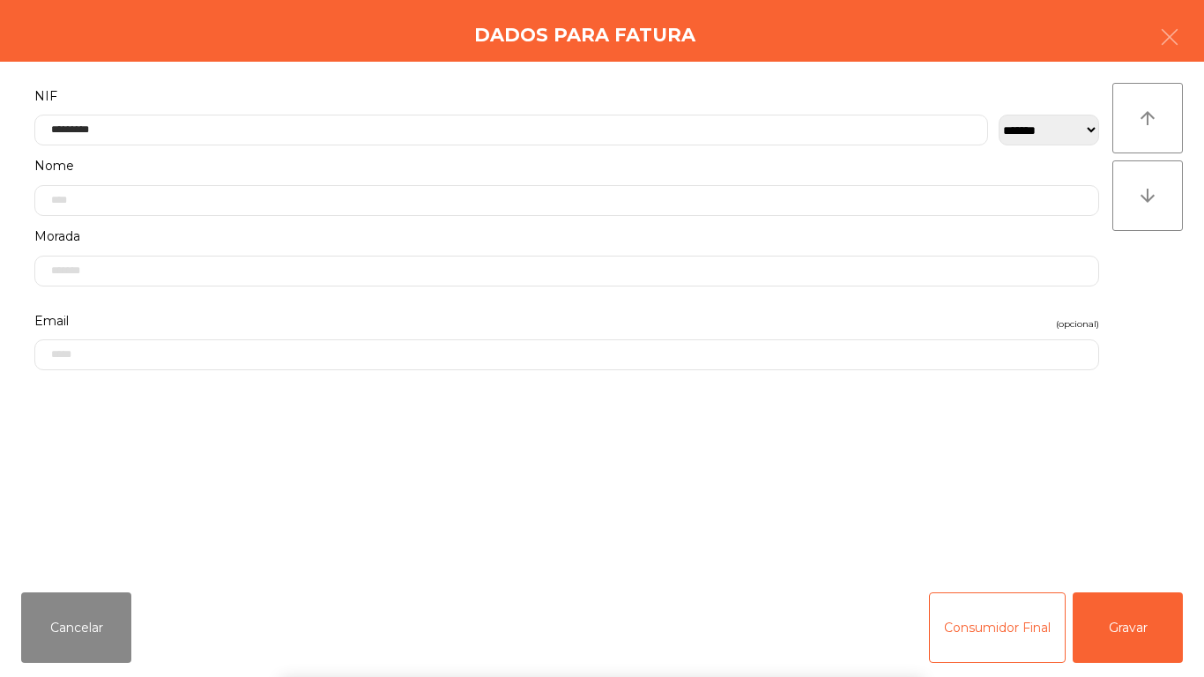
click at [1140, 605] on div "` 1 2 3 4 5 6 7 8 9 0 - = keyboard_backspace keyboard_tab q w e r t y u i o p […" at bounding box center [602, 567] width 1204 height 219
click at [1152, 611] on button "Gravar" at bounding box center [1128, 627] width 110 height 71
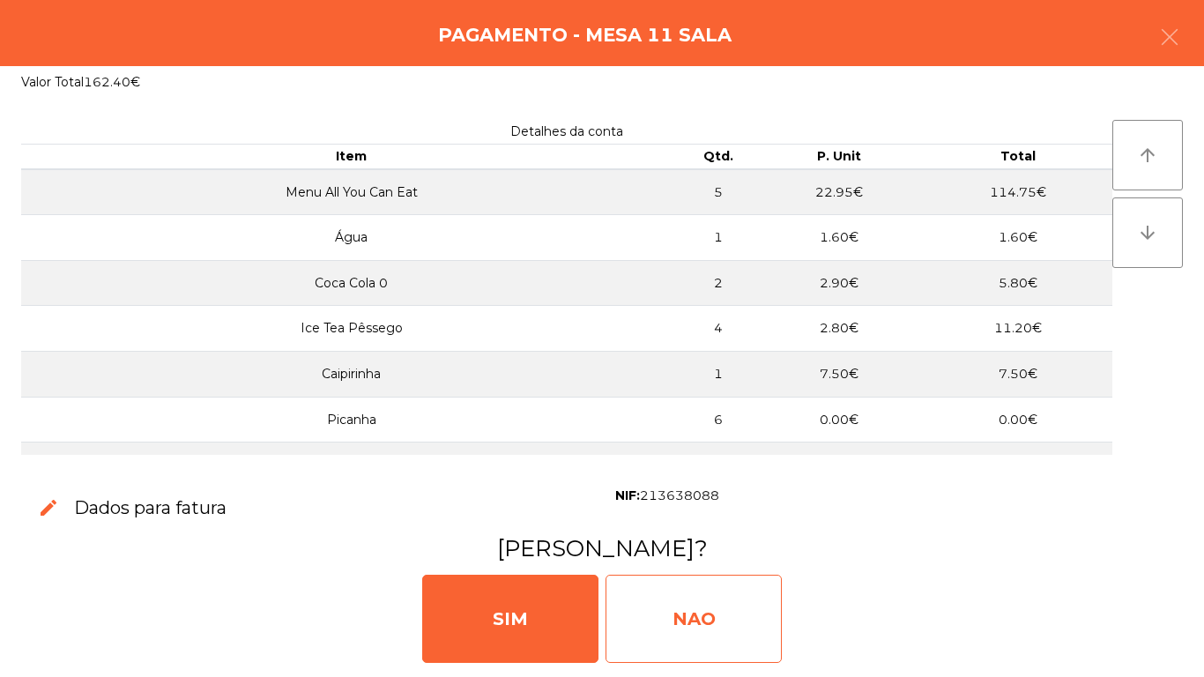
click at [726, 597] on div "NAO" at bounding box center [694, 619] width 176 height 88
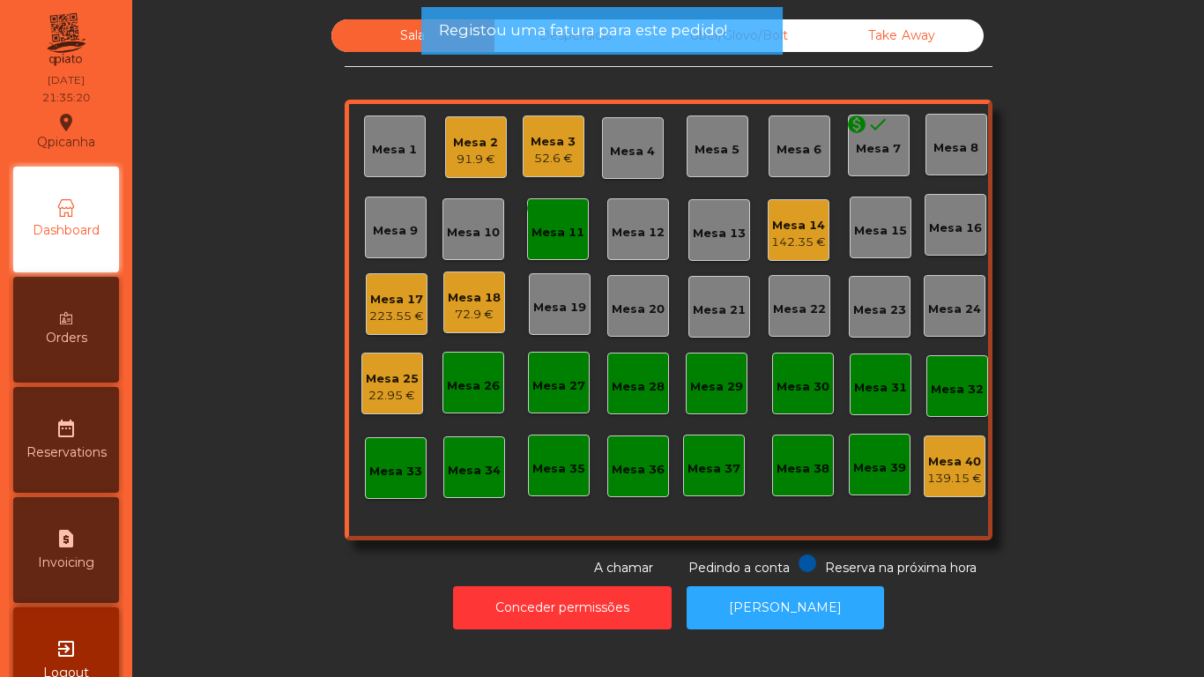
click at [555, 230] on div "Mesa 11" at bounding box center [558, 233] width 53 height 18
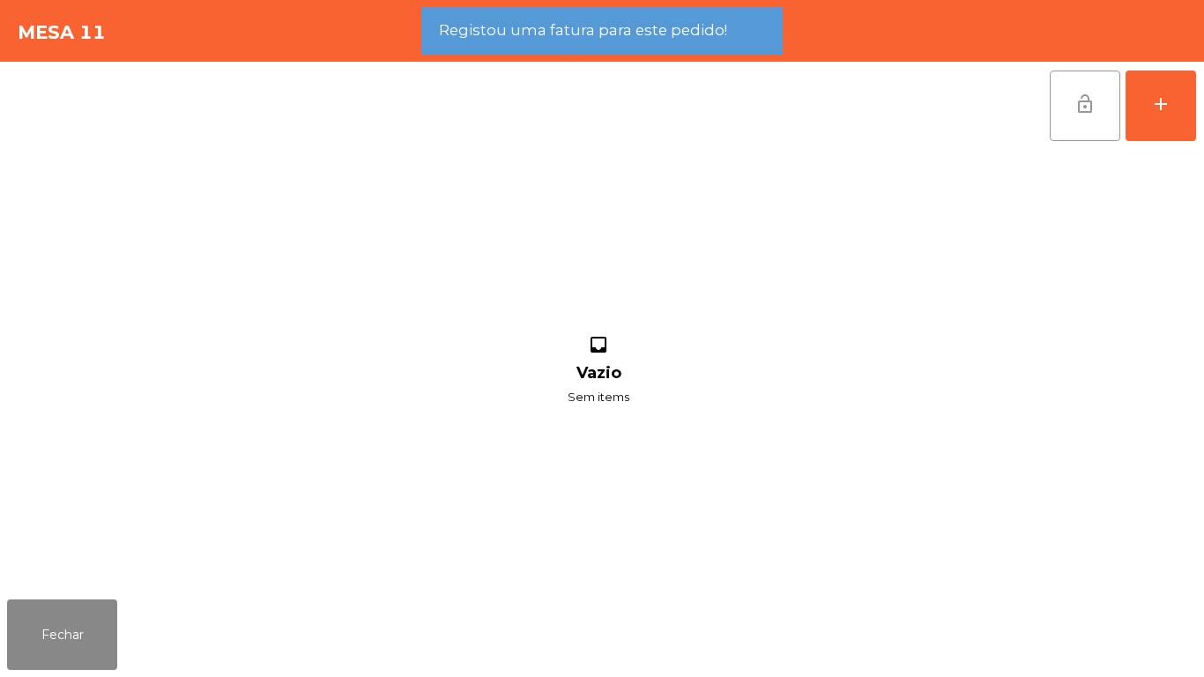
click at [1078, 119] on button "lock_open" at bounding box center [1085, 106] width 71 height 71
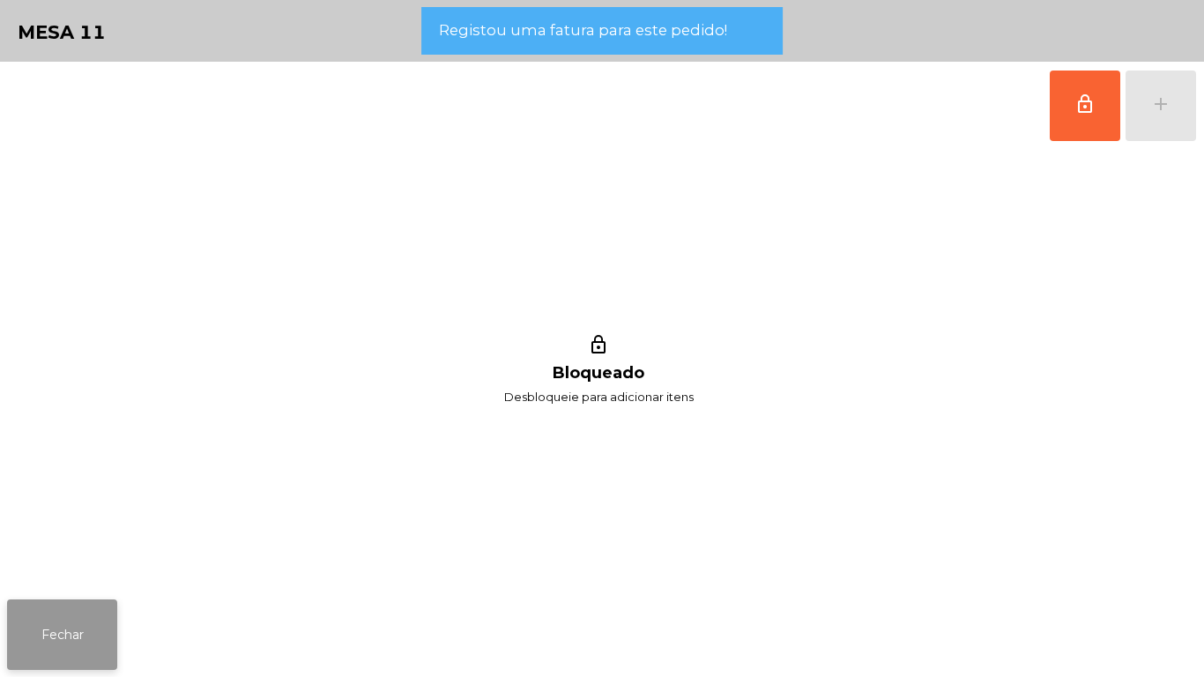
click at [89, 626] on button "Fechar" at bounding box center [62, 634] width 110 height 71
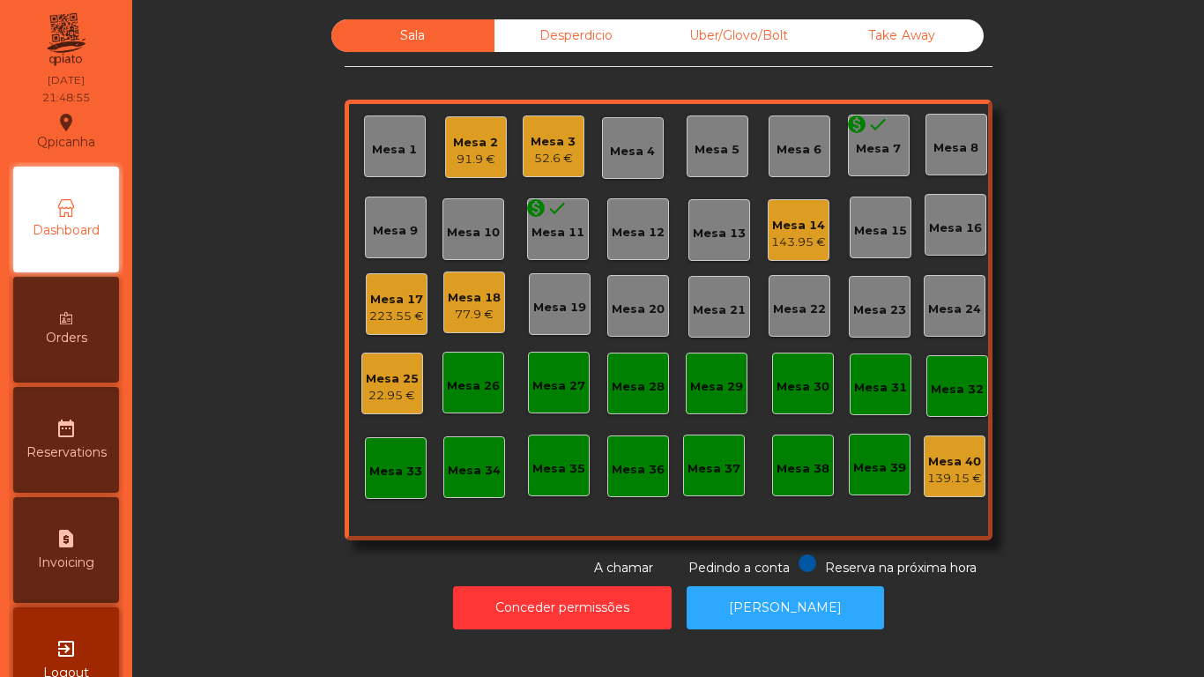
click at [471, 151] on div "91.9 €" at bounding box center [475, 160] width 45 height 18
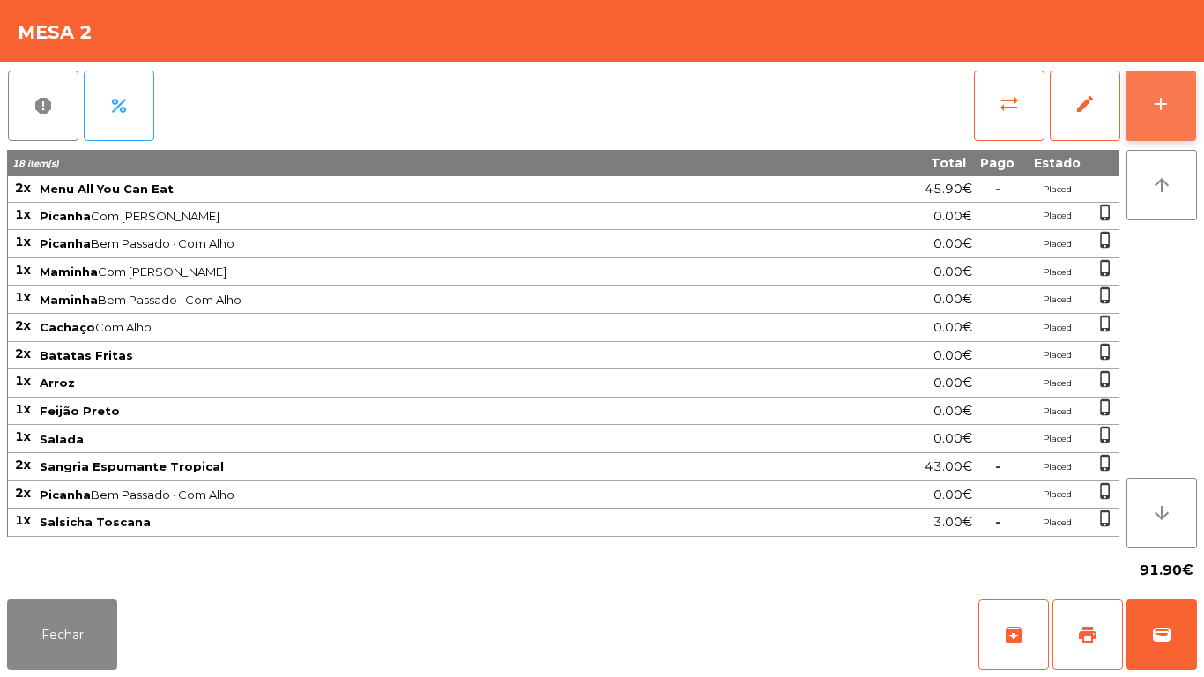
click at [1156, 130] on button "add" at bounding box center [1161, 106] width 71 height 71
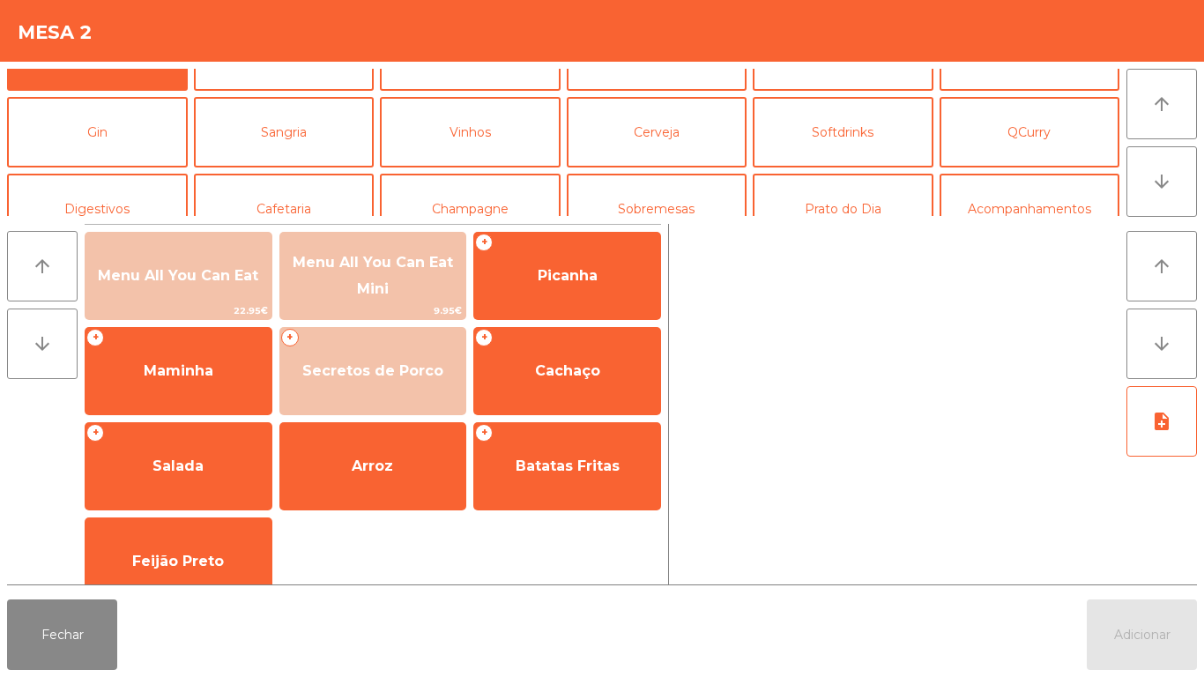
scroll to position [77, 0]
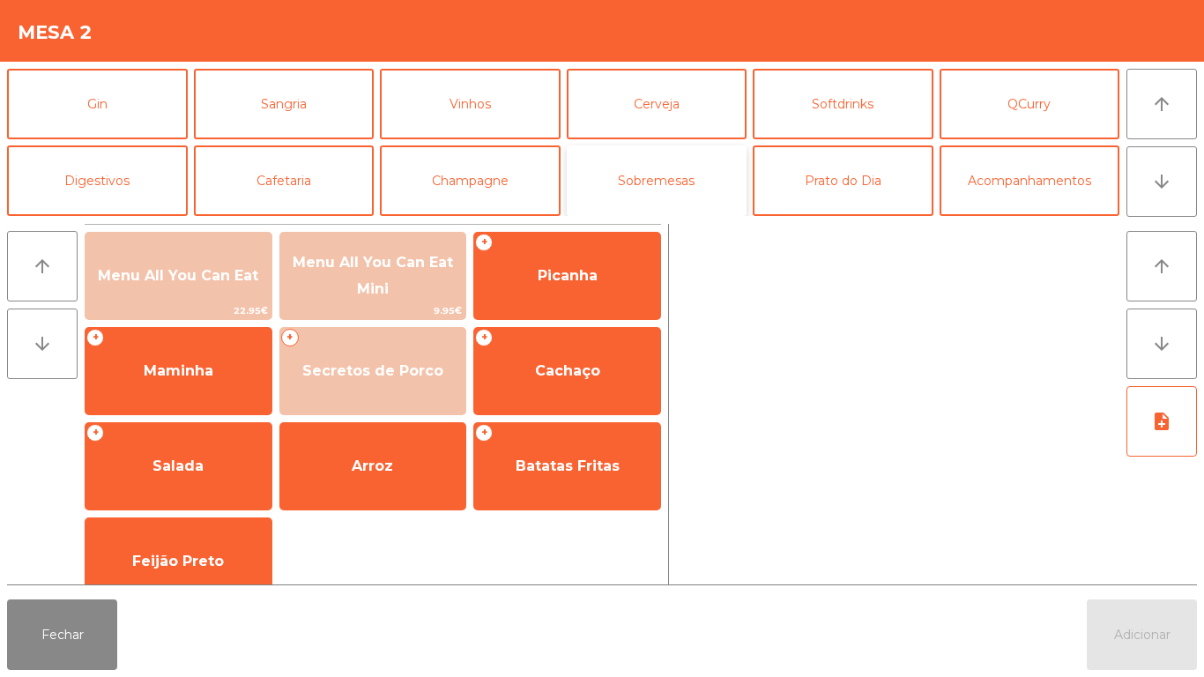
click at [676, 192] on button "Sobremesas" at bounding box center [657, 180] width 181 height 71
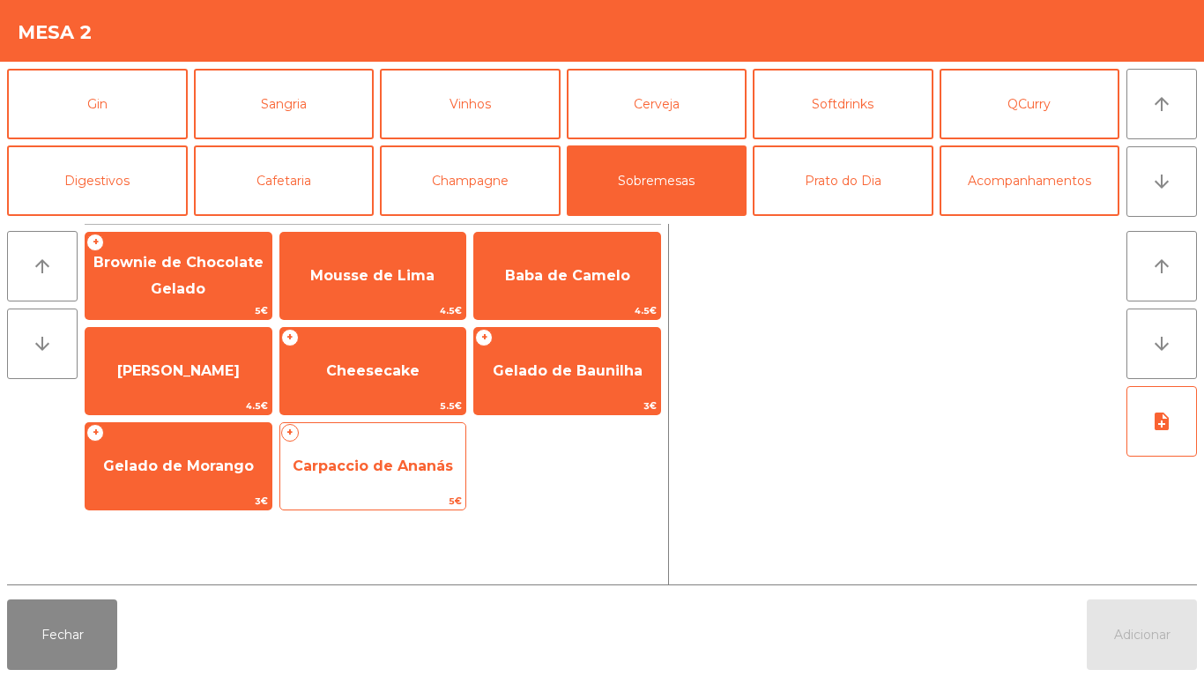
click at [391, 468] on span "Carpaccio de Ananás" at bounding box center [373, 466] width 160 height 17
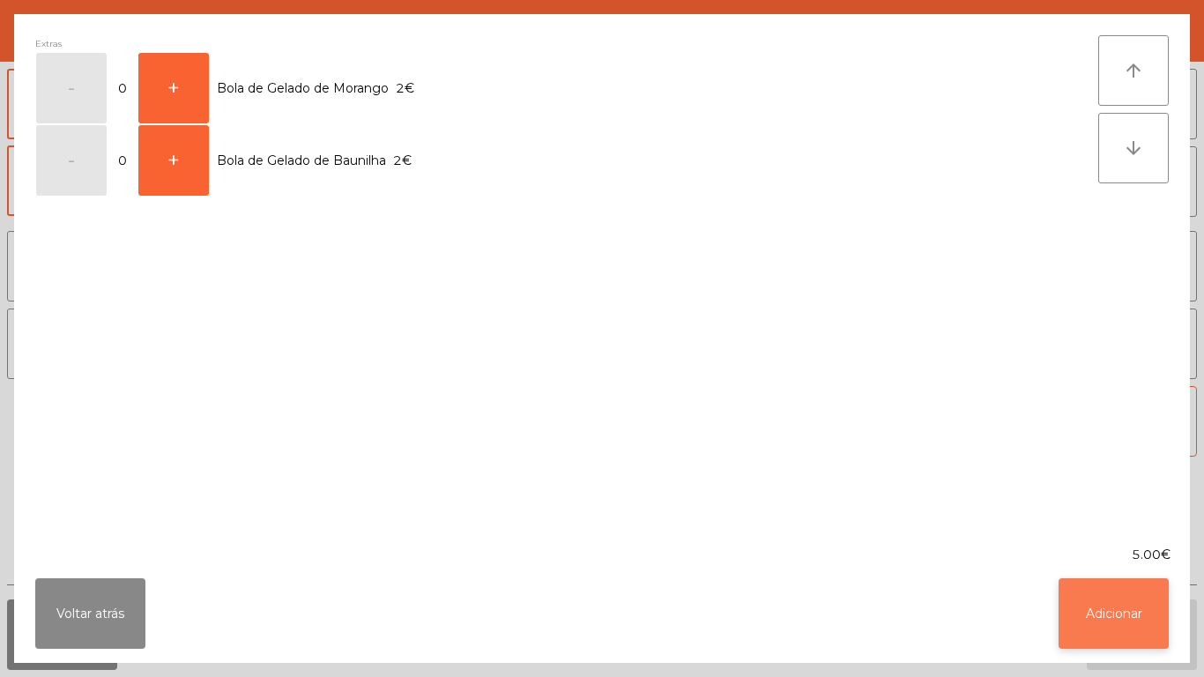
click at [1113, 602] on button "Adicionar" at bounding box center [1114, 613] width 110 height 71
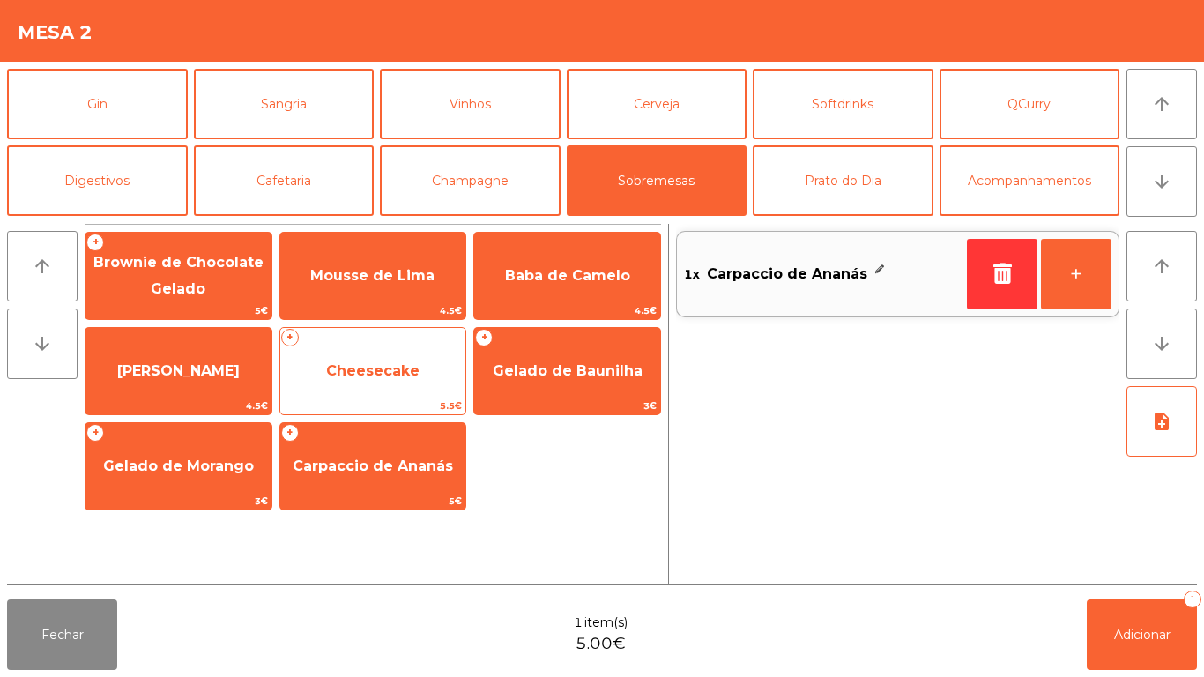
click at [406, 357] on span "Cheesecake" at bounding box center [373, 371] width 186 height 48
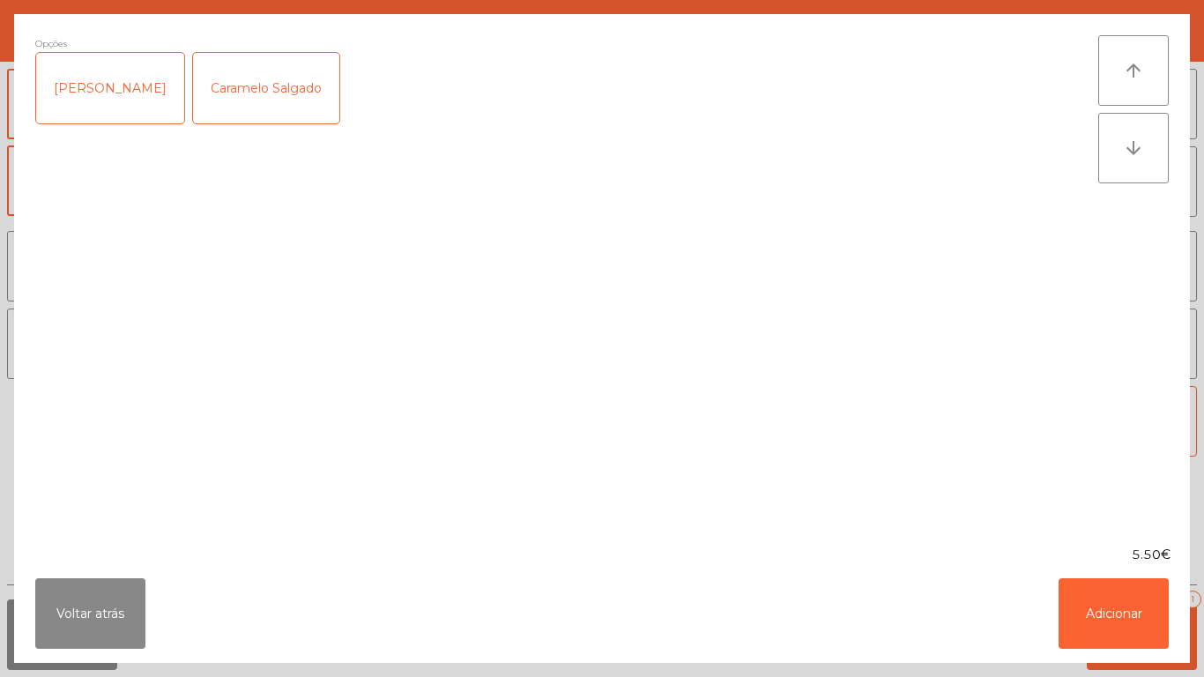
click at [126, 104] on div "[PERSON_NAME]" at bounding box center [110, 88] width 148 height 71
click at [1115, 607] on button "Adicionar" at bounding box center [1114, 613] width 110 height 71
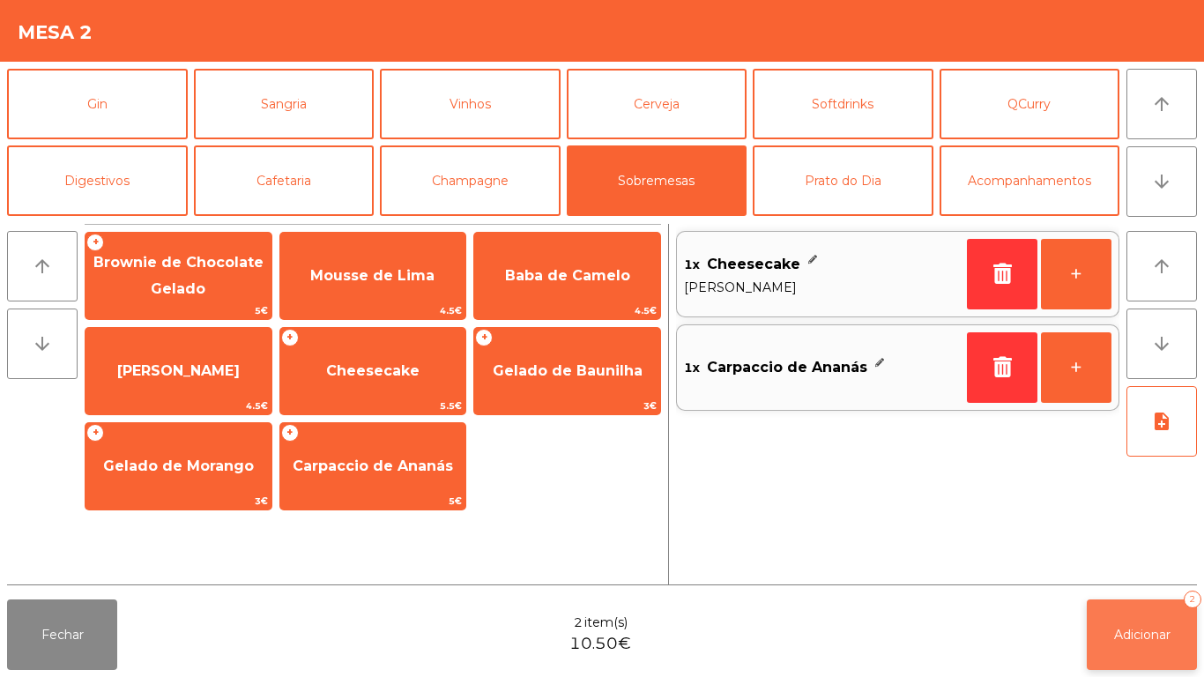
click at [1151, 633] on span "Adicionar" at bounding box center [1142, 635] width 56 height 16
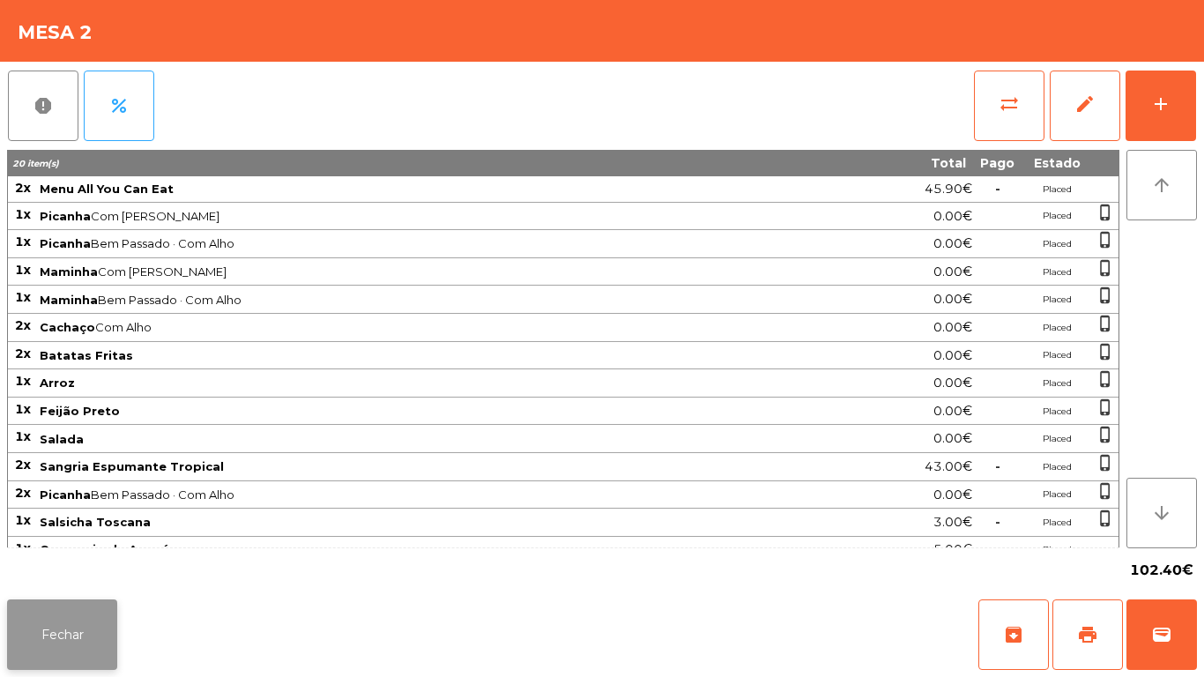
click at [71, 626] on button "Fechar" at bounding box center [62, 634] width 110 height 71
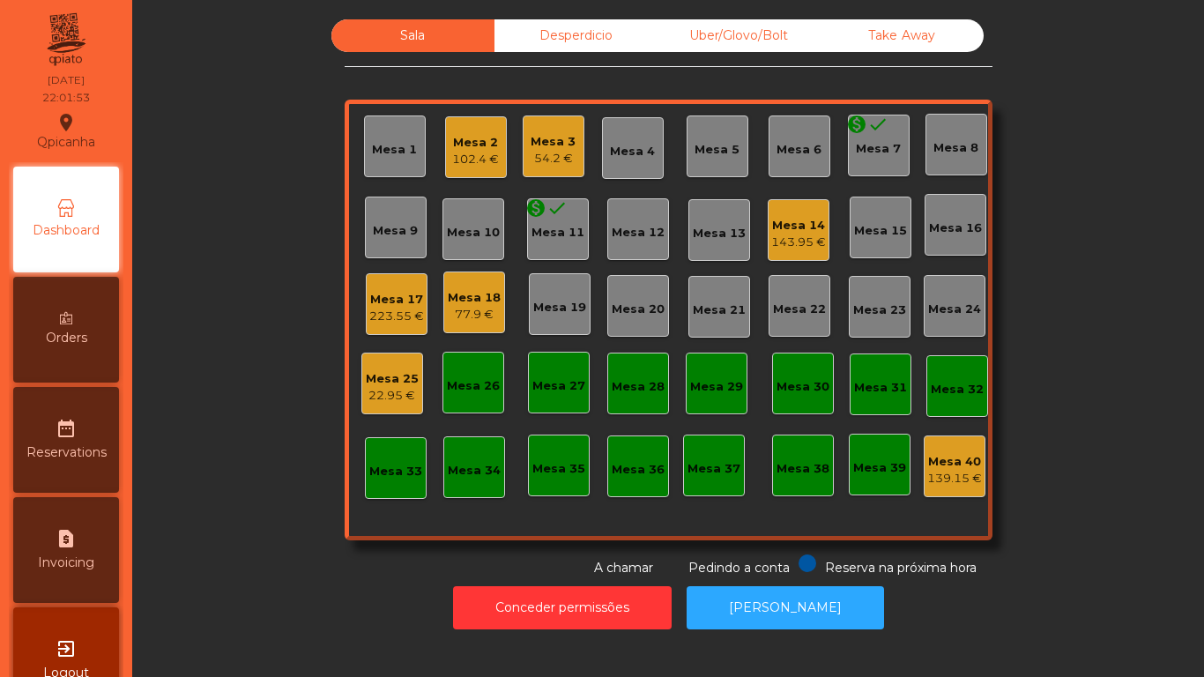
click at [547, 152] on div "54.2 €" at bounding box center [553, 159] width 45 height 18
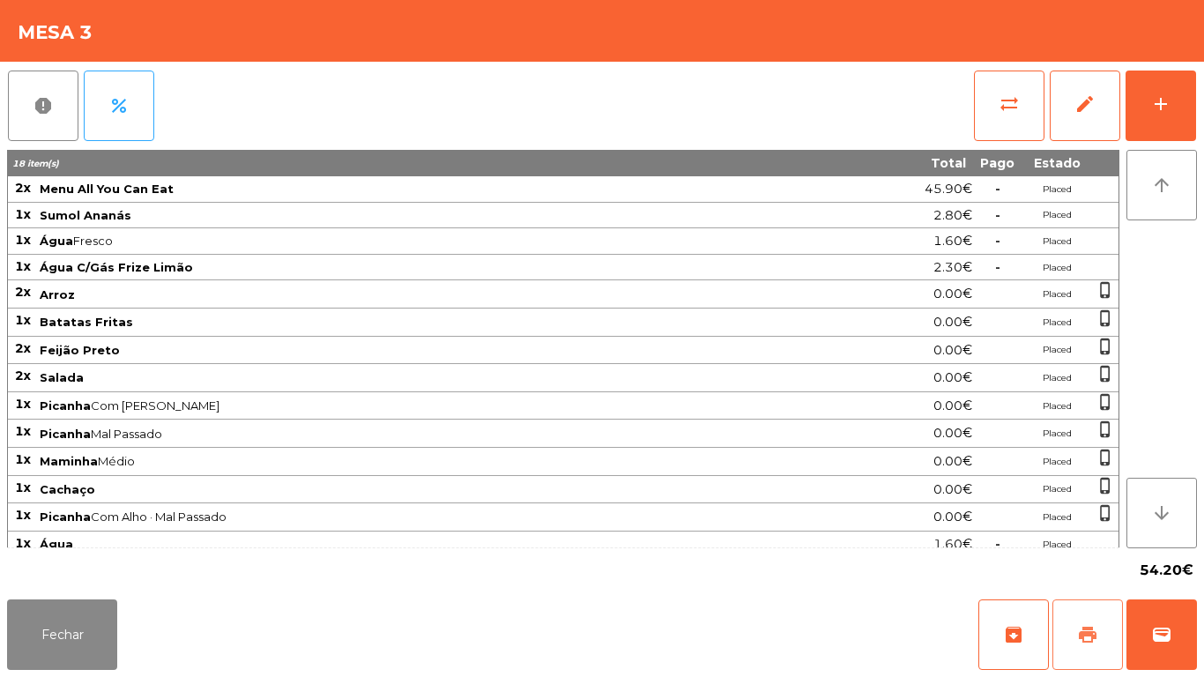
click at [1069, 604] on button "print" at bounding box center [1088, 634] width 71 height 71
click at [94, 658] on button "Fechar" at bounding box center [62, 634] width 110 height 71
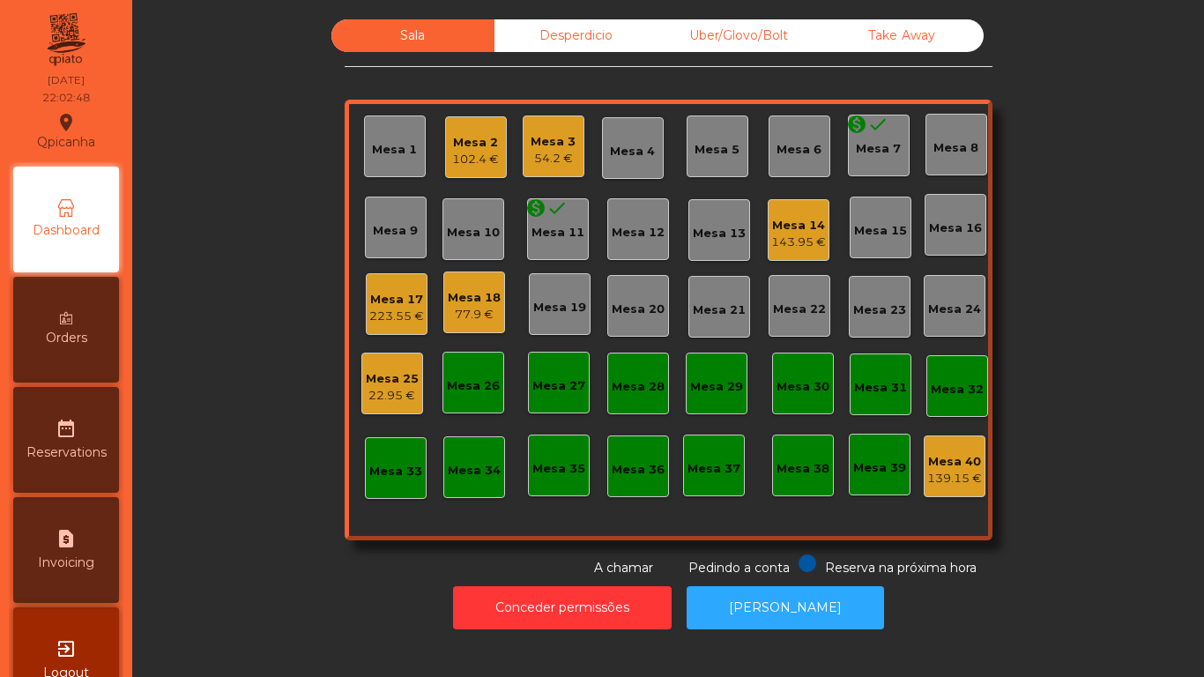
click at [404, 300] on div "Mesa 17" at bounding box center [396, 300] width 55 height 18
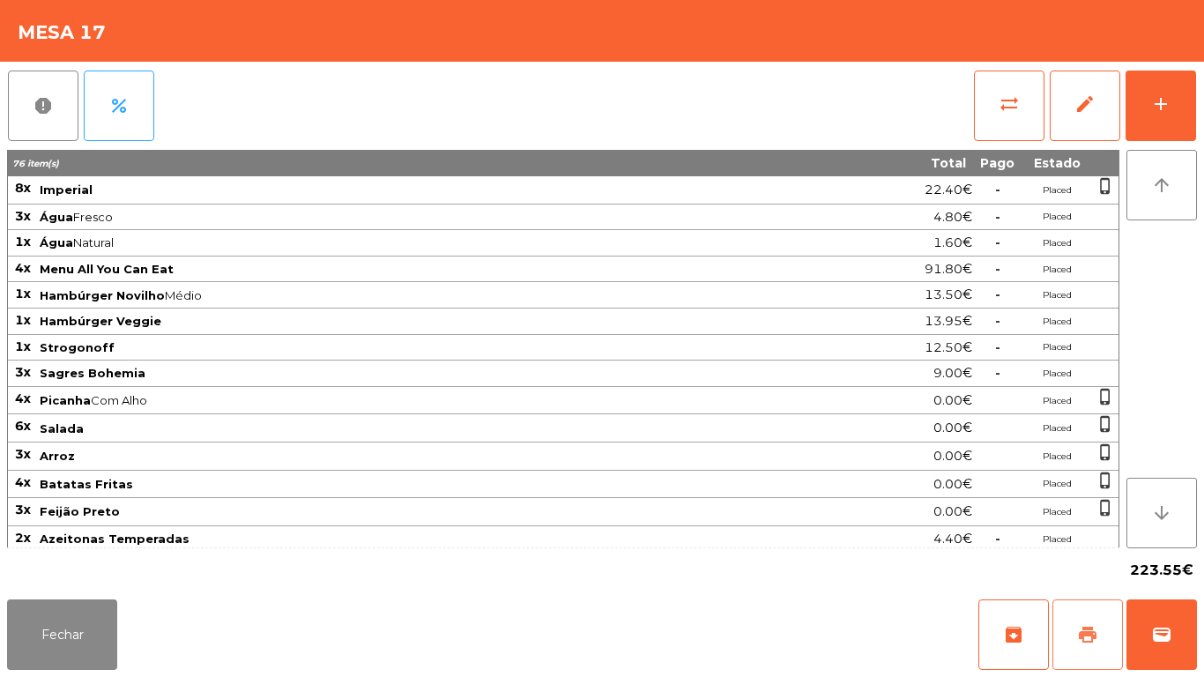
click at [1078, 632] on span "print" at bounding box center [1087, 634] width 21 height 21
click at [1077, 625] on span "print" at bounding box center [1087, 634] width 21 height 21
click at [1069, 642] on button "print" at bounding box center [1088, 634] width 71 height 71
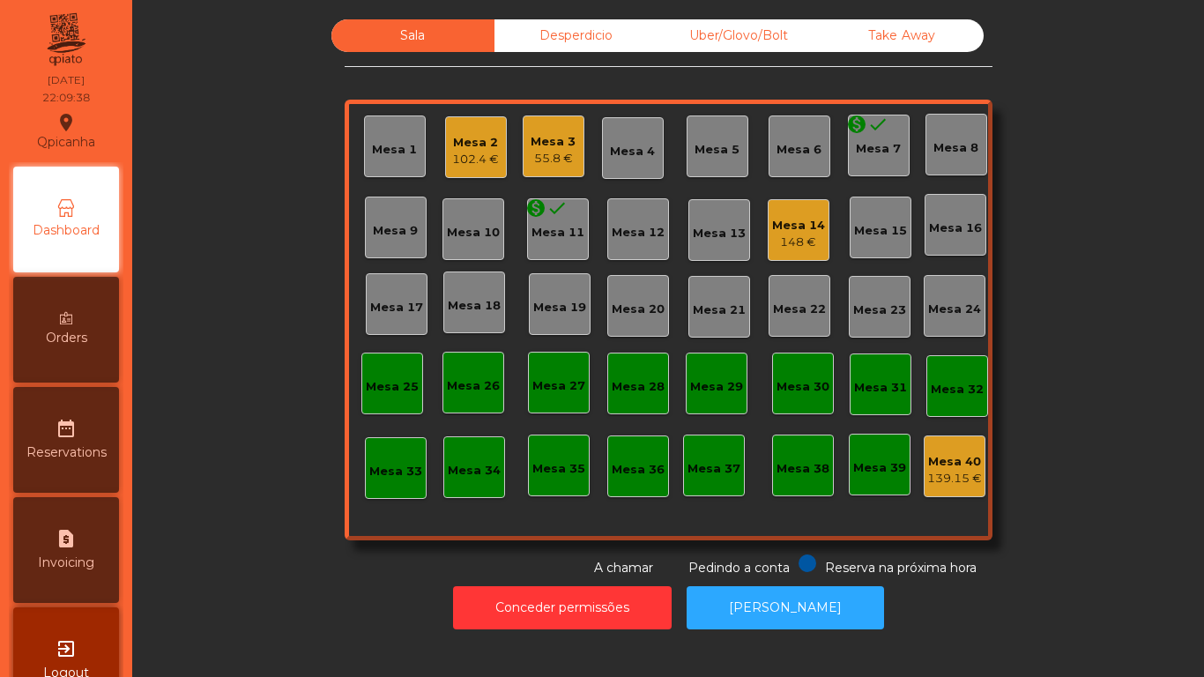
click at [794, 236] on div "148 €" at bounding box center [798, 243] width 53 height 18
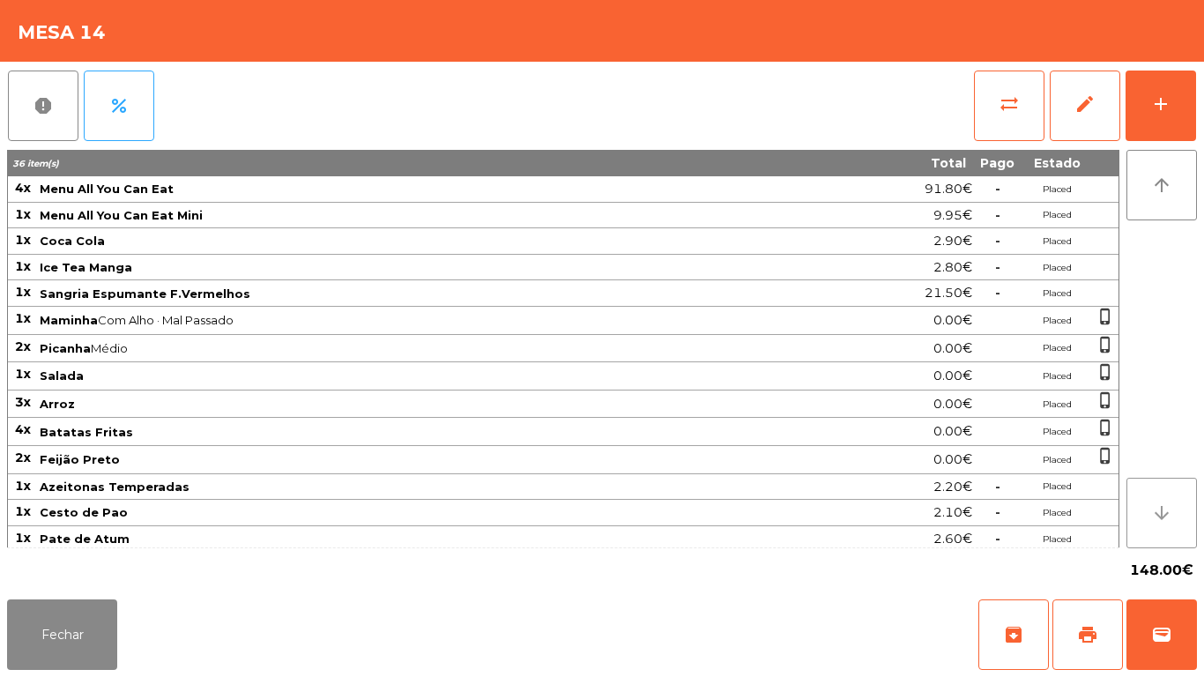
click at [1150, 516] on button "arrow_downward" at bounding box center [1162, 513] width 71 height 71
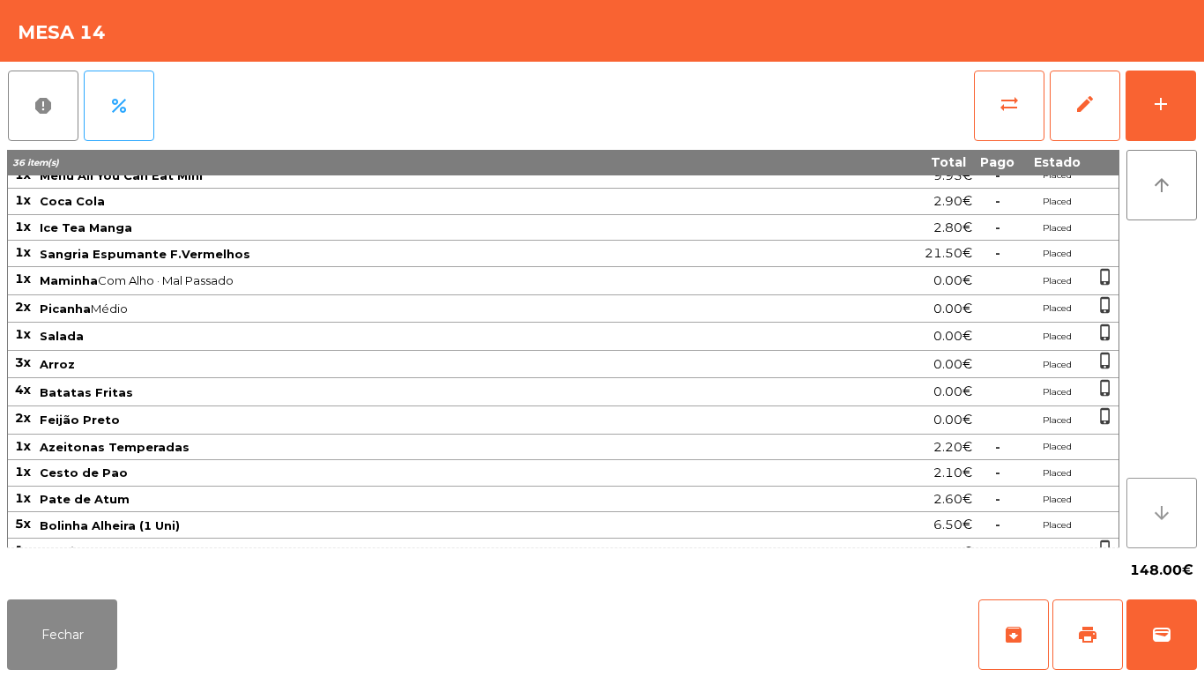
click at [1152, 517] on icon "arrow_downward" at bounding box center [1161, 512] width 21 height 21
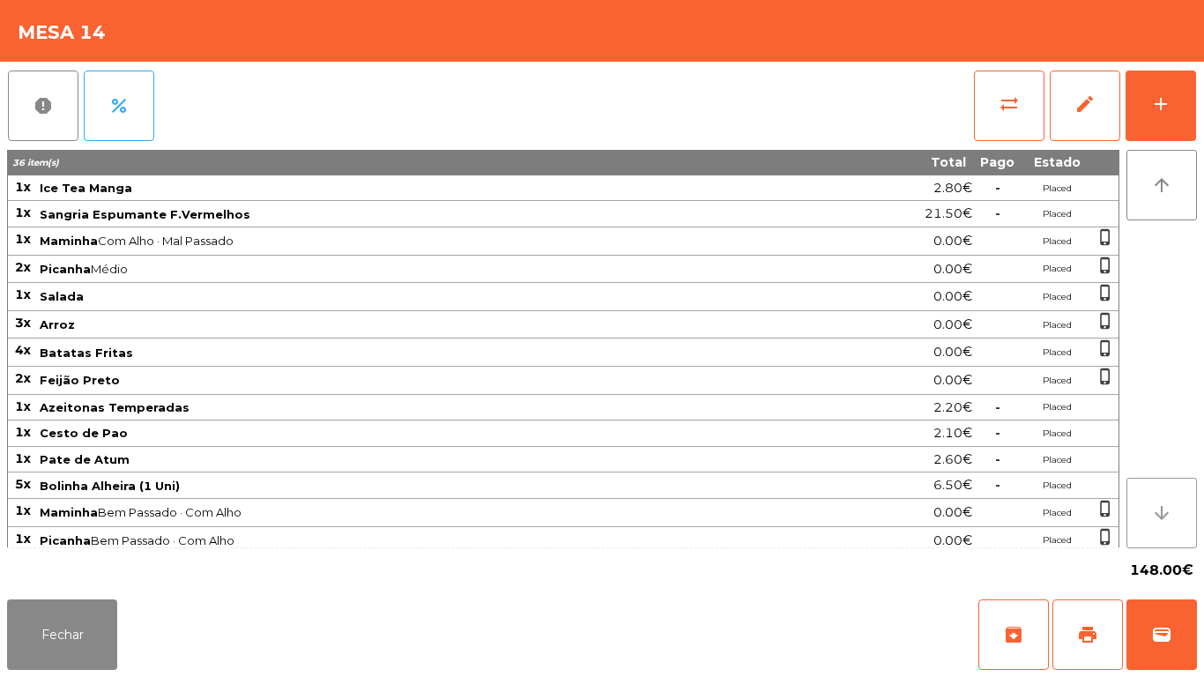
click at [1157, 526] on button "arrow_downward" at bounding box center [1162, 513] width 71 height 71
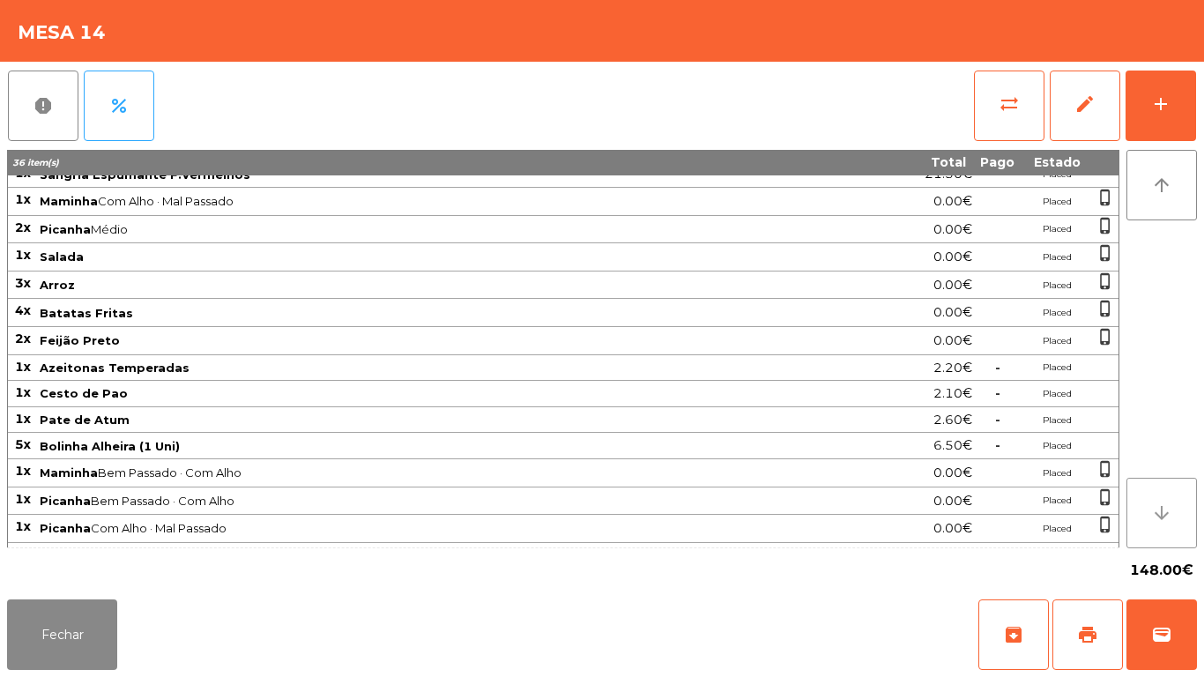
click at [1157, 524] on icon "arrow_downward" at bounding box center [1161, 512] width 21 height 21
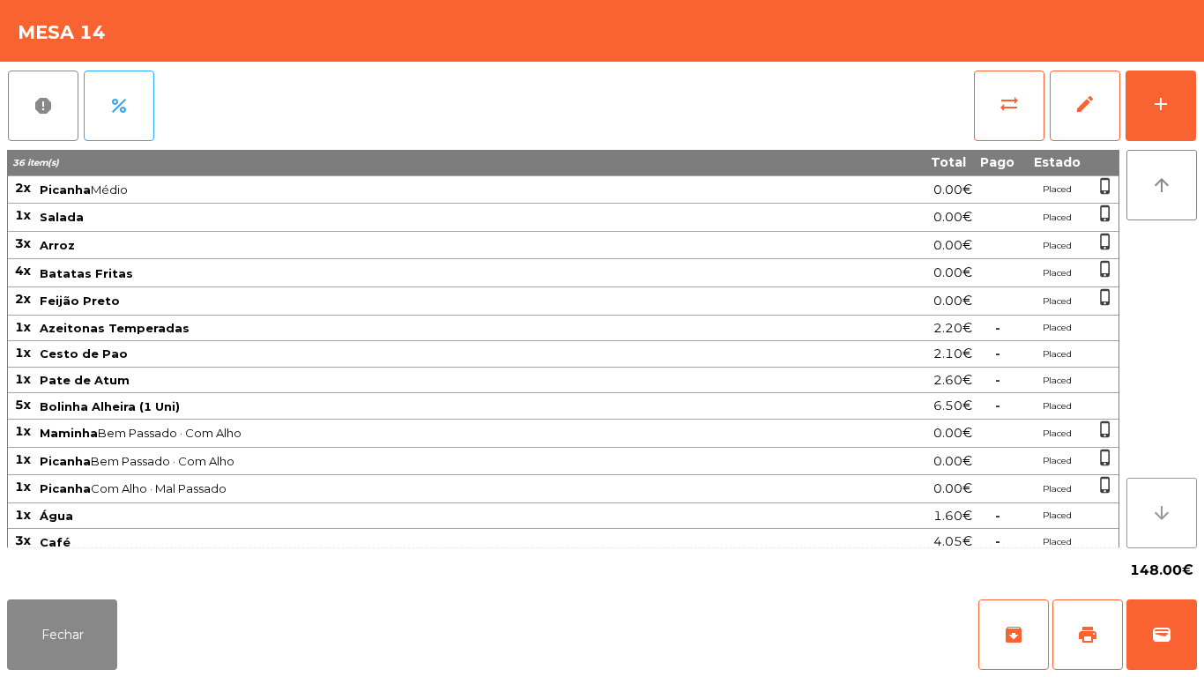
click at [1158, 517] on icon "arrow_downward" at bounding box center [1161, 512] width 21 height 21
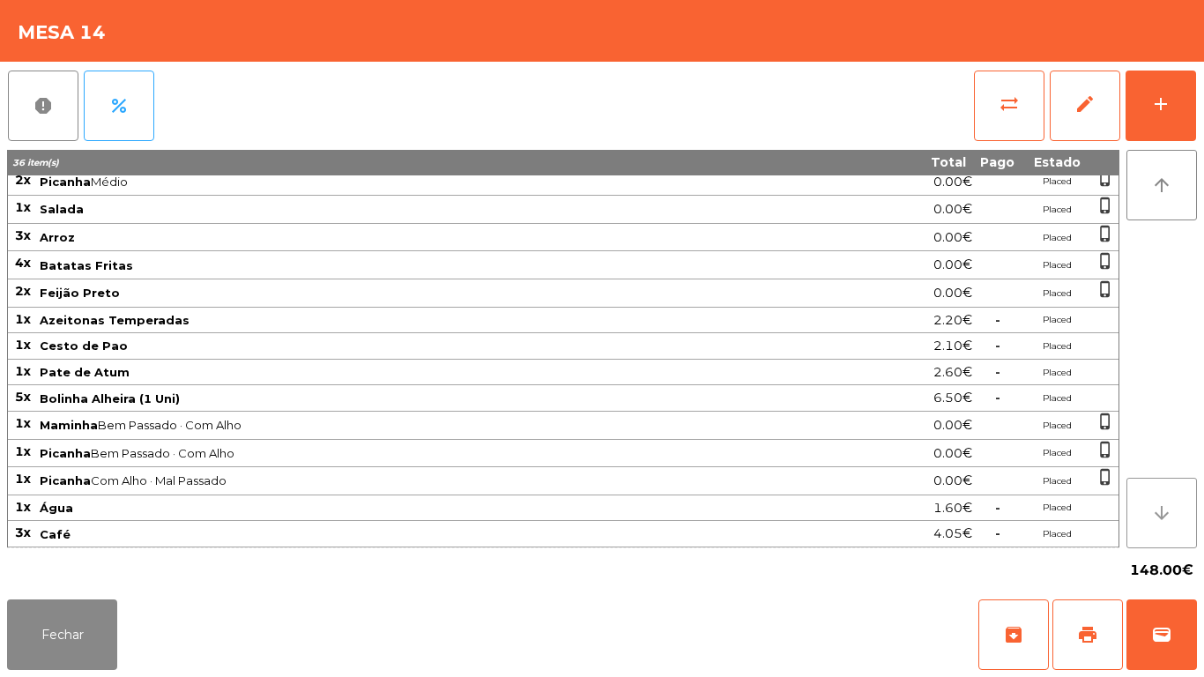
click at [1165, 517] on icon "arrow_downward" at bounding box center [1161, 512] width 21 height 21
click at [1162, 514] on icon "arrow_downward" at bounding box center [1161, 512] width 21 height 21
click at [1079, 643] on span "print" at bounding box center [1087, 634] width 21 height 21
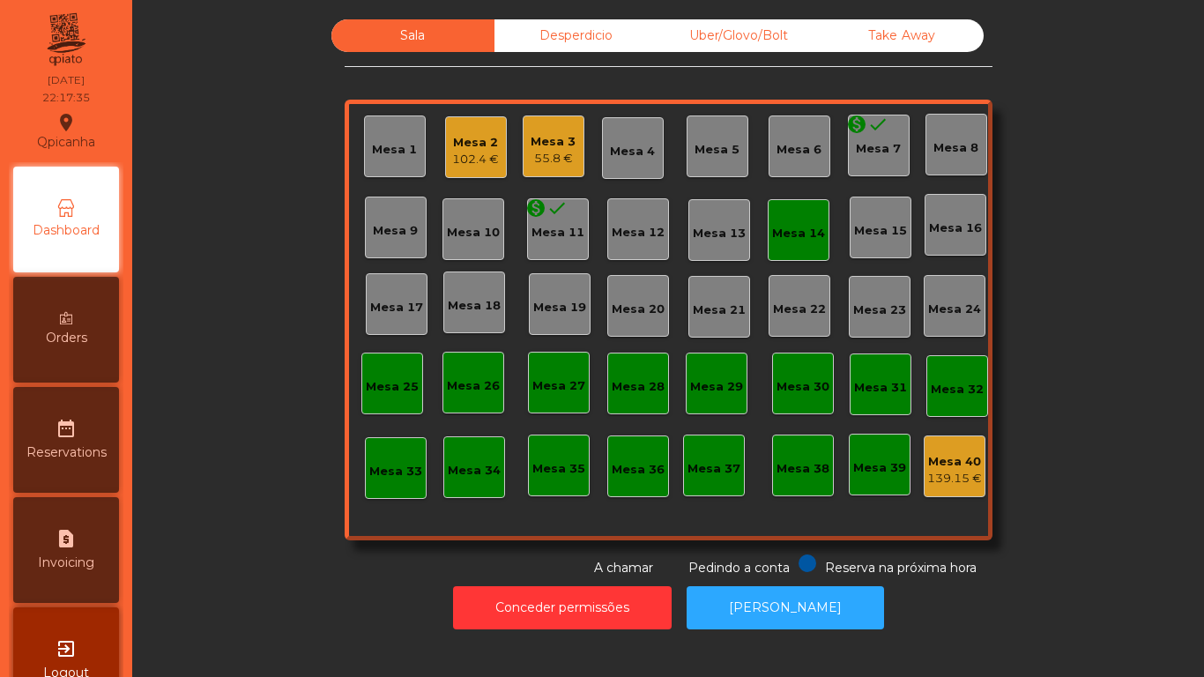
click at [543, 141] on div "Mesa 3" at bounding box center [553, 142] width 45 height 18
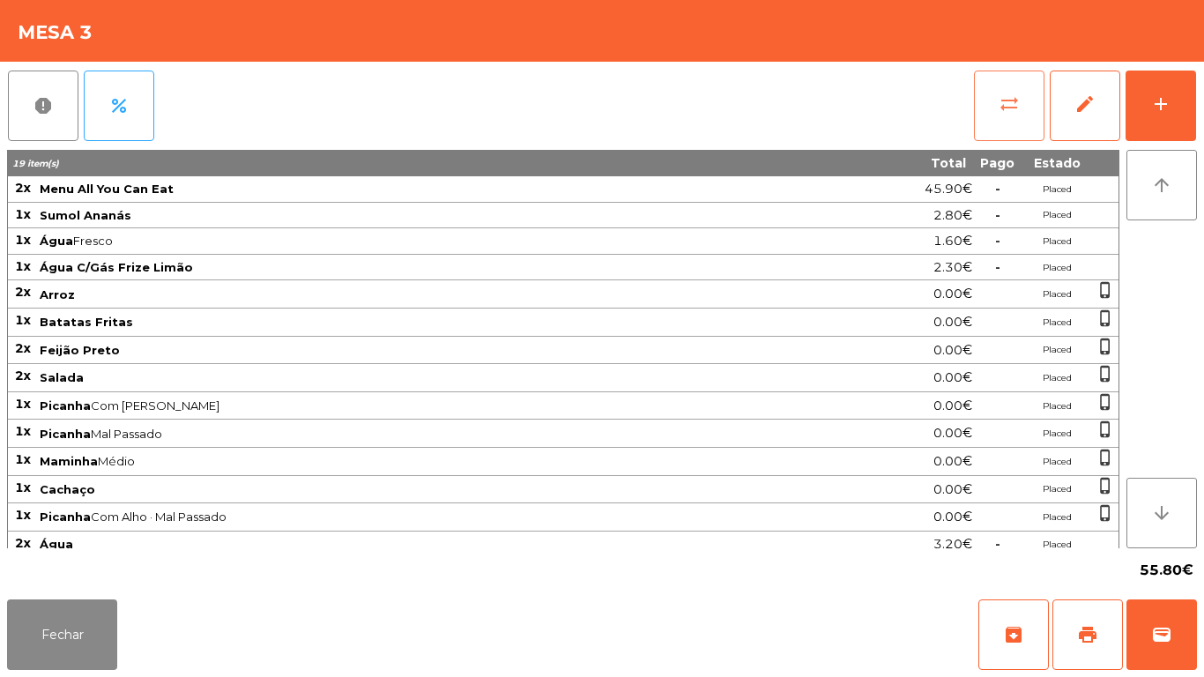
click at [1010, 128] on button "sync_alt" at bounding box center [1009, 106] width 71 height 71
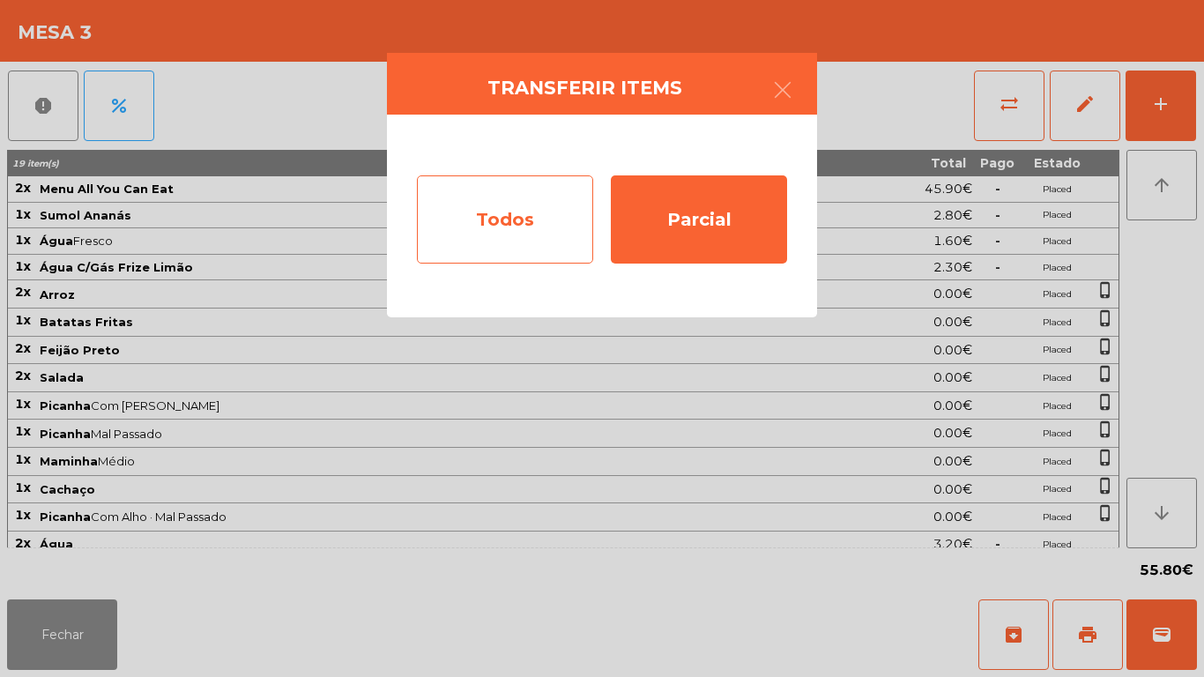
click at [518, 205] on div "Todos" at bounding box center [505, 219] width 176 height 88
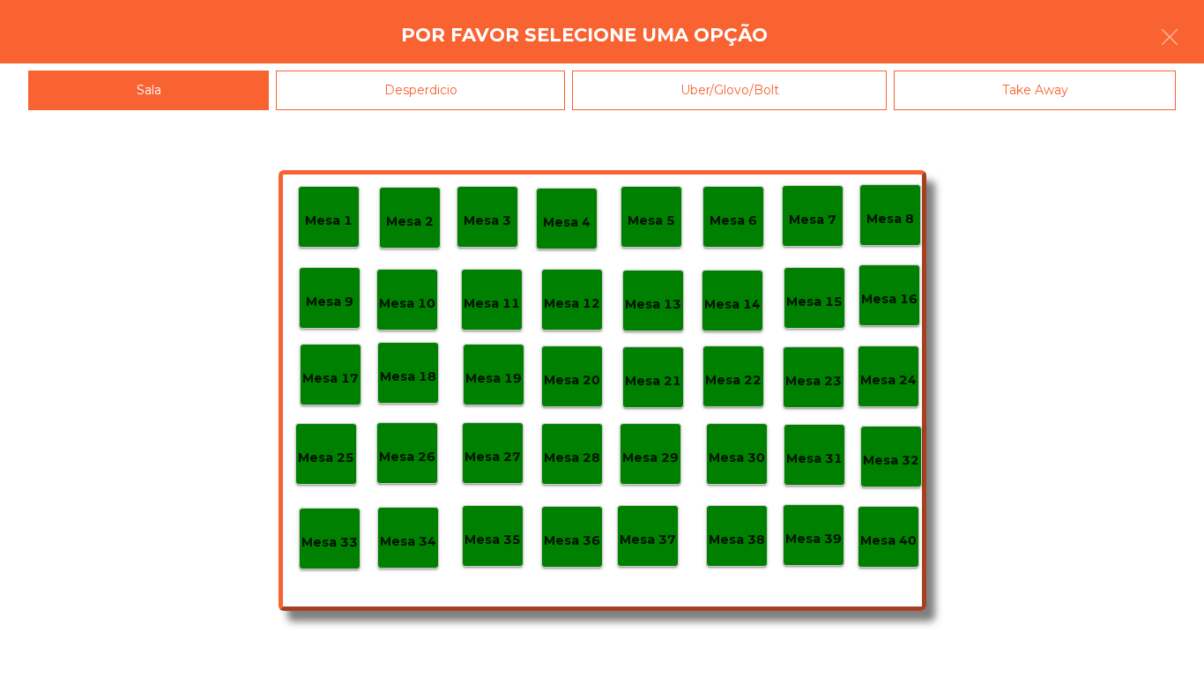
click at [886, 553] on div "Mesa 40" at bounding box center [889, 537] width 62 height 62
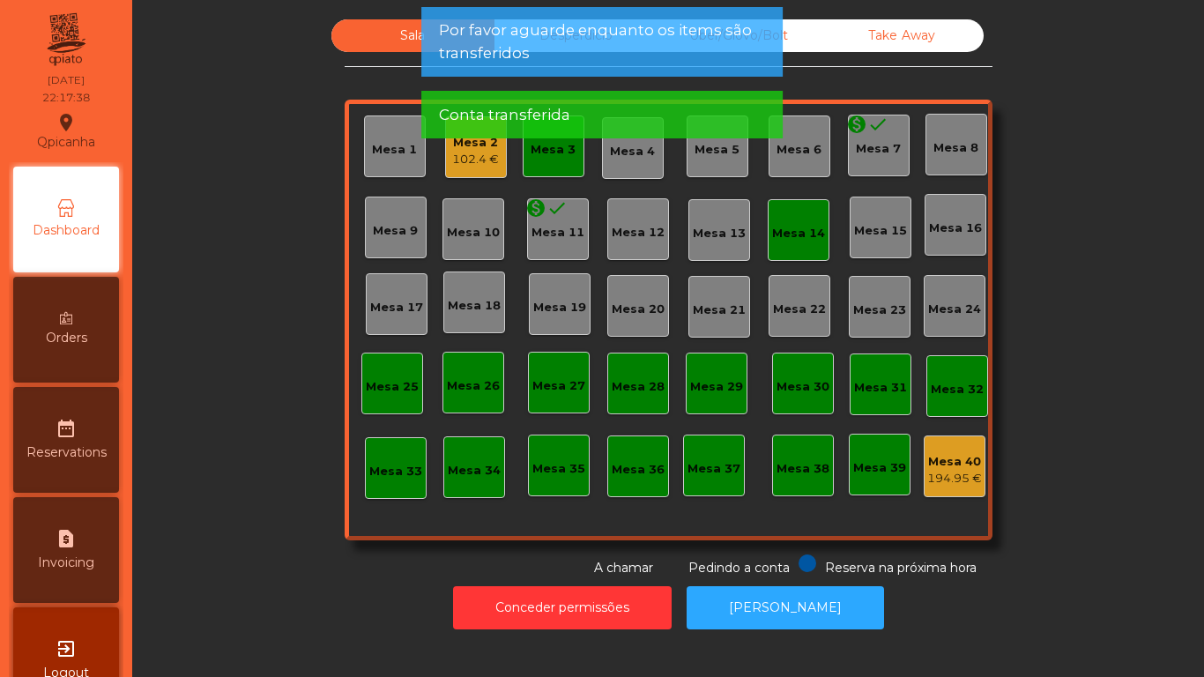
click at [545, 160] on div "Mesa 3" at bounding box center [554, 146] width 62 height 62
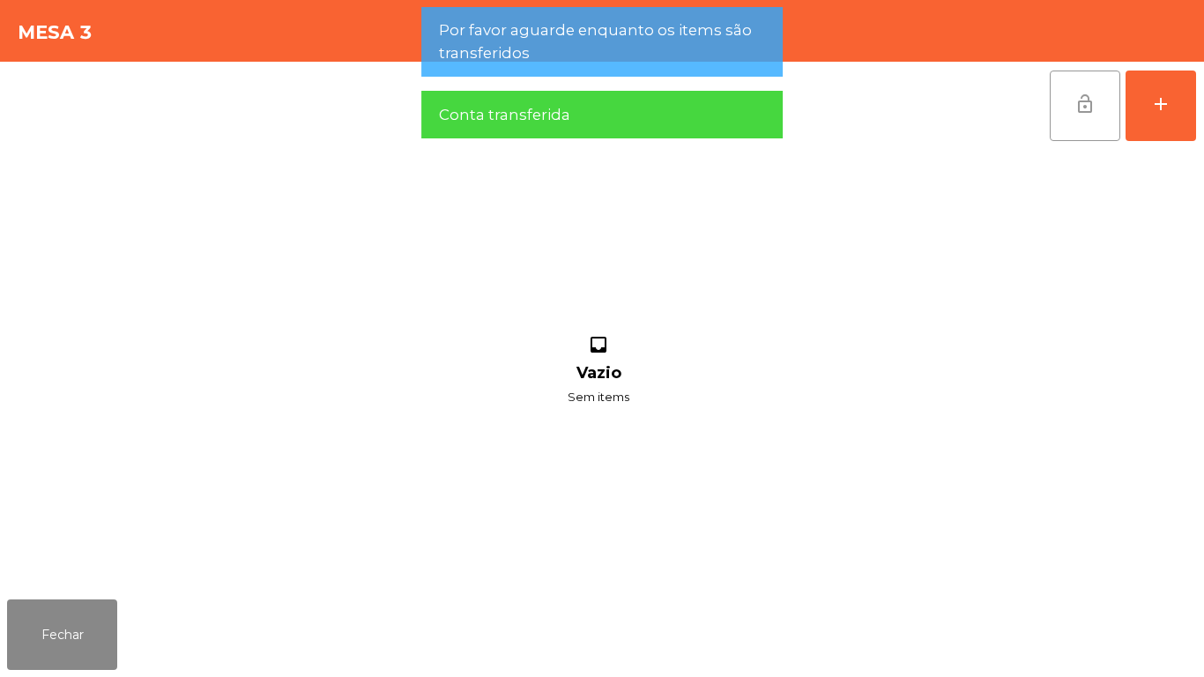
click at [1062, 103] on button "lock_open" at bounding box center [1085, 106] width 71 height 71
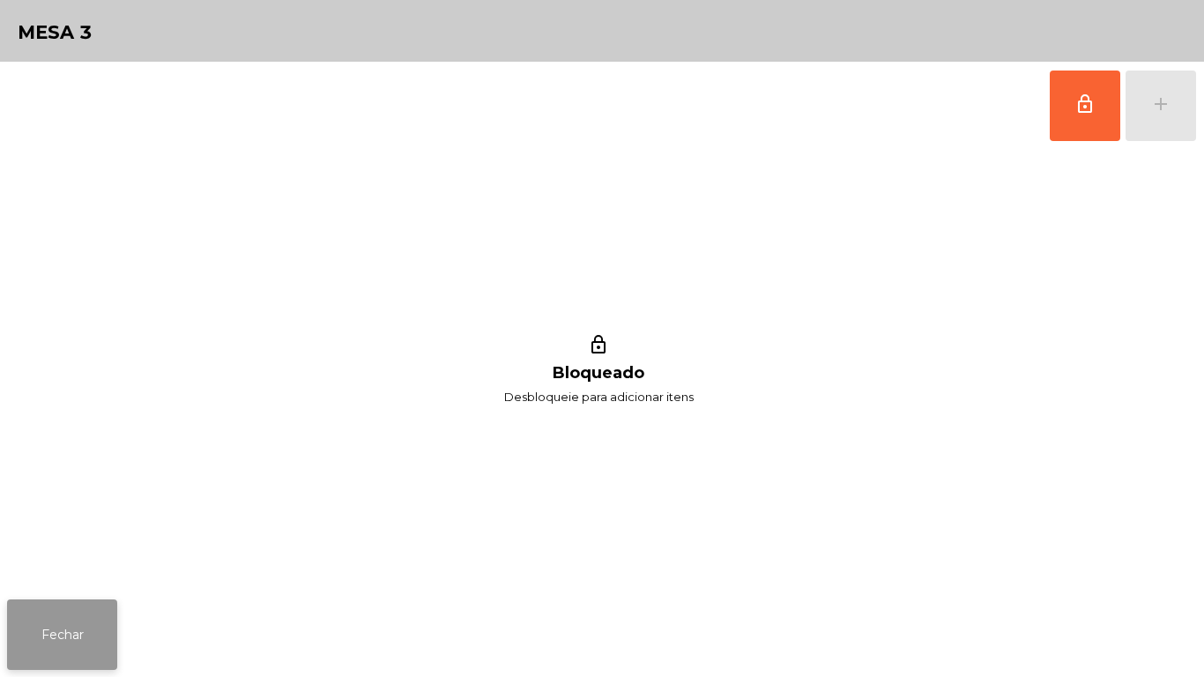
click at [77, 620] on button "Fechar" at bounding box center [62, 634] width 110 height 71
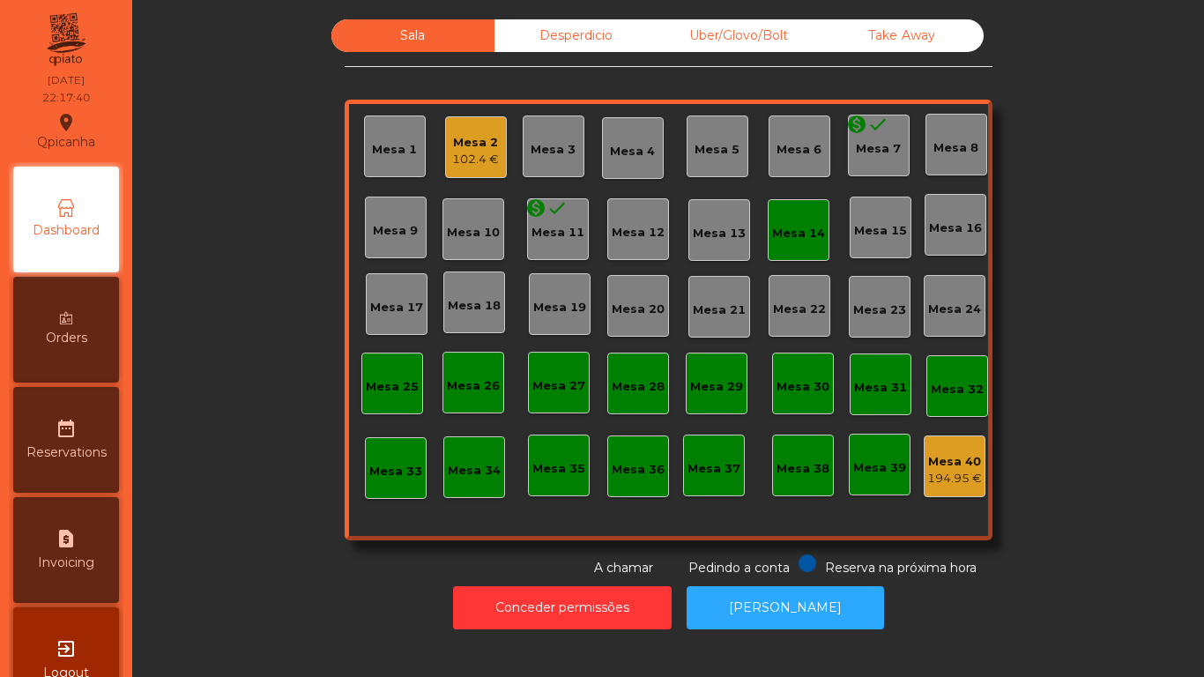
click at [794, 221] on div "Mesa 14" at bounding box center [798, 230] width 53 height 25
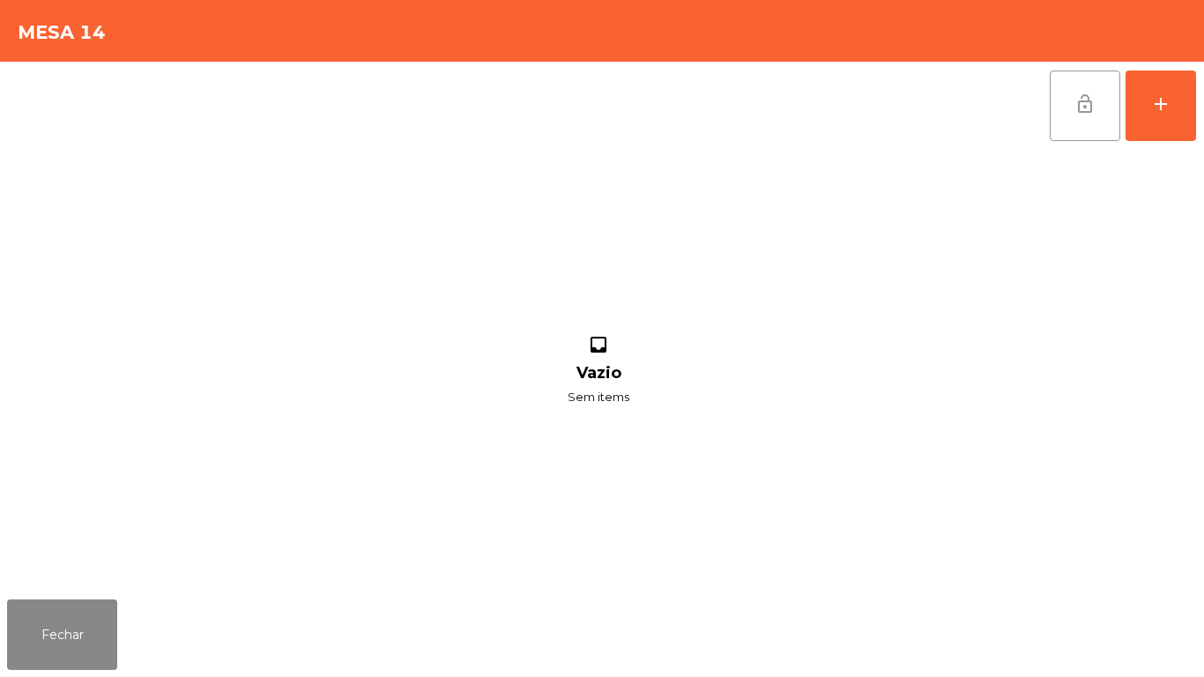
click at [1089, 103] on span "lock_open" at bounding box center [1085, 103] width 21 height 21
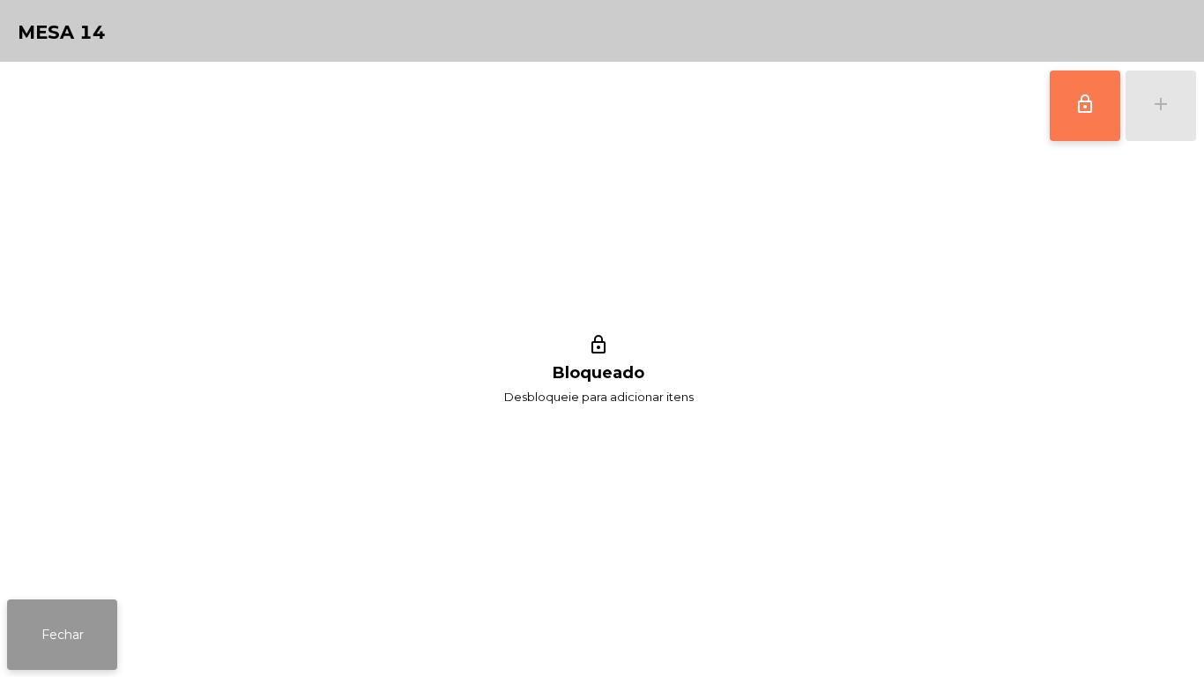
click at [81, 633] on button "Fechar" at bounding box center [62, 634] width 110 height 71
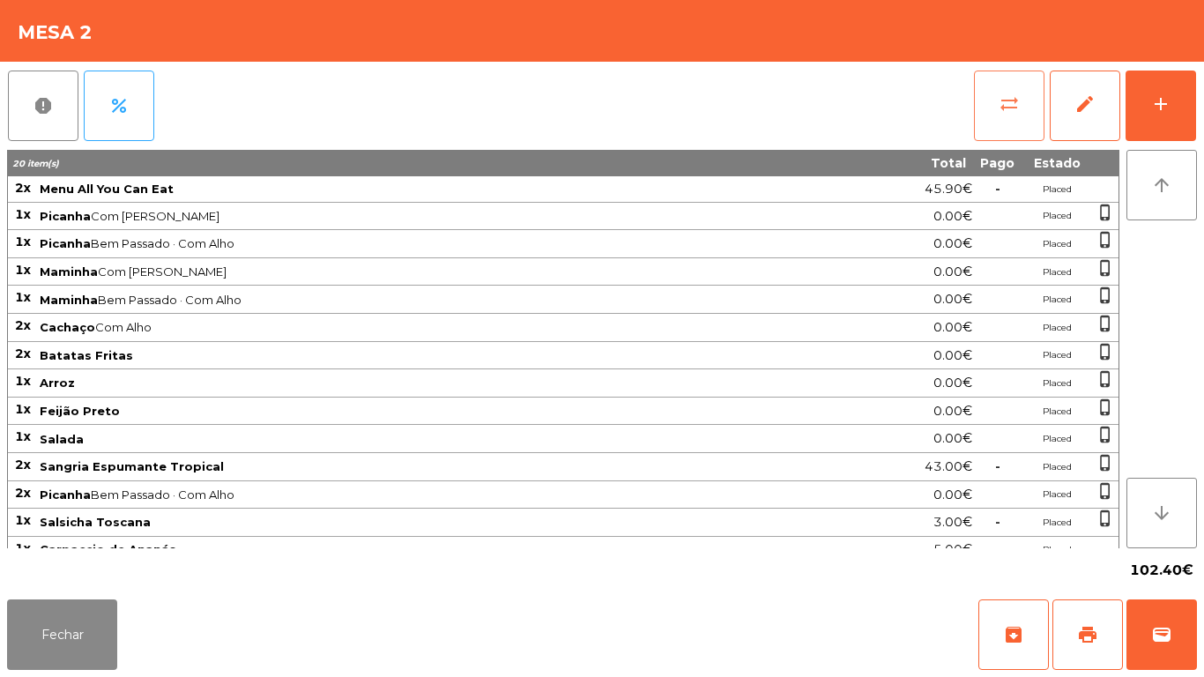
click at [1007, 94] on span "sync_alt" at bounding box center [1009, 103] width 21 height 21
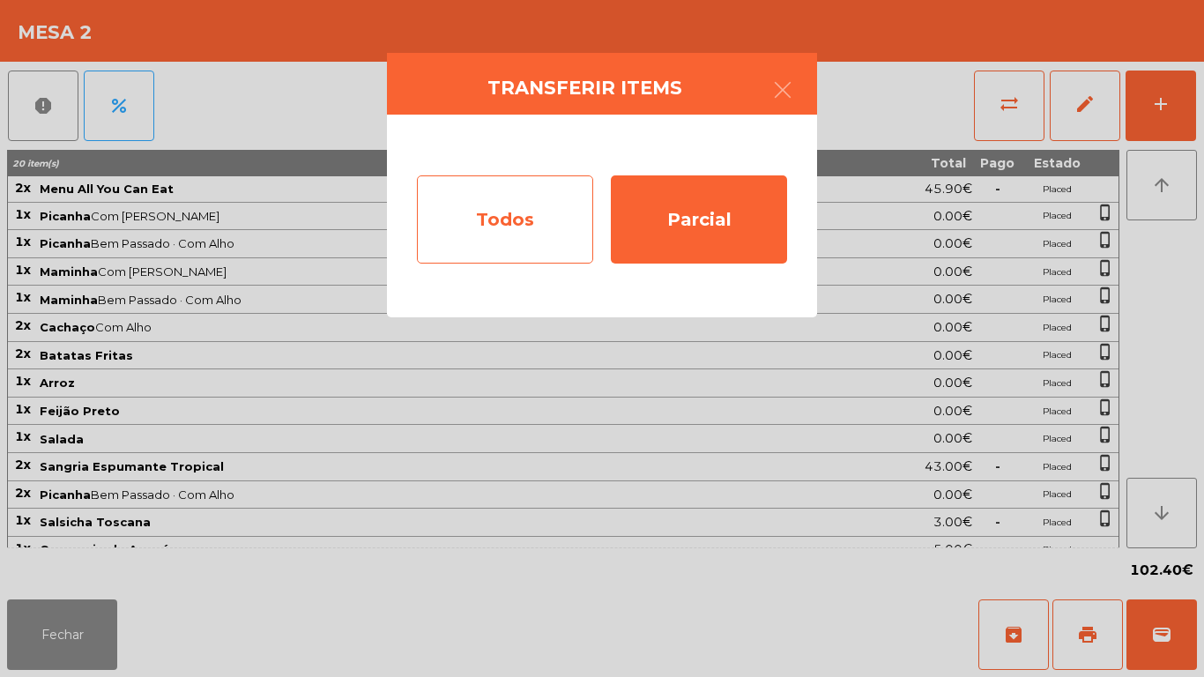
click at [526, 232] on div "Todos" at bounding box center [505, 219] width 176 height 88
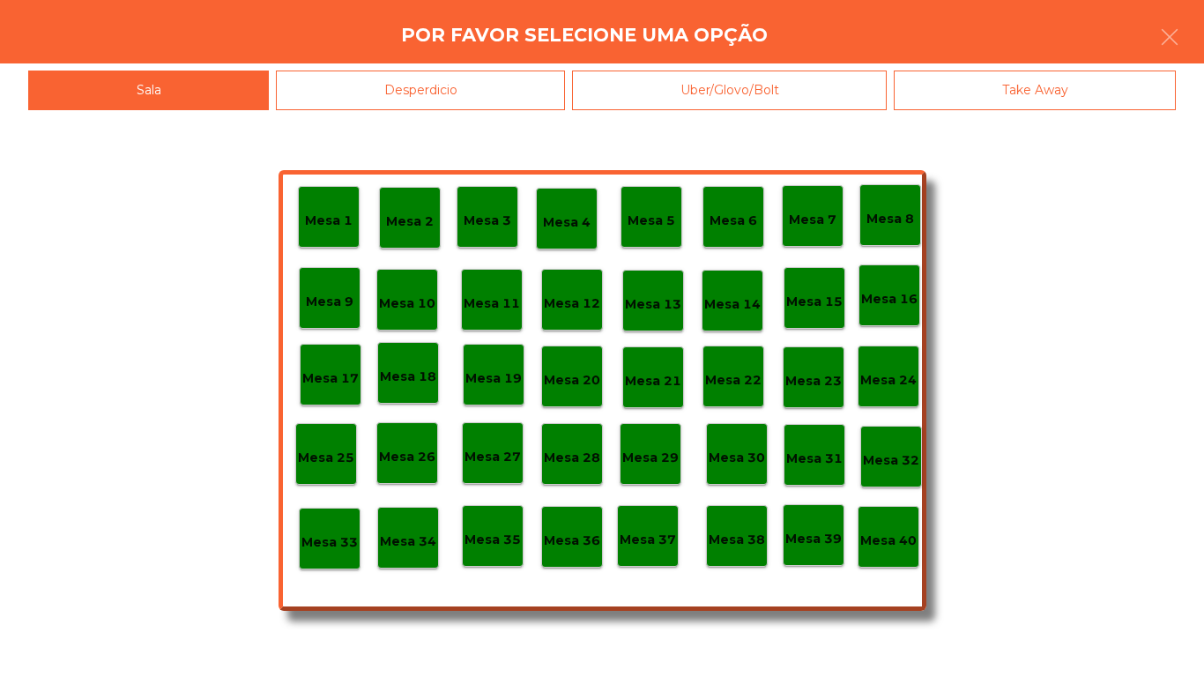
click at [809, 538] on p "Mesa 39" at bounding box center [813, 539] width 56 height 20
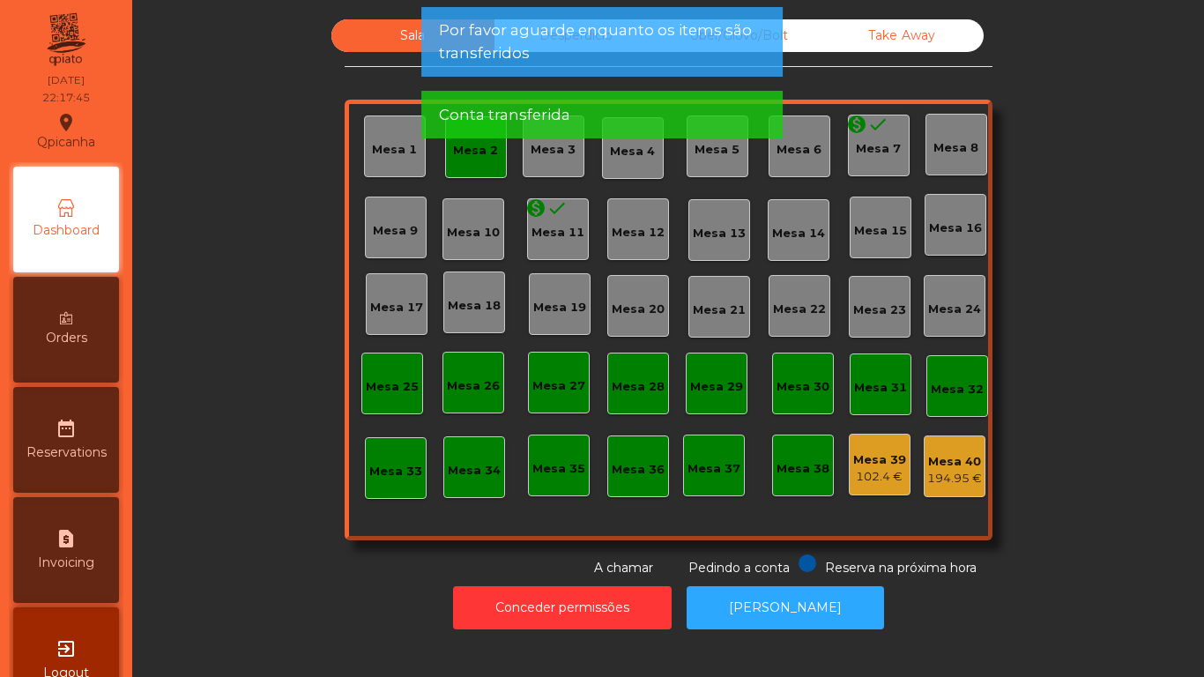
click at [465, 152] on app-alert "Por favor aguarde enquanto os items são transferidos Conta transferida" at bounding box center [601, 79] width 361 height 145
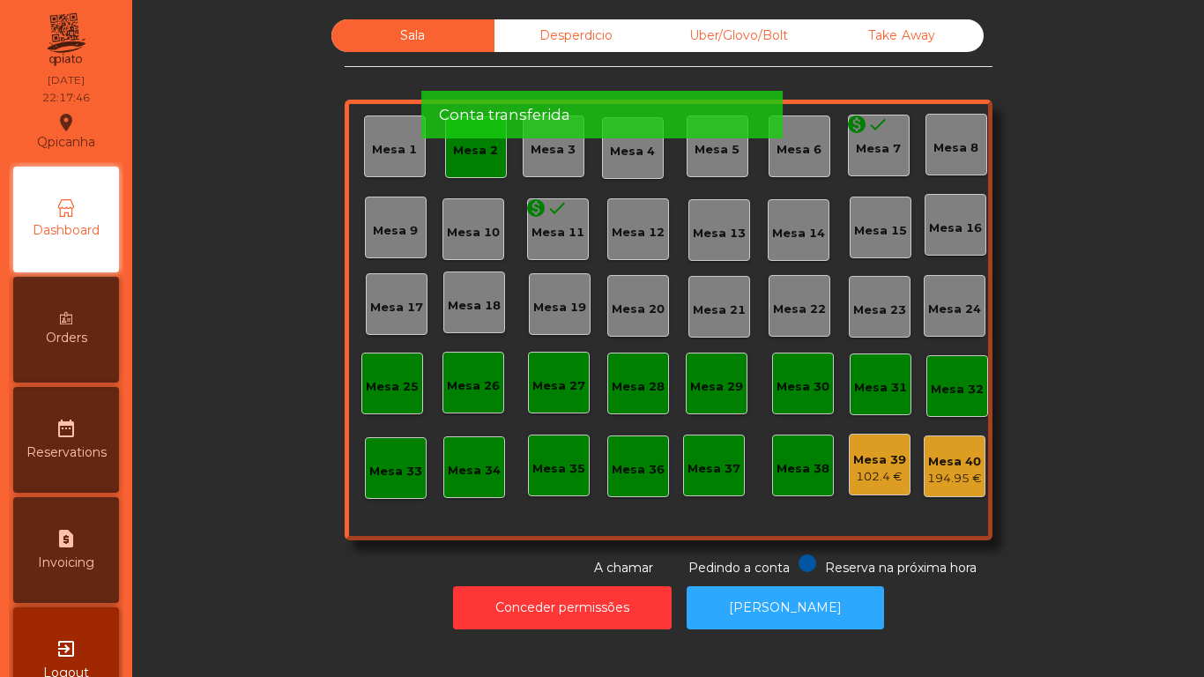
click at [469, 145] on app-alert "Por favor aguarde enquanto os items são transferidos Conta transferida" at bounding box center [601, 79] width 361 height 145
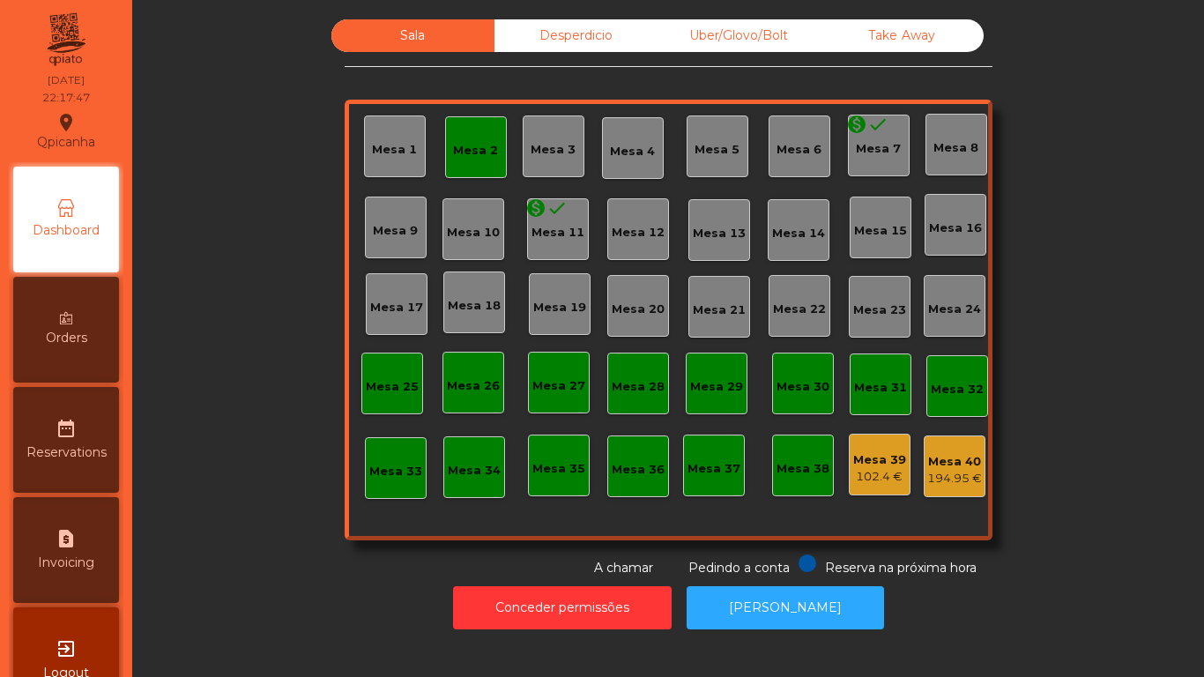
click at [453, 152] on div "Mesa 2" at bounding box center [475, 151] width 45 height 18
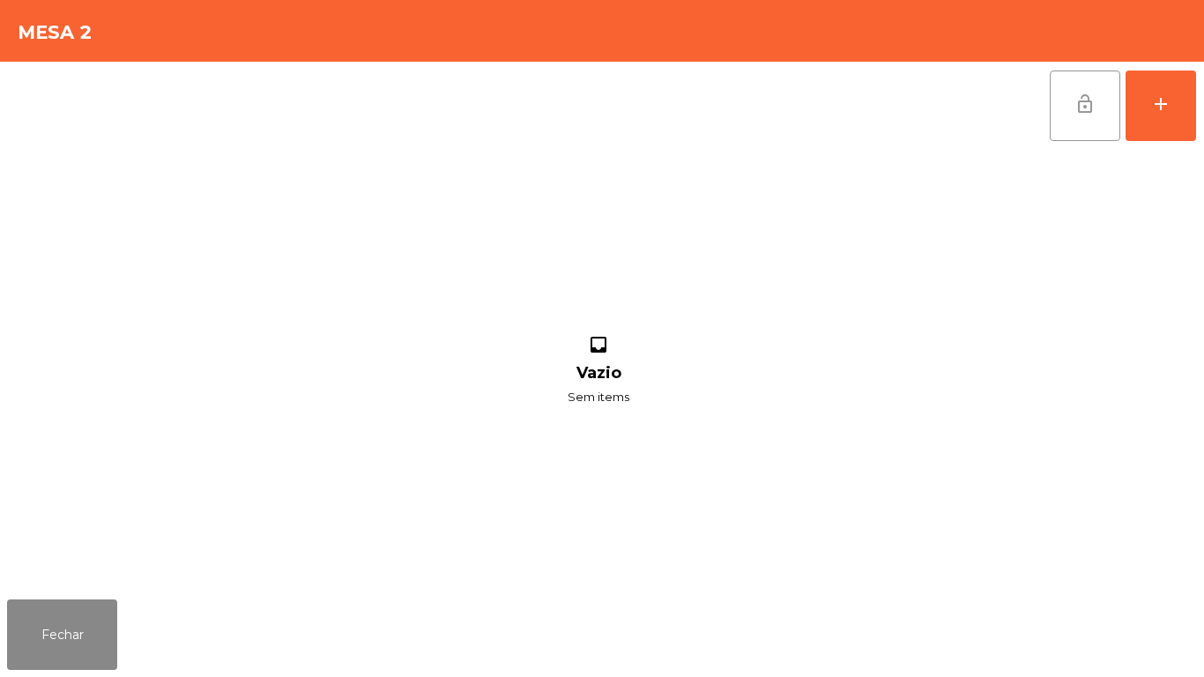
click at [1085, 134] on button "lock_open" at bounding box center [1085, 106] width 71 height 71
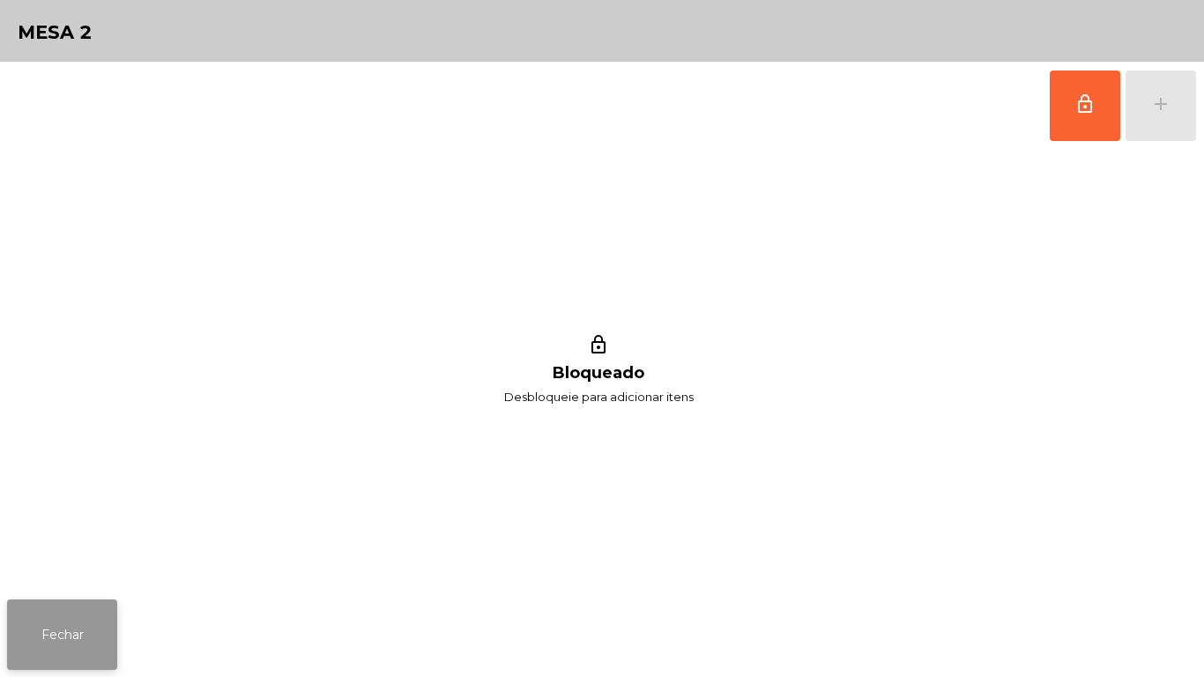
click at [79, 635] on button "Fechar" at bounding box center [62, 634] width 110 height 71
